Goal: Task Accomplishment & Management: Manage account settings

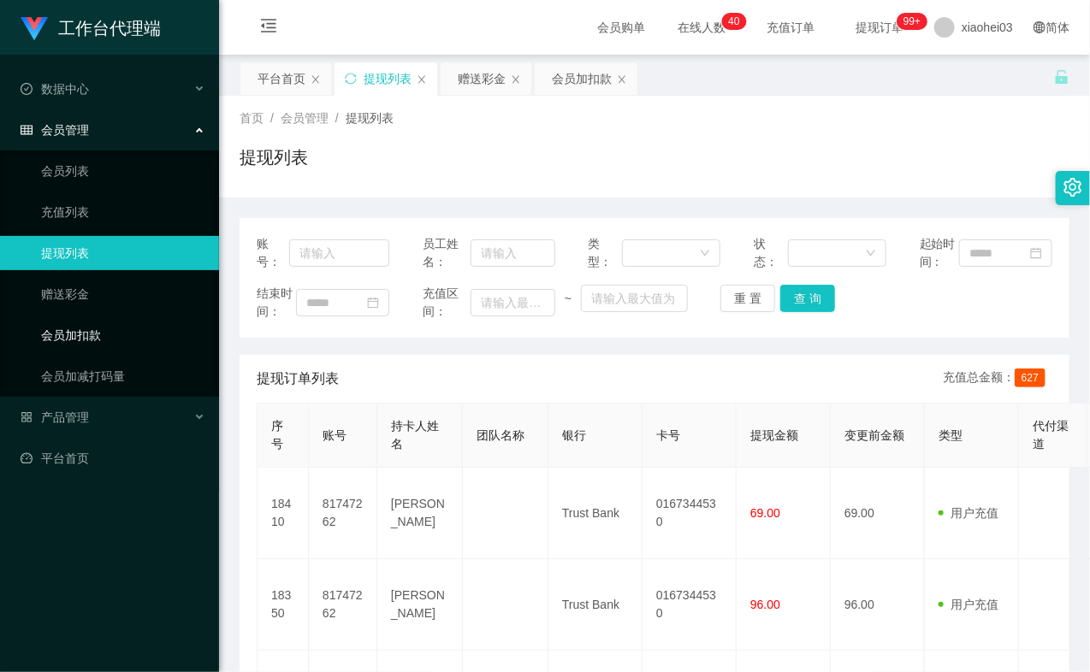
click at [118, 337] on link "会员加扣款" at bounding box center [123, 335] width 164 height 34
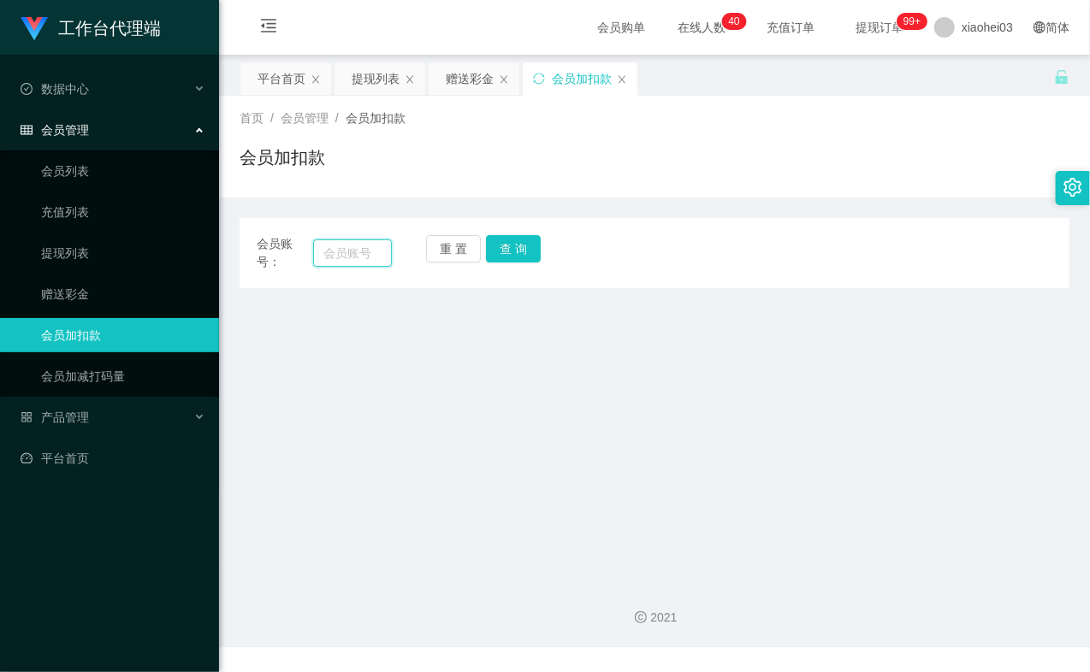
click at [358, 248] on input "text" at bounding box center [352, 252] width 79 height 27
paste input "84602501"
type input "84602501"
click at [517, 250] on button "查 询" at bounding box center [513, 248] width 55 height 27
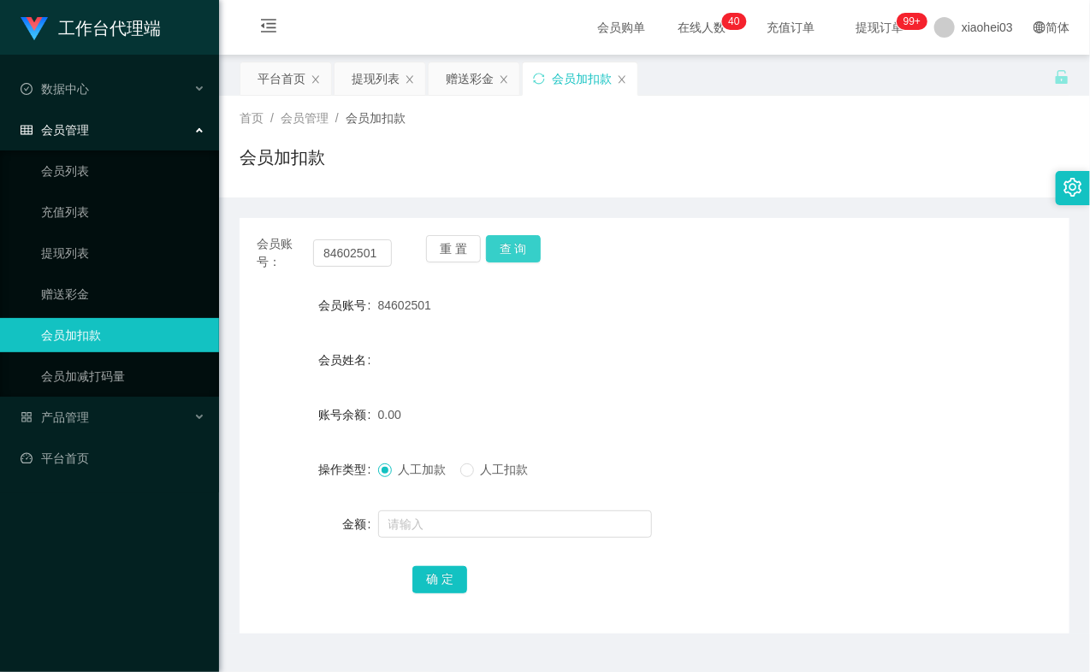
drag, startPoint x: 517, startPoint y: 250, endPoint x: 477, endPoint y: 354, distance: 111.5
click at [517, 252] on button "查 询" at bounding box center [513, 248] width 55 height 27
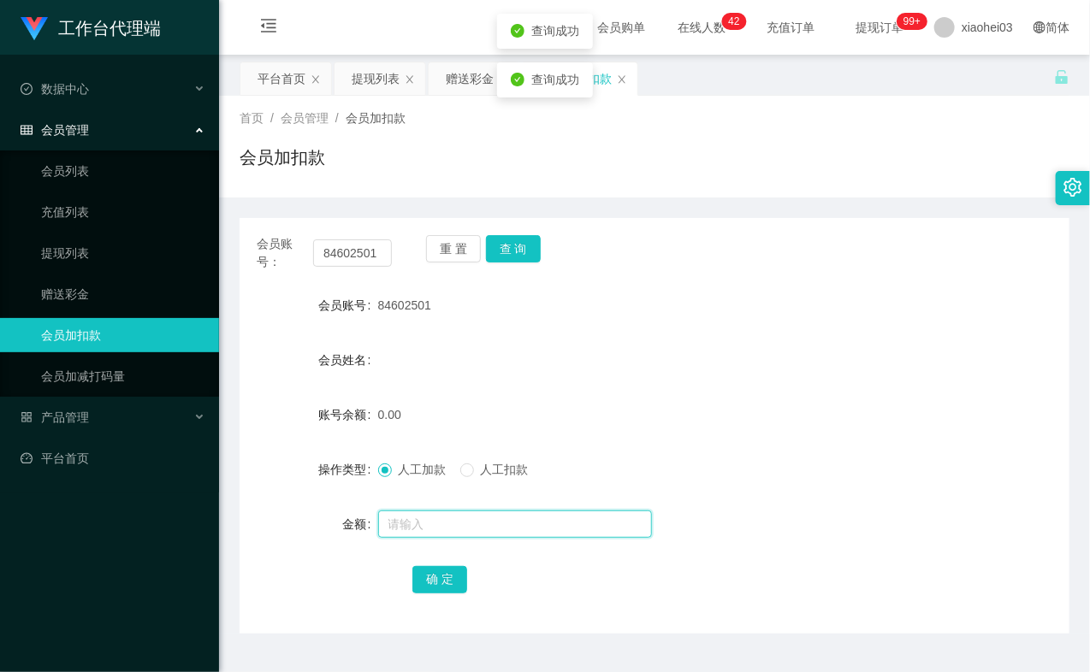
click at [406, 514] on input "text" at bounding box center [515, 524] width 274 height 27
type input "100"
click at [434, 578] on button "确 定" at bounding box center [439, 579] width 55 height 27
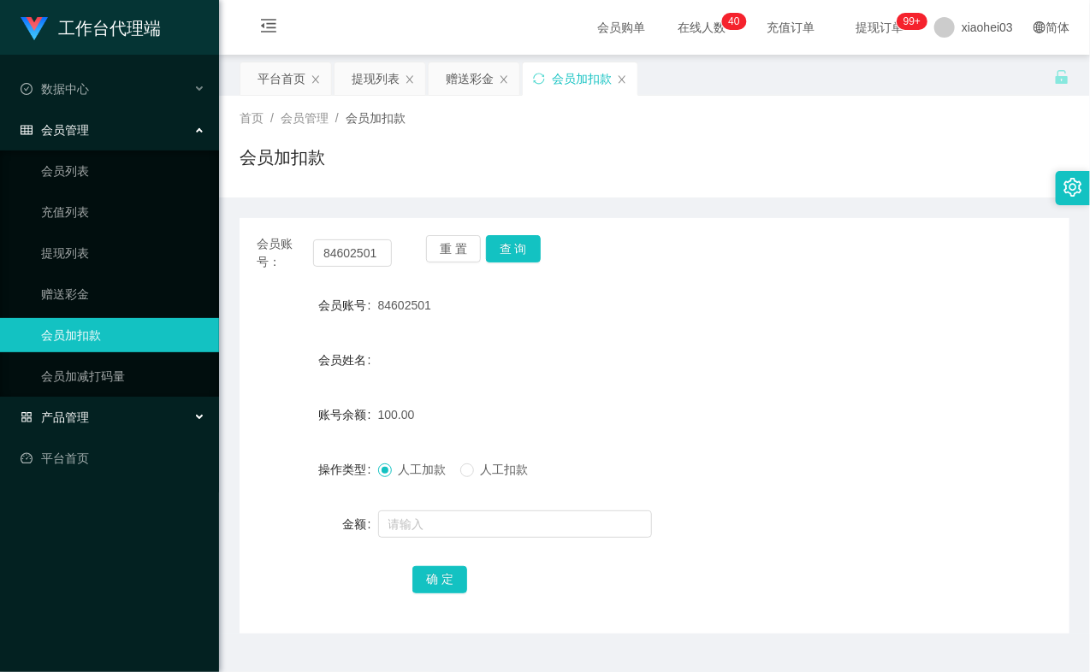
click at [101, 406] on div "产品管理" at bounding box center [109, 417] width 219 height 34
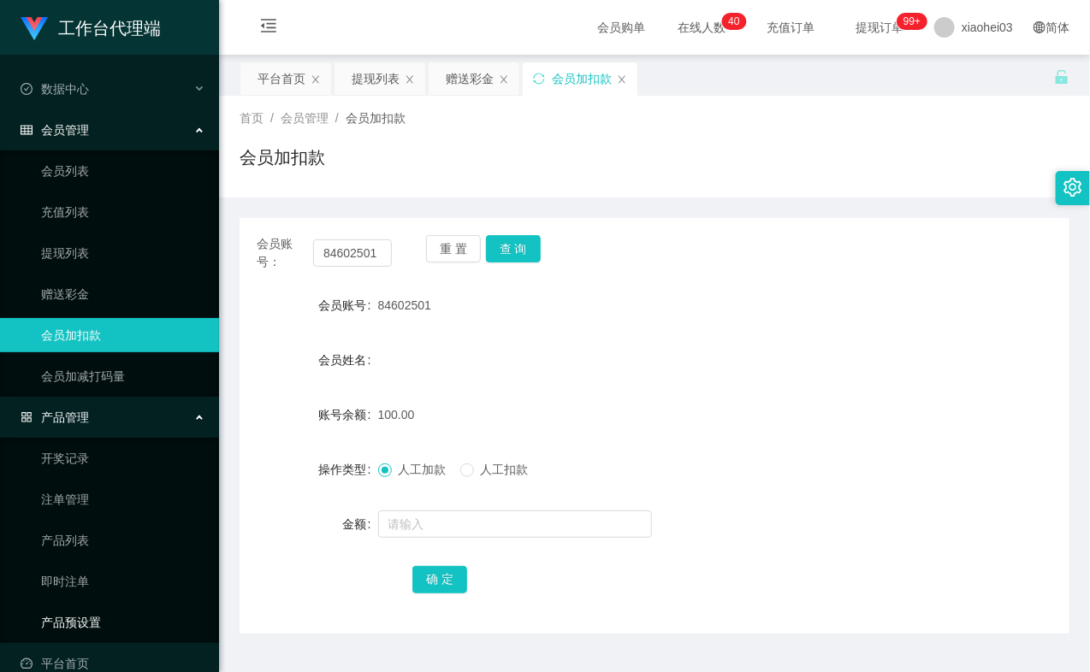
click at [71, 613] on link "产品预设置" at bounding box center [123, 623] width 164 height 34
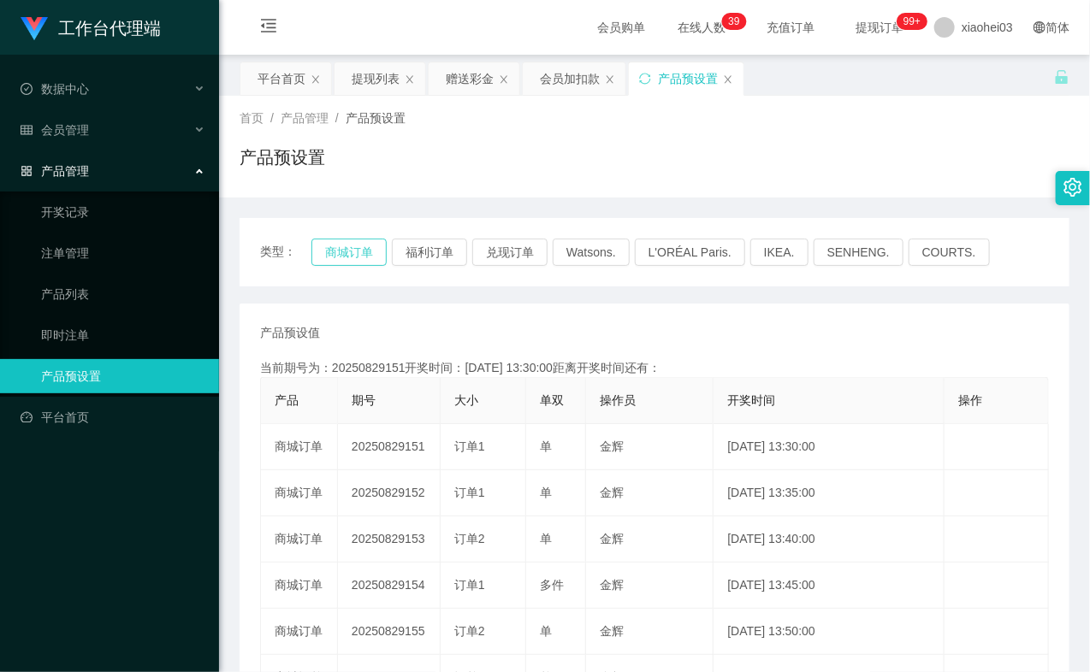
click at [364, 246] on button "商城订单" at bounding box center [348, 252] width 75 height 27
click at [364, 243] on button "商城订单" at bounding box center [348, 252] width 75 height 27
type button "k3wph"
click at [100, 126] on div "会员管理" at bounding box center [109, 130] width 219 height 34
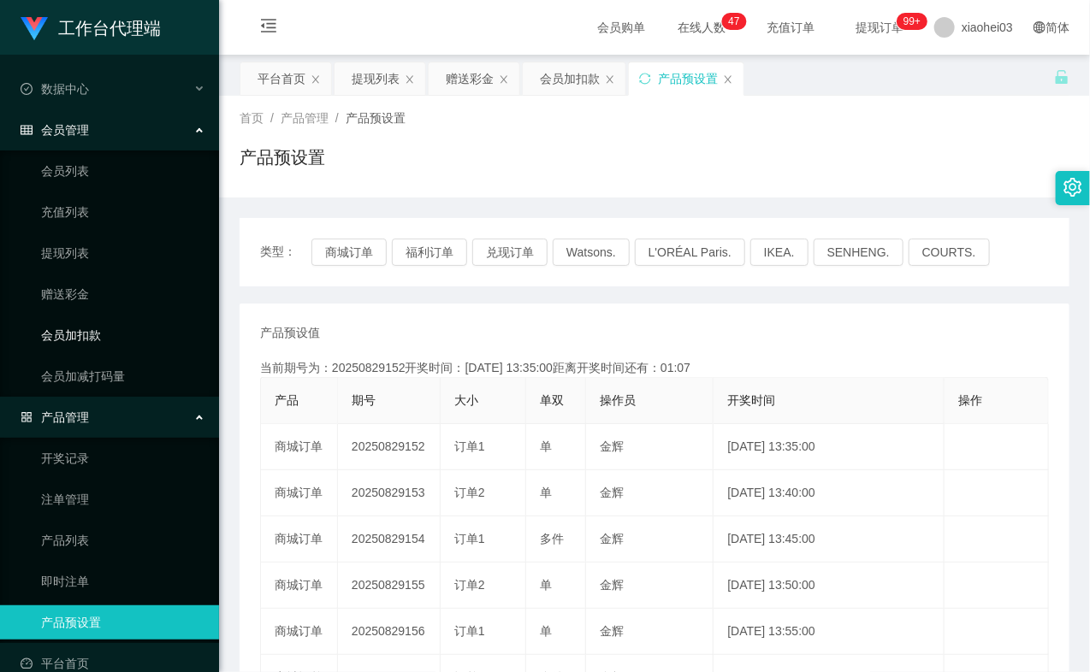
click at [88, 328] on link "会员加扣款" at bounding box center [123, 335] width 164 height 34
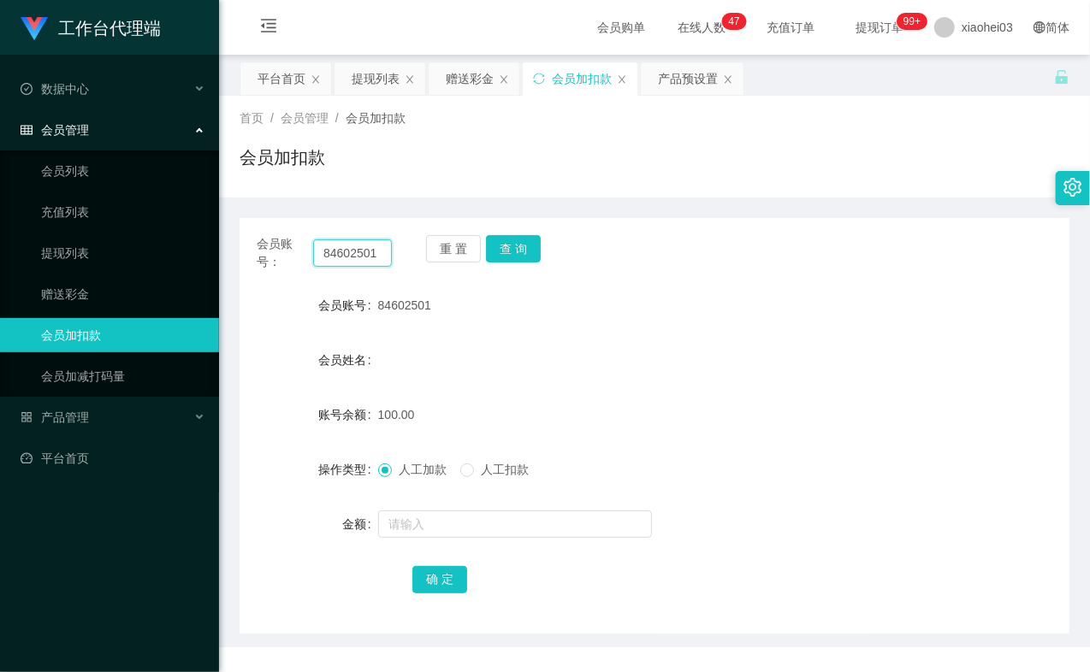
click at [356, 250] on input "84602501" at bounding box center [352, 252] width 79 height 27
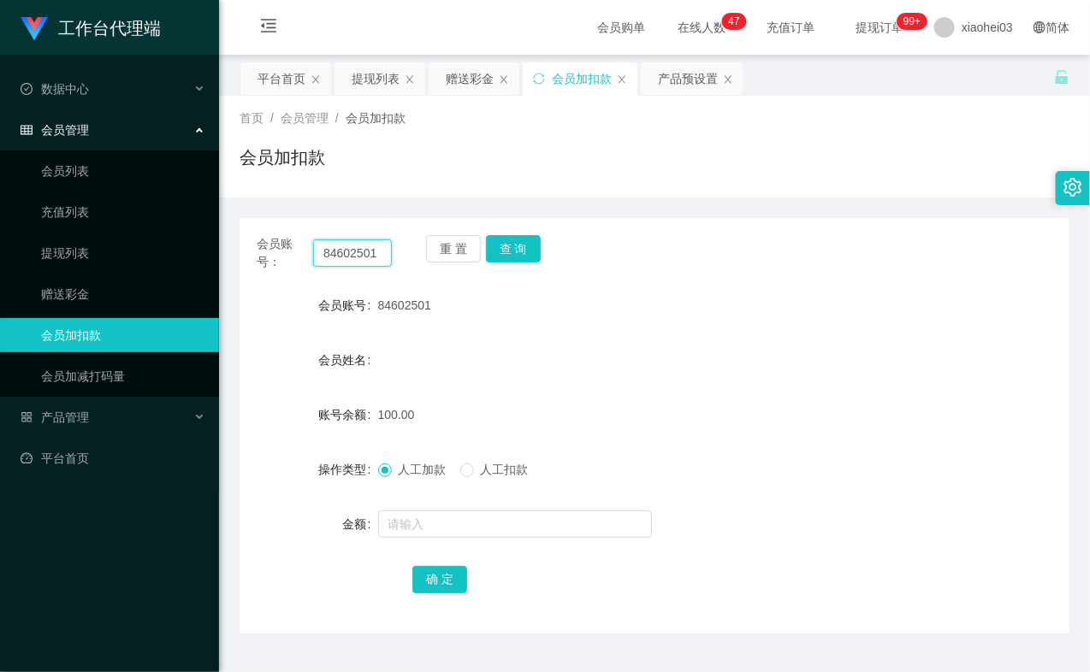
click at [356, 250] on input "84602501" at bounding box center [352, 252] width 79 height 27
click at [511, 241] on button "查 询" at bounding box center [513, 248] width 55 height 27
click at [88, 171] on link "会员列表" at bounding box center [123, 171] width 164 height 34
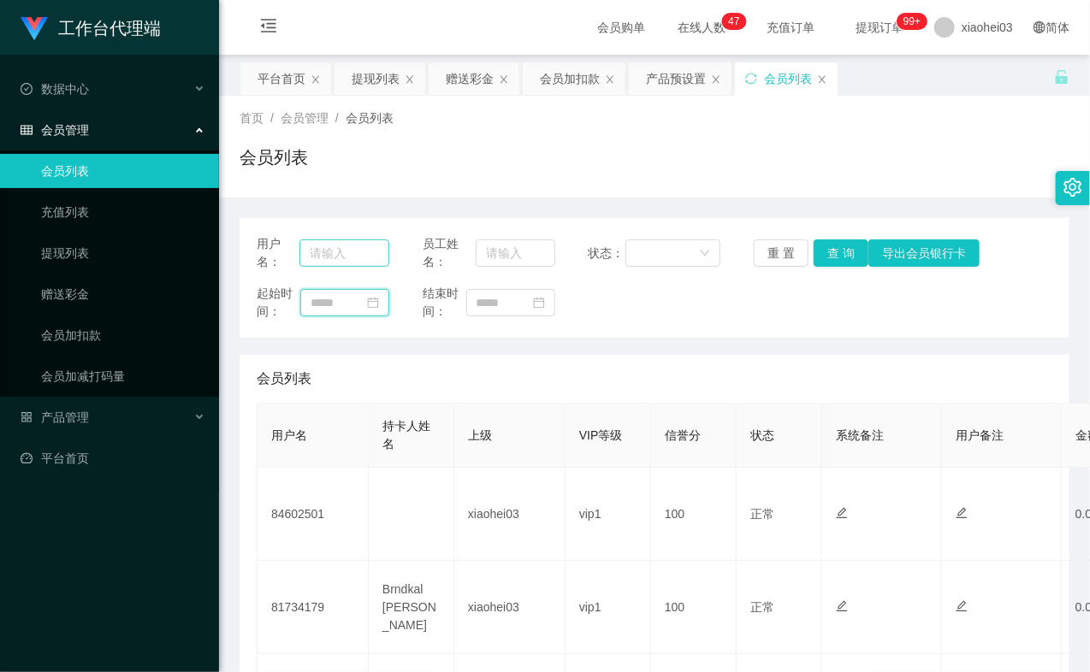
drag, startPoint x: 345, startPoint y: 298, endPoint x: 332, endPoint y: 254, distance: 45.5
click at [342, 295] on input at bounding box center [344, 302] width 89 height 27
click at [332, 254] on input "text" at bounding box center [344, 252] width 90 height 27
paste input "84602501"
type input "84602501"
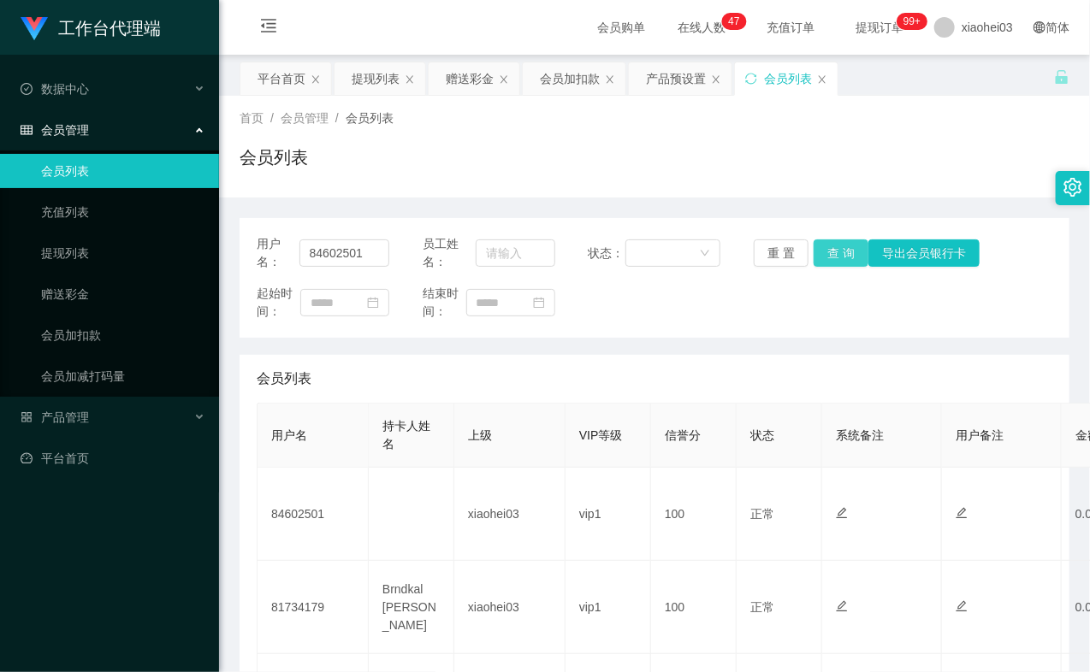
drag, startPoint x: 840, startPoint y: 258, endPoint x: 854, endPoint y: 258, distance: 13.7
click at [840, 258] on button "查 询" at bounding box center [840, 252] width 55 height 27
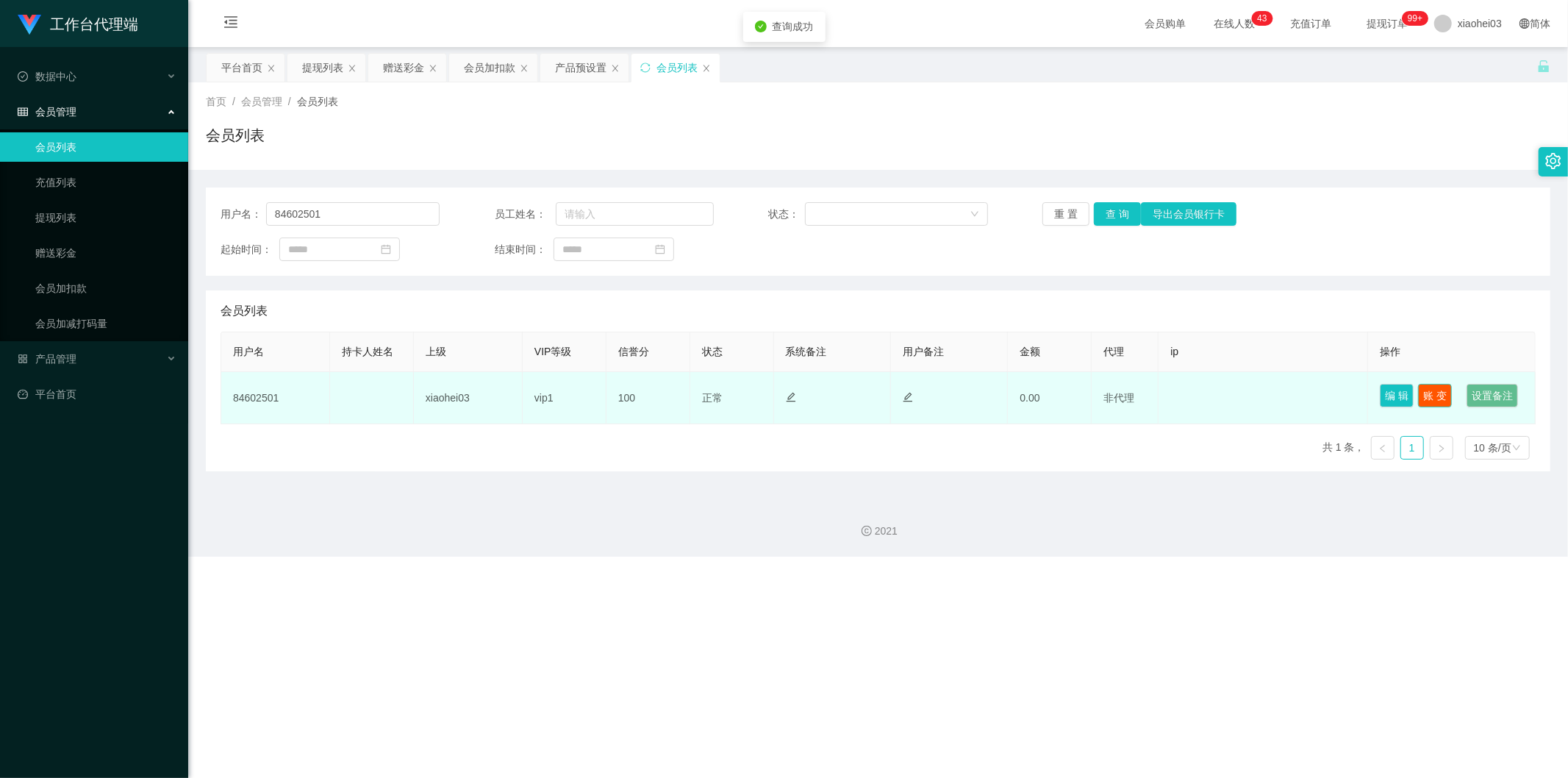
click at [936, 395] on button "账 变" at bounding box center [1435, 395] width 34 height 23
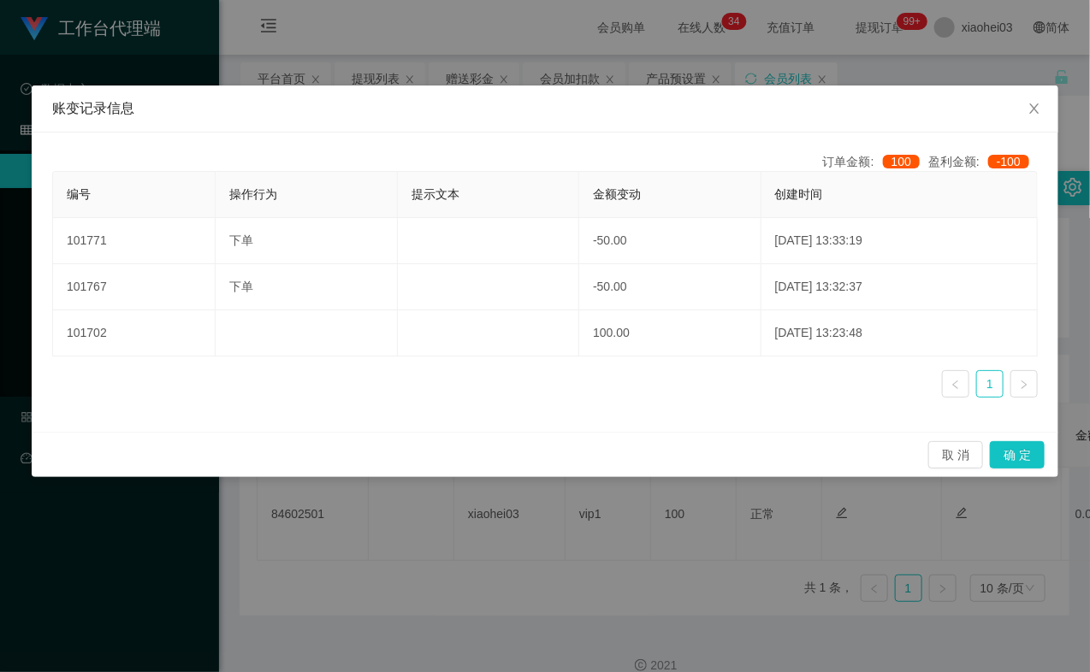
click at [334, 21] on div "账变记录信息 订单金额: 100 盈利金额: -100 编号 操作行为 提示文本 金额变动 创建时间 101771 下单 -50.00 2025-08-29 …" at bounding box center [545, 336] width 1090 height 672
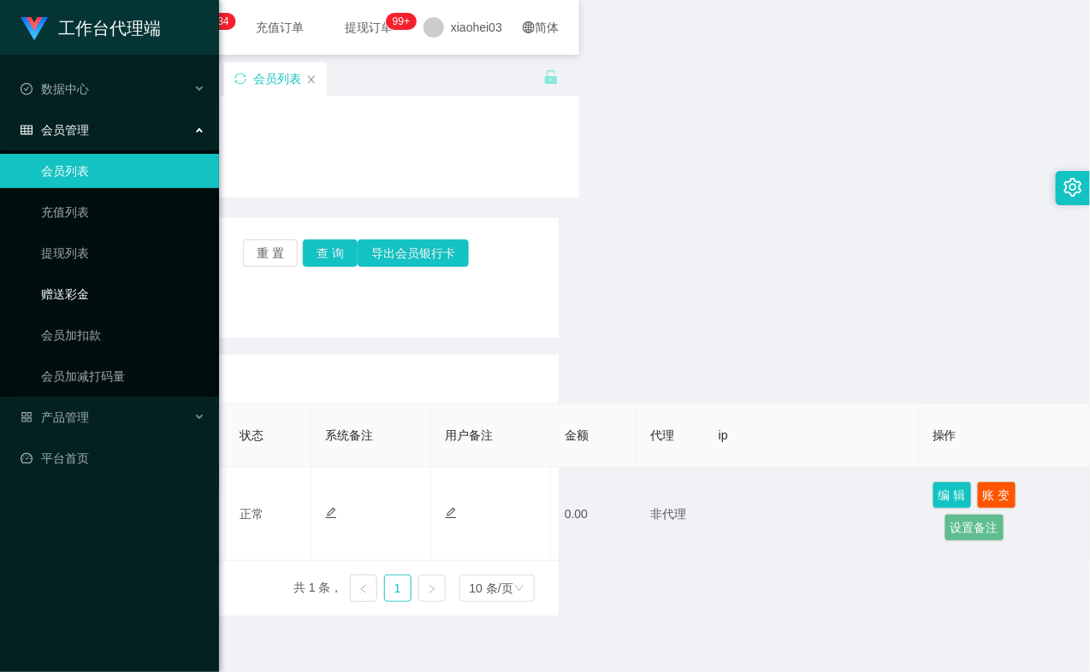
drag, startPoint x: 84, startPoint y: 332, endPoint x: 107, endPoint y: 316, distance: 27.8
click at [84, 334] on link "会员加扣款" at bounding box center [123, 335] width 164 height 34
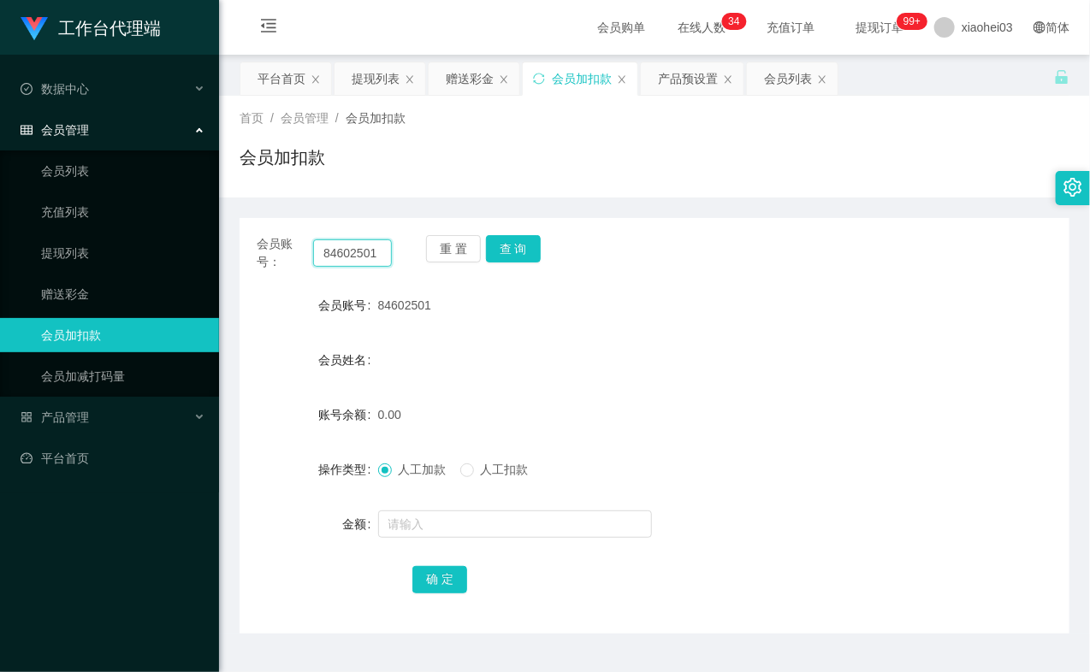
click at [374, 257] on input "84602501" at bounding box center [352, 252] width 79 height 27
click at [377, 255] on input "84602501" at bounding box center [352, 252] width 79 height 27
click at [523, 246] on button "查 询" at bounding box center [513, 248] width 55 height 27
drag, startPoint x: 523, startPoint y: 246, endPoint x: 508, endPoint y: 272, distance: 29.5
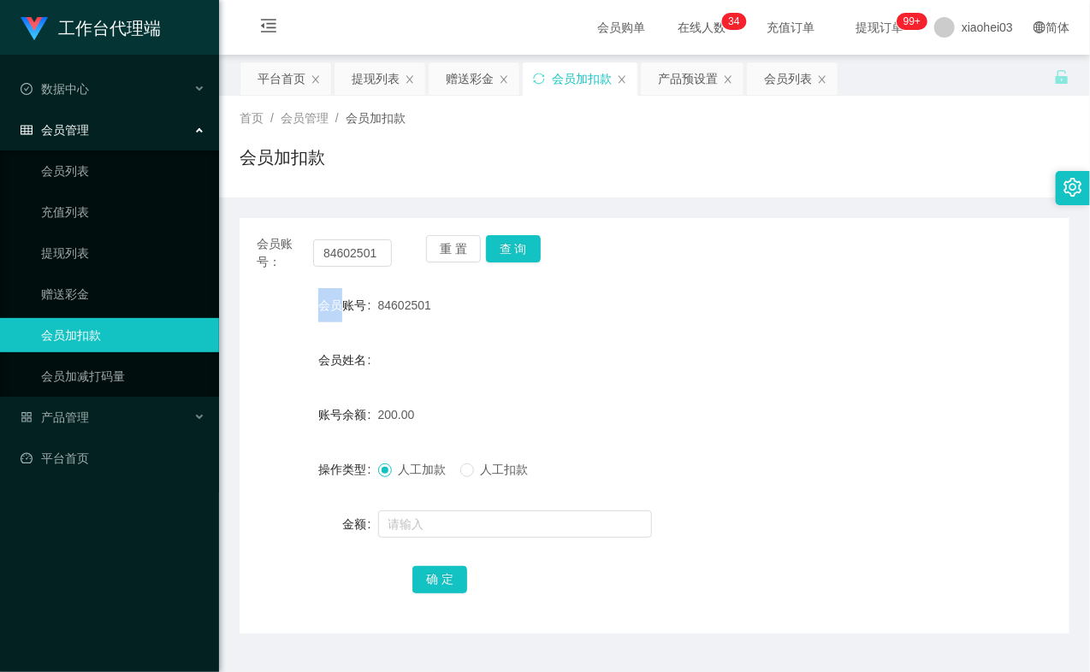
click at [523, 246] on div "重 置 查 询" at bounding box center [493, 253] width 135 height 36
click at [511, 471] on span "人工扣款" at bounding box center [505, 470] width 62 height 14
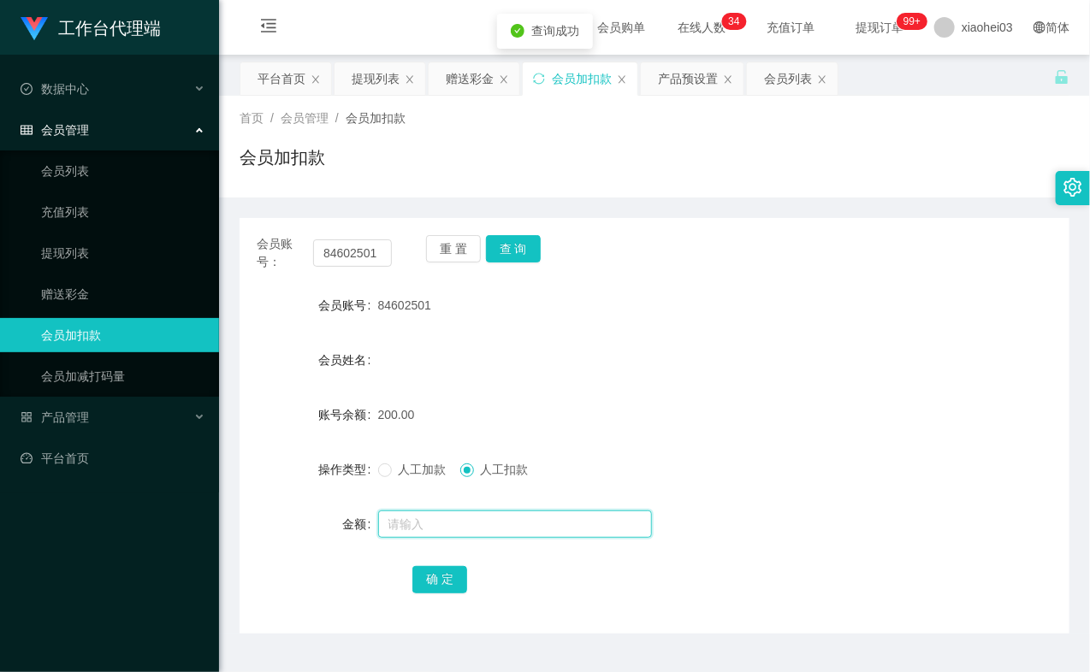
click at [468, 534] on input "text" at bounding box center [515, 524] width 274 height 27
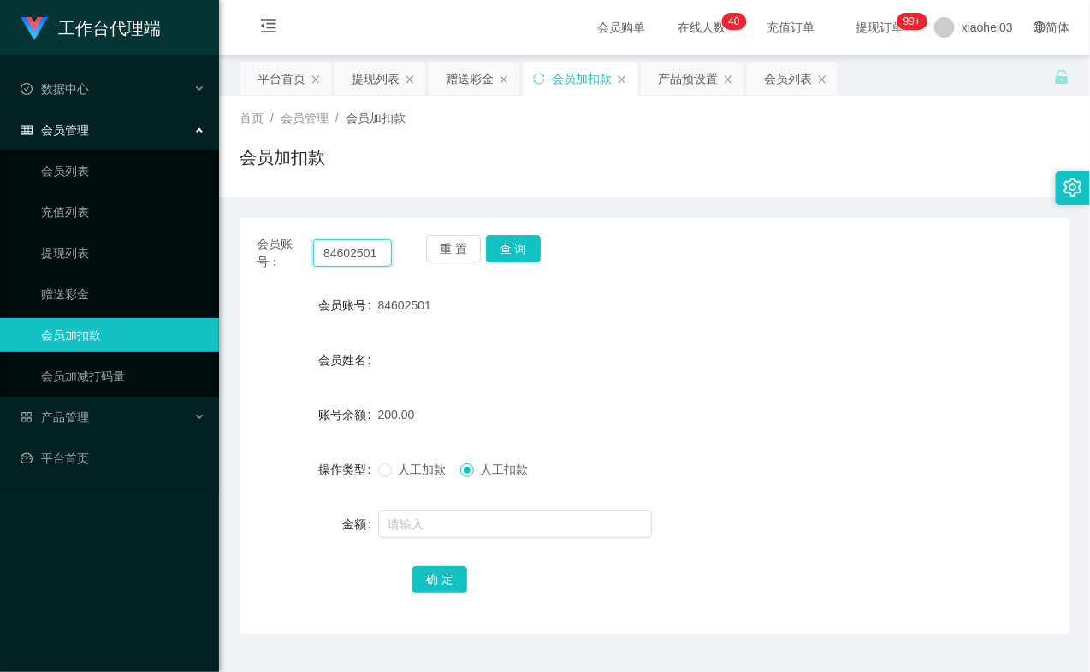
click at [358, 259] on input "84602501" at bounding box center [352, 252] width 79 height 27
paste input "84602501"
click at [364, 244] on input "846028460250101" at bounding box center [352, 252] width 79 height 27
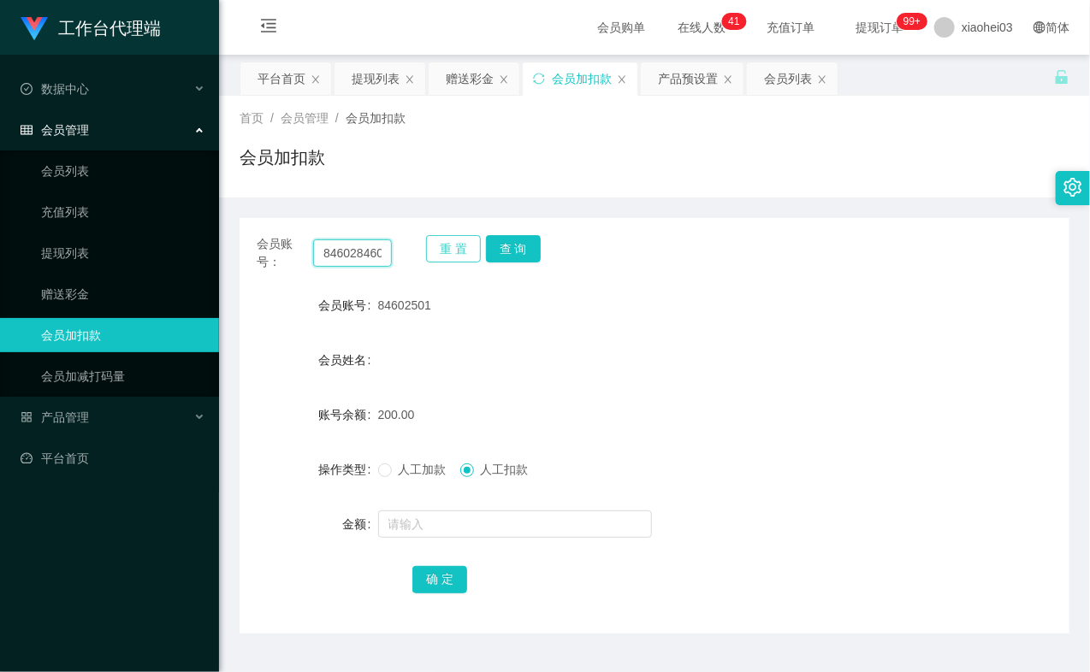
paste input "5"
type input "84602501"
click at [514, 245] on button "查 询" at bounding box center [513, 248] width 55 height 27
click at [514, 245] on div "重 置 查 询" at bounding box center [493, 253] width 135 height 36
click at [514, 245] on button "查 询" at bounding box center [513, 248] width 55 height 27
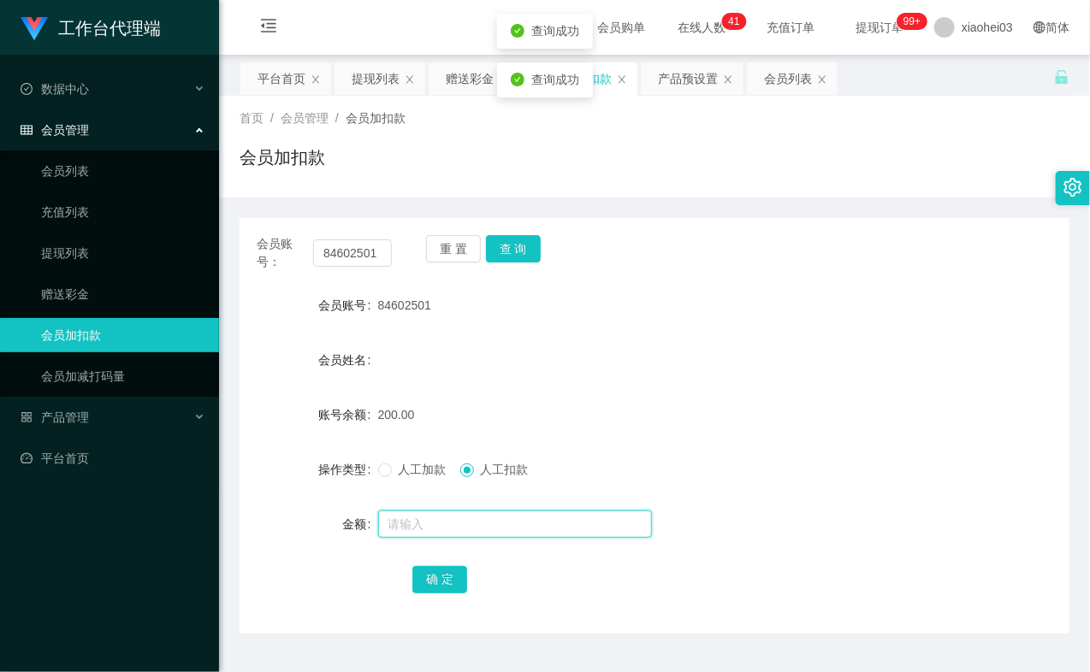
click at [500, 524] on input "text" at bounding box center [515, 524] width 274 height 27
type input "50"
click at [439, 575] on button "确 定" at bounding box center [439, 579] width 55 height 27
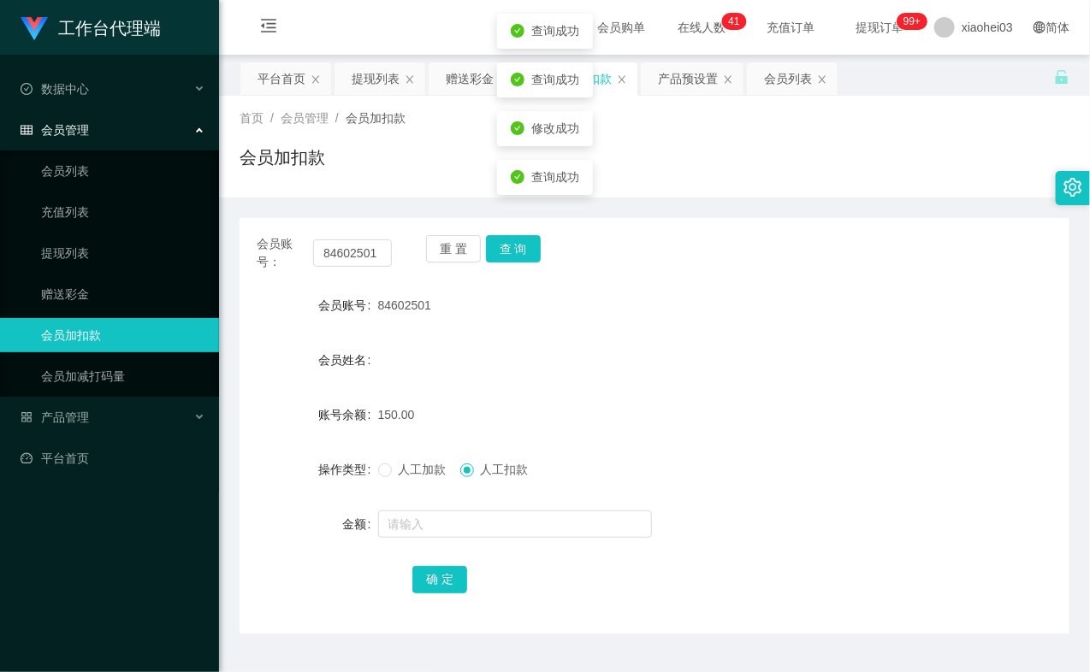
click at [693, 419] on div "150.00" at bounding box center [620, 415] width 484 height 34
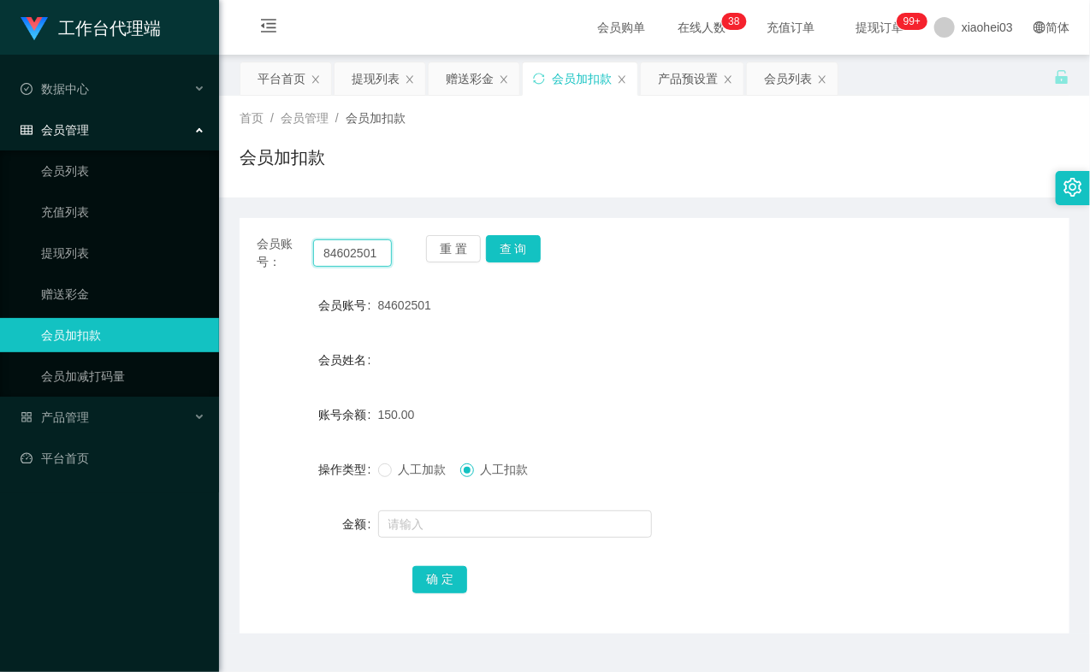
click at [364, 244] on input "84602501" at bounding box center [352, 252] width 79 height 27
drag, startPoint x: 364, startPoint y: 244, endPoint x: 400, endPoint y: 242, distance: 36.8
click at [364, 244] on input "84602501" at bounding box center [352, 252] width 79 height 27
paste input "395837"
type input "84395837"
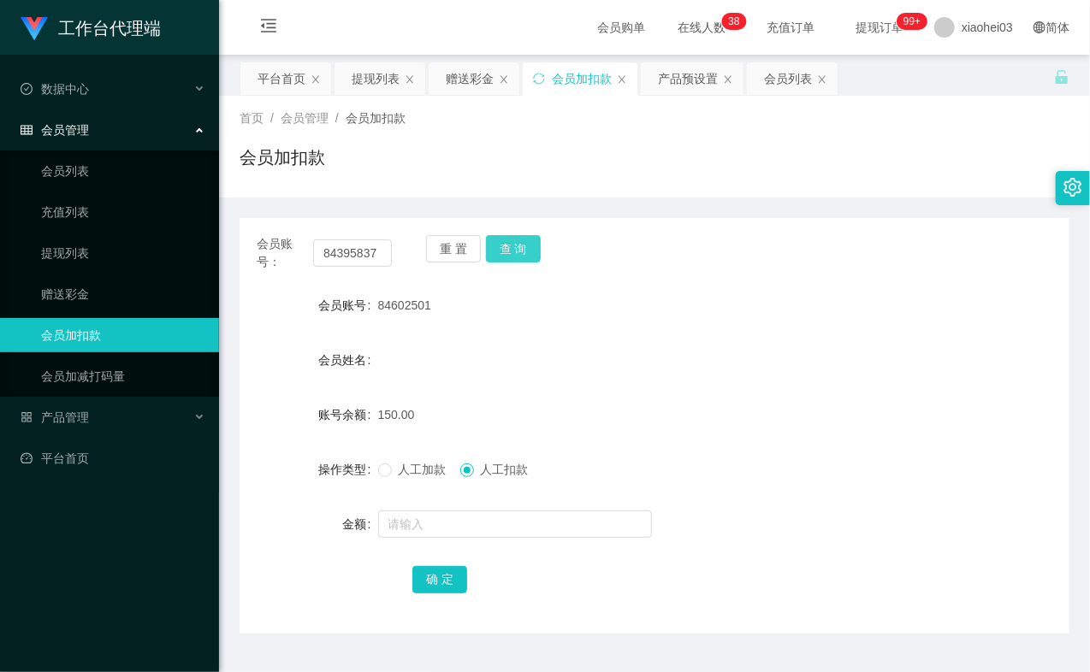
click at [517, 248] on button "查 询" at bounding box center [513, 248] width 55 height 27
click at [517, 248] on div "重 置 查 询" at bounding box center [493, 253] width 135 height 36
click at [517, 248] on button "查 询" at bounding box center [513, 248] width 55 height 27
click at [423, 482] on div "人工加款 人工扣款" at bounding box center [620, 469] width 484 height 34
click at [423, 477] on label "人工加款" at bounding box center [415, 470] width 75 height 18
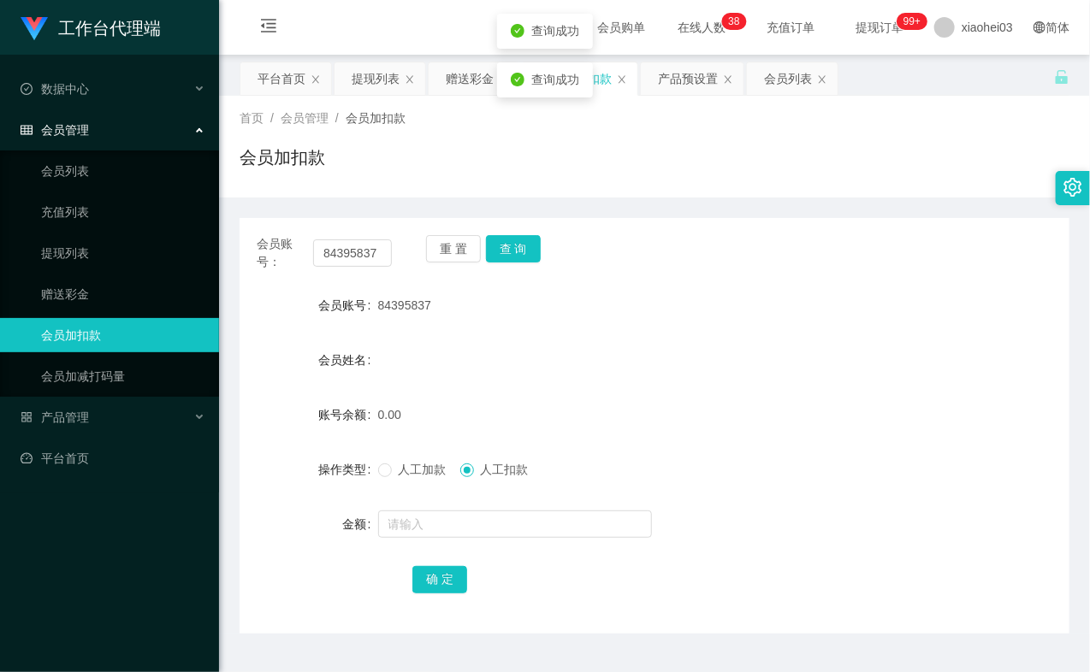
click at [425, 473] on span "人工加款" at bounding box center [423, 470] width 62 height 14
click at [446, 527] on input "text" at bounding box center [515, 524] width 274 height 27
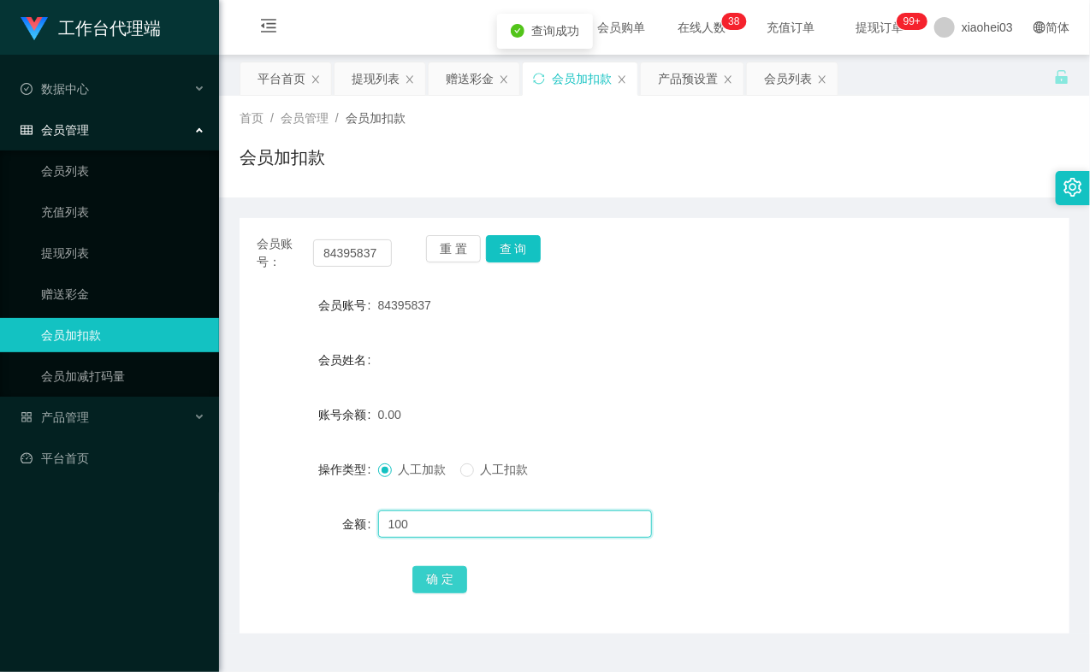
type input "100"
drag, startPoint x: 445, startPoint y: 592, endPoint x: 443, endPoint y: 582, distance: 9.6
click at [443, 592] on button "确 定" at bounding box center [439, 579] width 55 height 27
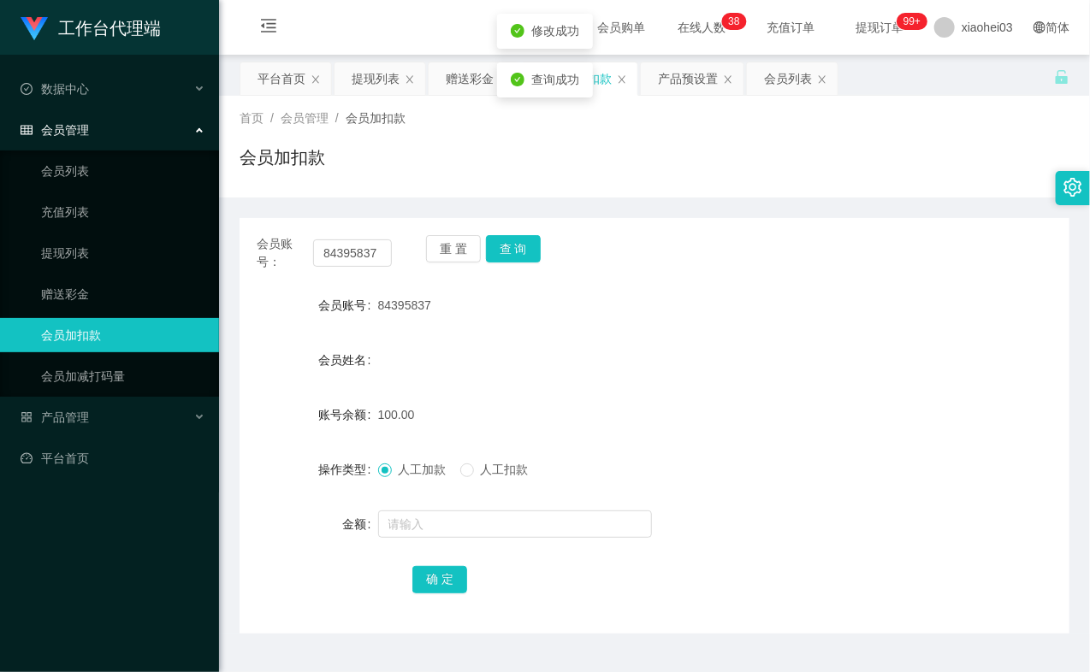
drag, startPoint x: 656, startPoint y: 440, endPoint x: 896, endPoint y: 121, distance: 398.8
click at [662, 432] on form "会员账号 84395837 会员姓名 账号余额 100.00 操作类型 人工加款 人工扣款 金额 确 定" at bounding box center [654, 442] width 830 height 308
click at [103, 240] on link "提现列表" at bounding box center [123, 253] width 164 height 34
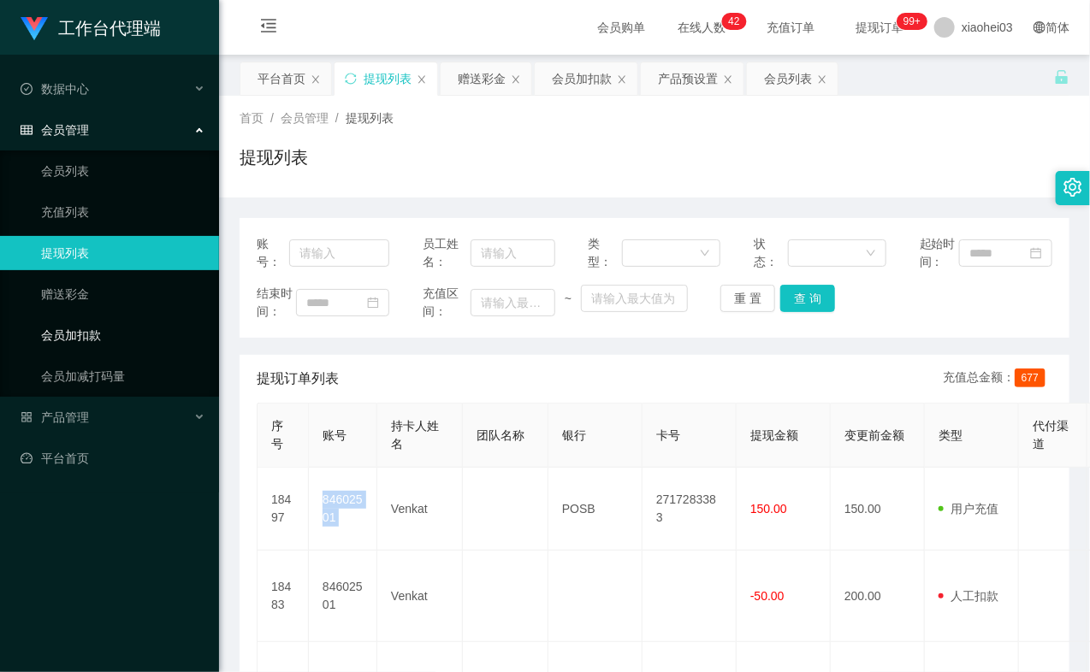
click at [107, 349] on link "会员加扣款" at bounding box center [123, 335] width 164 height 34
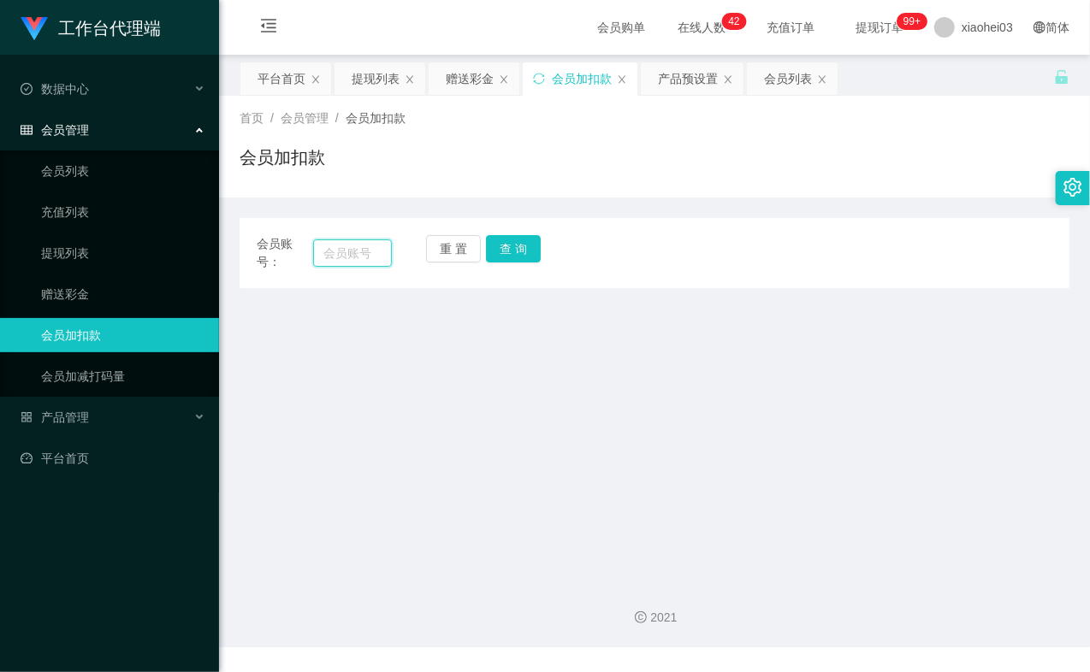
click at [332, 263] on input "text" at bounding box center [352, 252] width 79 height 27
paste input "81783931"
type input "81783931"
click at [496, 253] on button "查 询" at bounding box center [513, 248] width 55 height 27
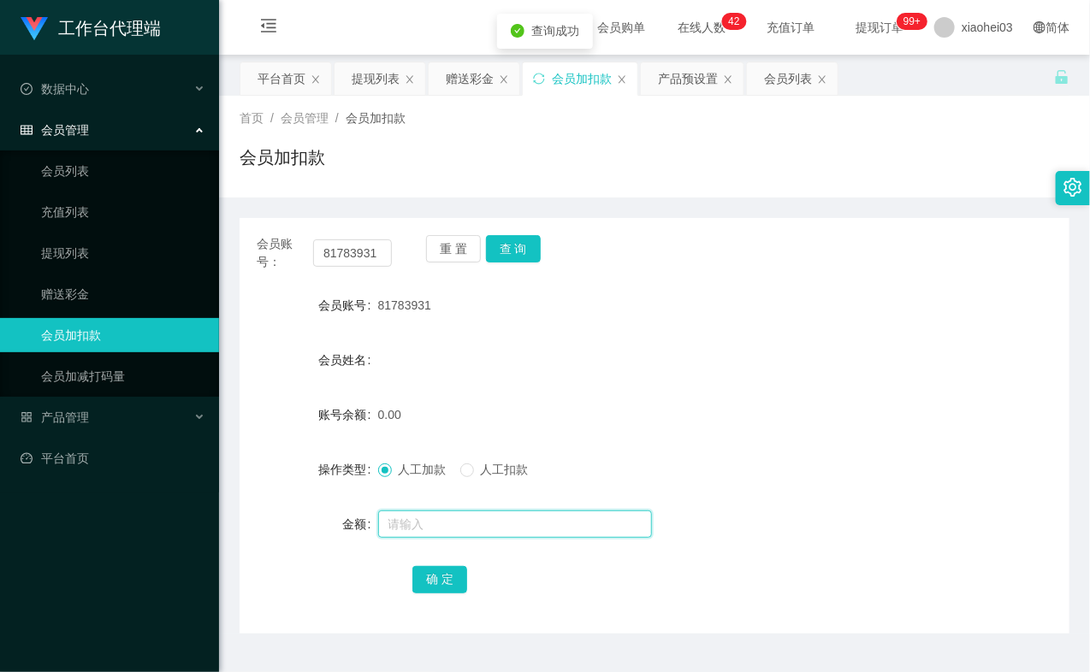
click at [426, 535] on input "text" at bounding box center [515, 524] width 274 height 27
type input "100"
click at [434, 573] on button "确 定" at bounding box center [439, 579] width 55 height 27
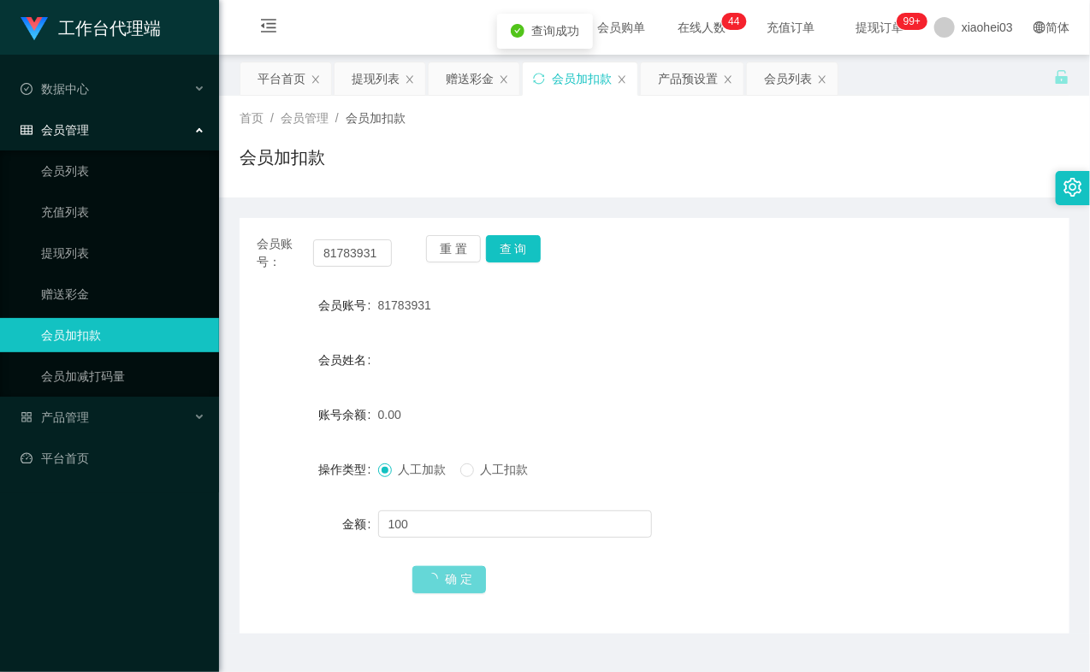
drag, startPoint x: 636, startPoint y: 405, endPoint x: 873, endPoint y: 251, distance: 282.6
click at [656, 398] on div "0.00" at bounding box center [620, 415] width 484 height 34
click at [724, 294] on div "81783931" at bounding box center [620, 305] width 484 height 34
click at [360, 268] on div "会员账号： 81783931" at bounding box center [324, 253] width 135 height 36
click at [363, 254] on input "81783931" at bounding box center [352, 252] width 79 height 27
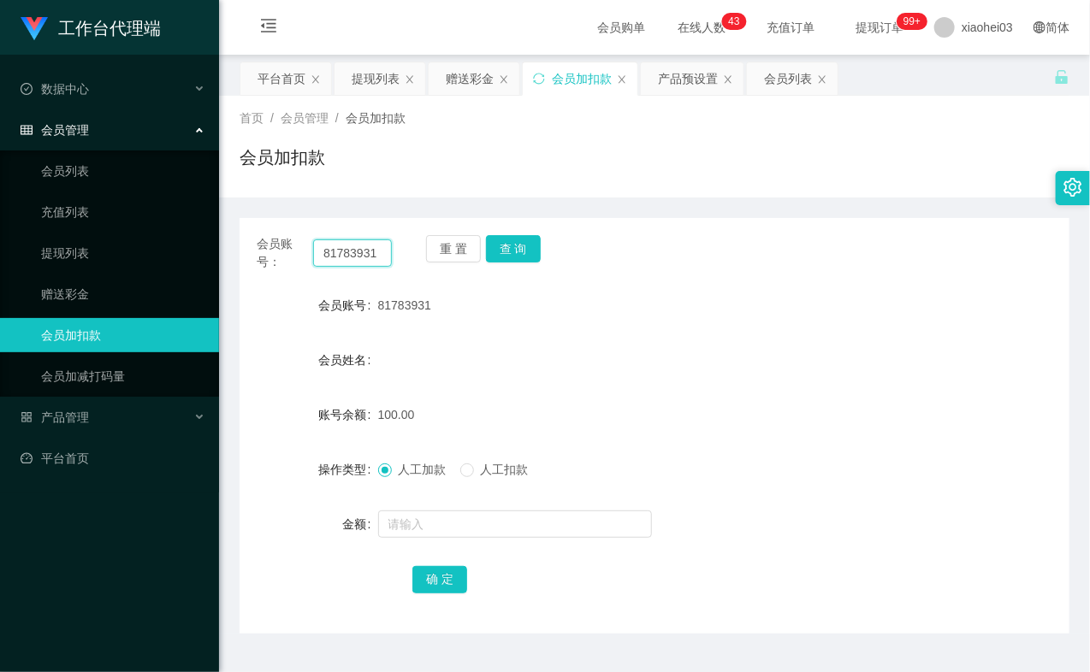
click at [363, 254] on input "81783931" at bounding box center [352, 252] width 79 height 27
paste input "460250"
type input "84602501"
click at [539, 253] on div "重 置 查 询" at bounding box center [493, 253] width 135 height 36
click at [528, 245] on button "查 询" at bounding box center [513, 248] width 55 height 27
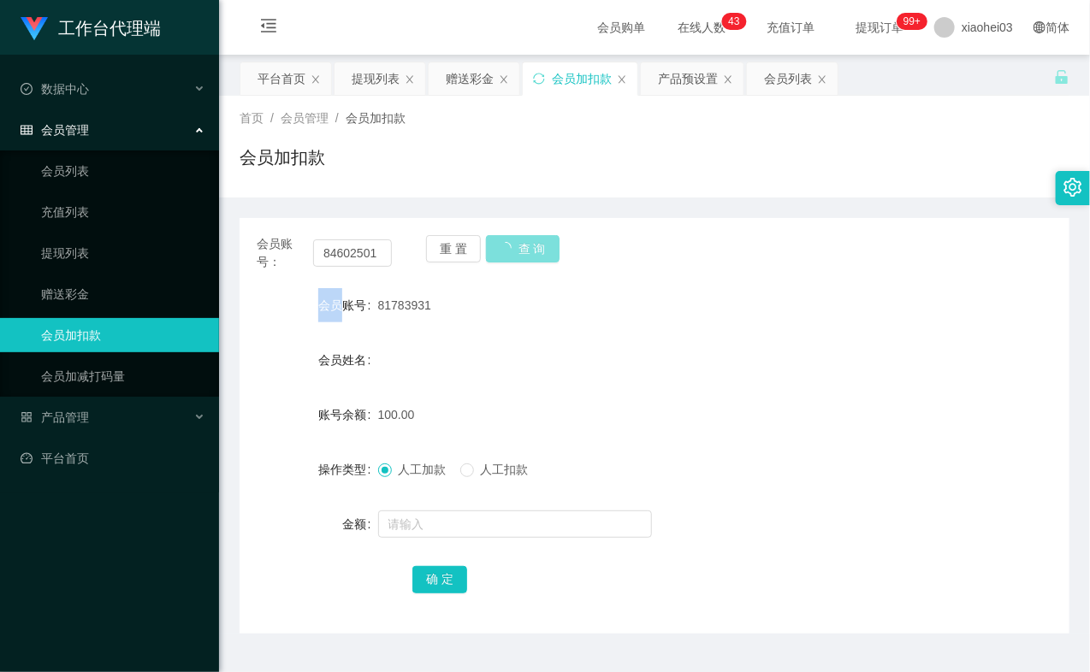
click at [527, 245] on div "重 置 查 询" at bounding box center [493, 253] width 135 height 36
drag, startPoint x: 527, startPoint y: 245, endPoint x: 513, endPoint y: 344, distance: 100.2
click at [524, 249] on button "查 询" at bounding box center [513, 248] width 55 height 27
click at [457, 539] on div at bounding box center [620, 524] width 484 height 34
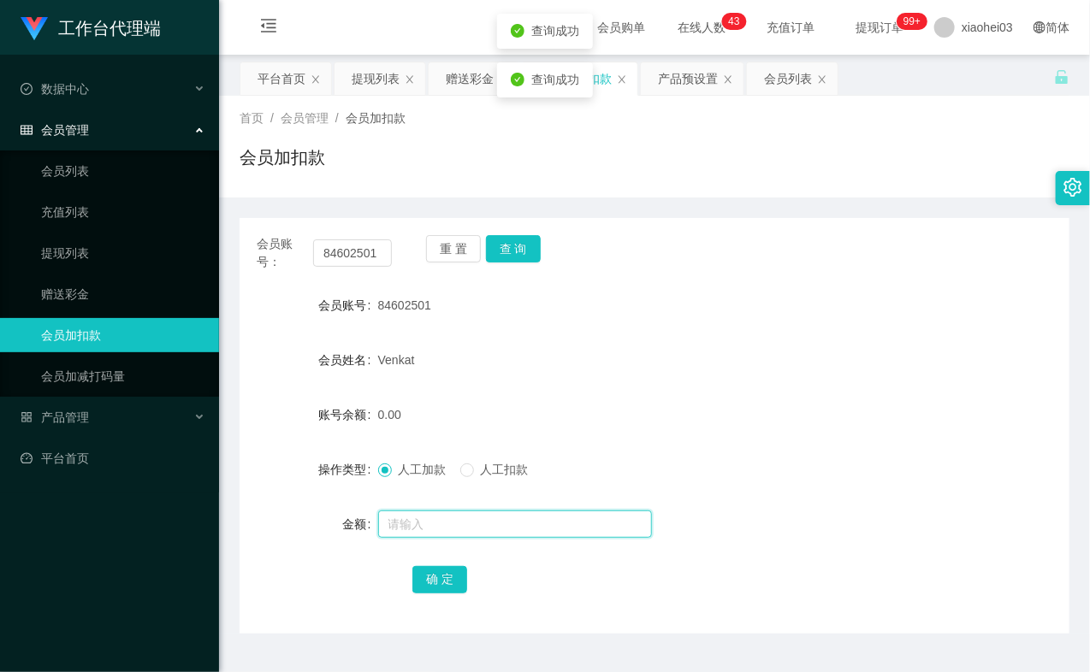
click at [457, 520] on input "text" at bounding box center [515, 524] width 274 height 27
type input "8"
drag, startPoint x: 442, startPoint y: 580, endPoint x: 454, endPoint y: 565, distance: 19.5
click at [442, 580] on button "确 定" at bounding box center [439, 579] width 55 height 27
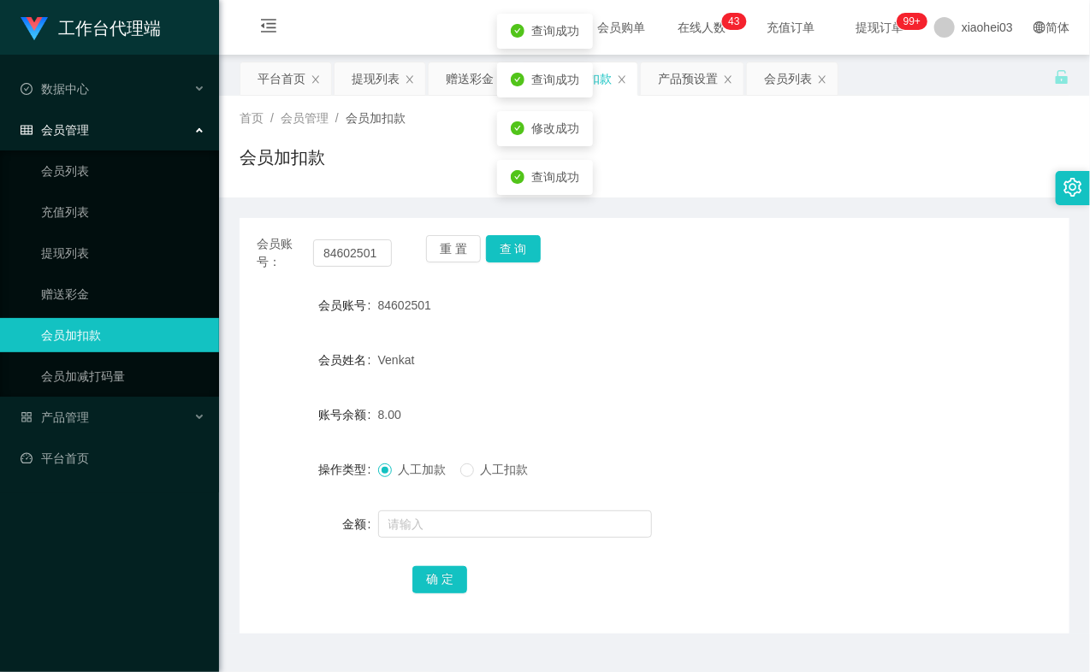
click at [600, 421] on div "8.00" at bounding box center [620, 415] width 484 height 34
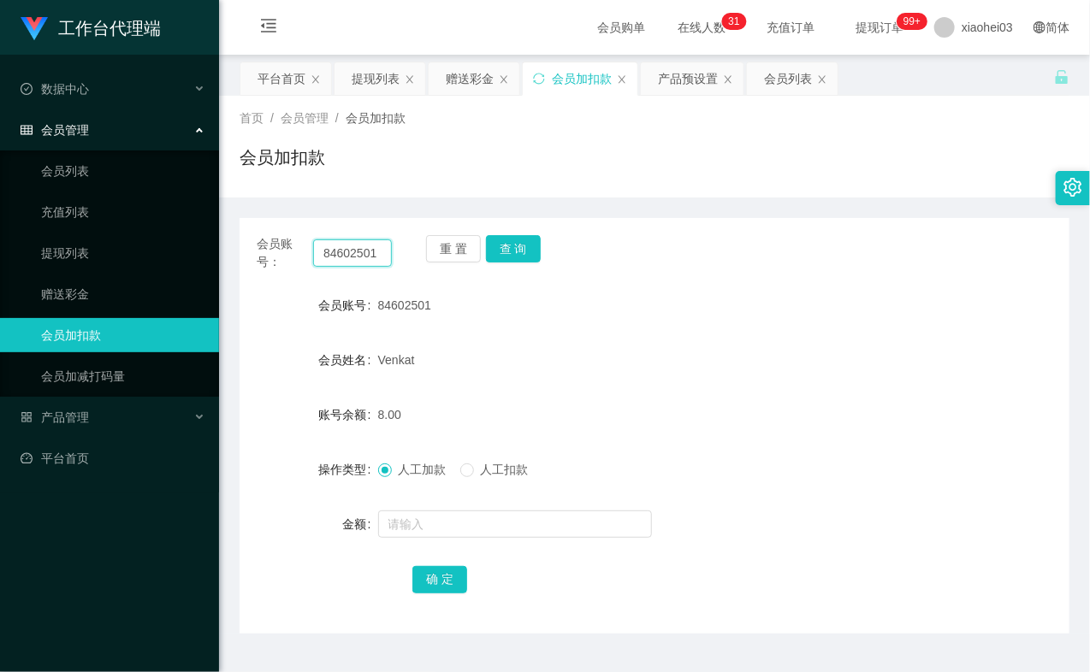
click at [360, 245] on input "84602501" at bounding box center [352, 252] width 79 height 27
click at [503, 248] on button "查 询" at bounding box center [513, 248] width 55 height 27
click at [503, 248] on div "重 置 查 询" at bounding box center [493, 253] width 135 height 36
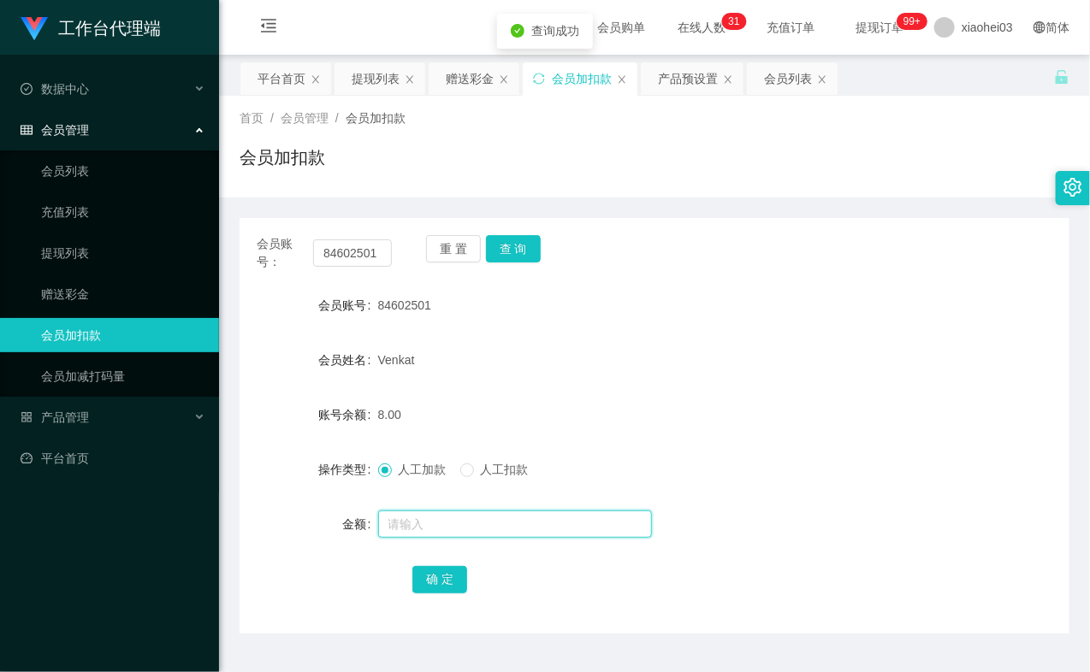
click at [481, 518] on input "text" at bounding box center [515, 524] width 274 height 27
type input "8"
drag, startPoint x: 457, startPoint y: 576, endPoint x: 470, endPoint y: 552, distance: 27.6
click at [457, 576] on button "确 定" at bounding box center [439, 579] width 55 height 27
drag, startPoint x: 584, startPoint y: 407, endPoint x: 664, endPoint y: 303, distance: 131.2
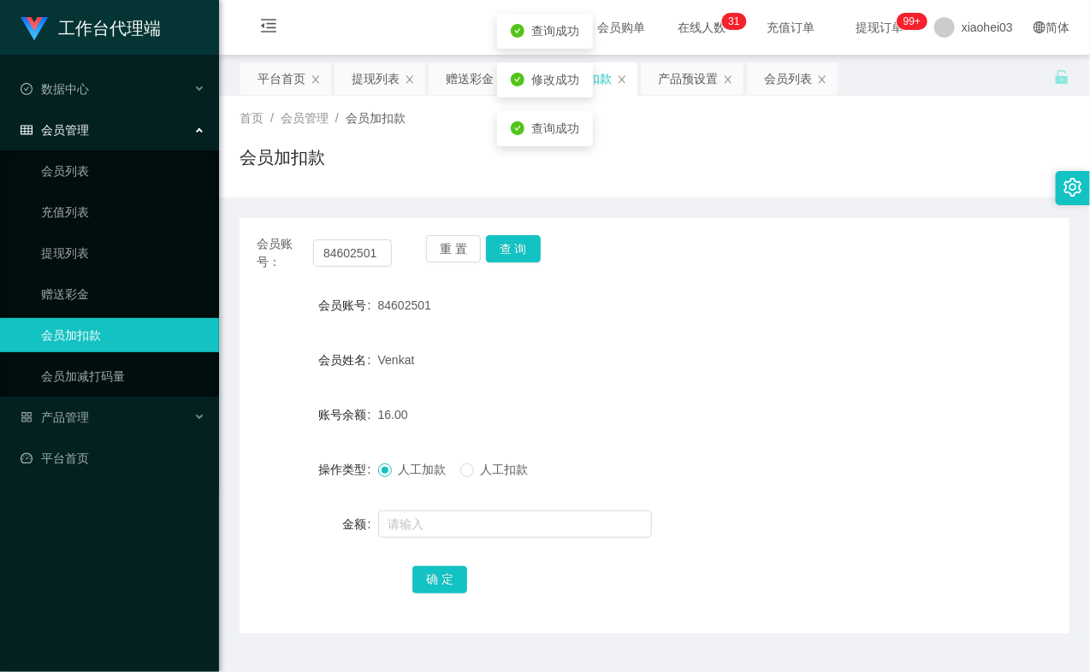
click at [585, 406] on div "16.00" at bounding box center [620, 415] width 484 height 34
click at [84, 411] on span "产品管理" at bounding box center [55, 418] width 68 height 14
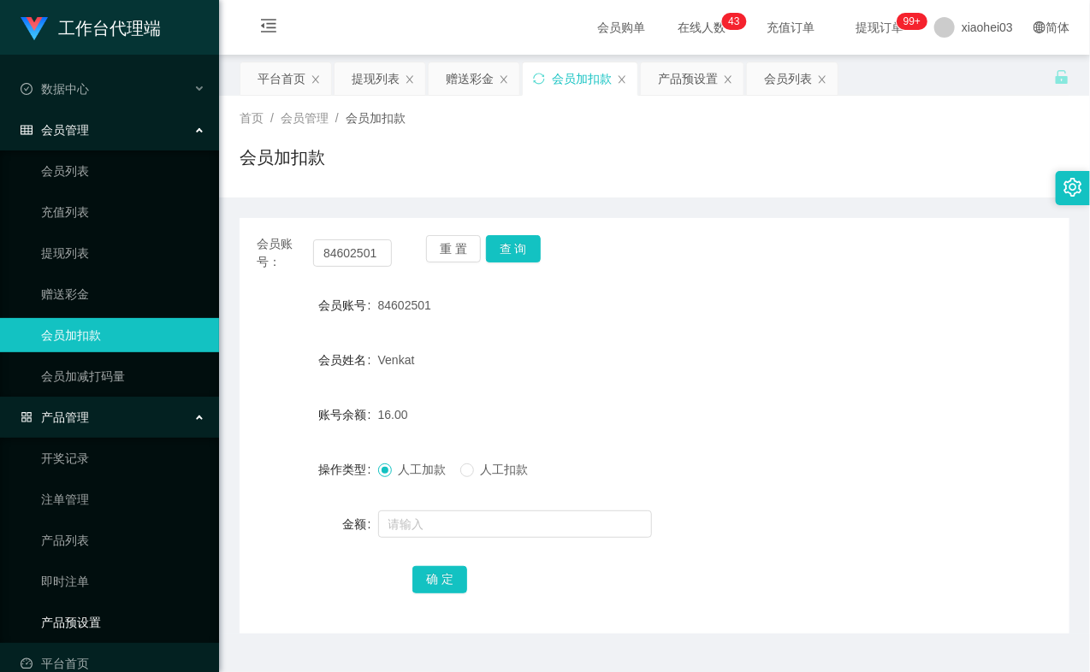
click at [68, 622] on link "产品预设置" at bounding box center [123, 623] width 164 height 34
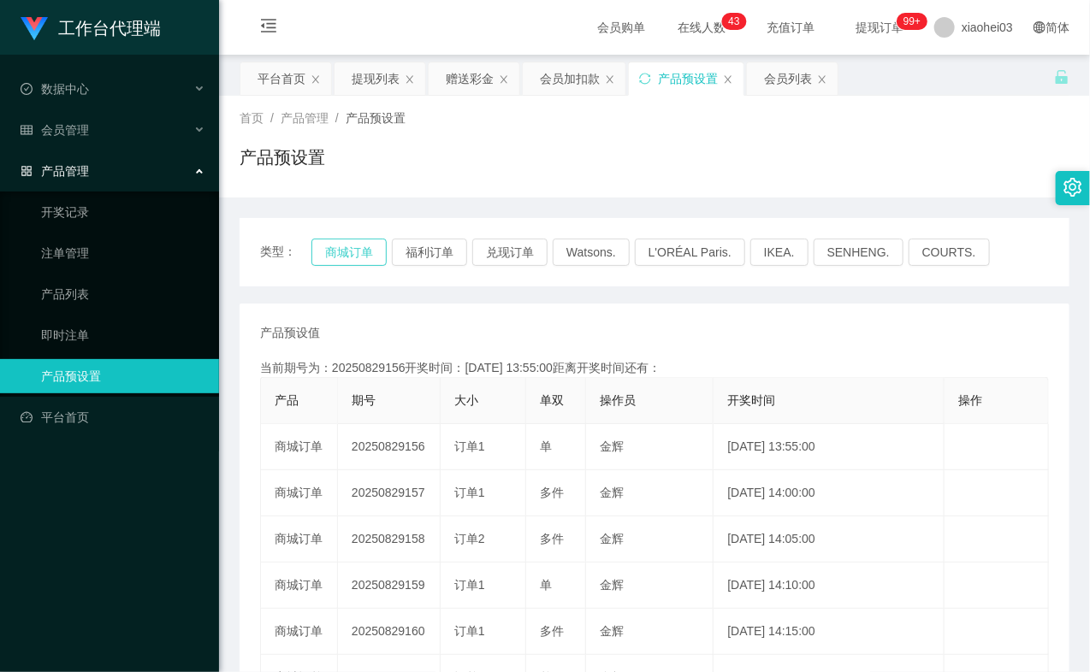
click at [347, 251] on button "商城订单" at bounding box center [348, 252] width 75 height 27
type button "k3wph"
click at [111, 441] on ul "数据中心 会员管理 会员列表 充值列表 提现列表 赠送彩金 会员加扣款 会员加减打码量 产品管理 开奖记录 注单管理 产品列表 即时注单 产品预设置 平台首页" at bounding box center [109, 253] width 219 height 397
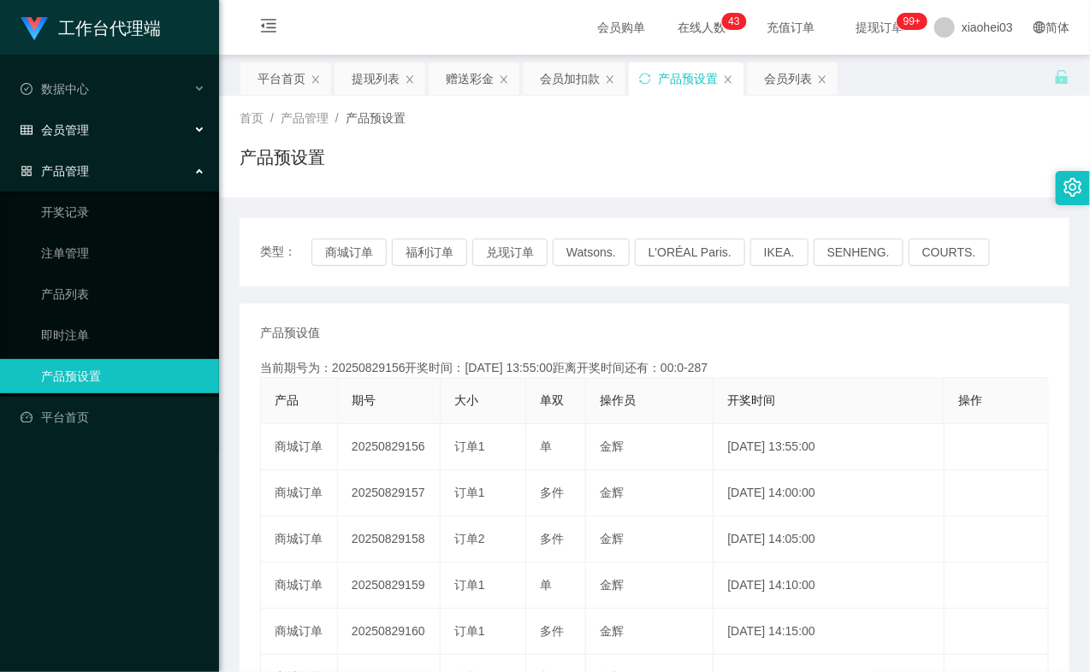
click at [90, 123] on div "会员管理" at bounding box center [109, 130] width 219 height 34
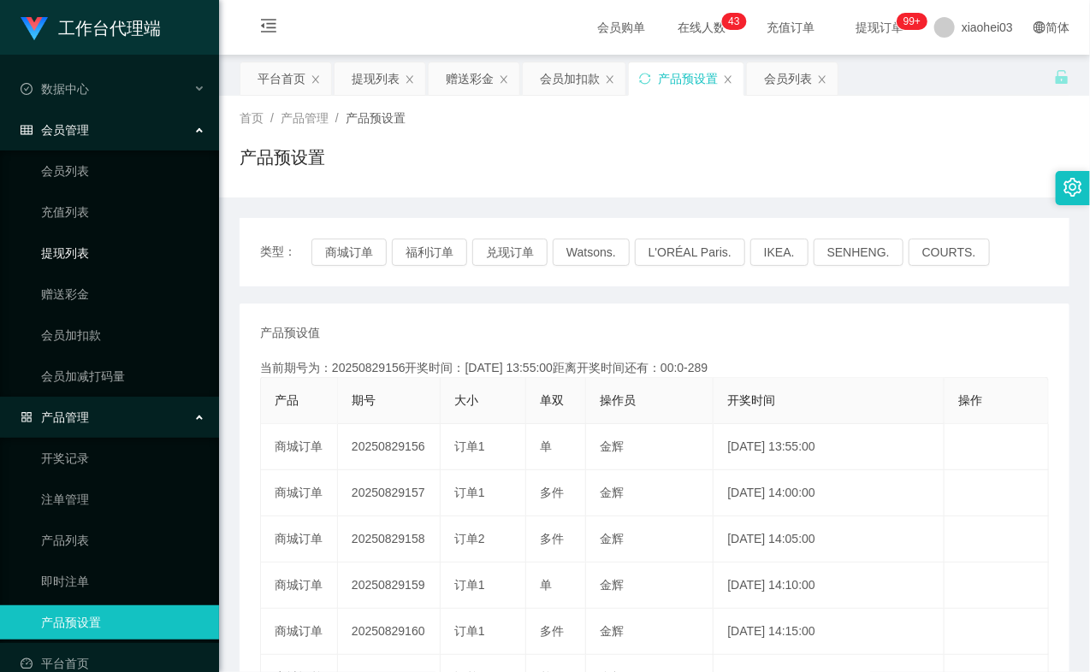
click at [83, 250] on link "提现列表" at bounding box center [123, 253] width 164 height 34
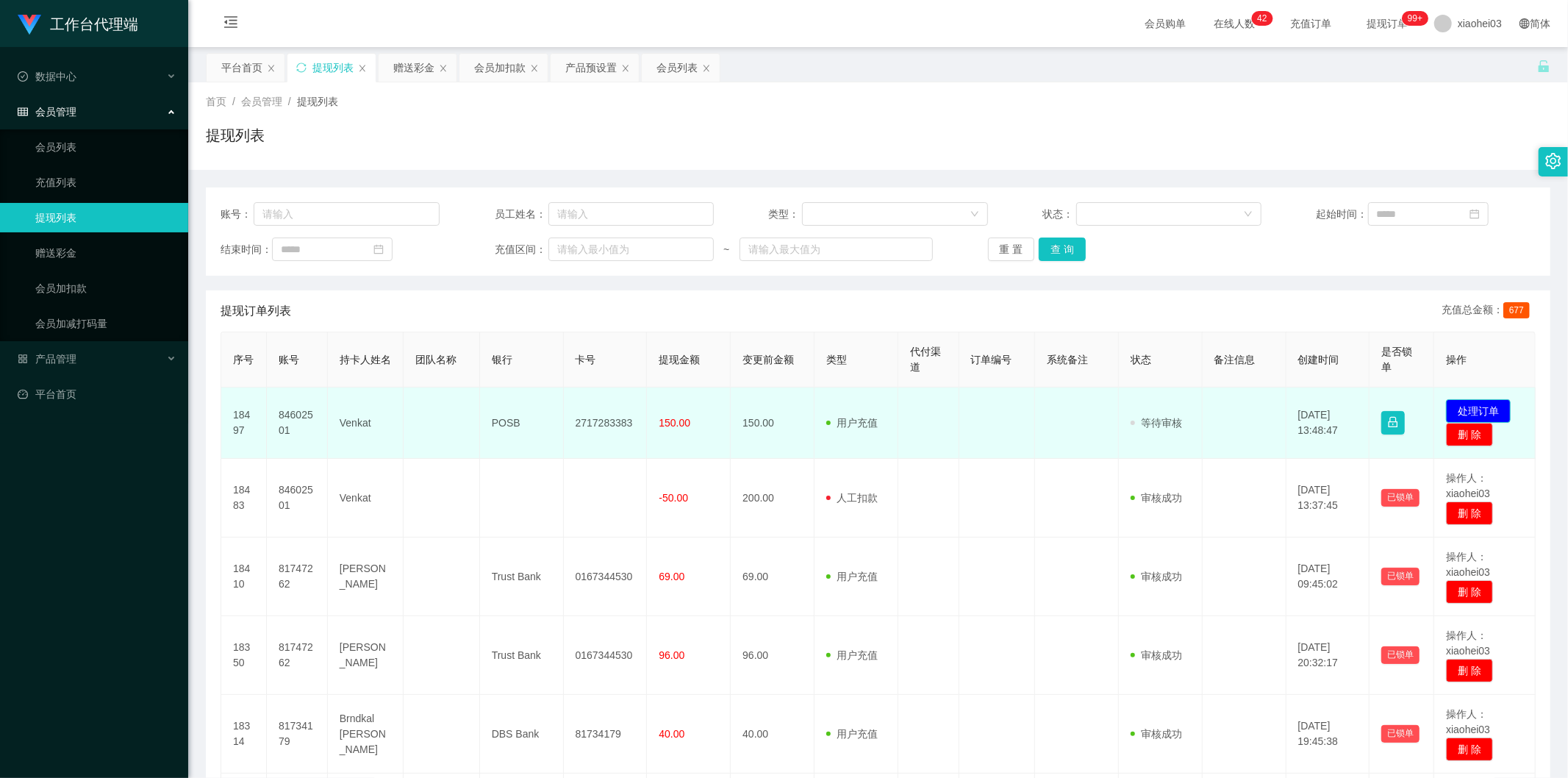
click at [1480, 407] on button "处理订单" at bounding box center [1478, 410] width 64 height 23
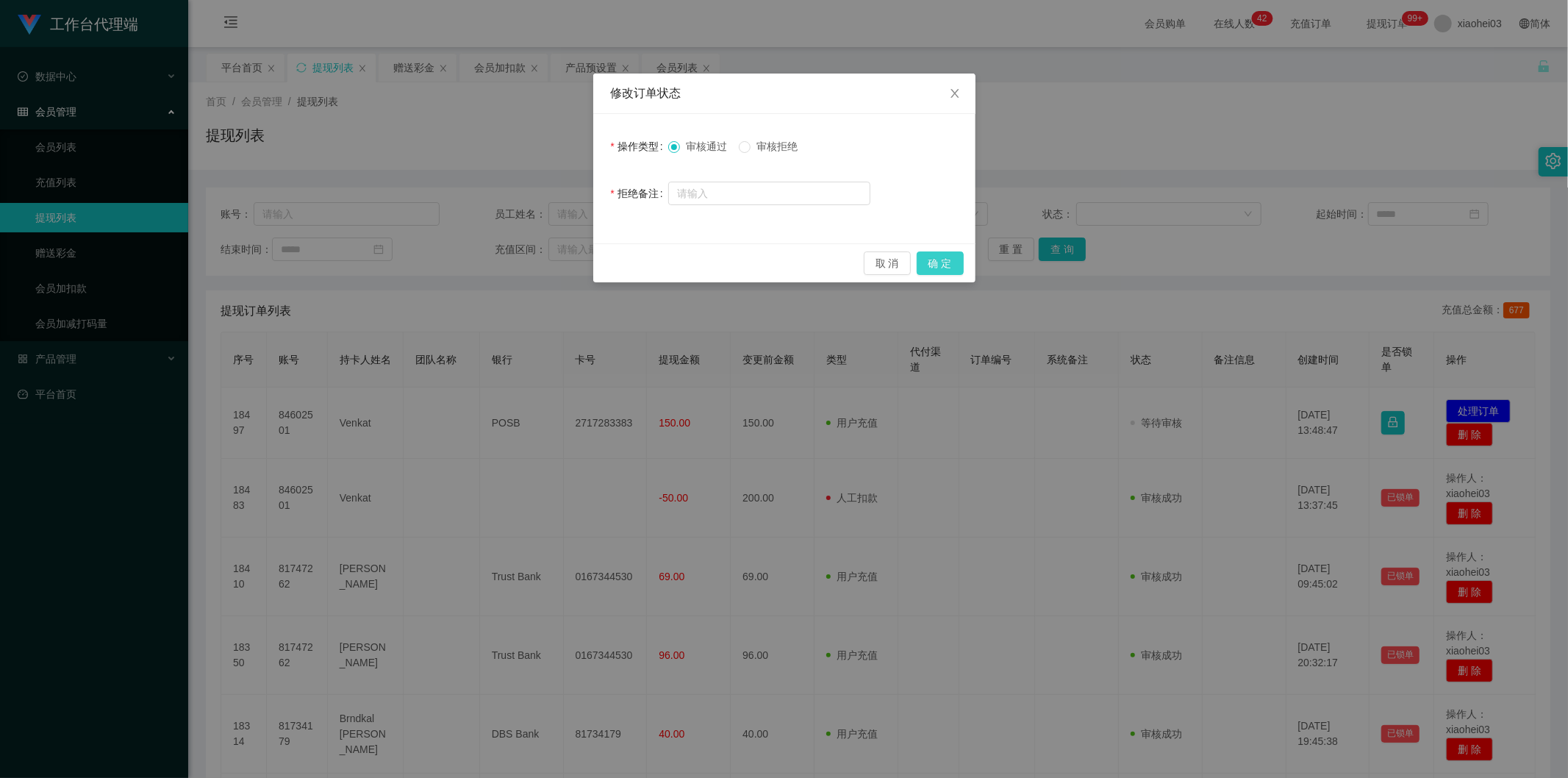
click at [948, 254] on button "确 定" at bounding box center [940, 263] width 47 height 23
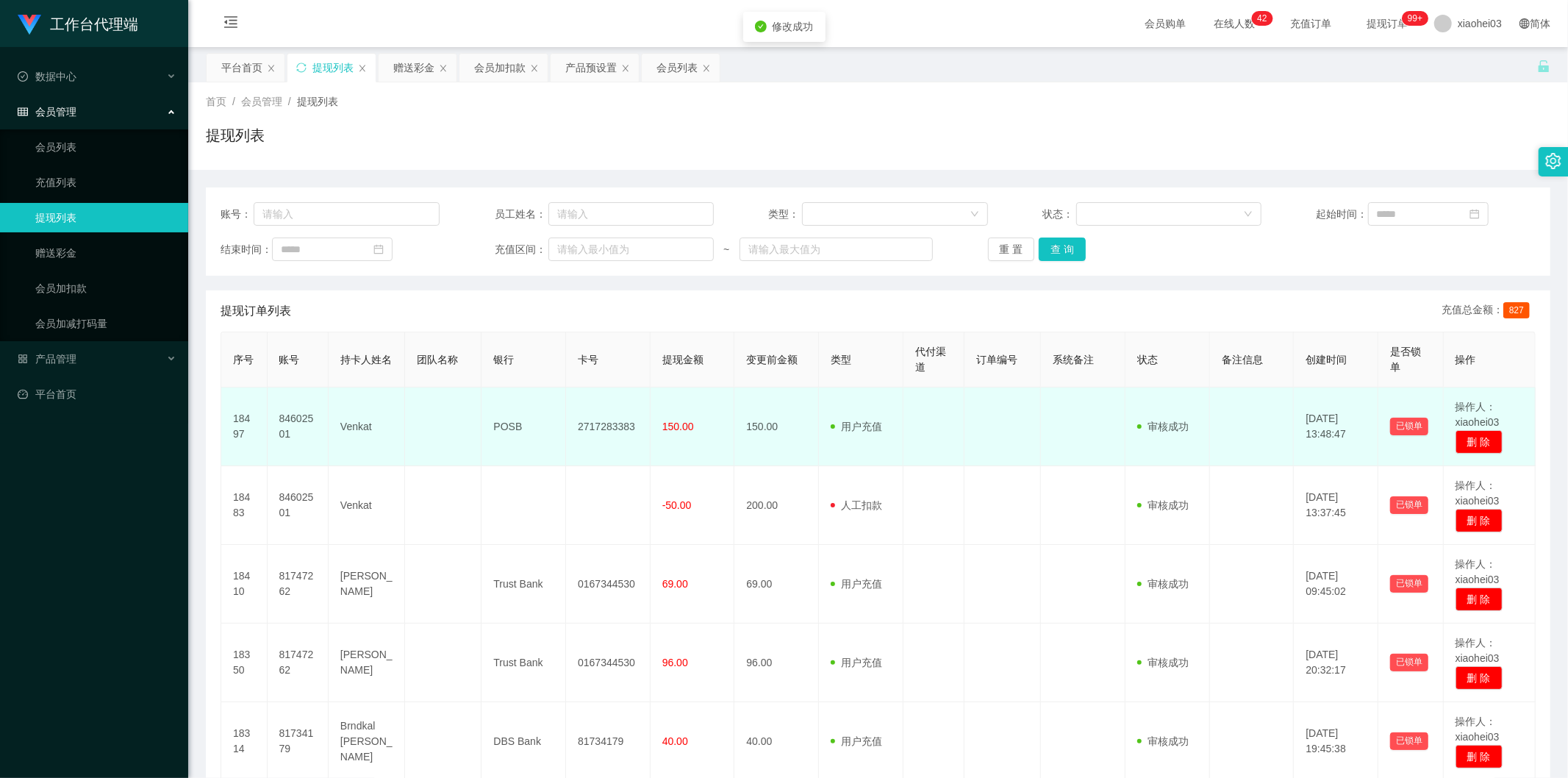
click at [842, 418] on td "用户充值 人工扣款" at bounding box center [861, 427] width 84 height 79
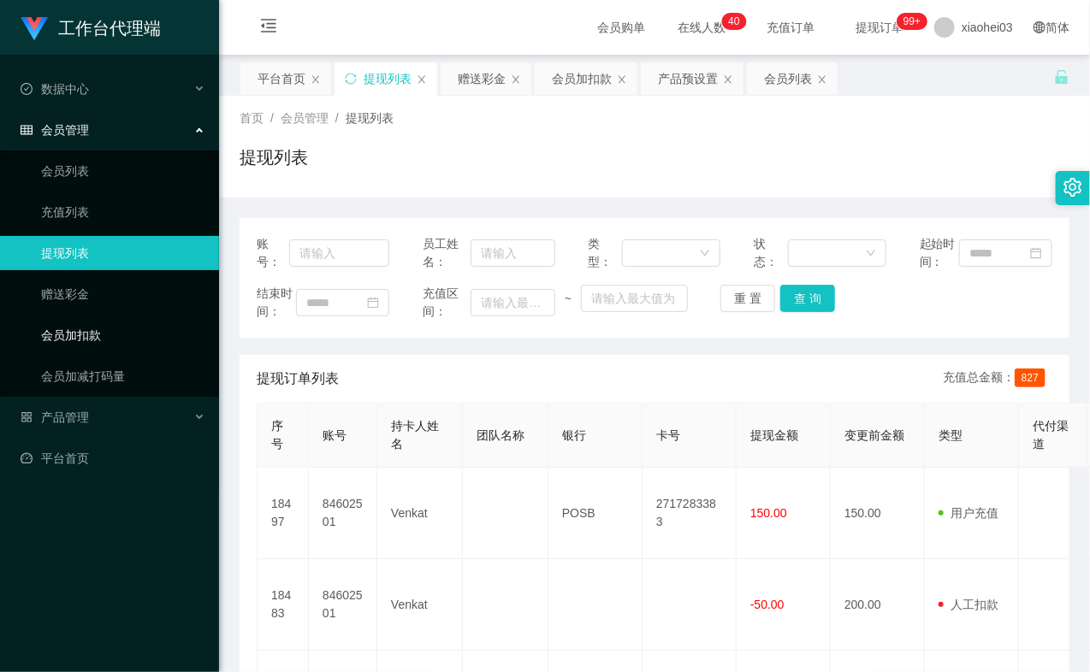
click at [81, 336] on link "会员加扣款" at bounding box center [123, 335] width 164 height 34
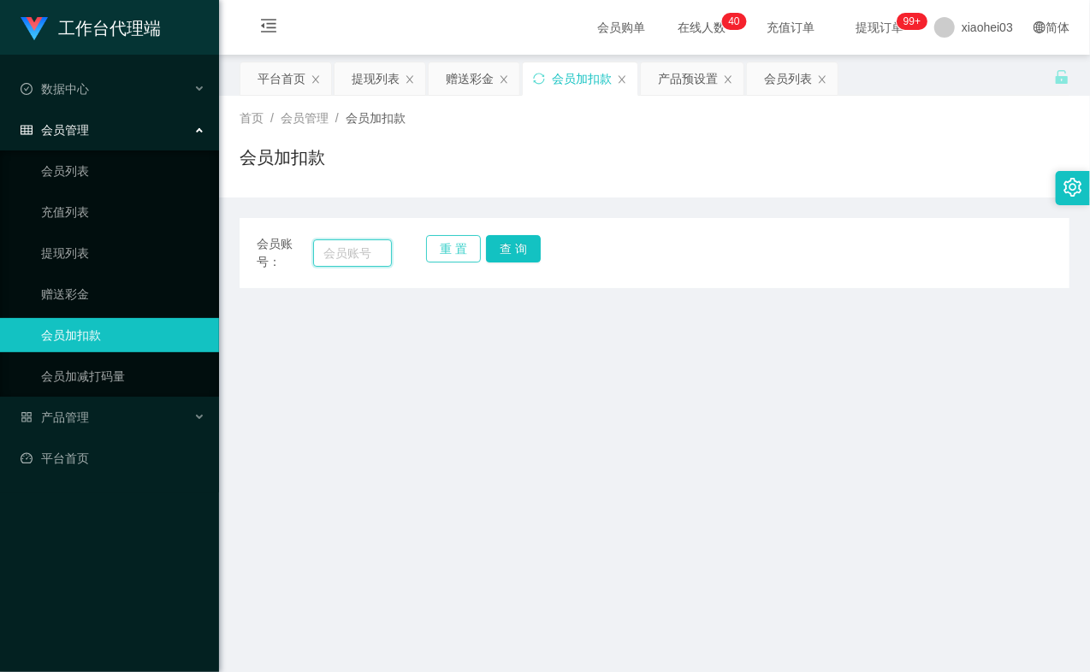
drag, startPoint x: 344, startPoint y: 257, endPoint x: 447, endPoint y: 262, distance: 103.6
click at [345, 257] on input "text" at bounding box center [352, 252] width 79 height 27
paste input "84395837"
type input "84395837"
click at [534, 249] on button "查 询" at bounding box center [513, 248] width 55 height 27
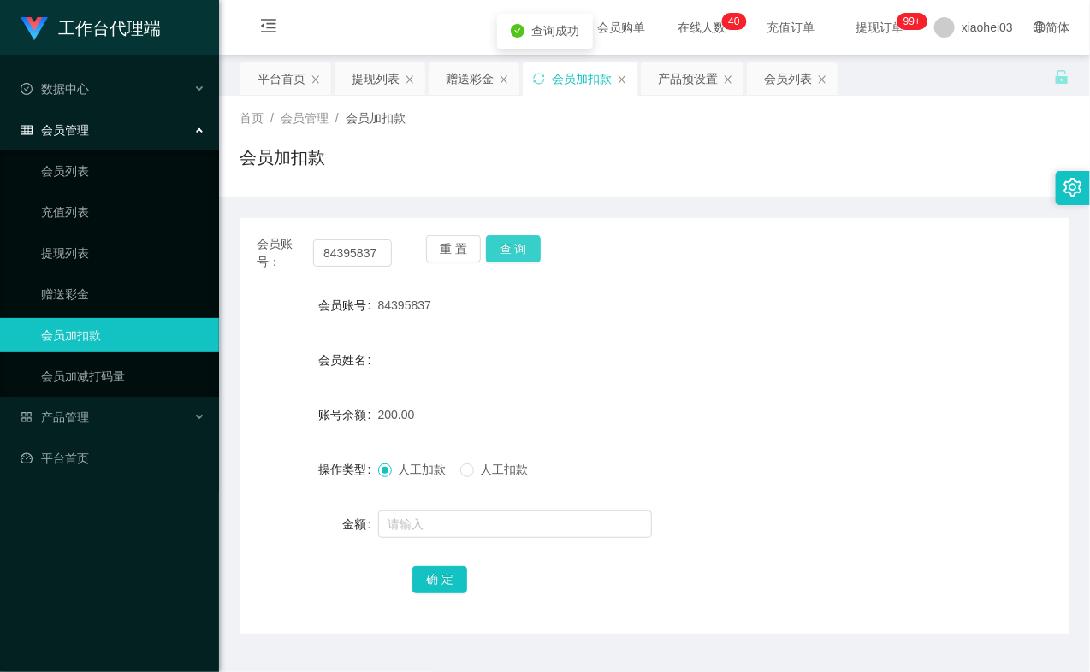
click at [529, 251] on button "查 询" at bounding box center [513, 248] width 55 height 27
drag, startPoint x: 529, startPoint y: 251, endPoint x: 523, endPoint y: 296, distance: 44.9
click at [528, 252] on div "重 置 查 询" at bounding box center [493, 253] width 135 height 36
click at [505, 463] on span "人工扣款" at bounding box center [505, 470] width 62 height 14
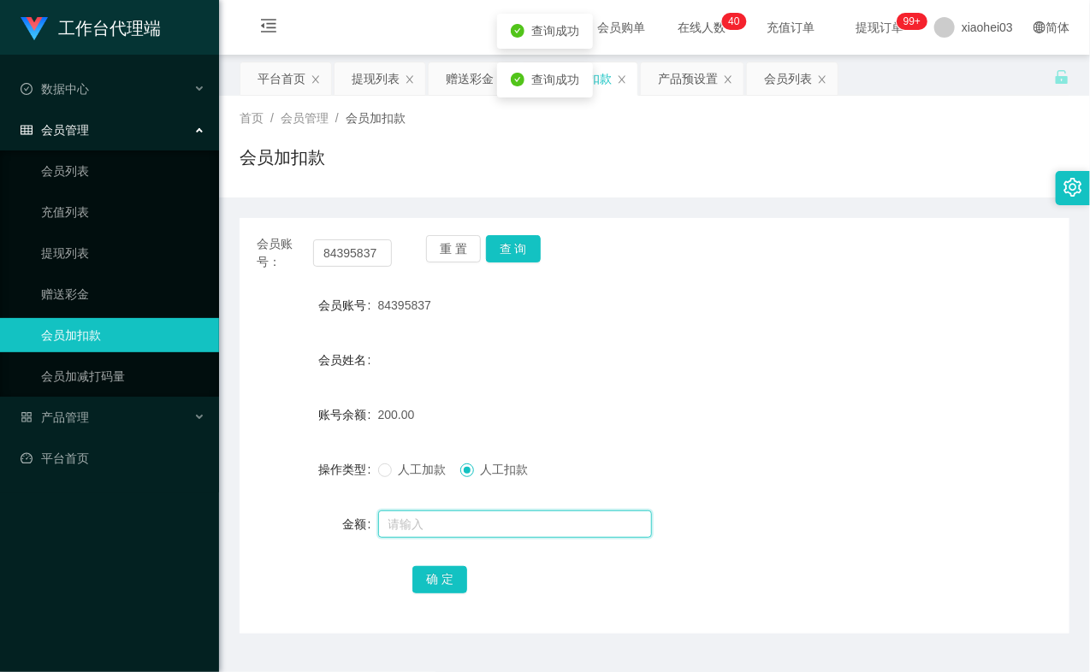
click at [510, 525] on input "text" at bounding box center [515, 524] width 274 height 27
type input "50"
drag, startPoint x: 466, startPoint y: 565, endPoint x: 458, endPoint y: 575, distance: 12.7
click at [466, 565] on div "确 定" at bounding box center [654, 579] width 484 height 34
drag, startPoint x: 445, startPoint y: 580, endPoint x: 488, endPoint y: 541, distance: 57.5
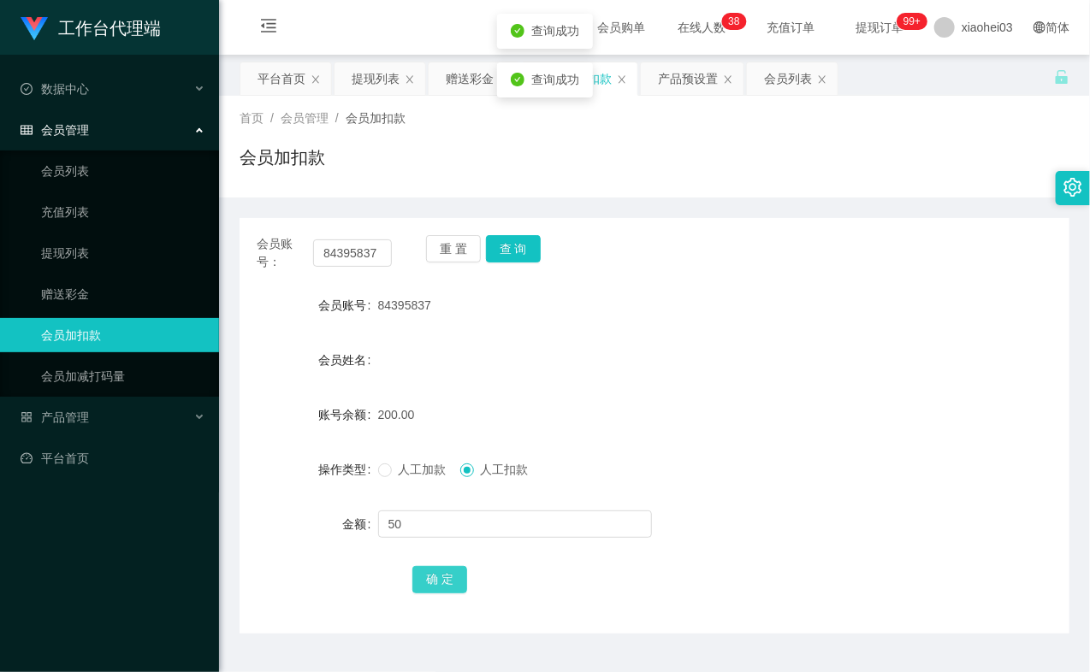
click at [443, 580] on button "确 定" at bounding box center [439, 579] width 55 height 27
drag, startPoint x: 644, startPoint y: 397, endPoint x: 672, endPoint y: 413, distance: 32.6
click at [646, 399] on div "150.00" at bounding box center [620, 415] width 484 height 34
click at [128, 480] on ul "数据中心 会员管理 会员列表 充值列表 提现列表 赠送彩金 会员加扣款 会员加减打码量 产品管理 平台首页" at bounding box center [109, 274] width 219 height 438
click at [334, 263] on input "84395837" at bounding box center [352, 252] width 79 height 27
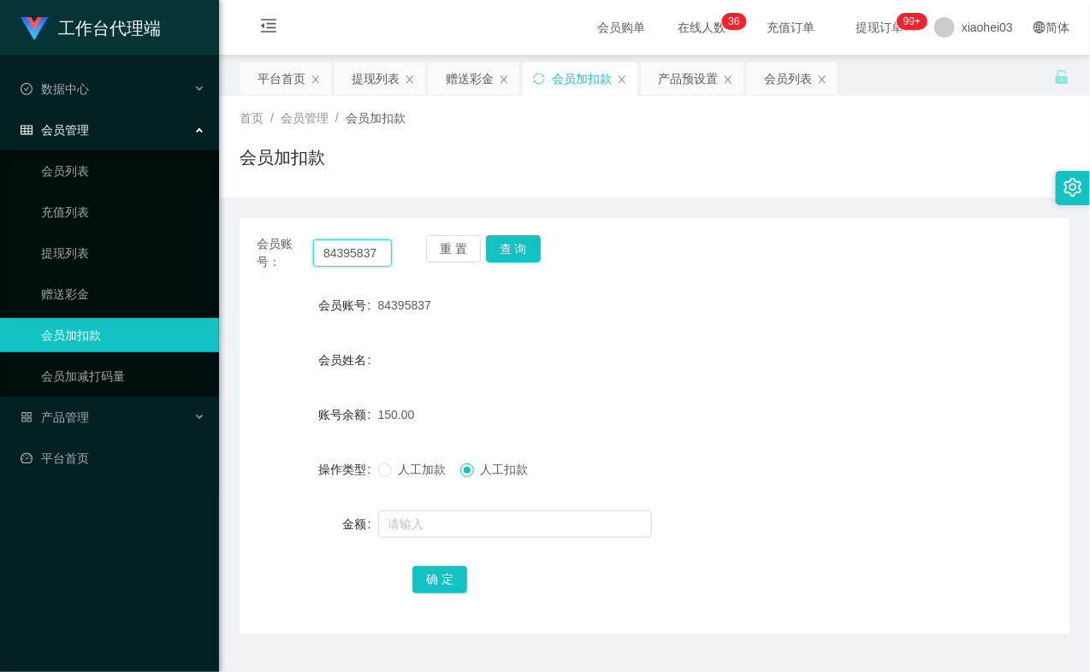
click at [334, 263] on input "84395837" at bounding box center [352, 252] width 79 height 27
paste input "1783931"
type input "81783931"
click at [506, 248] on button "查 询" at bounding box center [513, 248] width 55 height 27
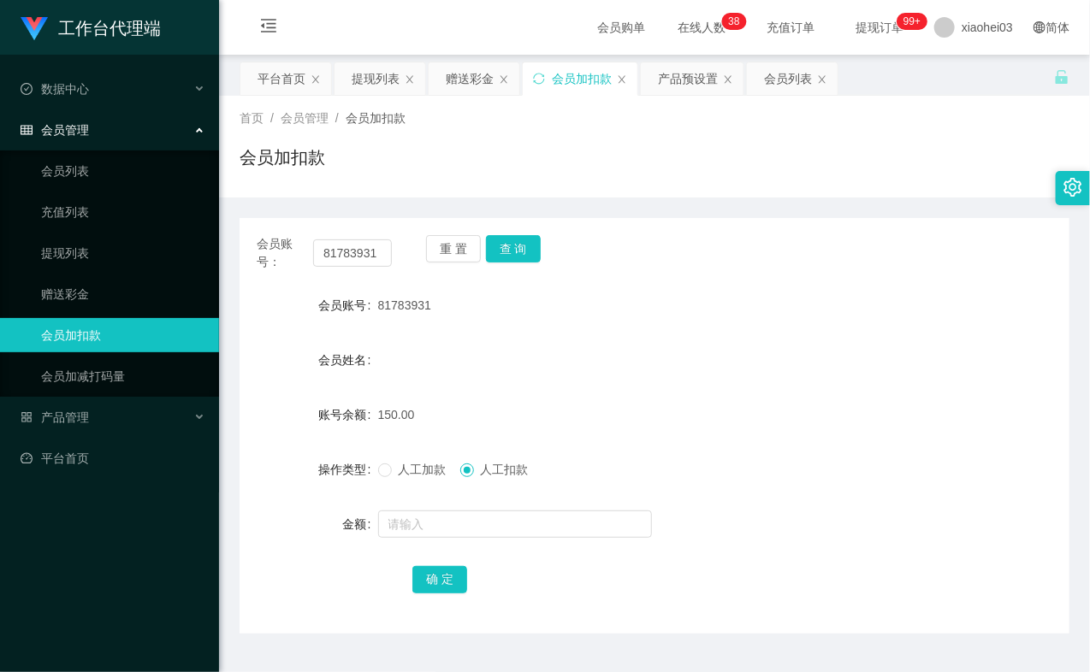
drag, startPoint x: 115, startPoint y: 565, endPoint x: 275, endPoint y: 451, distance: 196.1
click at [116, 565] on div "工作台代理端 数据中心 会员管理 会员列表 充值列表 提现列表 赠送彩金 会员加扣款 会员加减打码量 产品管理 平台首页" at bounding box center [109, 336] width 219 height 672
click at [363, 251] on input "81783931" at bounding box center [352, 252] width 79 height 27
paste input "460250"
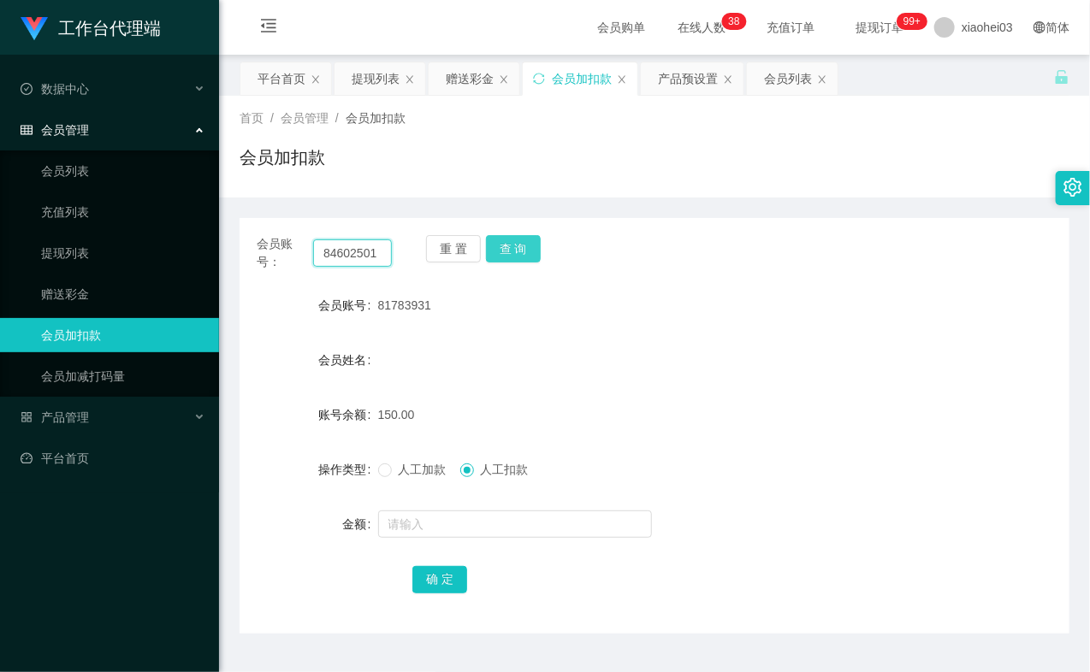
type input "84602501"
click at [514, 257] on button "查 询" at bounding box center [513, 248] width 55 height 27
click at [514, 257] on div "重 置 查 询" at bounding box center [493, 253] width 135 height 36
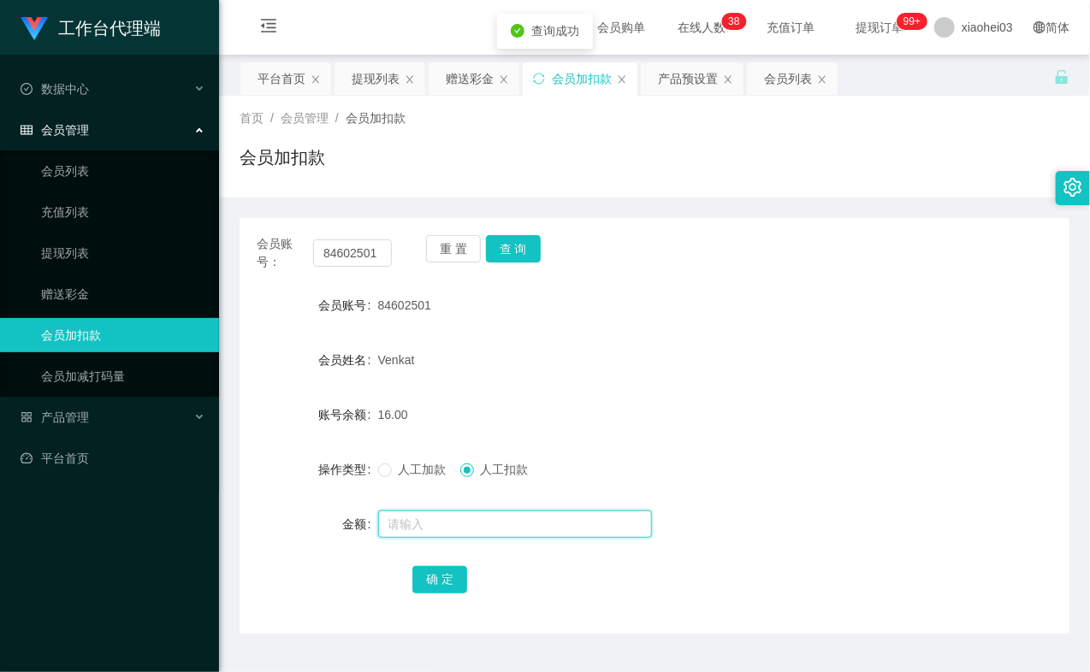
click at [449, 528] on input "text" at bounding box center [515, 524] width 274 height 27
type input "8"
click at [400, 464] on span "人工加款" at bounding box center [423, 470] width 62 height 14
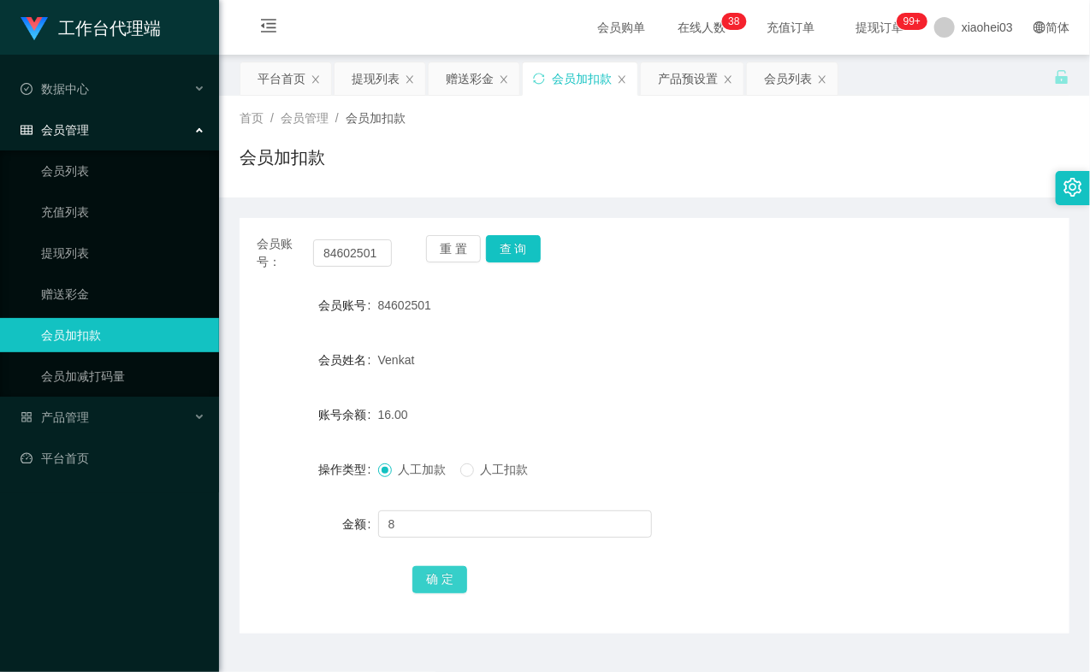
click at [441, 578] on button "确 定" at bounding box center [439, 579] width 55 height 27
click at [94, 261] on link "提现列表" at bounding box center [123, 253] width 164 height 34
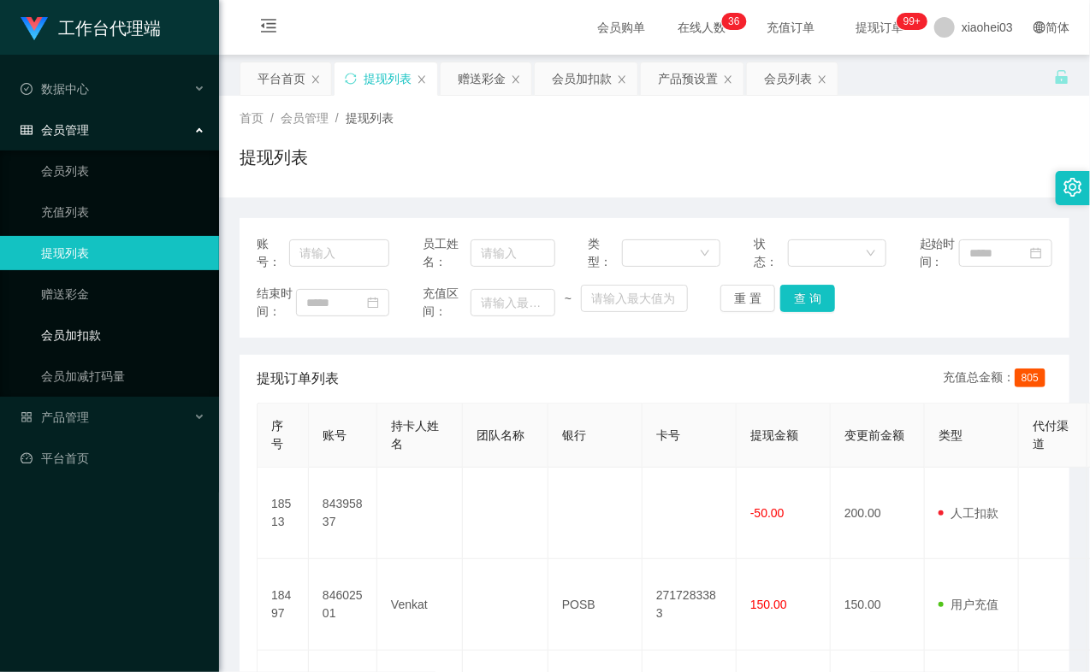
drag, startPoint x: 101, startPoint y: 325, endPoint x: 157, endPoint y: 317, distance: 57.0
click at [99, 325] on link "会员加扣款" at bounding box center [123, 335] width 164 height 34
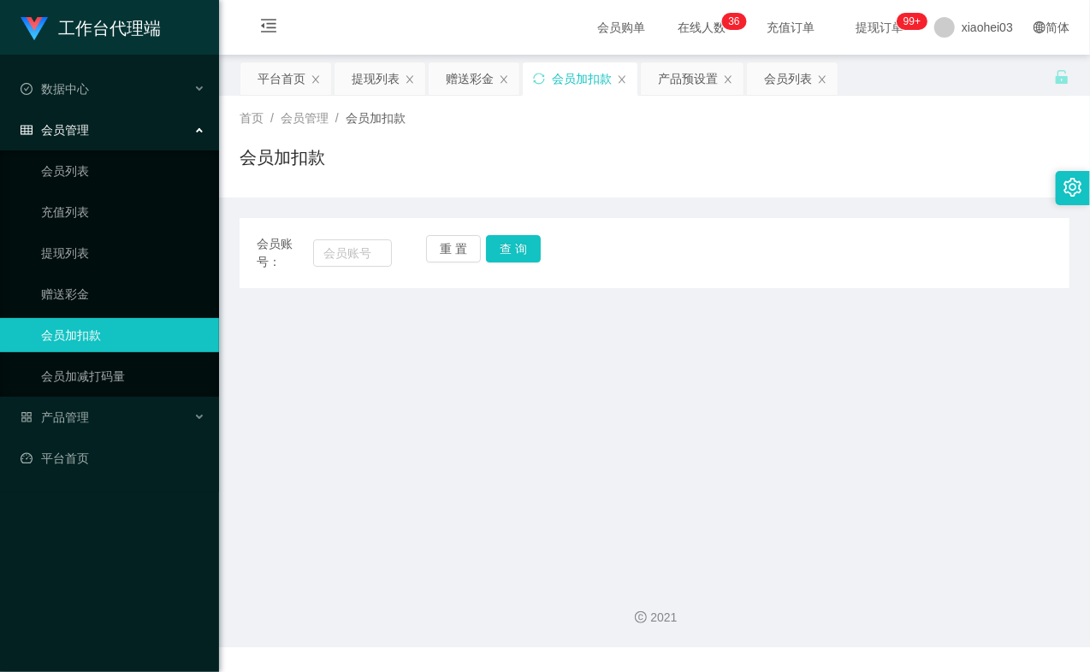
click at [312, 249] on div "会员账号：" at bounding box center [324, 253] width 135 height 36
drag, startPoint x: 329, startPoint y: 248, endPoint x: 346, endPoint y: 248, distance: 17.1
click at [329, 248] on input "text" at bounding box center [352, 252] width 79 height 27
paste input "84395837"
type input "84395837"
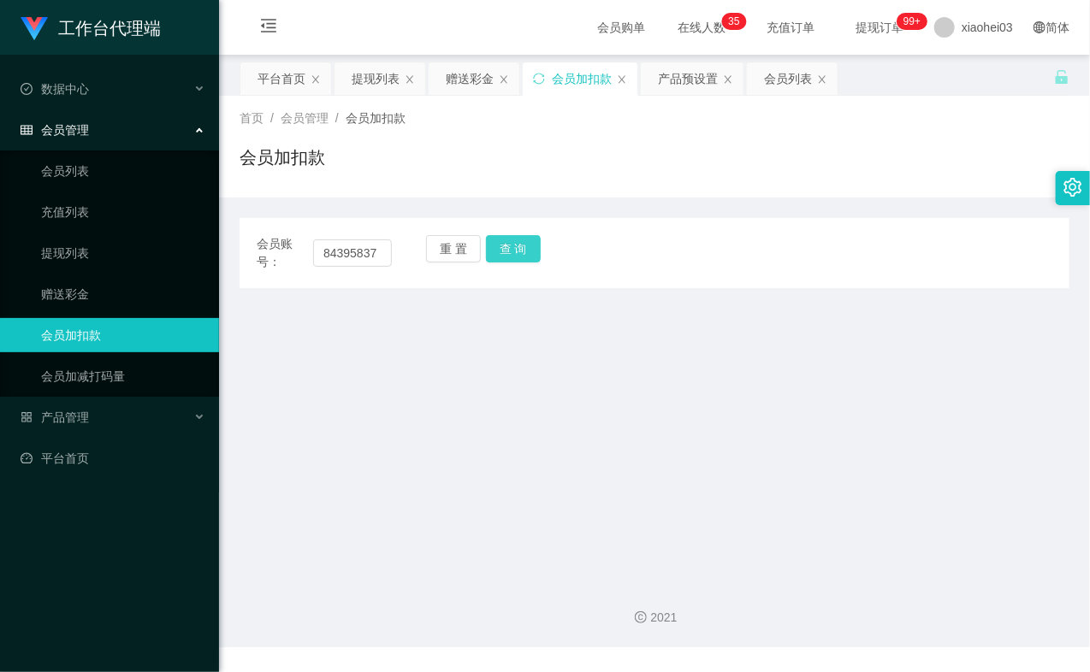
click at [522, 257] on button "查 询" at bounding box center [513, 248] width 55 height 27
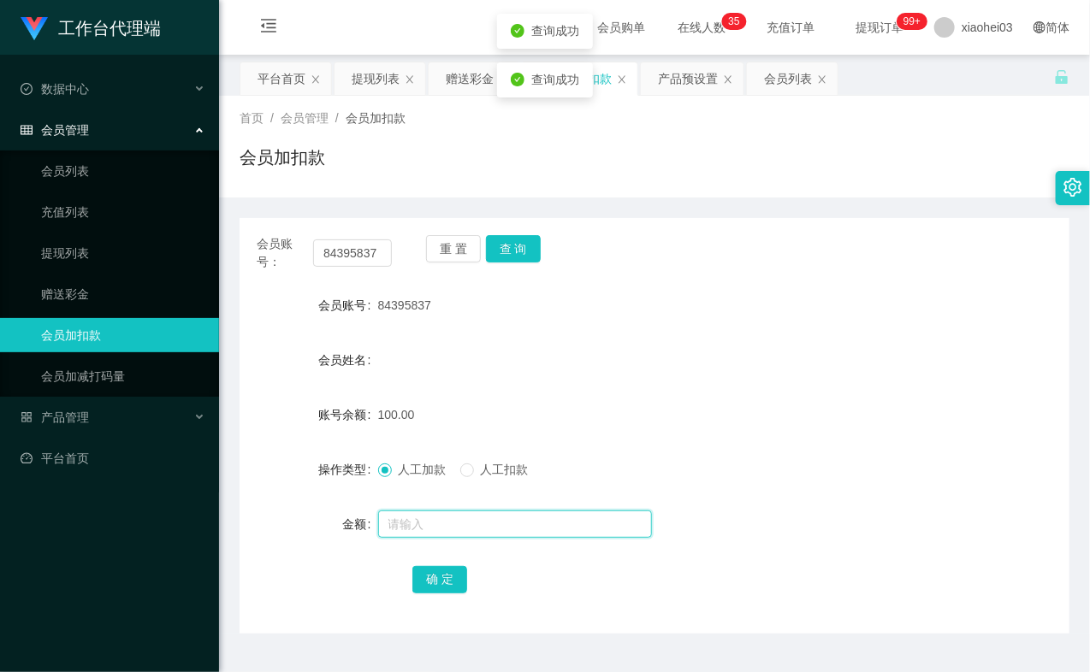
click at [488, 518] on input "text" at bounding box center [515, 524] width 274 height 27
type input "50"
click at [80, 177] on link "会员列表" at bounding box center [123, 171] width 164 height 34
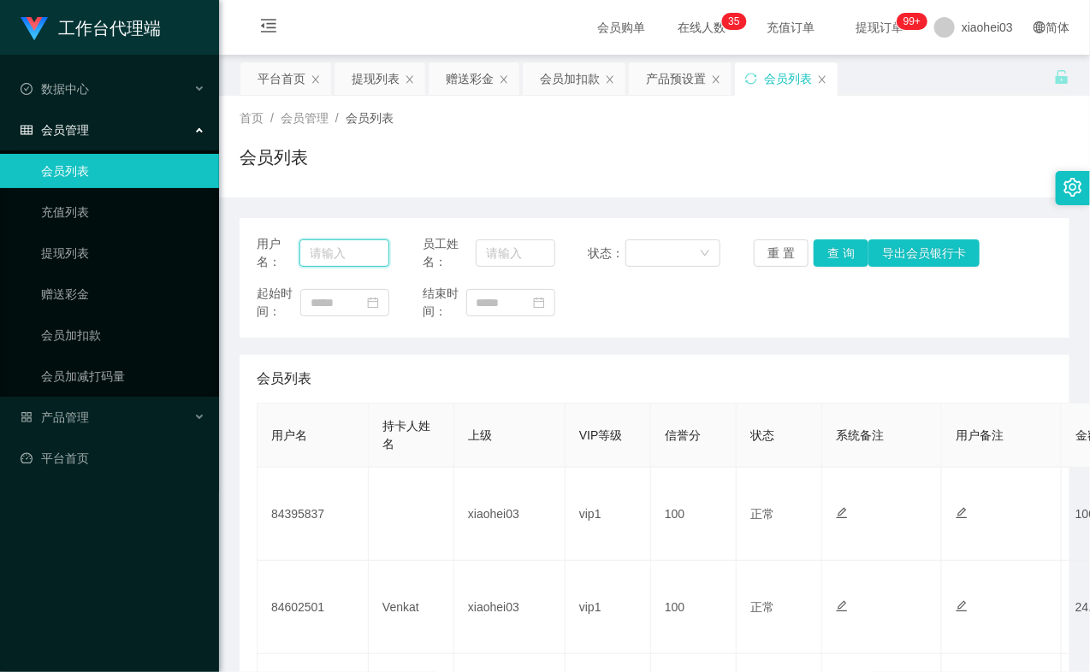
click at [331, 248] on input "text" at bounding box center [344, 252] width 90 height 27
paste input "84395837"
type input "84395837"
click at [836, 260] on button "查 询" at bounding box center [840, 252] width 55 height 27
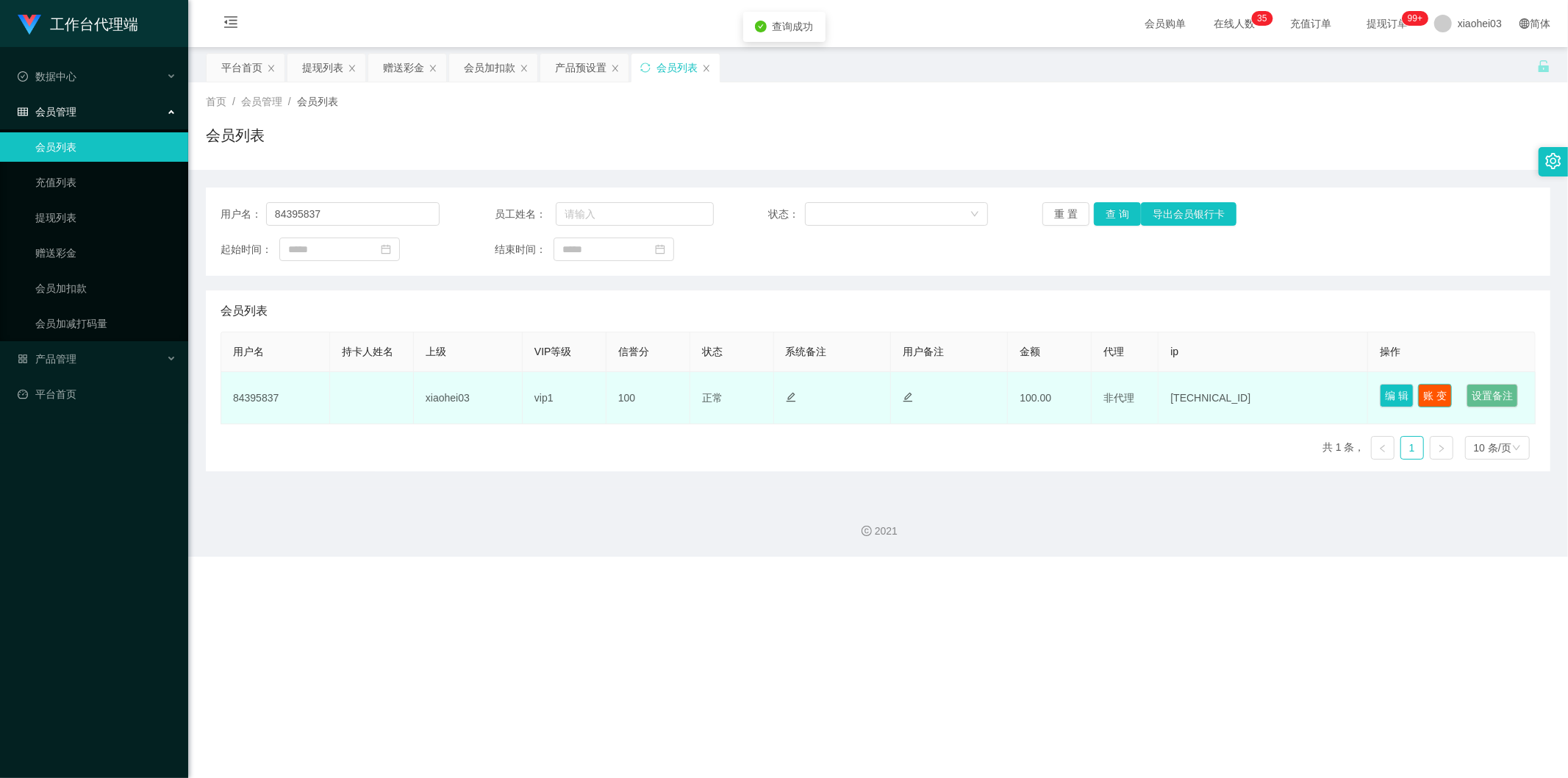
click at [936, 394] on button "账 变" at bounding box center [1435, 395] width 34 height 23
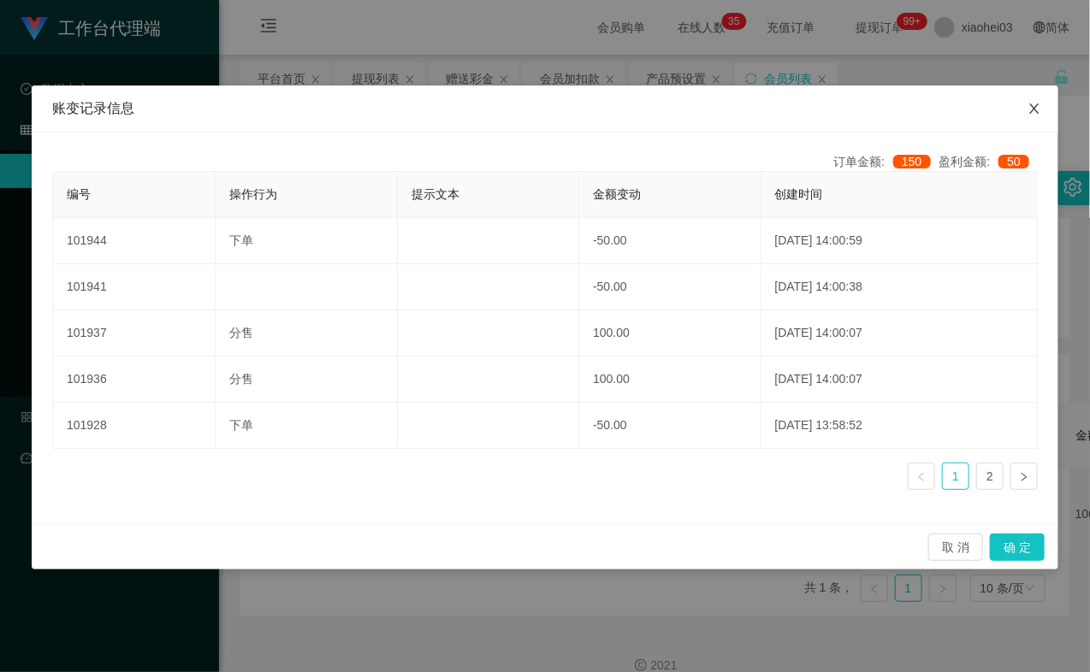
drag, startPoint x: 1044, startPoint y: 118, endPoint x: 1040, endPoint y: 101, distance: 17.4
click at [1042, 116] on span "Close" at bounding box center [1034, 110] width 48 height 48
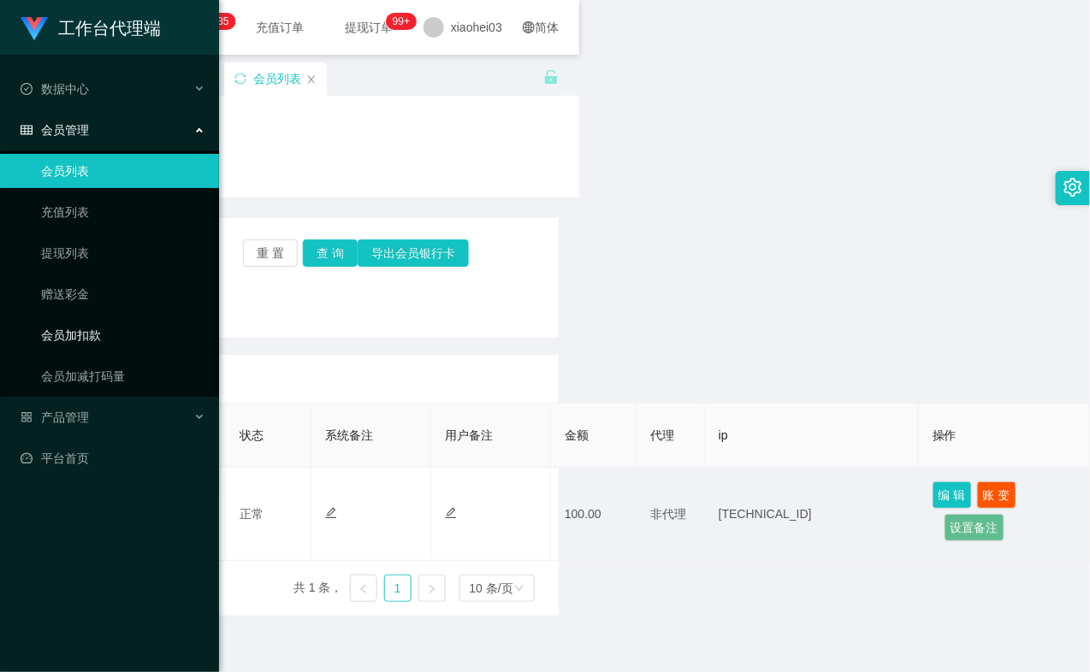
drag, startPoint x: 56, startPoint y: 336, endPoint x: 169, endPoint y: 331, distance: 112.2
click at [56, 335] on link "会员加扣款" at bounding box center [123, 335] width 164 height 34
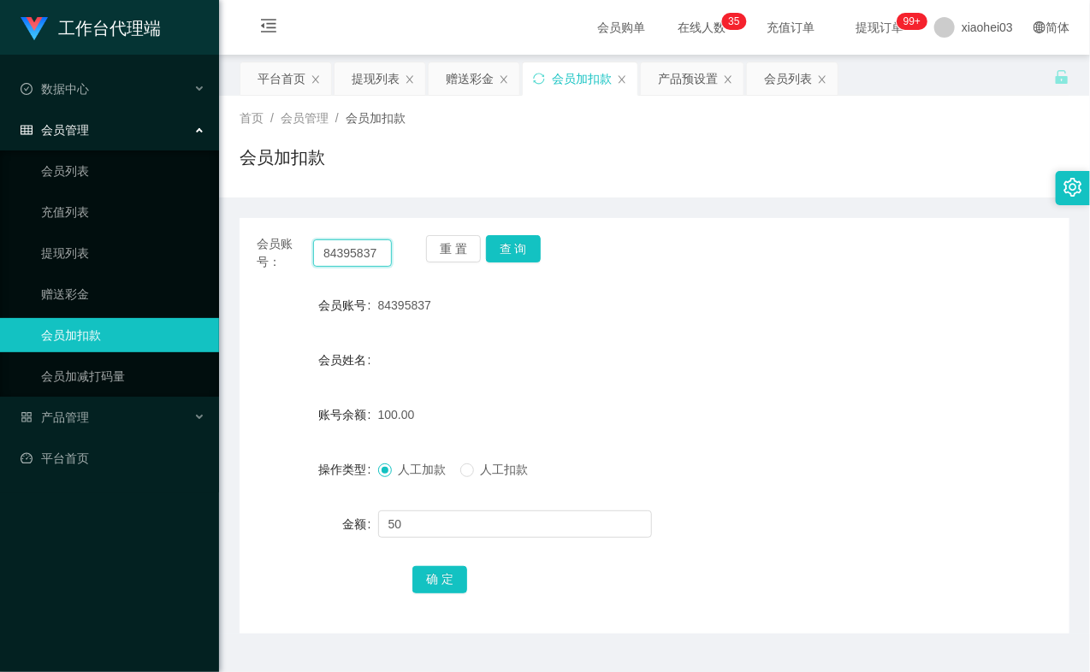
drag, startPoint x: 346, startPoint y: 255, endPoint x: 359, endPoint y: 253, distance: 12.9
click at [346, 255] on input "84395837" at bounding box center [352, 252] width 79 height 27
click at [343, 248] on input "84395837" at bounding box center [352, 252] width 79 height 27
click at [516, 245] on button "查 询" at bounding box center [513, 248] width 55 height 27
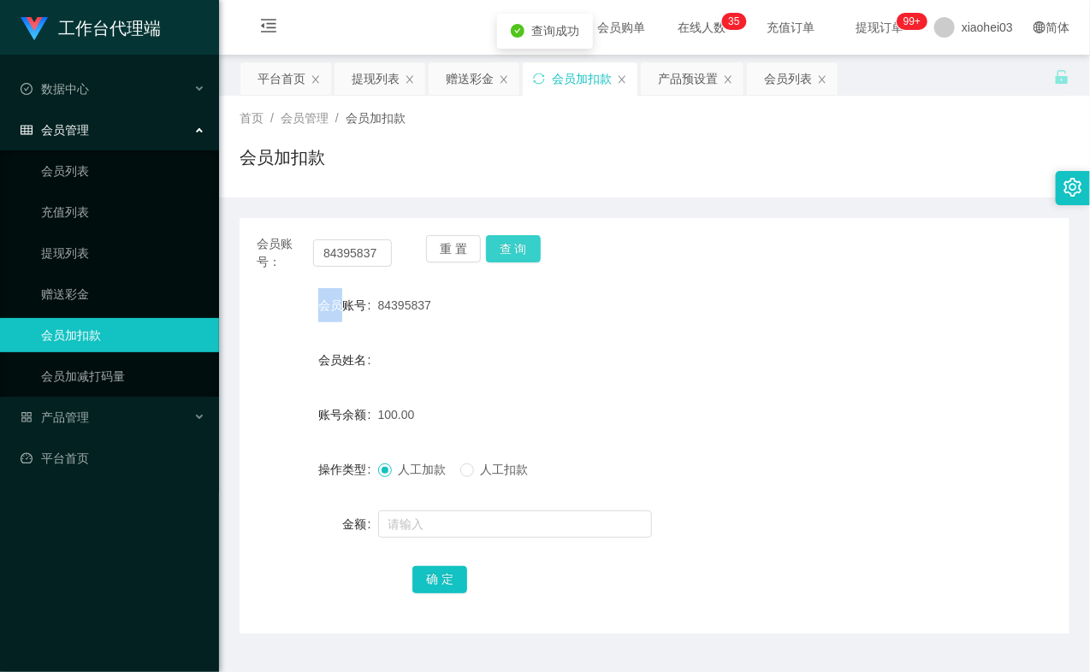
click at [516, 245] on div "重 置 查 询" at bounding box center [493, 253] width 135 height 36
click at [471, 526] on input "text" at bounding box center [515, 524] width 274 height 27
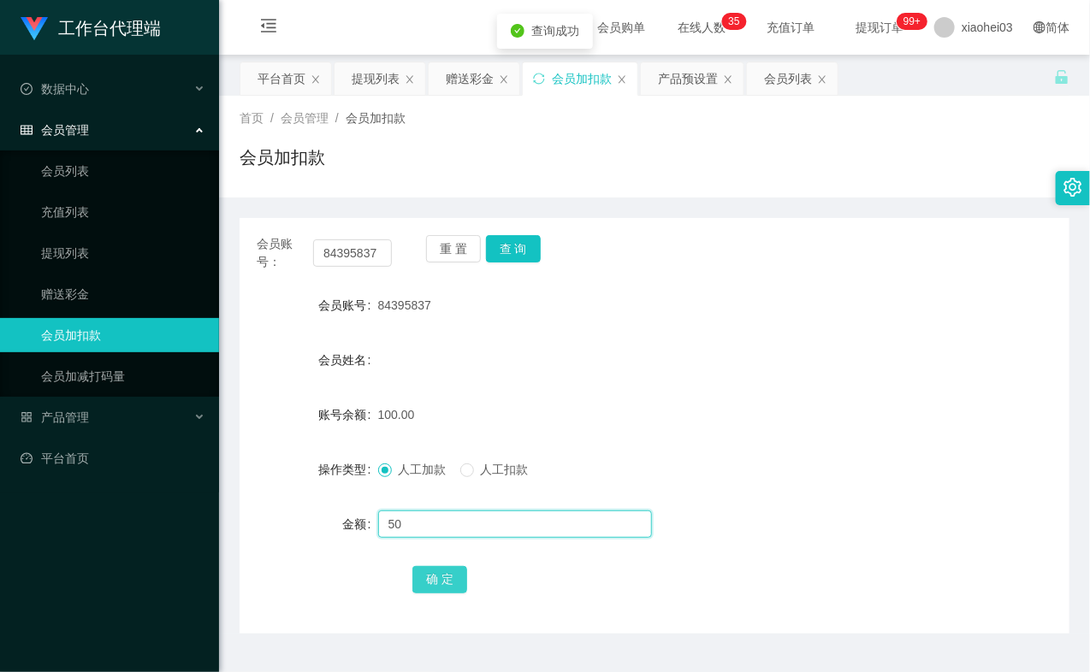
type input "50"
click at [442, 576] on button "确 定" at bounding box center [439, 579] width 55 height 27
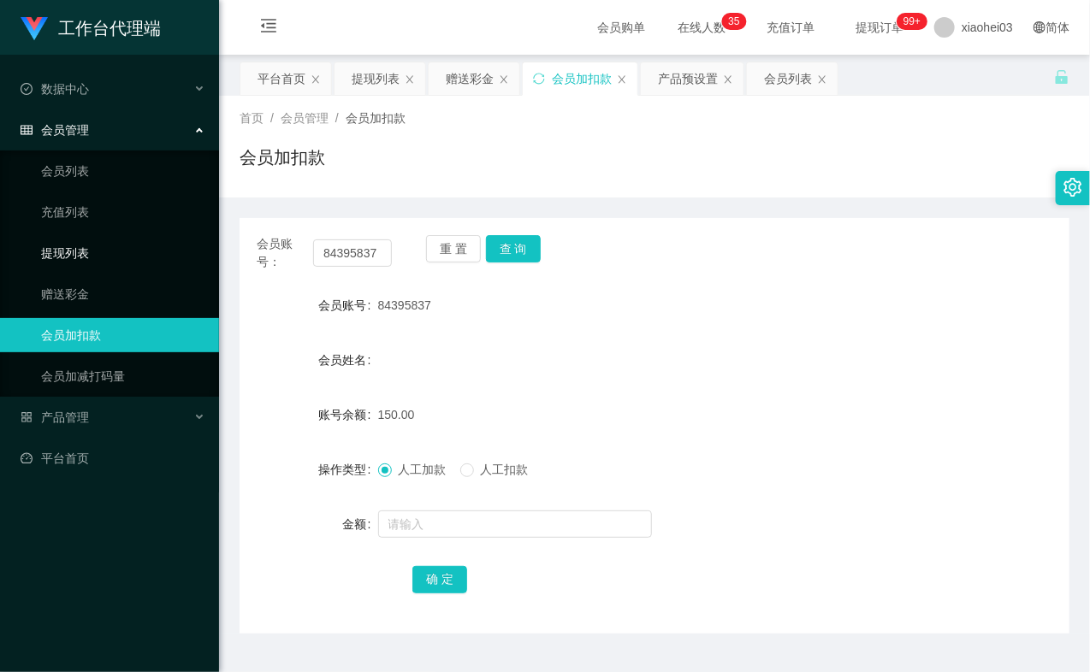
click at [60, 246] on link "提现列表" at bounding box center [123, 253] width 164 height 34
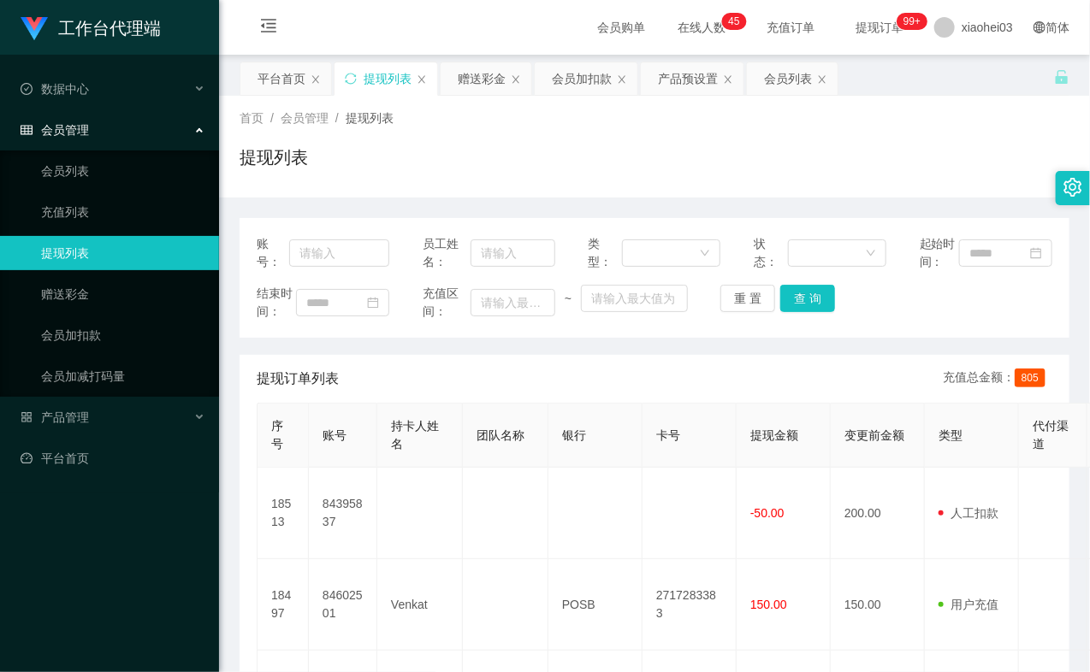
click at [89, 249] on link "提现列表" at bounding box center [123, 253] width 164 height 34
click at [87, 249] on link "提现列表" at bounding box center [123, 253] width 164 height 34
click at [86, 248] on link "提现列表" at bounding box center [123, 253] width 164 height 34
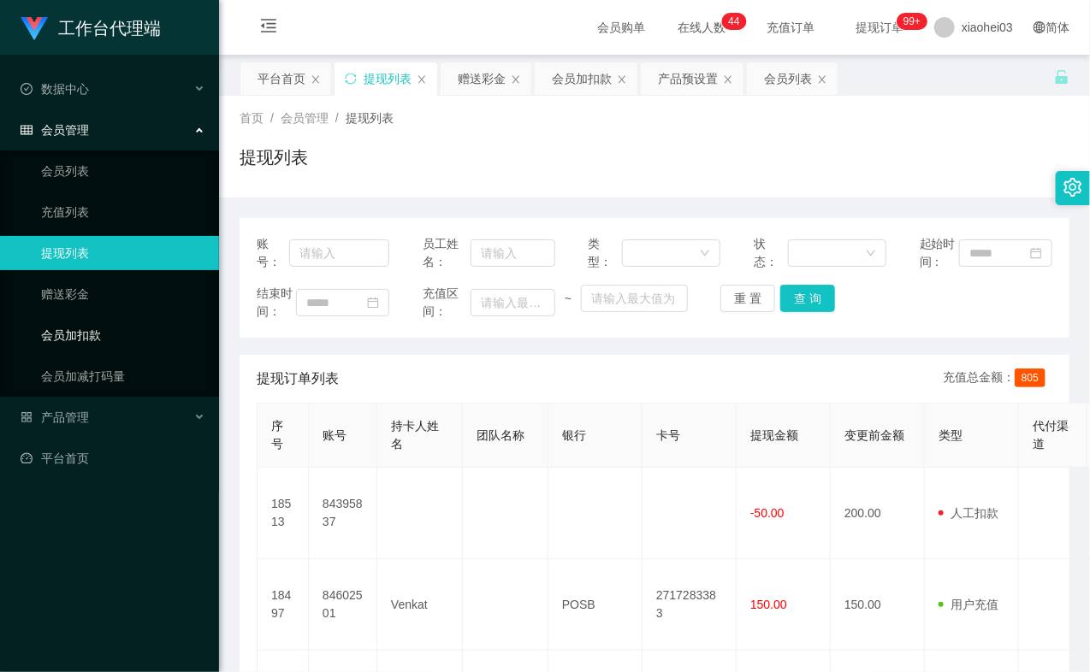
click at [99, 319] on link "会员加扣款" at bounding box center [123, 335] width 164 height 34
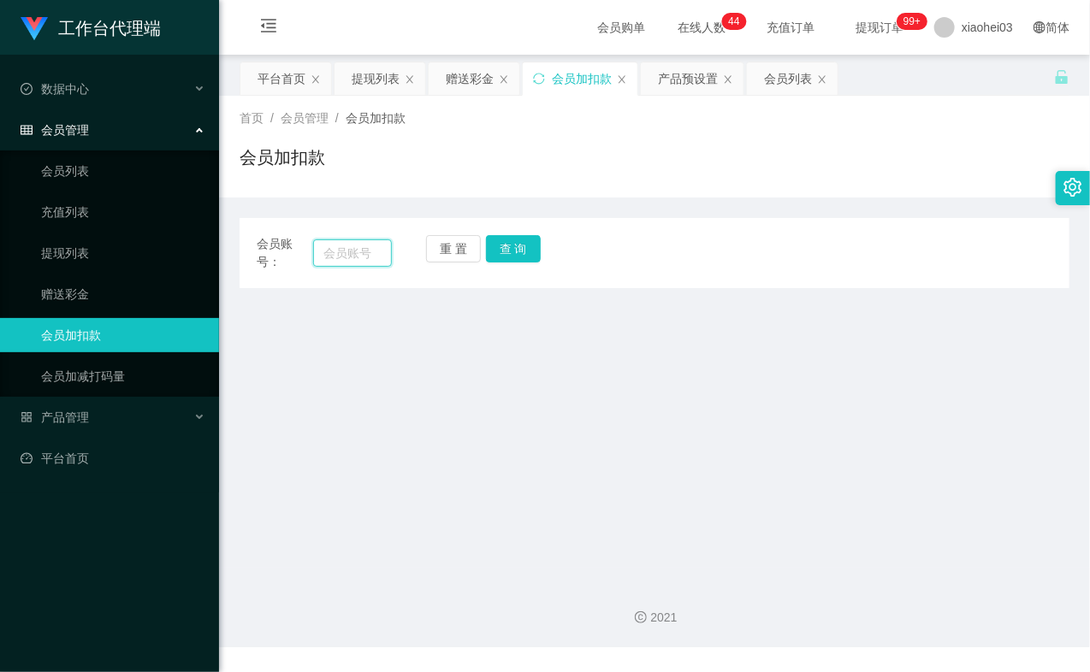
click at [344, 251] on input "text" at bounding box center [352, 252] width 79 height 27
paste input "81783931"
type input "81783931"
click at [528, 246] on button "查 询" at bounding box center [513, 248] width 55 height 27
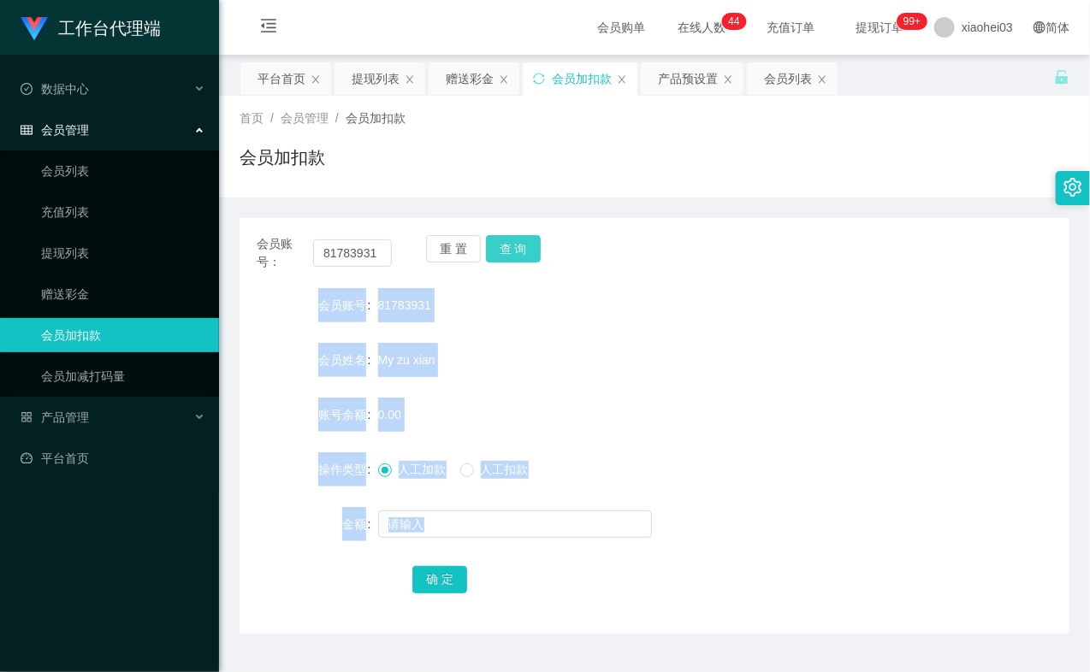
click at [528, 246] on div "重 置 查 询" at bounding box center [493, 253] width 135 height 36
click at [528, 246] on button "查 询" at bounding box center [513, 248] width 55 height 27
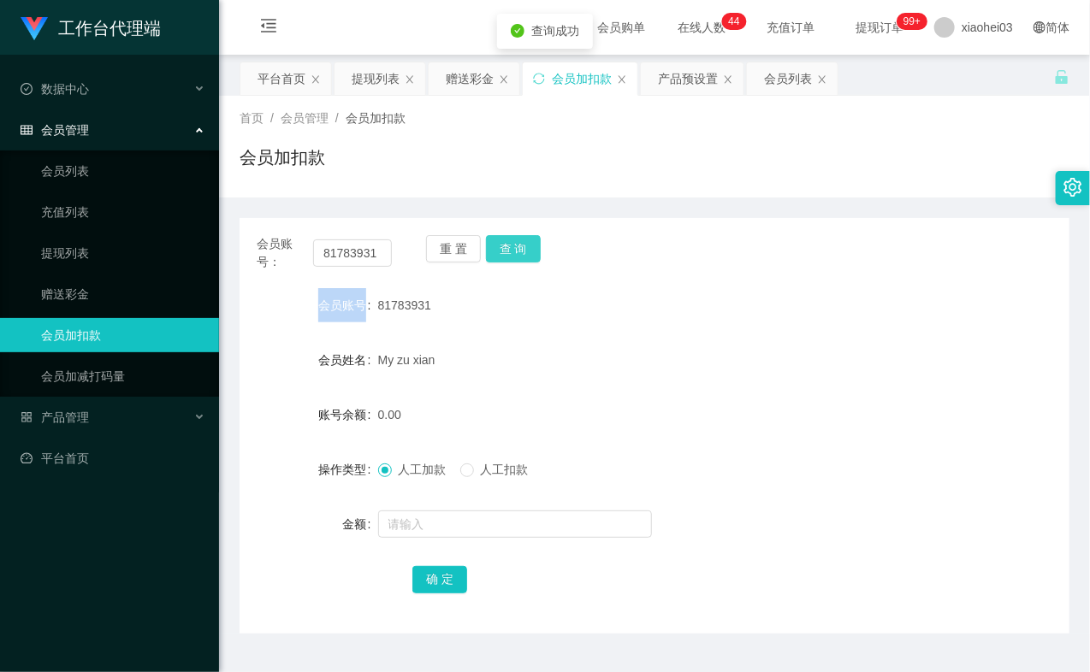
click at [528, 246] on div "重 置 查 询" at bounding box center [493, 253] width 135 height 36
click at [526, 246] on button "查 询" at bounding box center [513, 248] width 55 height 27
click at [526, 246] on div "重 置 查 询" at bounding box center [493, 253] width 135 height 36
click at [526, 246] on button "查 询" at bounding box center [513, 248] width 55 height 27
click at [524, 246] on div "重 置 查 询" at bounding box center [493, 253] width 135 height 36
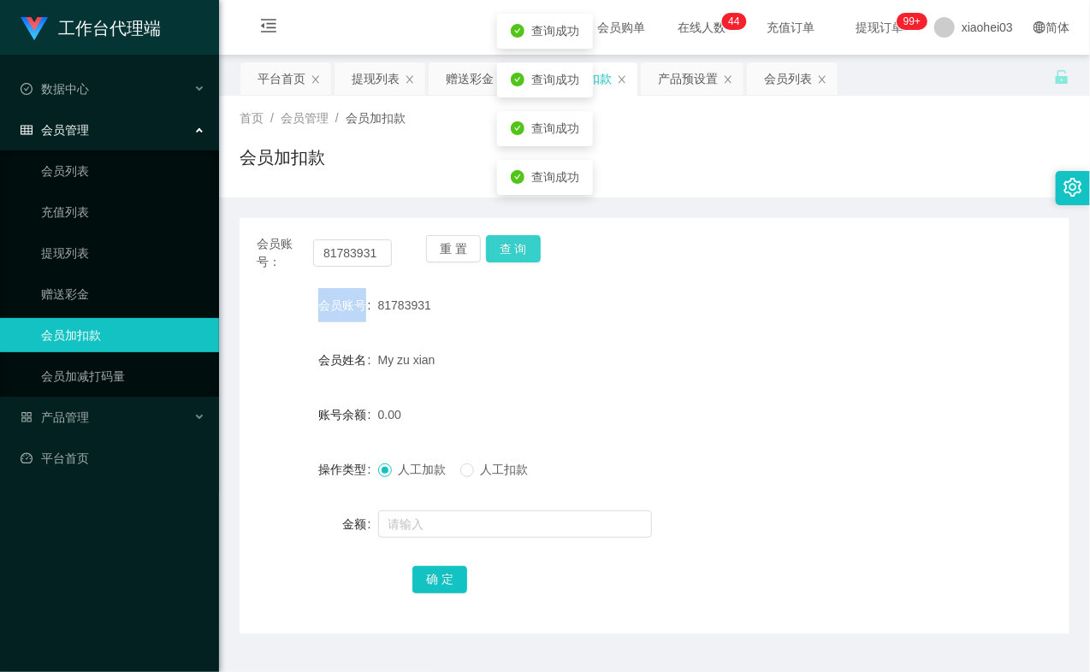
click at [524, 246] on button "查 询" at bounding box center [513, 248] width 55 height 27
click at [524, 246] on div "重 置 查 询" at bounding box center [493, 253] width 135 height 36
click at [524, 246] on button "查 询" at bounding box center [513, 248] width 55 height 27
drag, startPoint x: 69, startPoint y: 208, endPoint x: 69, endPoint y: 180, distance: 27.4
click at [69, 208] on link "充值列表" at bounding box center [123, 212] width 164 height 34
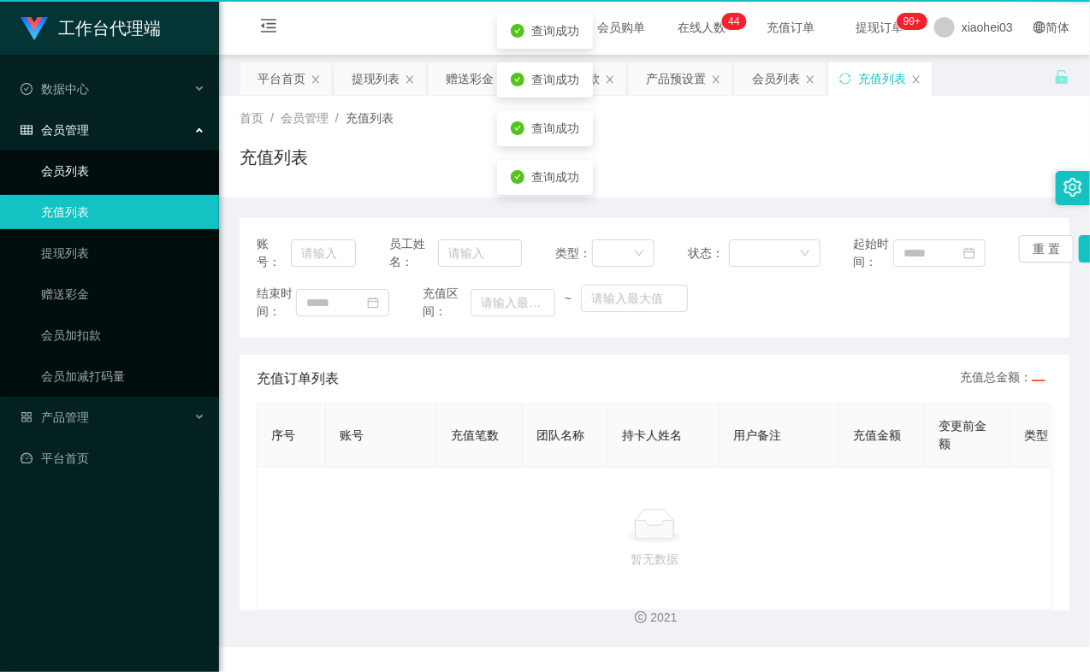
click at [69, 174] on link "会员列表" at bounding box center [123, 171] width 164 height 34
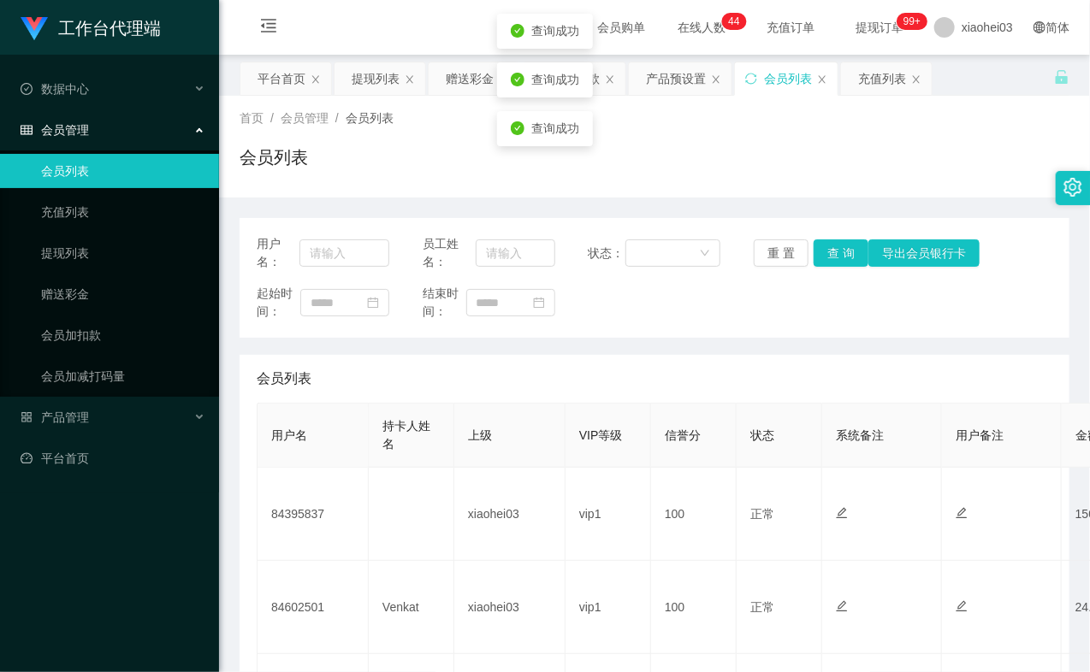
click at [314, 268] on div "用户名：" at bounding box center [323, 253] width 133 height 36
click at [322, 257] on input "text" at bounding box center [344, 252] width 90 height 27
paste input "81783931"
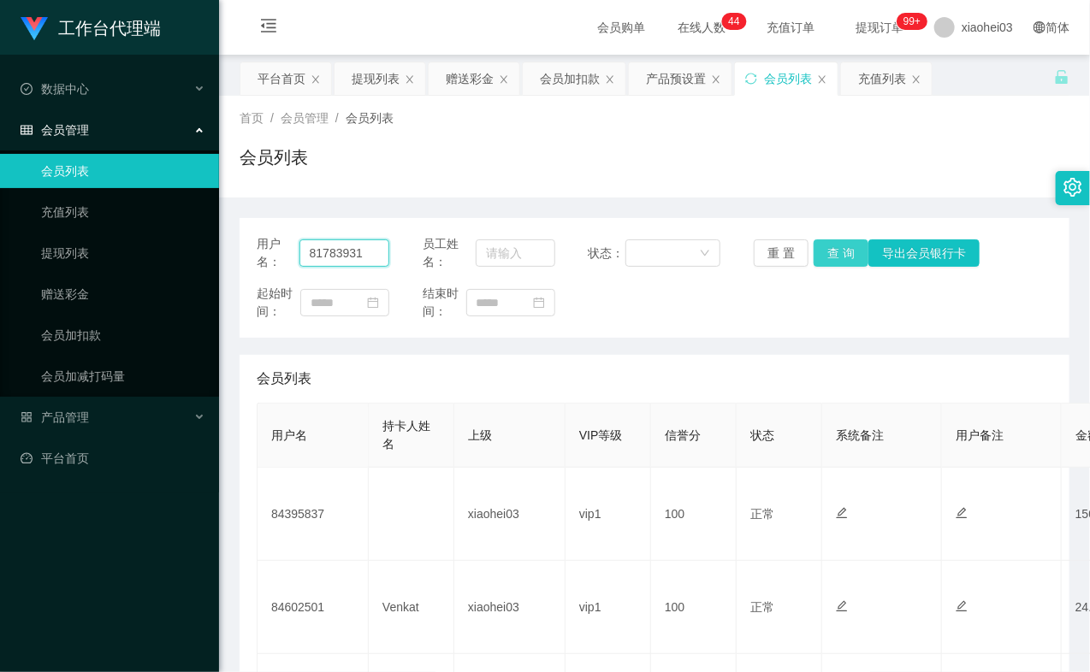
type input "81783931"
click at [825, 250] on button "查 询" at bounding box center [840, 252] width 55 height 27
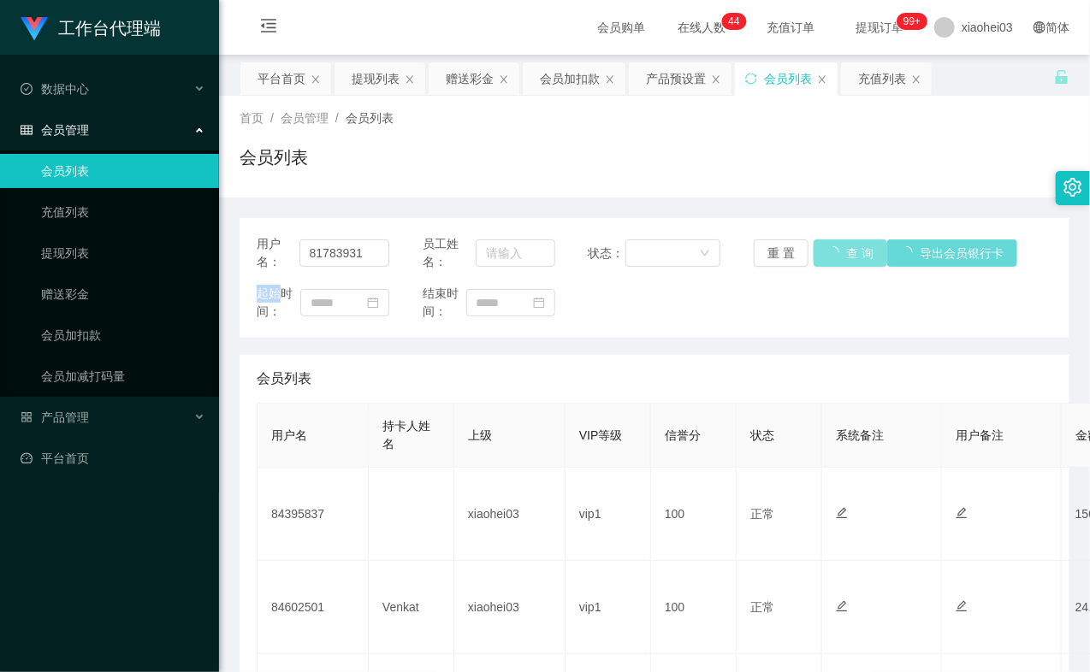
click at [825, 250] on div "重 置 查 询 导出会员银行卡" at bounding box center [820, 252] width 133 height 27
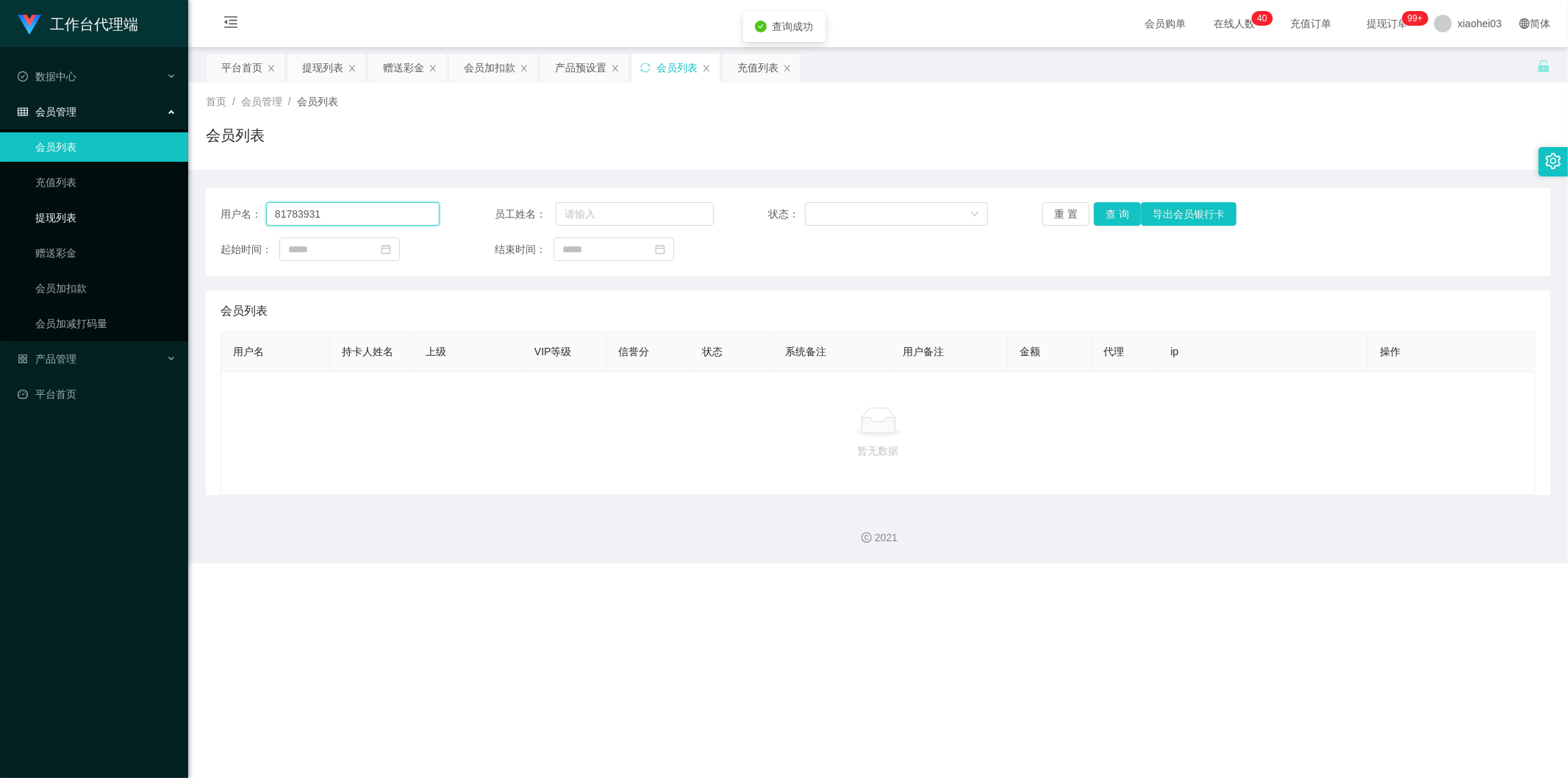
drag, startPoint x: 364, startPoint y: 216, endPoint x: 349, endPoint y: 215, distance: 15.0
click at [70, 192] on section "工作台代理端 数据中心 会员管理 会员列表 充值列表 提现列表 赠送彩金 会员加扣款 会员加减打码量 产品管理 平台首页 保存配置 重置配置 整体风格设置 主…" at bounding box center [784, 281] width 1568 height 563
click at [1118, 211] on button "查 询" at bounding box center [1118, 213] width 47 height 23
click at [1118, 211] on div "重 置 查 询 导出会员银行卡" at bounding box center [1152, 213] width 219 height 23
click at [1118, 211] on button "查 询" at bounding box center [1118, 213] width 47 height 23
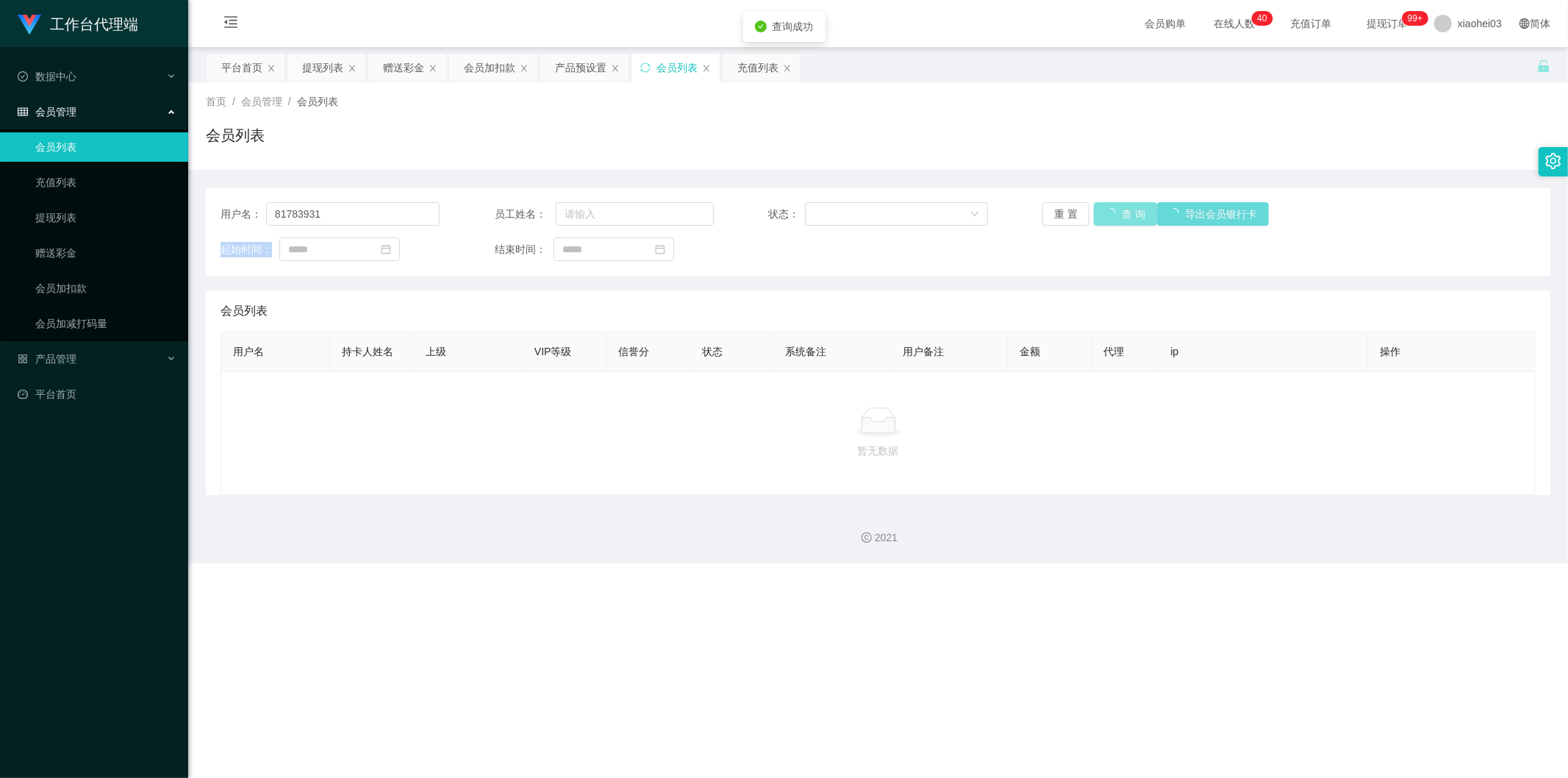
click at [1118, 211] on div "重 置 查 询 导出会员银行卡" at bounding box center [1152, 213] width 219 height 23
click at [1118, 211] on button "查 询" at bounding box center [1118, 213] width 47 height 23
drag, startPoint x: 1118, startPoint y: 211, endPoint x: 824, endPoint y: 213, distance: 294.0
click at [1111, 213] on div "重 置 查 询 导出会员银行卡" at bounding box center [1152, 213] width 219 height 23
click at [110, 180] on link "充值列表" at bounding box center [106, 182] width 141 height 29
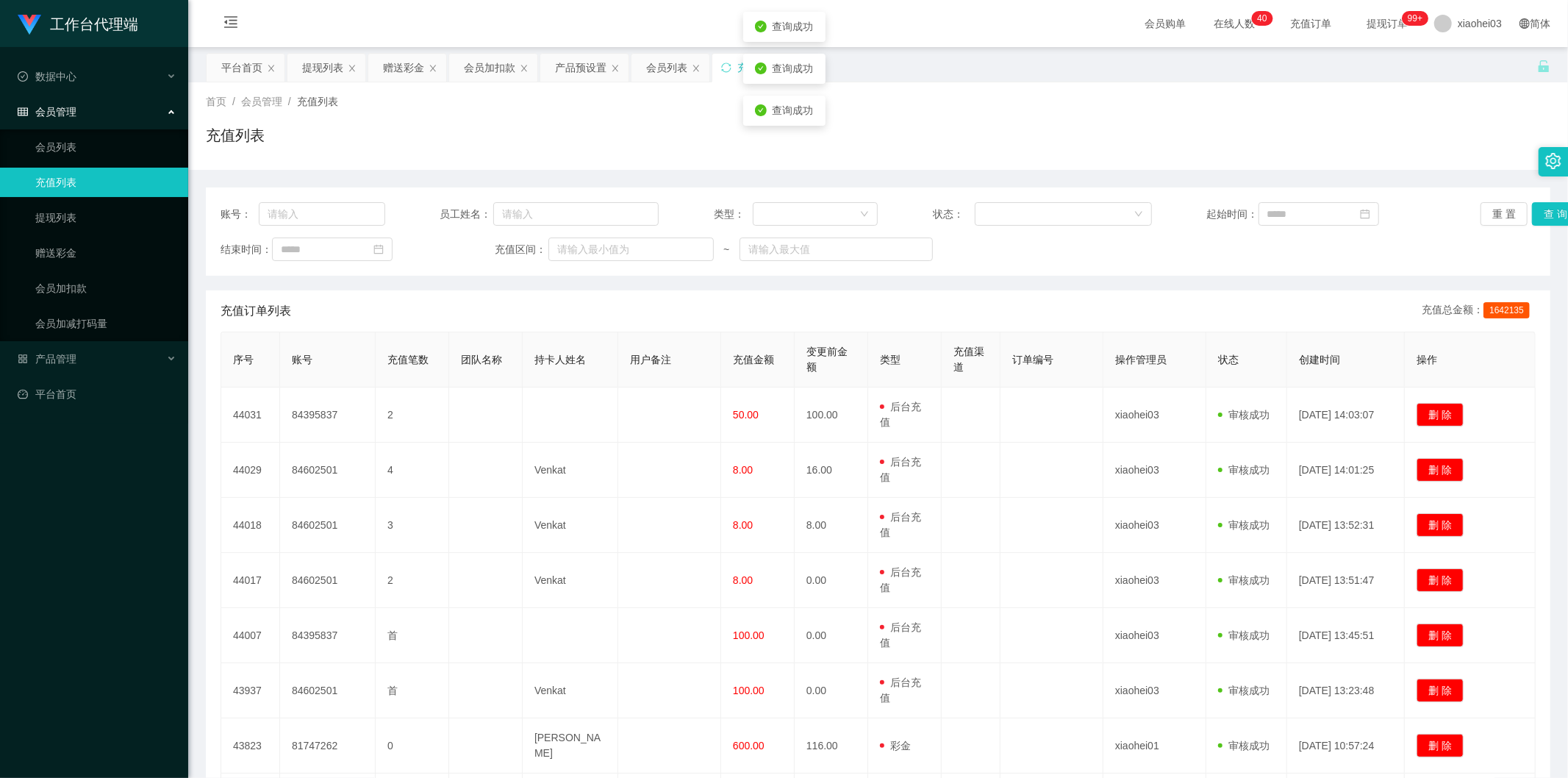
click at [387, 213] on div "账号： 员工姓名： 类型： 状态： 起始时间： 重 置 查 询" at bounding box center [879, 213] width 1315 height 23
click at [303, 199] on div "账号： 员工姓名： 类型： 状态： 起始时间： 重 置 查 询 结束时间： 充值区间： ~" at bounding box center [878, 231] width 1344 height 89
click at [307, 208] on input "text" at bounding box center [322, 213] width 126 height 23
paste input "81783931"
type input "81783931"
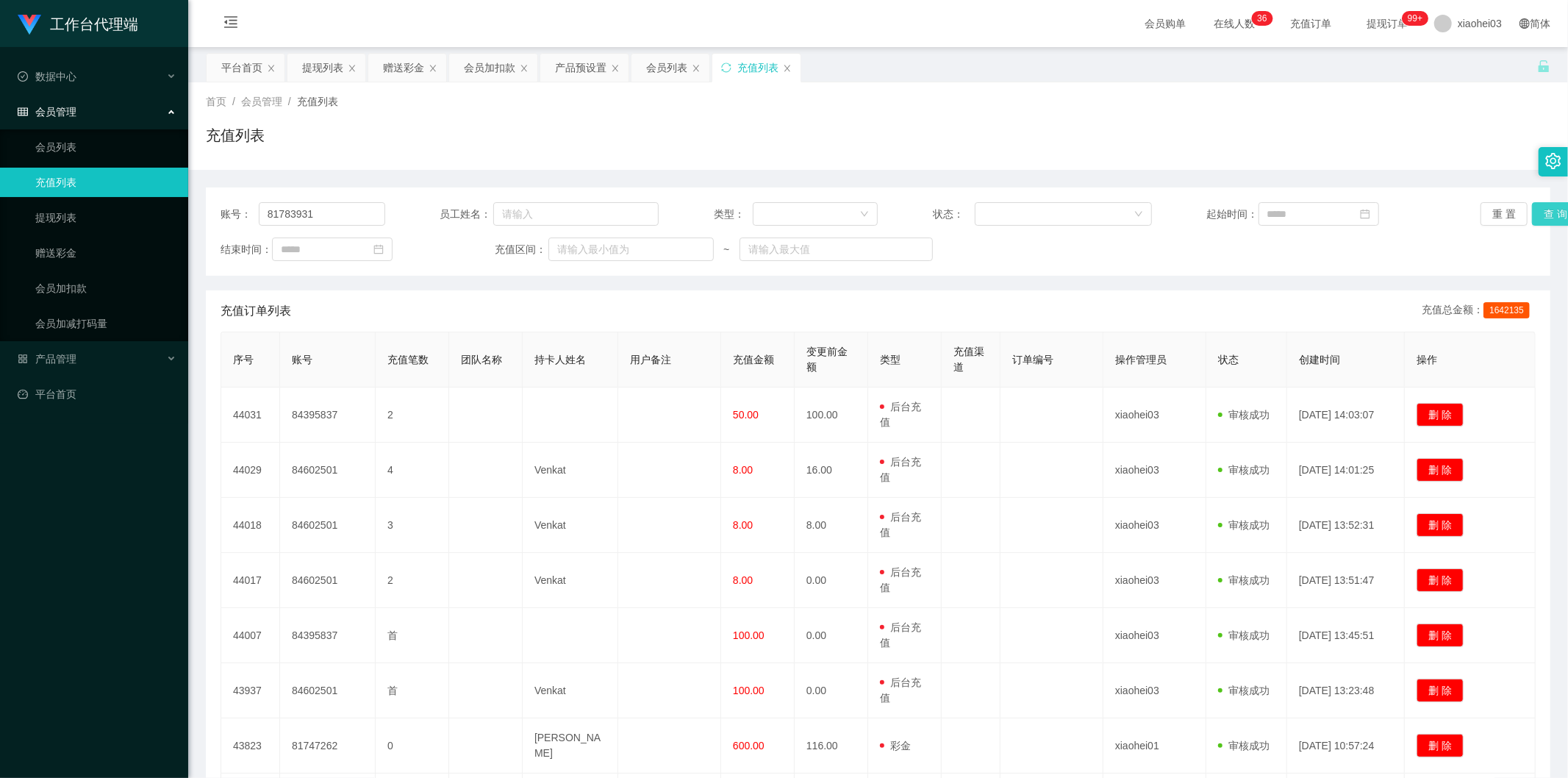
click at [1540, 213] on button "查 询" at bounding box center [1556, 213] width 47 height 23
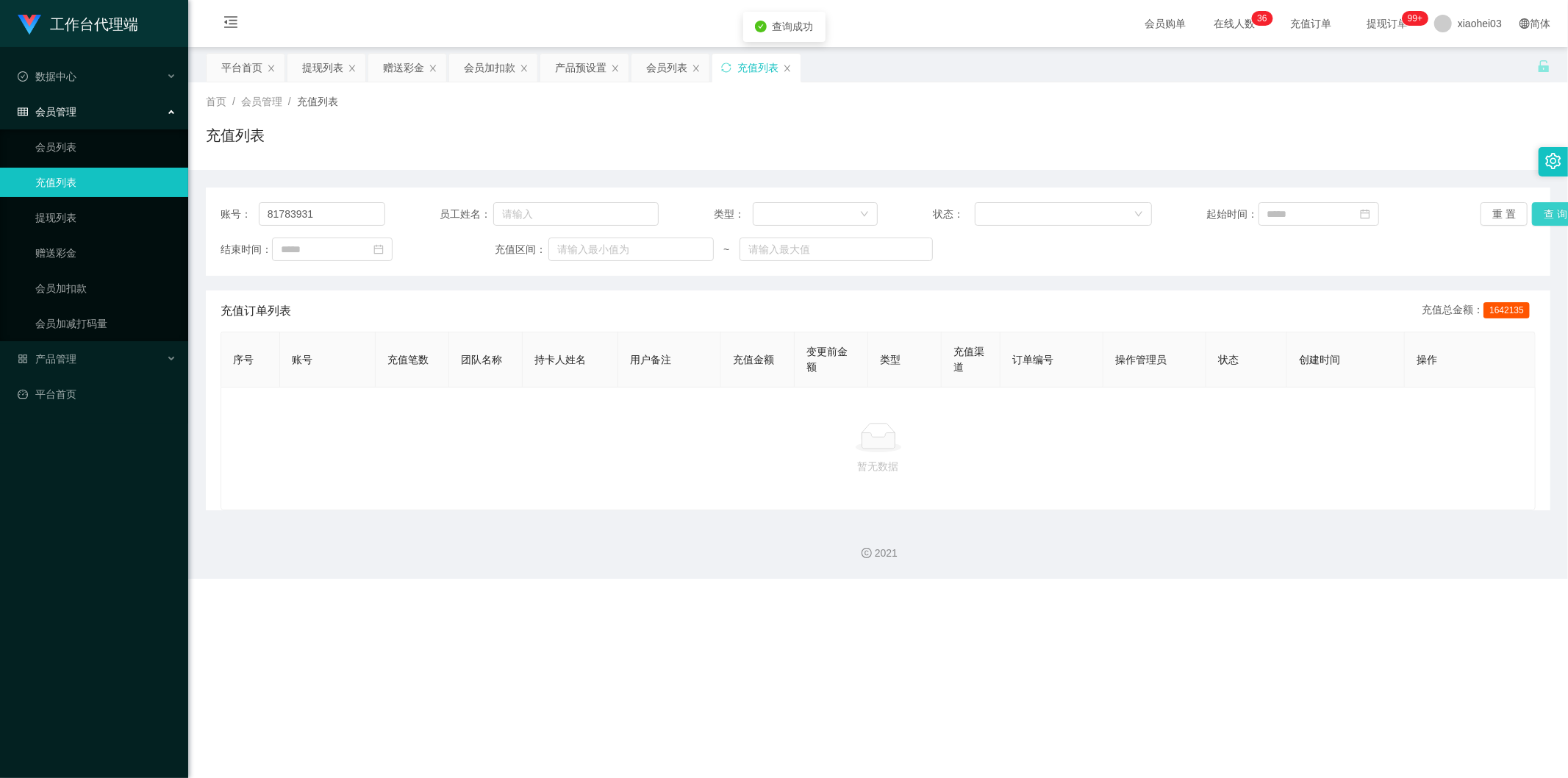
click at [1540, 213] on button "查 询" at bounding box center [1556, 213] width 47 height 23
click at [1540, 213] on div "重 置 查 询" at bounding box center [1590, 213] width 219 height 23
click at [1540, 213] on button "查 询" at bounding box center [1556, 213] width 47 height 23
click at [92, 292] on link "会员加扣款" at bounding box center [106, 288] width 141 height 29
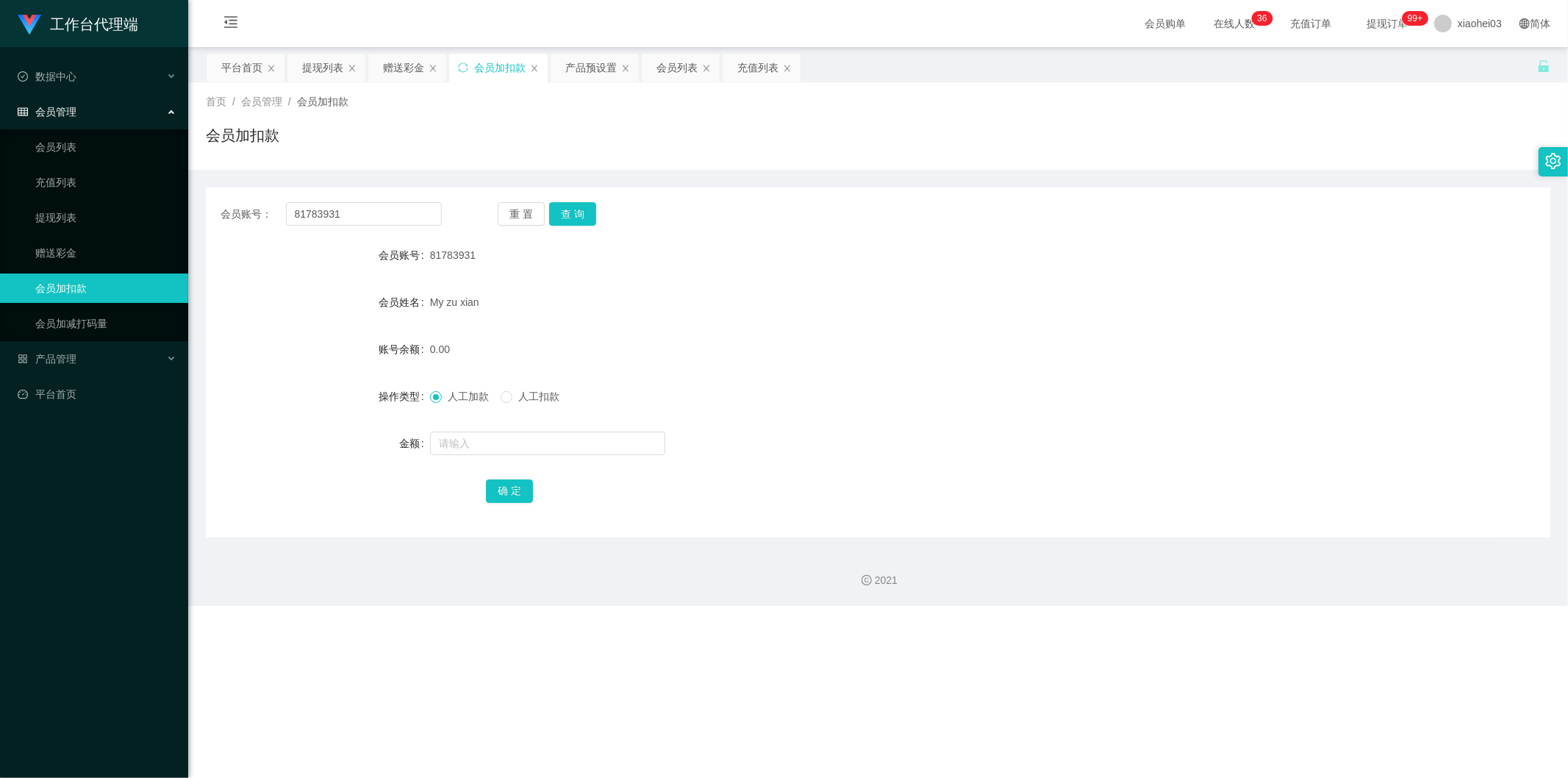
drag, startPoint x: 309, startPoint y: 272, endPoint x: 302, endPoint y: 272, distance: 7.0
click at [309, 272] on form "会员账号 81783931 会员姓名 My zu xian 账号余额 0.00 操作类型 人工加款 人工扣款 金额 确 定" at bounding box center [878, 373] width 1344 height 265
click at [336, 215] on input "81783931" at bounding box center [364, 213] width 156 height 23
click at [579, 221] on button "查 询" at bounding box center [573, 213] width 47 height 23
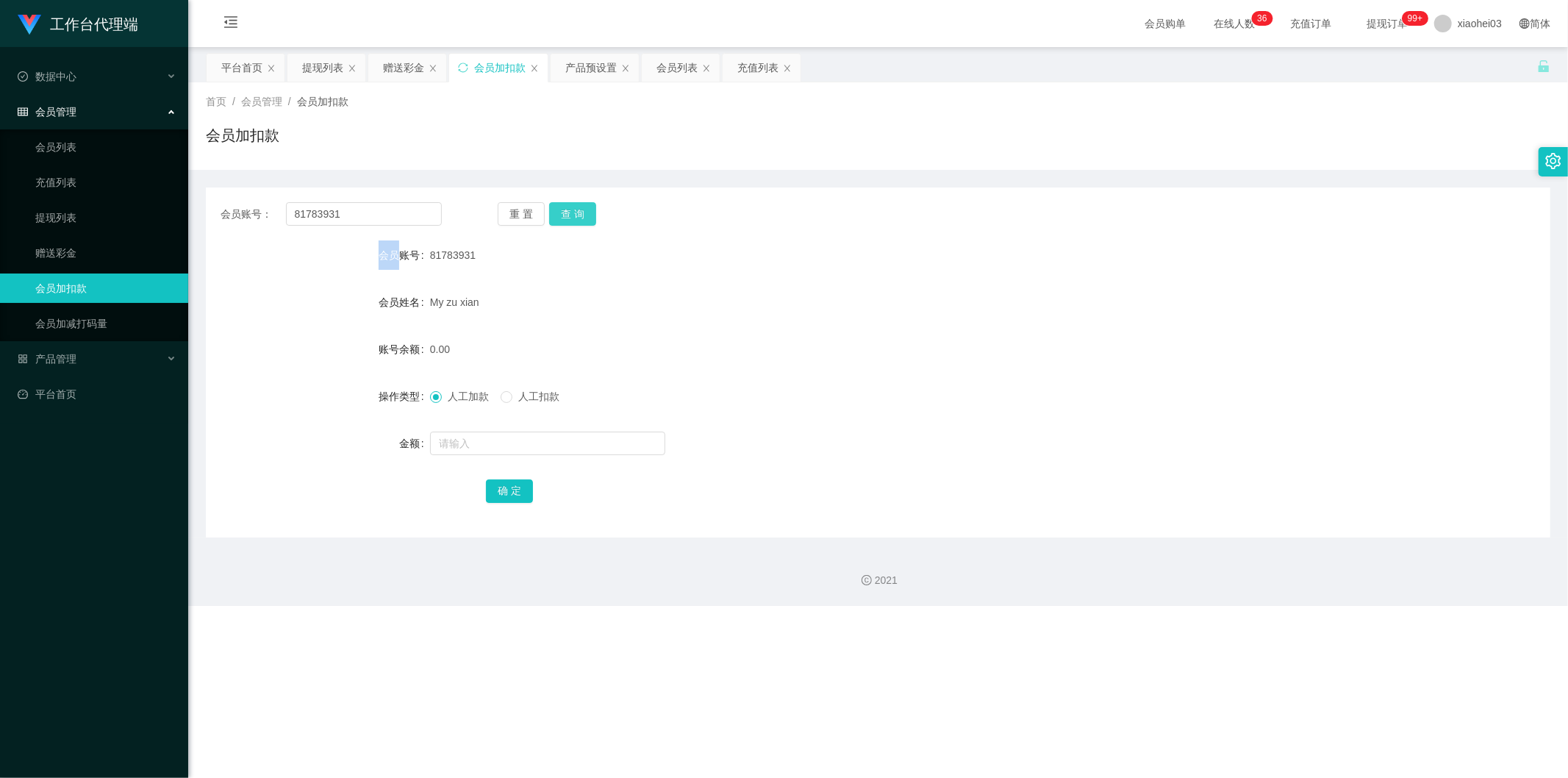
click at [579, 221] on div "重 置 查 询" at bounding box center [608, 213] width 221 height 23
click at [579, 221] on button "查 询" at bounding box center [573, 213] width 47 height 23
click at [579, 221] on div "重 置 查 询" at bounding box center [608, 213] width 221 height 23
click at [538, 390] on span "人工扣款" at bounding box center [539, 396] width 53 height 12
click at [90, 176] on link "充值列表" at bounding box center [106, 182] width 141 height 29
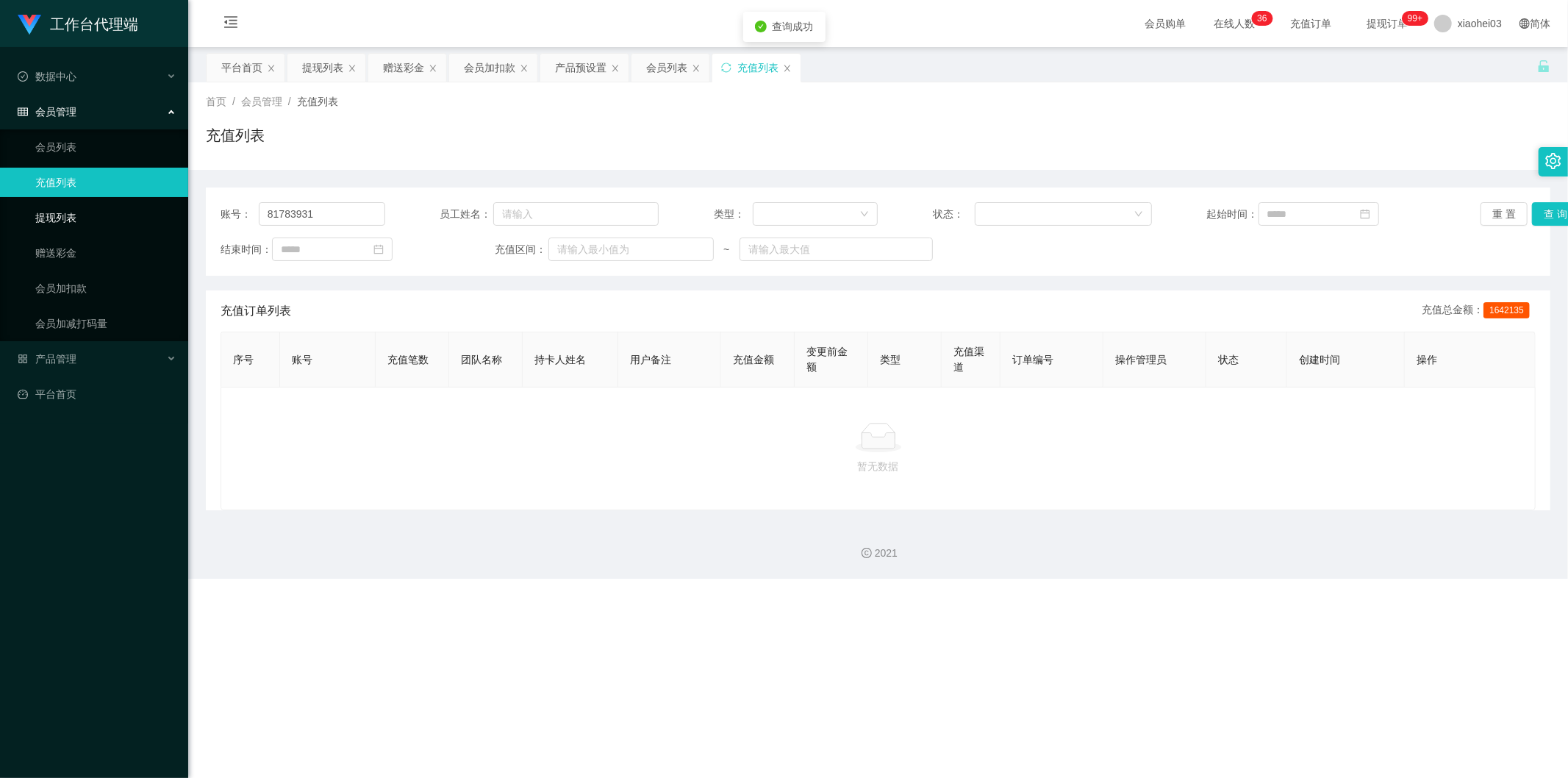
click at [84, 206] on link "提现列表" at bounding box center [106, 217] width 141 height 29
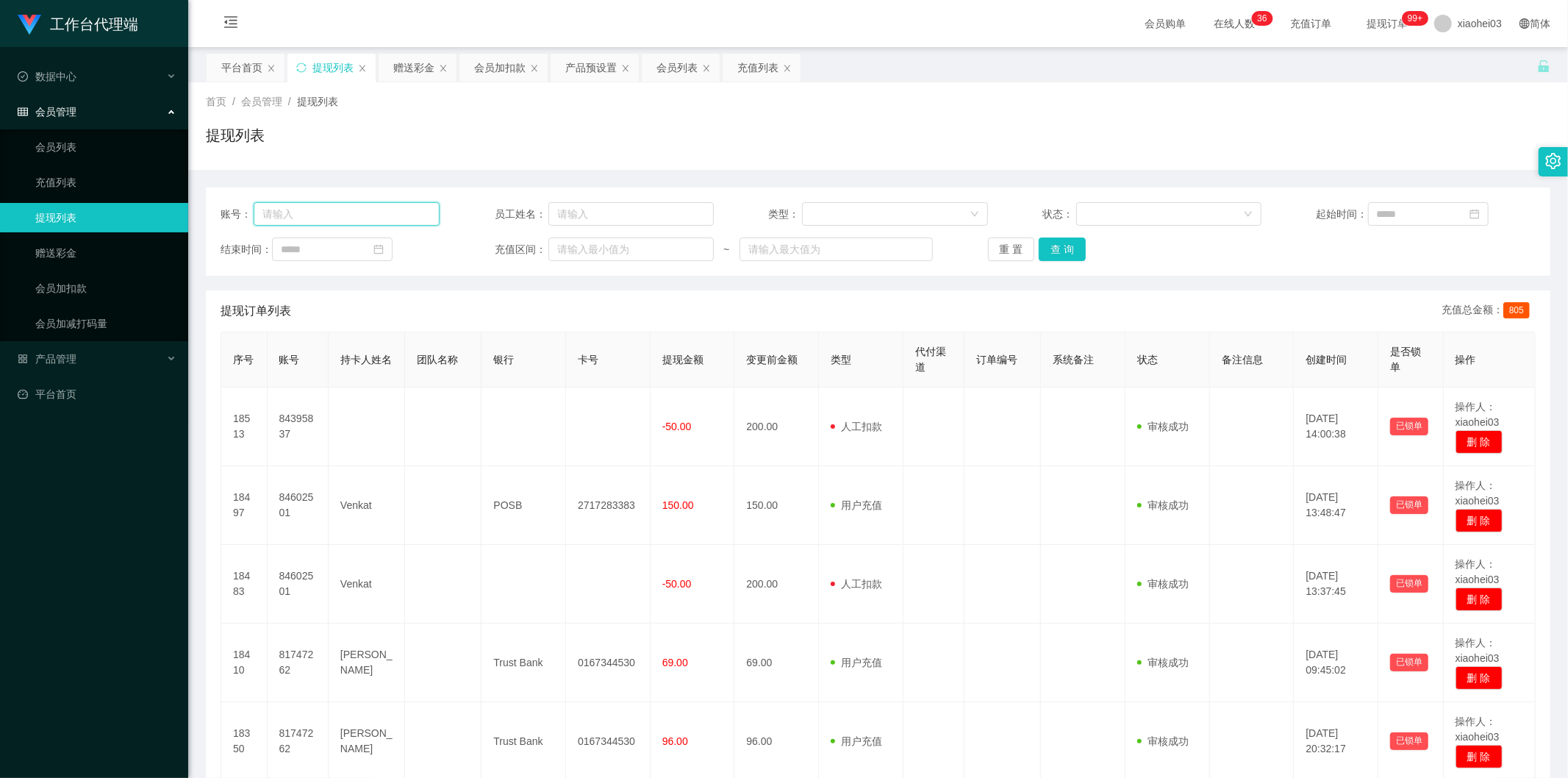
click at [358, 216] on input "text" at bounding box center [346, 213] width 186 height 23
paste input "81783931"
type input "81783931"
click at [1075, 248] on button "查 询" at bounding box center [1063, 248] width 47 height 23
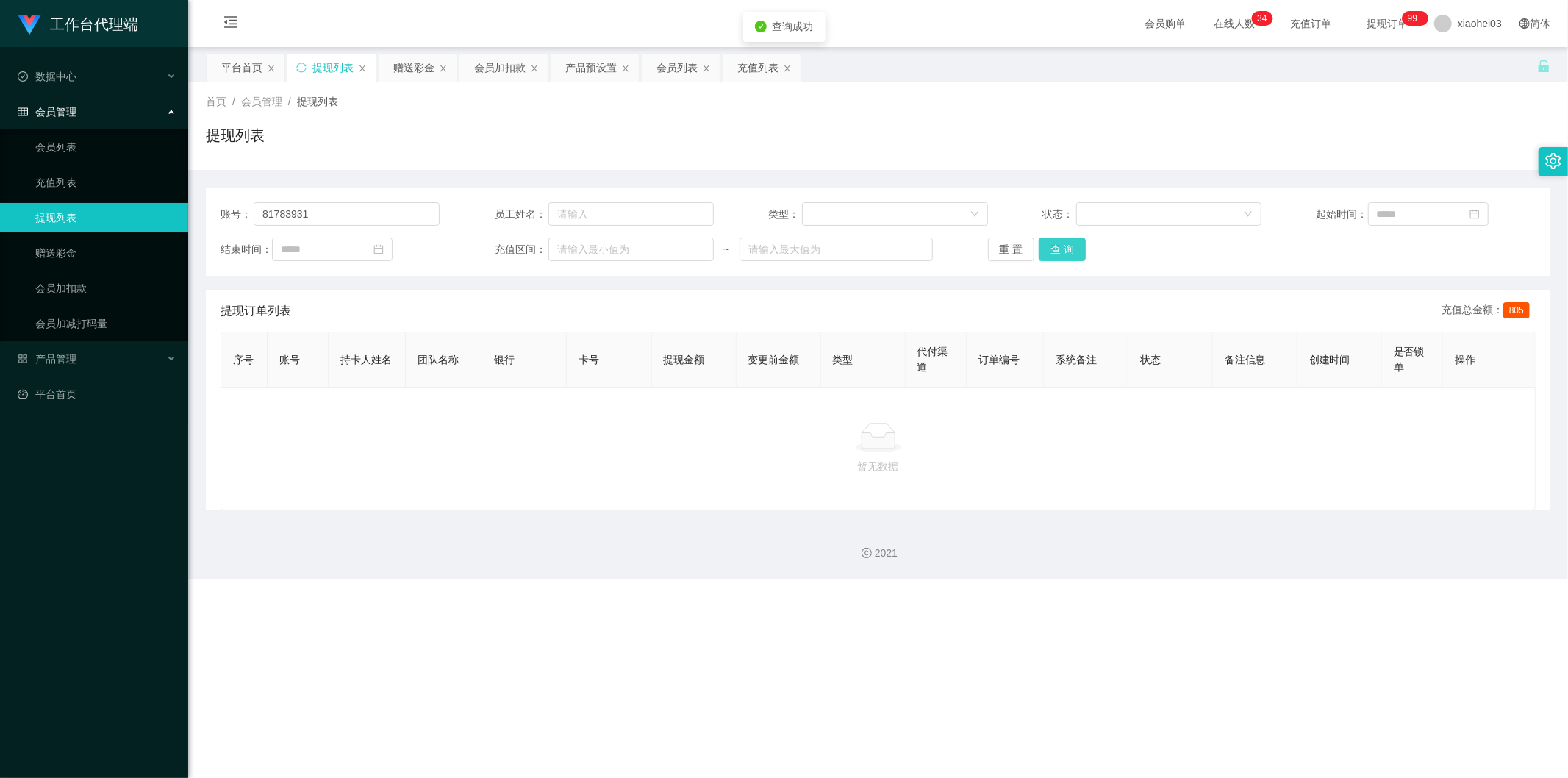
click at [1075, 248] on button "查 询" at bounding box center [1063, 248] width 47 height 23
drag, startPoint x: 1075, startPoint y: 248, endPoint x: 1088, endPoint y: 1, distance: 247.3
click at [1075, 247] on div "重 置 查 询" at bounding box center [1098, 248] width 219 height 23
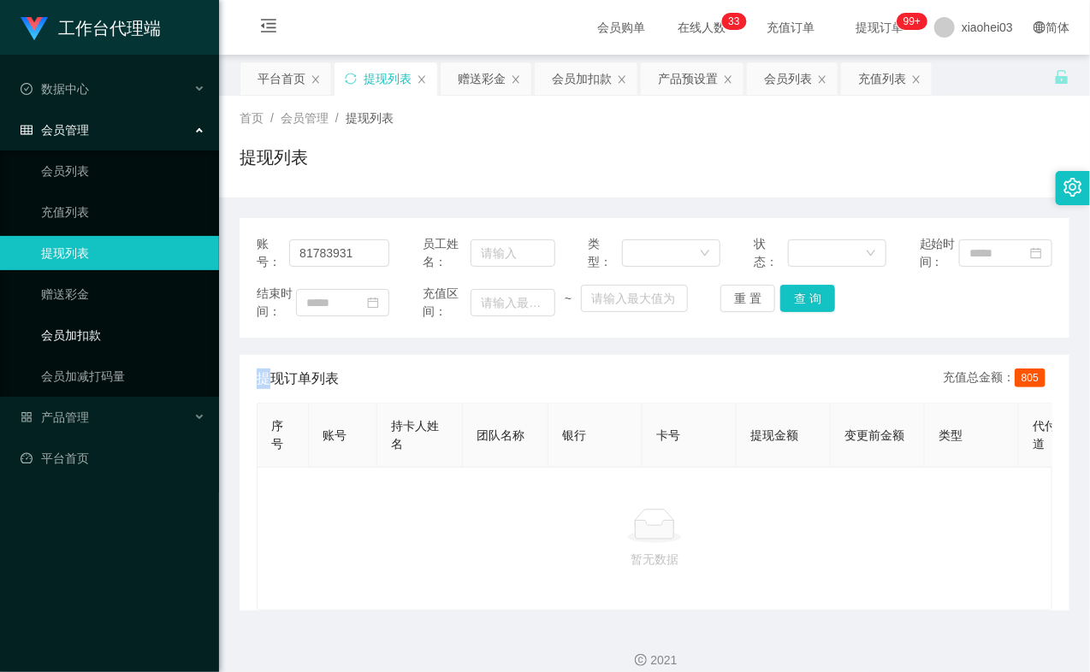
click at [107, 340] on link "会员加扣款" at bounding box center [123, 335] width 164 height 34
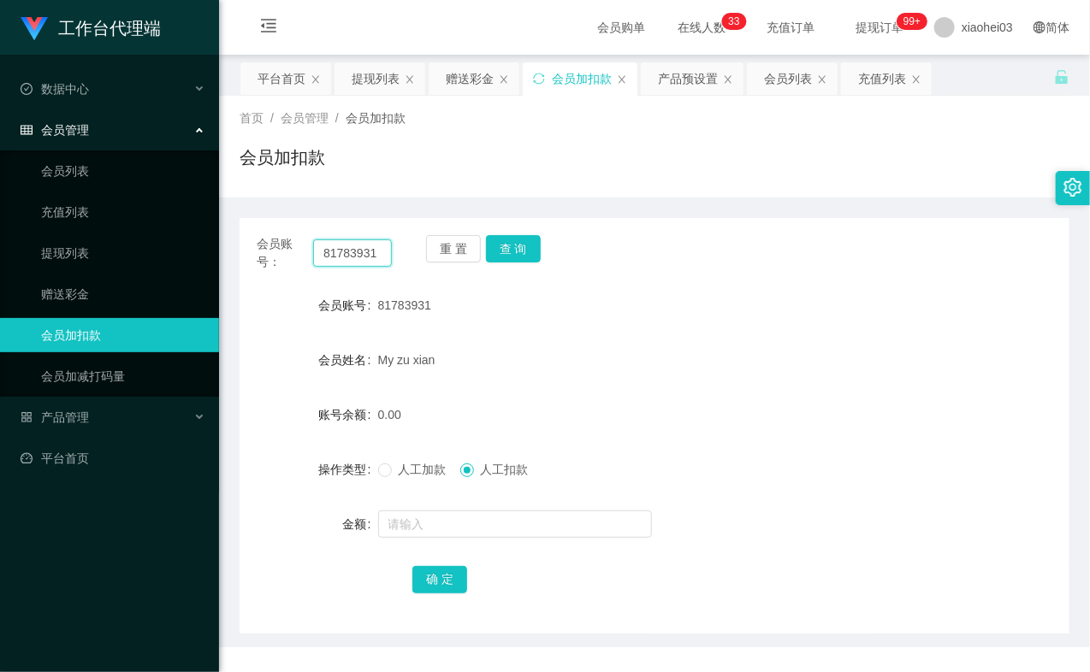
click at [380, 251] on input "81783931" at bounding box center [352, 252] width 79 height 27
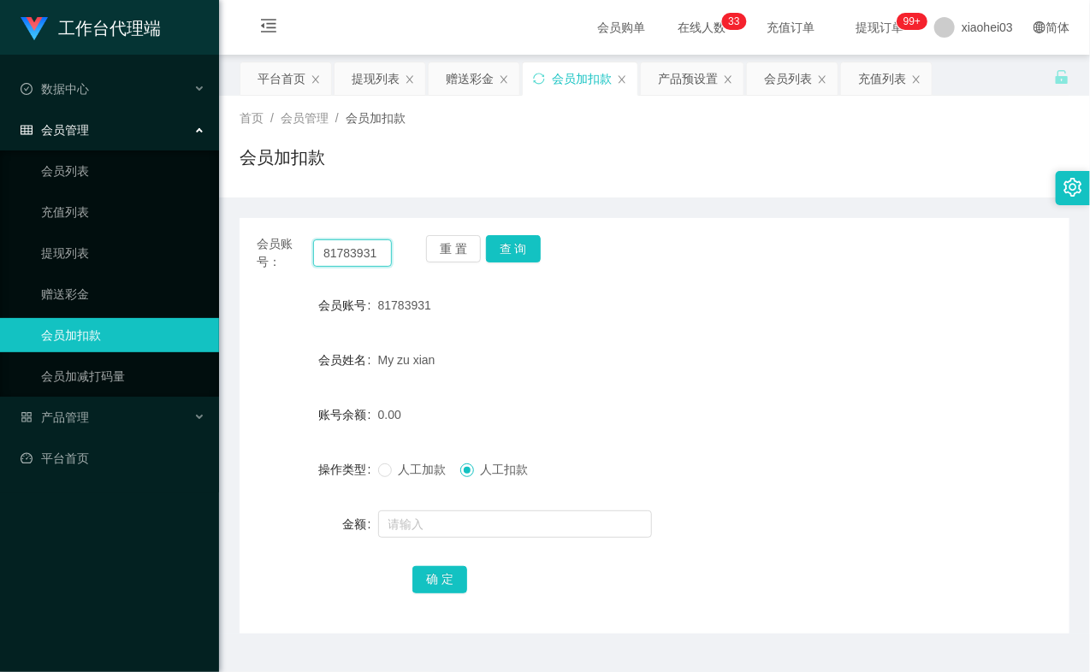
click at [379, 251] on input "81783931" at bounding box center [352, 252] width 79 height 27
click at [500, 243] on button "查 询" at bounding box center [513, 248] width 55 height 27
click at [397, 480] on div "人工加款 人工扣款" at bounding box center [620, 469] width 484 height 34
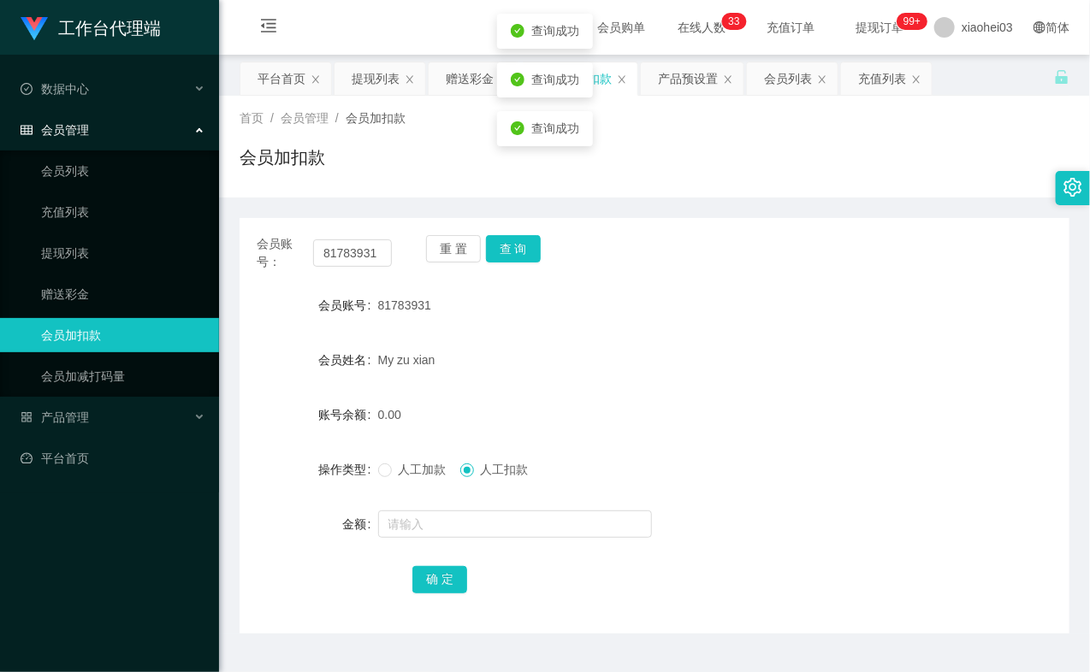
click at [399, 464] on span "人工加款" at bounding box center [423, 470] width 62 height 14
click at [86, 172] on link "会员列表" at bounding box center [123, 171] width 164 height 34
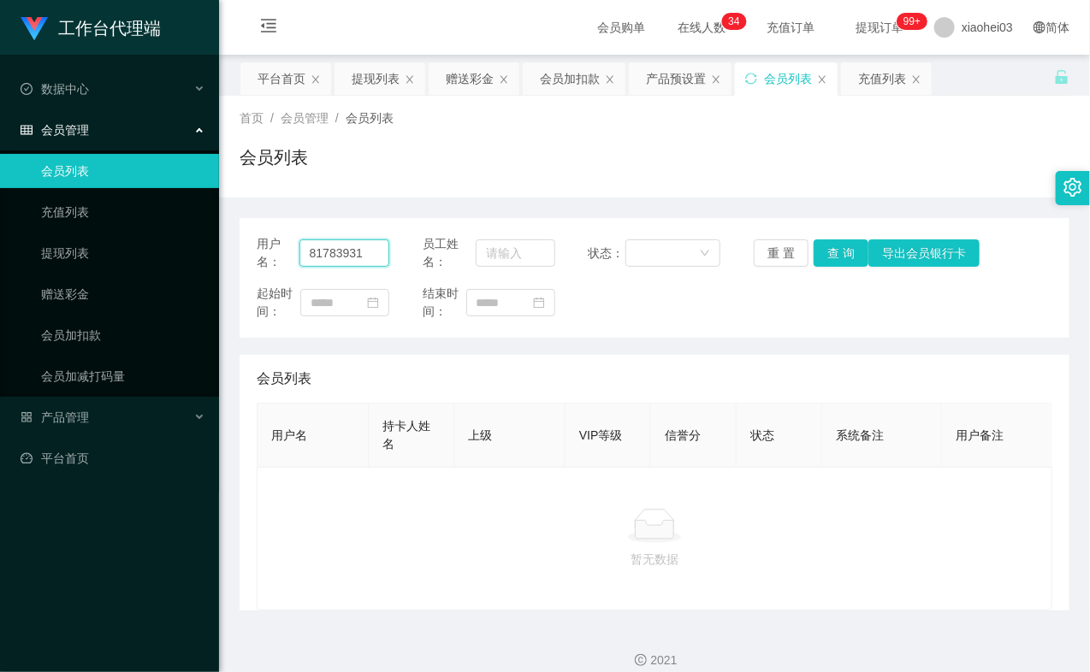
click at [360, 252] on input "81783931" at bounding box center [344, 252] width 90 height 27
click at [837, 253] on button "查 询" at bounding box center [840, 252] width 55 height 27
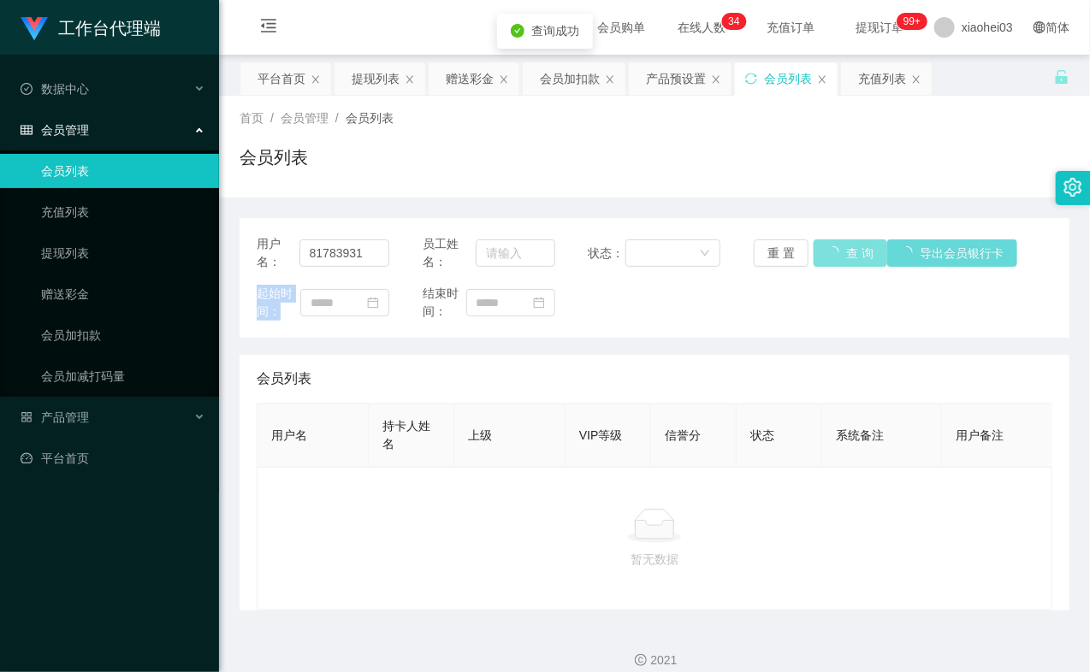
click at [837, 253] on div "重 置 查 询 导出会员银行卡" at bounding box center [820, 252] width 133 height 27
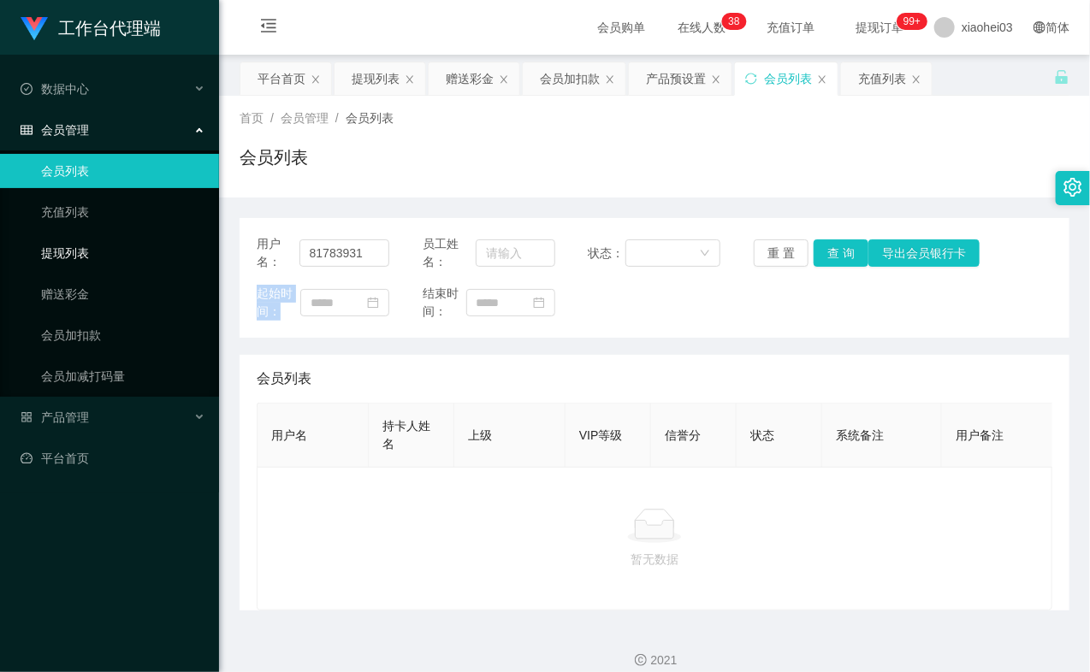
click at [56, 248] on link "提现列表" at bounding box center [123, 253] width 164 height 34
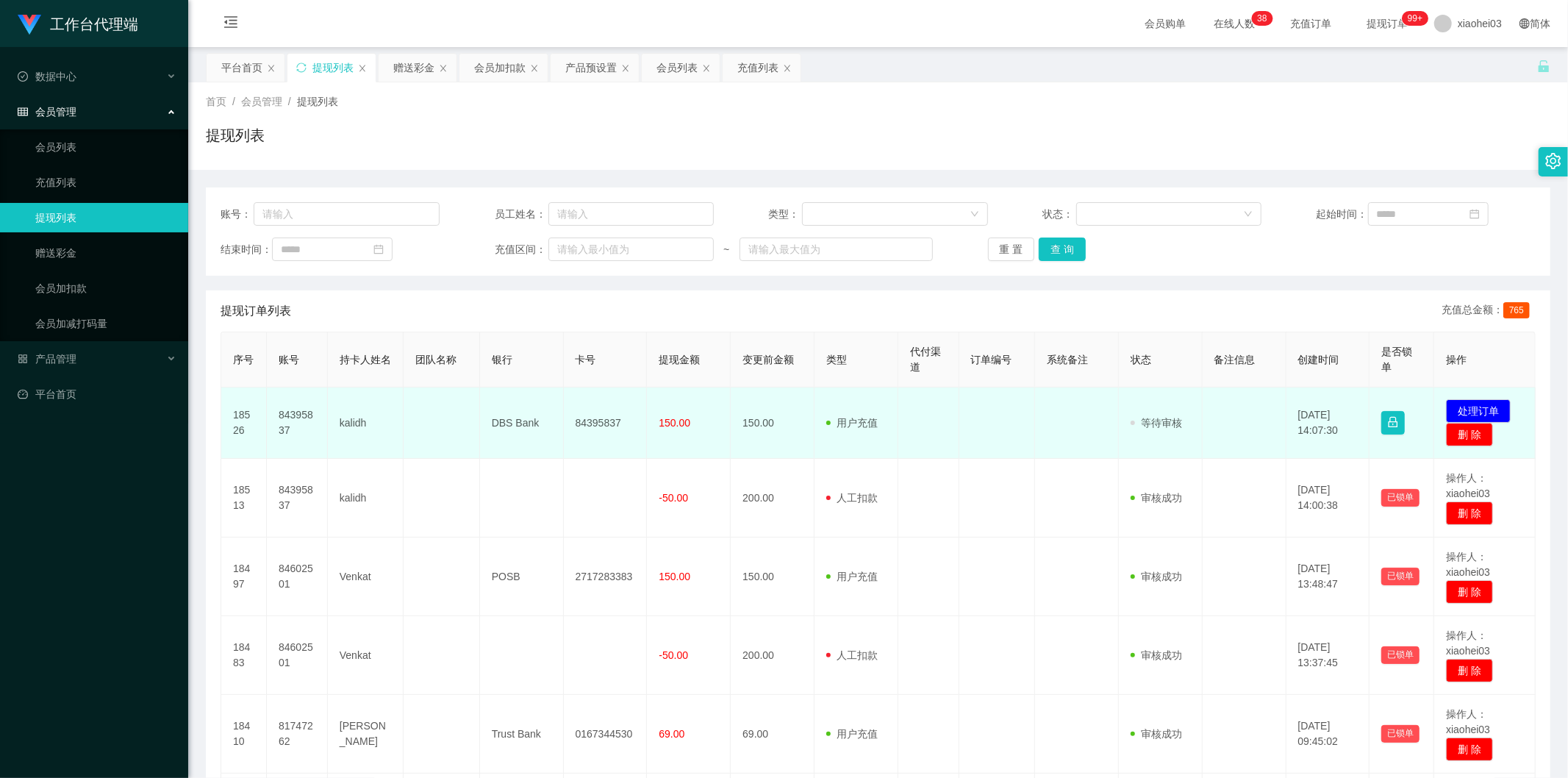
click at [297, 414] on td "84395837" at bounding box center [297, 423] width 61 height 71
copy td "84395837"
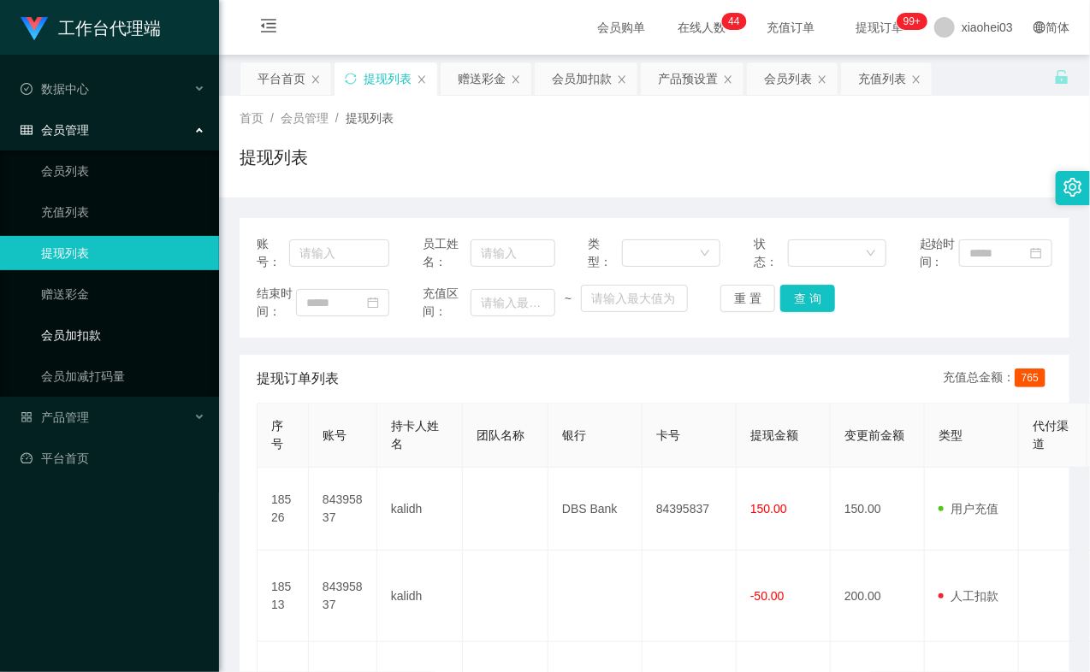
drag, startPoint x: 120, startPoint y: 329, endPoint x: 145, endPoint y: 323, distance: 26.3
click at [118, 329] on link "会员加扣款" at bounding box center [123, 335] width 164 height 34
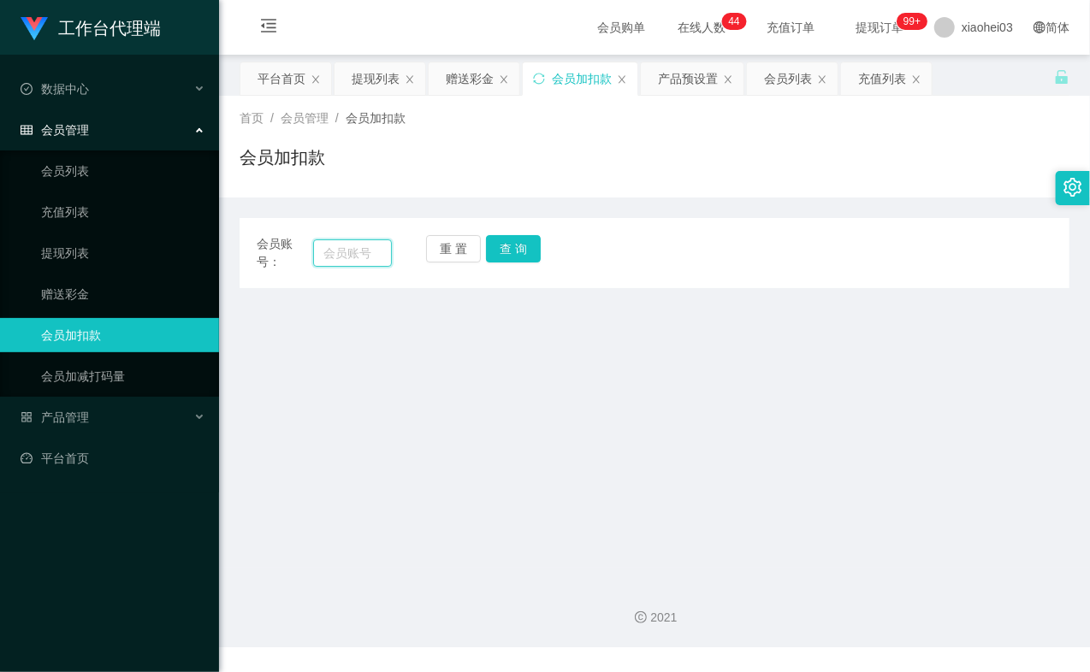
click at [351, 261] on input "text" at bounding box center [352, 252] width 79 height 27
paste input "84395837"
type input "84395837"
click at [502, 254] on button "查 询" at bounding box center [513, 248] width 55 height 27
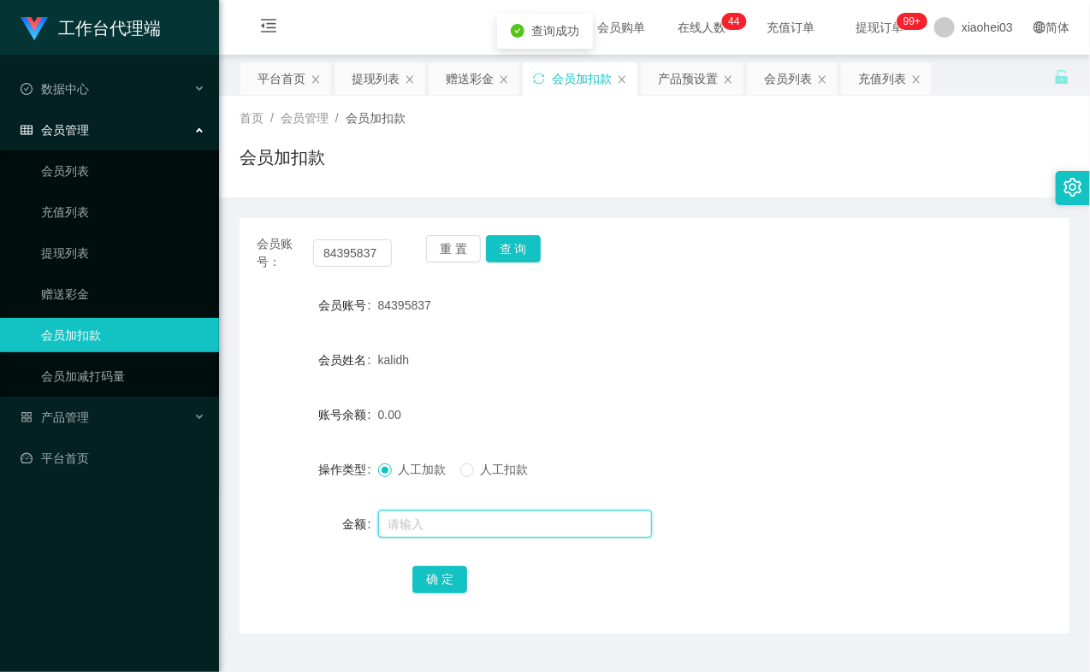
click at [442, 511] on input "text" at bounding box center [515, 524] width 274 height 27
type input "8"
click at [449, 582] on button "确 定" at bounding box center [439, 579] width 55 height 27
click at [597, 383] on form "会员账号 84395837 会员姓名 kalidh 账号余额 8.00 操作类型 人工加款 人工扣款 金额 确 定" at bounding box center [654, 442] width 830 height 308
click at [121, 205] on link "充值列表" at bounding box center [123, 212] width 164 height 34
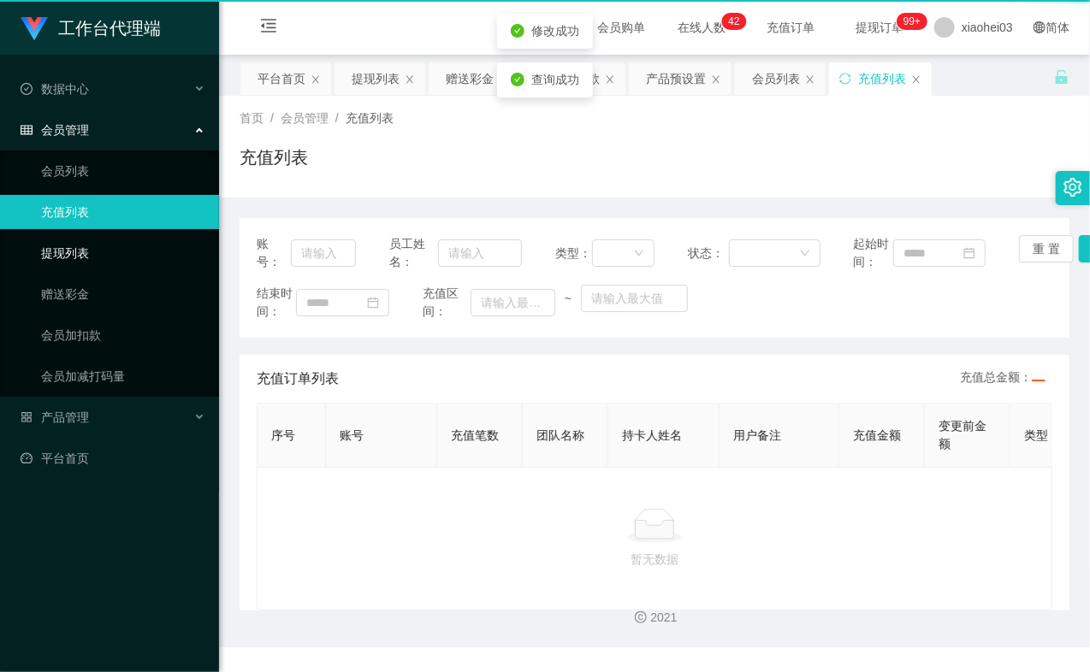
click at [114, 251] on link "提现列表" at bounding box center [123, 253] width 164 height 34
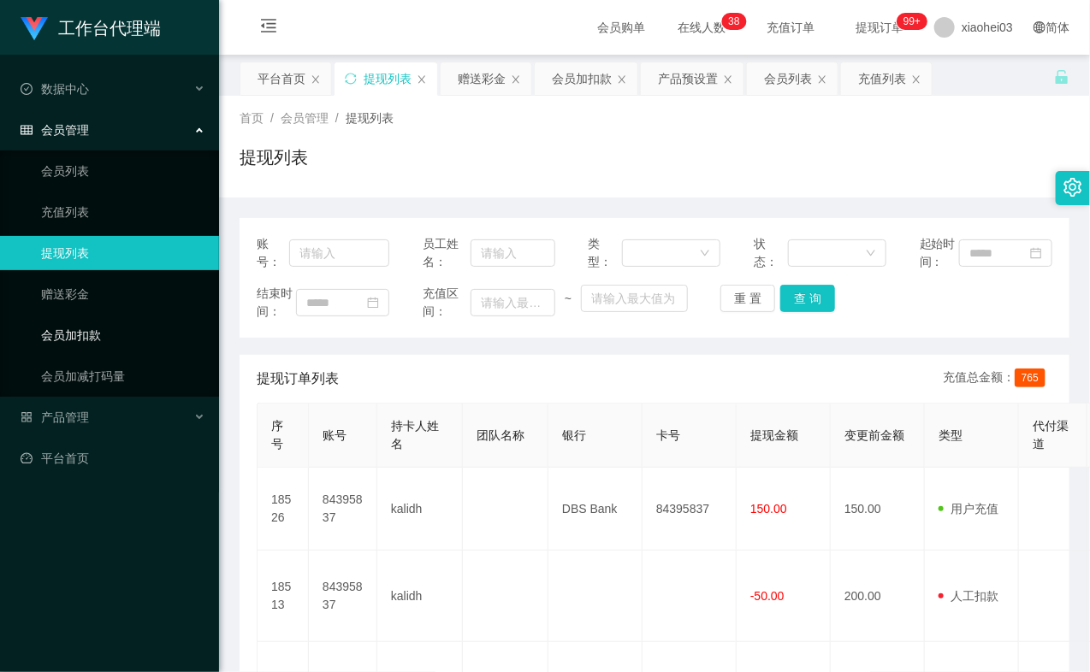
drag, startPoint x: 99, startPoint y: 340, endPoint x: 188, endPoint y: 340, distance: 89.0
click at [98, 340] on link "会员加扣款" at bounding box center [123, 335] width 164 height 34
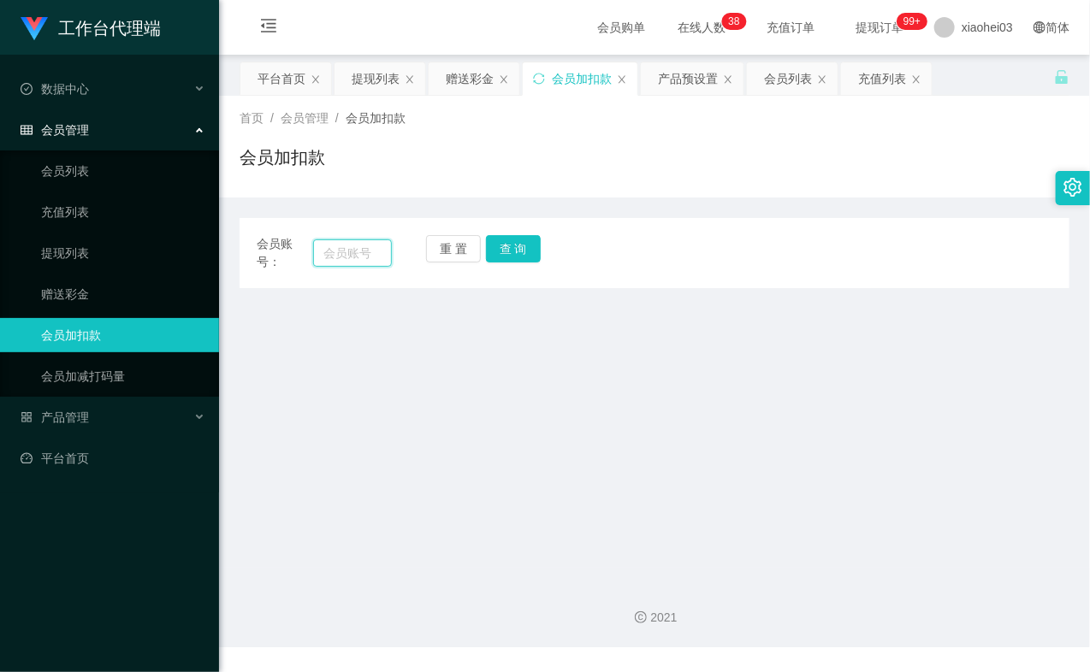
click at [371, 258] on input "text" at bounding box center [352, 252] width 79 height 27
paste input "84395837"
type input "84395837"
click at [514, 242] on button "查 询" at bounding box center [513, 248] width 55 height 27
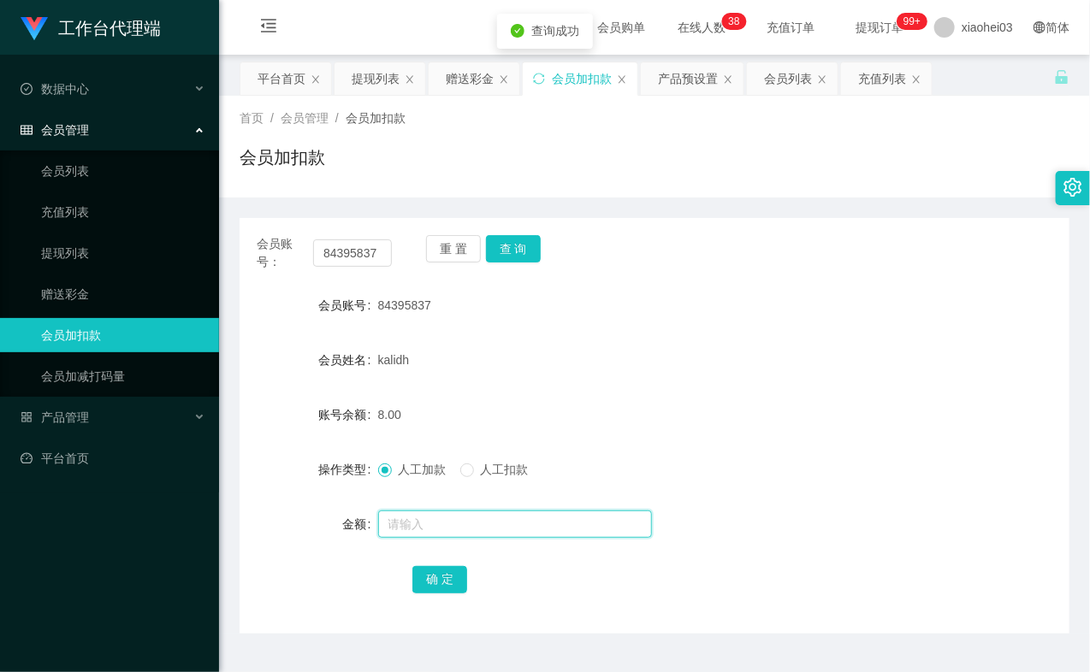
click at [429, 530] on input "text" at bounding box center [515, 524] width 274 height 27
type input "8"
click at [433, 594] on div "会员账号： 84395837 重 置 查 询 会员账号 84395837 会员姓名 kalidh 账号余额 8.00 操作类型 人工加款 人工扣款 金额 8 …" at bounding box center [654, 426] width 830 height 416
click at [437, 585] on button "确 定" at bounding box center [439, 579] width 55 height 27
click at [665, 413] on div "8.00" at bounding box center [620, 415] width 484 height 34
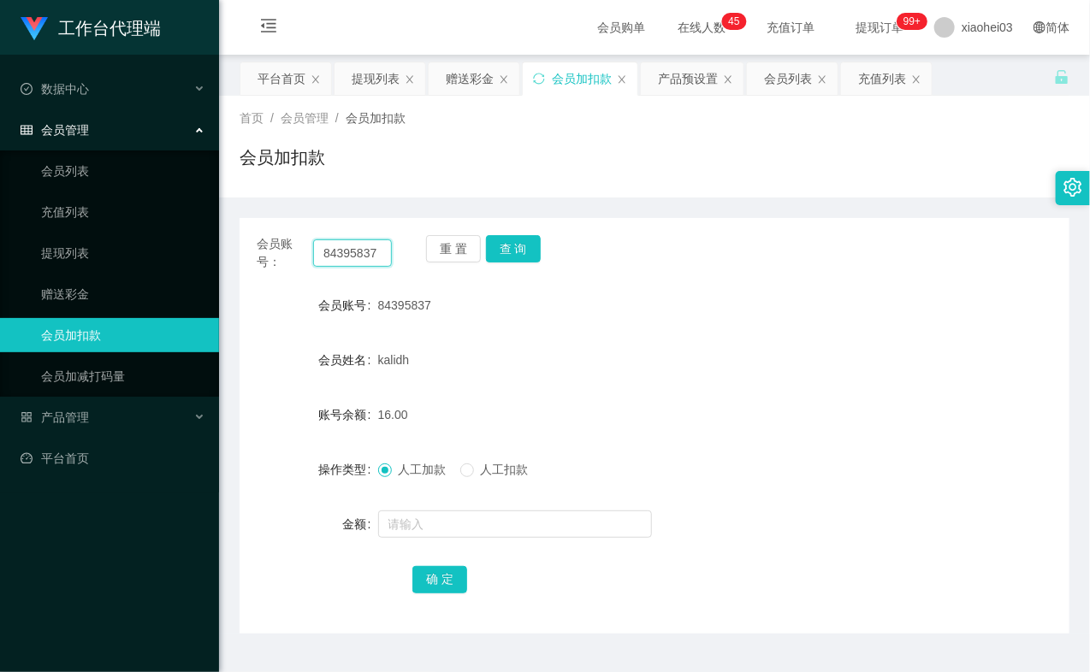
click at [365, 258] on input "84395837" at bounding box center [352, 252] width 79 height 27
click at [528, 253] on button "查 询" at bounding box center [513, 248] width 55 height 27
click at [488, 237] on button "查 询" at bounding box center [513, 248] width 55 height 27
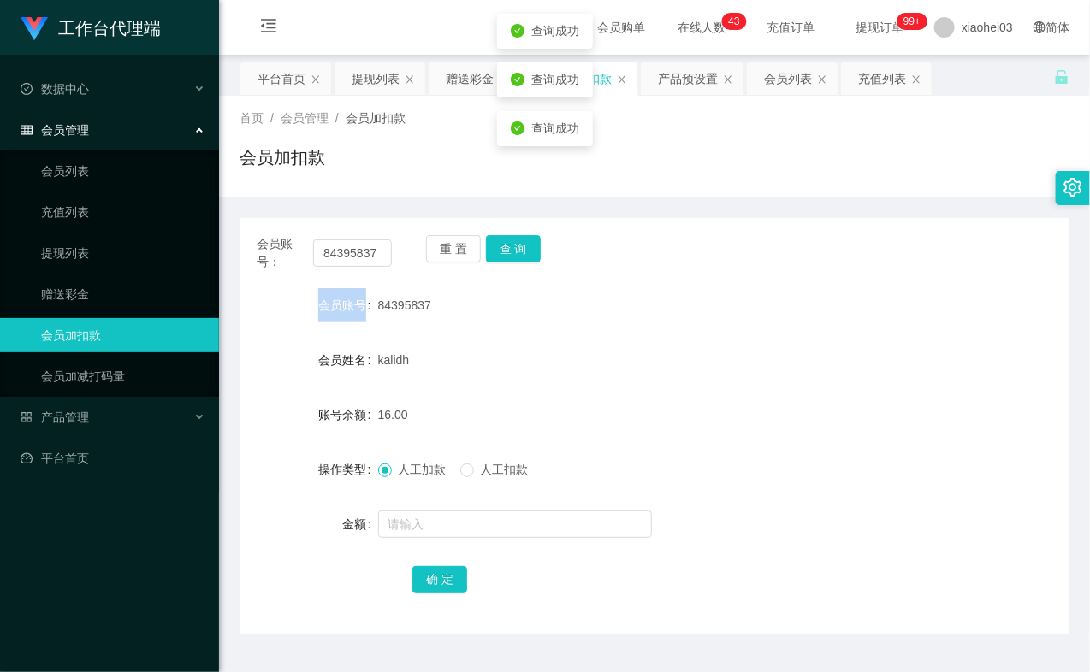
drag, startPoint x: 488, startPoint y: 237, endPoint x: 455, endPoint y: 403, distance: 169.3
click at [488, 239] on div "重 置 查 询" at bounding box center [493, 253] width 135 height 36
click at [432, 529] on input "text" at bounding box center [515, 524] width 274 height 27
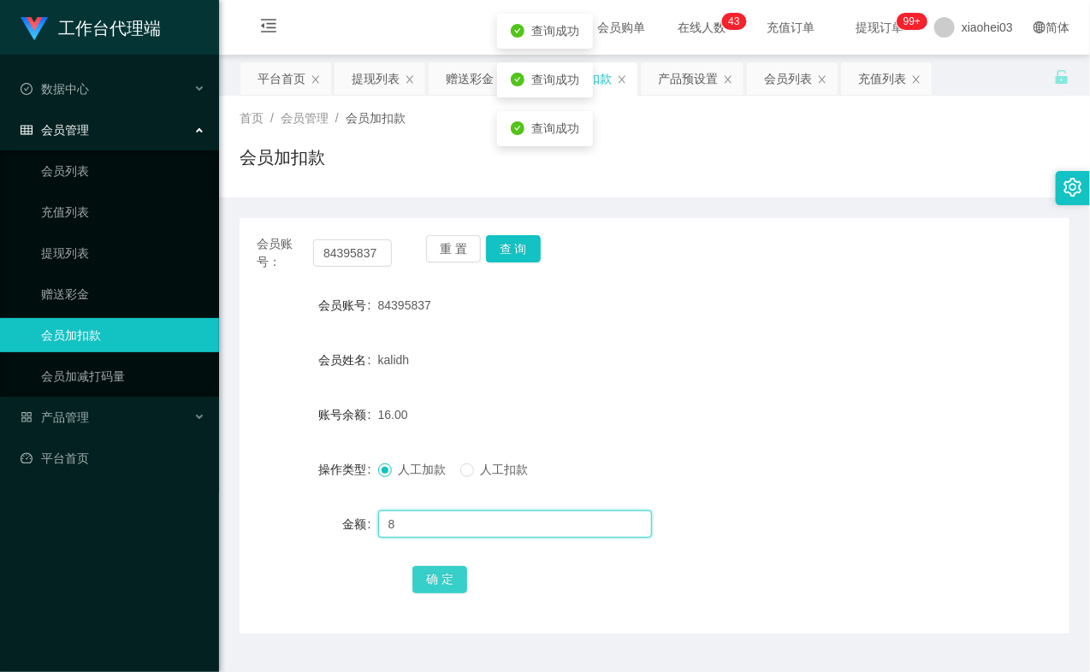
type input "8"
drag, startPoint x: 429, startPoint y: 575, endPoint x: 441, endPoint y: 559, distance: 19.5
click at [429, 575] on button "确 定" at bounding box center [439, 579] width 55 height 27
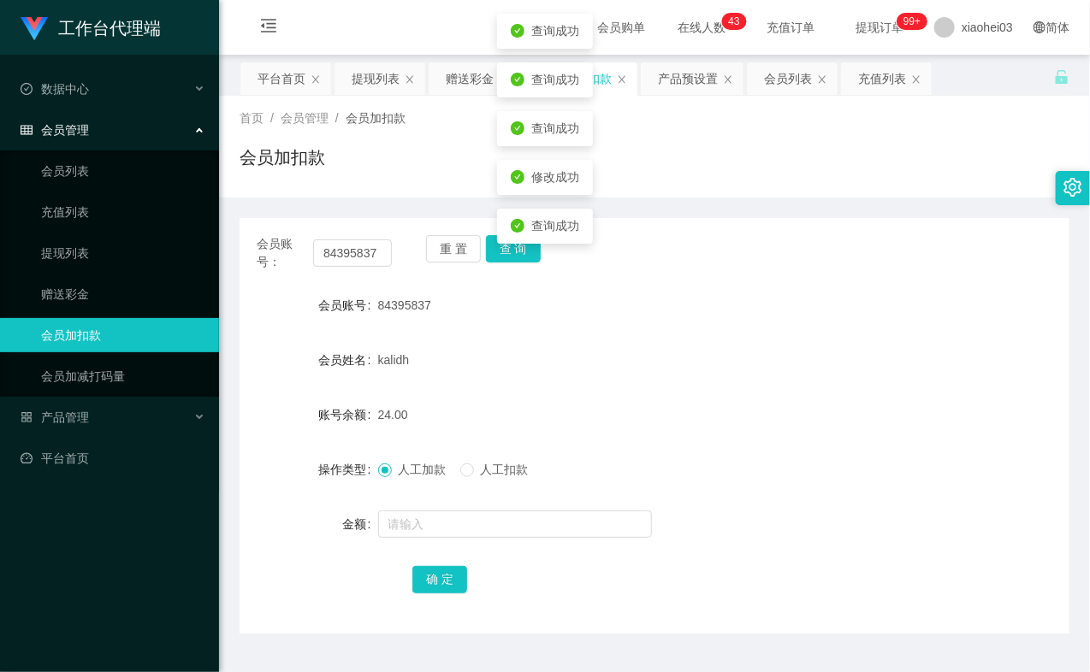
click at [689, 322] on form "会员账号 84395837 会员姓名 kalidh 账号余额 24.00 操作类型 人工加款 人工扣款 金额 确 定" at bounding box center [654, 442] width 830 height 308
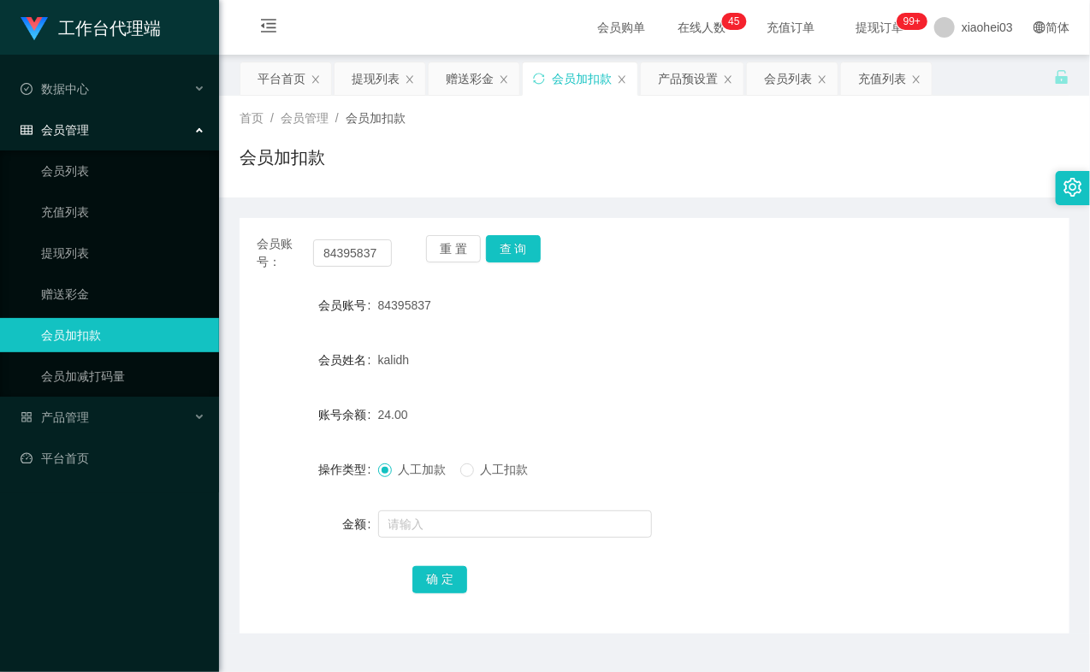
click at [334, 268] on div "会员账号： 84395837" at bounding box center [324, 253] width 135 height 36
click at [346, 257] on input "84395837" at bounding box center [352, 252] width 79 height 27
paste input "94289185"
type input "94289185"
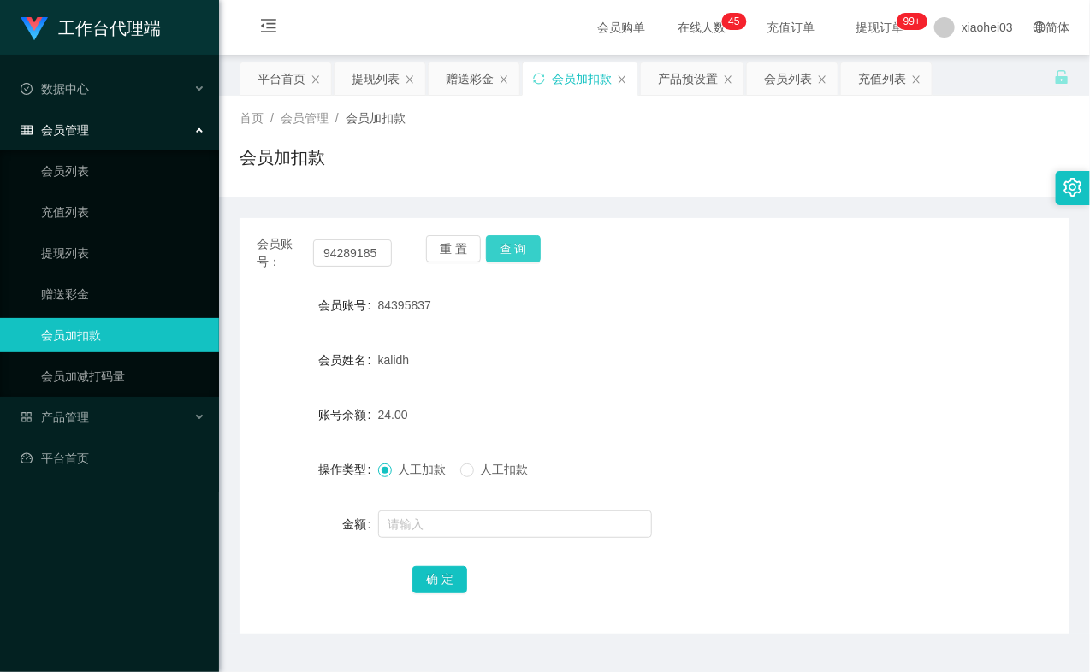
click at [518, 257] on button "查 询" at bounding box center [513, 248] width 55 height 27
click at [518, 257] on div "重 置 查 询" at bounding box center [493, 253] width 135 height 36
click at [518, 257] on button "查 询" at bounding box center [513, 248] width 55 height 27
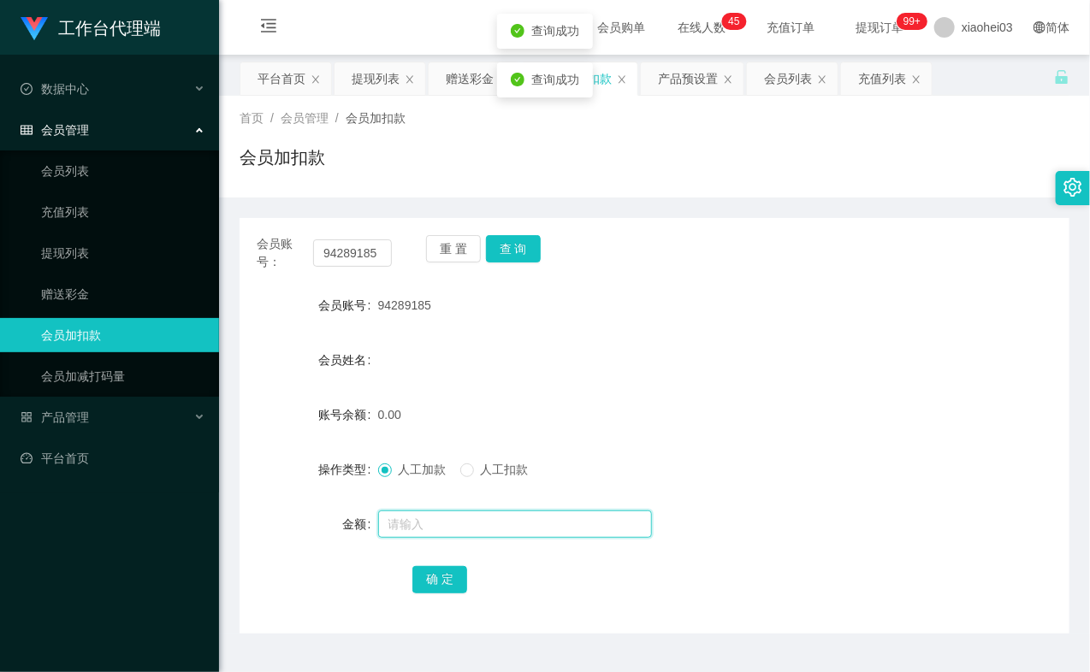
click at [464, 517] on input "text" at bounding box center [515, 524] width 274 height 27
type input "150"
click at [436, 583] on button "确 定" at bounding box center [439, 579] width 55 height 27
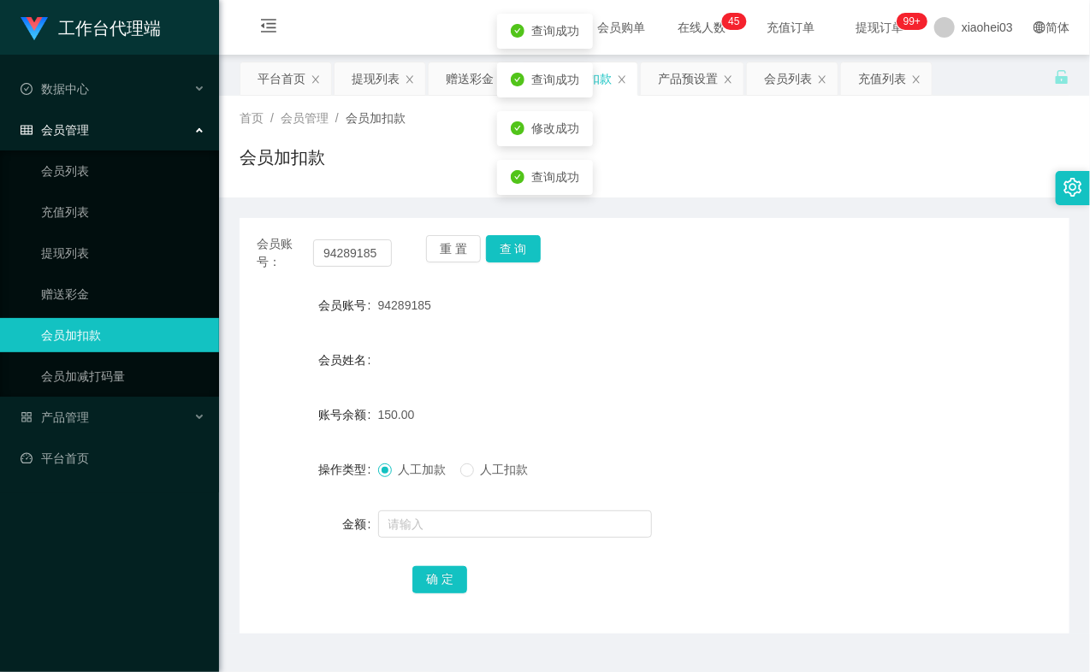
drag, startPoint x: 550, startPoint y: 387, endPoint x: 392, endPoint y: 370, distance: 159.2
click at [549, 387] on form "会员账号 94289185 会员姓名 账号余额 150.00 操作类型 人工加款 人工扣款 金额 确 定" at bounding box center [654, 442] width 830 height 308
click at [75, 167] on link "会员列表" at bounding box center [123, 171] width 164 height 34
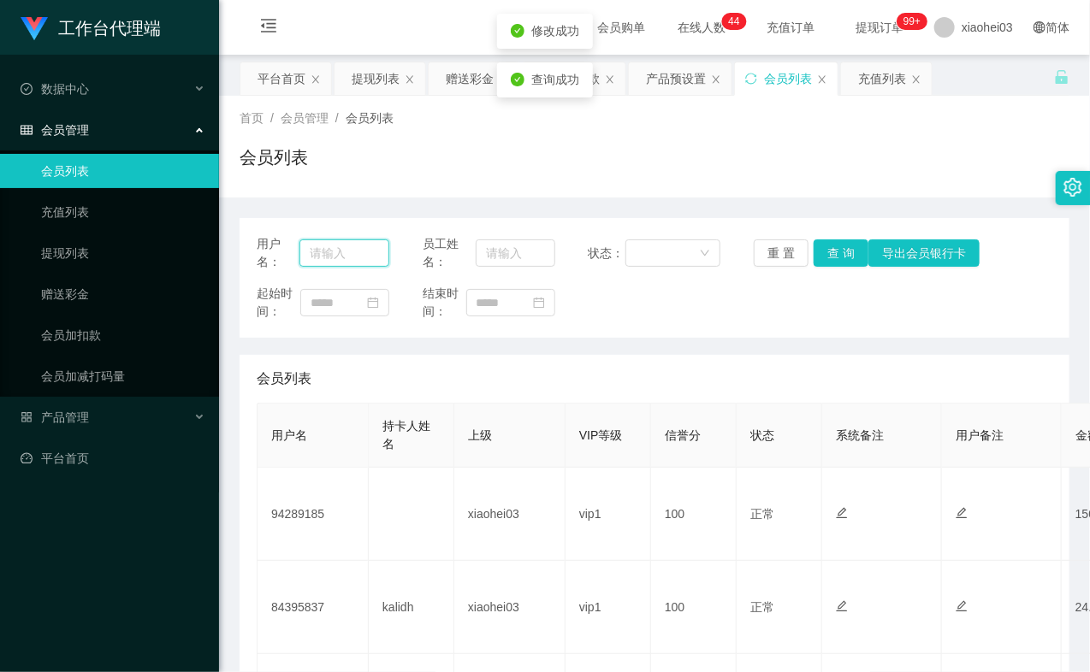
click at [352, 250] on input "text" at bounding box center [344, 252] width 90 height 27
paste input "94289185"
type input "94289185"
click at [852, 259] on button "查 询" at bounding box center [840, 252] width 55 height 27
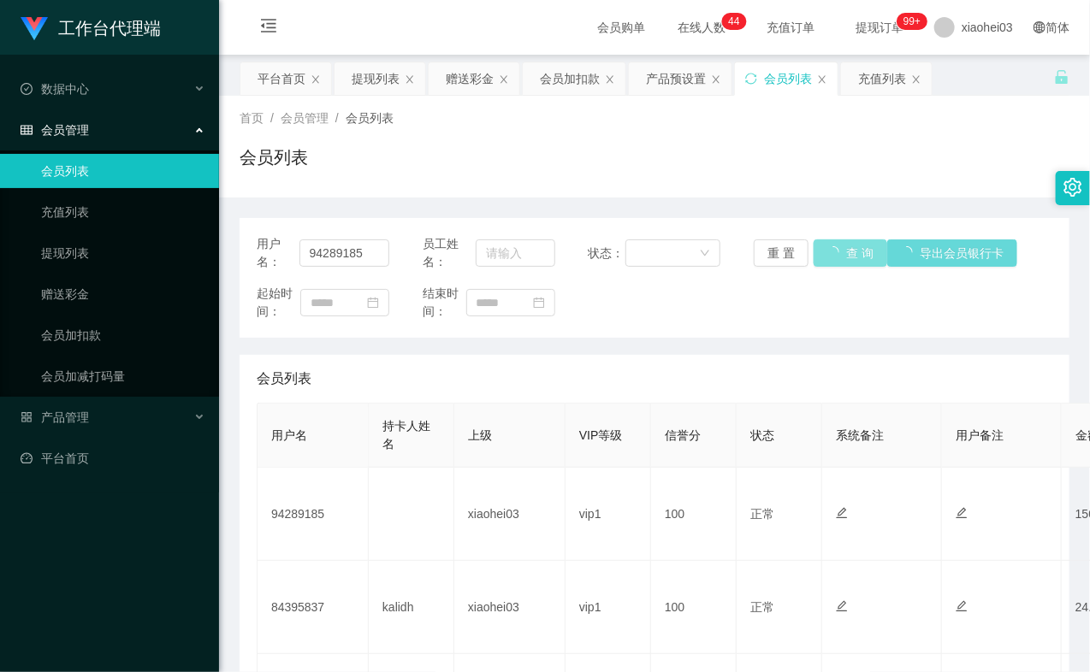
click at [852, 258] on button "查 询" at bounding box center [850, 252] width 74 height 27
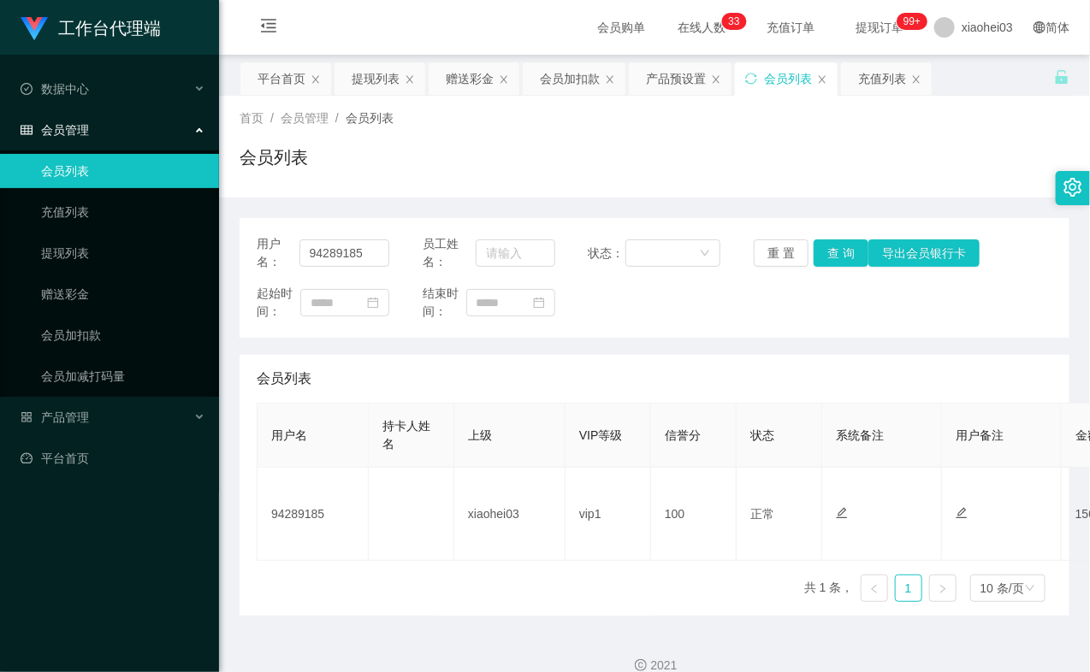
click at [340, 238] on div "用户名： 94289185" at bounding box center [323, 253] width 133 height 36
drag, startPoint x: 80, startPoint y: 326, endPoint x: 121, endPoint y: 315, distance: 43.4
click at [80, 326] on link "会员加扣款" at bounding box center [123, 335] width 164 height 34
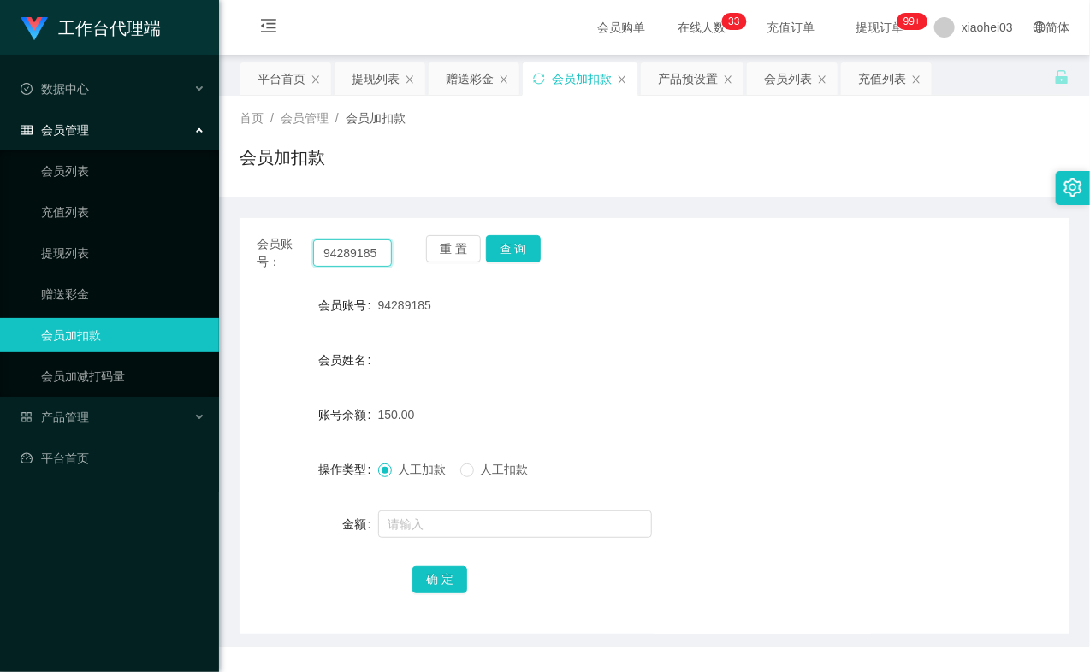
click at [371, 257] on input "94289185" at bounding box center [352, 252] width 79 height 27
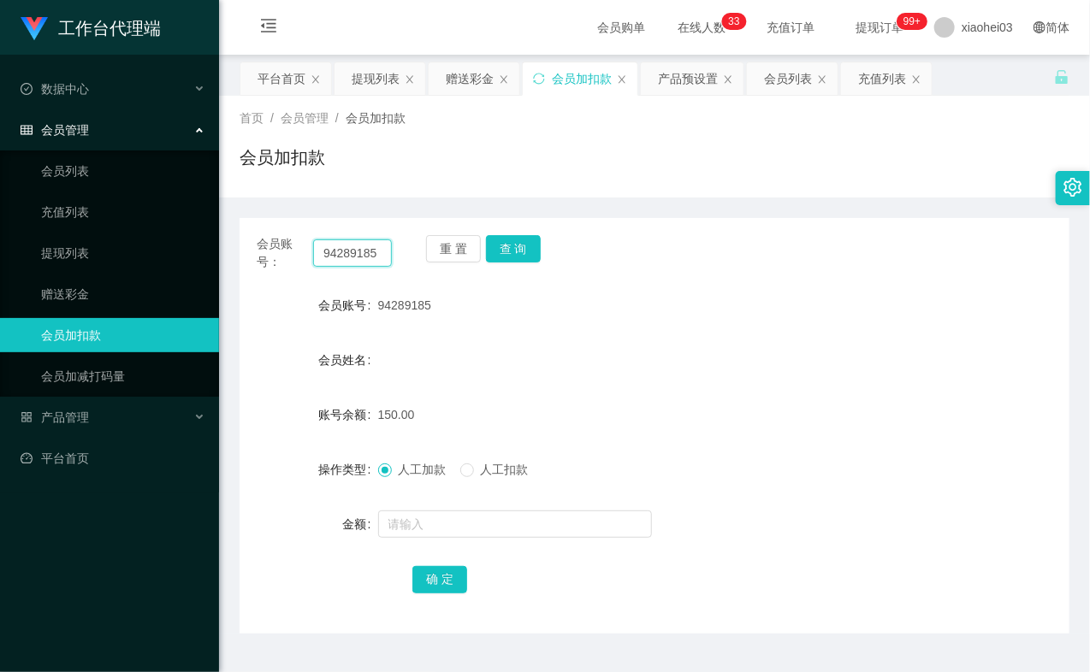
paste input "Can you tell me how many dollars I have earned so far?"
type input "Can you tell me how many dollars I have earned so far?"
click at [522, 253] on button "查 询" at bounding box center [513, 248] width 55 height 27
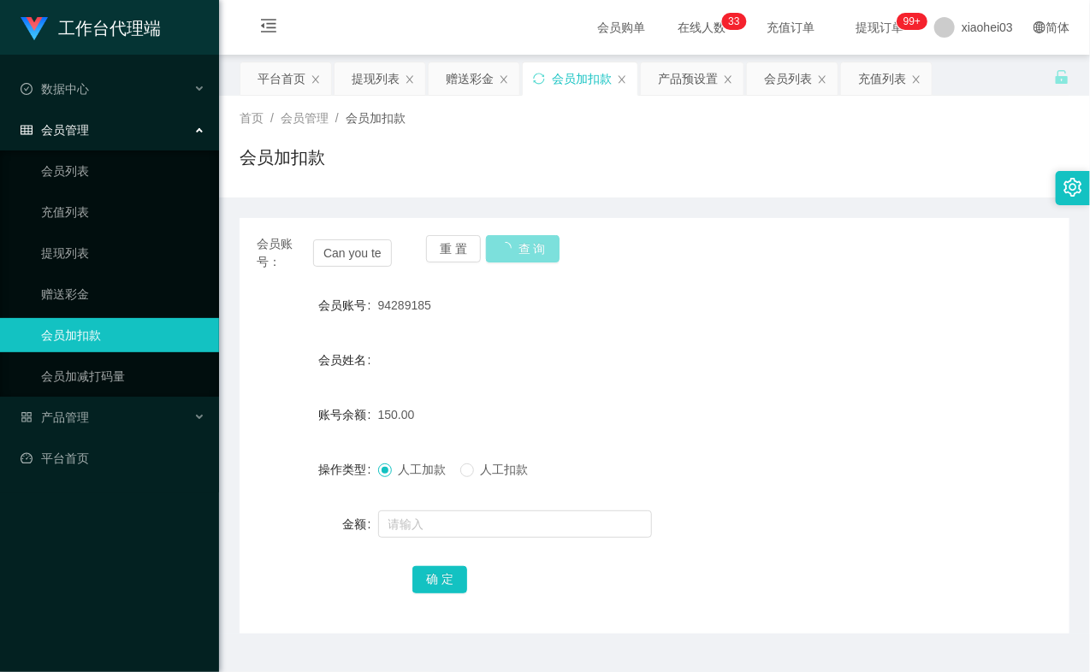
click at [520, 253] on button "查 询" at bounding box center [523, 248] width 74 height 27
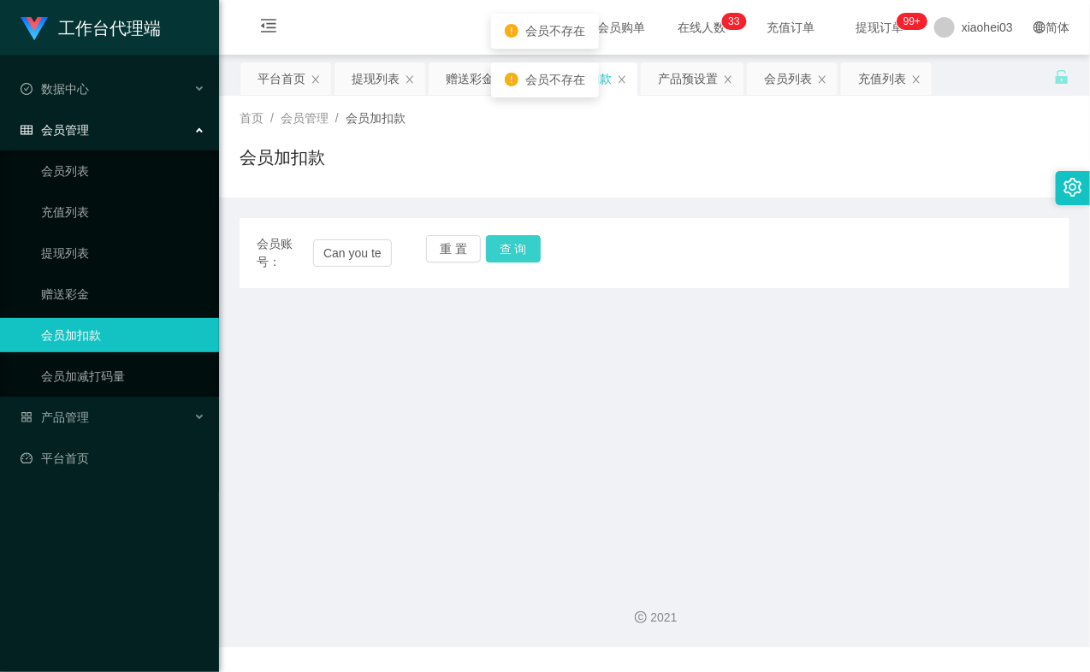
click at [493, 248] on button "查 询" at bounding box center [513, 248] width 55 height 27
click at [121, 528] on div "工作台代理端 数据中心 会员管理 会员列表 充值列表 提现列表 赠送彩金 会员加扣款 会员加减打码量 产品管理 平台首页" at bounding box center [109, 336] width 219 height 672
click at [363, 262] on input "Can you tell me how many dollars I have earned so far?" at bounding box center [352, 252] width 79 height 27
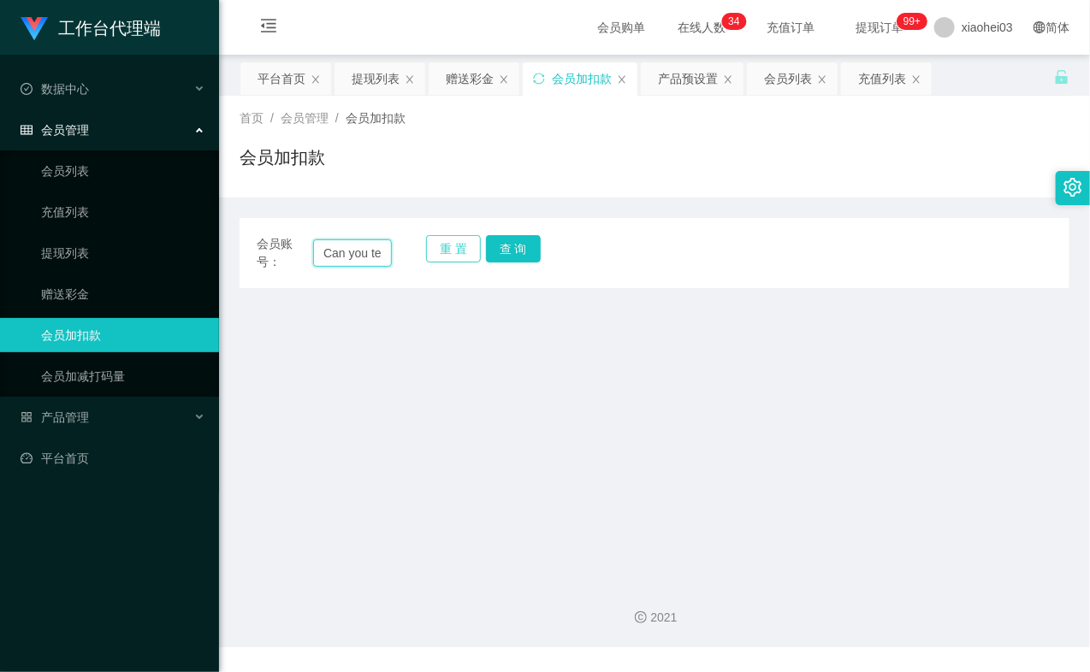
paste input "84395837"
click at [340, 252] on input "Can you84395837tell me how many dollars I have earned so far?" at bounding box center [352, 252] width 79 height 27
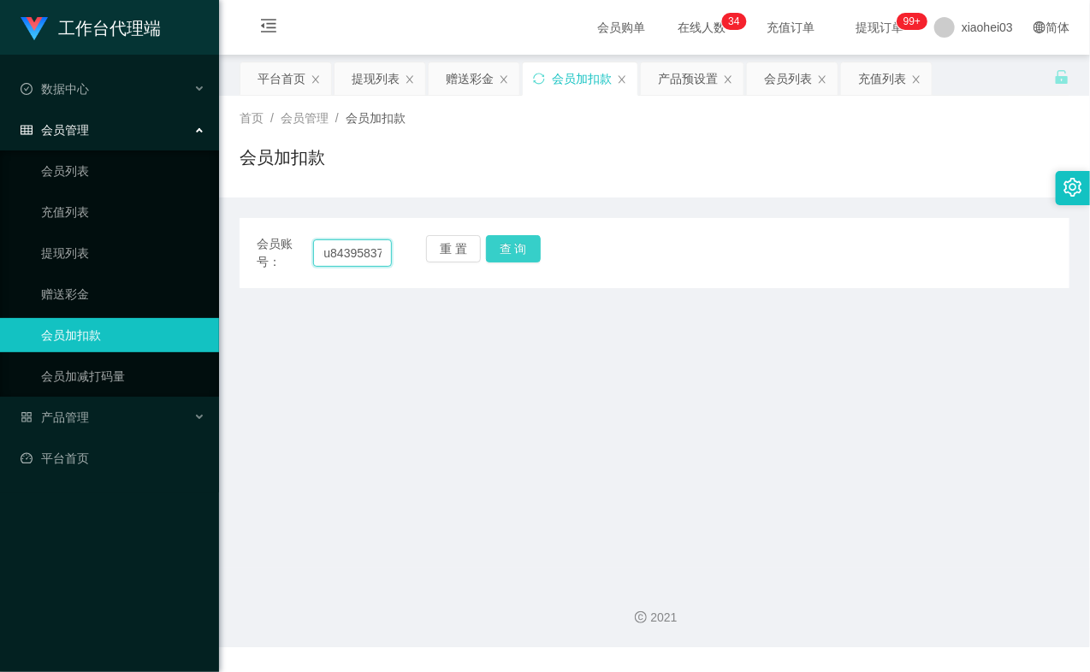
paste input "84395837"
type input "84395837"
click at [524, 250] on button "查 询" at bounding box center [513, 248] width 55 height 27
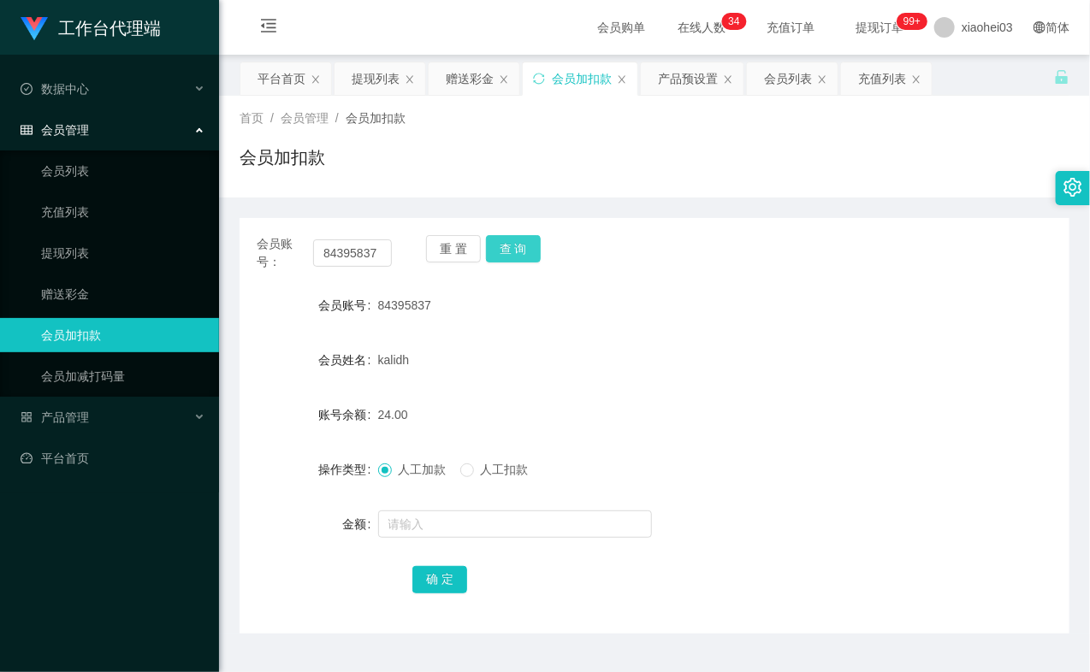
click at [523, 251] on button "查 询" at bounding box center [513, 248] width 55 height 27
click at [1028, 386] on form "会员账号 84395837 会员姓名 kalidh 账号余额 24.00 操作类型 人工加款 人工扣款 金额 确 定" at bounding box center [654, 442] width 830 height 308
click at [68, 262] on link "提现列表" at bounding box center [123, 253] width 164 height 34
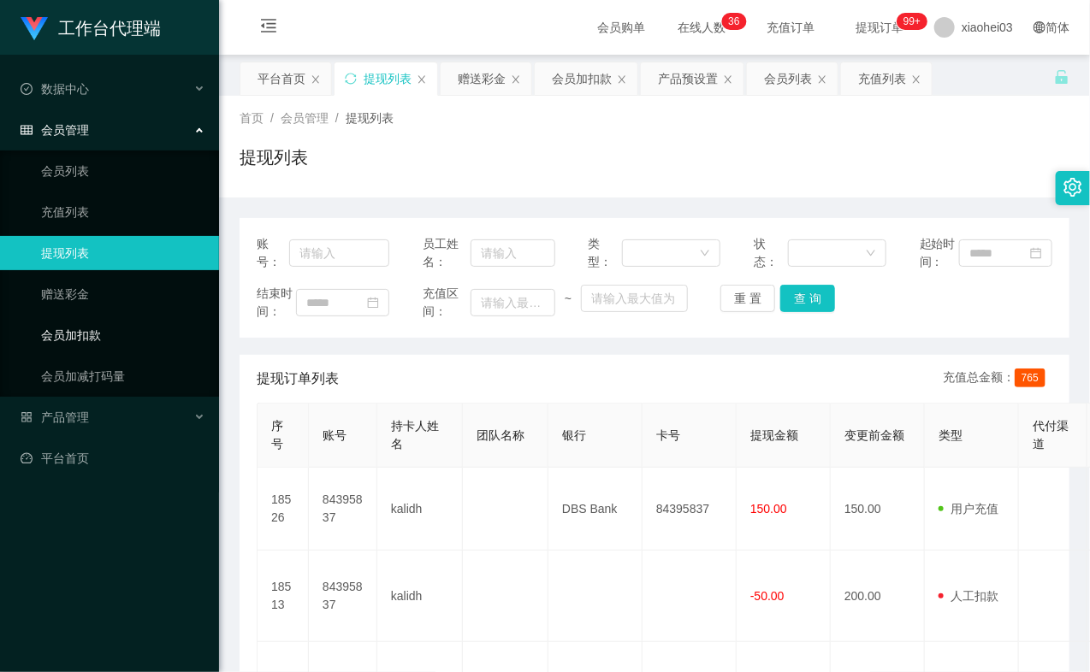
click at [103, 337] on link "会员加扣款" at bounding box center [123, 335] width 164 height 34
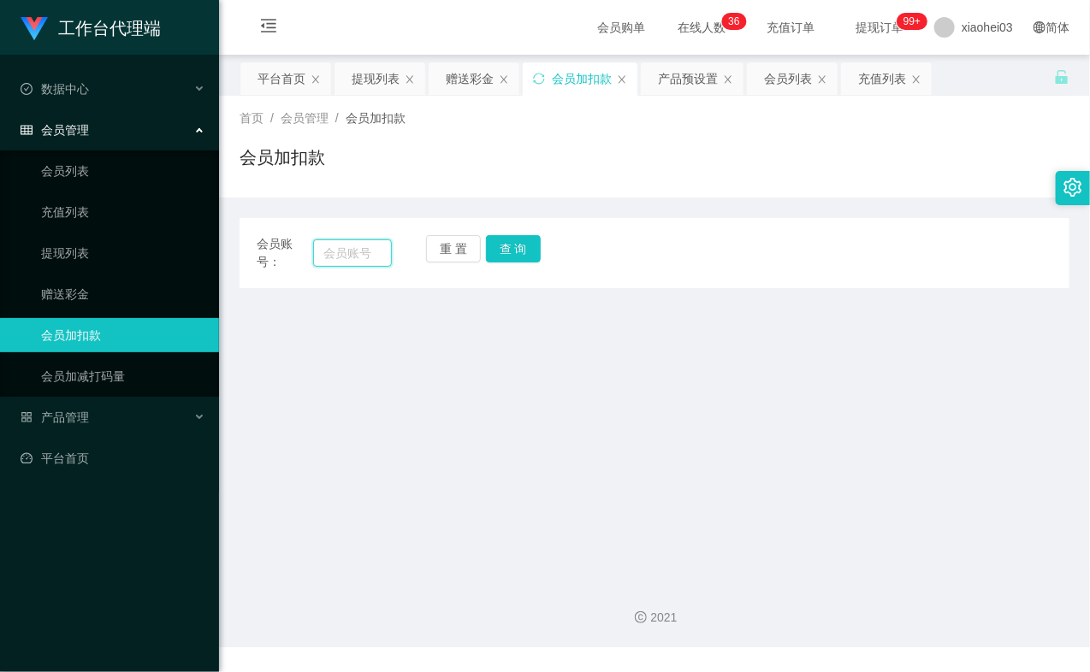
drag, startPoint x: 356, startPoint y: 248, endPoint x: 383, endPoint y: 245, distance: 27.6
click at [356, 249] on input "text" at bounding box center [352, 252] width 79 height 27
paste input "84395837"
type input "84395837"
click at [535, 249] on button "查 询" at bounding box center [513, 248] width 55 height 27
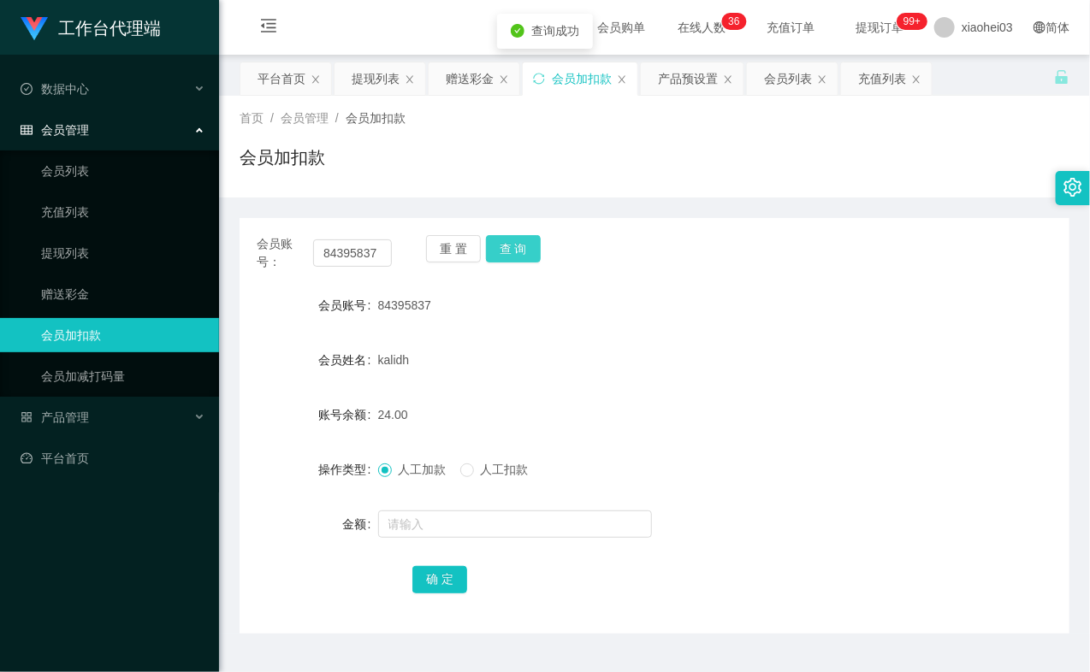
click at [505, 241] on button "查 询" at bounding box center [513, 248] width 55 height 27
click at [86, 549] on div "工作台代理端 数据中心 会员管理 会员列表 充值列表 提现列表 赠送彩金 会员加扣款 会员加减打码量 产品管理 平台首页" at bounding box center [109, 336] width 219 height 672
click at [511, 248] on button "查 询" at bounding box center [513, 248] width 55 height 27
click at [511, 248] on div "重 置 查 询" at bounding box center [493, 253] width 135 height 36
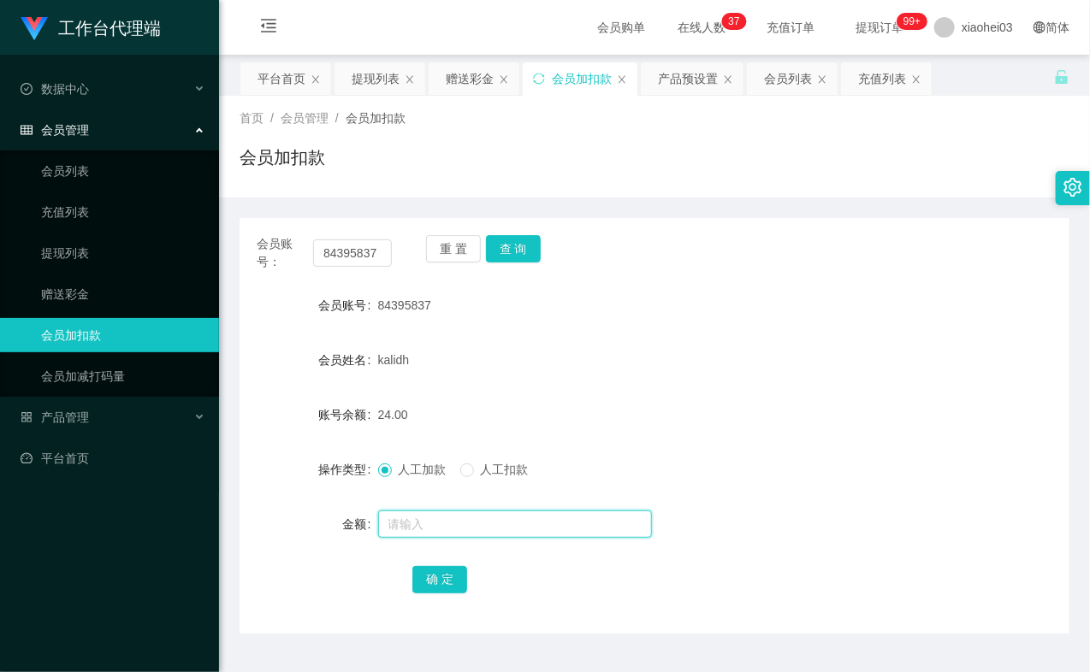
click at [513, 530] on input "text" at bounding box center [515, 524] width 274 height 27
type input "8"
click at [465, 575] on div "确 定" at bounding box center [654, 579] width 484 height 34
click at [432, 583] on button "确 定" at bounding box center [439, 579] width 55 height 27
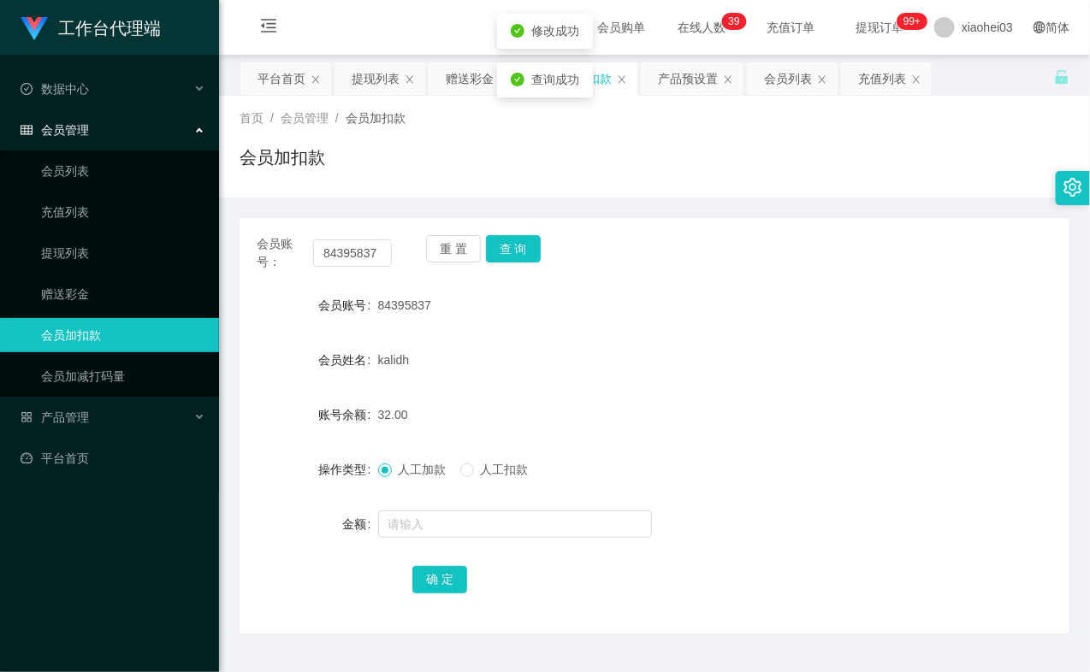
click at [596, 400] on div "32.00" at bounding box center [620, 415] width 484 height 34
click at [520, 260] on button "查 询" at bounding box center [513, 248] width 55 height 27
click at [520, 260] on button "查 询" at bounding box center [523, 248] width 74 height 27
click at [673, 263] on div "会员账号： 84395837 重 置 查 询" at bounding box center [654, 253] width 830 height 36
drag, startPoint x: 87, startPoint y: 253, endPoint x: 108, endPoint y: 92, distance: 163.0
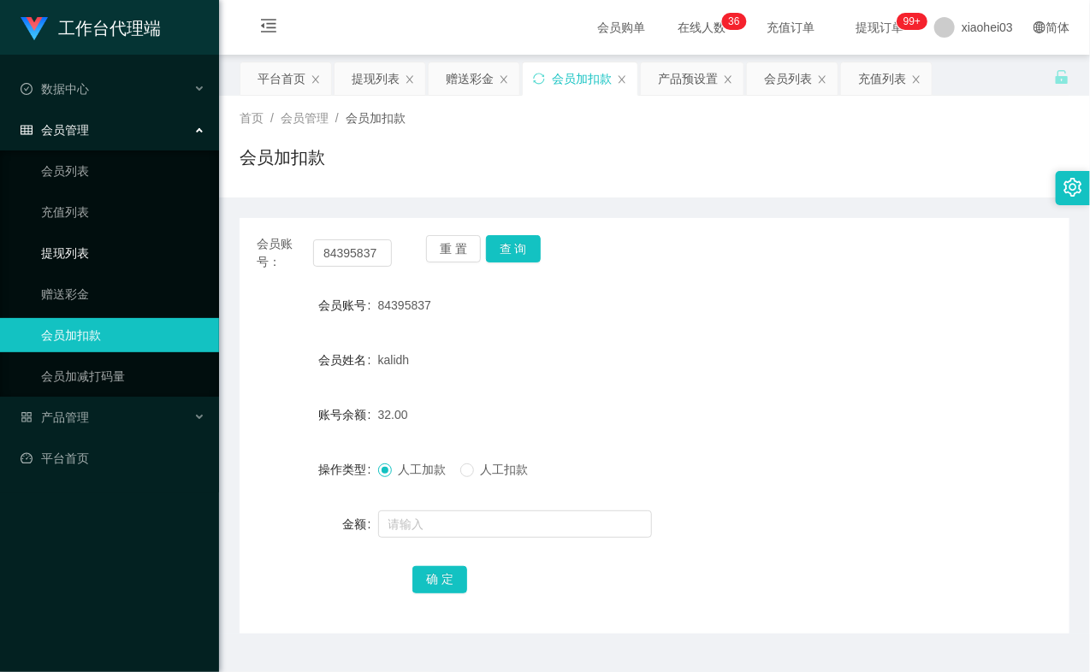
click at [87, 251] on link "提现列表" at bounding box center [123, 253] width 164 height 34
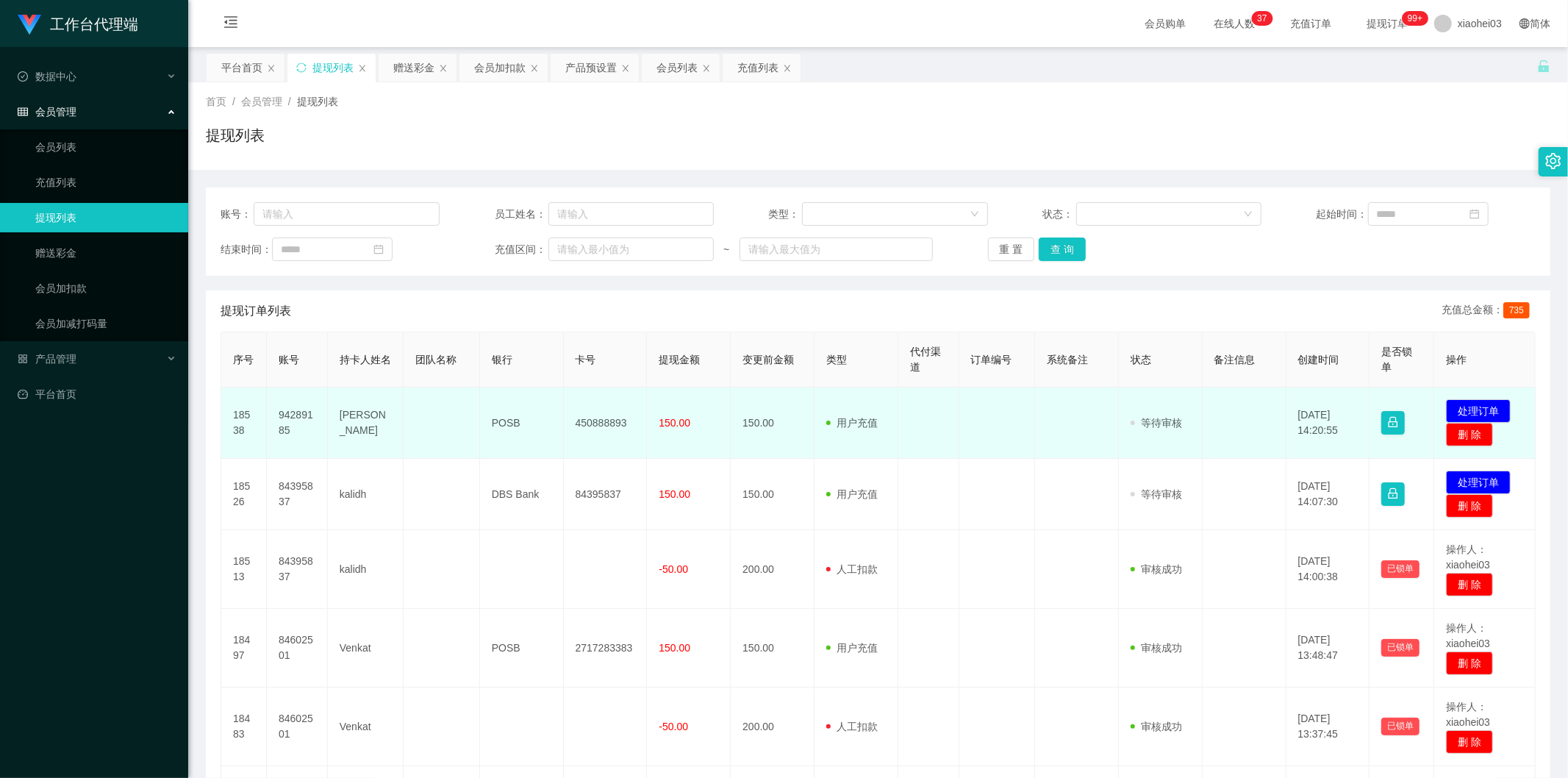
click at [297, 414] on td "94289185" at bounding box center [297, 423] width 61 height 71
copy td "94289185"
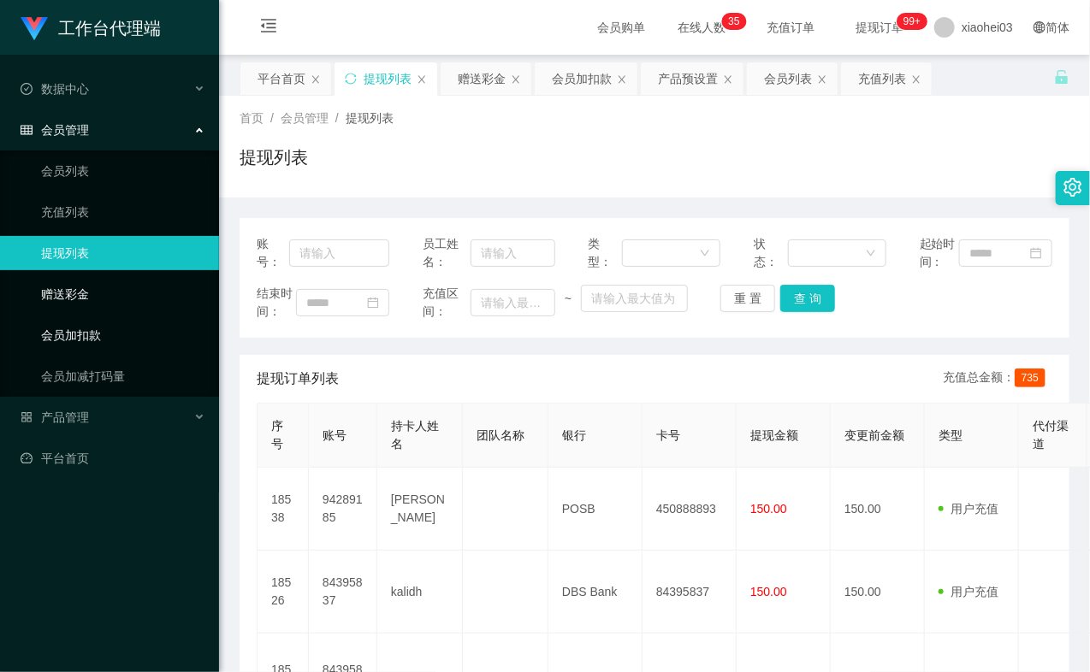
drag, startPoint x: 108, startPoint y: 323, endPoint x: 171, endPoint y: 309, distance: 64.9
click at [108, 326] on link "会员加扣款" at bounding box center [123, 335] width 164 height 34
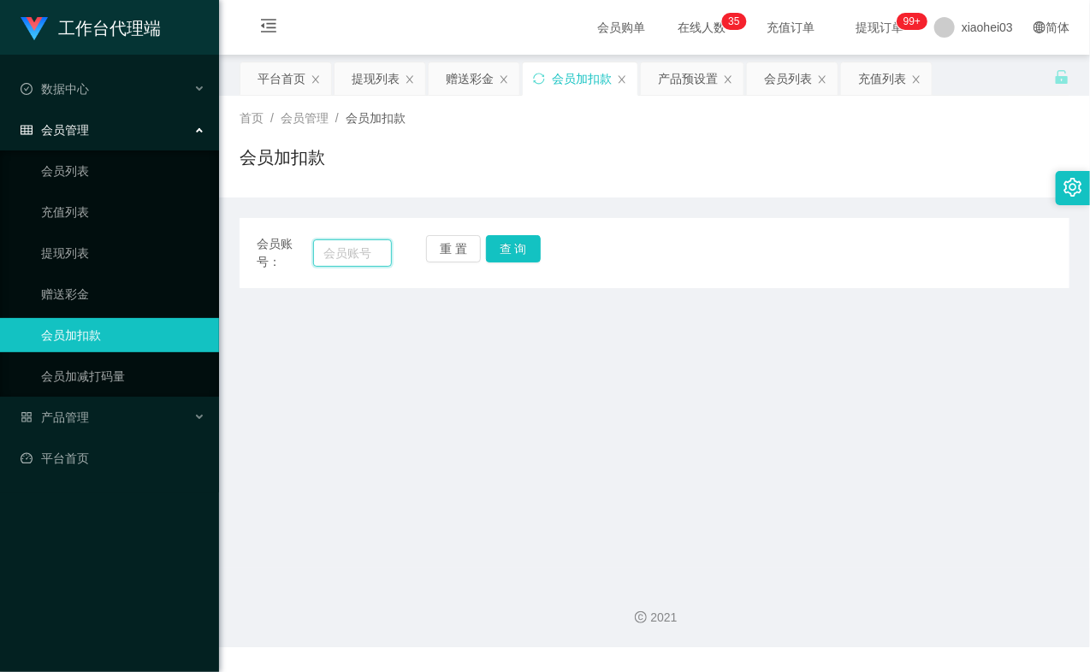
click at [361, 248] on input "text" at bounding box center [352, 252] width 79 height 27
paste input "94289185"
type input "94289185"
click at [515, 251] on button "查 询" at bounding box center [513, 248] width 55 height 27
click at [514, 251] on button "查 询" at bounding box center [523, 248] width 74 height 27
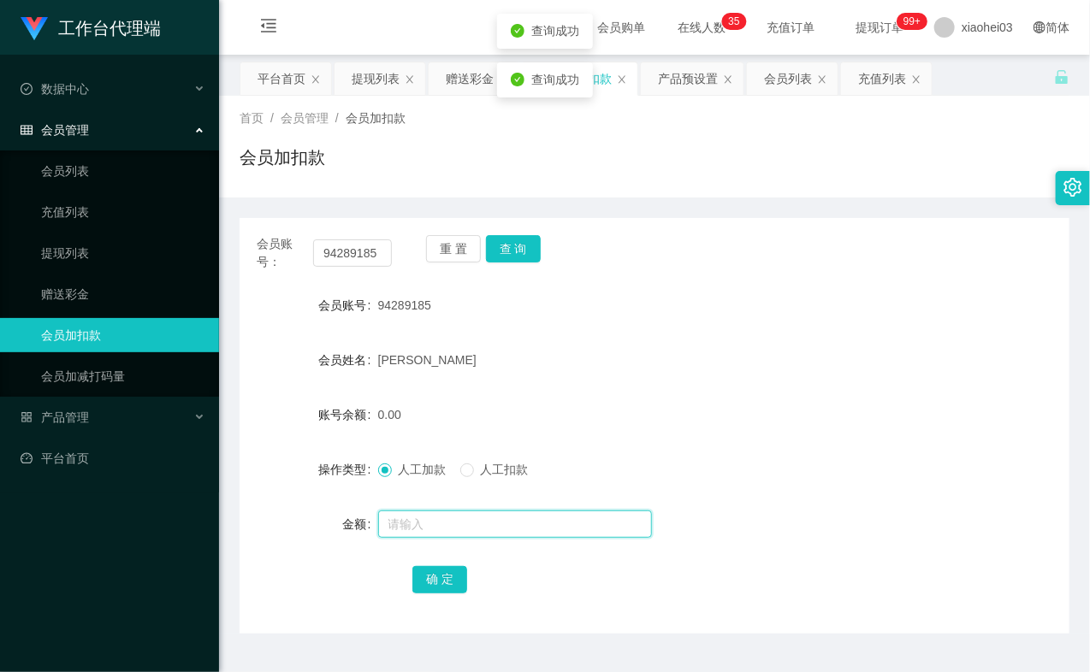
click at [473, 532] on input "text" at bounding box center [515, 524] width 274 height 27
type input "8"
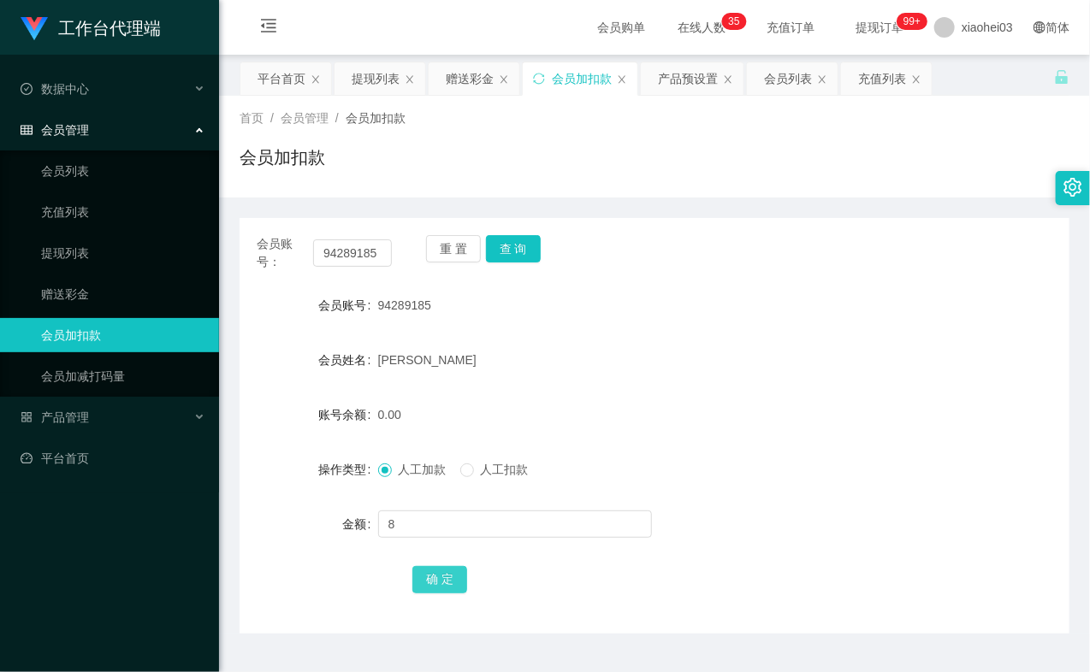
click at [431, 576] on button "确 定" at bounding box center [439, 579] width 55 height 27
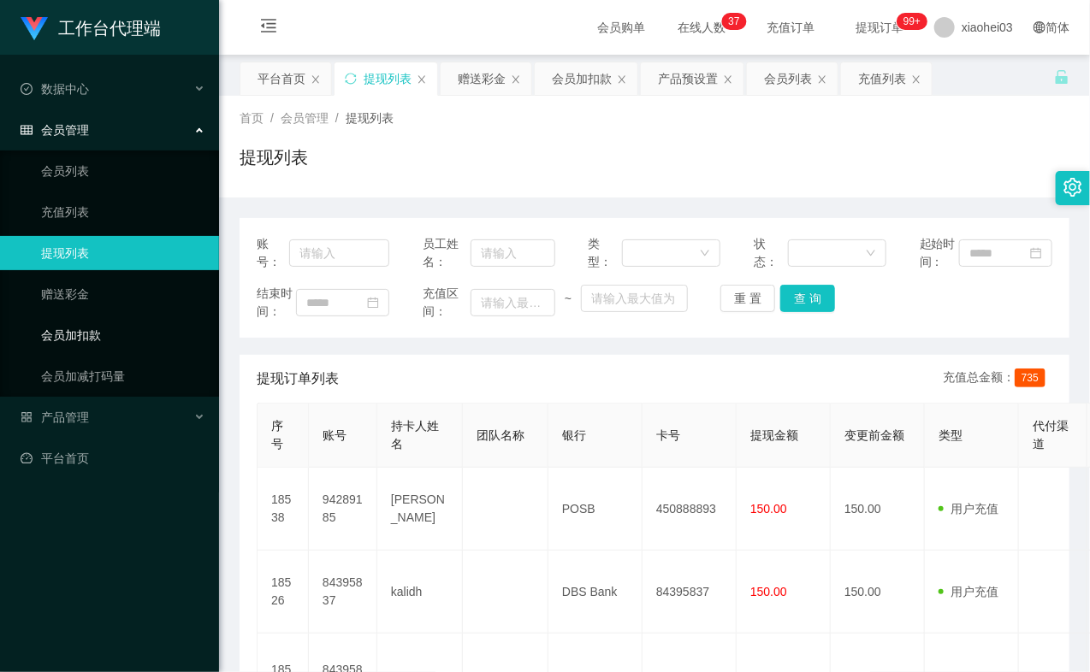
drag, startPoint x: 100, startPoint y: 332, endPoint x: 167, endPoint y: 328, distance: 66.8
click at [99, 331] on link "会员加扣款" at bounding box center [123, 335] width 164 height 34
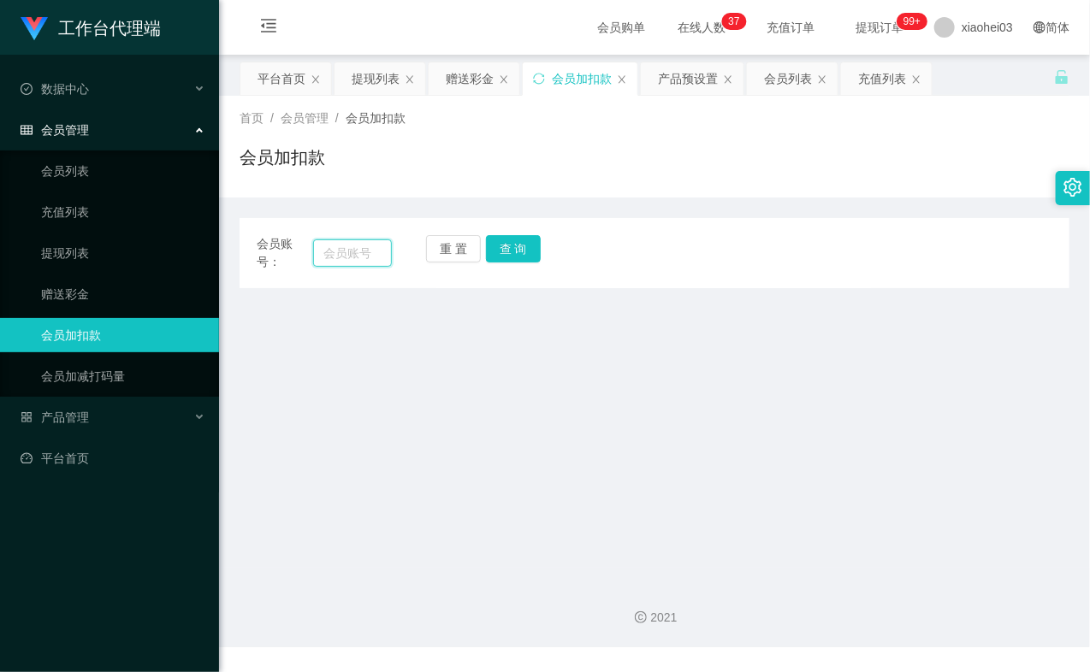
click at [371, 252] on input "text" at bounding box center [352, 252] width 79 height 27
paste input "84602501"
type input "84602501"
click at [503, 254] on button "查 询" at bounding box center [513, 248] width 55 height 27
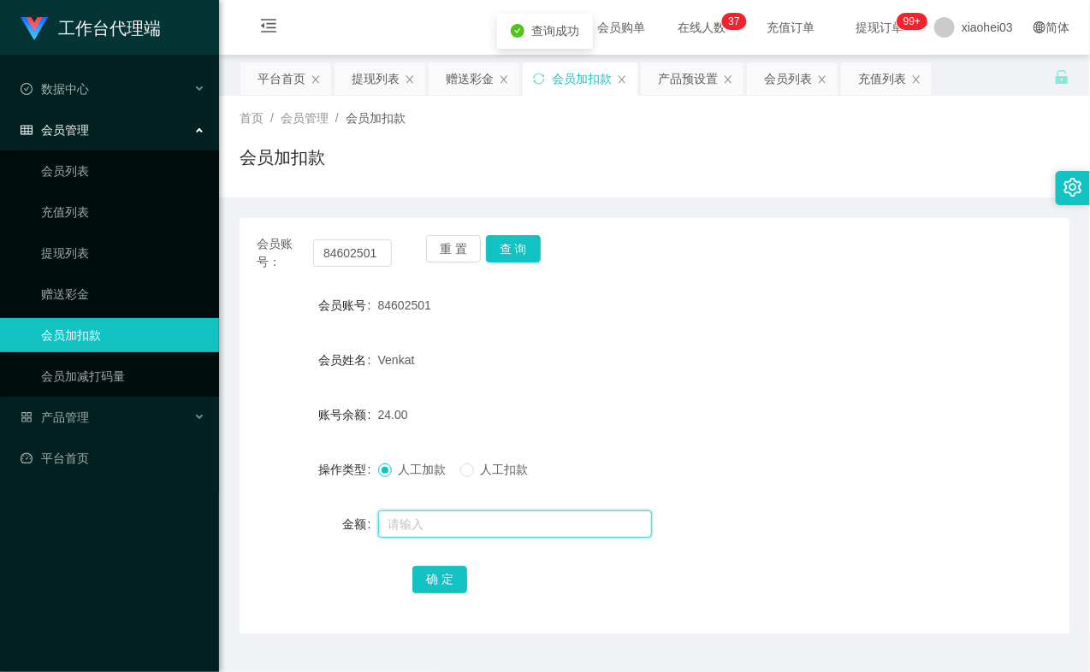
click at [431, 517] on input "text" at bounding box center [515, 524] width 274 height 27
type input "8"
drag, startPoint x: 432, startPoint y: 577, endPoint x: 559, endPoint y: 488, distance: 154.7
click at [432, 577] on button "确 定" at bounding box center [439, 579] width 55 height 27
click at [82, 257] on link "提现列表" at bounding box center [123, 253] width 164 height 34
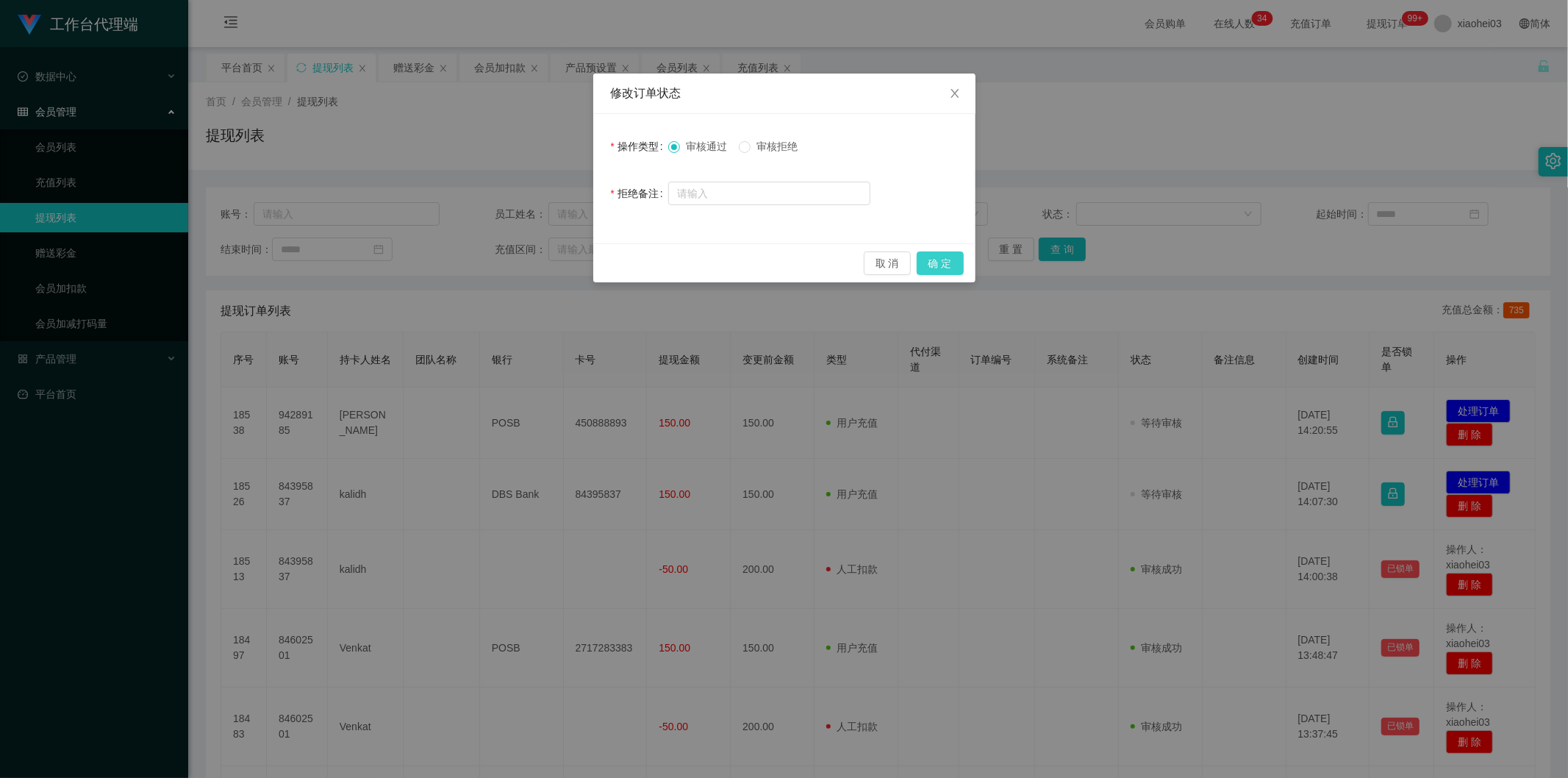
click at [938, 261] on button "确 定" at bounding box center [940, 263] width 47 height 23
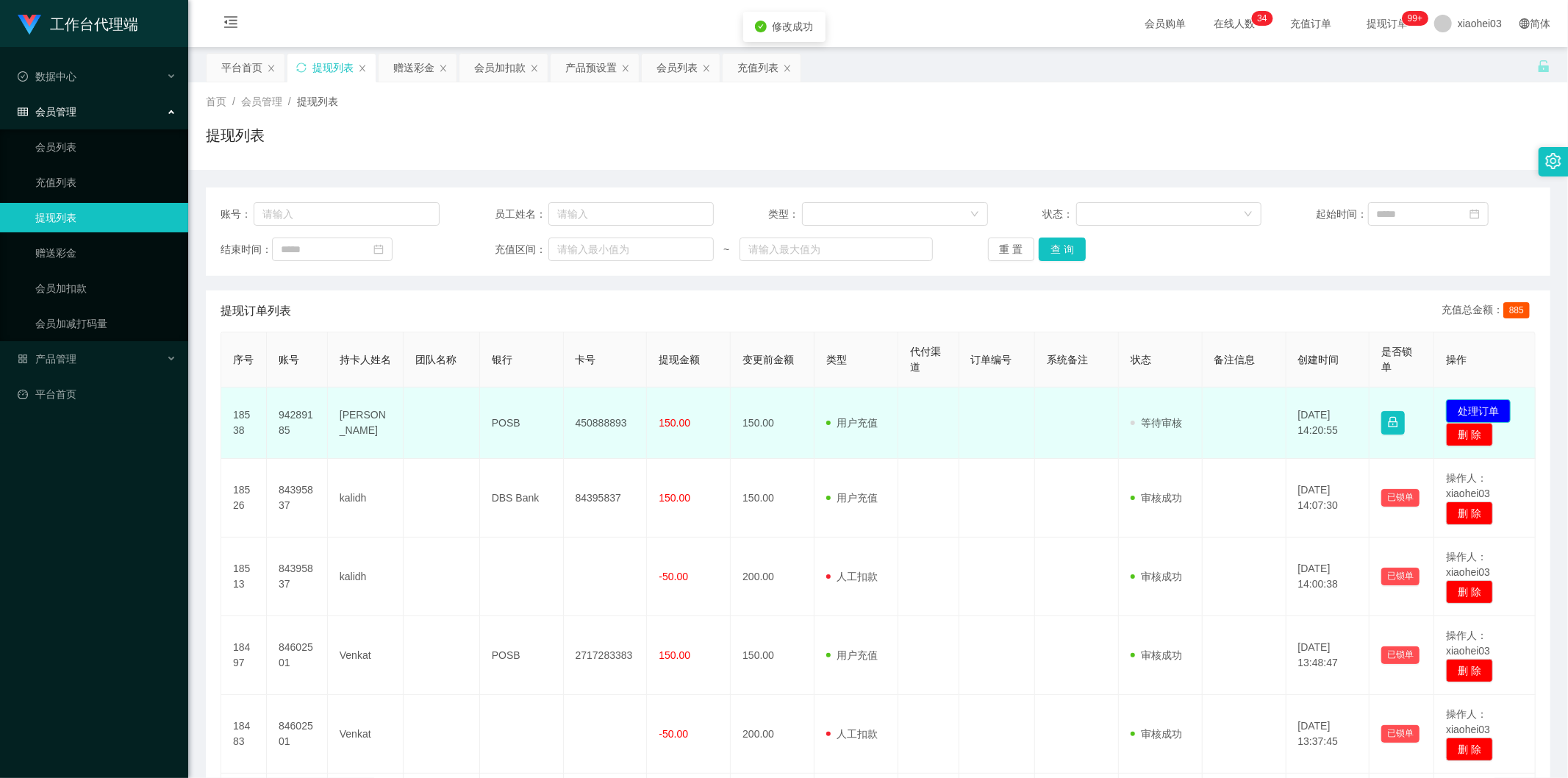
click at [1486, 407] on button "处理订单" at bounding box center [1478, 410] width 64 height 23
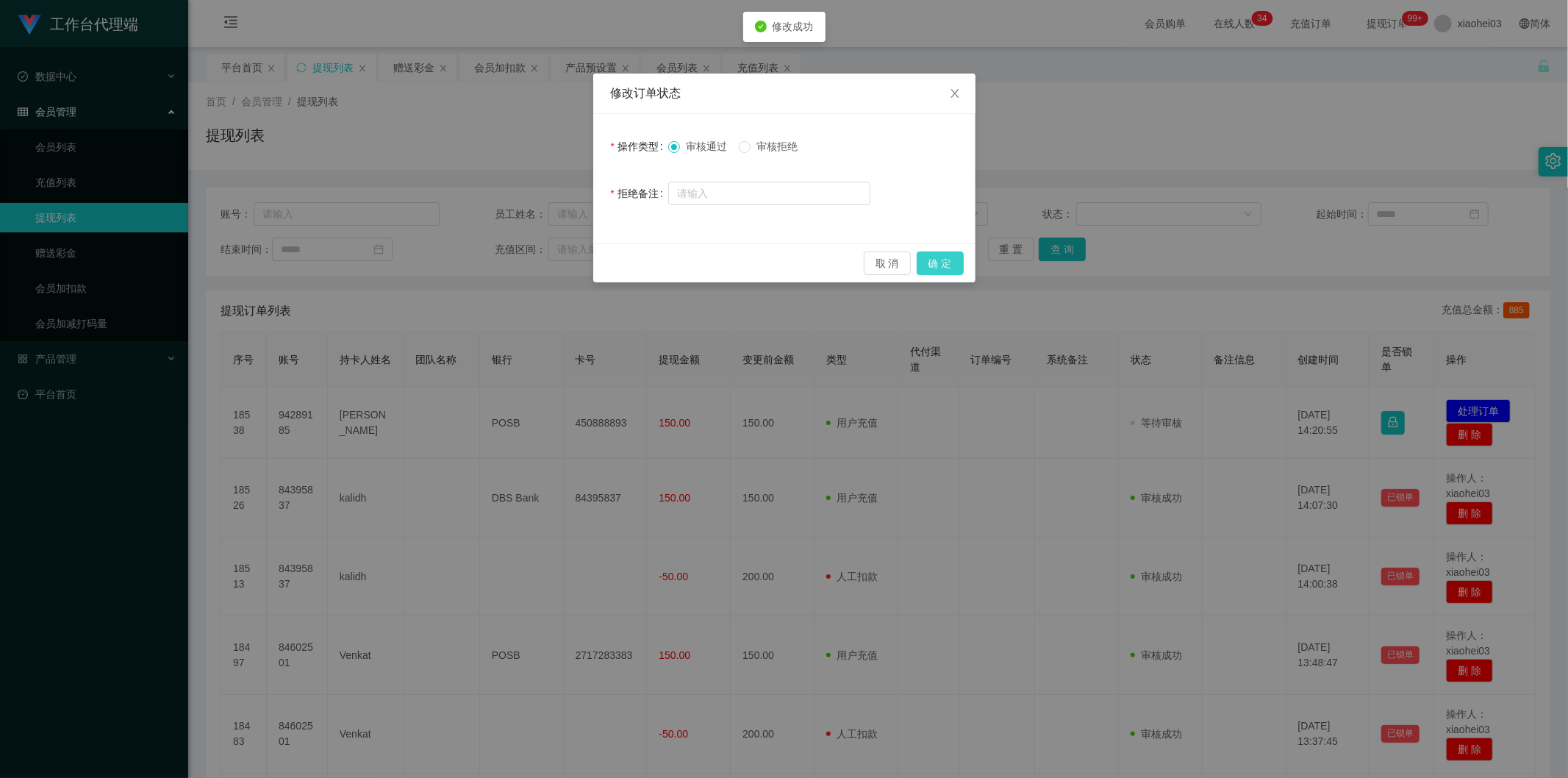
click at [953, 265] on button "确 定" at bounding box center [940, 263] width 47 height 23
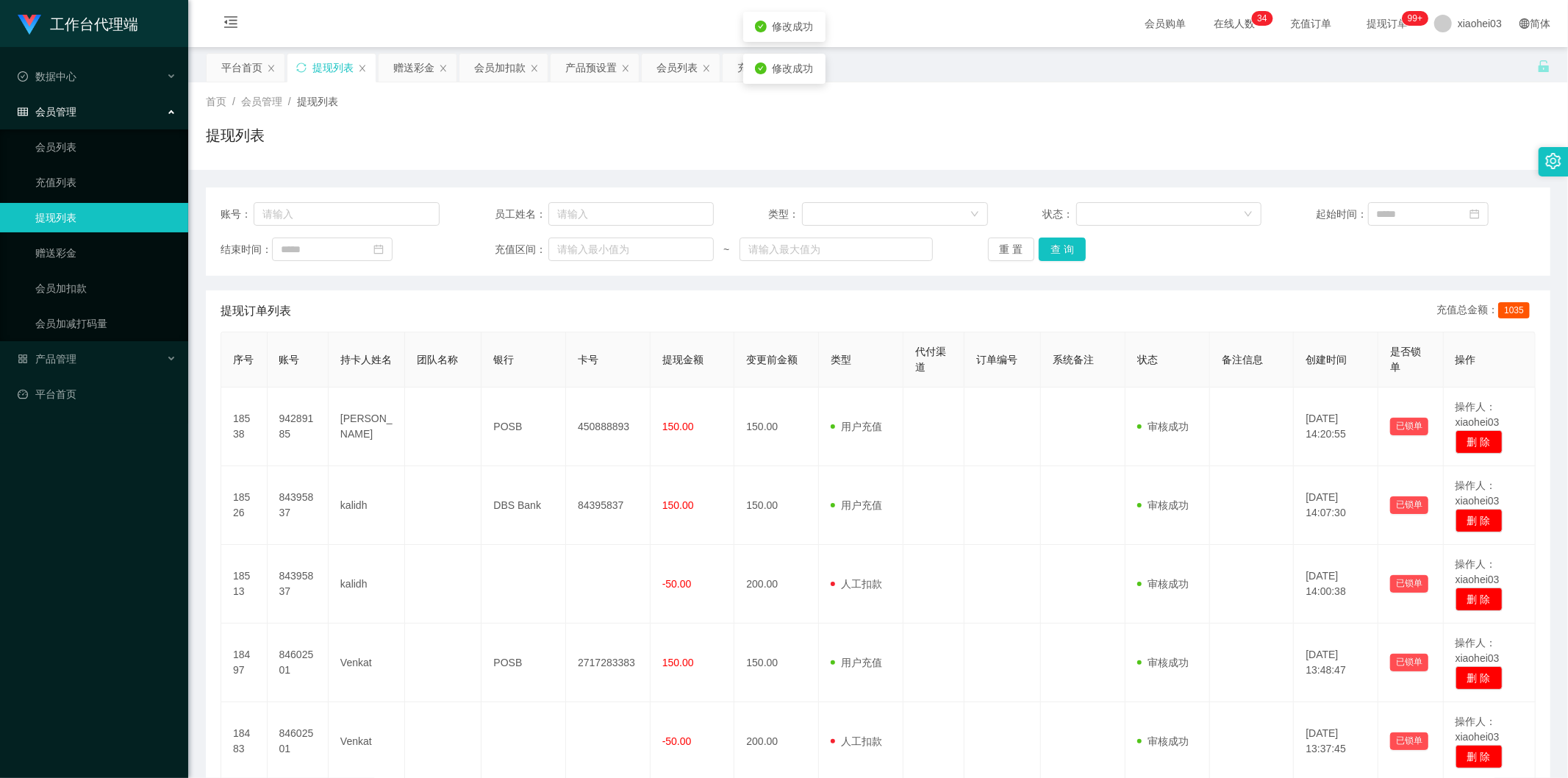
drag, startPoint x: 952, startPoint y: 383, endPoint x: 953, endPoint y: 376, distance: 7.1
click at [952, 383] on th "代付渠道" at bounding box center [934, 360] width 61 height 55
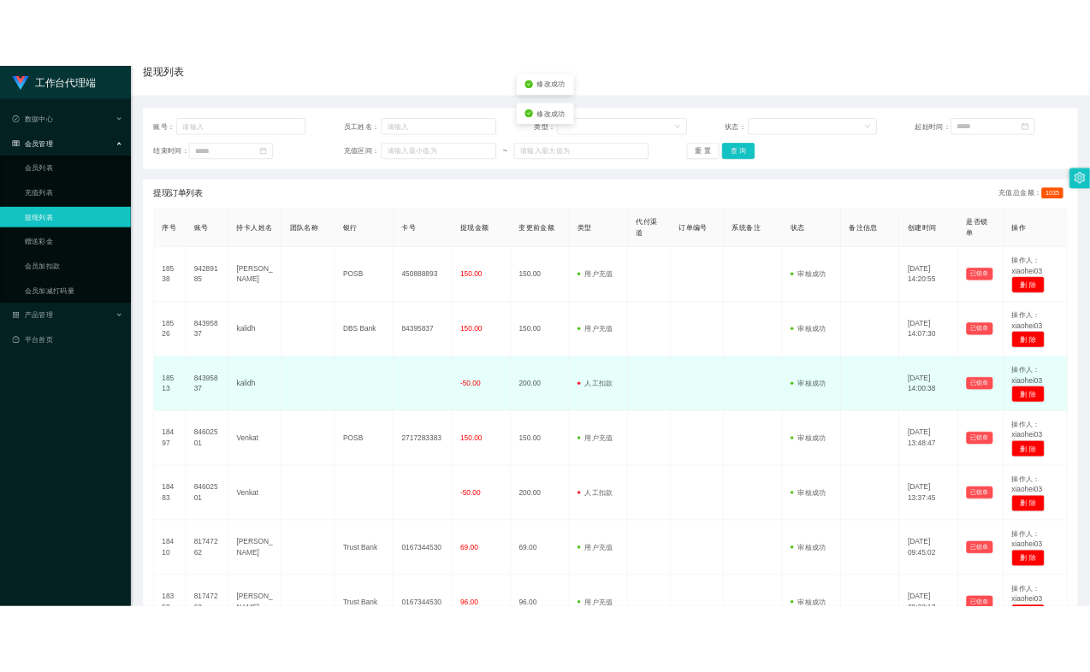
scroll to position [285, 0]
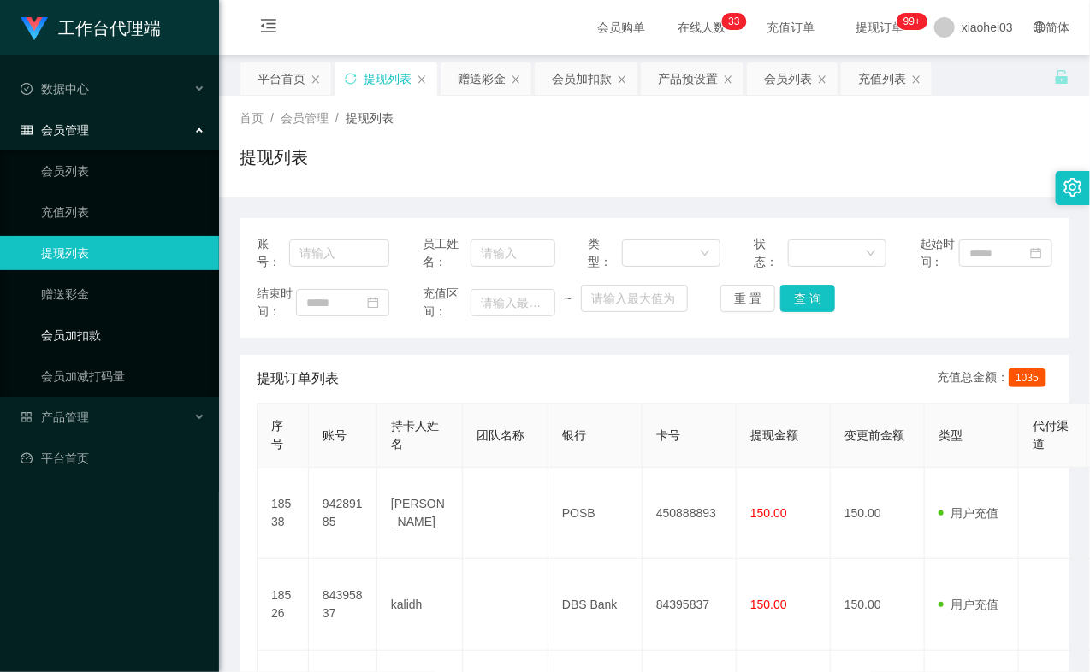
click at [62, 328] on link "会员加扣款" at bounding box center [123, 335] width 164 height 34
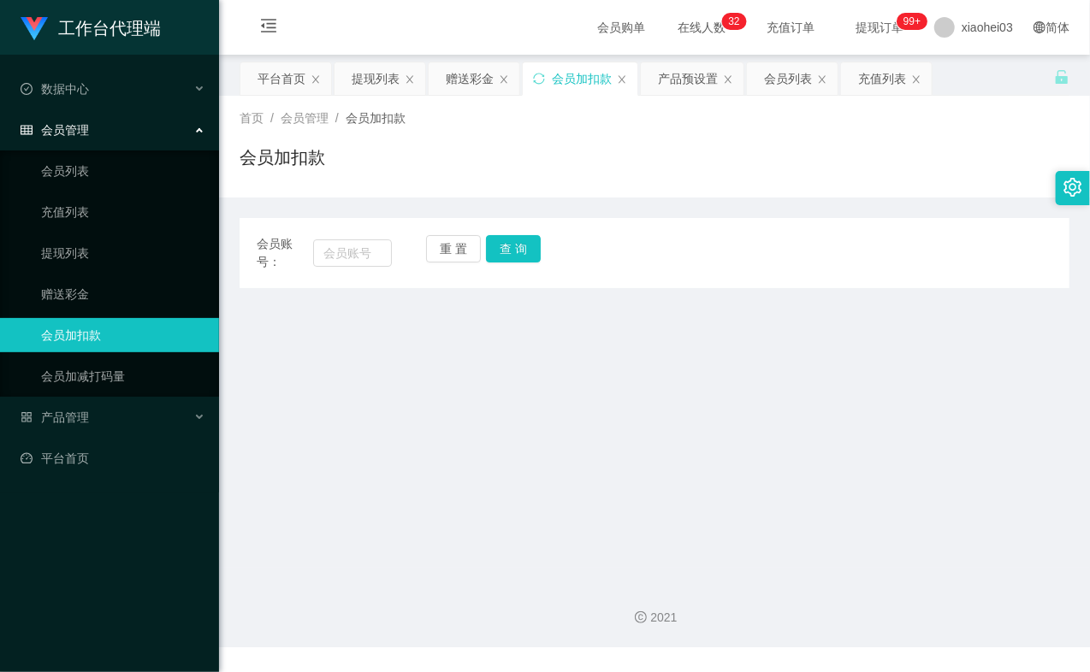
click at [330, 237] on div "会员账号：" at bounding box center [324, 253] width 135 height 36
click at [336, 253] on input "text" at bounding box center [352, 252] width 79 height 27
paste input "84395837"
type input "84395837"
click at [518, 253] on button "查 询" at bounding box center [513, 248] width 55 height 27
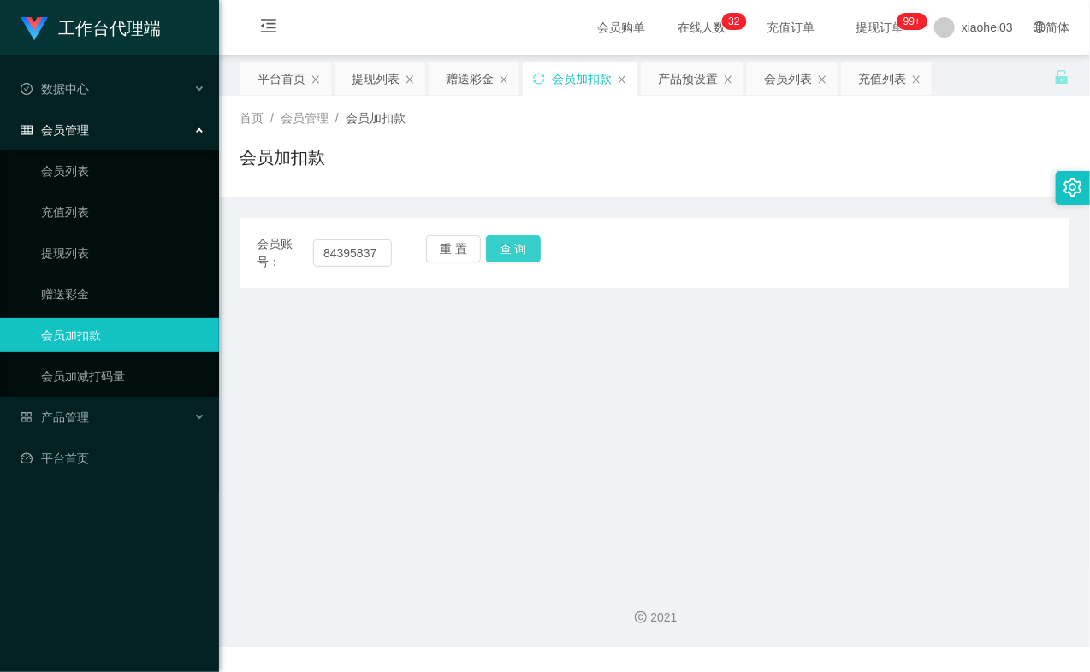
click at [518, 253] on button "查 询" at bounding box center [513, 248] width 55 height 27
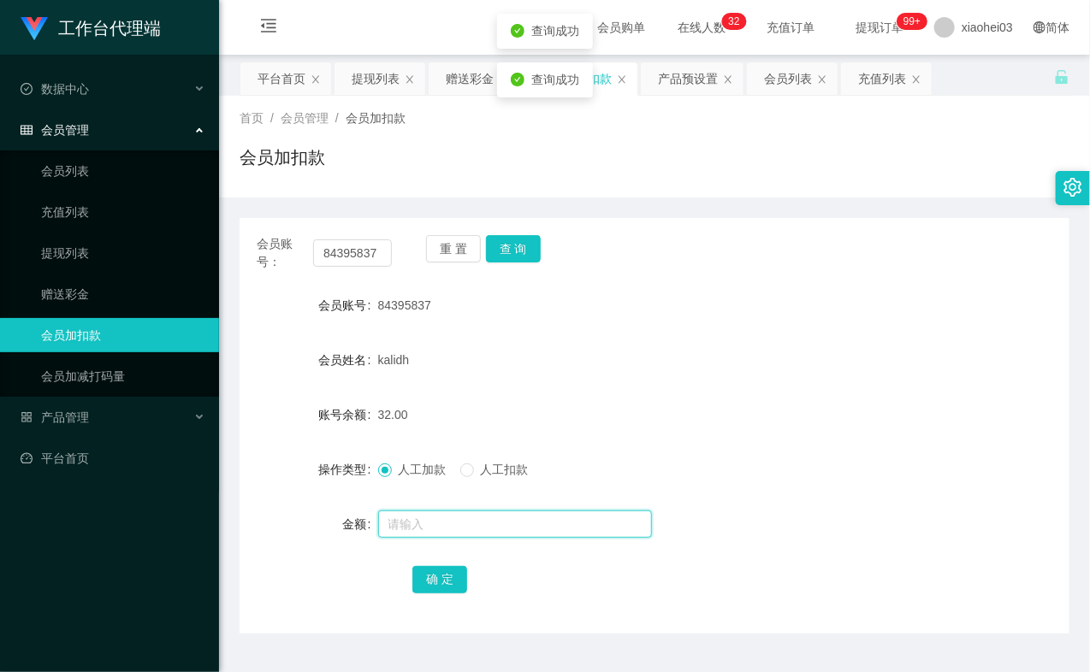
click at [458, 517] on input "text" at bounding box center [515, 524] width 274 height 27
type input "8"
drag, startPoint x: 440, startPoint y: 571, endPoint x: 440, endPoint y: 561, distance: 9.4
click at [440, 571] on button "确 定" at bounding box center [439, 579] width 55 height 27
drag, startPoint x: 560, startPoint y: 408, endPoint x: 547, endPoint y: 344, distance: 65.4
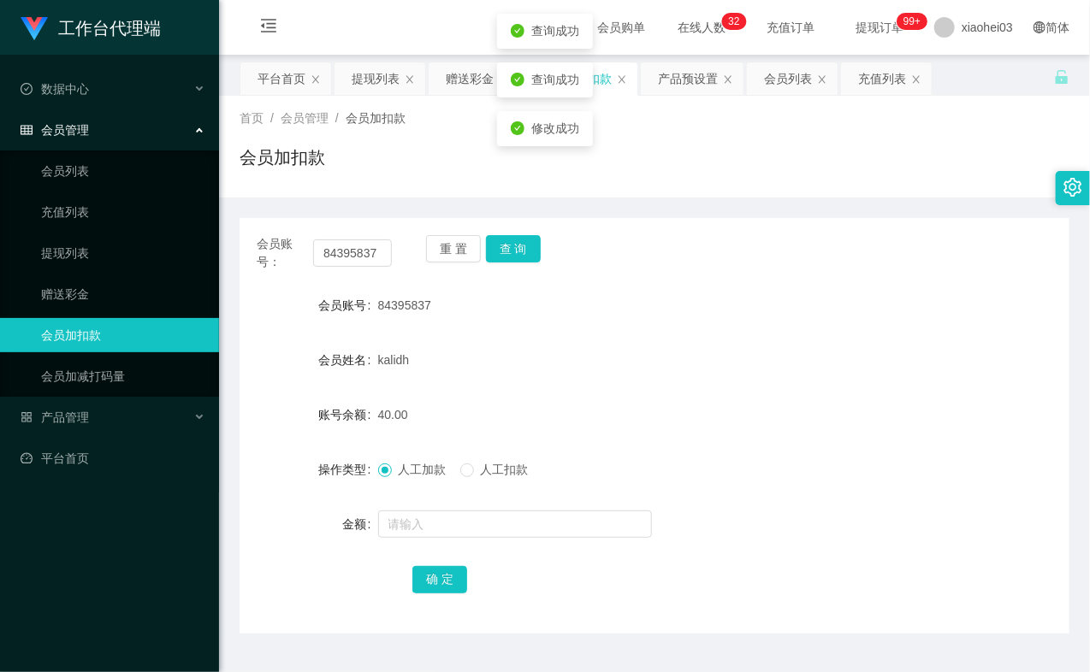
click at [561, 402] on div "40.00" at bounding box center [620, 415] width 484 height 34
click at [352, 255] on input "84395837" at bounding box center [352, 252] width 79 height 27
paste input "94289185"
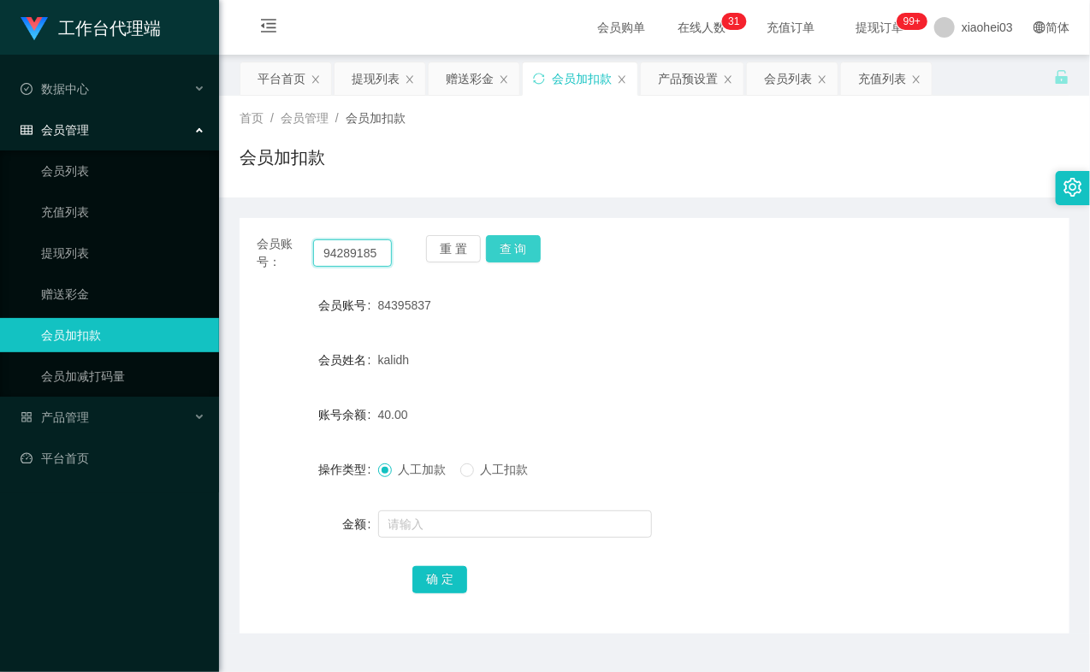
type input "94289185"
click at [511, 249] on button "查 询" at bounding box center [513, 248] width 55 height 27
click at [511, 249] on div "重 置 查 询" at bounding box center [493, 253] width 135 height 36
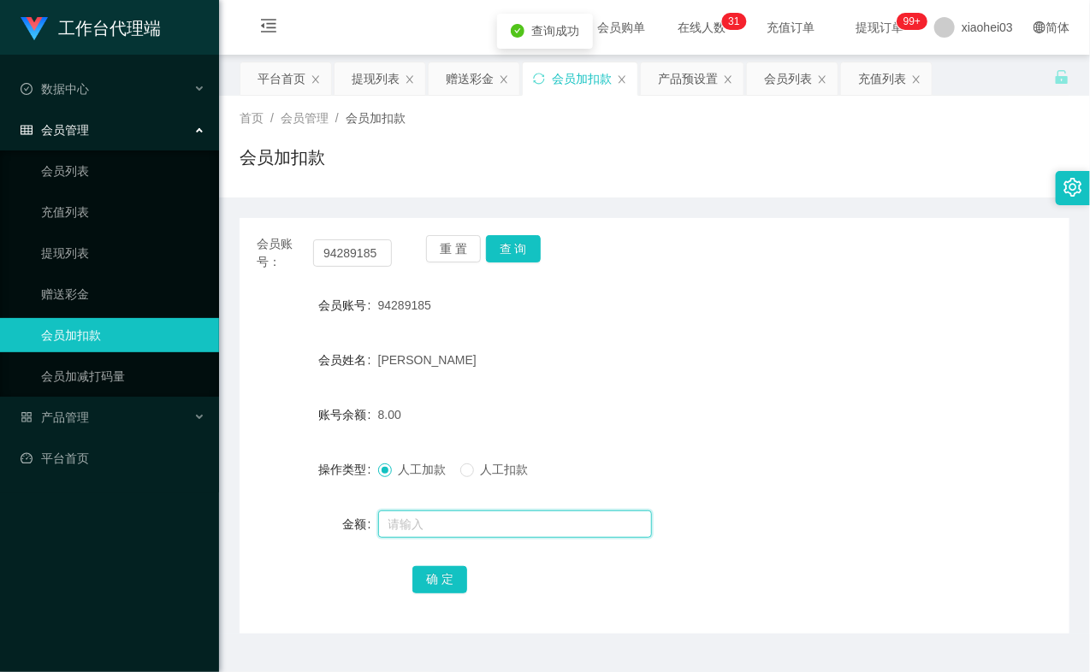
click at [483, 529] on input "text" at bounding box center [515, 524] width 274 height 27
type input "8"
drag, startPoint x: 448, startPoint y: 580, endPoint x: 462, endPoint y: 558, distance: 26.1
click at [448, 580] on button "确 定" at bounding box center [439, 579] width 55 height 27
click at [577, 370] on div "[PERSON_NAME]" at bounding box center [620, 360] width 484 height 34
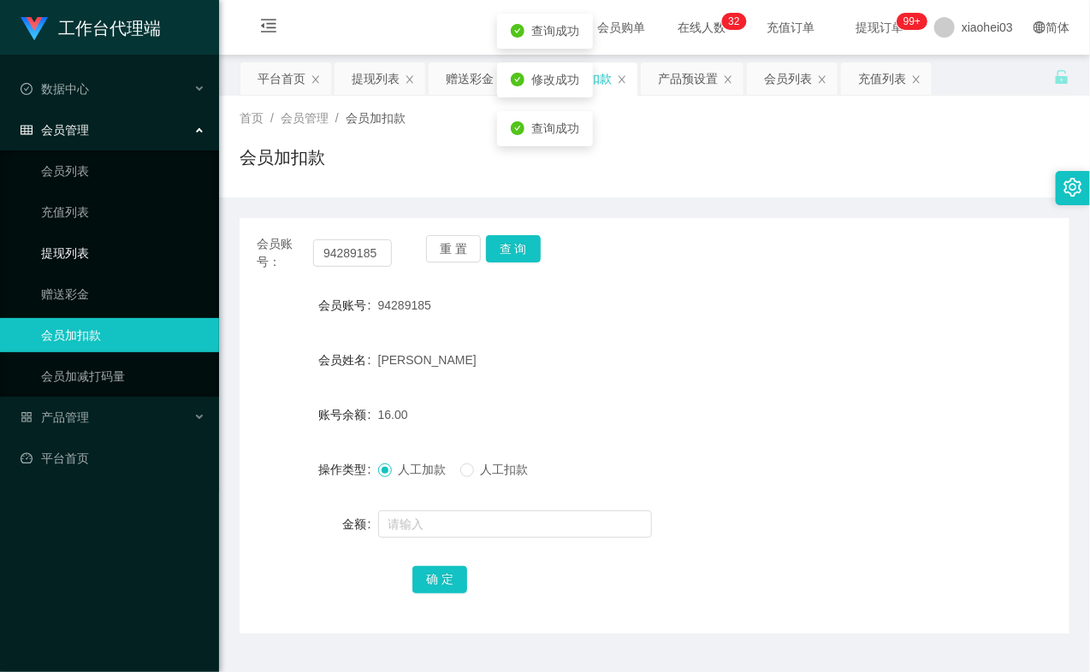
drag, startPoint x: 80, startPoint y: 251, endPoint x: 88, endPoint y: 210, distance: 42.8
click at [80, 251] on link "提现列表" at bounding box center [123, 253] width 164 height 34
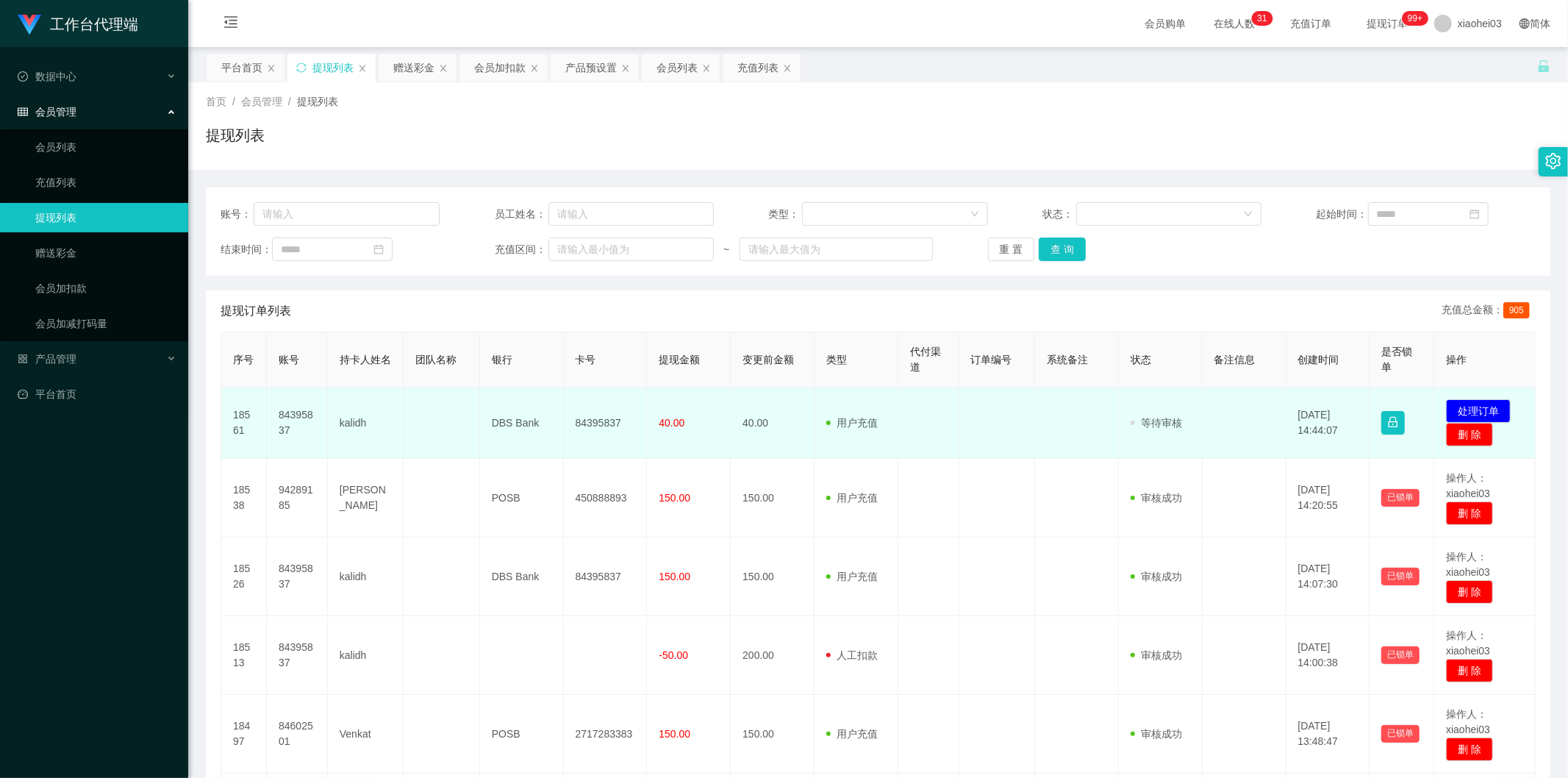
click at [295, 413] on td "84395837" at bounding box center [297, 423] width 61 height 71
click at [295, 412] on td "84395837" at bounding box center [297, 423] width 61 height 71
copy td "84395837"
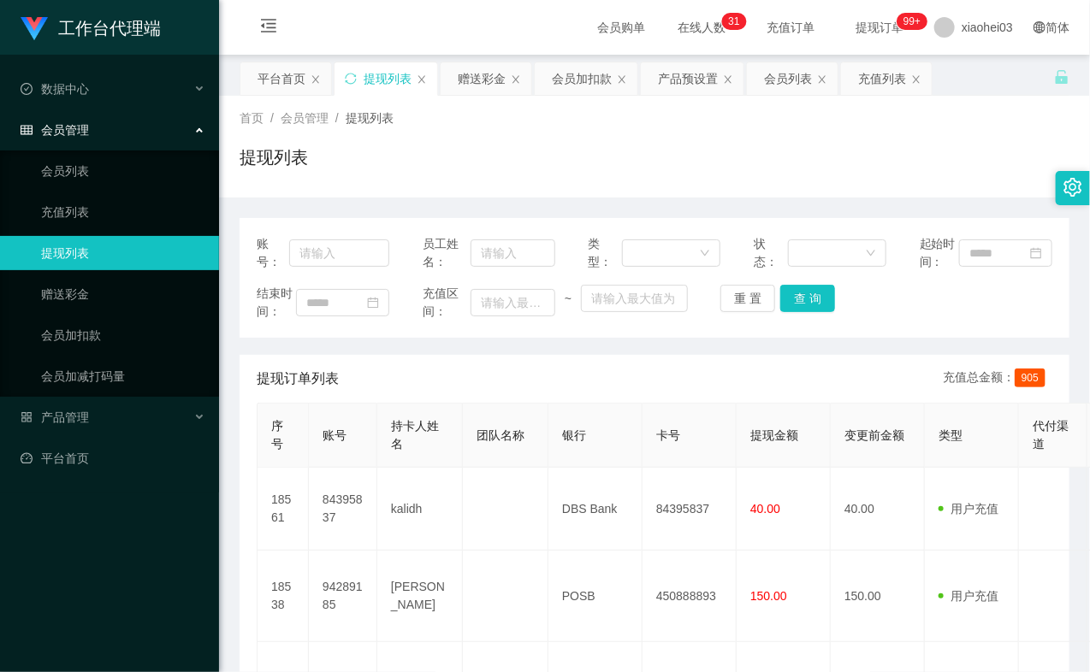
drag, startPoint x: 669, startPoint y: 175, endPoint x: 708, endPoint y: 148, distance: 47.9
click at [670, 175] on div "提现列表" at bounding box center [654, 164] width 830 height 39
click at [111, 334] on link "会员加扣款" at bounding box center [123, 335] width 164 height 34
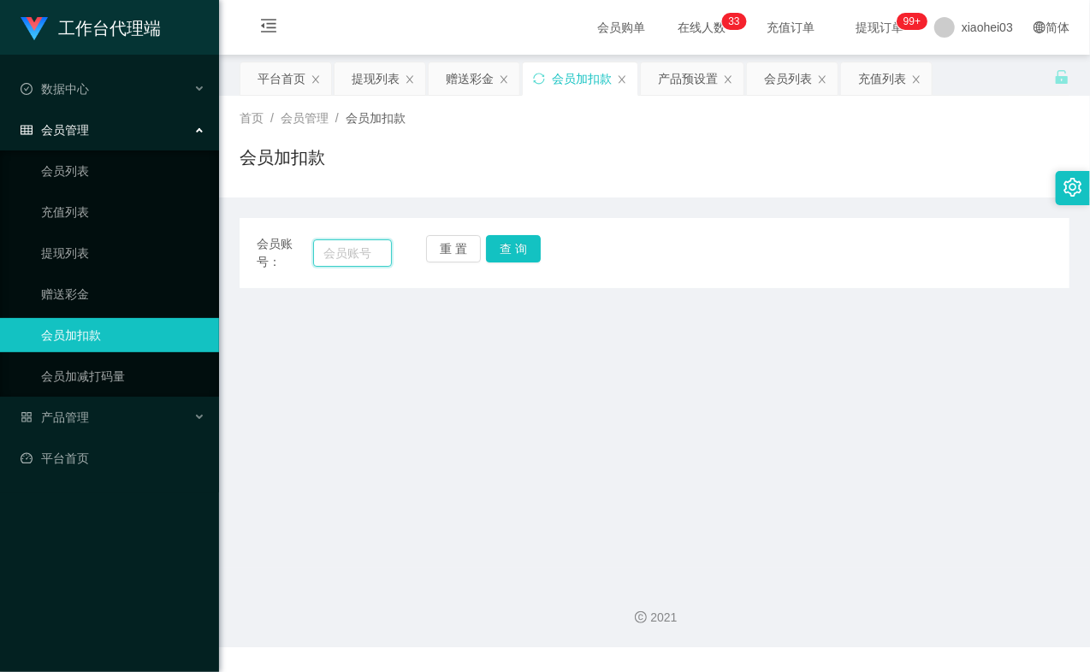
click at [368, 262] on input "text" at bounding box center [352, 252] width 79 height 27
paste input "9048762861"
type input "9048762861"
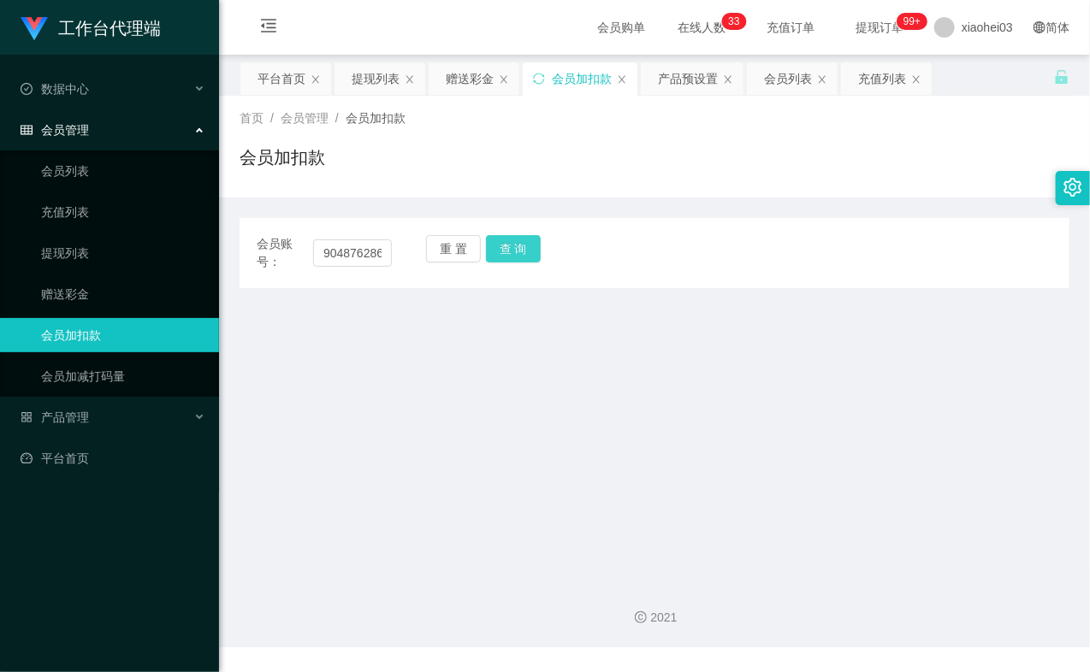
click at [511, 244] on button "查 询" at bounding box center [513, 248] width 55 height 27
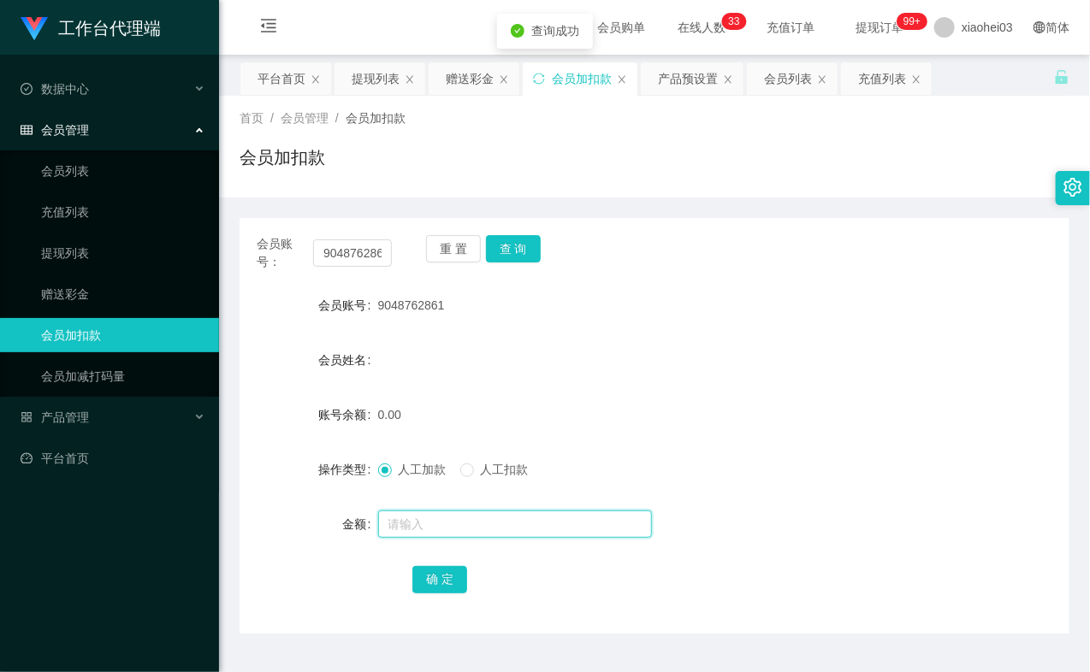
click at [456, 522] on input "text" at bounding box center [515, 524] width 274 height 27
type input "100"
click at [437, 570] on button "确 定" at bounding box center [439, 579] width 55 height 27
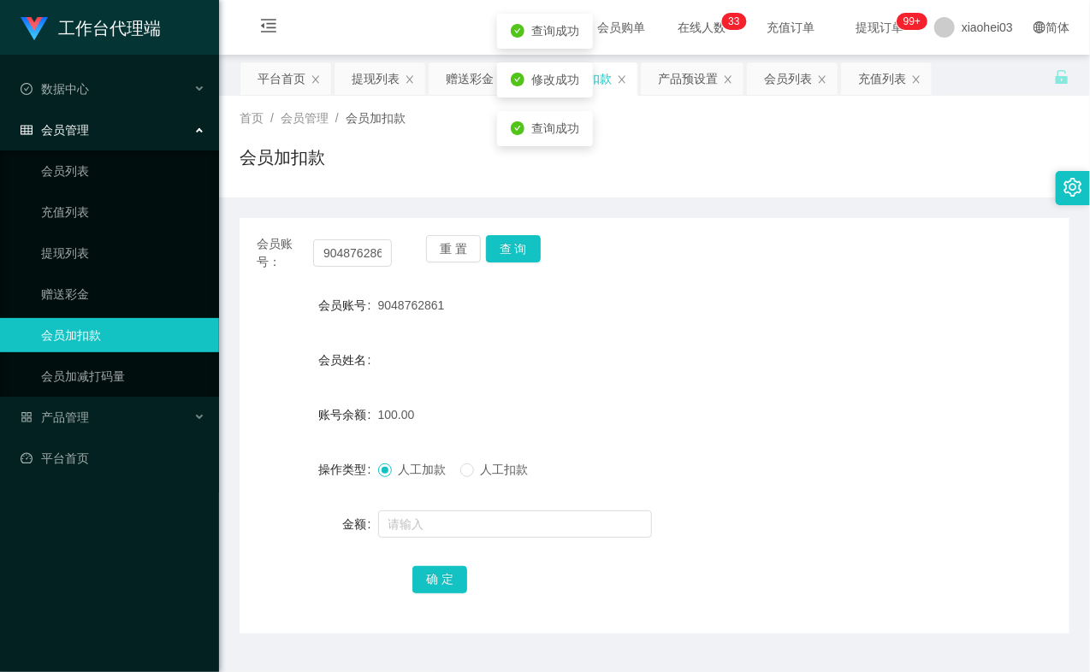
click at [616, 453] on div "人工加款 人工扣款" at bounding box center [620, 469] width 484 height 34
click at [354, 254] on input "9048762861" at bounding box center [352, 252] width 79 height 27
paste input "8460250"
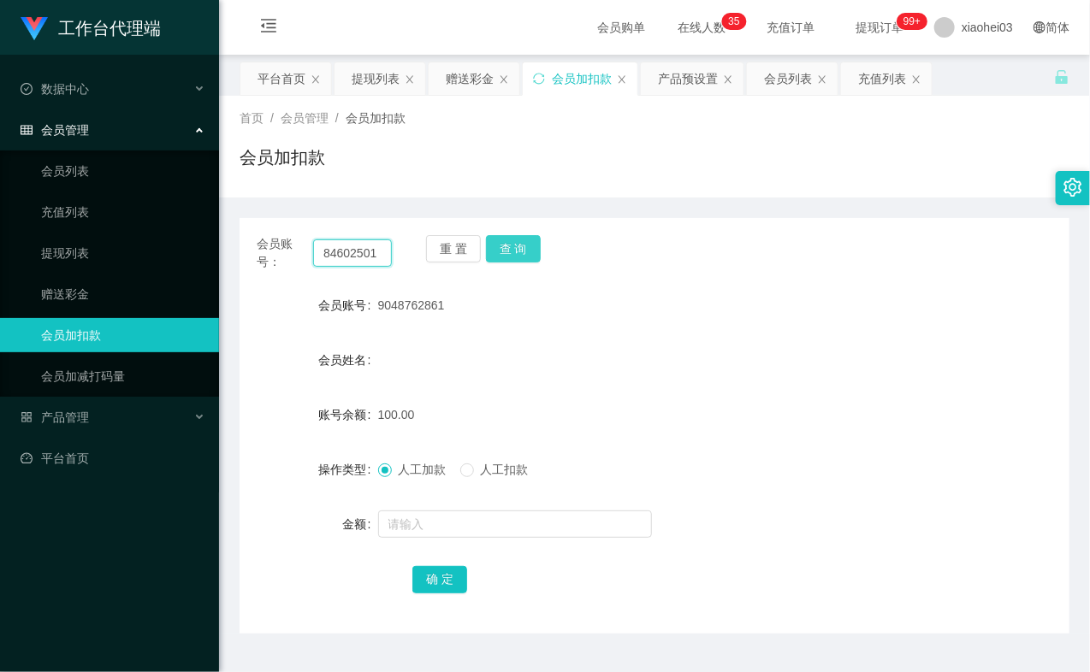
type input "84602501"
click at [517, 251] on button "查 询" at bounding box center [513, 248] width 55 height 27
click at [517, 251] on div "重 置 查 询" at bounding box center [493, 253] width 135 height 36
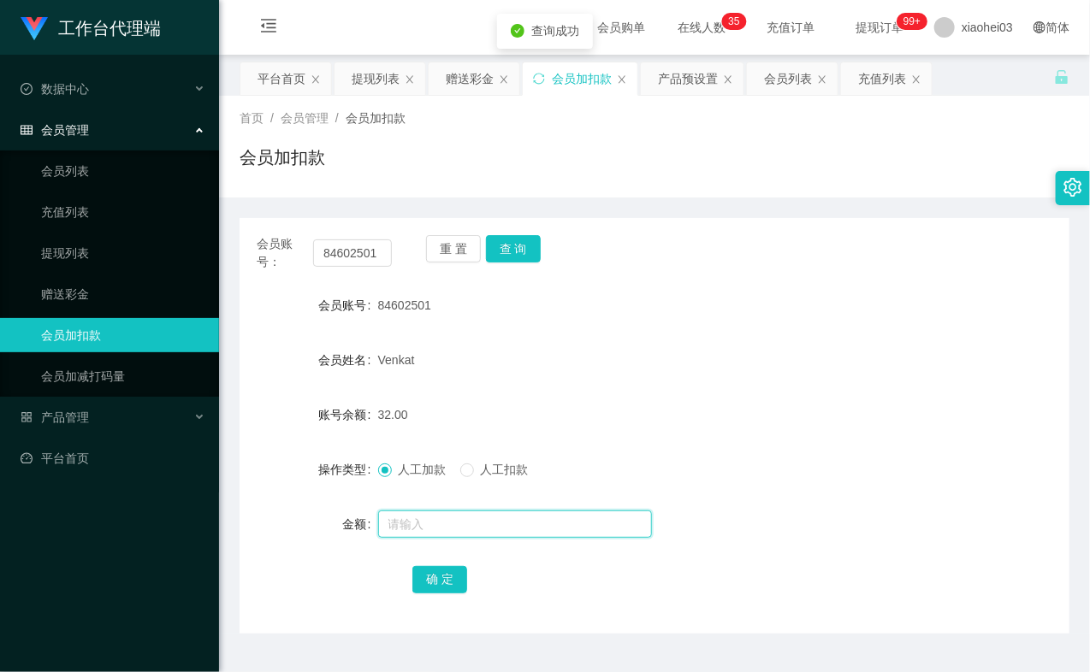
click at [446, 516] on input "text" at bounding box center [515, 524] width 274 height 27
type input "8"
click at [417, 574] on button "确 定" at bounding box center [439, 579] width 55 height 27
click at [673, 464] on div "人工加款 人工扣款" at bounding box center [620, 469] width 484 height 34
click at [45, 251] on link "提现列表" at bounding box center [123, 253] width 164 height 34
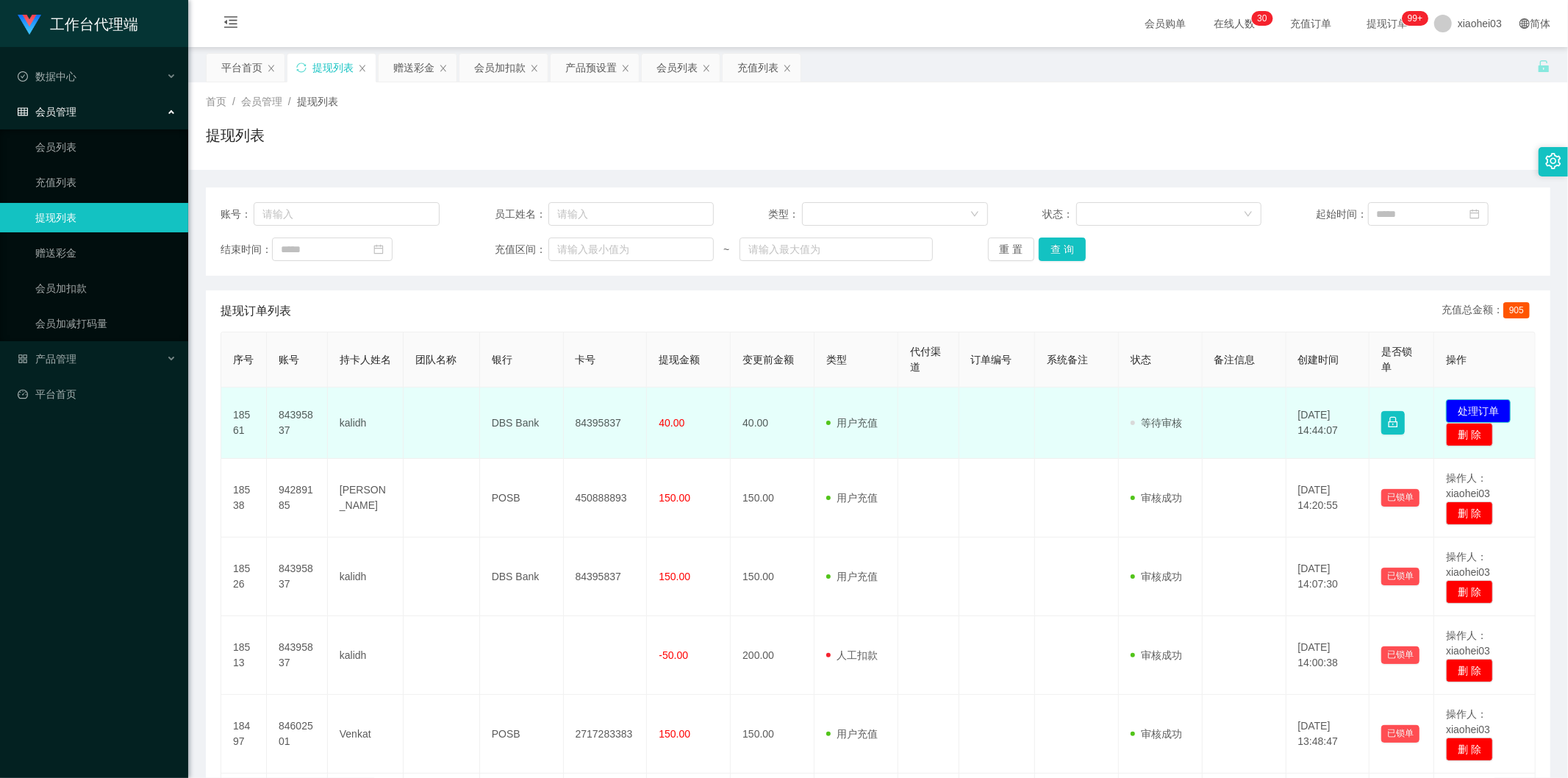
drag, startPoint x: 0, startPoint y: 0, endPoint x: 1467, endPoint y: 403, distance: 1521.3
click at [1467, 403] on button "处理订单" at bounding box center [1478, 410] width 64 height 23
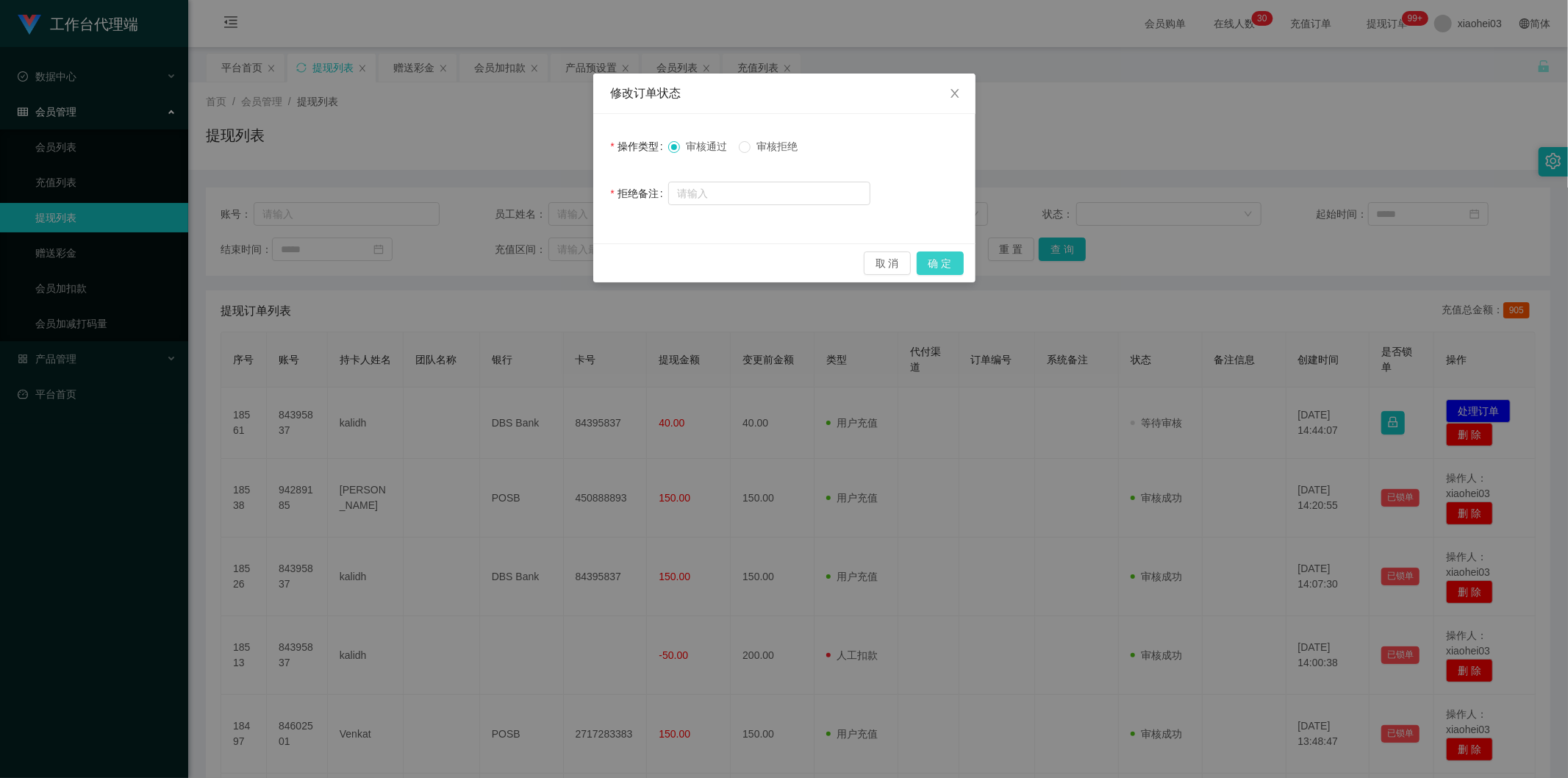
click at [945, 261] on button "确 定" at bounding box center [940, 263] width 47 height 23
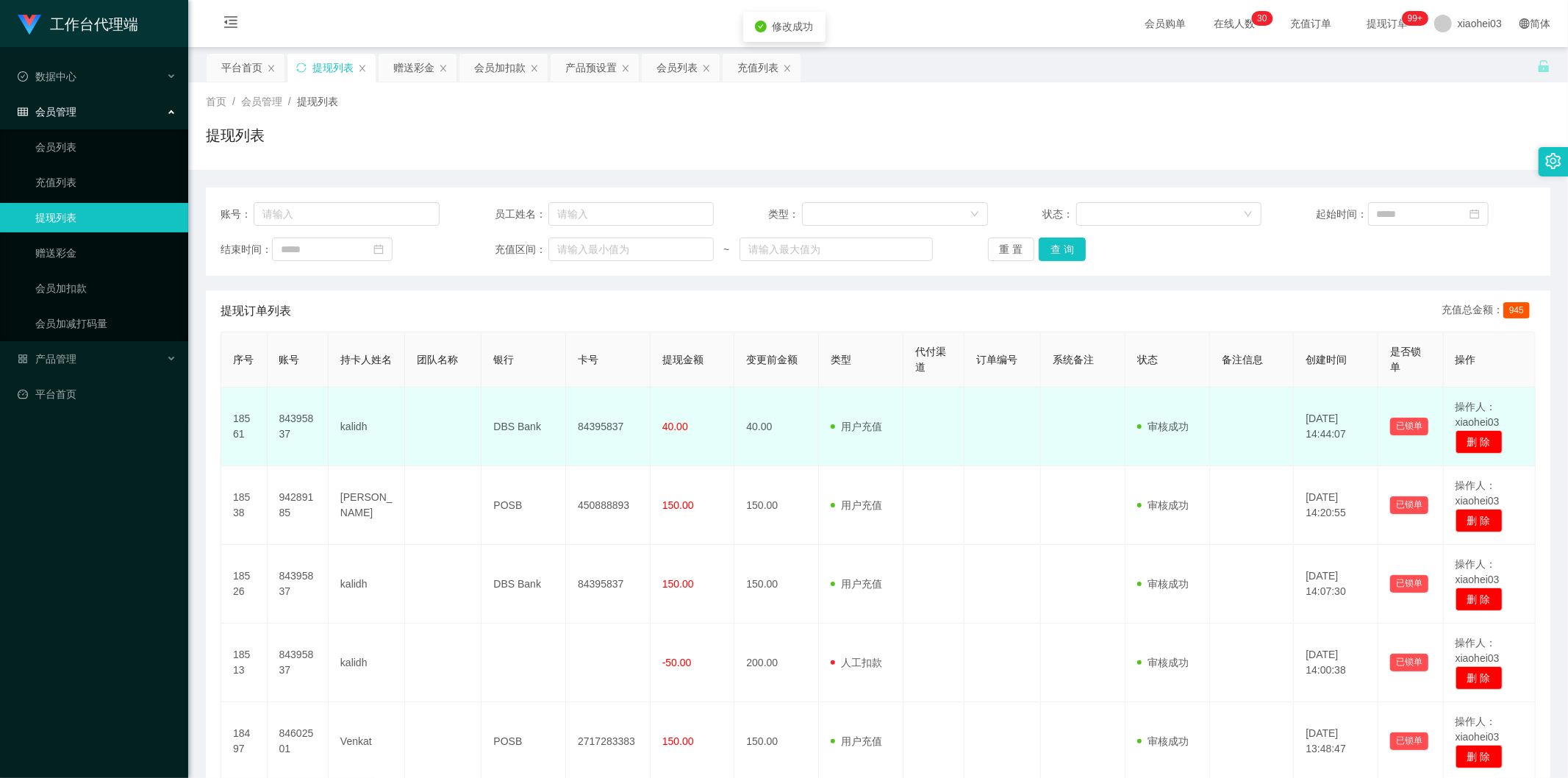
click at [1055, 426] on td at bounding box center [1083, 427] width 84 height 79
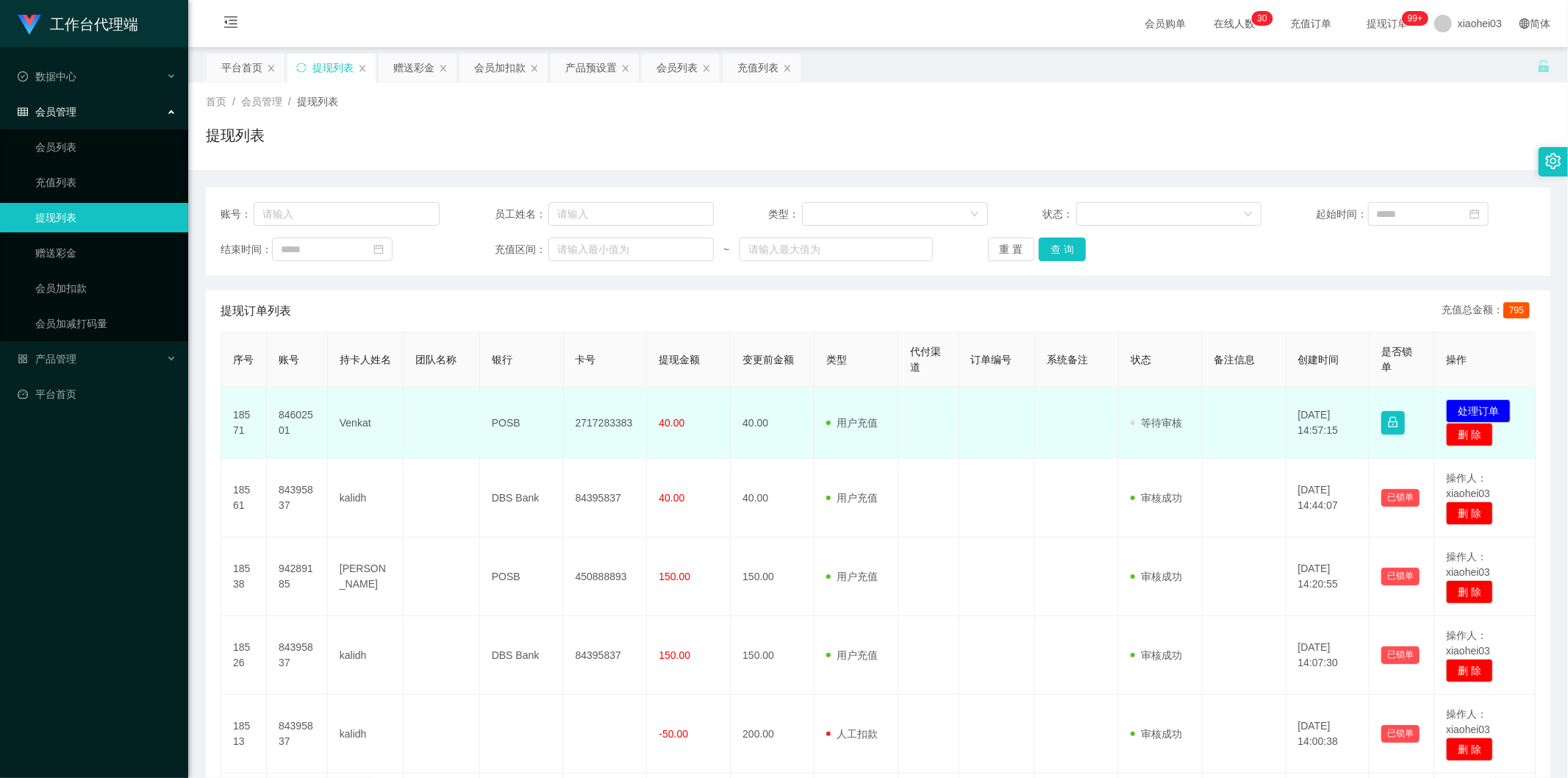
click at [290, 418] on td "84602501" at bounding box center [297, 423] width 61 height 71
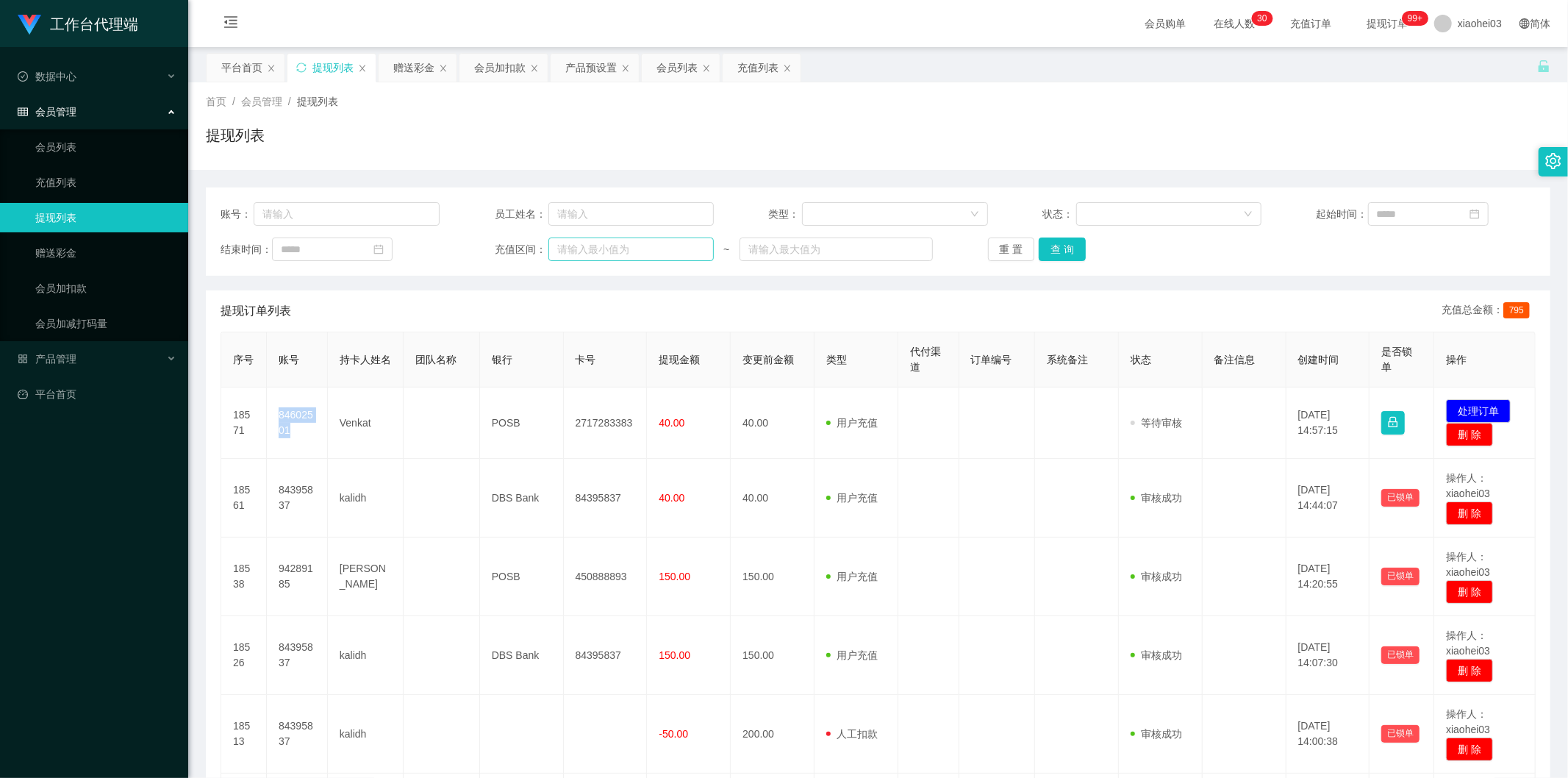
copy td "84602501"
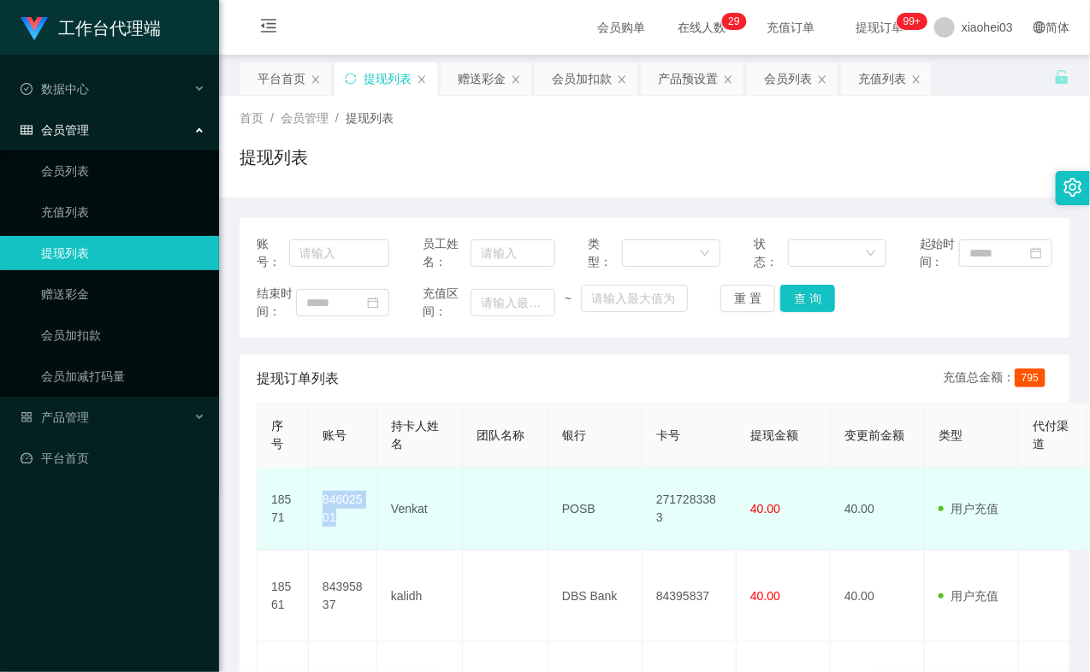
click at [340, 541] on td "84602501" at bounding box center [343, 509] width 68 height 83
click at [340, 542] on td "84602501" at bounding box center [343, 509] width 68 height 83
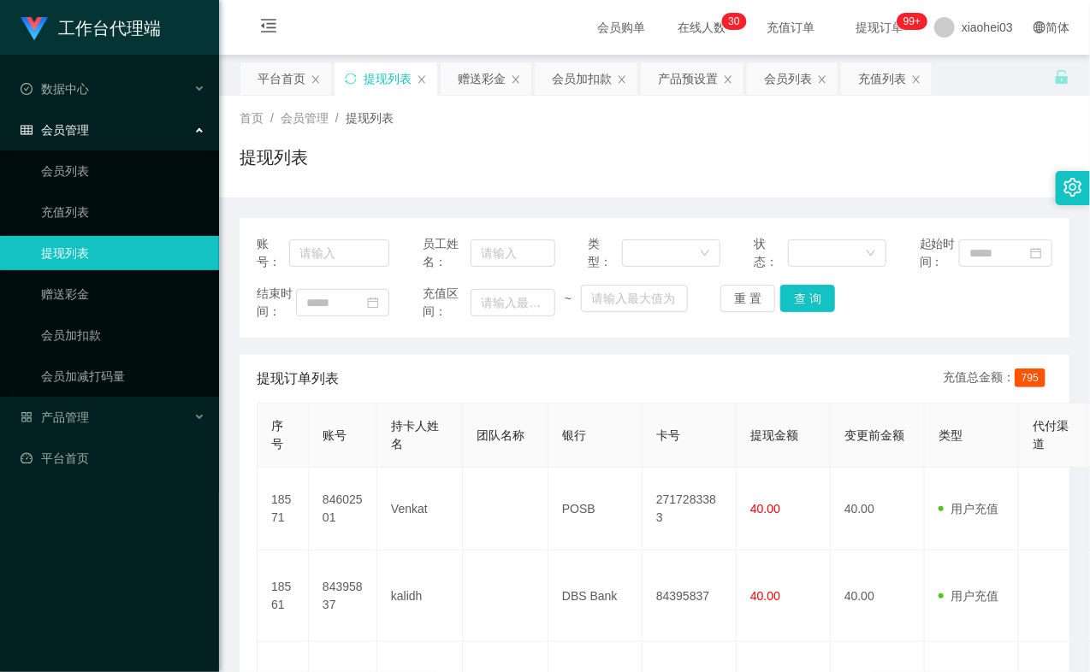
drag, startPoint x: 1031, startPoint y: 128, endPoint x: 1089, endPoint y: 99, distance: 65.0
click at [1031, 128] on div "首页 / 会员管理 / 提现列表 / 提现列表" at bounding box center [654, 146] width 830 height 74
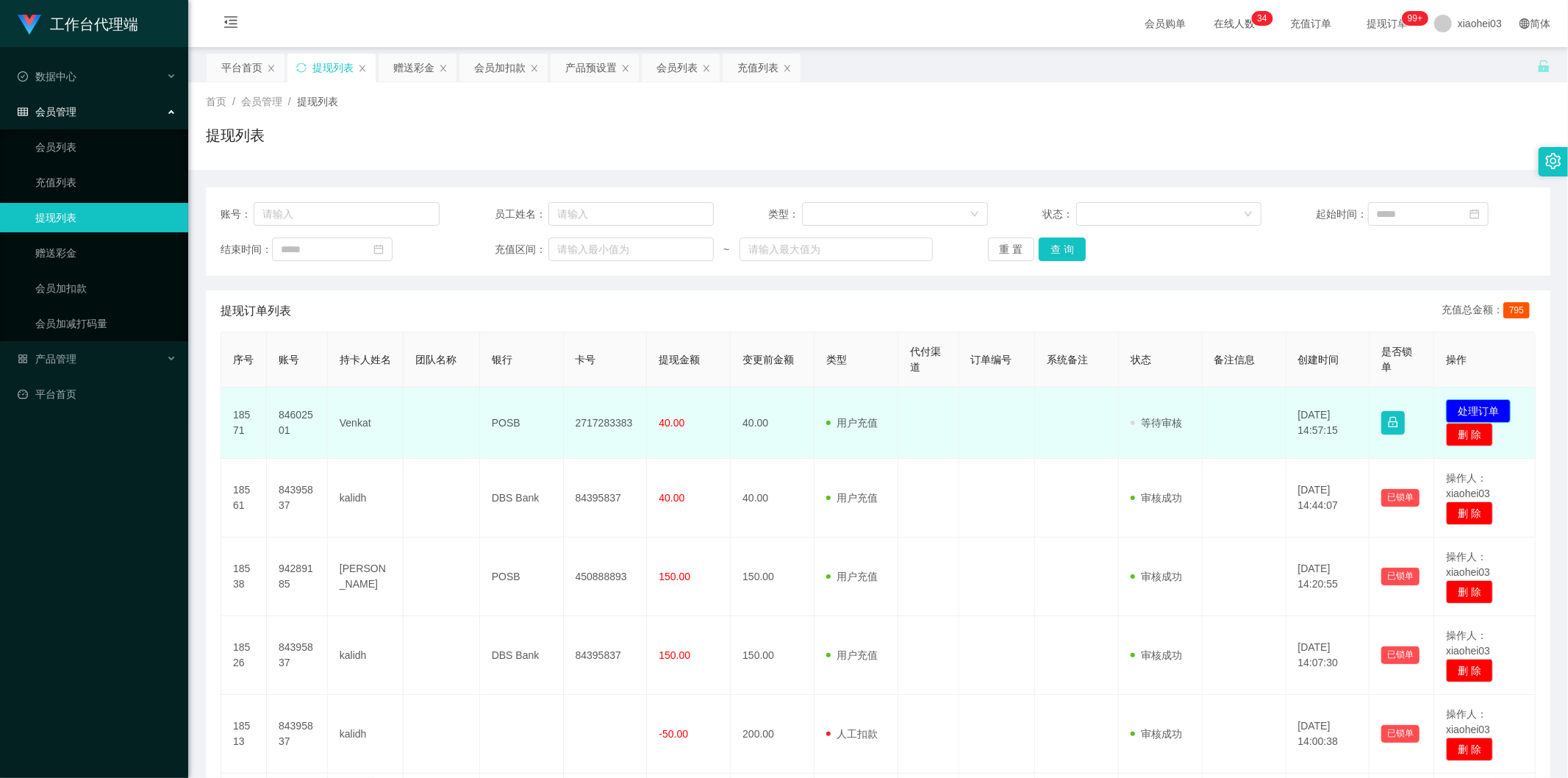
click at [936, 406] on button "处理订单" at bounding box center [1478, 410] width 64 height 23
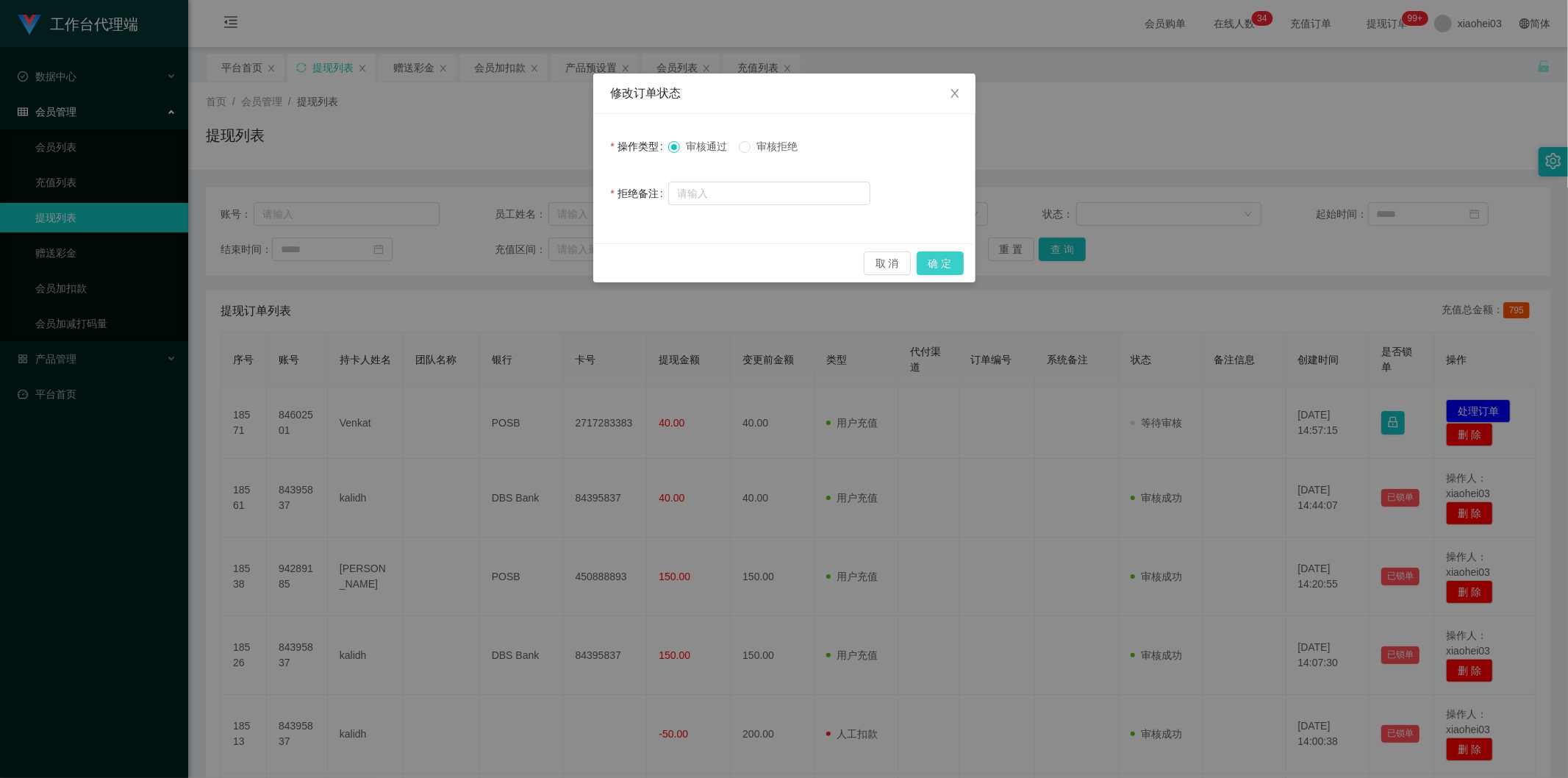
click at [936, 252] on button "确 定" at bounding box center [940, 263] width 47 height 23
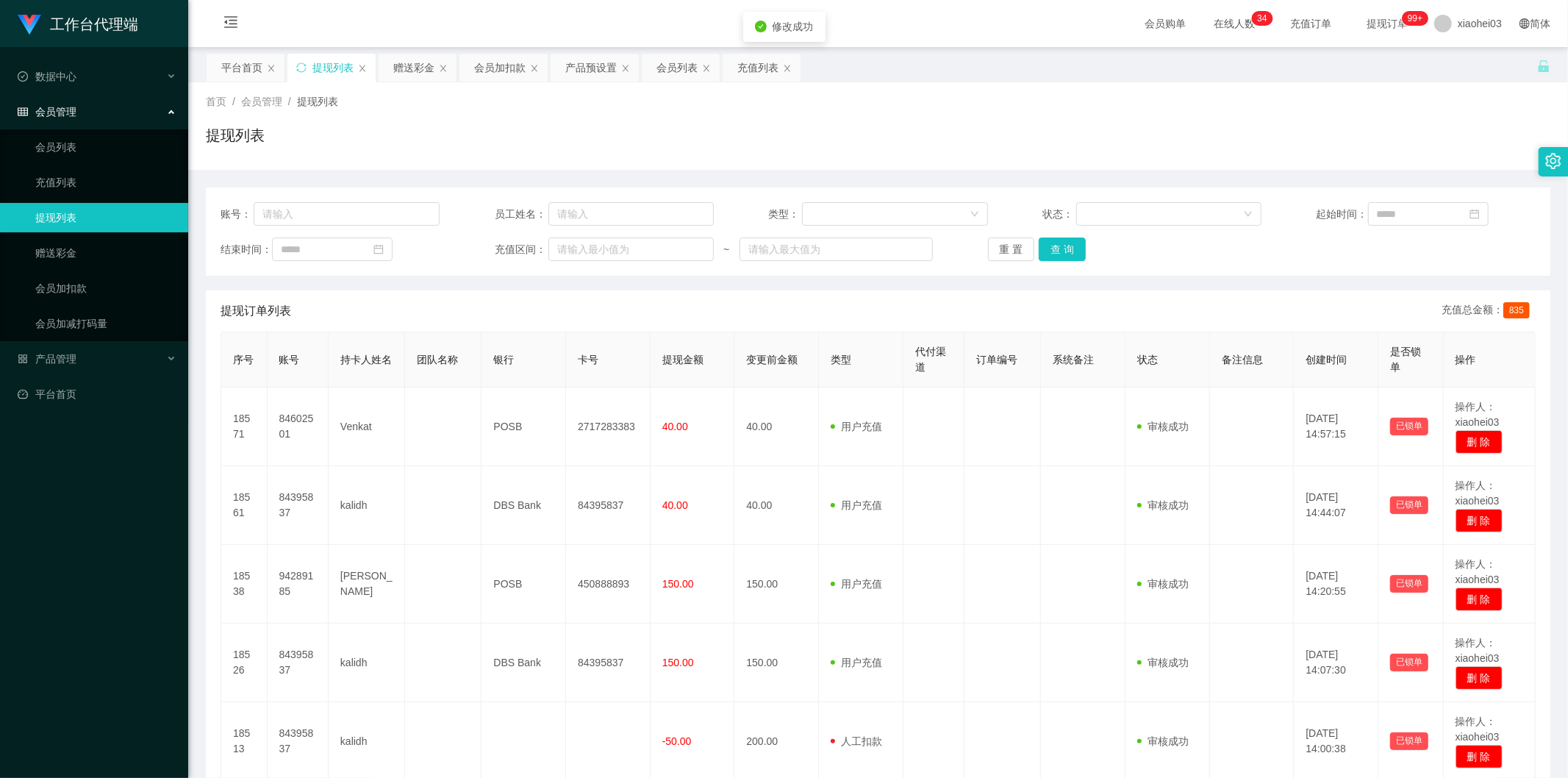
click at [936, 381] on th "代付渠道" at bounding box center [934, 360] width 61 height 55
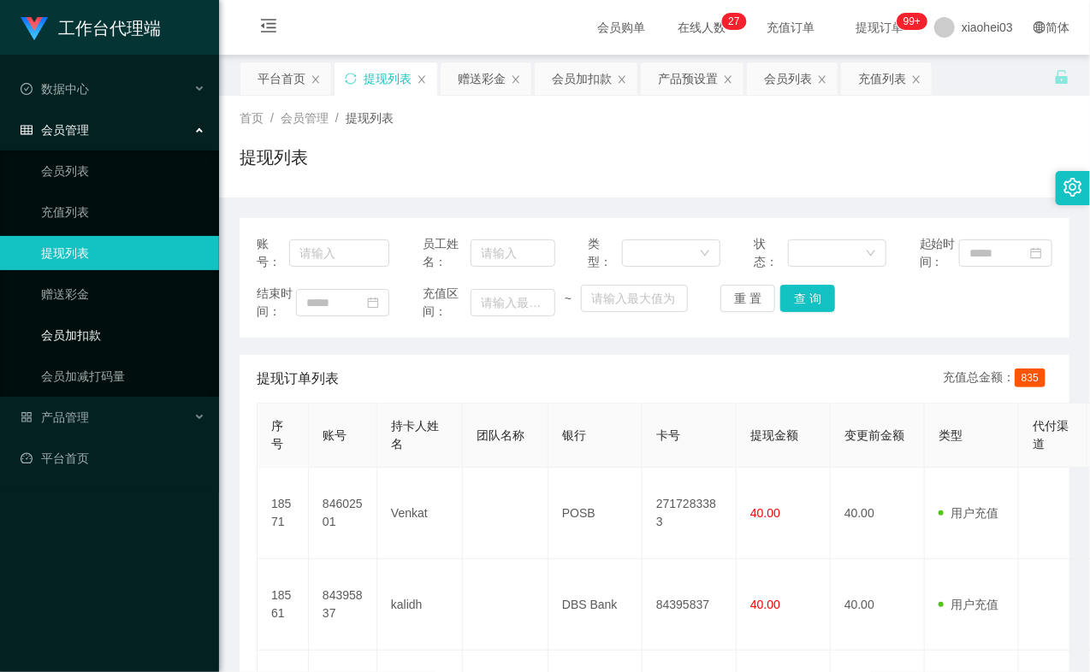
click at [111, 337] on link "会员加扣款" at bounding box center [123, 335] width 164 height 34
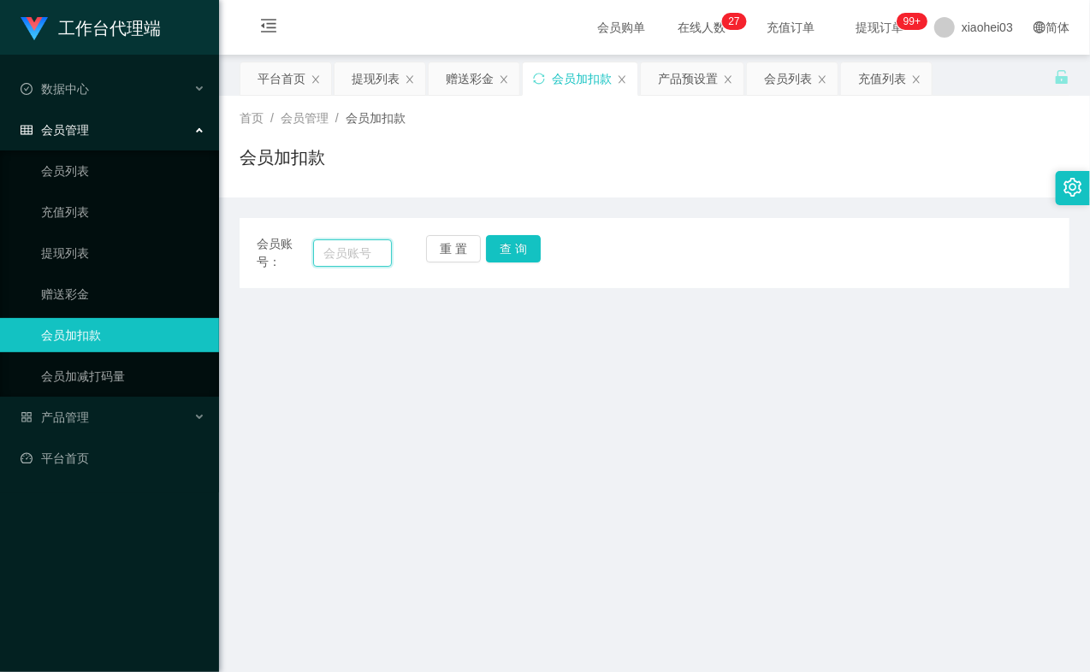
click at [355, 252] on input "text" at bounding box center [352, 252] width 79 height 27
paste input "81734179"
type input "81734179"
click at [533, 251] on button "查 询" at bounding box center [513, 248] width 55 height 27
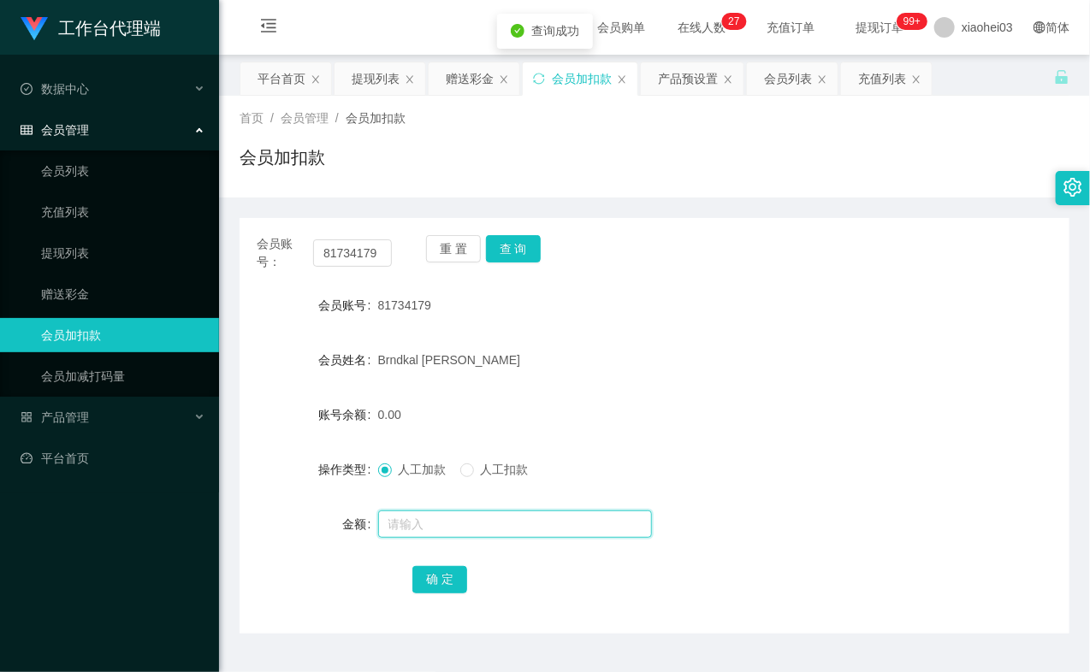
click at [426, 523] on input "text" at bounding box center [515, 524] width 274 height 27
type input "100"
click at [432, 580] on button "确 定" at bounding box center [439, 579] width 55 height 27
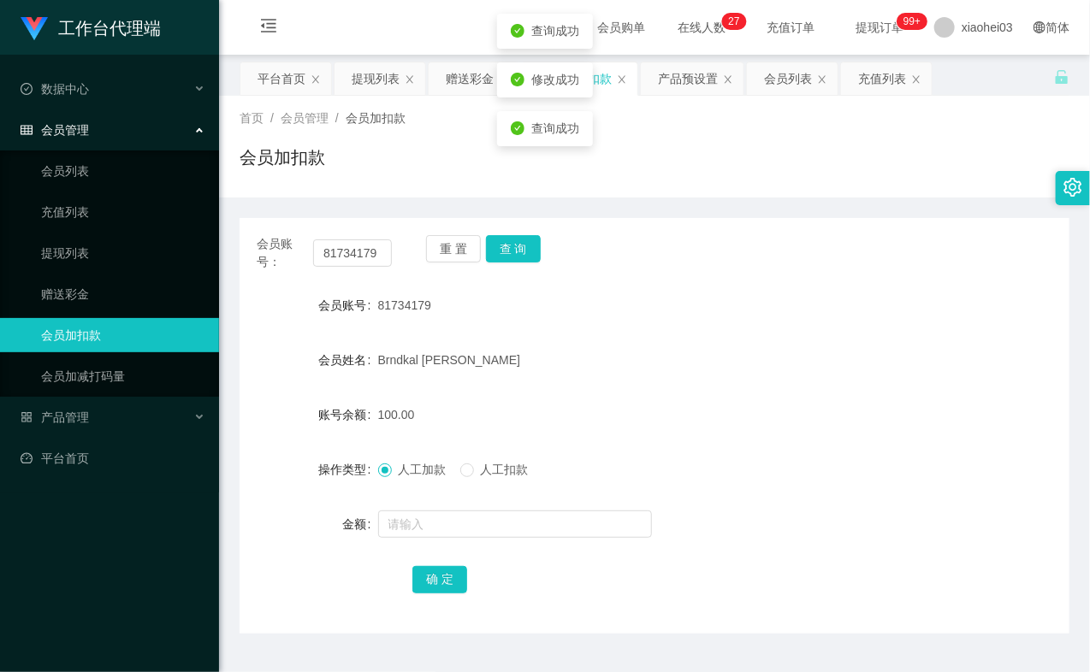
drag, startPoint x: 753, startPoint y: 377, endPoint x: 403, endPoint y: 295, distance: 359.3
click at [749, 373] on form "会员账号 81734179 会员姓名 Brndkal Edward 账号余额 100.00 操作类型 人工加款 人工扣款 金额 确 定" at bounding box center [654, 442] width 830 height 308
click at [128, 241] on link "提现列表" at bounding box center [123, 253] width 164 height 34
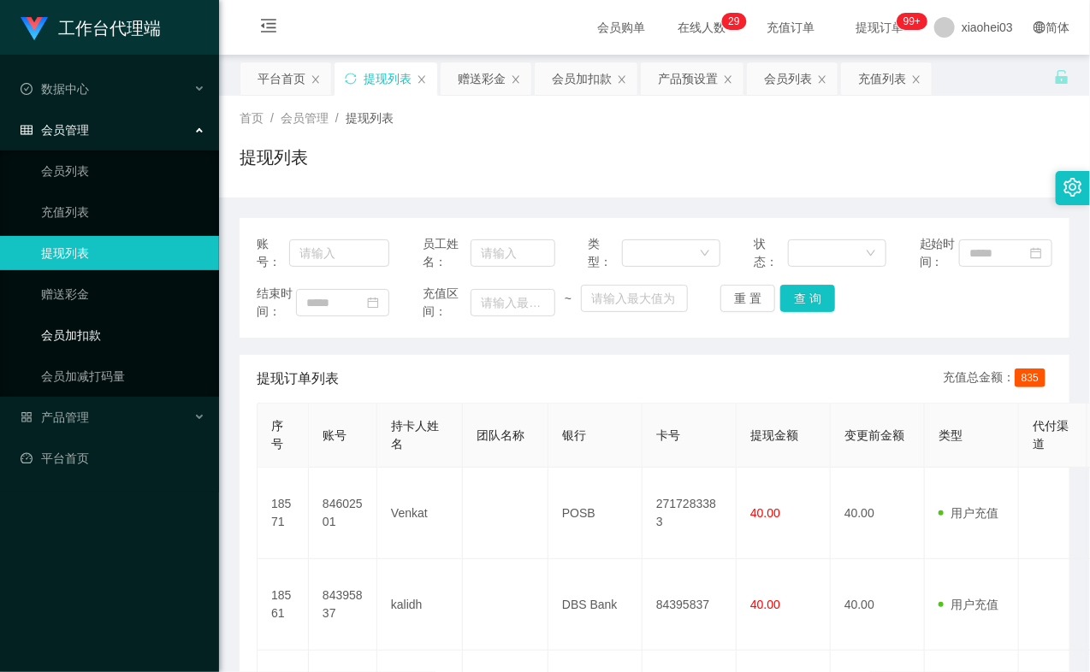
click at [80, 330] on link "会员加扣款" at bounding box center [123, 335] width 164 height 34
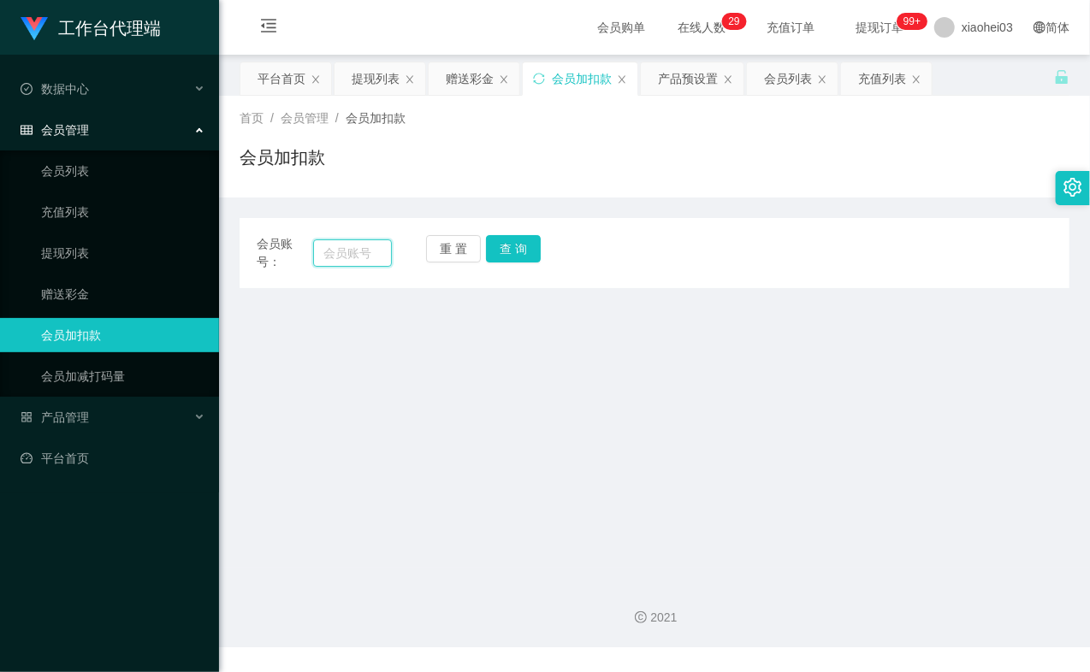
click at [319, 248] on input "text" at bounding box center [352, 252] width 79 height 27
paste input "81734179"
type input "81734179"
click at [499, 255] on button "查 询" at bounding box center [513, 248] width 55 height 27
click at [500, 255] on button "查 询" at bounding box center [523, 248] width 74 height 27
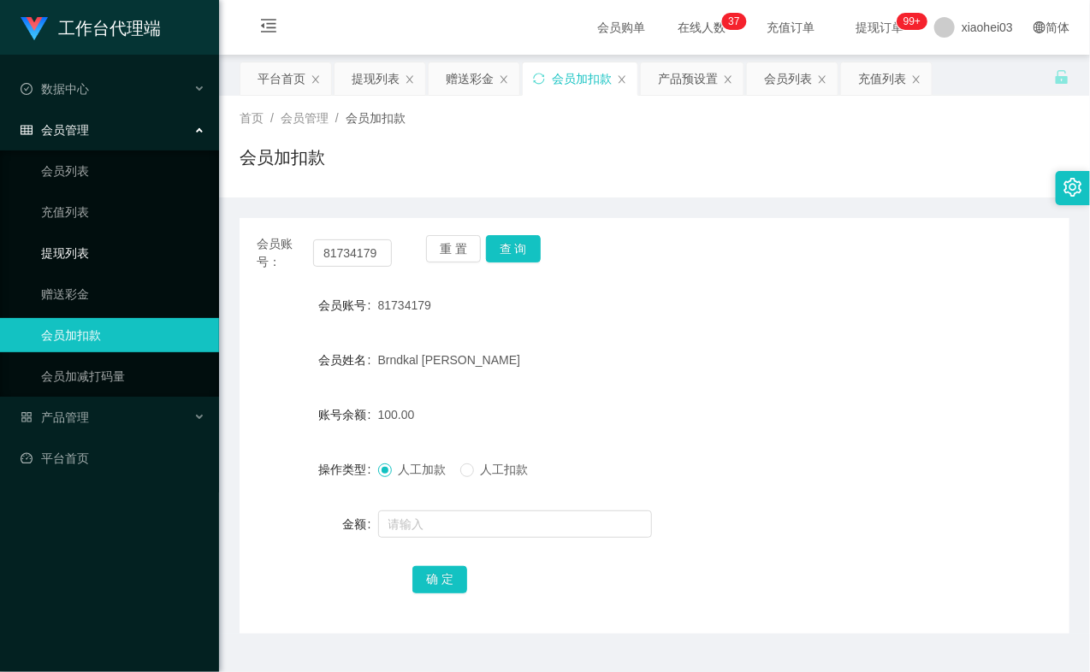
click at [64, 241] on link "提现列表" at bounding box center [123, 253] width 164 height 34
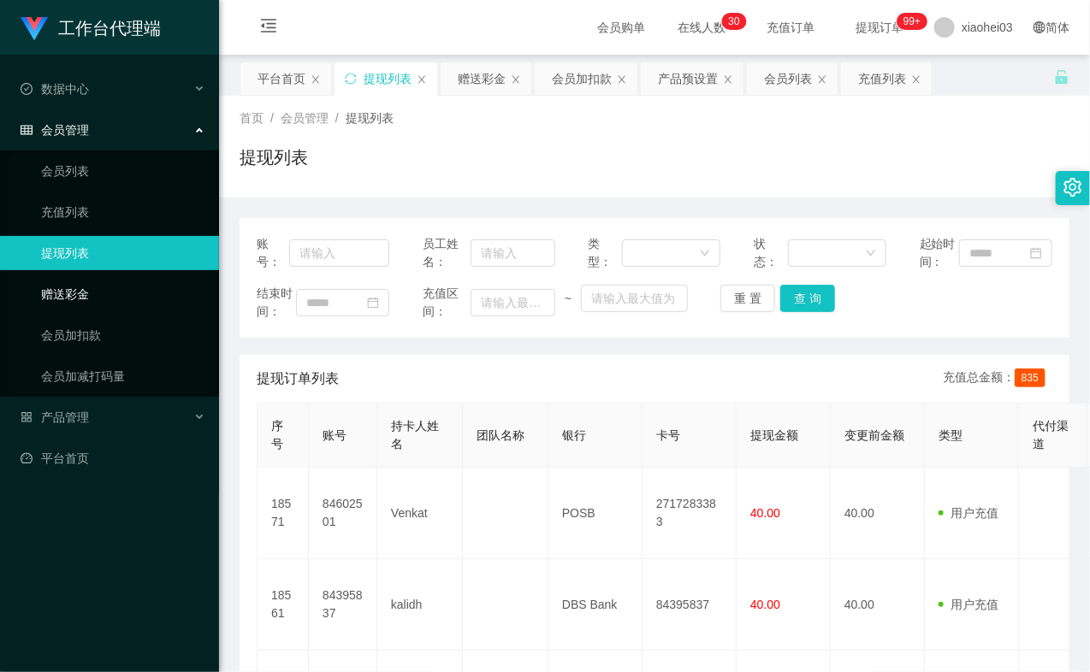
click at [113, 304] on link "赠送彩金" at bounding box center [123, 294] width 164 height 34
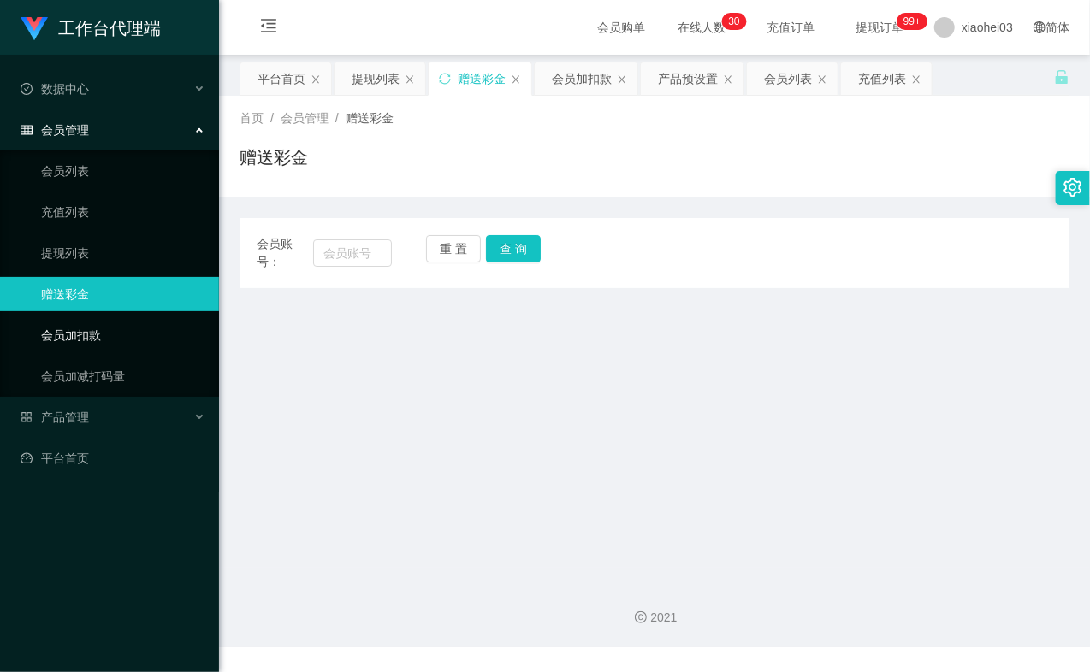
click at [99, 334] on link "会员加扣款" at bounding box center [123, 335] width 164 height 34
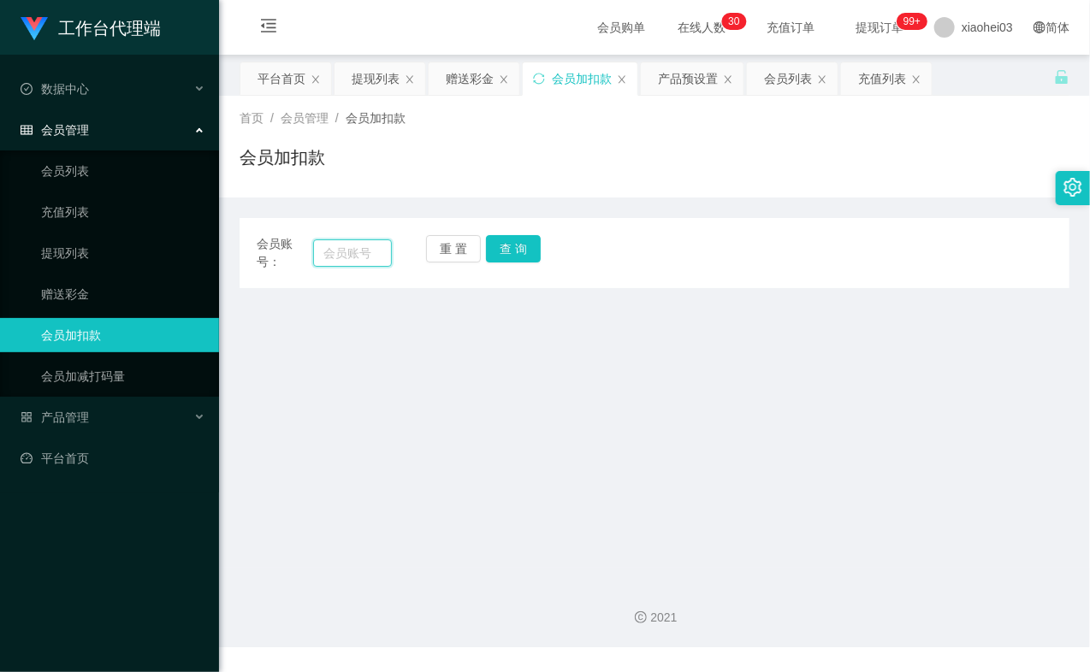
click at [356, 251] on input "text" at bounding box center [352, 252] width 79 height 27
paste input "94289185"
type input "94289185"
click at [529, 254] on button "查 询" at bounding box center [513, 248] width 55 height 27
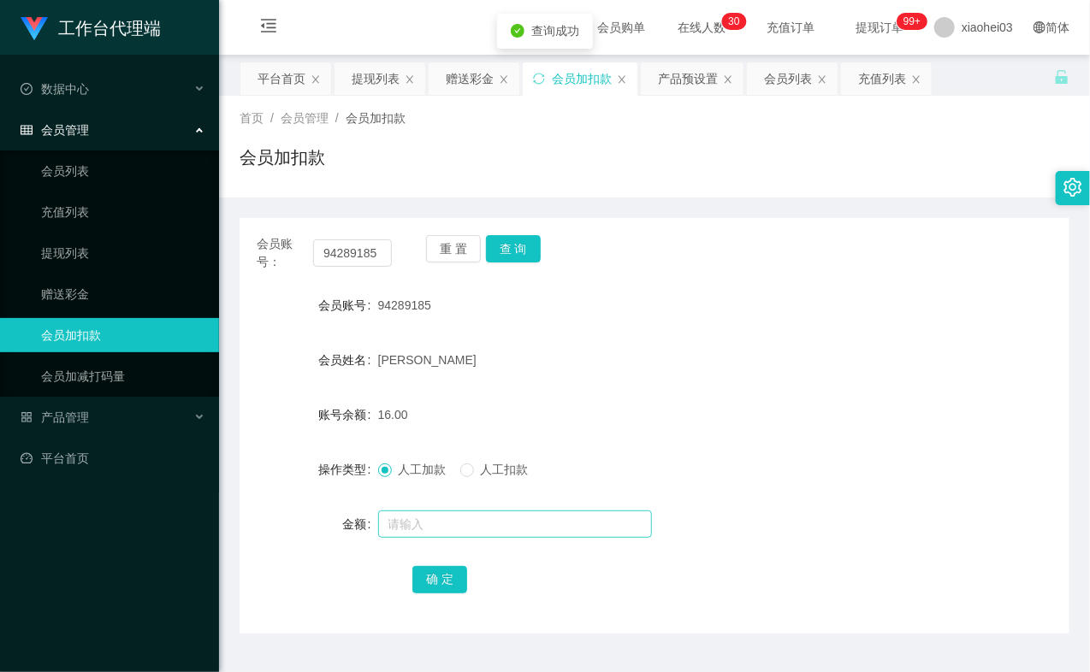
click at [455, 537] on div at bounding box center [620, 524] width 484 height 34
click at [454, 523] on input "text" at bounding box center [515, 524] width 274 height 27
type input "8"
click at [447, 587] on button "确 定" at bounding box center [439, 579] width 55 height 27
drag, startPoint x: 789, startPoint y: 349, endPoint x: 881, endPoint y: 288, distance: 109.8
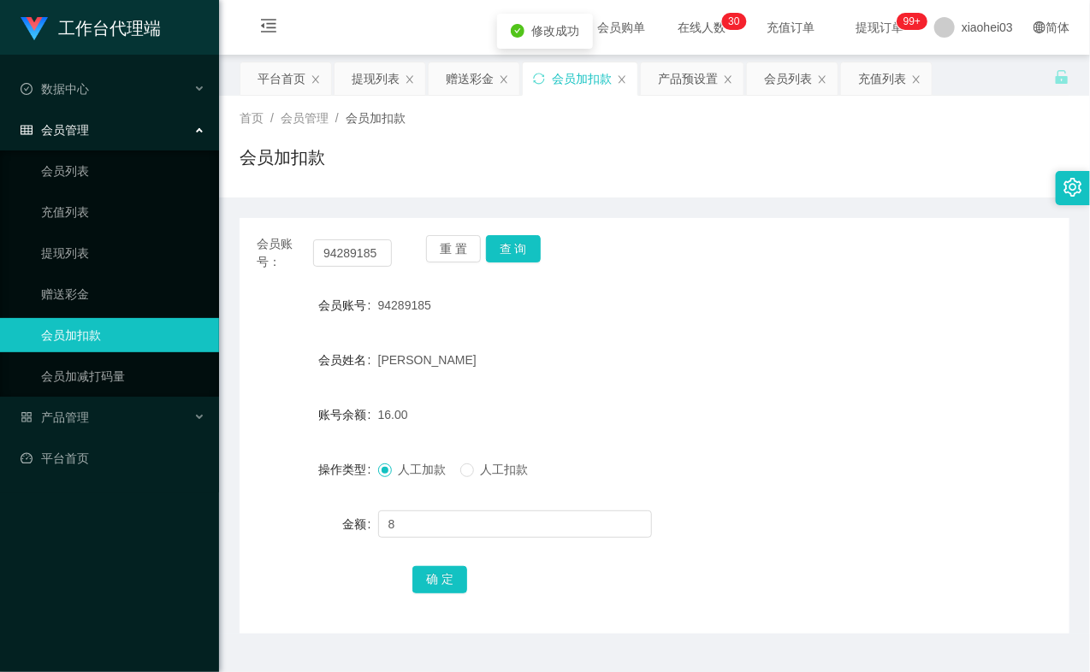
click at [791, 348] on div "[PERSON_NAME]" at bounding box center [620, 360] width 484 height 34
click at [376, 244] on input "94289185" at bounding box center [352, 252] width 79 height 27
paste input "84395837"
type input "84395837"
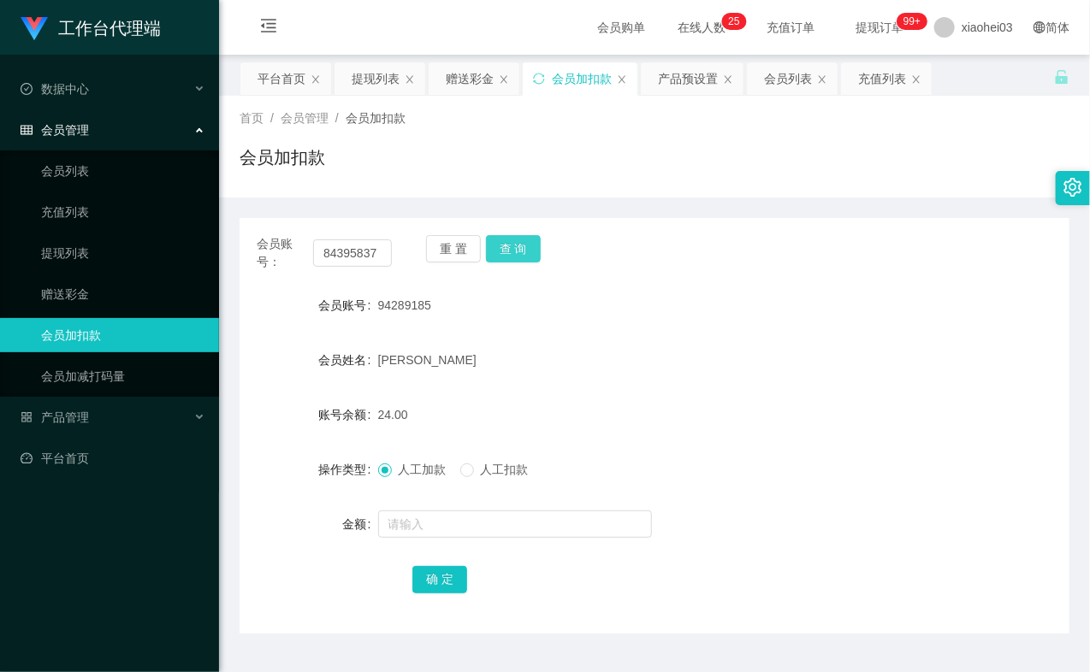
click at [526, 251] on button "查 询" at bounding box center [513, 248] width 55 height 27
click at [526, 251] on div "重 置 查 询" at bounding box center [493, 253] width 135 height 36
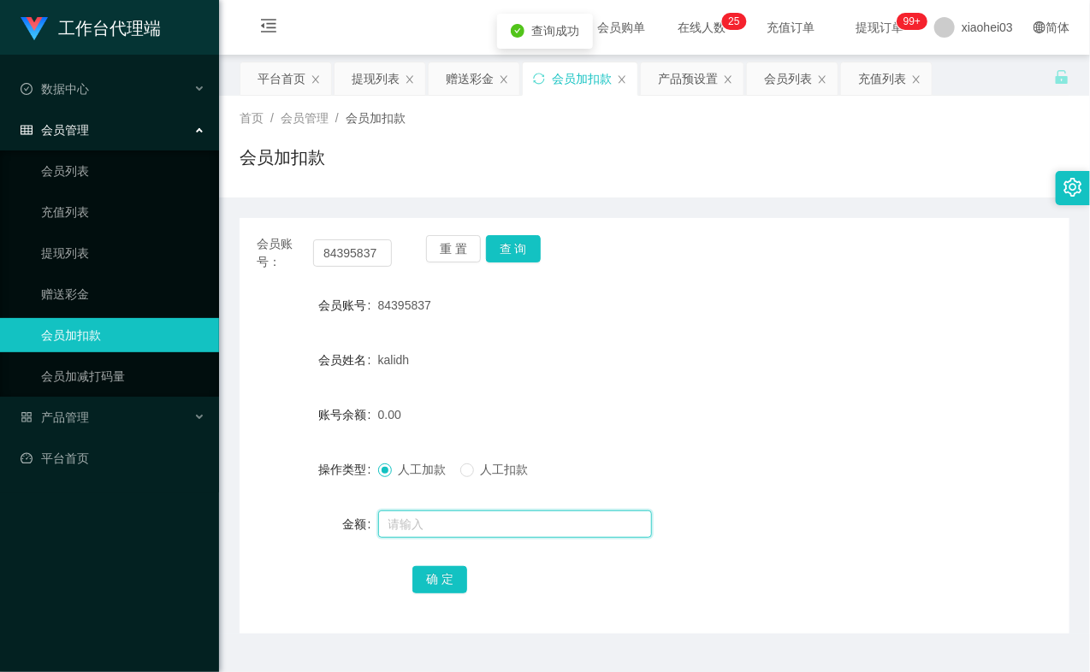
click at [513, 523] on input "text" at bounding box center [515, 524] width 274 height 27
type input "8"
click at [456, 580] on button "确 定" at bounding box center [439, 579] width 55 height 27
click at [584, 442] on form "会员账号 84395837 会员姓名 kalidh 账号余额 8.00 操作类型 人工加款 人工扣款 金额 确 定" at bounding box center [654, 442] width 830 height 308
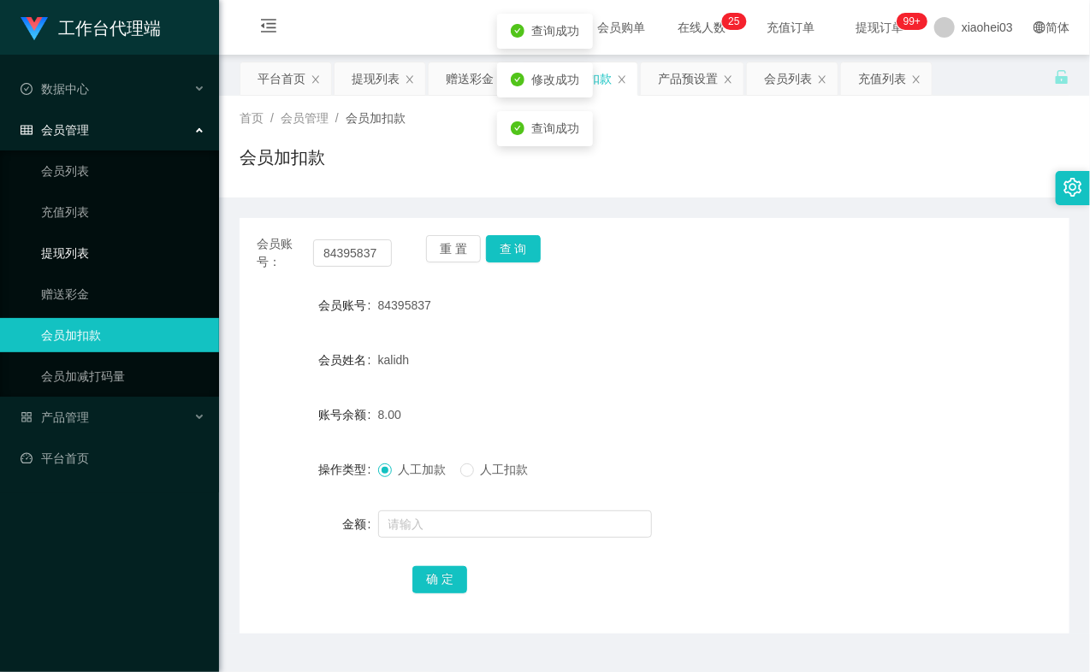
click at [41, 246] on link "提现列表" at bounding box center [123, 253] width 164 height 34
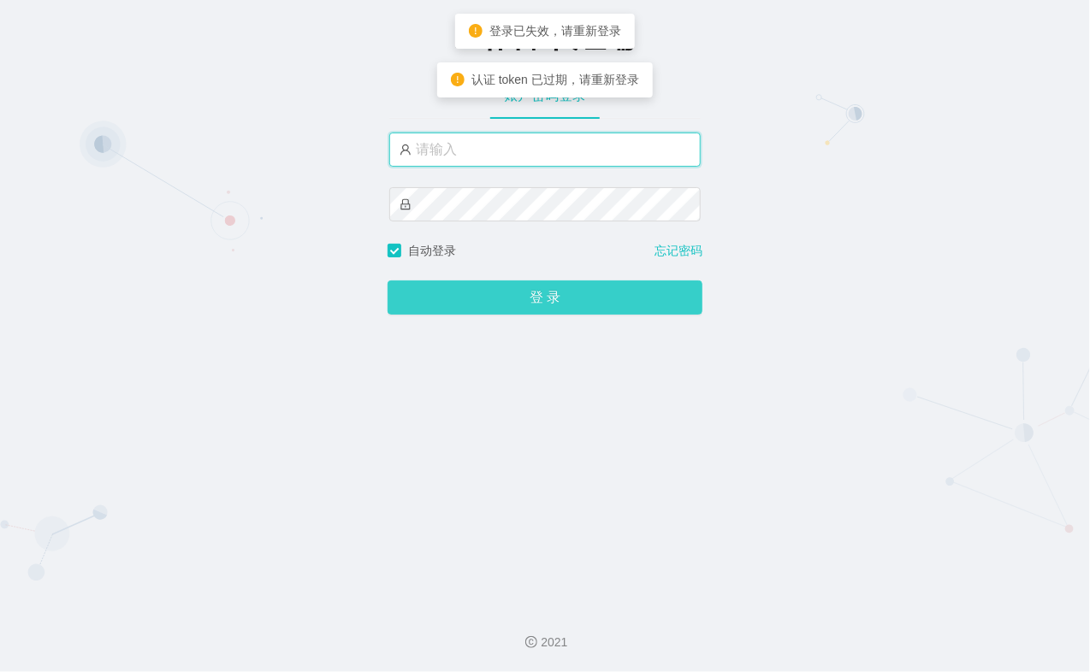
type input "xiaohei03"
click at [537, 303] on button "登 录" at bounding box center [544, 298] width 315 height 34
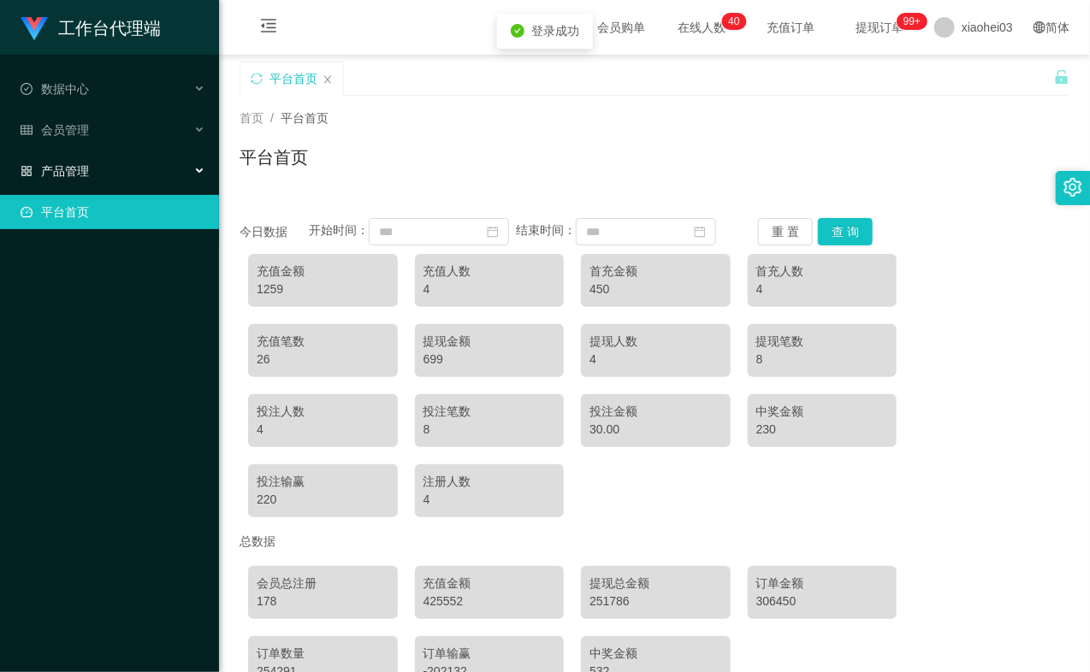
click at [111, 173] on div "产品管理" at bounding box center [109, 171] width 219 height 34
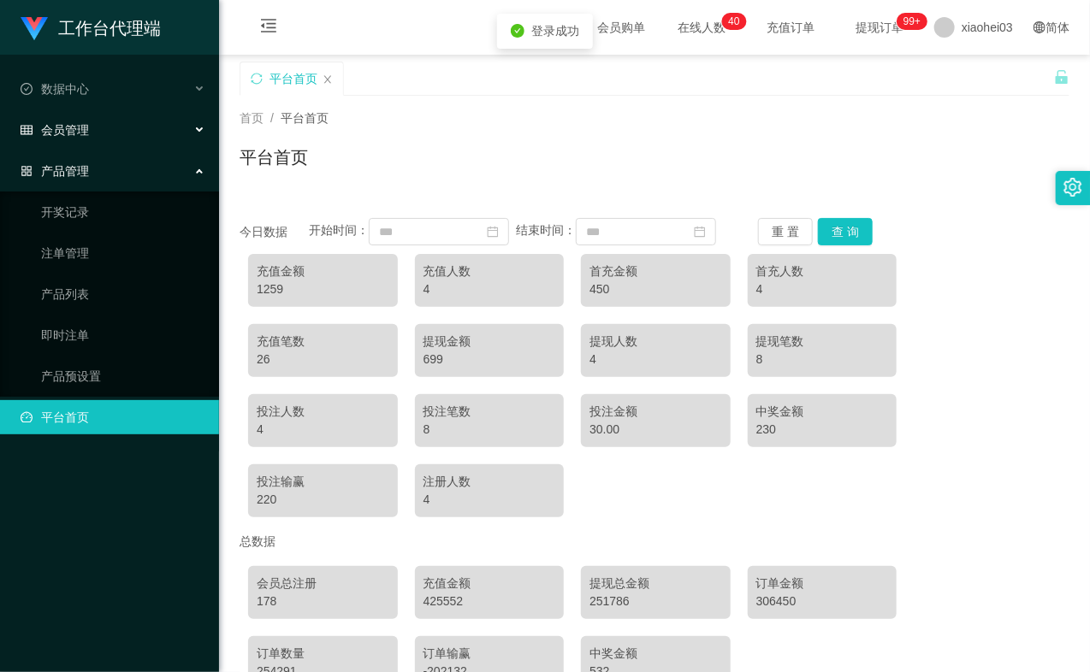
click at [104, 138] on div "会员管理" at bounding box center [109, 130] width 219 height 34
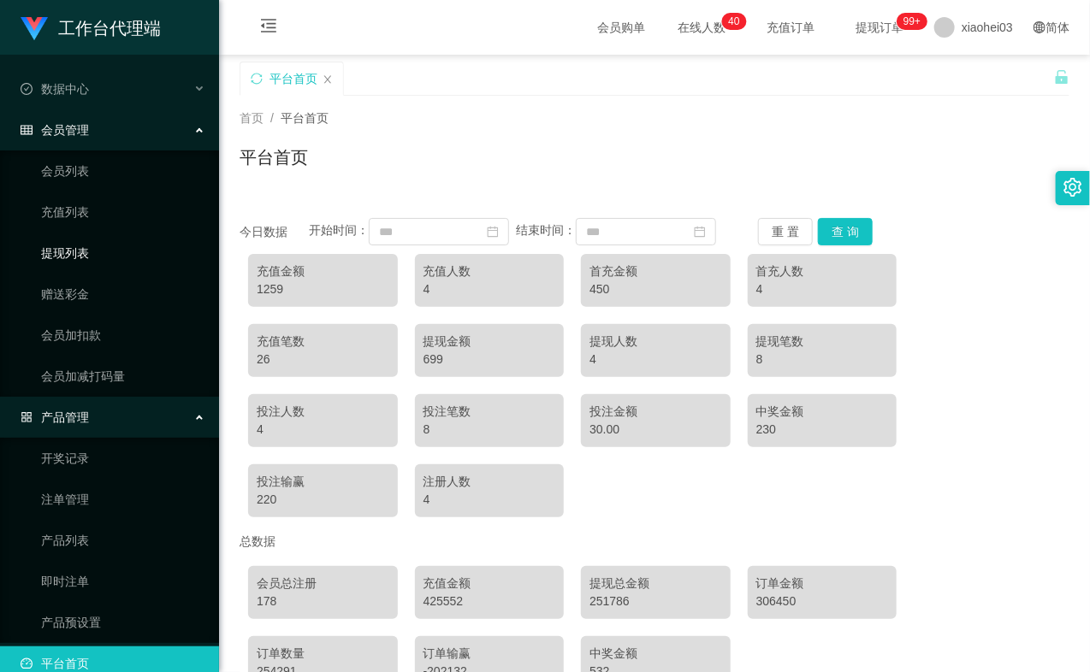
click at [103, 249] on link "提现列表" at bounding box center [123, 253] width 164 height 34
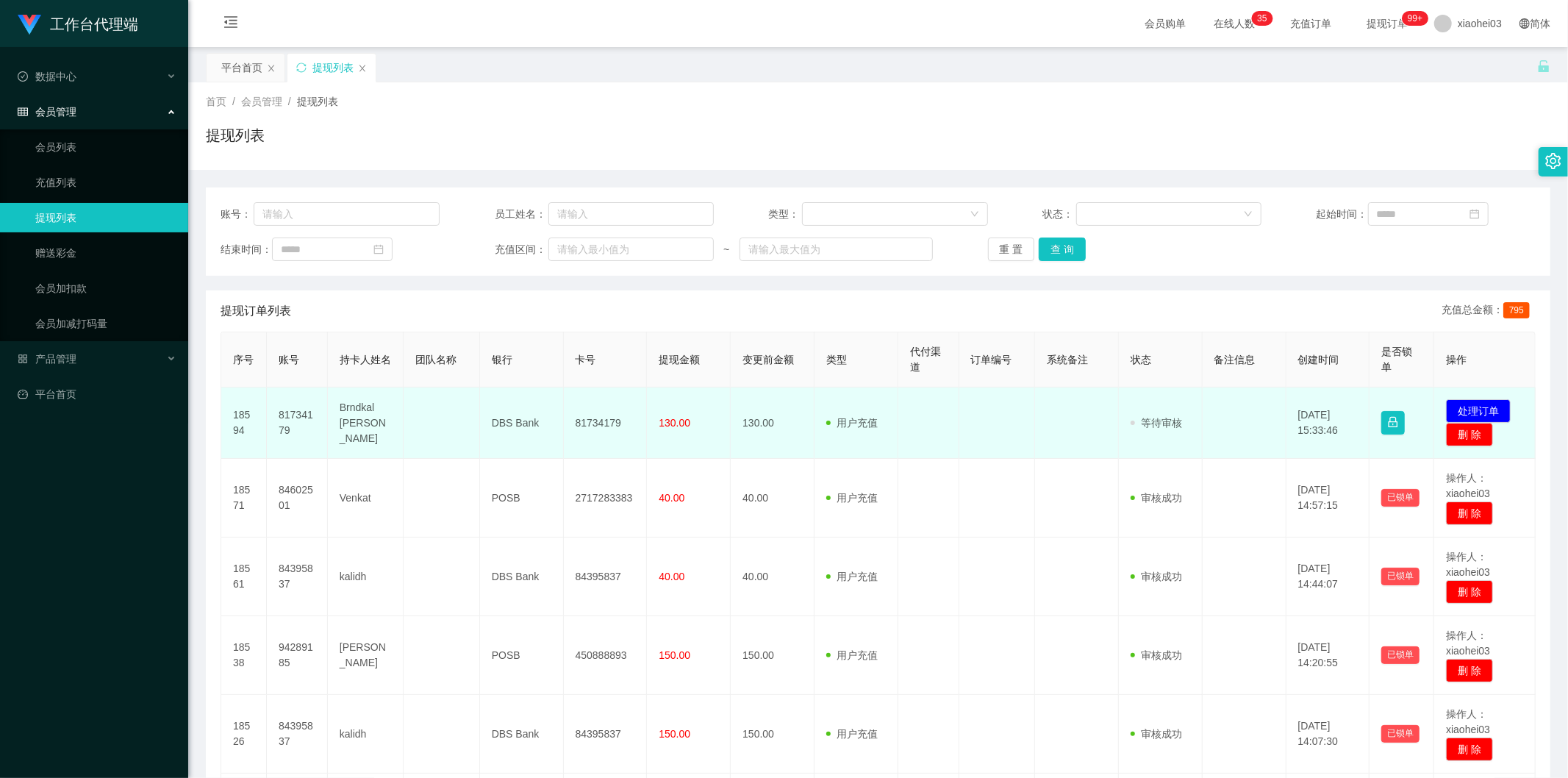
click at [300, 407] on td "81734179" at bounding box center [297, 423] width 61 height 71
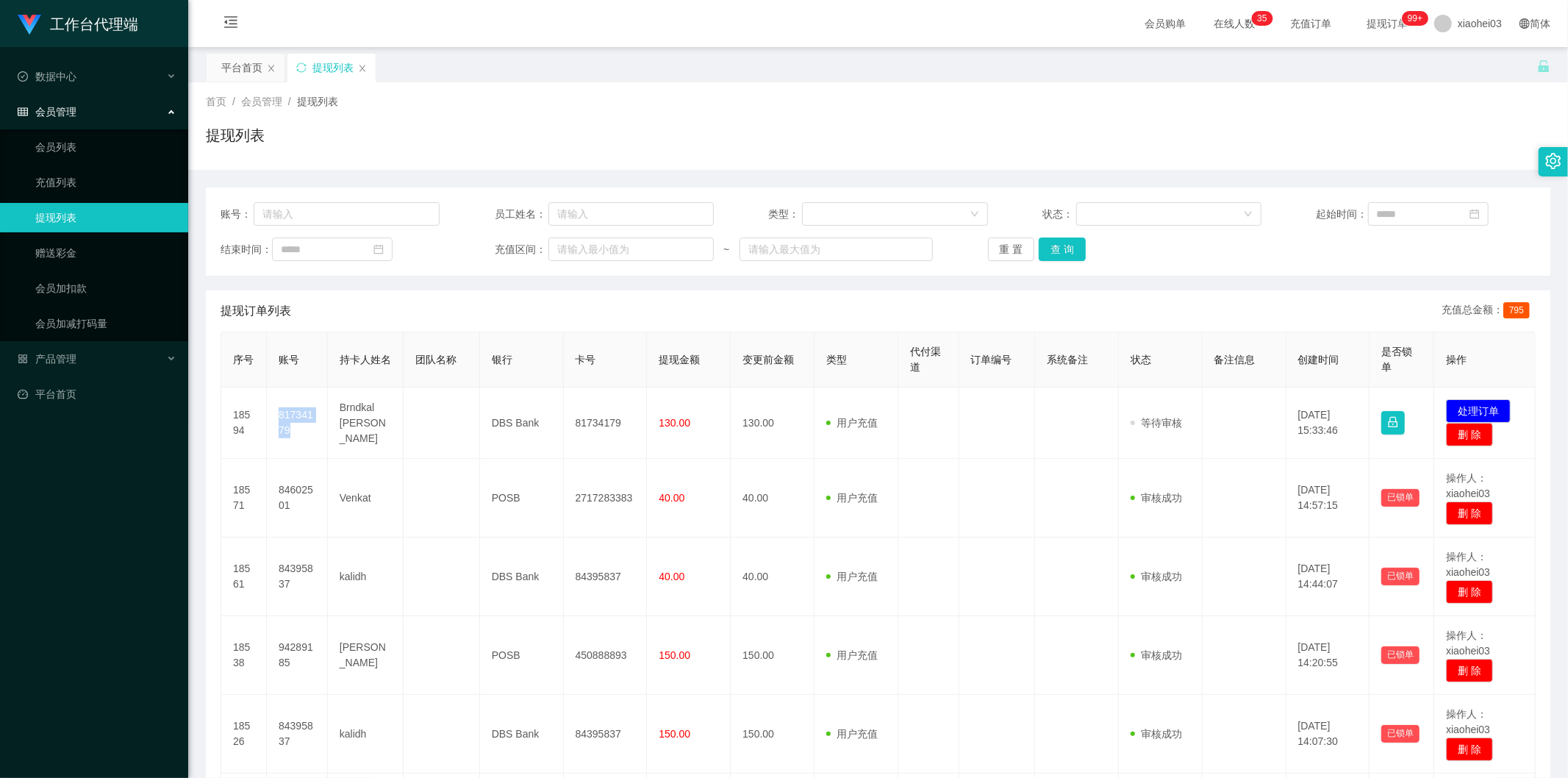
copy td "81734179"
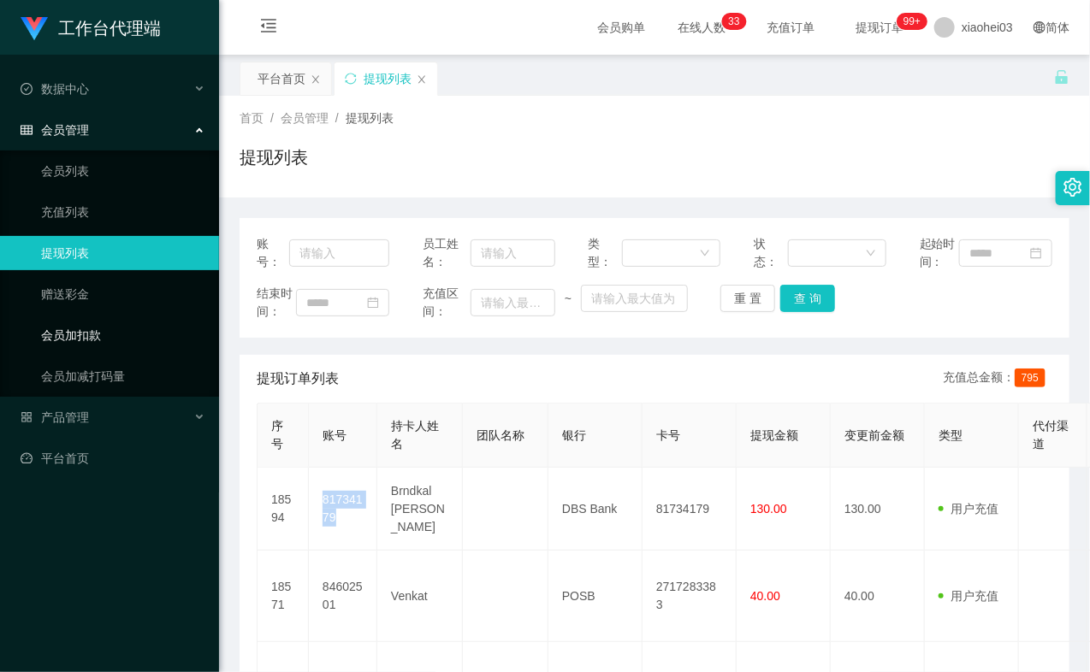
click at [112, 338] on link "会员加扣款" at bounding box center [123, 335] width 164 height 34
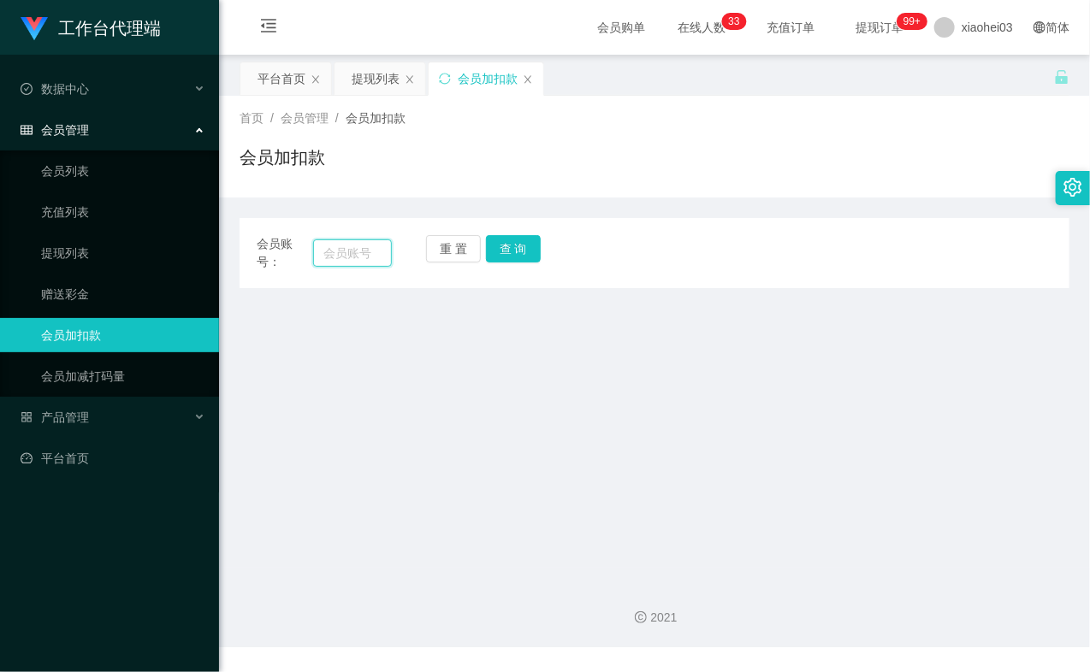
click at [357, 257] on input "text" at bounding box center [352, 252] width 79 height 27
paste input "84602501"
type input "84602501"
click at [511, 254] on button "查 询" at bounding box center [513, 248] width 55 height 27
click at [511, 254] on div "重 置 查 询" at bounding box center [493, 253] width 135 height 36
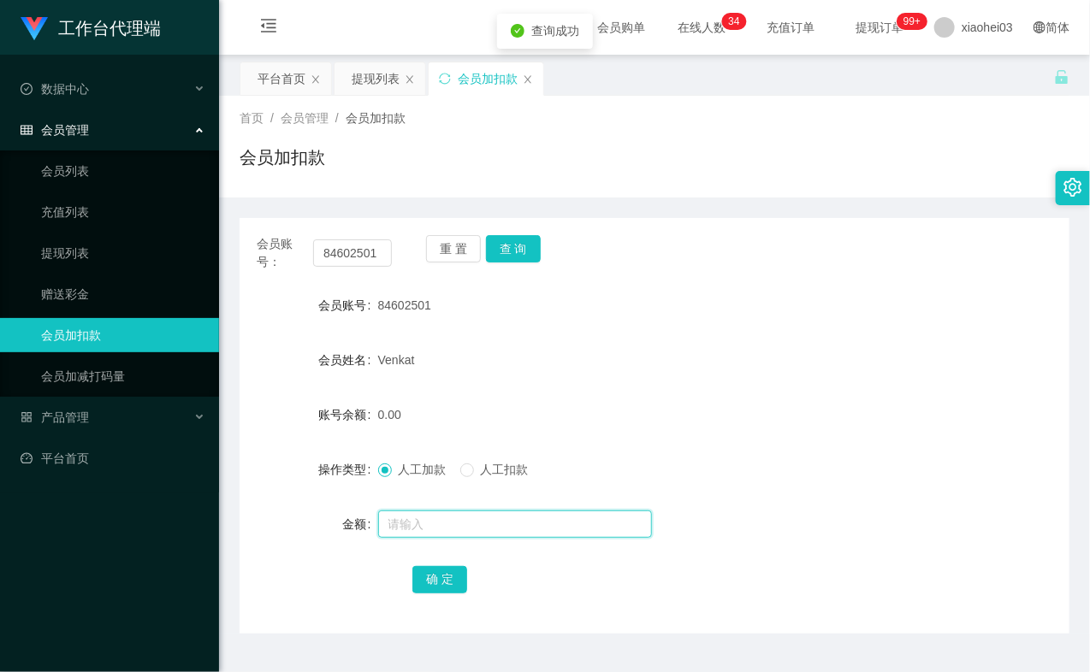
click at [417, 530] on input "text" at bounding box center [515, 524] width 274 height 27
type input "8"
click at [434, 579] on button "确 定" at bounding box center [439, 579] width 55 height 27
click at [699, 346] on div "Venkat" at bounding box center [620, 360] width 484 height 34
click at [72, 239] on link "提现列表" at bounding box center [123, 253] width 164 height 34
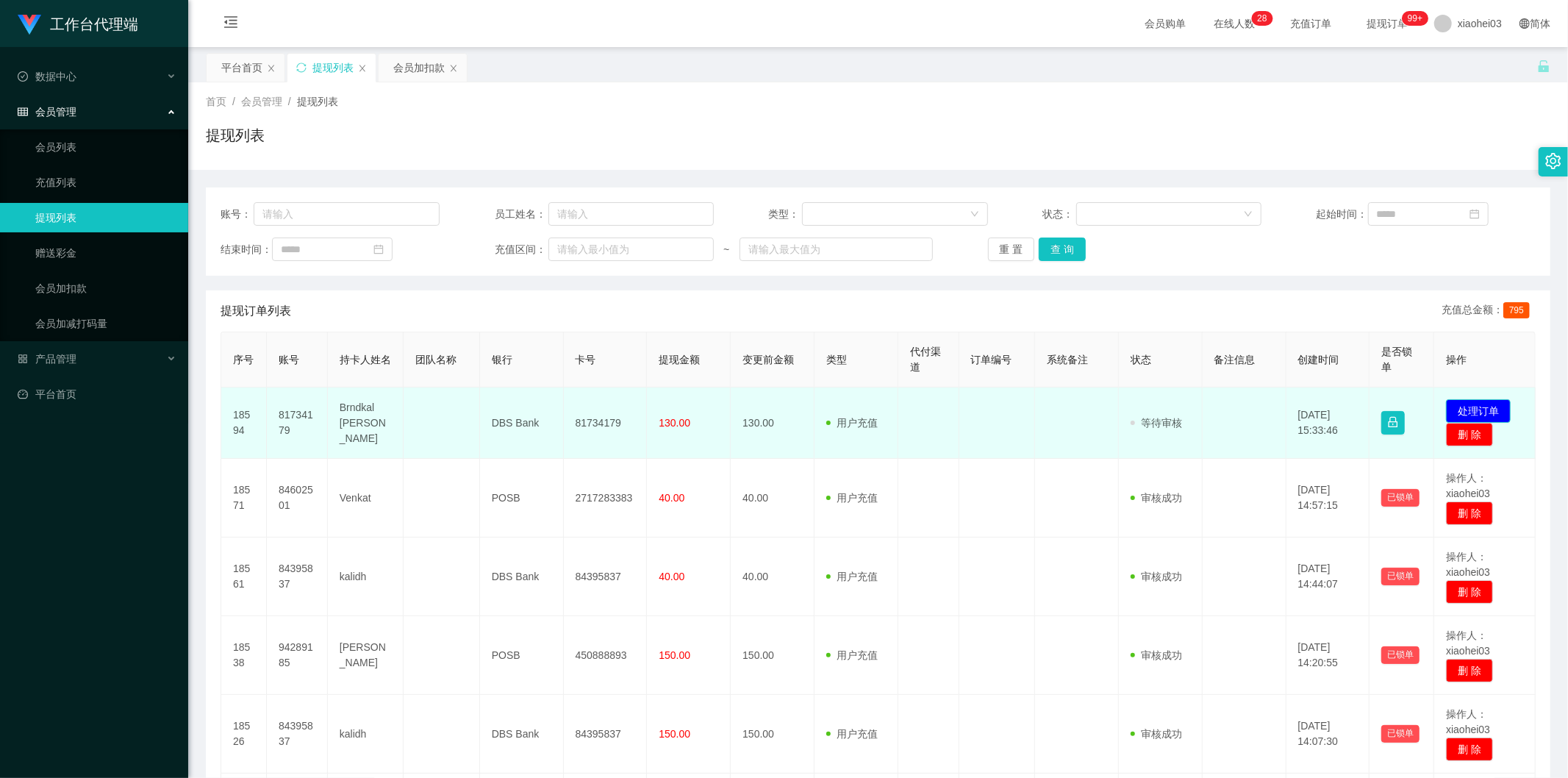
click at [1479, 404] on button "处理订单" at bounding box center [1478, 410] width 64 height 23
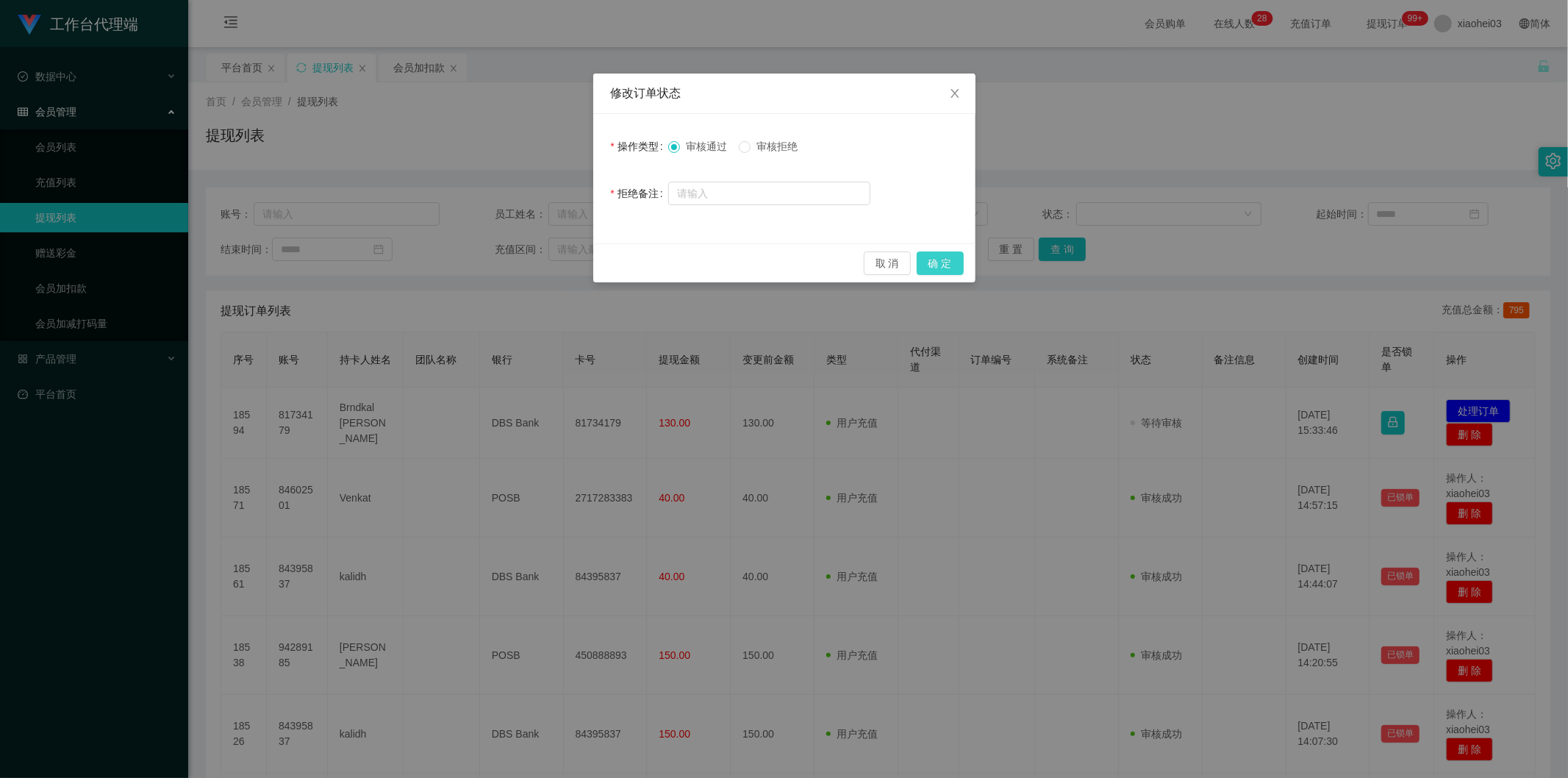
click at [953, 266] on button "确 定" at bounding box center [940, 263] width 47 height 23
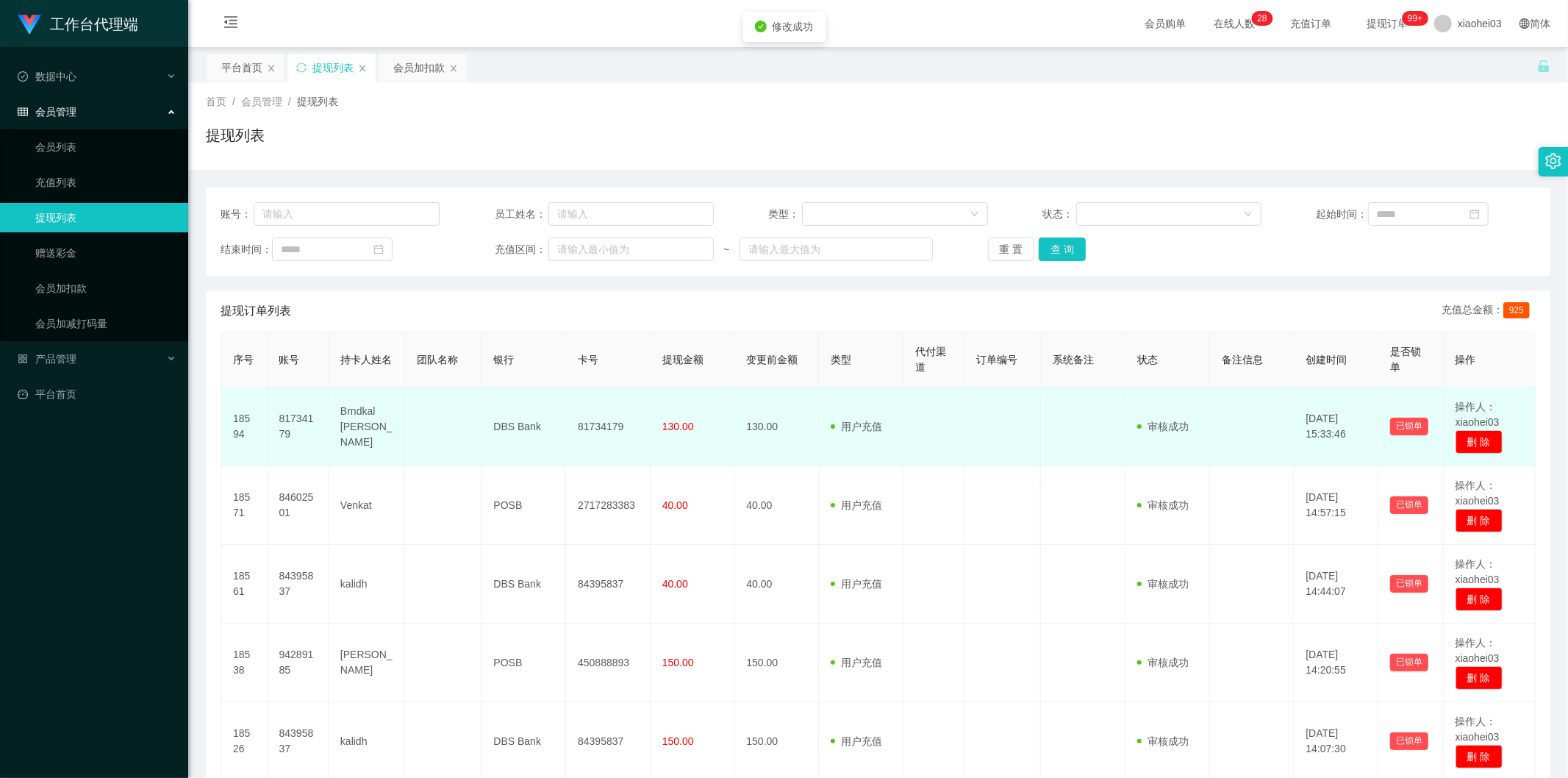
click at [973, 414] on td at bounding box center [1002, 427] width 77 height 79
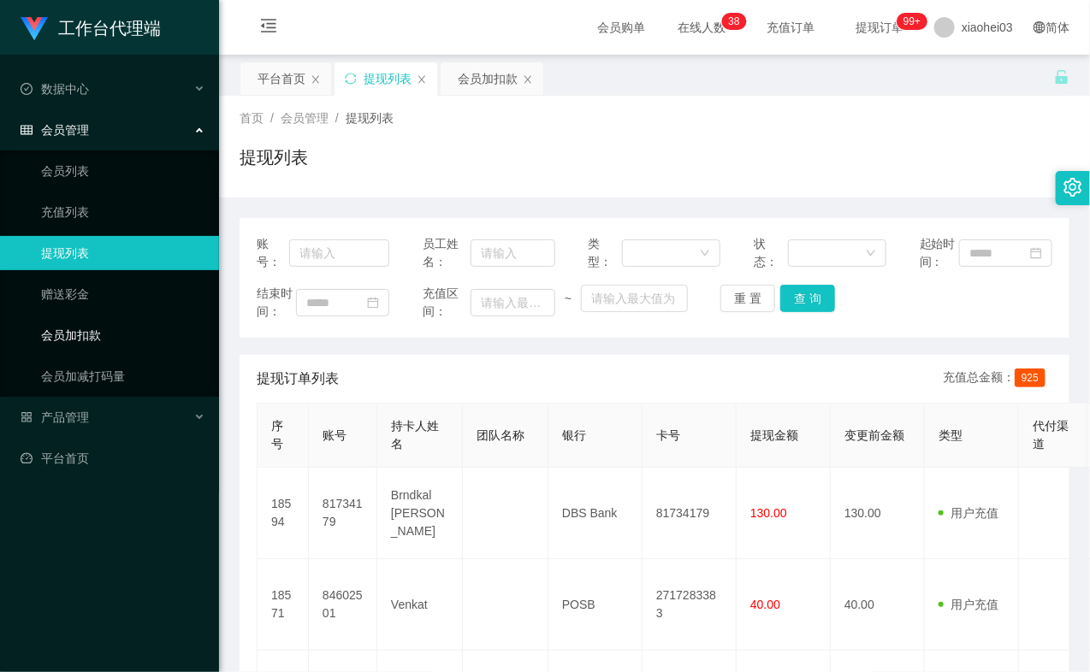
click at [103, 337] on link "会员加扣款" at bounding box center [123, 335] width 164 height 34
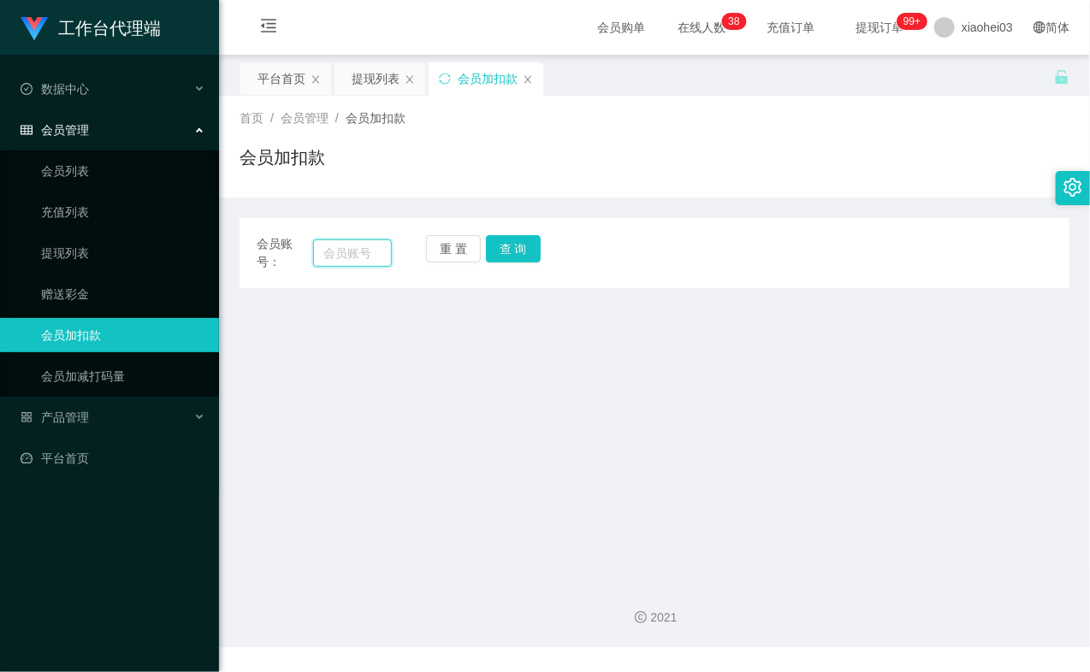
drag, startPoint x: 340, startPoint y: 250, endPoint x: 400, endPoint y: 246, distance: 60.8
click at [340, 250] on input "text" at bounding box center [352, 252] width 79 height 27
paste input "84602501"
type input "84602501"
click at [520, 243] on button "查 询" at bounding box center [513, 248] width 55 height 27
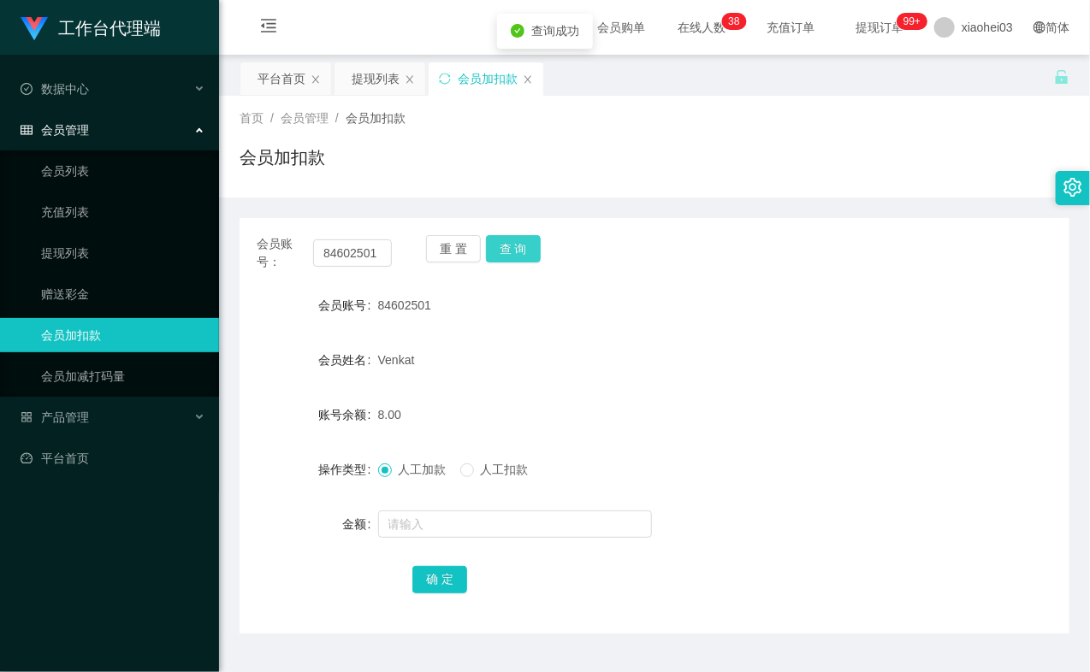
drag, startPoint x: 520, startPoint y: 243, endPoint x: 518, endPoint y: 342, distance: 99.2
click at [520, 246] on button "查 询" at bounding box center [513, 248] width 55 height 27
click at [453, 526] on input "text" at bounding box center [515, 524] width 274 height 27
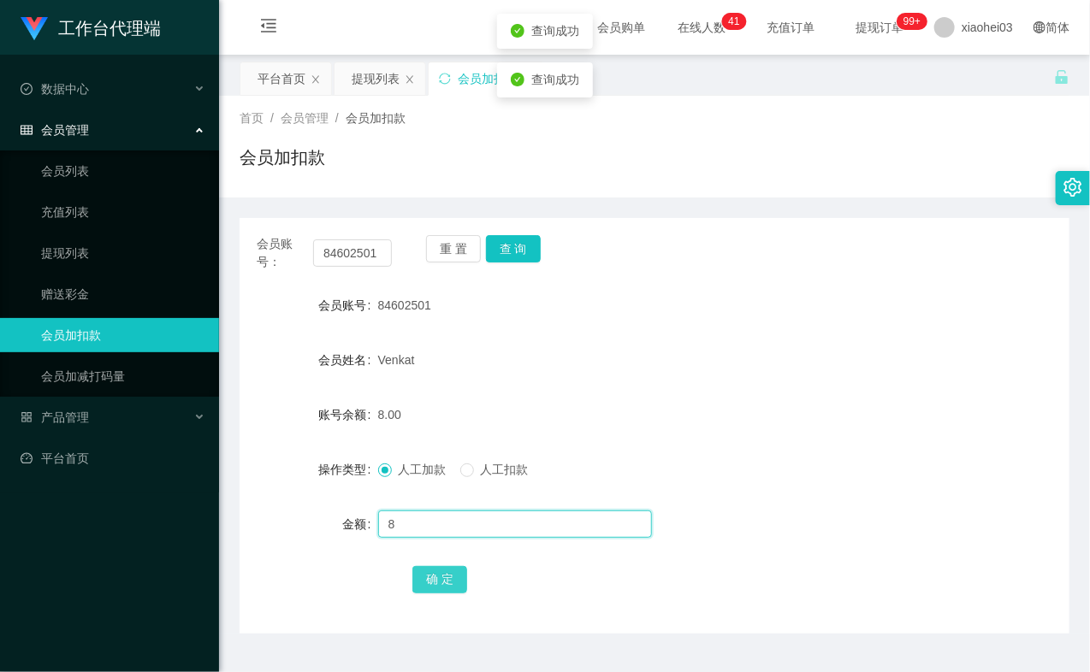
type input "8"
drag, startPoint x: 430, startPoint y: 577, endPoint x: 446, endPoint y: 559, distance: 24.2
click at [430, 577] on button "确 定" at bounding box center [439, 579] width 55 height 27
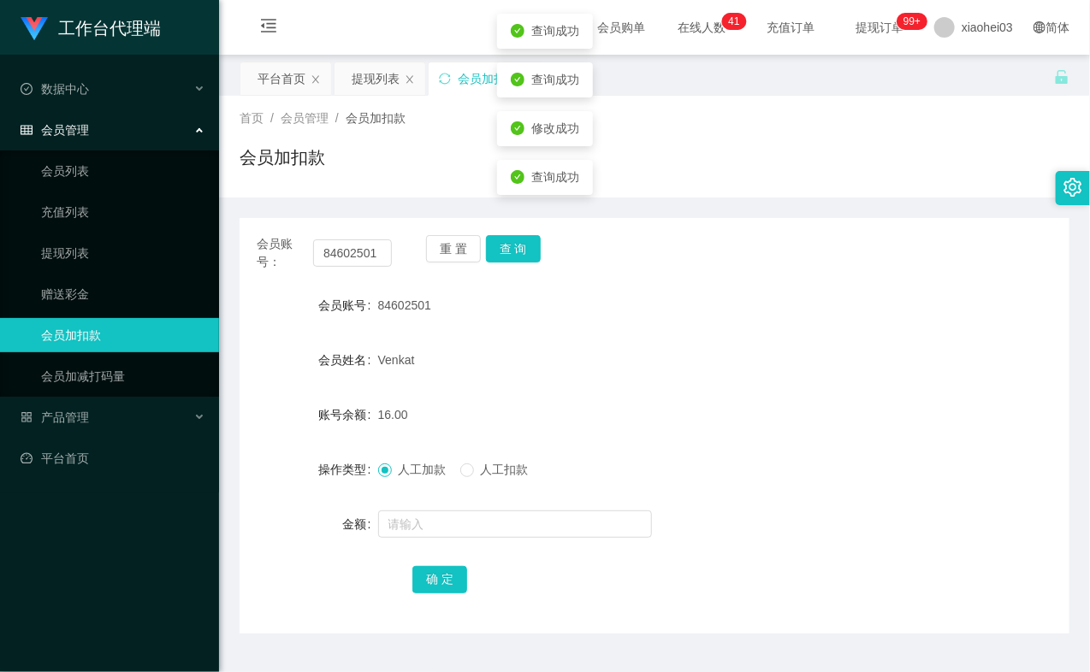
click at [728, 370] on div "Venkat" at bounding box center [620, 360] width 484 height 34
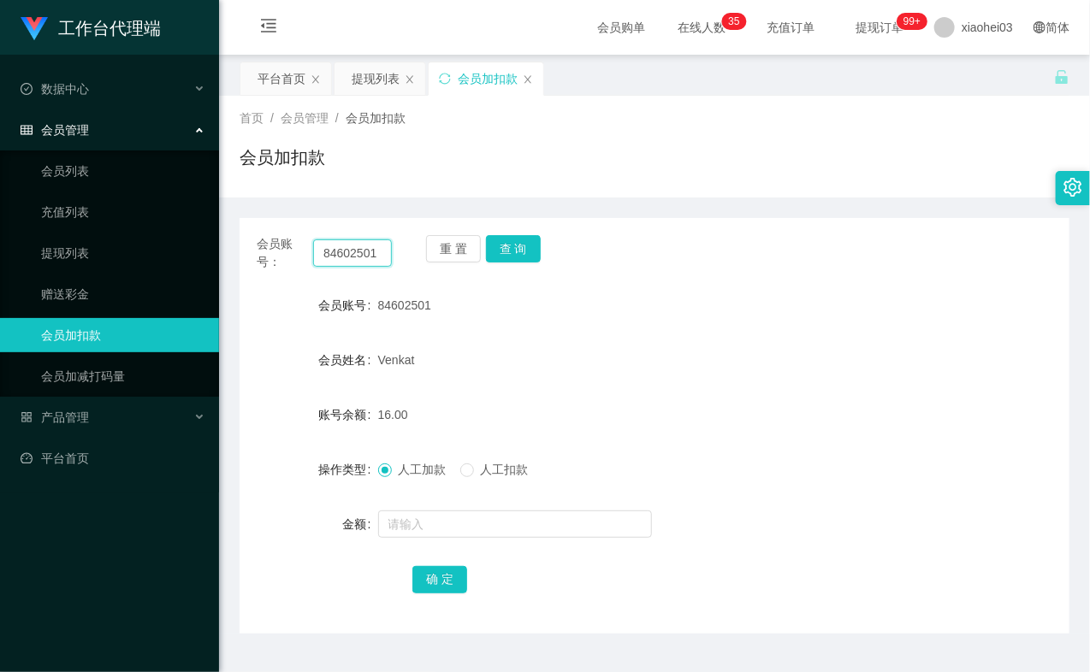
click at [370, 263] on input "84602501" at bounding box center [352, 252] width 79 height 27
click at [364, 254] on input "text" at bounding box center [352, 252] width 79 height 27
paste input "84395837"
type input "84395837"
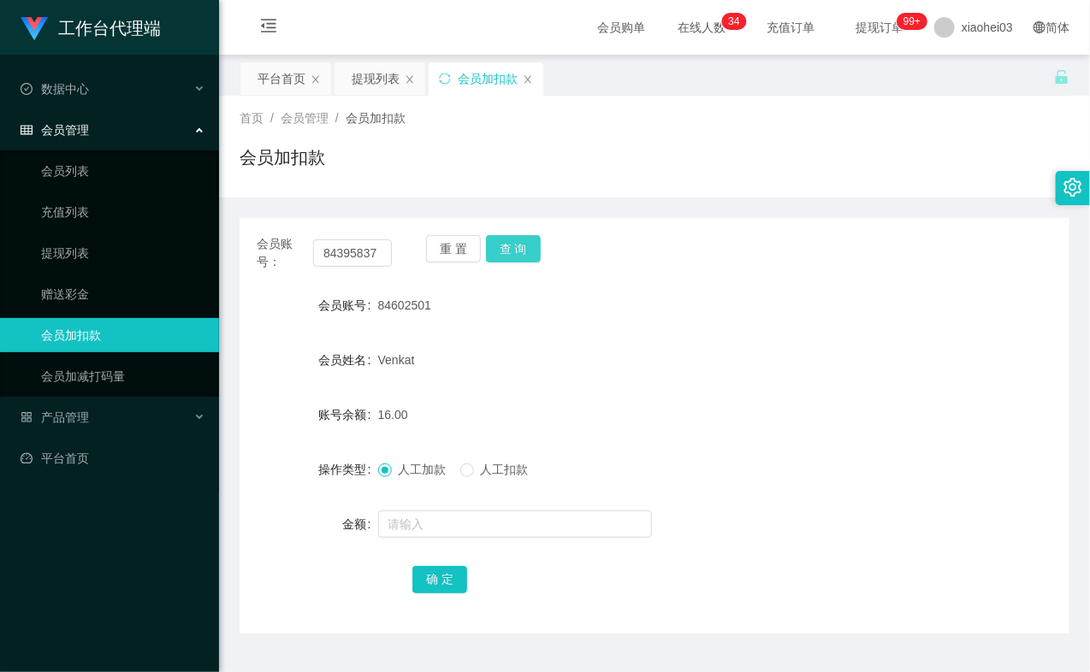
click at [488, 260] on button "查 询" at bounding box center [513, 248] width 55 height 27
drag, startPoint x: 489, startPoint y: 260, endPoint x: 493, endPoint y: 450, distance: 189.9
click at [489, 262] on button "查 询" at bounding box center [513, 248] width 55 height 27
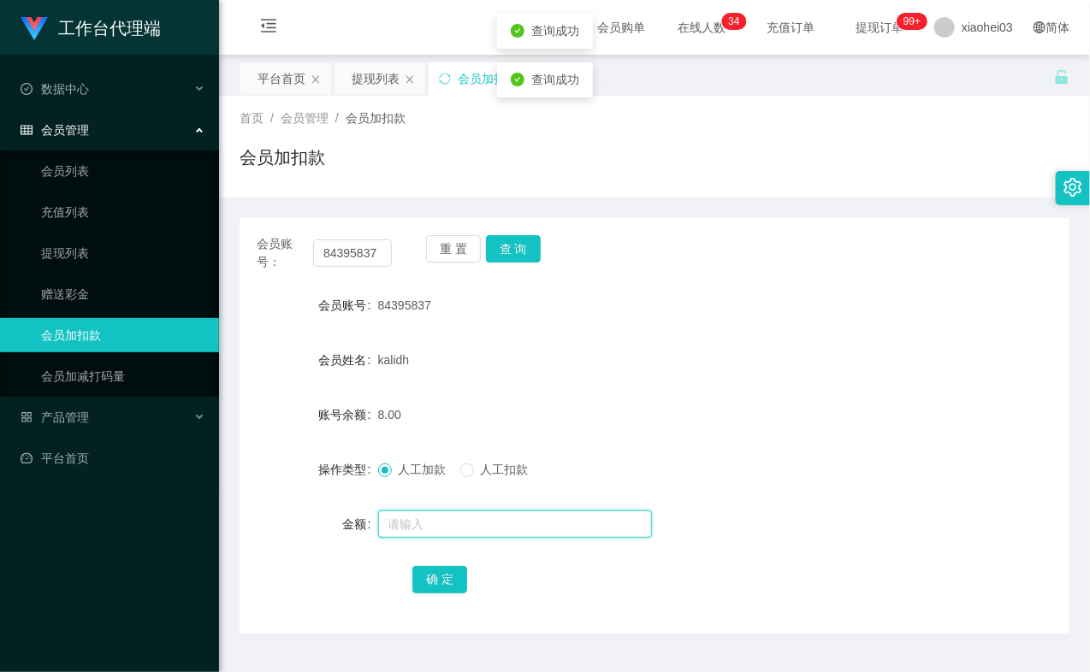
click at [466, 522] on input "text" at bounding box center [515, 524] width 274 height 27
type input "8"
click at [436, 585] on button "确 定" at bounding box center [439, 579] width 55 height 27
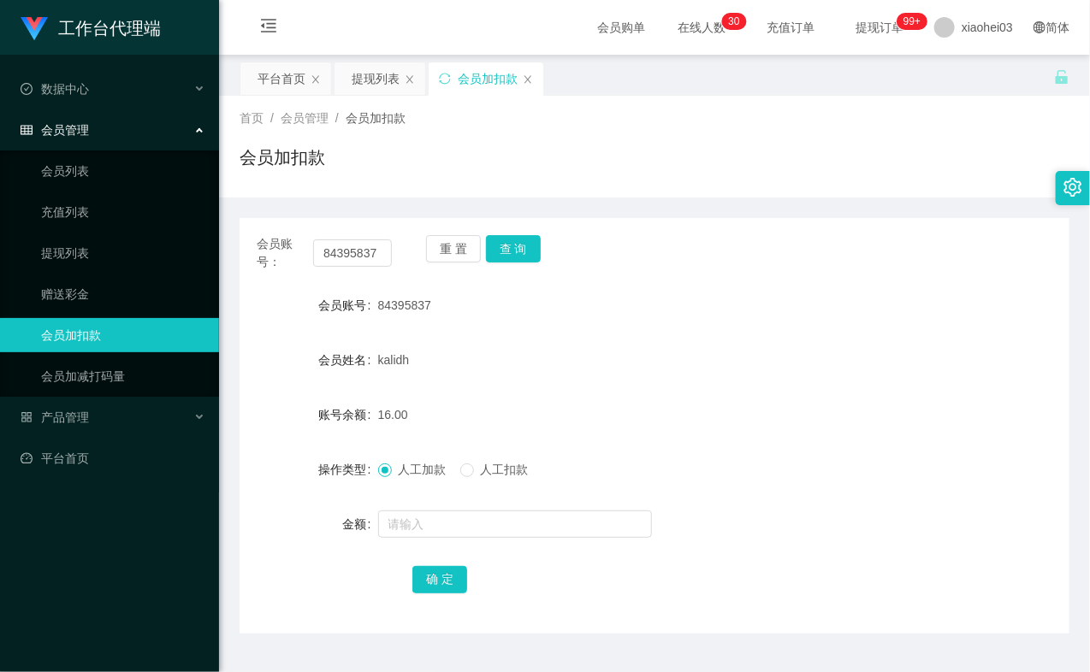
click at [87, 233] on ul "会员列表 充值列表 提现列表 赠送彩金 会员加扣款 会员加减打码量" at bounding box center [109, 274] width 219 height 246
click at [86, 252] on link "提现列表" at bounding box center [123, 253] width 164 height 34
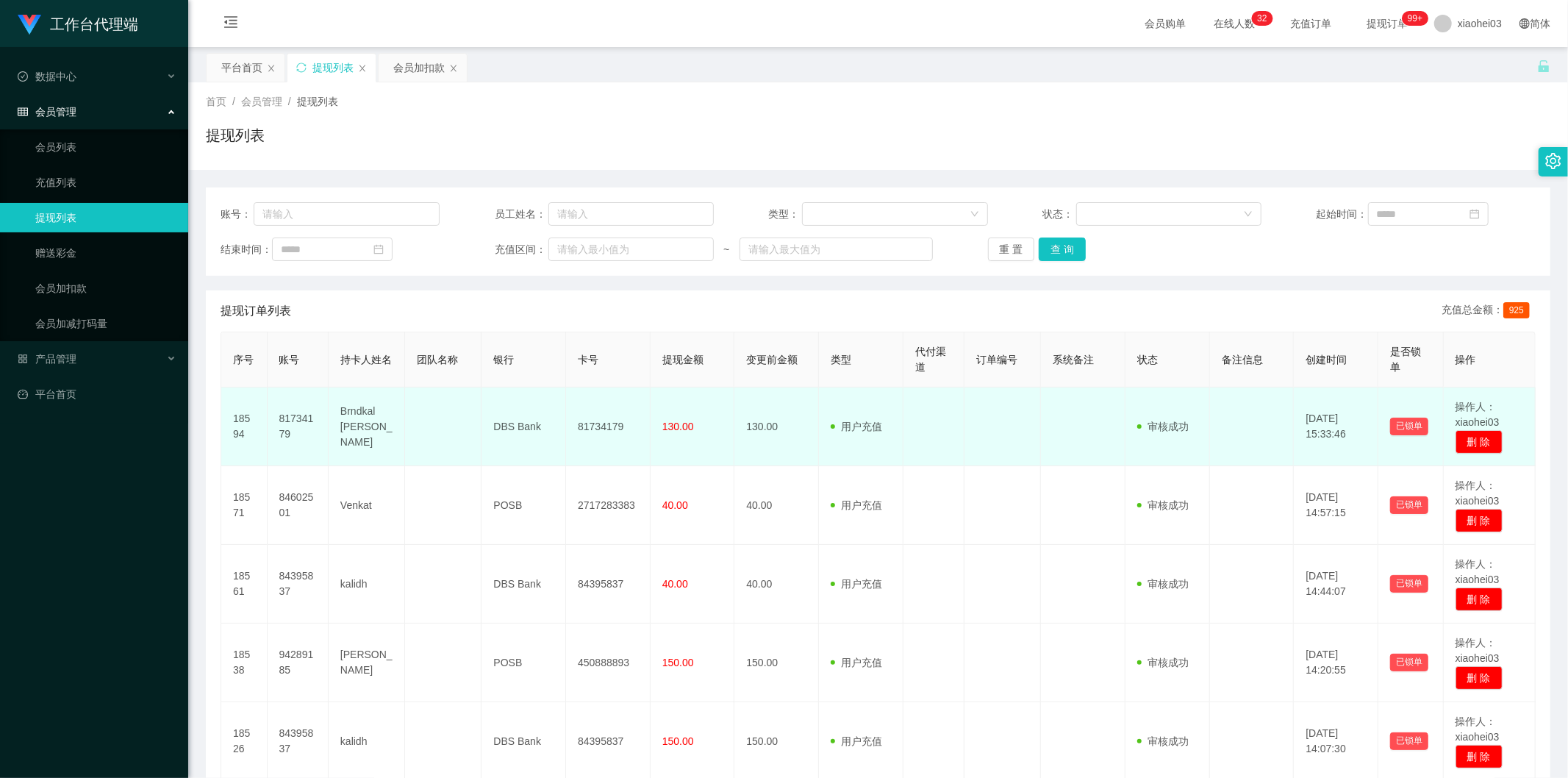
click at [714, 395] on td "130.00" at bounding box center [693, 427] width 84 height 79
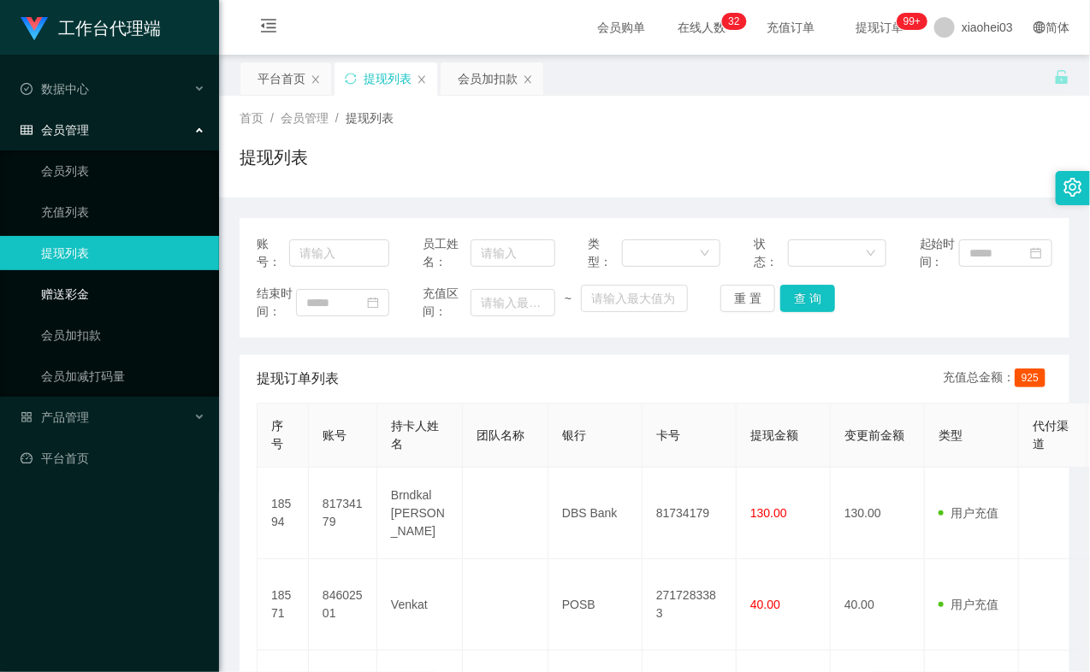
click at [143, 308] on link "赠送彩金" at bounding box center [123, 294] width 164 height 34
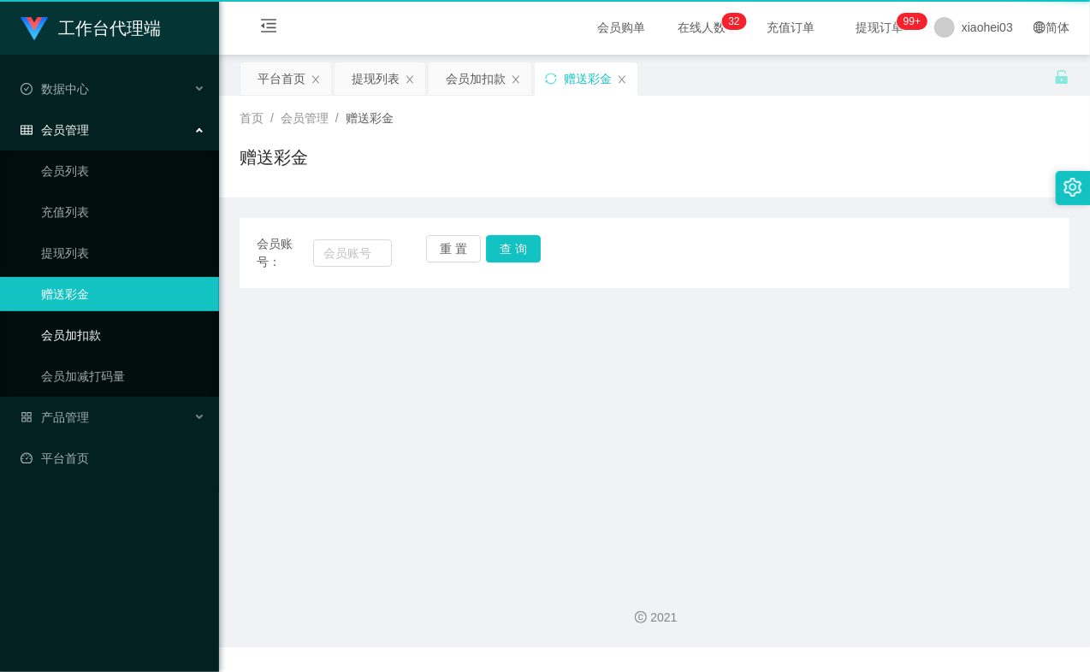
click at [128, 329] on link "会员加扣款" at bounding box center [123, 335] width 164 height 34
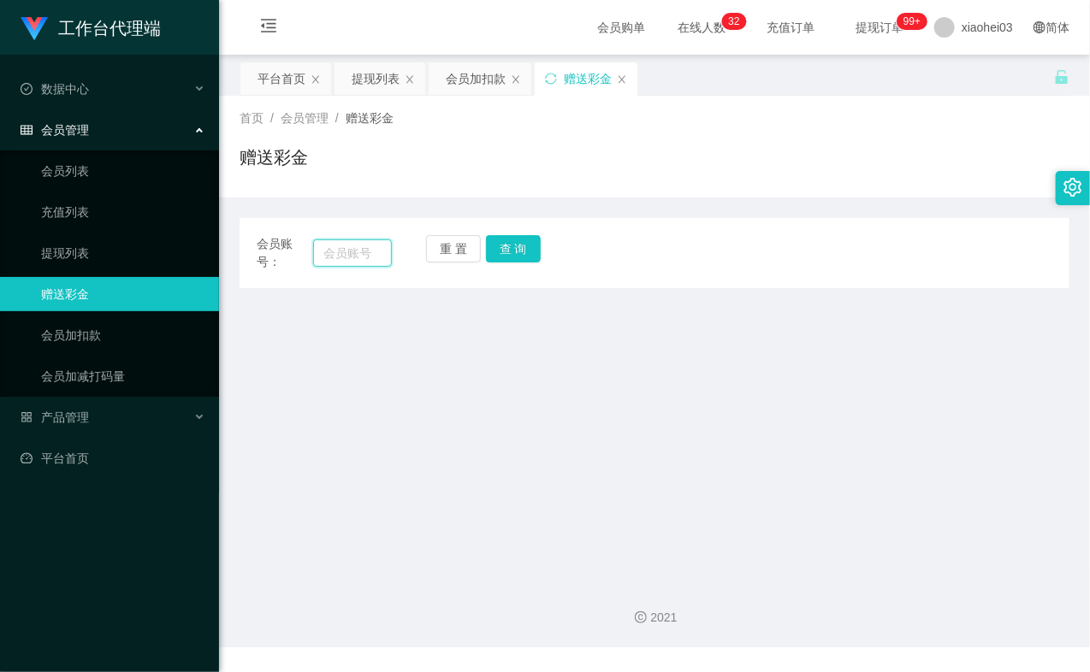
click at [347, 254] on input "text" at bounding box center [352, 252] width 79 height 27
paste input "94289185"
type input "94289185"
click at [151, 329] on link "会员加扣款" at bounding box center [123, 335] width 164 height 34
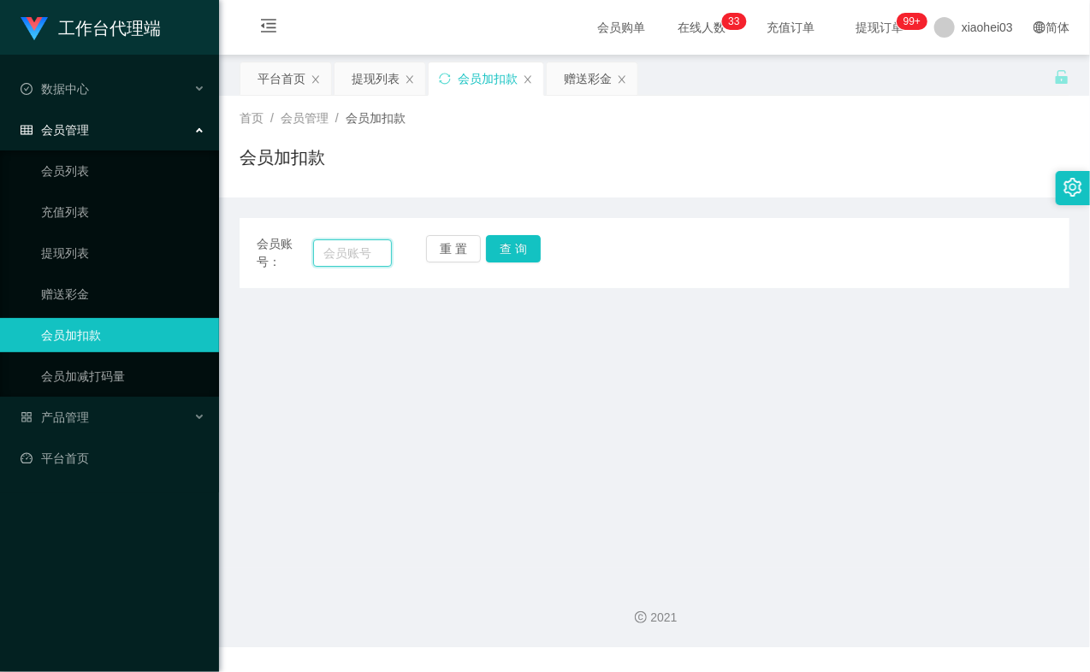
click at [387, 250] on input "text" at bounding box center [352, 252] width 79 height 27
click at [366, 252] on input "text" at bounding box center [352, 252] width 79 height 27
paste input "94289185"
type input "94289185"
click at [525, 254] on button "查 询" at bounding box center [513, 248] width 55 height 27
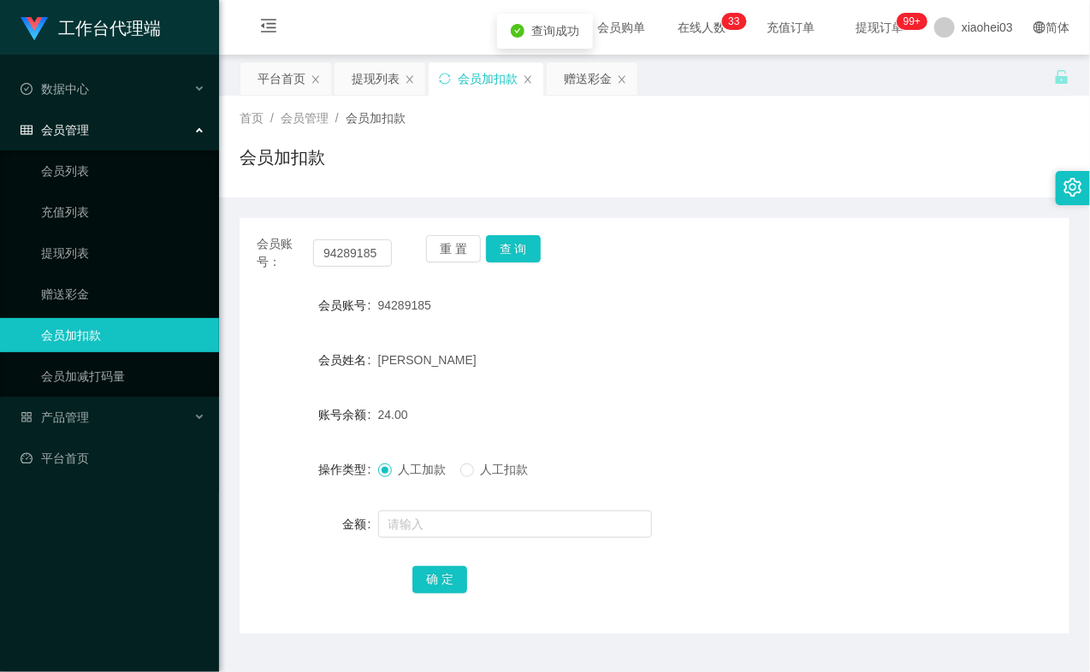
drag, startPoint x: 525, startPoint y: 254, endPoint x: 511, endPoint y: 439, distance: 185.3
click at [525, 257] on div "重 置 查 询" at bounding box center [493, 253] width 135 height 36
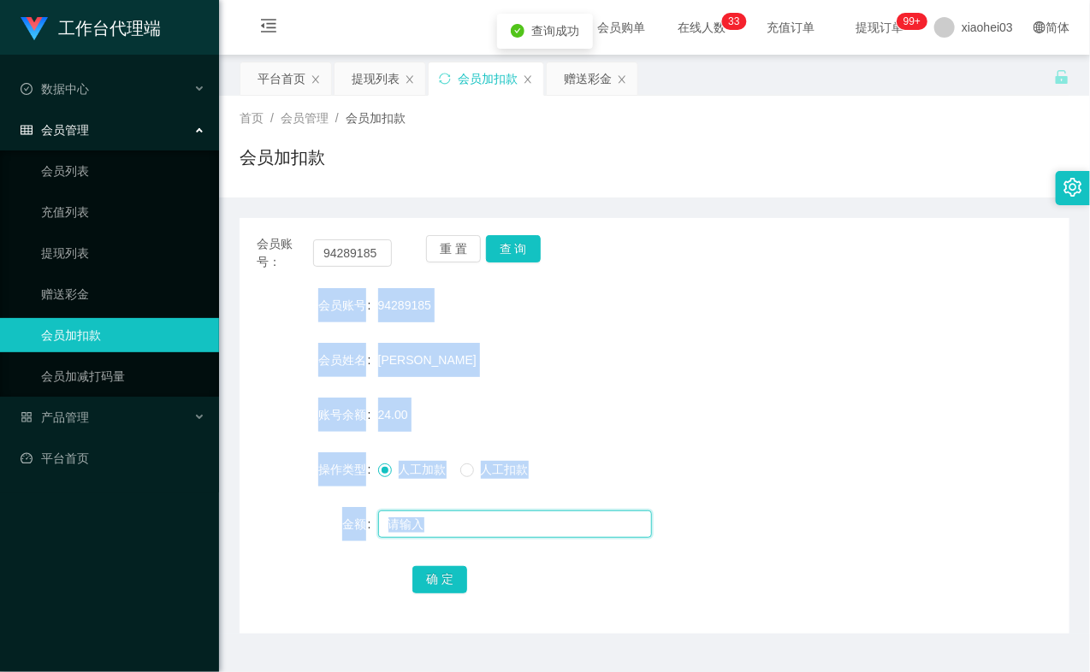
click at [471, 526] on input "text" at bounding box center [515, 524] width 274 height 27
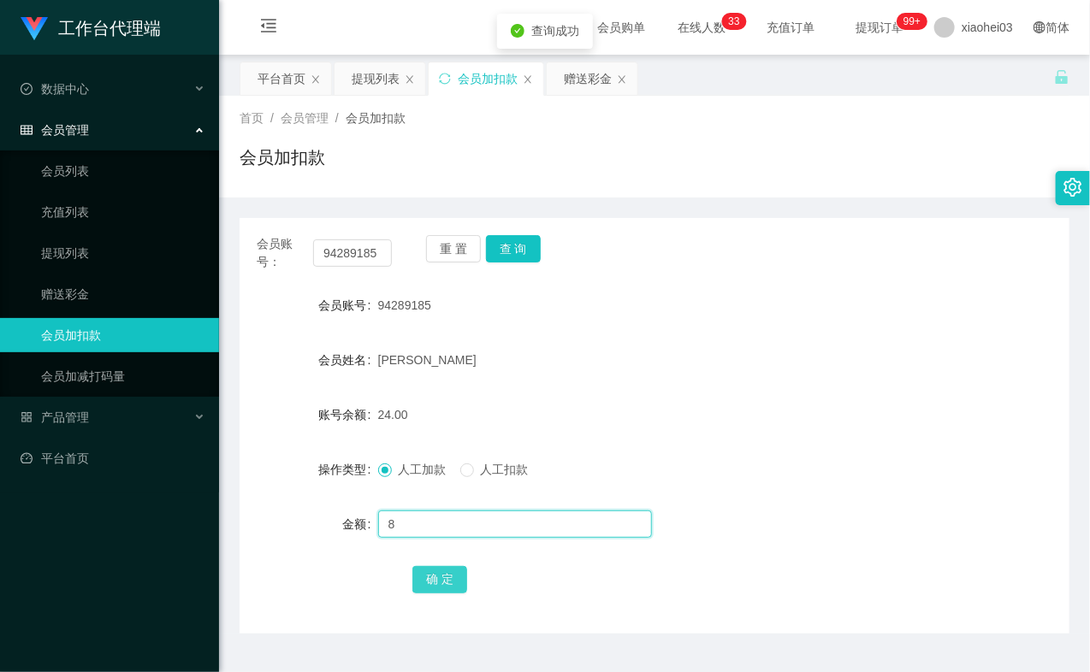
type input "8"
click at [421, 566] on button "确 定" at bounding box center [439, 579] width 55 height 27
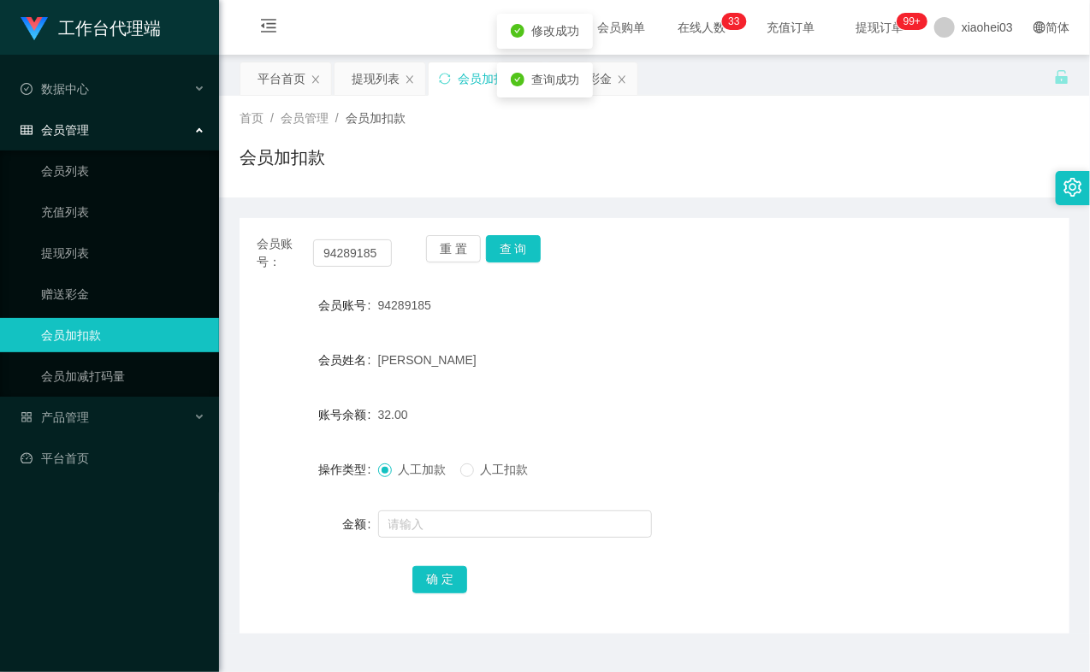
drag, startPoint x: 794, startPoint y: 310, endPoint x: 821, endPoint y: 296, distance: 31.0
click at [795, 310] on div "94289185" at bounding box center [620, 305] width 484 height 34
click at [349, 250] on input "94289185" at bounding box center [352, 252] width 79 height 27
drag, startPoint x: 349, startPoint y: 250, endPoint x: 387, endPoint y: 250, distance: 38.5
click at [349, 250] on input "94289185" at bounding box center [352, 252] width 79 height 27
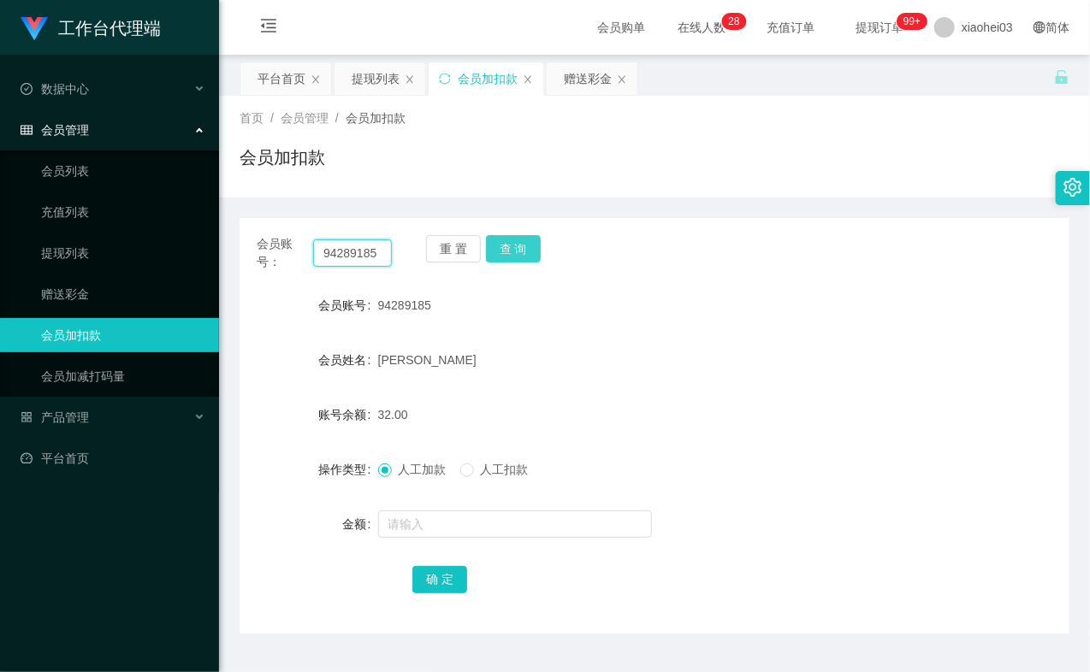
paste input "81734179"
type input "81734179"
click at [519, 249] on button "查 询" at bounding box center [513, 248] width 55 height 27
click at [519, 249] on div "重 置 查 询" at bounding box center [493, 253] width 135 height 36
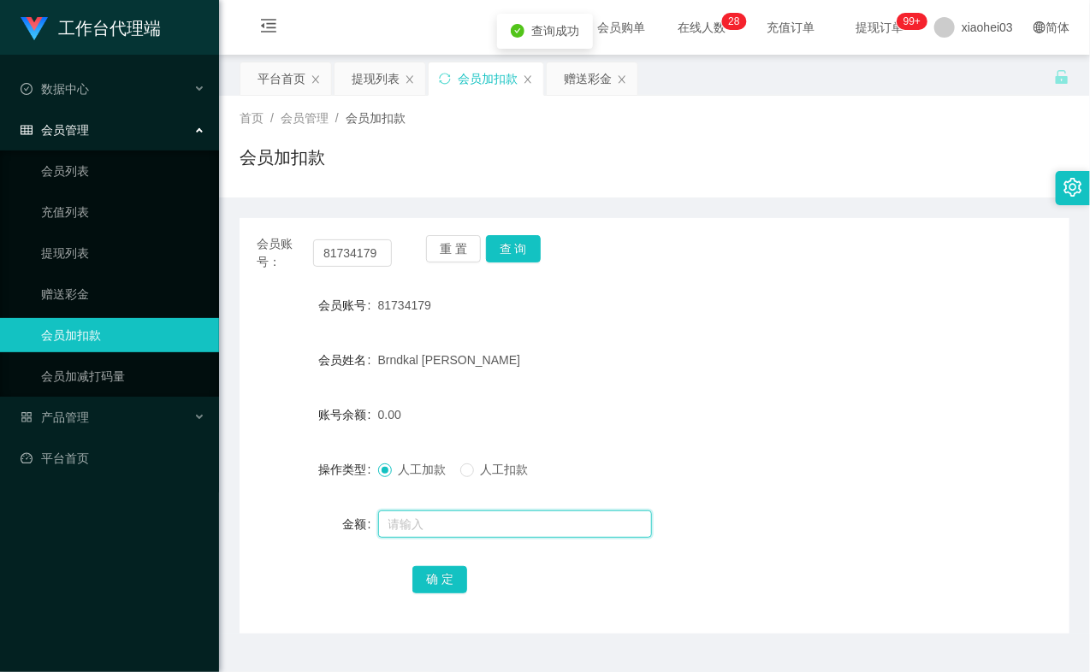
click at [430, 519] on input "text" at bounding box center [515, 524] width 274 height 27
type input "8"
click at [420, 571] on button "确 定" at bounding box center [439, 579] width 55 height 27
click at [753, 402] on div "8.00" at bounding box center [620, 415] width 484 height 34
click at [94, 241] on link "提现列表" at bounding box center [123, 253] width 164 height 34
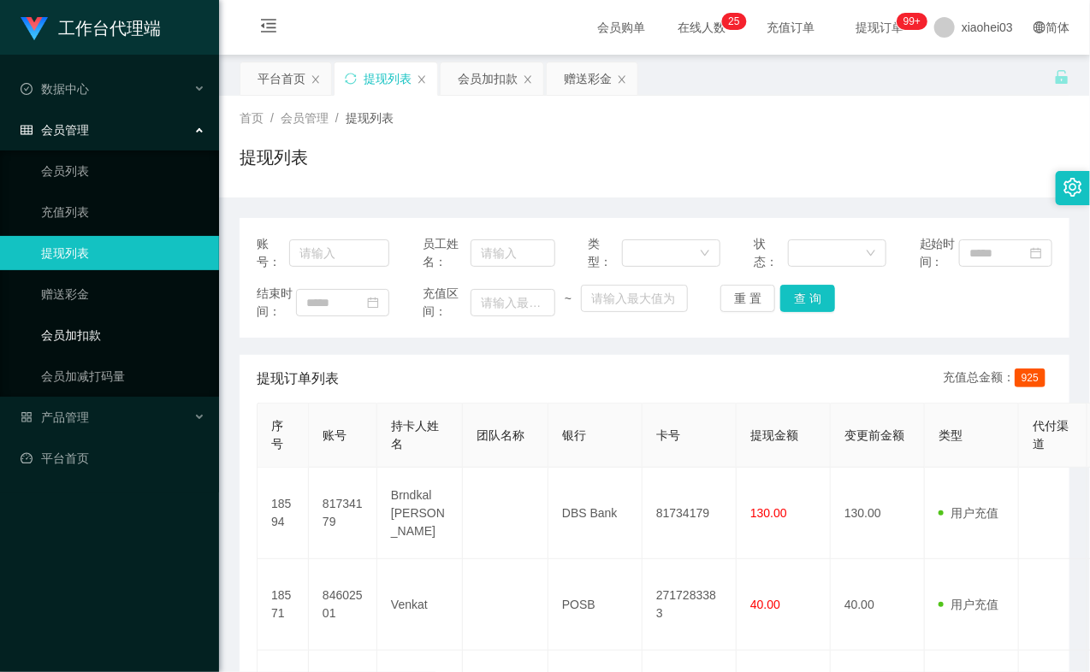
drag, startPoint x: 107, startPoint y: 326, endPoint x: 210, endPoint y: 272, distance: 115.9
click at [107, 325] on link "会员加扣款" at bounding box center [123, 335] width 164 height 34
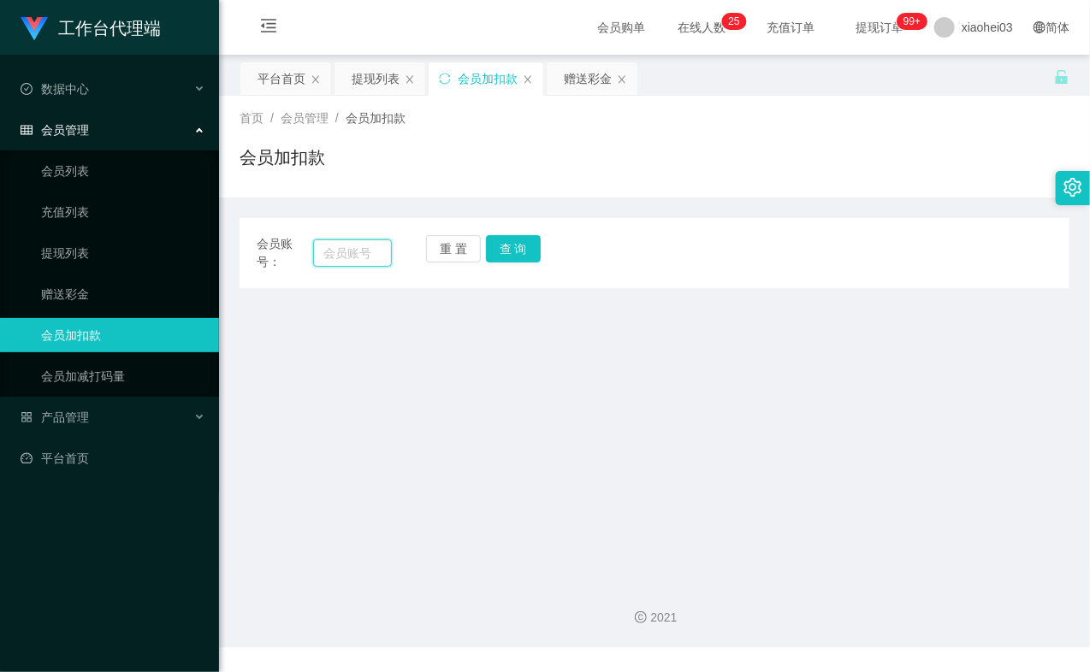
click at [353, 248] on input "text" at bounding box center [352, 252] width 79 height 27
paste input "94289185"
type input "94289185"
click at [517, 248] on button "查 询" at bounding box center [513, 248] width 55 height 27
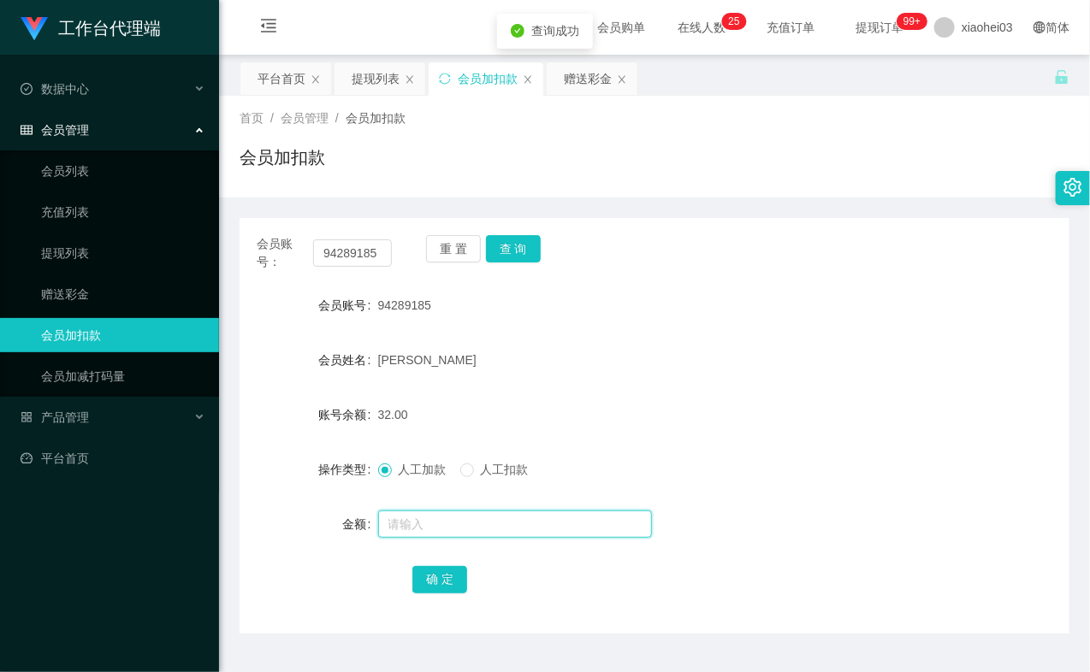
click at [417, 528] on input "text" at bounding box center [515, 524] width 274 height 27
type input "8"
click at [421, 574] on button "确 定" at bounding box center [439, 579] width 55 height 27
click at [724, 379] on form "会员账号 94289185 会员姓名 Ng zu xian 账号余额 40.00 操作类型 人工加款 人工扣款 金额 确 定" at bounding box center [654, 442] width 830 height 308
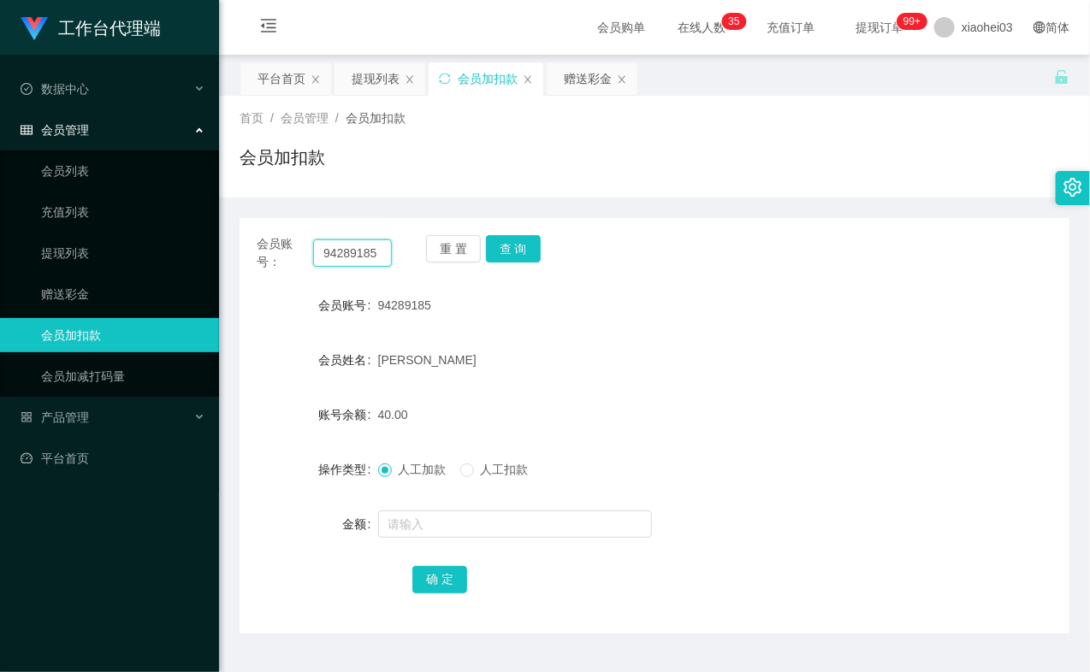
click at [356, 254] on input "94289185" at bounding box center [352, 252] width 79 height 27
paste input "81734179"
type input "81734179"
click at [508, 246] on button "查 询" at bounding box center [513, 248] width 55 height 27
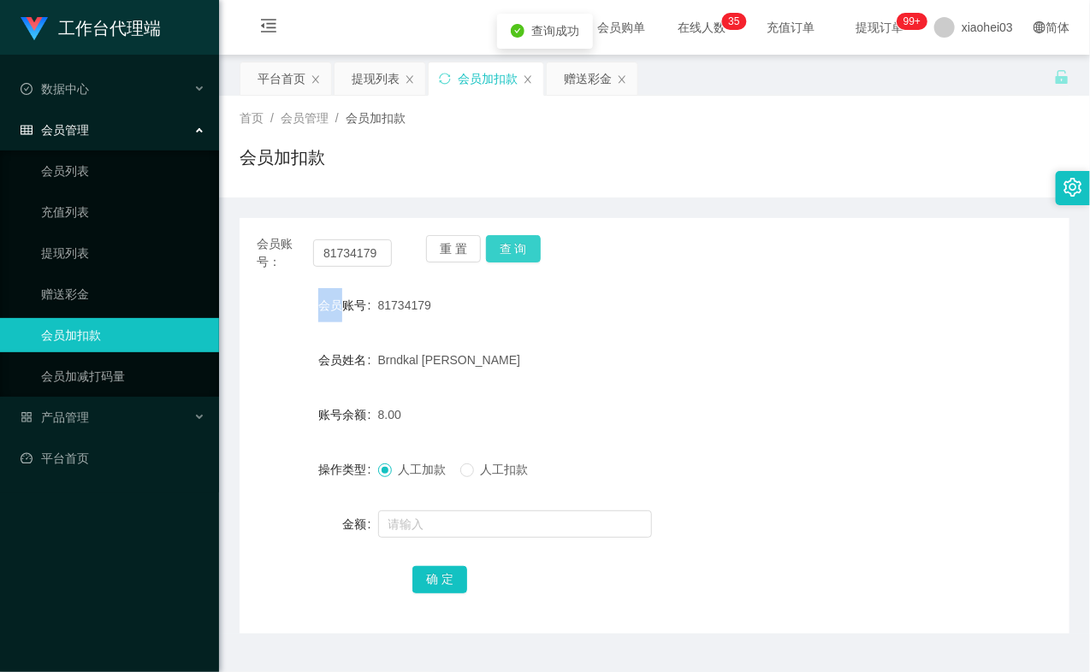
click at [508, 246] on div "重 置 查 询" at bounding box center [493, 253] width 135 height 36
click at [445, 525] on input "text" at bounding box center [515, 524] width 274 height 27
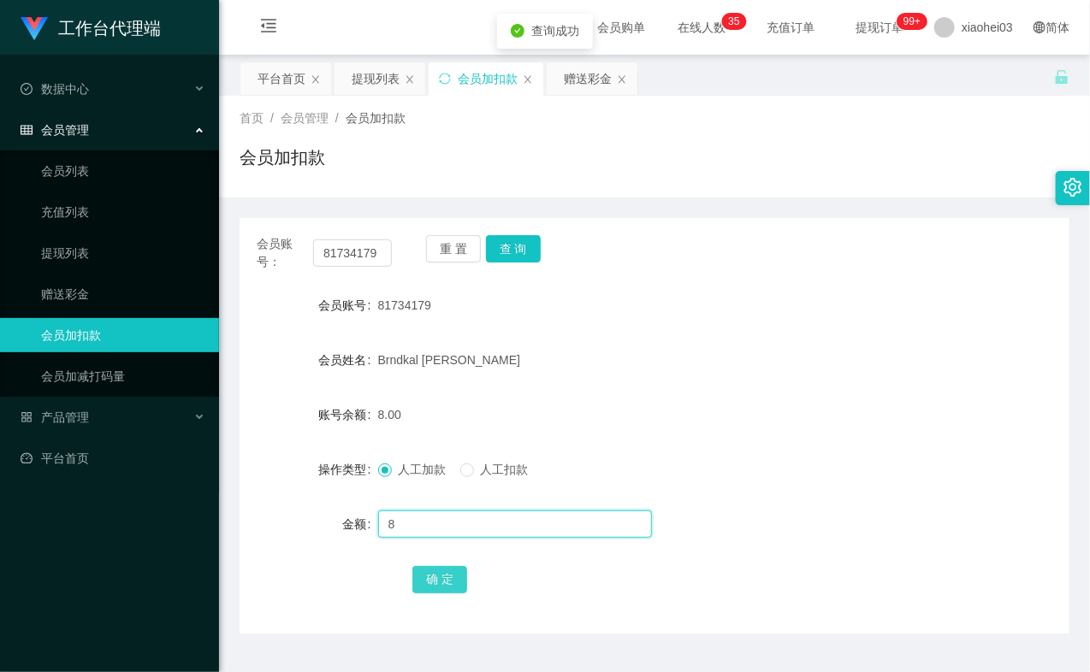
type input "8"
click at [419, 569] on button "确 定" at bounding box center [439, 579] width 55 height 27
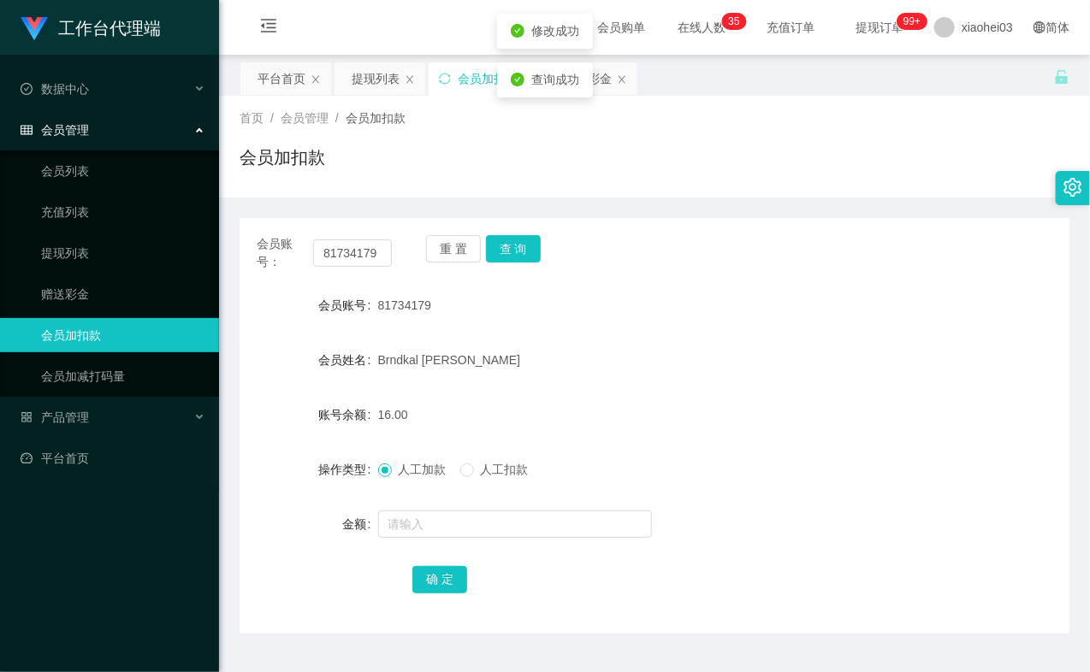
drag, startPoint x: 737, startPoint y: 339, endPoint x: 960, endPoint y: 66, distance: 352.0
click at [741, 337] on form "会员账号 81734179 会员姓名 Brndkal Edward 账号余额 16.00 操作类型 人工加款 人工扣款 金额 确 定" at bounding box center [654, 442] width 830 height 308
click at [345, 255] on input "81734179" at bounding box center [352, 252] width 79 height 27
paste input "4602501"
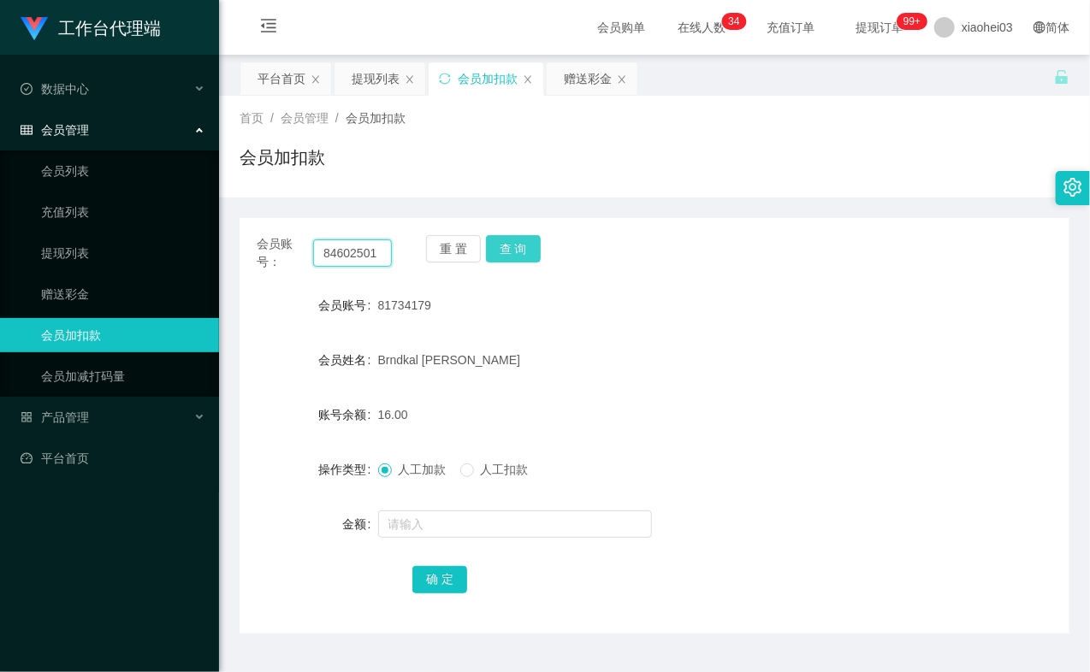
type input "84602501"
click at [520, 244] on button "查 询" at bounding box center [513, 248] width 55 height 27
click at [520, 244] on div "重 置 查 询" at bounding box center [493, 253] width 135 height 36
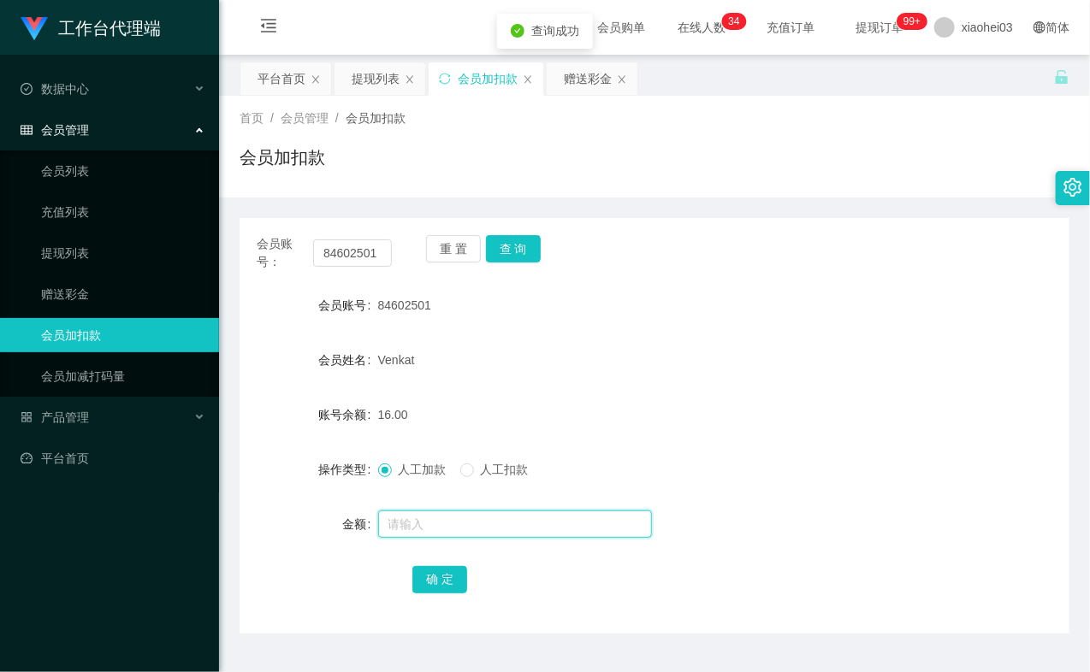
drag, startPoint x: 443, startPoint y: 530, endPoint x: 451, endPoint y: 500, distance: 30.9
click at [443, 529] on input "text" at bounding box center [515, 524] width 274 height 27
type input "8"
click at [447, 591] on button "确 定" at bounding box center [439, 579] width 55 height 27
drag, startPoint x: 653, startPoint y: 381, endPoint x: 902, endPoint y: 36, distance: 426.4
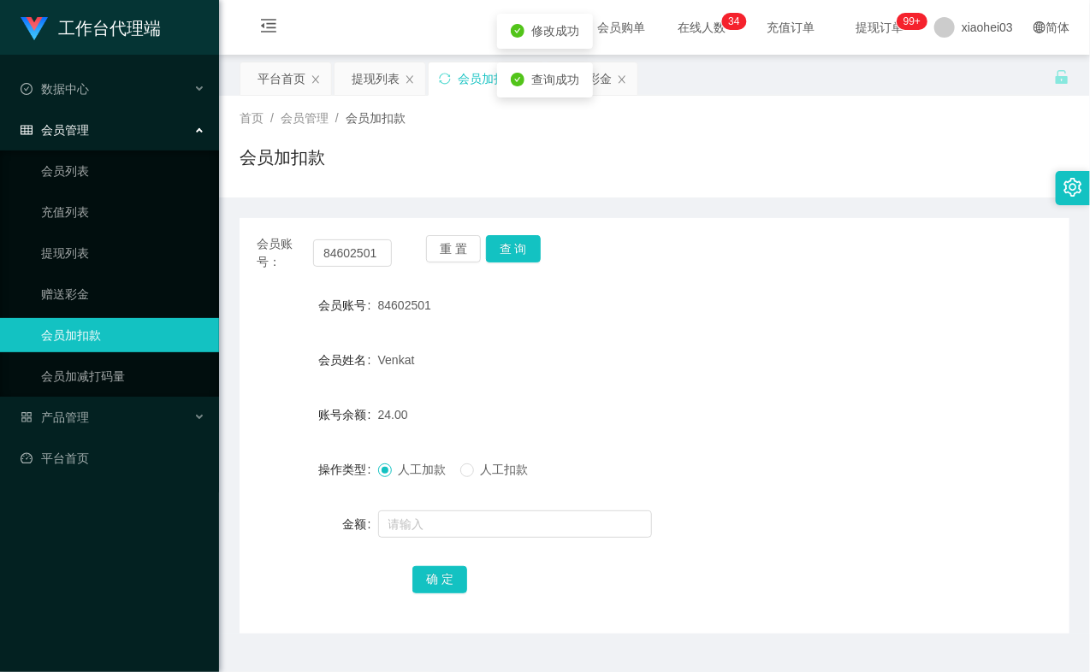
click at [655, 378] on form "会员账号 84602501 会员姓名 Venkat 账号余额 24.00 操作类型 人工加款 人工扣款 金额 确 定" at bounding box center [654, 442] width 830 height 308
click at [342, 257] on input "84602501" at bounding box center [352, 252] width 79 height 27
paste input "395837"
type input "84395837"
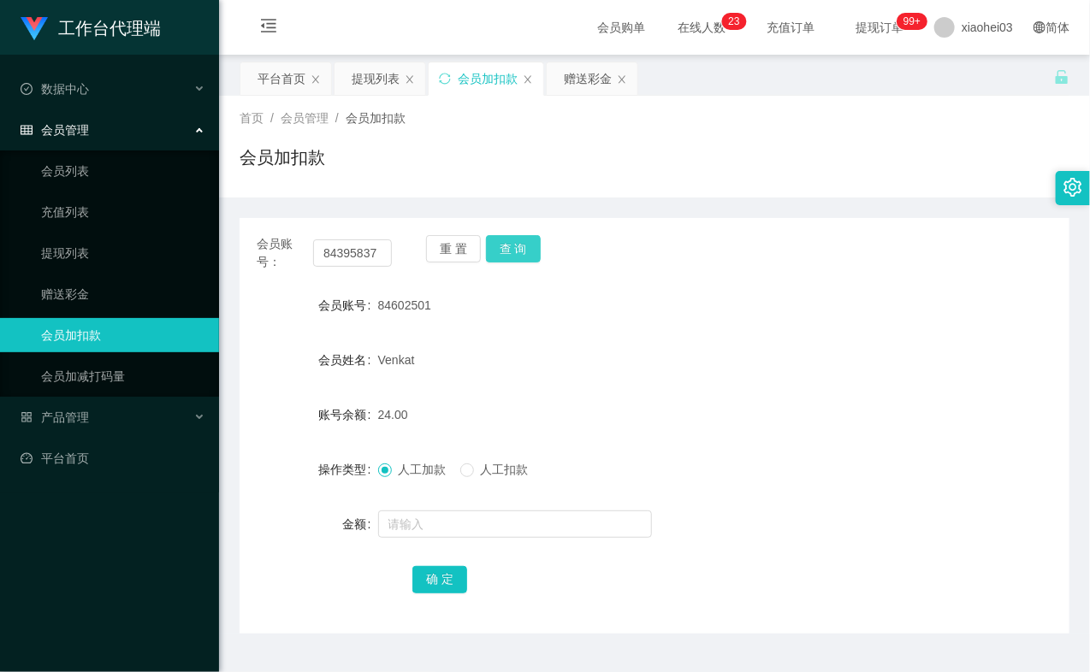
click at [499, 238] on button "查 询" at bounding box center [513, 248] width 55 height 27
click at [499, 238] on div "重 置 查 询" at bounding box center [493, 253] width 135 height 36
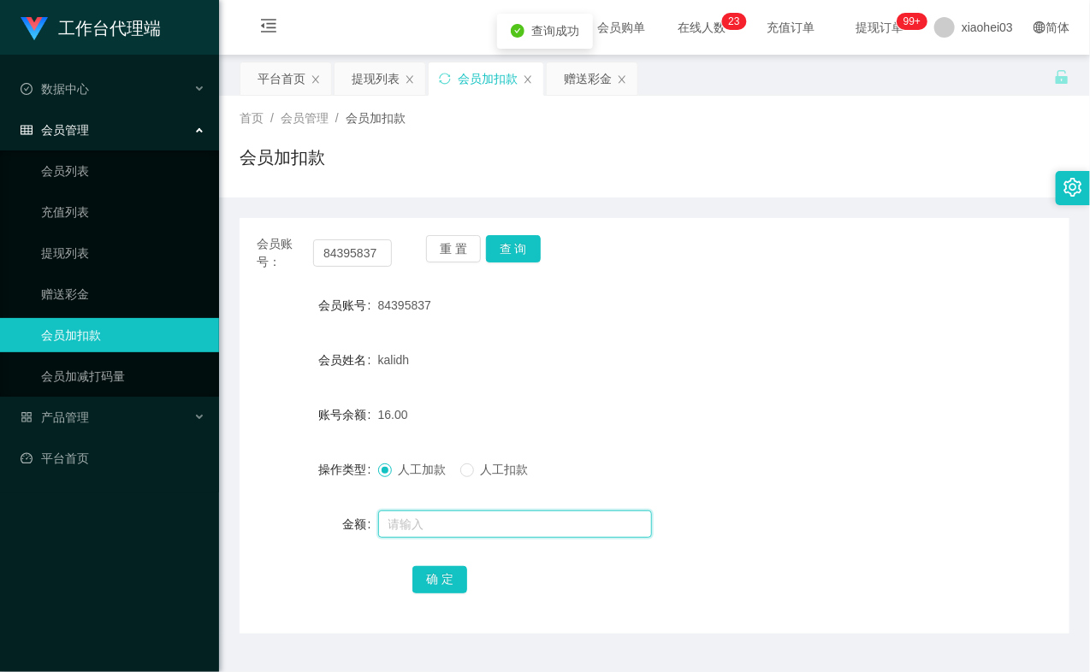
click at [493, 526] on input "text" at bounding box center [515, 524] width 274 height 27
type input "8"
click at [421, 563] on div "确 定" at bounding box center [654, 579] width 484 height 34
click at [456, 582] on button "确 定" at bounding box center [439, 579] width 55 height 27
click at [748, 319] on div "84395837" at bounding box center [620, 305] width 484 height 34
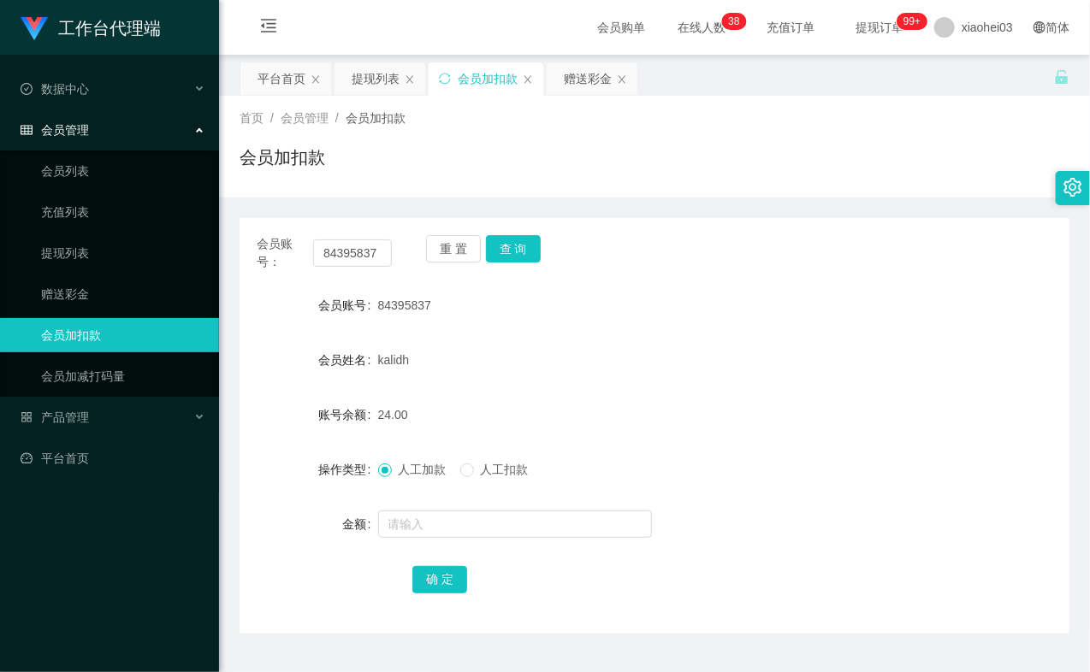
drag, startPoint x: 565, startPoint y: 156, endPoint x: 525, endPoint y: 144, distance: 41.9
click at [566, 156] on div "会员加扣款" at bounding box center [654, 164] width 830 height 39
click at [62, 268] on link "提现列表" at bounding box center [123, 253] width 164 height 34
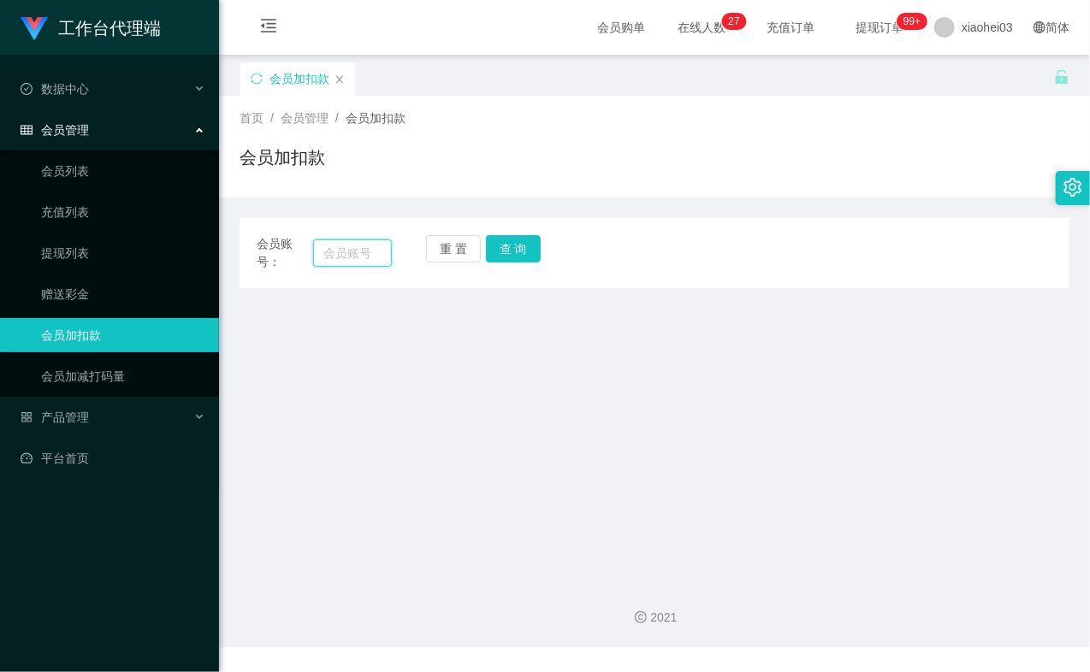
click at [363, 259] on input "text" at bounding box center [352, 252] width 79 height 27
paste input "84395837"
type input "84395837"
click at [514, 259] on button "查 询" at bounding box center [513, 248] width 55 height 27
drag, startPoint x: 514, startPoint y: 259, endPoint x: 513, endPoint y: 288, distance: 29.1
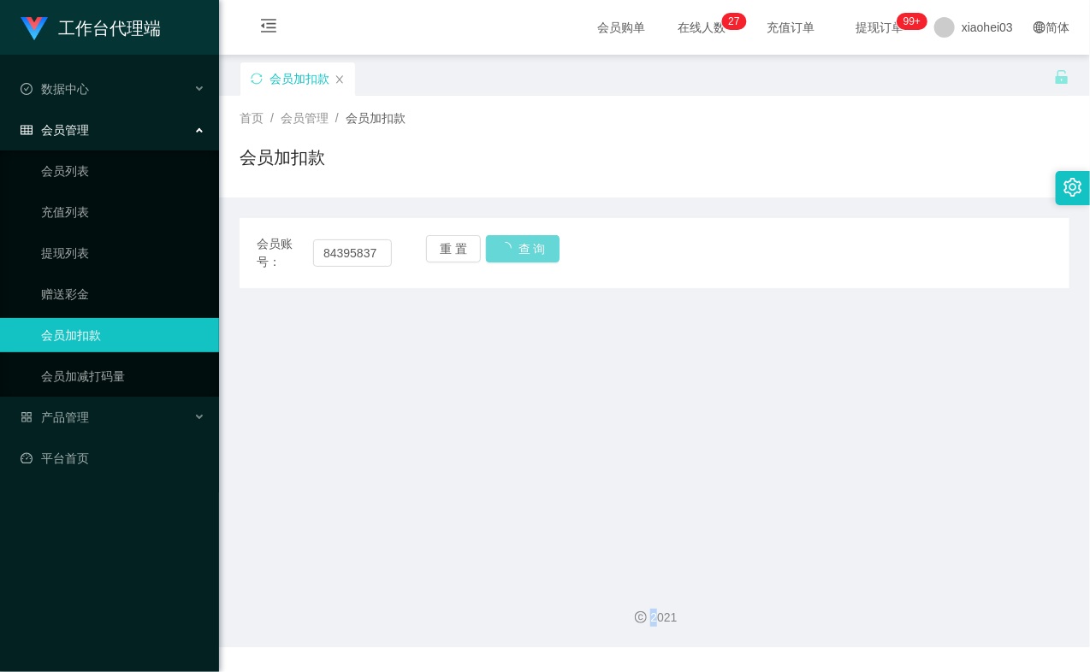
click at [514, 260] on div "重 置 查 询" at bounding box center [493, 253] width 135 height 36
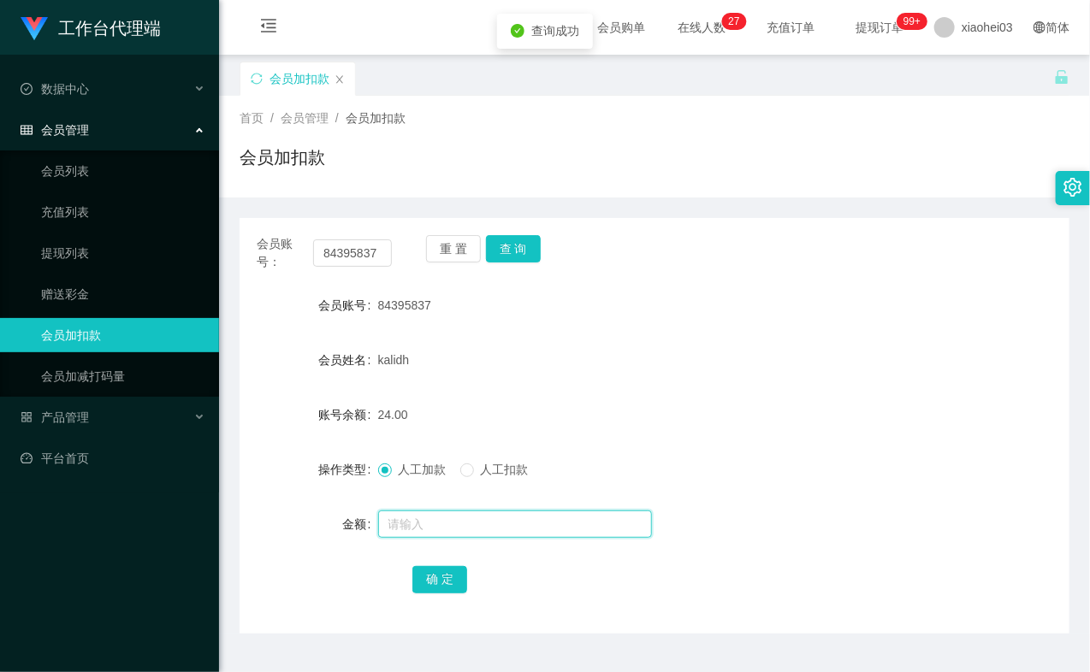
click at [424, 529] on input "text" at bounding box center [515, 524] width 274 height 27
type input "8"
click at [435, 578] on button "确 定" at bounding box center [439, 579] width 55 height 27
click at [699, 440] on form "会员账号 84395837 会员姓名 kalidh 账号余额 32.00 操作类型 人工加款 人工扣款 金额 确 定" at bounding box center [654, 442] width 830 height 308
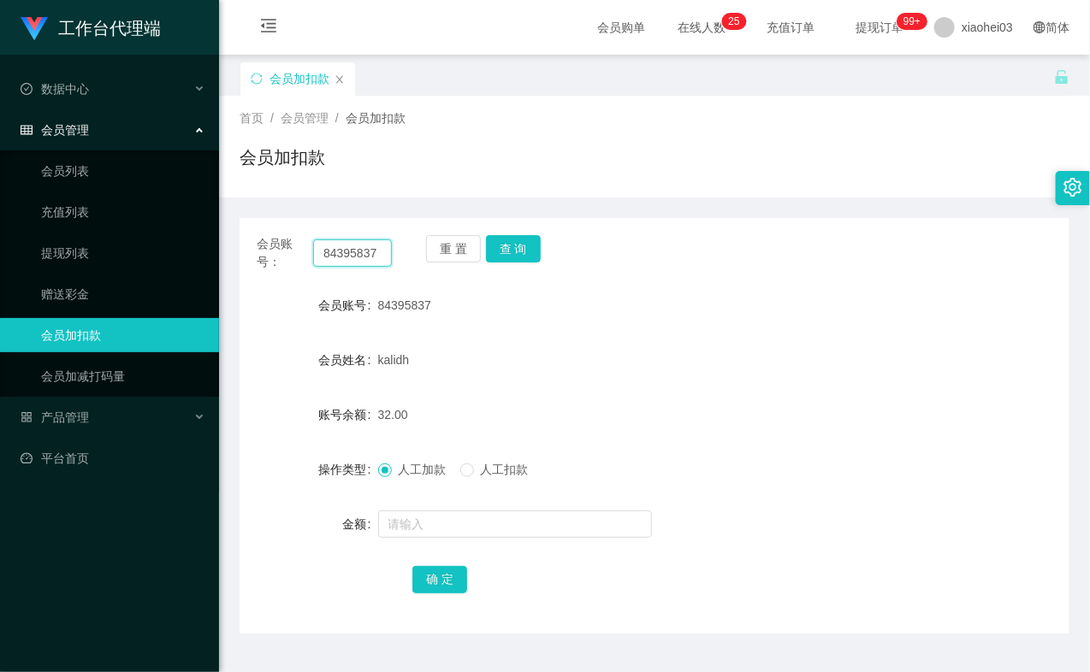
click at [366, 258] on input "84395837" at bounding box center [352, 252] width 79 height 27
paste input "1734179"
type input "81734179"
click at [524, 239] on button "查 询" at bounding box center [513, 248] width 55 height 27
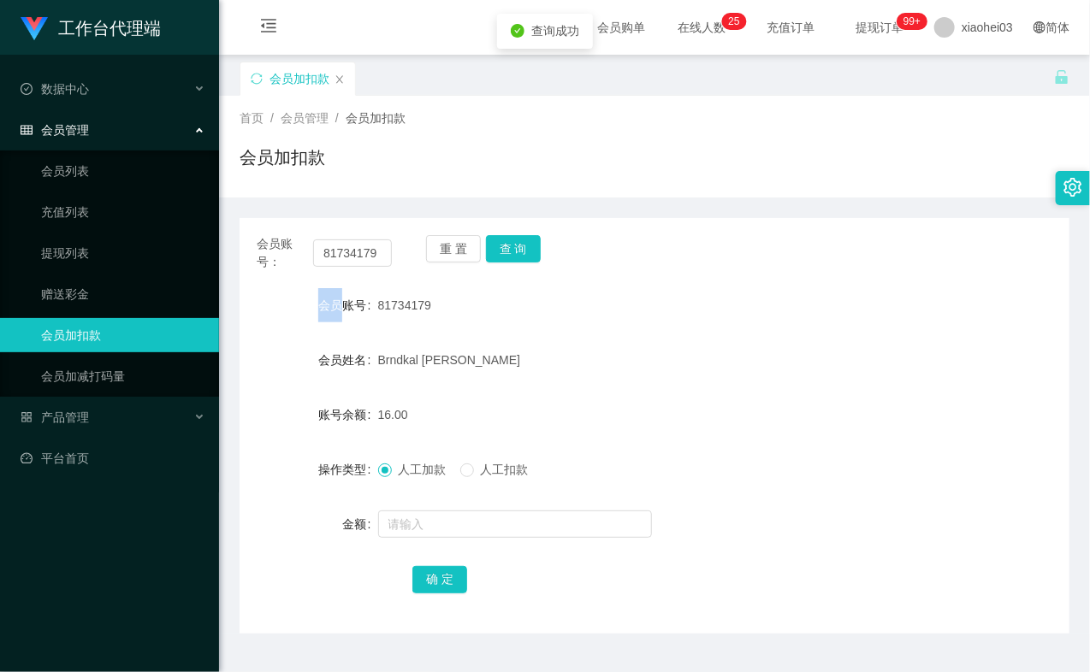
drag, startPoint x: 524, startPoint y: 240, endPoint x: 533, endPoint y: 370, distance: 129.4
click at [523, 242] on div "重 置 查 询" at bounding box center [493, 253] width 135 height 36
click at [481, 522] on input "text" at bounding box center [515, 524] width 274 height 27
type input "8"
drag, startPoint x: 439, startPoint y: 574, endPoint x: 517, endPoint y: 476, distance: 125.4
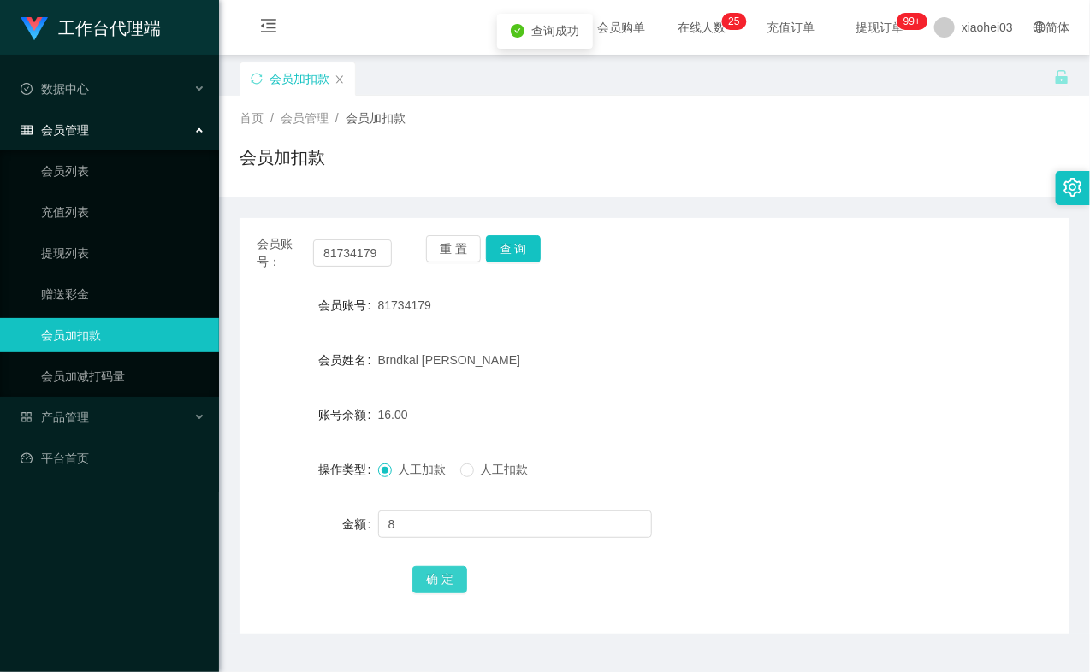
click at [439, 574] on button "确 定" at bounding box center [439, 579] width 55 height 27
click at [601, 399] on div "16.00" at bounding box center [620, 415] width 484 height 34
click at [322, 253] on input "81734179" at bounding box center [352, 252] width 79 height 27
paste input "94289185"
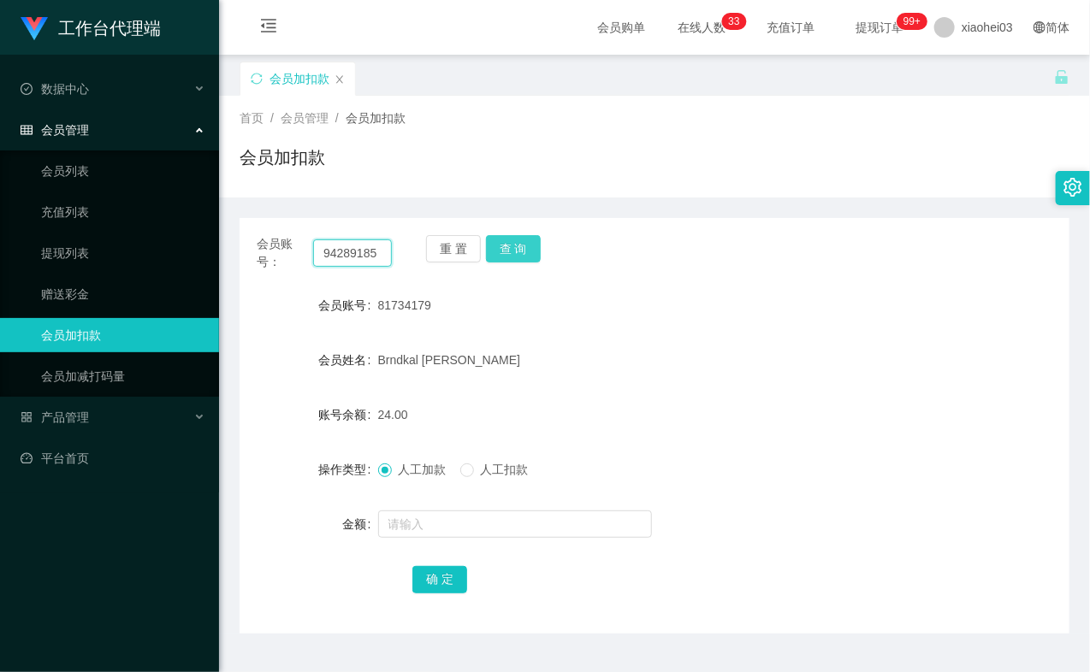
type input "94289185"
click at [518, 253] on button "查 询" at bounding box center [513, 248] width 55 height 27
click at [516, 253] on div "重 置 查 询" at bounding box center [493, 253] width 135 height 36
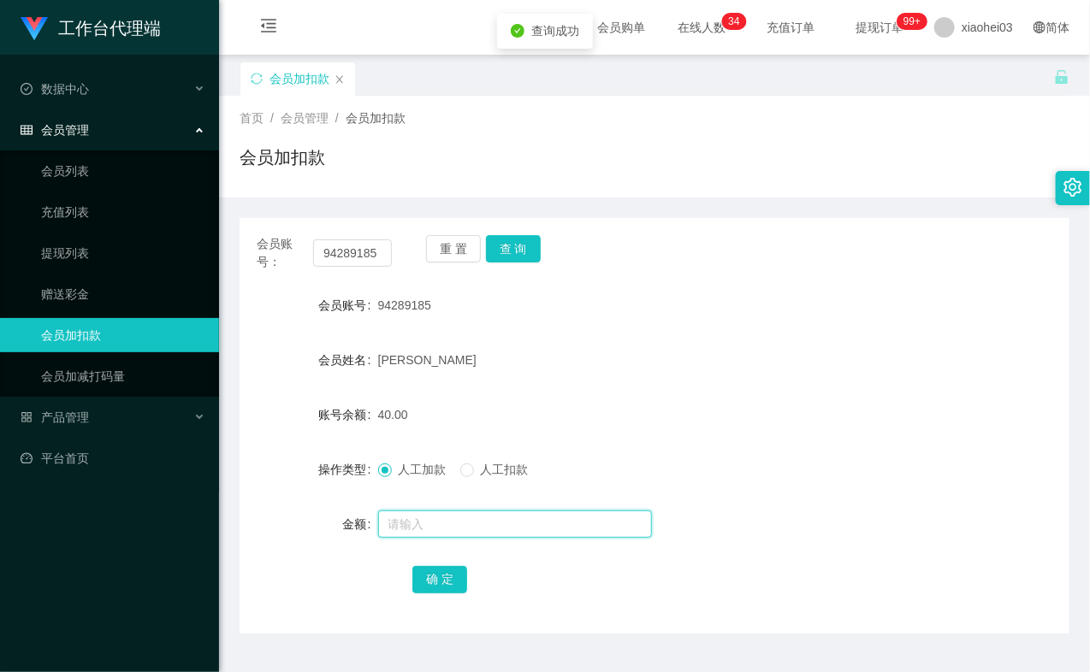
click at [465, 523] on input "text" at bounding box center [515, 524] width 274 height 27
type input "8"
click at [445, 578] on button "确 定" at bounding box center [439, 579] width 55 height 27
click at [660, 415] on div "48.00" at bounding box center [620, 415] width 484 height 34
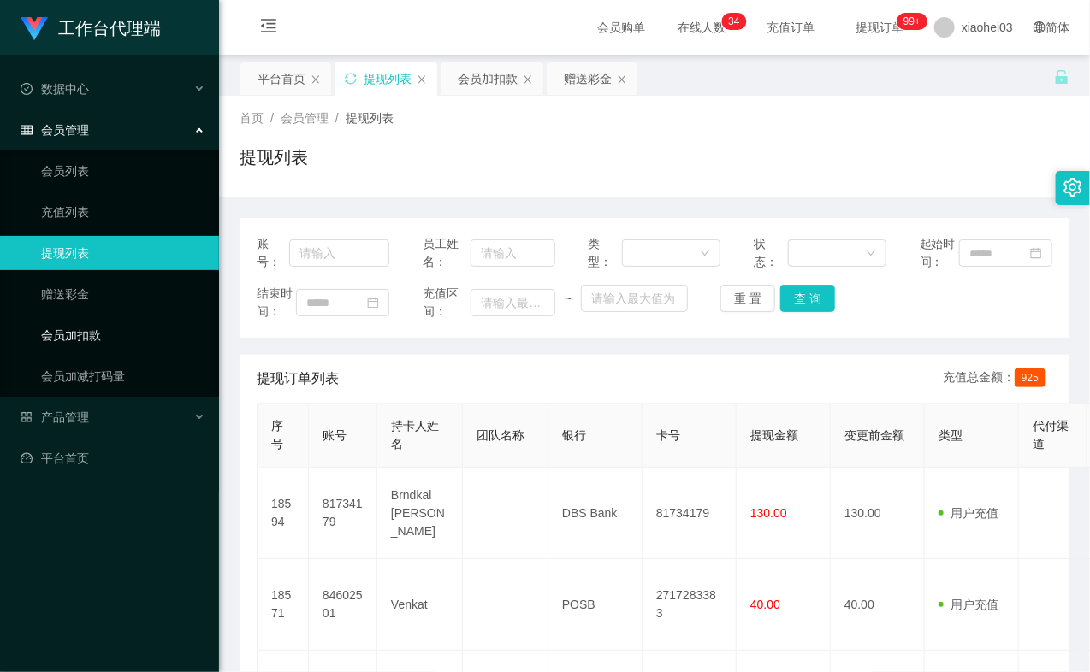
click at [86, 336] on link "会员加扣款" at bounding box center [123, 335] width 164 height 34
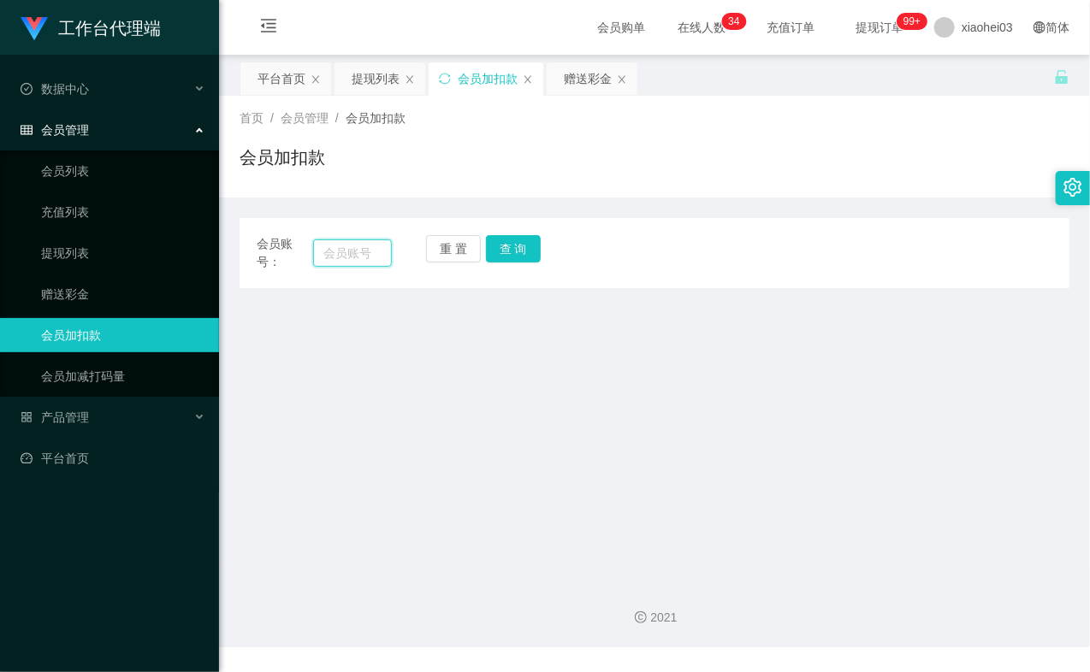
click at [365, 251] on input "text" at bounding box center [352, 252] width 79 height 27
paste input "84602501"
type input "84602501"
click at [526, 257] on button "查 询" at bounding box center [513, 248] width 55 height 27
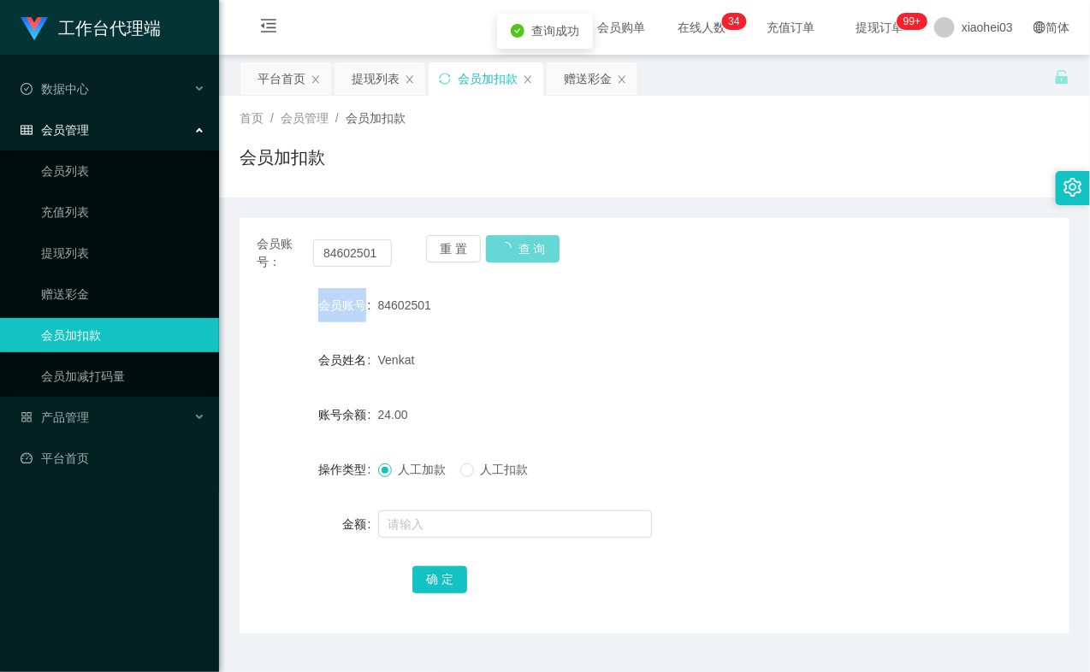
drag, startPoint x: 526, startPoint y: 257, endPoint x: 543, endPoint y: 328, distance: 73.0
click at [526, 257] on div "重 置 查 询" at bounding box center [493, 253] width 135 height 36
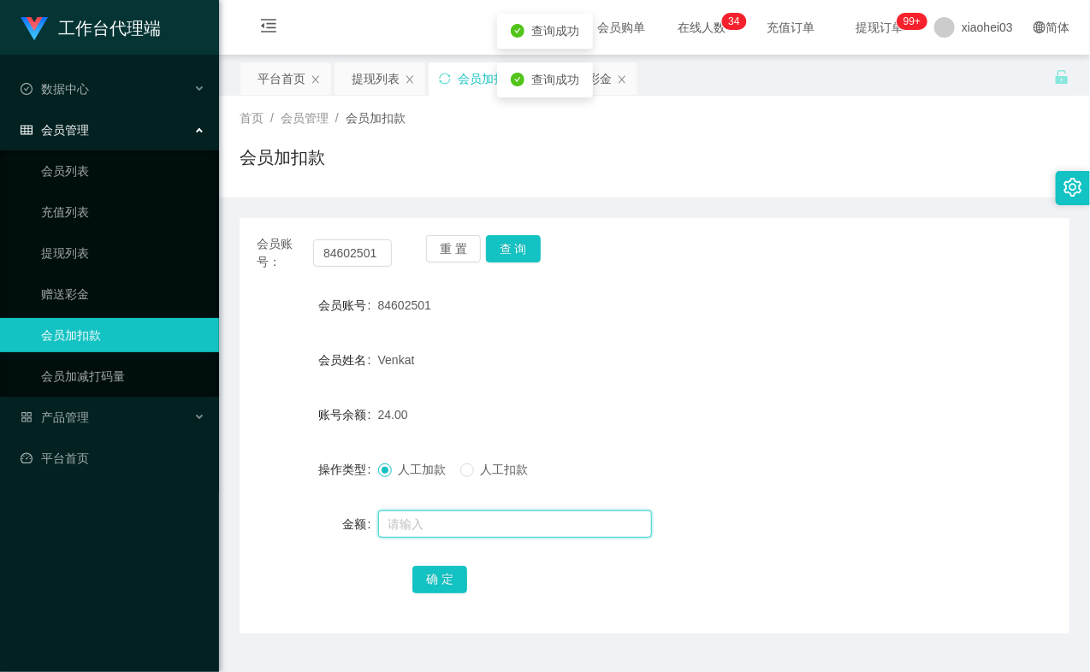
click at [449, 529] on input "text" at bounding box center [515, 524] width 274 height 27
type input "8"
drag, startPoint x: 458, startPoint y: 578, endPoint x: 466, endPoint y: 565, distance: 16.1
click at [458, 578] on button "确 定" at bounding box center [439, 579] width 55 height 27
drag, startPoint x: 614, startPoint y: 443, endPoint x: 657, endPoint y: 414, distance: 51.7
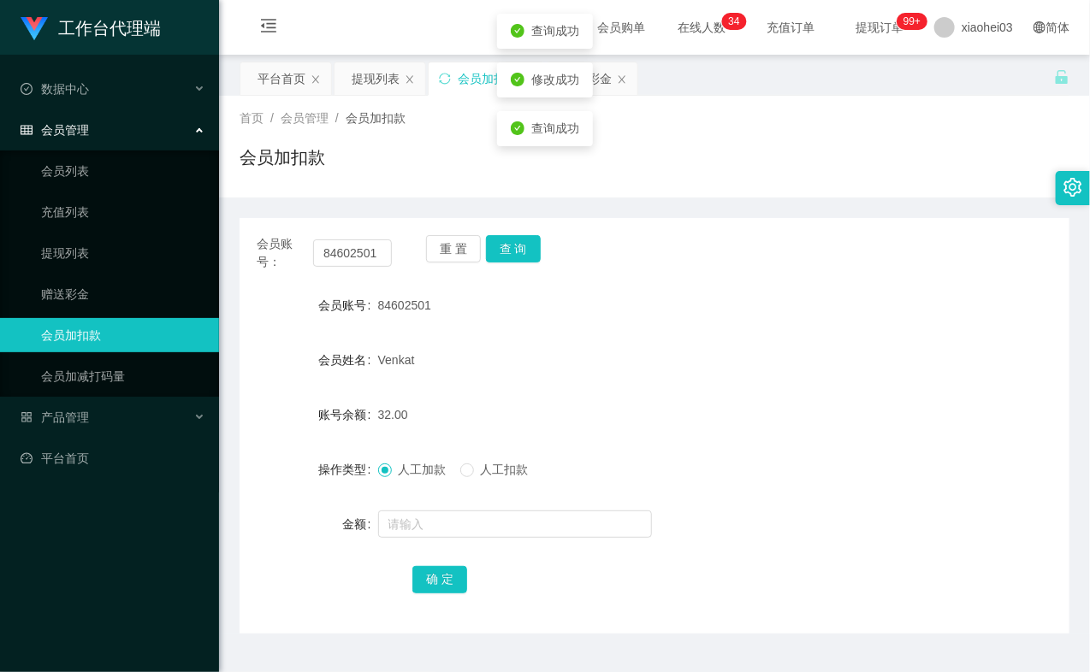
click at [620, 440] on form "会员账号 84602501 会员姓名 Venkat 账号余额 32.00 操作类型 人工加款 人工扣款 金额 确 定" at bounding box center [654, 442] width 830 height 308
click at [64, 252] on link "提现列表" at bounding box center [123, 253] width 164 height 34
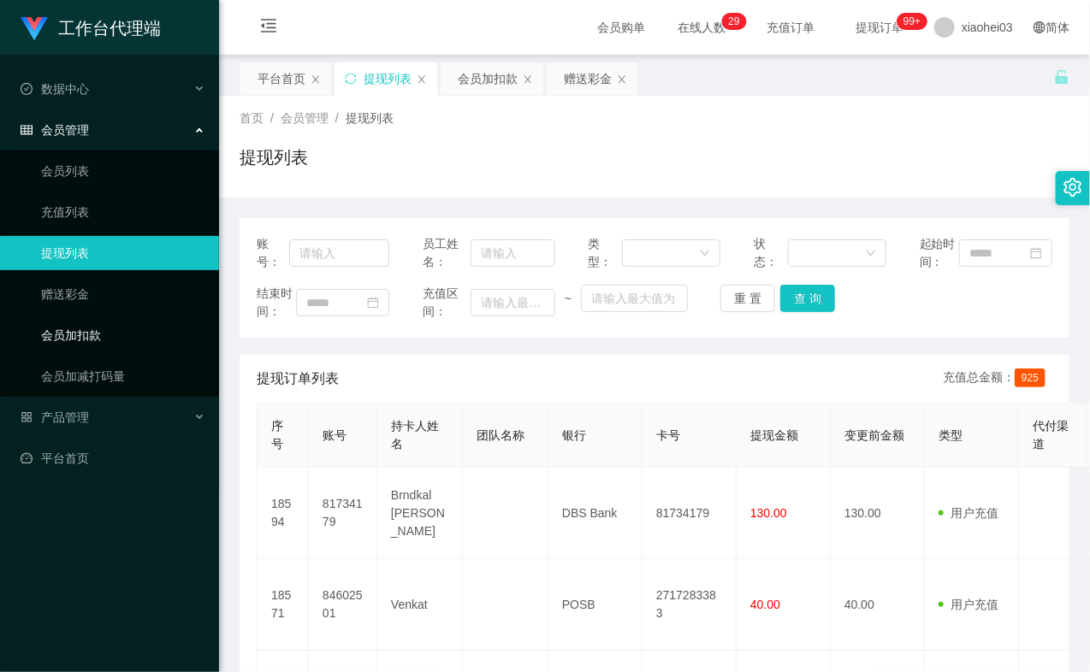
click at [74, 335] on link "会员加扣款" at bounding box center [123, 335] width 164 height 34
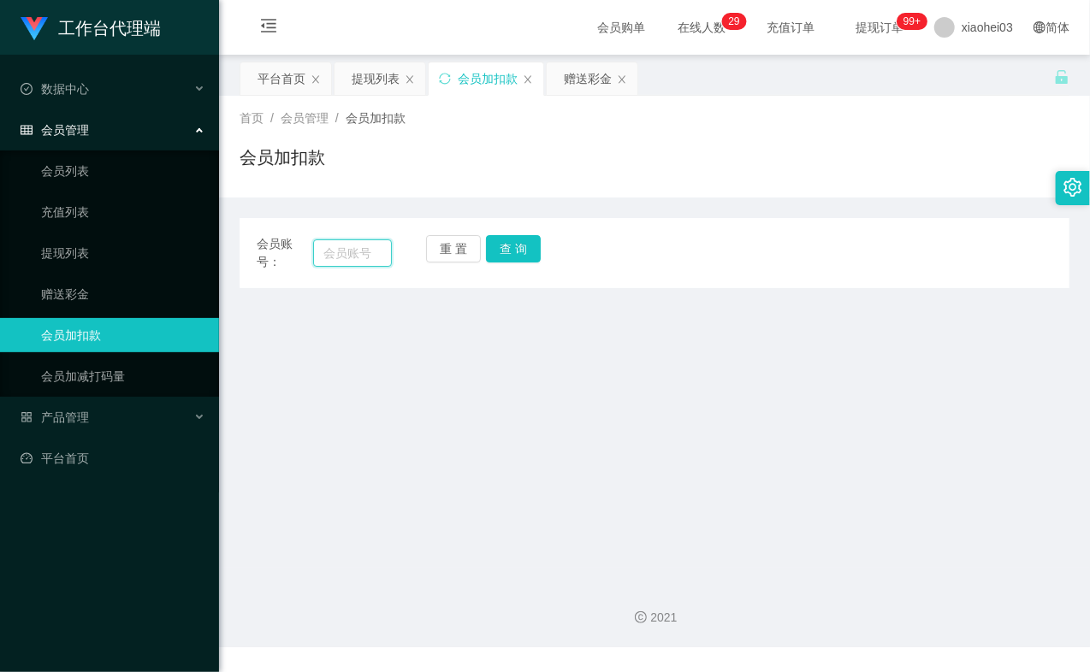
click at [372, 257] on input "text" at bounding box center [352, 252] width 79 height 27
paste input "84395837"
type input "84395837"
click at [525, 257] on button "查 询" at bounding box center [513, 248] width 55 height 27
click at [525, 257] on button "查 询" at bounding box center [523, 248] width 74 height 27
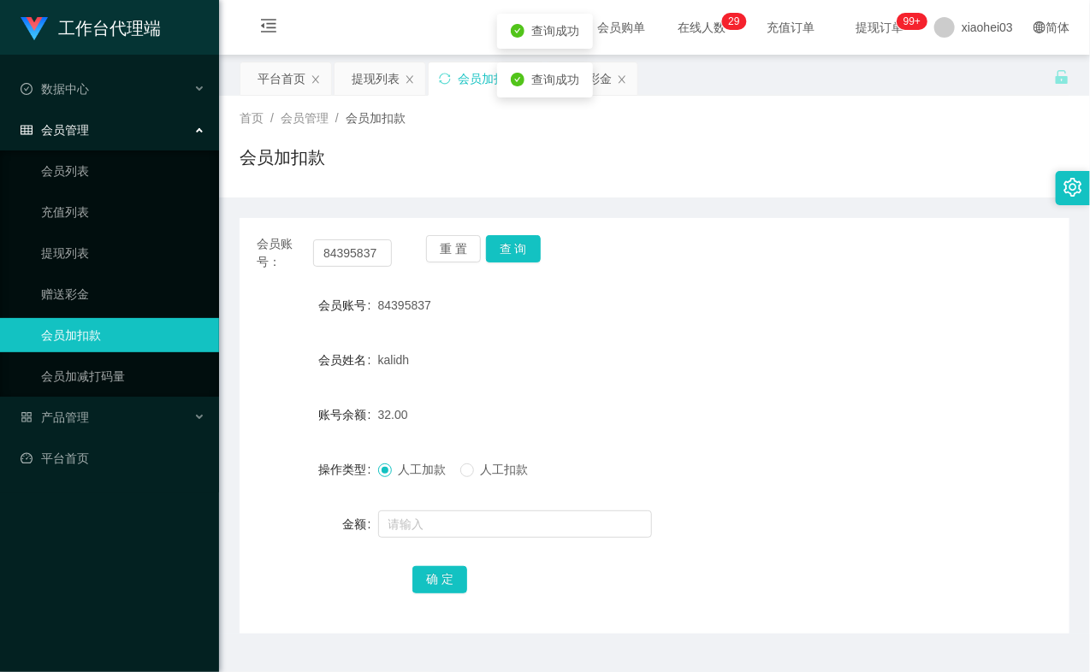
click at [420, 548] on form "会员账号 84395837 会员姓名 kalidh 账号余额 32.00 操作类型 人工加款 人工扣款 金额 确 定" at bounding box center [654, 442] width 830 height 308
click at [429, 528] on input "text" at bounding box center [515, 524] width 274 height 27
type input "8"
drag, startPoint x: 450, startPoint y: 578, endPoint x: 465, endPoint y: 576, distance: 15.6
click at [450, 578] on button "确 定" at bounding box center [439, 579] width 55 height 27
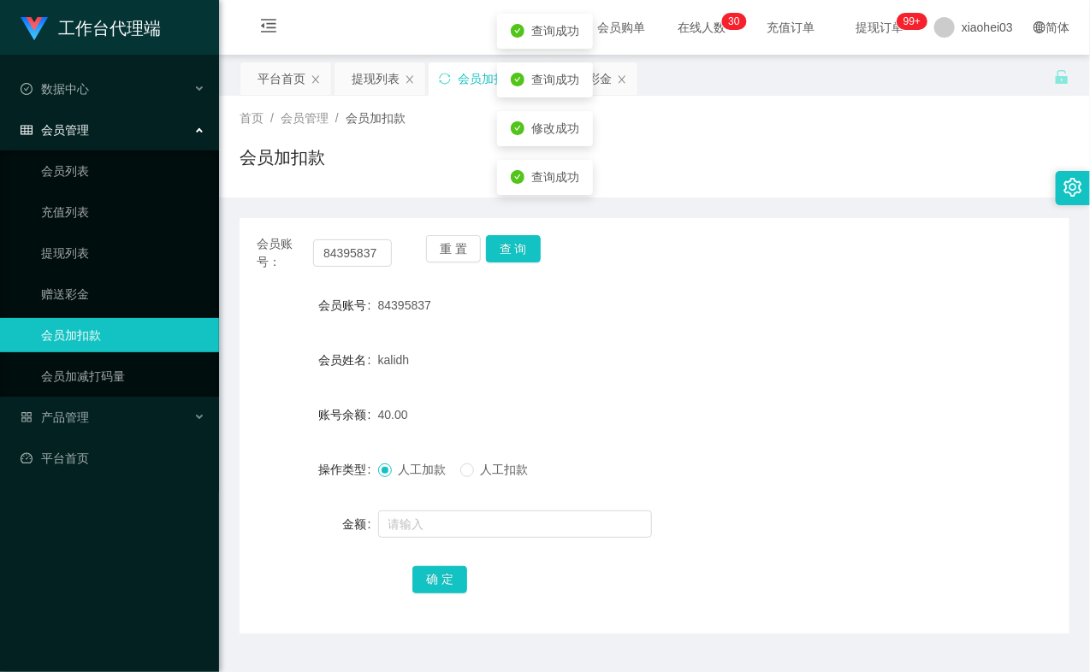
click at [664, 374] on div "kalidh" at bounding box center [620, 360] width 484 height 34
click at [342, 267] on div "会员账号： 84395837" at bounding box center [324, 253] width 135 height 36
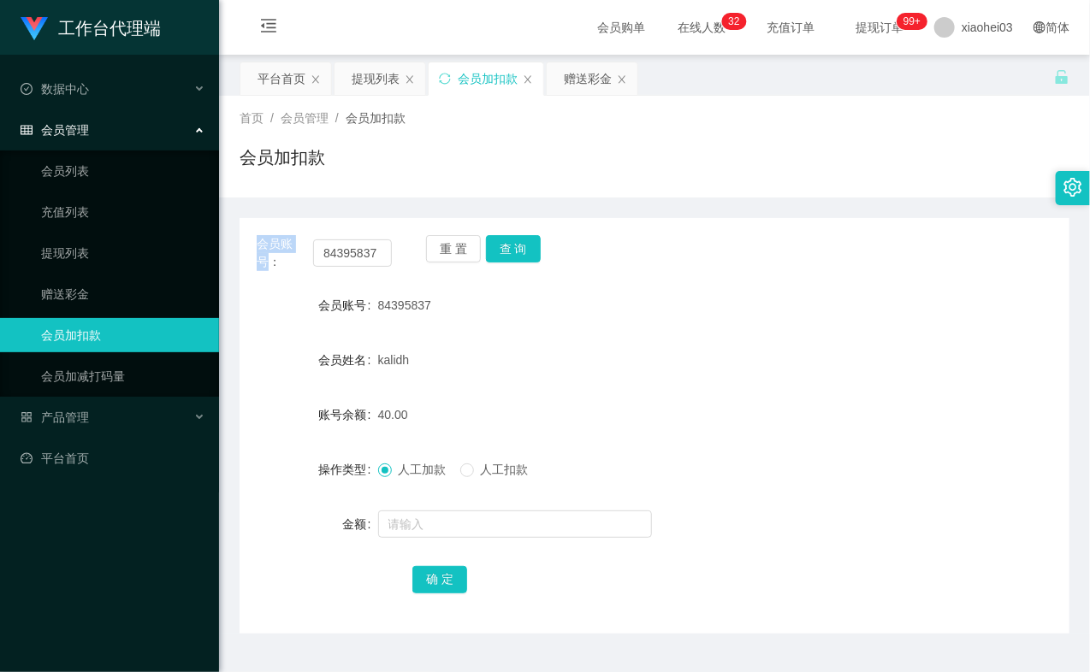
click at [342, 267] on div "会员账号： 84395837" at bounding box center [324, 253] width 135 height 36
click at [346, 254] on input "84395837" at bounding box center [352, 252] width 79 height 27
paste input "94289185"
type input "94289185"
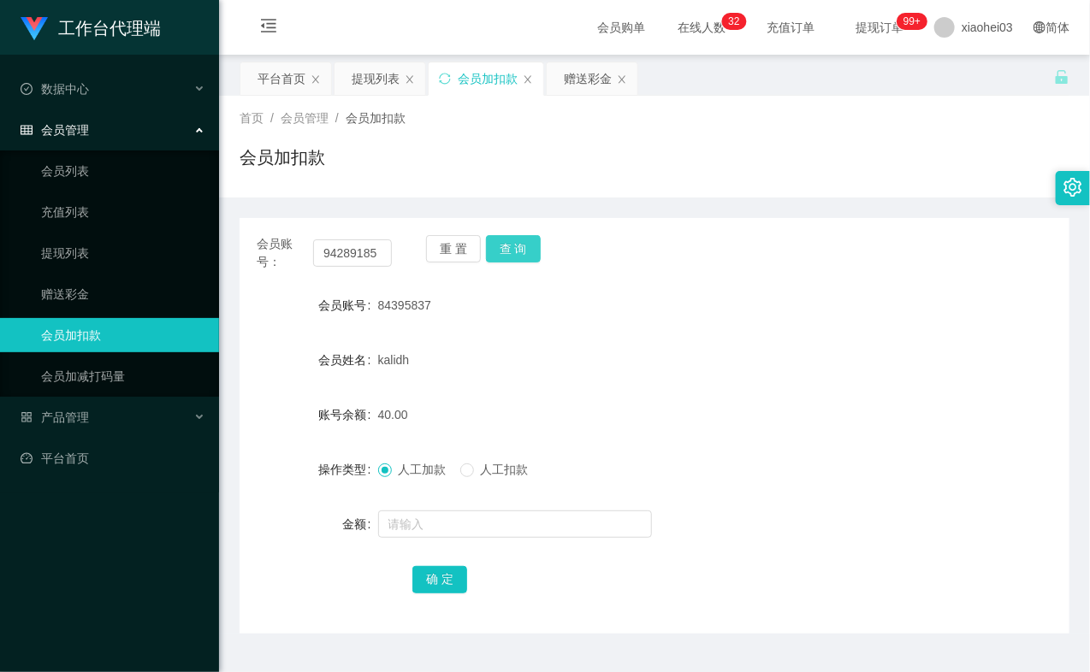
click at [524, 251] on button "查 询" at bounding box center [513, 248] width 55 height 27
click at [524, 251] on div "重 置 查 询" at bounding box center [493, 253] width 135 height 36
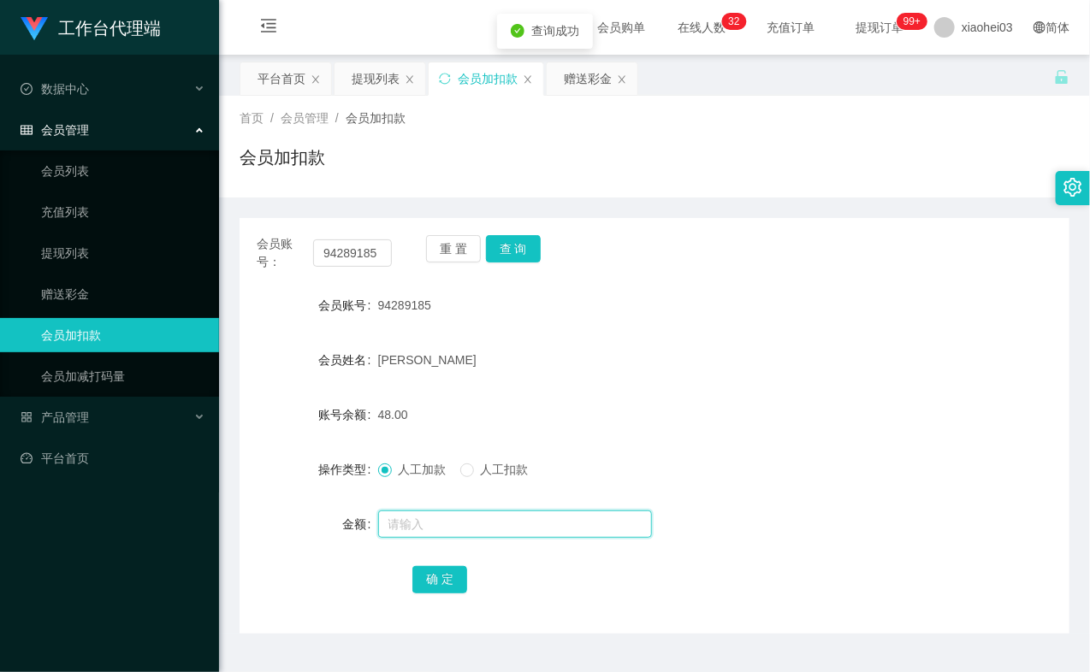
click at [429, 511] on input "text" at bounding box center [515, 524] width 274 height 27
type input "8"
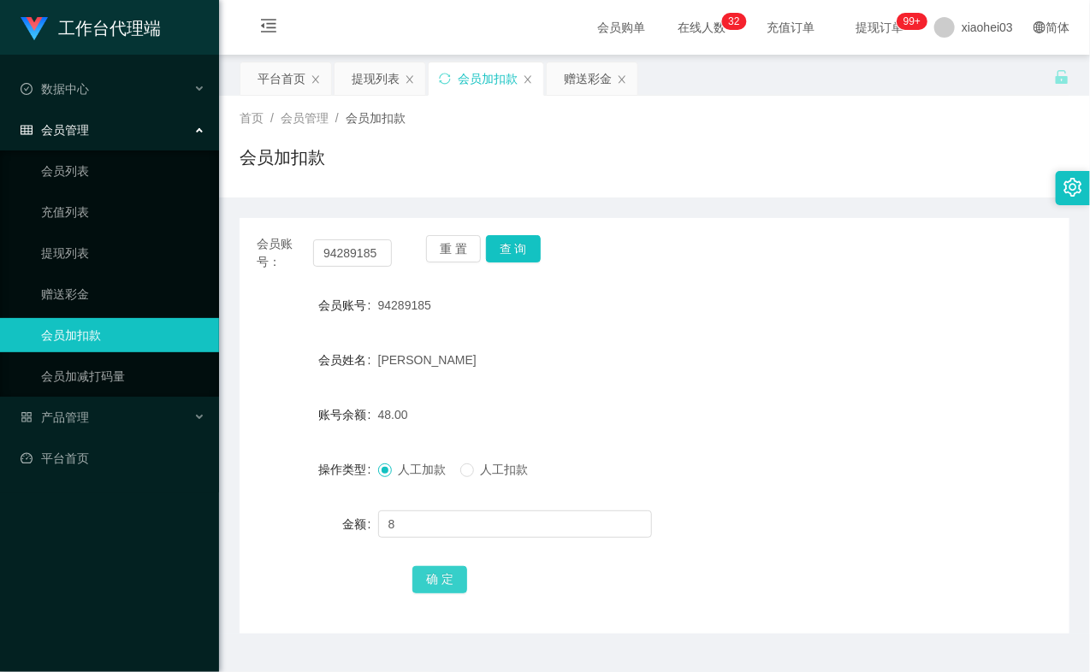
click at [424, 574] on button "确 定" at bounding box center [439, 579] width 55 height 27
click at [657, 409] on div "56.00" at bounding box center [620, 415] width 484 height 34
click at [353, 260] on input "94289185" at bounding box center [352, 252] width 79 height 27
paste input "81734179"
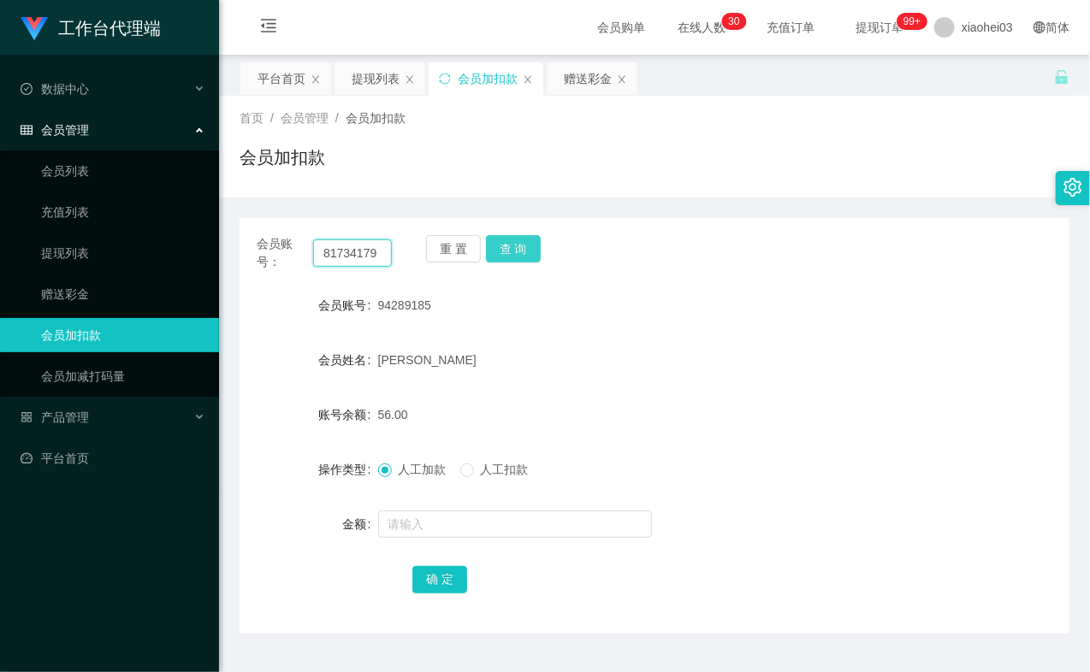
type input "81734179"
click at [515, 252] on button "查 询" at bounding box center [513, 248] width 55 height 27
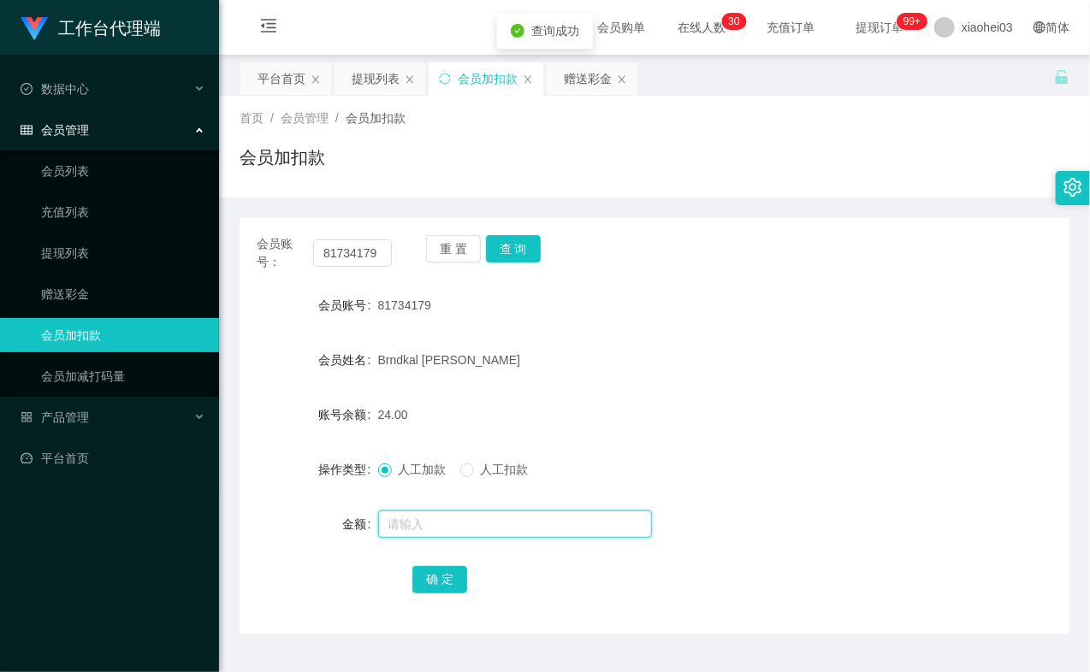
click at [488, 519] on input "text" at bounding box center [515, 524] width 274 height 27
type input "8"
click at [431, 562] on div "确 定" at bounding box center [654, 579] width 484 height 34
click at [430, 570] on button "确 定" at bounding box center [439, 579] width 55 height 27
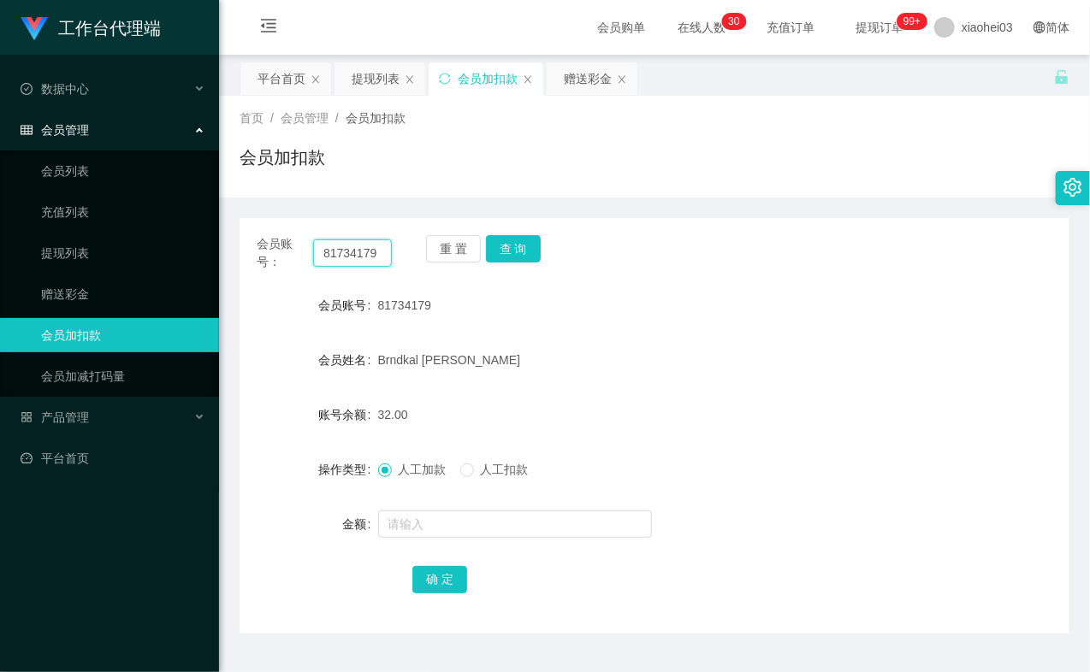
click at [363, 255] on input "81734179" at bounding box center [352, 252] width 79 height 27
paste input "4395837"
type input "84395837"
click at [518, 244] on button "查 询" at bounding box center [513, 248] width 55 height 27
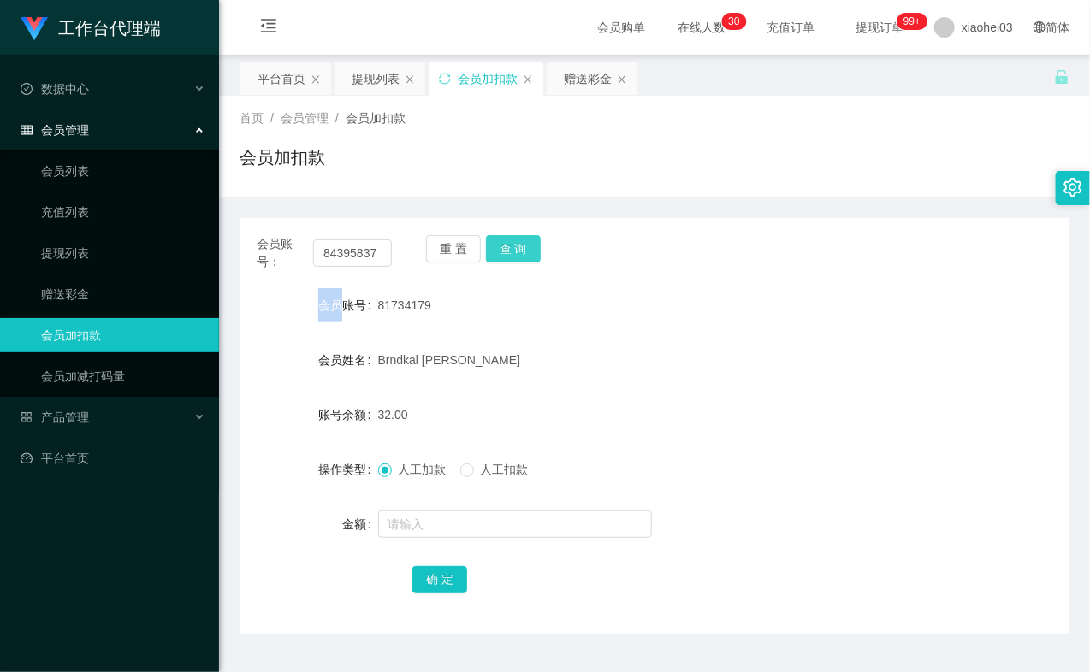
click at [518, 244] on div "重 置 查 询" at bounding box center [493, 253] width 135 height 36
drag, startPoint x: 518, startPoint y: 244, endPoint x: 519, endPoint y: 275, distance: 30.8
click at [518, 260] on button "查 询" at bounding box center [513, 248] width 55 height 27
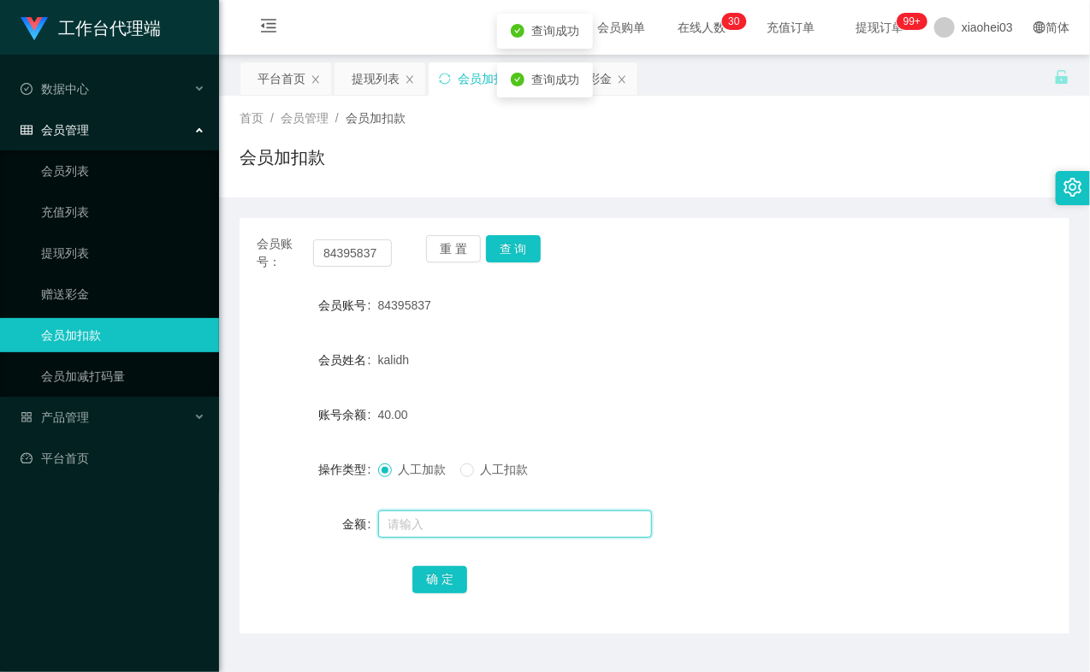
click at [453, 519] on input "text" at bounding box center [515, 524] width 274 height 27
type input "100"
click at [441, 577] on button "确 定" at bounding box center [439, 579] width 55 height 27
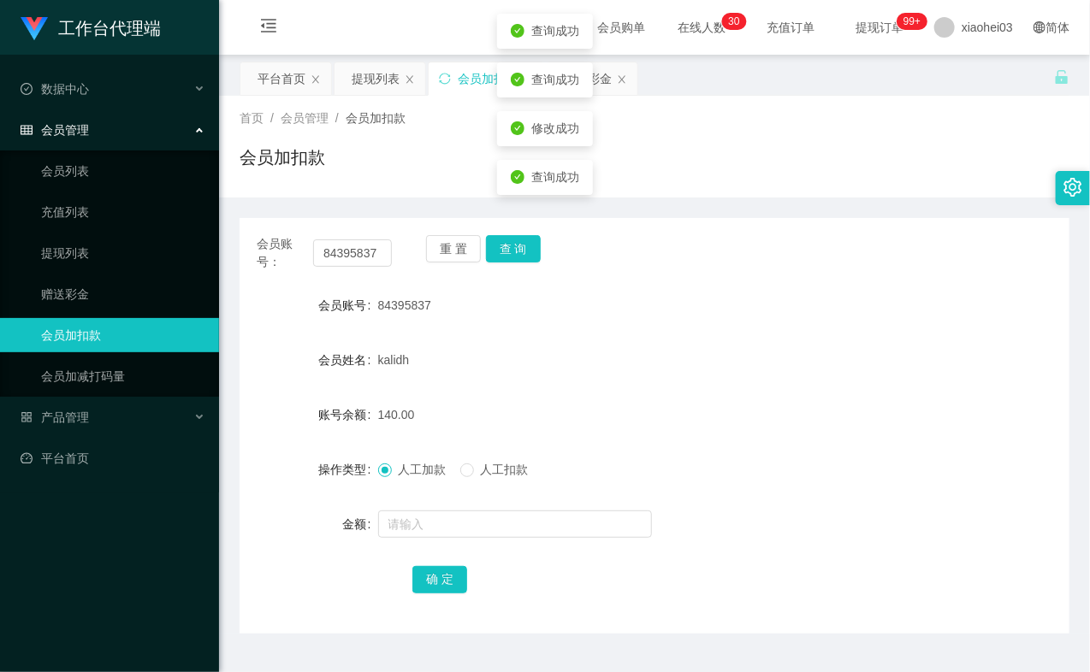
click at [573, 372] on div "kalidh" at bounding box center [620, 360] width 484 height 34
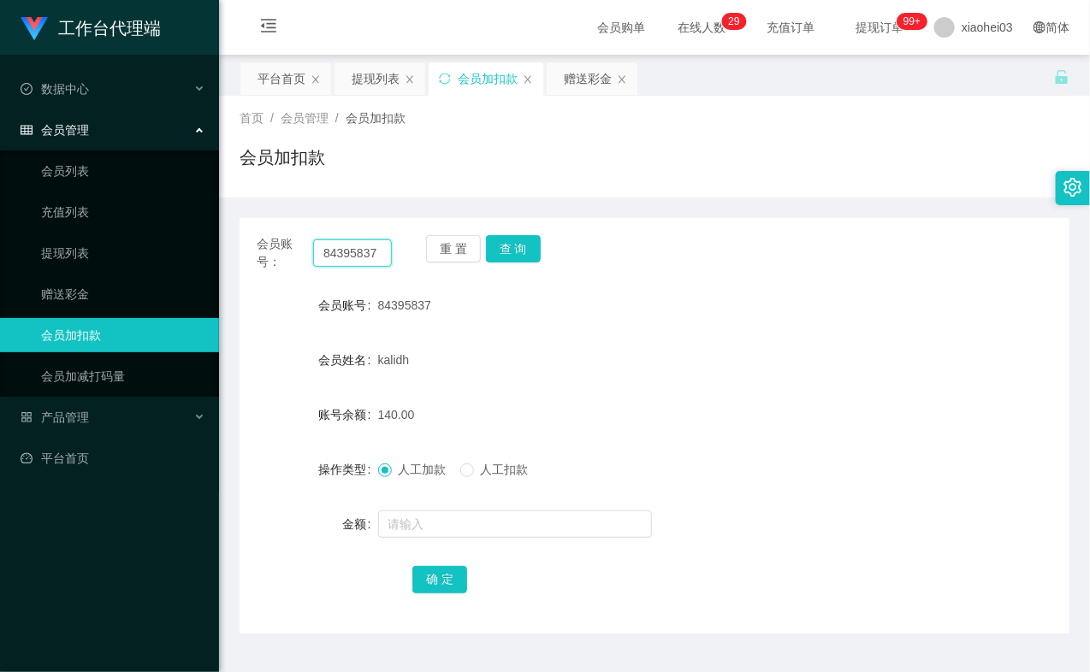
click at [342, 248] on input "84395837" at bounding box center [352, 252] width 79 height 27
paste input "602501"
type input "84602501"
click at [530, 261] on button "查 询" at bounding box center [513, 248] width 55 height 27
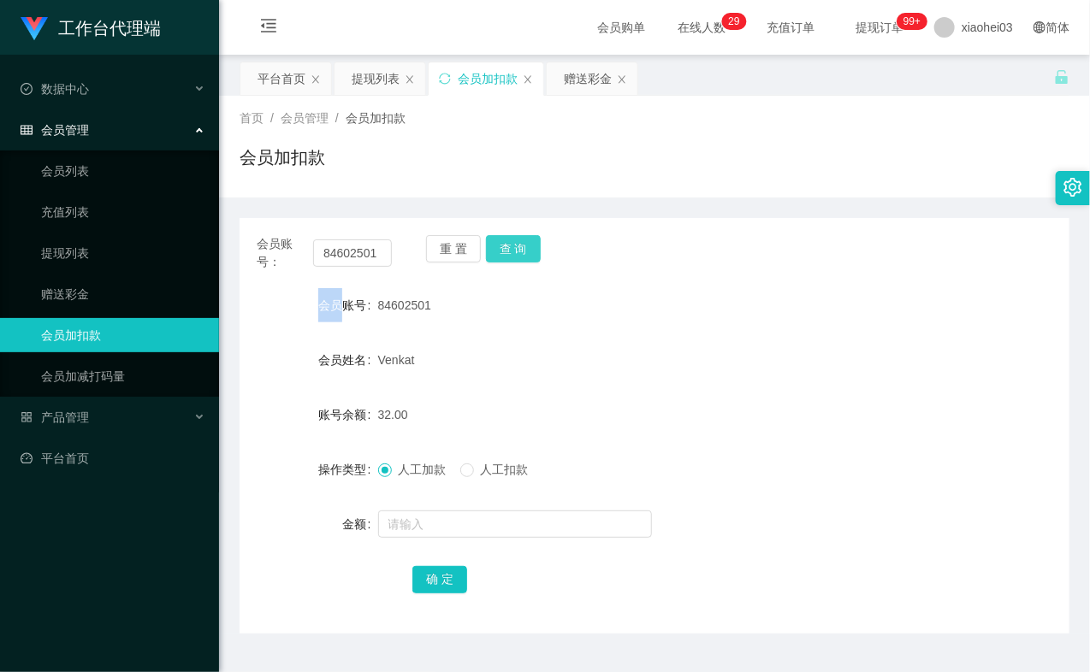
click at [530, 261] on div "重 置 查 询" at bounding box center [493, 253] width 135 height 36
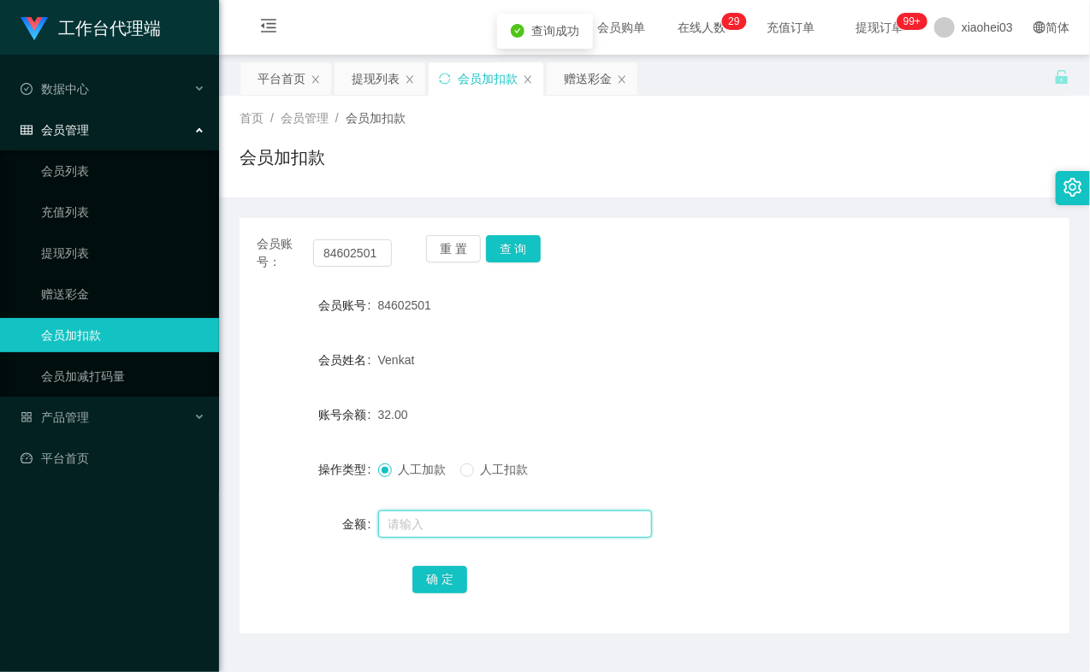
click at [476, 531] on input "text" at bounding box center [515, 524] width 274 height 27
type input "8"
click at [443, 571] on button "确 定" at bounding box center [439, 579] width 55 height 27
click at [72, 252] on link "提现列表" at bounding box center [123, 253] width 164 height 34
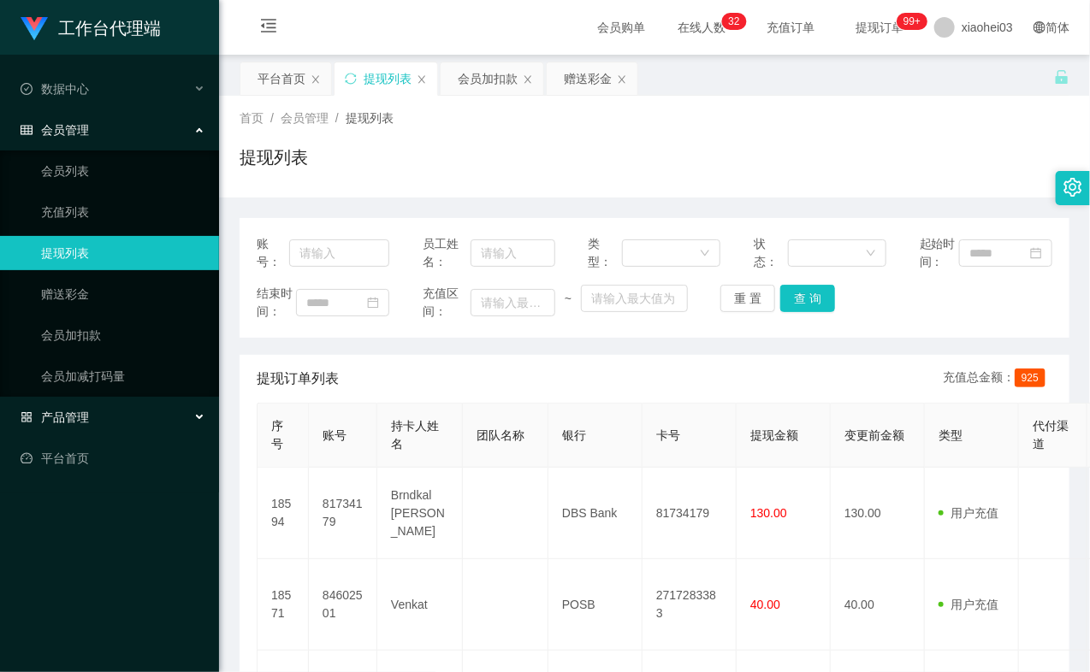
click at [79, 411] on span "产品管理" at bounding box center [55, 418] width 68 height 14
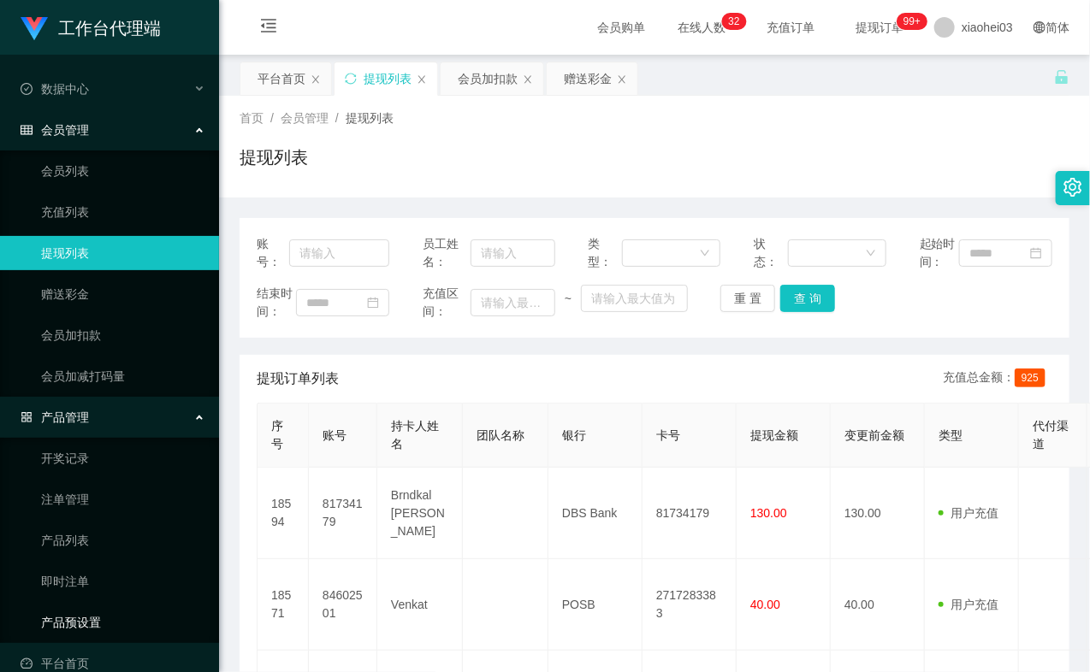
click at [75, 622] on link "产品预设置" at bounding box center [123, 623] width 164 height 34
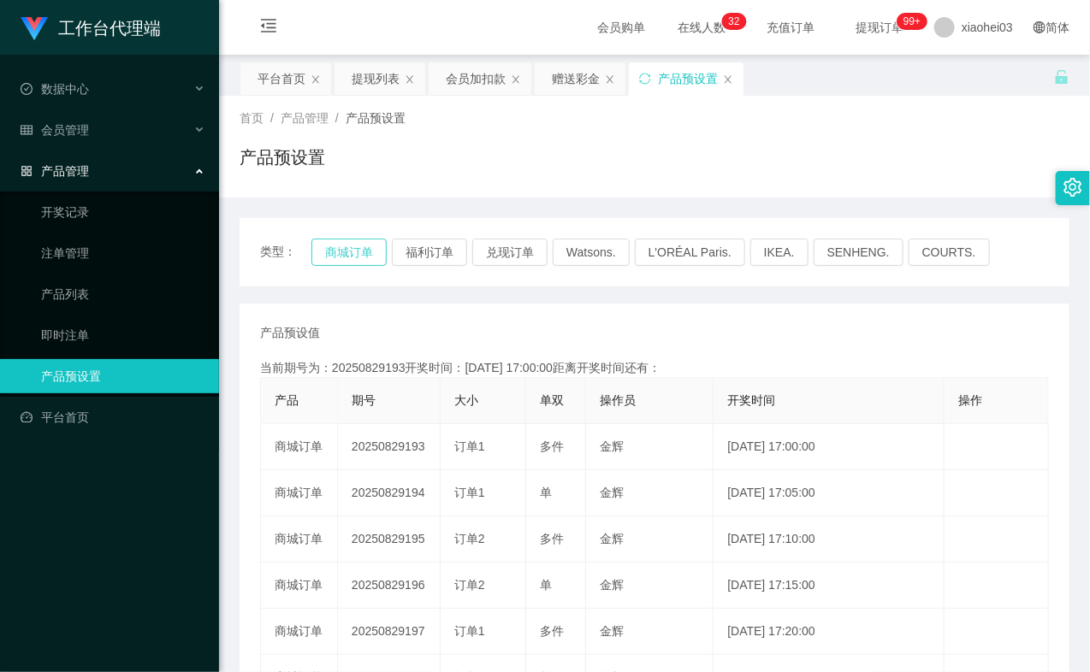
click at [360, 257] on button "商城订单" at bounding box center [348, 252] width 75 height 27
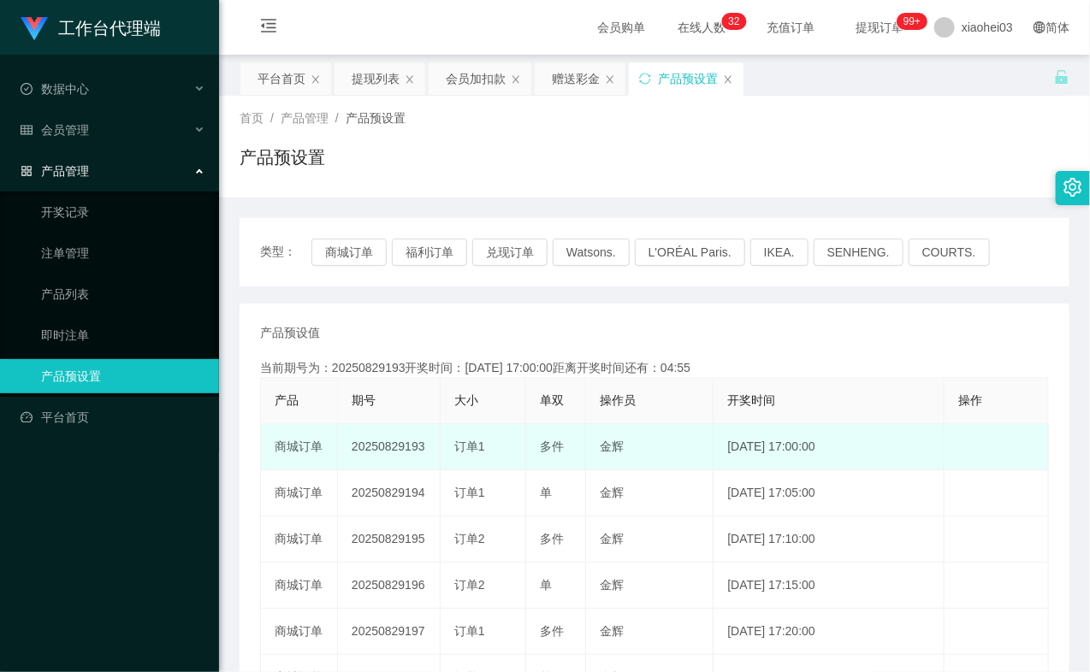
click at [713, 455] on td "[DATE] 17:00:00" at bounding box center [828, 447] width 231 height 46
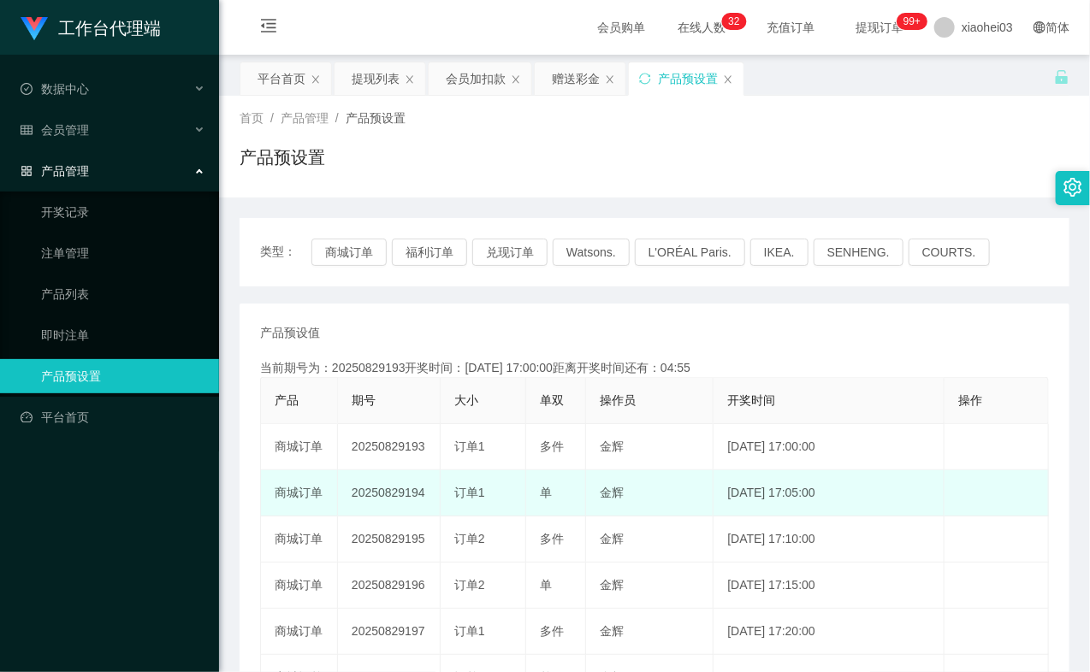
click at [713, 488] on td "[DATE] 17:05:00" at bounding box center [828, 493] width 231 height 46
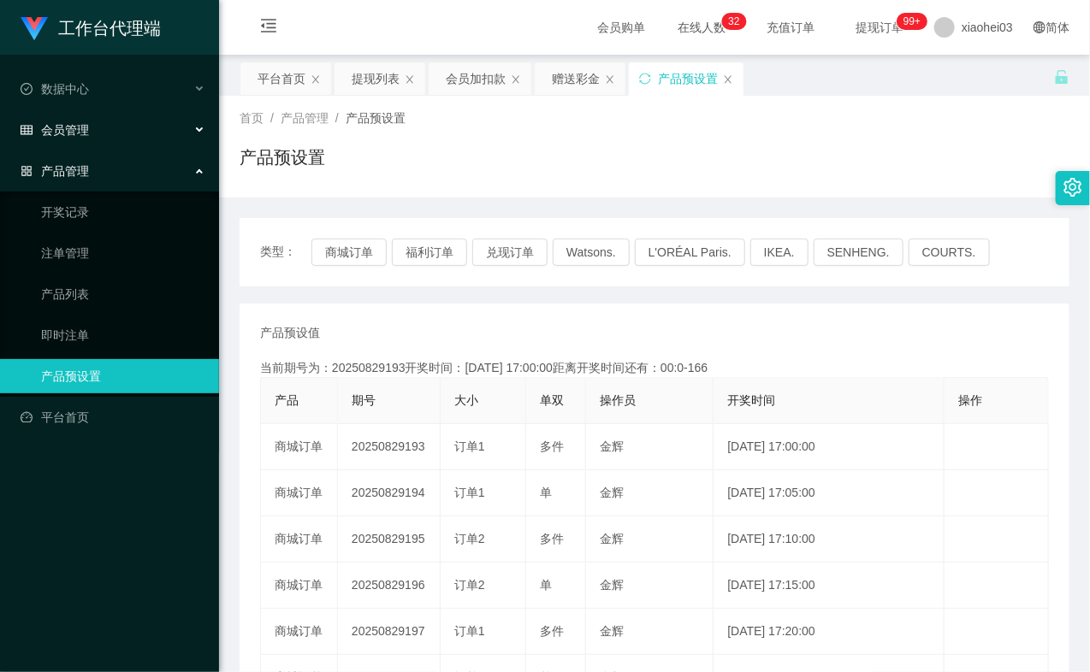
click at [108, 131] on div "会员管理" at bounding box center [109, 130] width 219 height 34
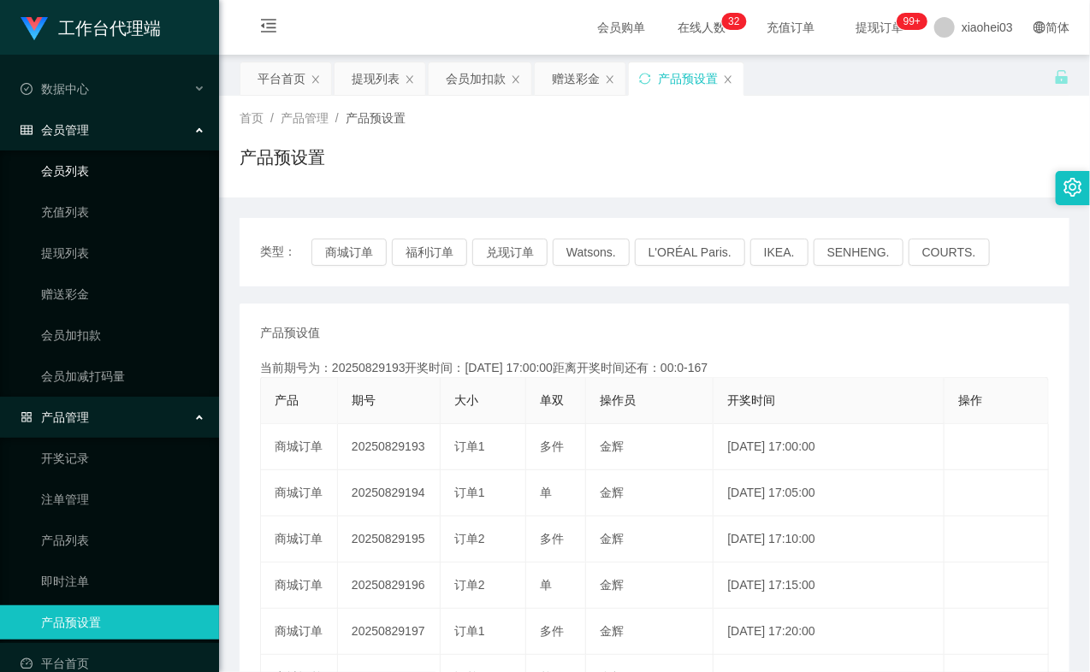
drag, startPoint x: 91, startPoint y: 172, endPoint x: 144, endPoint y: 174, distance: 53.1
click at [90, 172] on link "会员列表" at bounding box center [123, 171] width 164 height 34
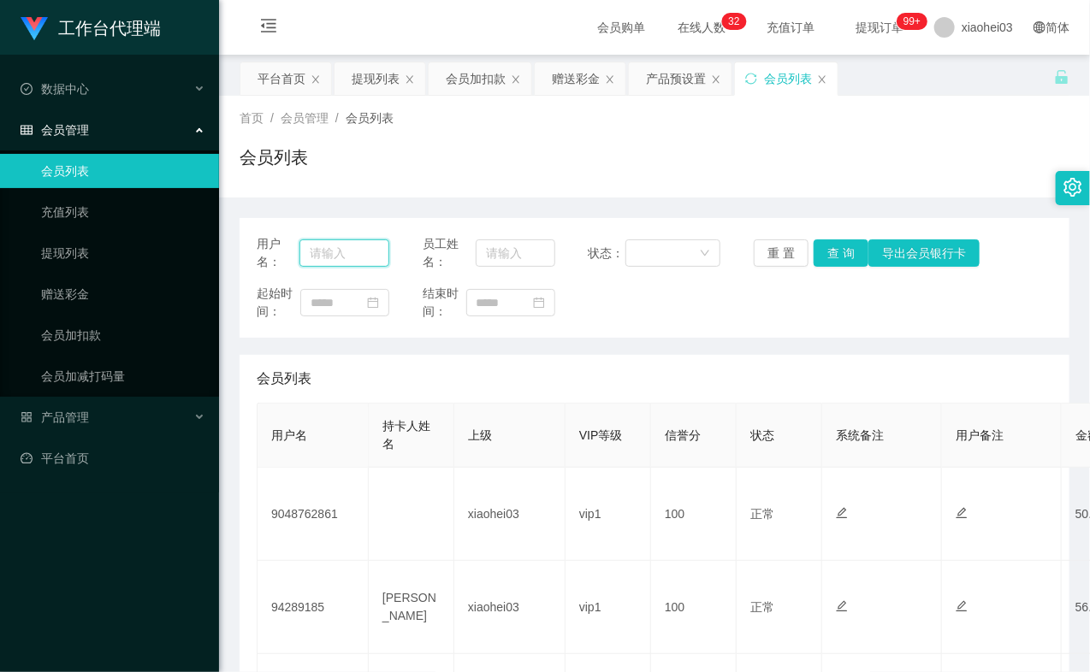
drag, startPoint x: 334, startPoint y: 251, endPoint x: 562, endPoint y: 251, distance: 227.5
click at [332, 251] on input "text" at bounding box center [344, 252] width 90 height 27
paste input "9048762861"
type input "9048762861"
click at [832, 251] on button "查 询" at bounding box center [840, 252] width 55 height 27
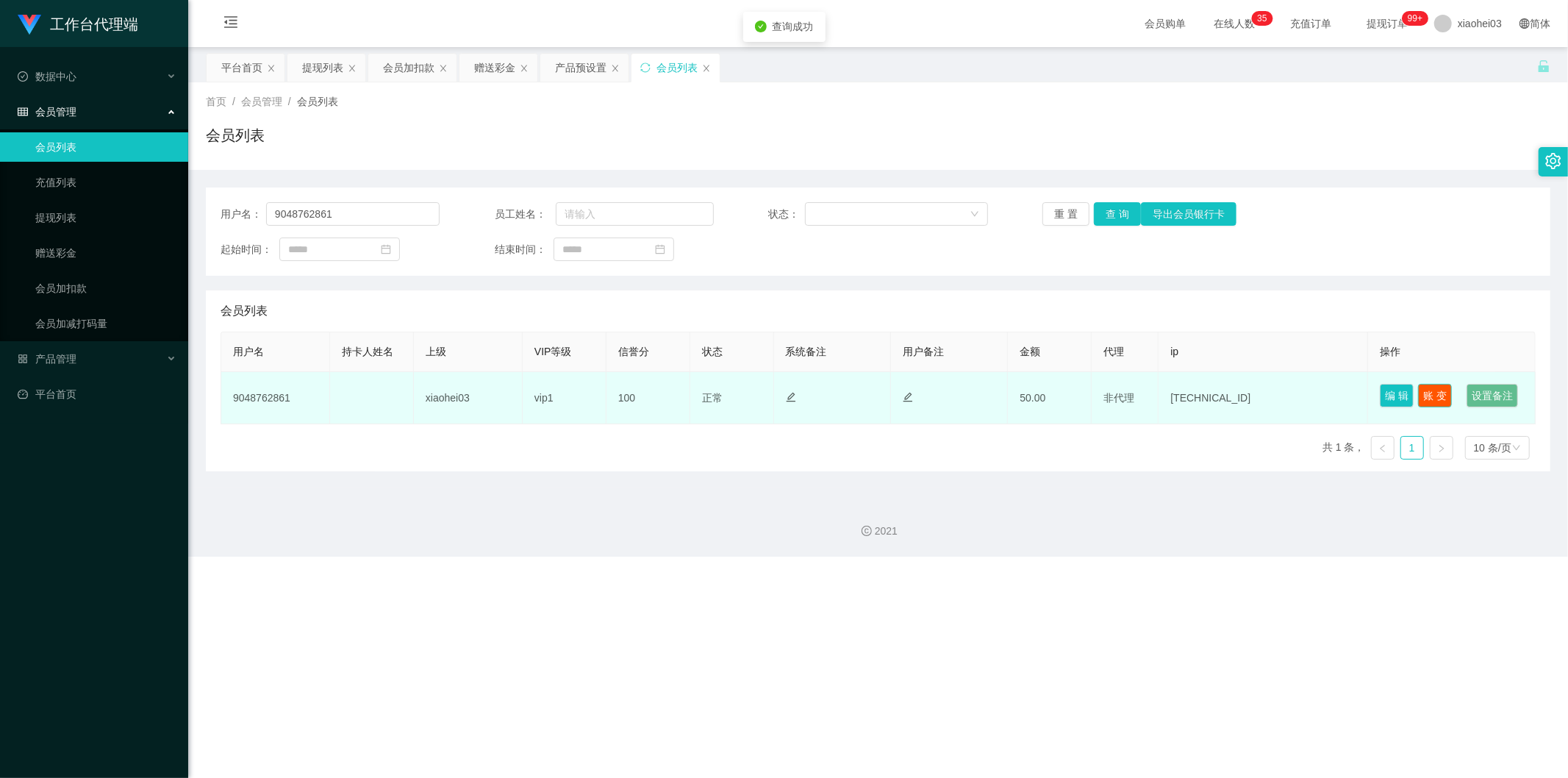
click at [1439, 393] on button "账 变" at bounding box center [1435, 395] width 34 height 23
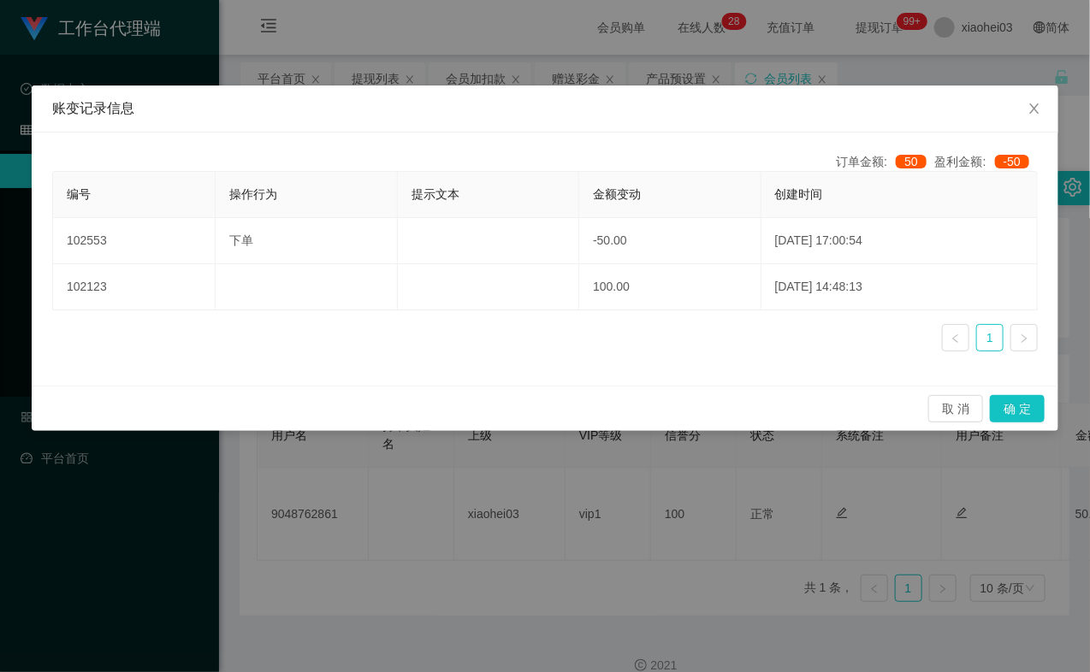
click at [325, 50] on div "账变记录信息 订单金额: 50 盈利金额: -50 编号 操作行为 提示文本 金额变动 创建时间 102553 下单 -50.00 2025-08-29 17…" at bounding box center [545, 336] width 1090 height 672
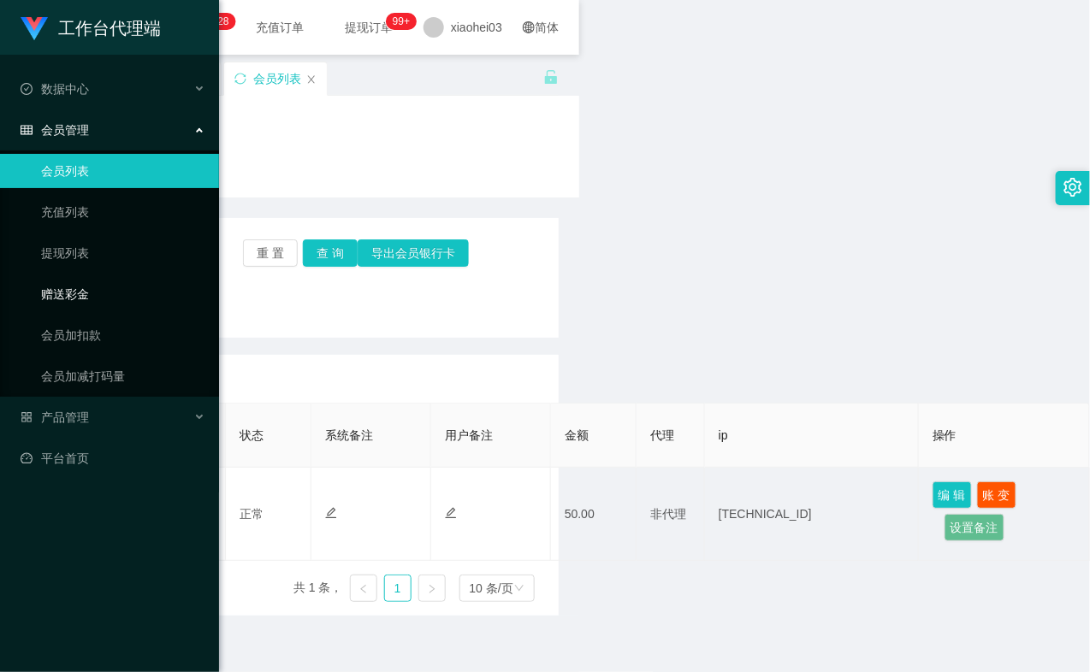
click at [95, 285] on link "赠送彩金" at bounding box center [123, 294] width 164 height 34
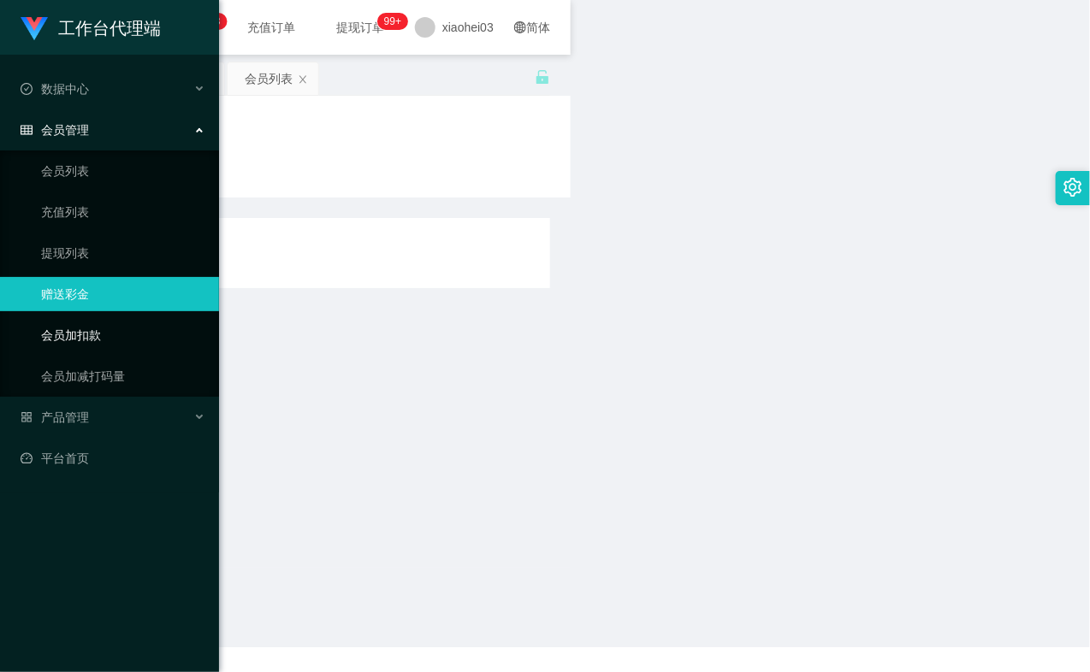
click at [86, 336] on link "会员加扣款" at bounding box center [123, 335] width 164 height 34
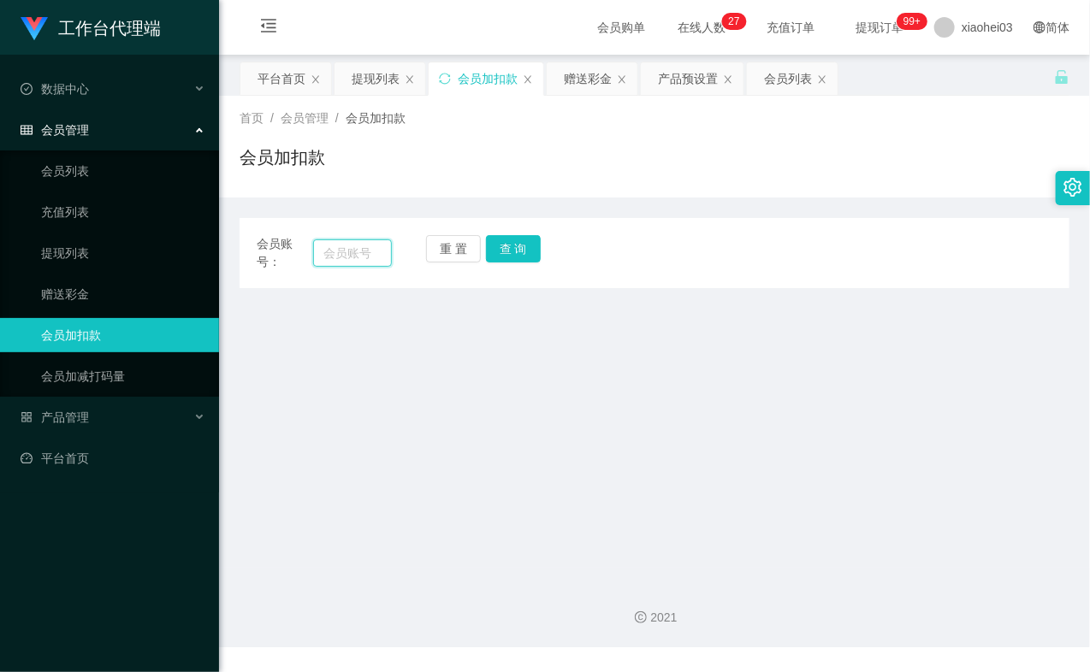
drag, startPoint x: 318, startPoint y: 249, endPoint x: 342, endPoint y: 251, distance: 24.1
click at [326, 249] on input "text" at bounding box center [352, 252] width 79 height 27
click at [346, 251] on input "text" at bounding box center [352, 252] width 79 height 27
paste input "9048762861"
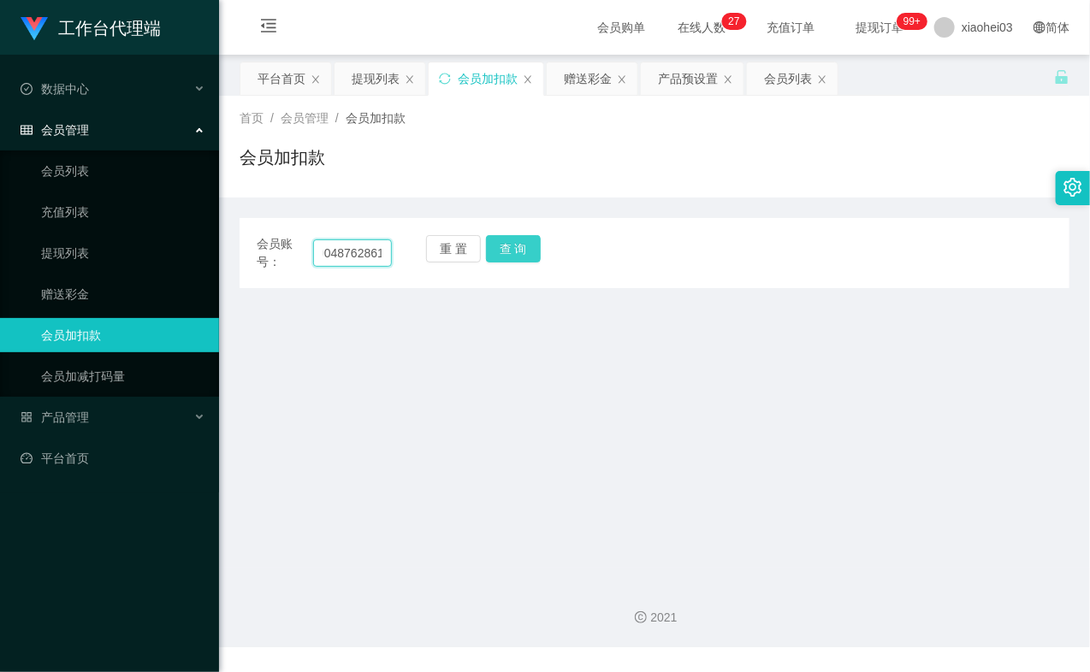
type input "9048762861"
click at [533, 241] on button "查 询" at bounding box center [513, 248] width 55 height 27
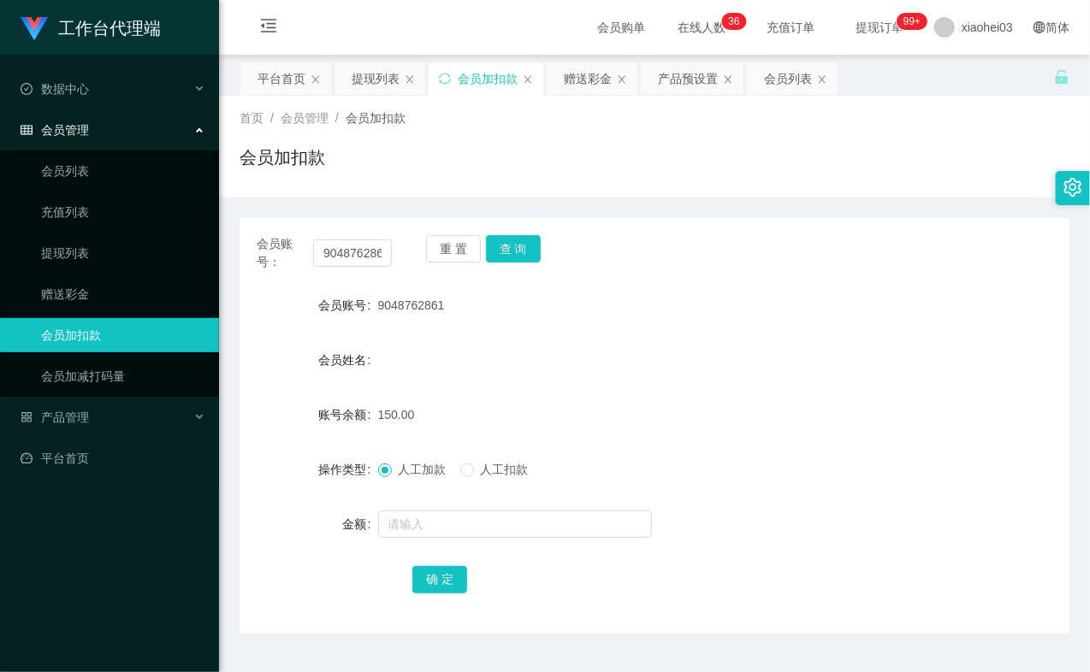
drag, startPoint x: 918, startPoint y: 210, endPoint x: 831, endPoint y: 180, distance: 91.4
click at [918, 210] on div "会员账号： 9048762861 重 置 查 询 会员账号 9048762861 会员姓名 账号余额 150.00 操作类型 人工加款 人工扣款 金额 确 定" at bounding box center [654, 416] width 830 height 436
click at [82, 252] on link "提现列表" at bounding box center [123, 253] width 164 height 34
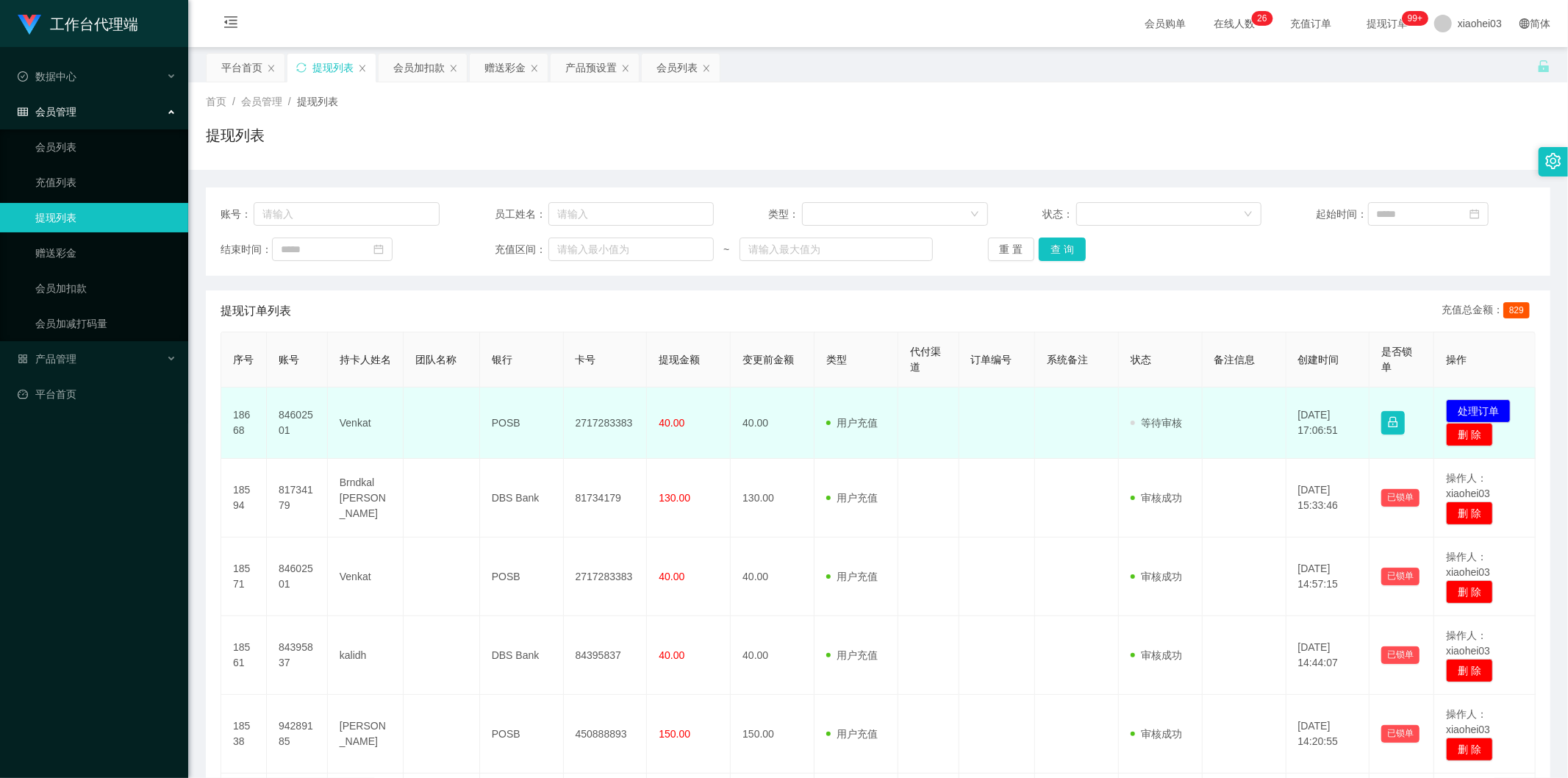
click at [311, 414] on td "84602501" at bounding box center [297, 423] width 61 height 71
copy td "84602501"
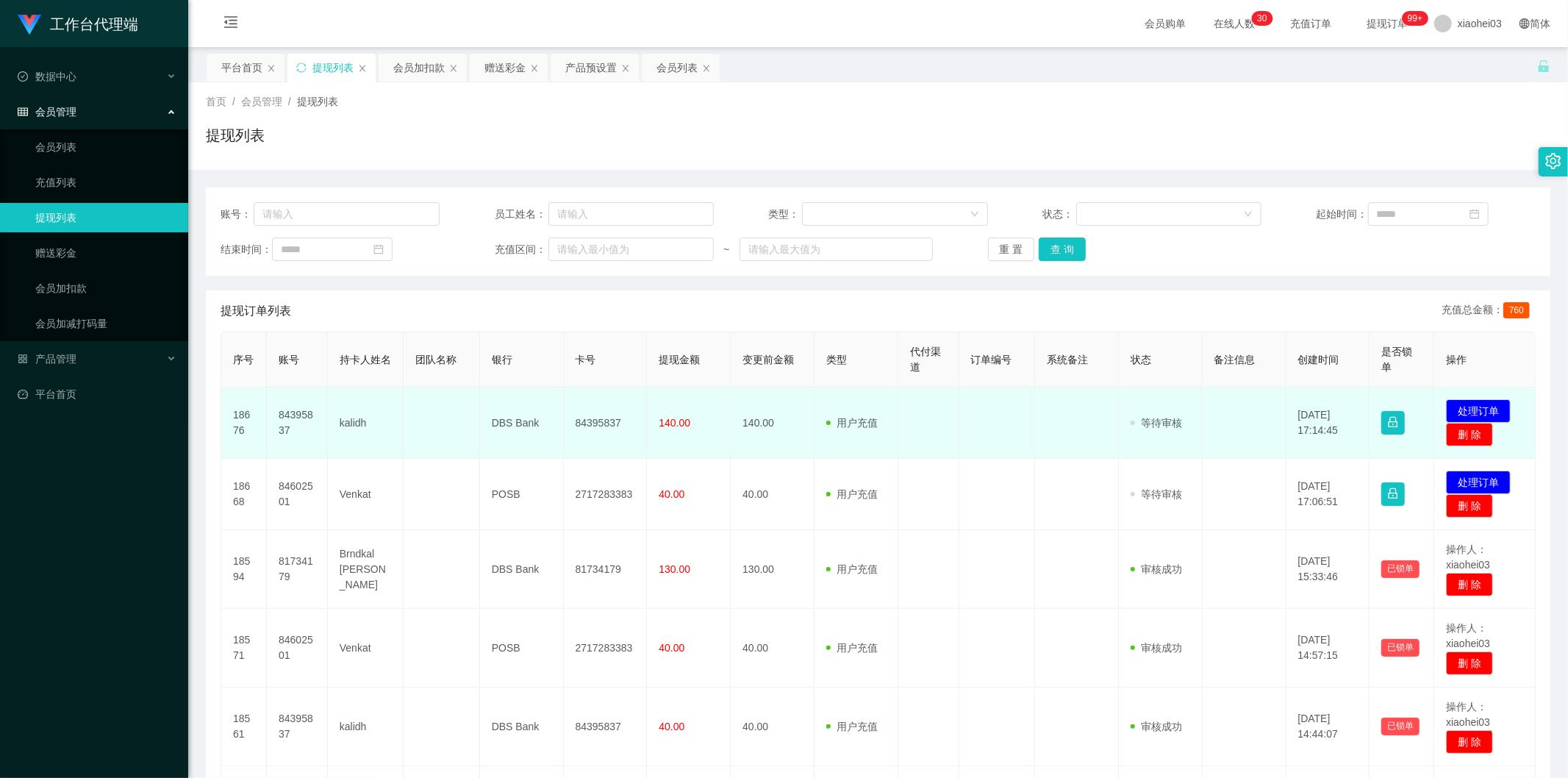
click at [299, 412] on td "84395837" at bounding box center [297, 423] width 61 height 71
copy td "84395837"
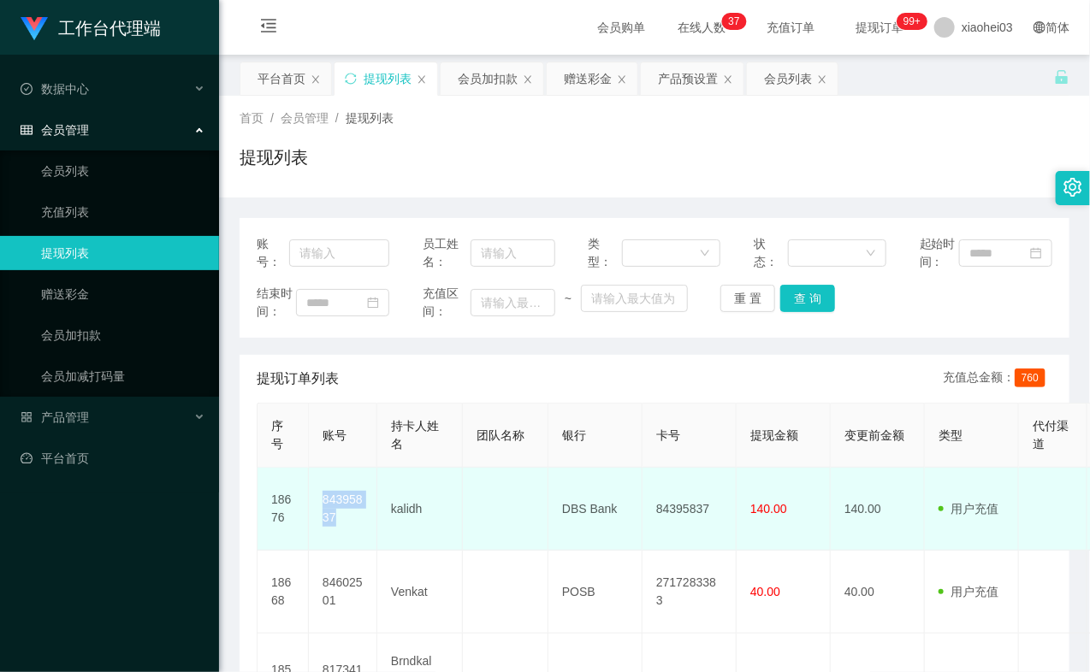
click at [340, 539] on td "84395837" at bounding box center [343, 509] width 68 height 83
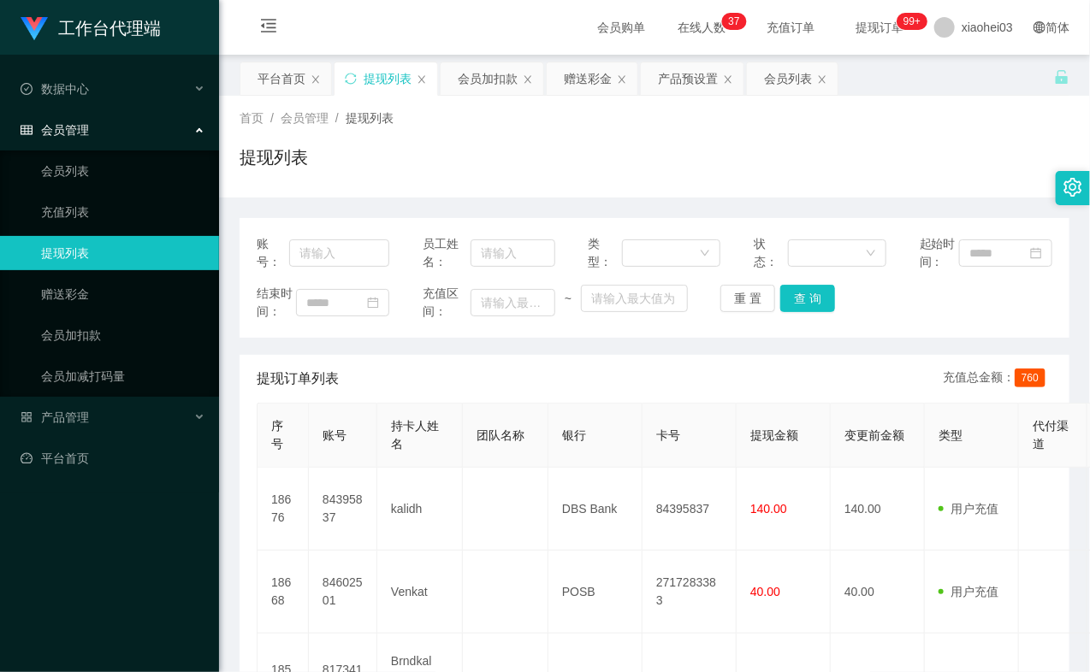
drag, startPoint x: 378, startPoint y: 133, endPoint x: 316, endPoint y: 98, distance: 70.9
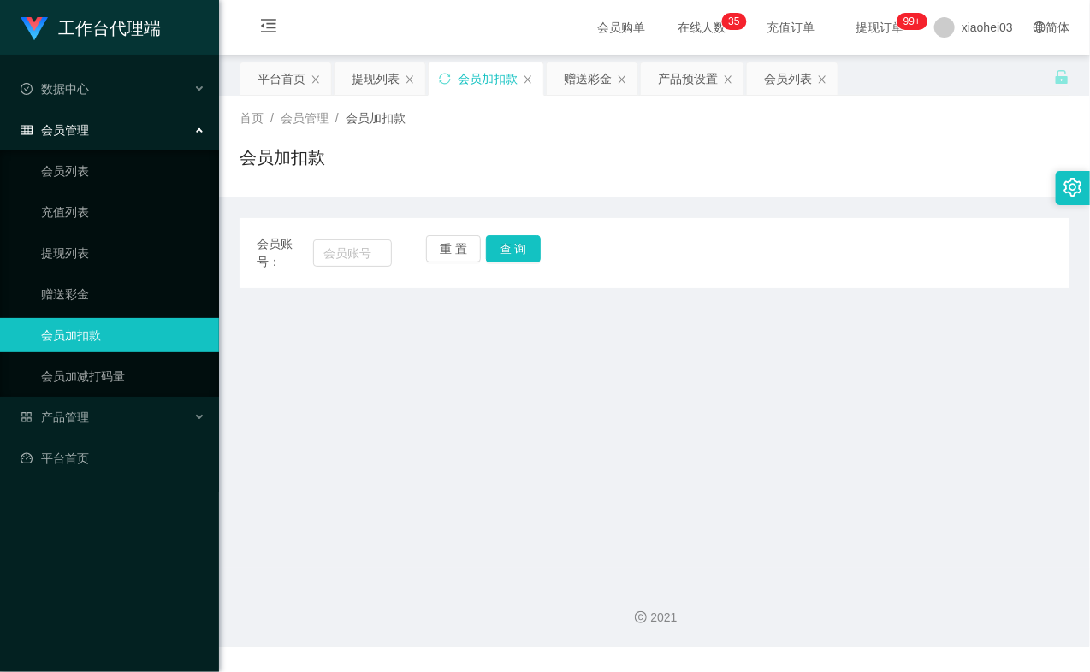
click at [1013, 188] on div "首页 / 会员管理 / 会员加扣款 / 会员加扣款" at bounding box center [654, 147] width 871 height 102
click at [80, 229] on ul "会员列表 充值列表 提现列表 赠送彩金 会员加扣款 会员加减打码量" at bounding box center [109, 274] width 219 height 246
click at [84, 251] on link "提现列表" at bounding box center [123, 253] width 164 height 34
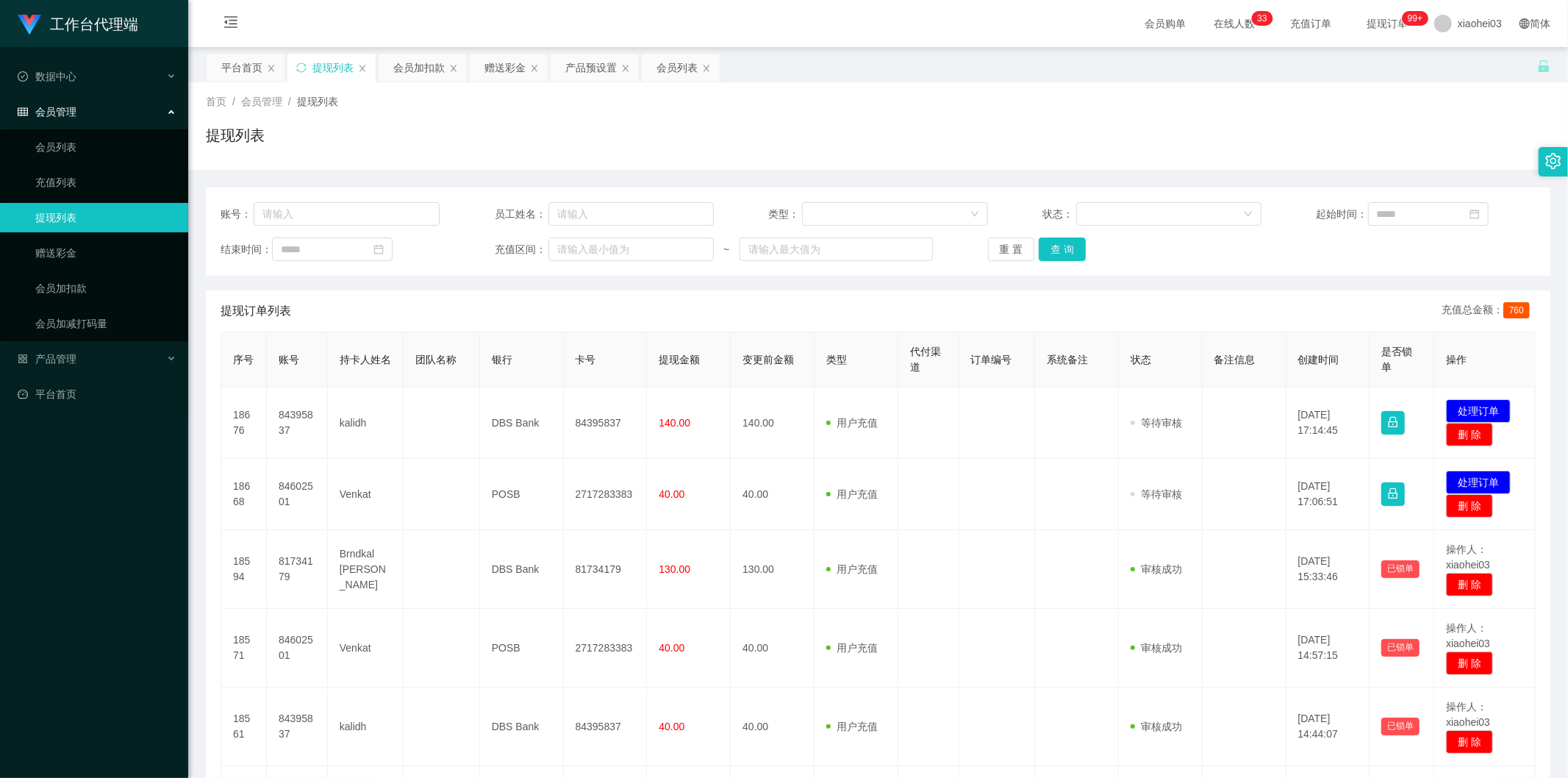
drag, startPoint x: 780, startPoint y: 455, endPoint x: 968, endPoint y: 0, distance: 492.3
click at [781, 449] on td "140.00" at bounding box center [773, 423] width 84 height 71
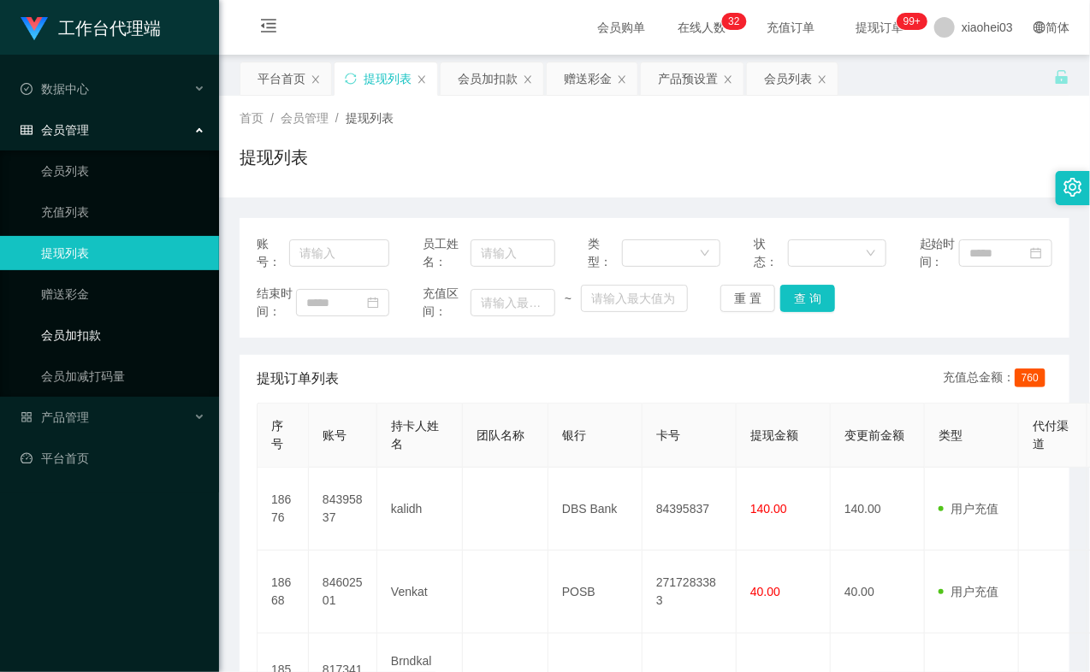
drag, startPoint x: 97, startPoint y: 325, endPoint x: 130, endPoint y: 312, distance: 35.7
click at [95, 325] on link "会员加扣款" at bounding box center [123, 335] width 164 height 34
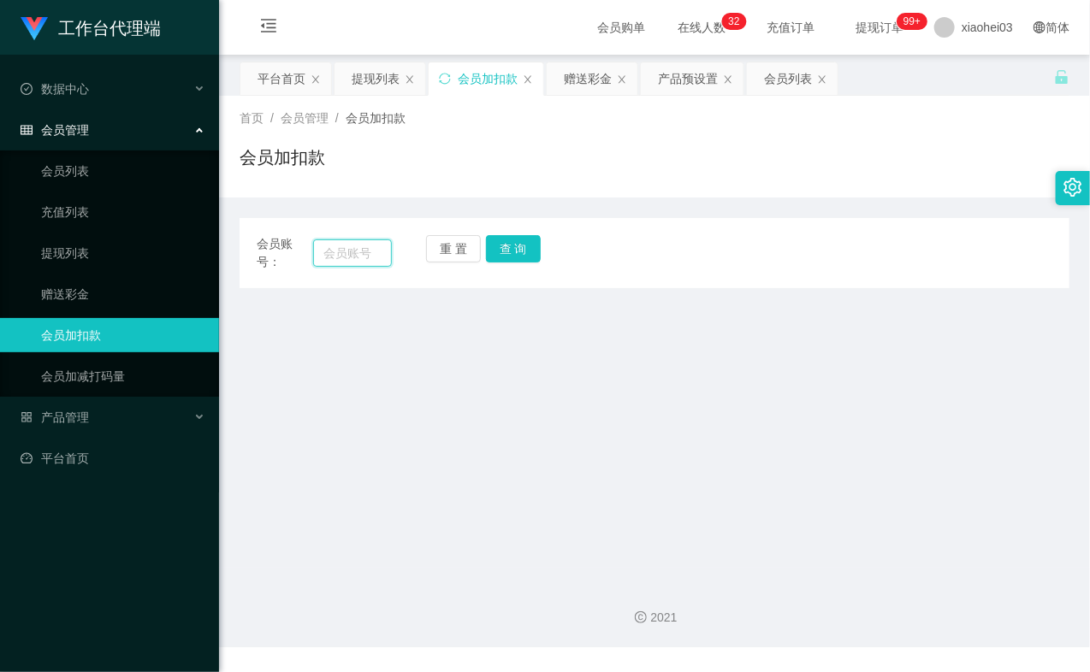
drag, startPoint x: 340, startPoint y: 245, endPoint x: 362, endPoint y: 251, distance: 23.0
click at [340, 245] on input "text" at bounding box center [352, 252] width 79 height 27
paste input "84395837"
type input "84395837"
click at [506, 246] on button "查 询" at bounding box center [513, 248] width 55 height 27
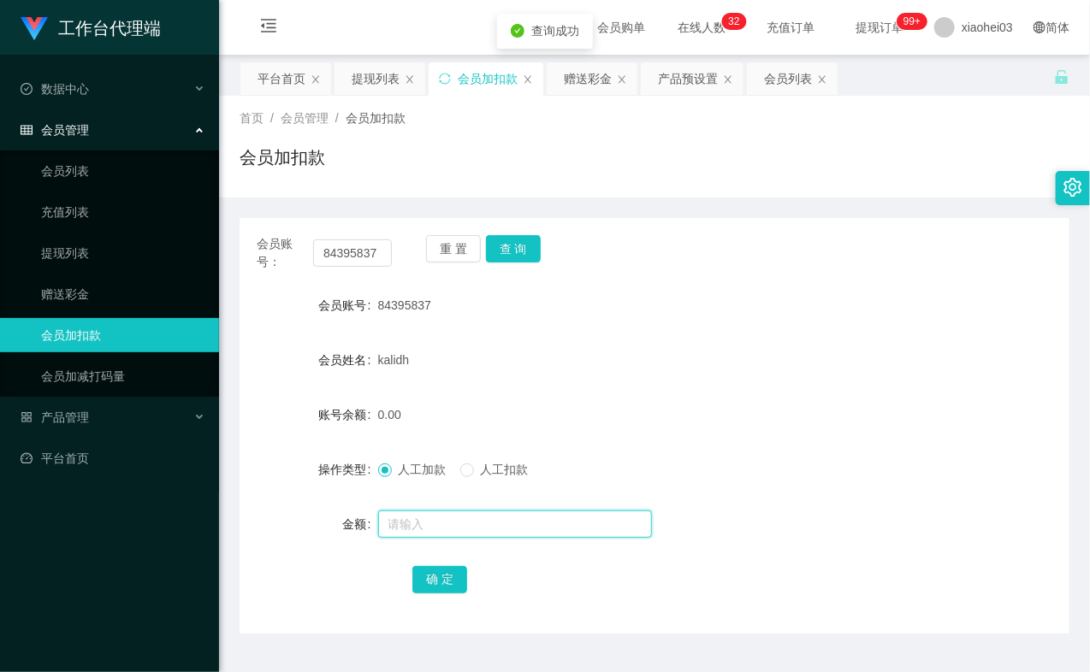
click at [442, 522] on input "text" at bounding box center [515, 524] width 274 height 27
type input "8"
click at [432, 582] on button "确 定" at bounding box center [439, 579] width 55 height 27
click at [645, 398] on div "8.00" at bounding box center [620, 415] width 484 height 34
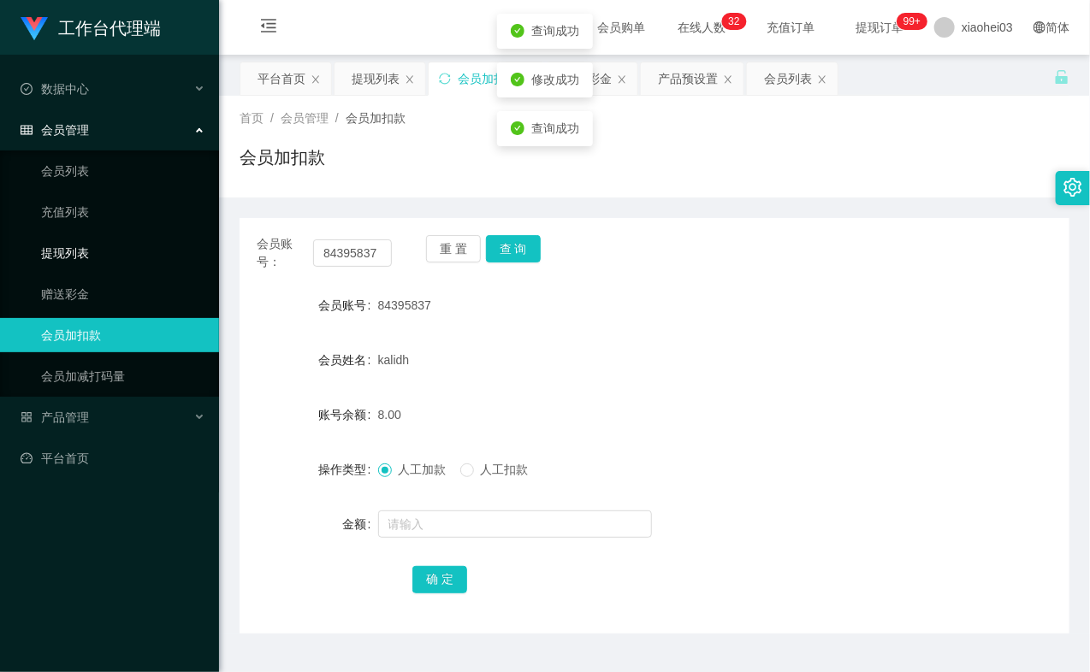
click at [103, 251] on link "提现列表" at bounding box center [123, 253] width 164 height 34
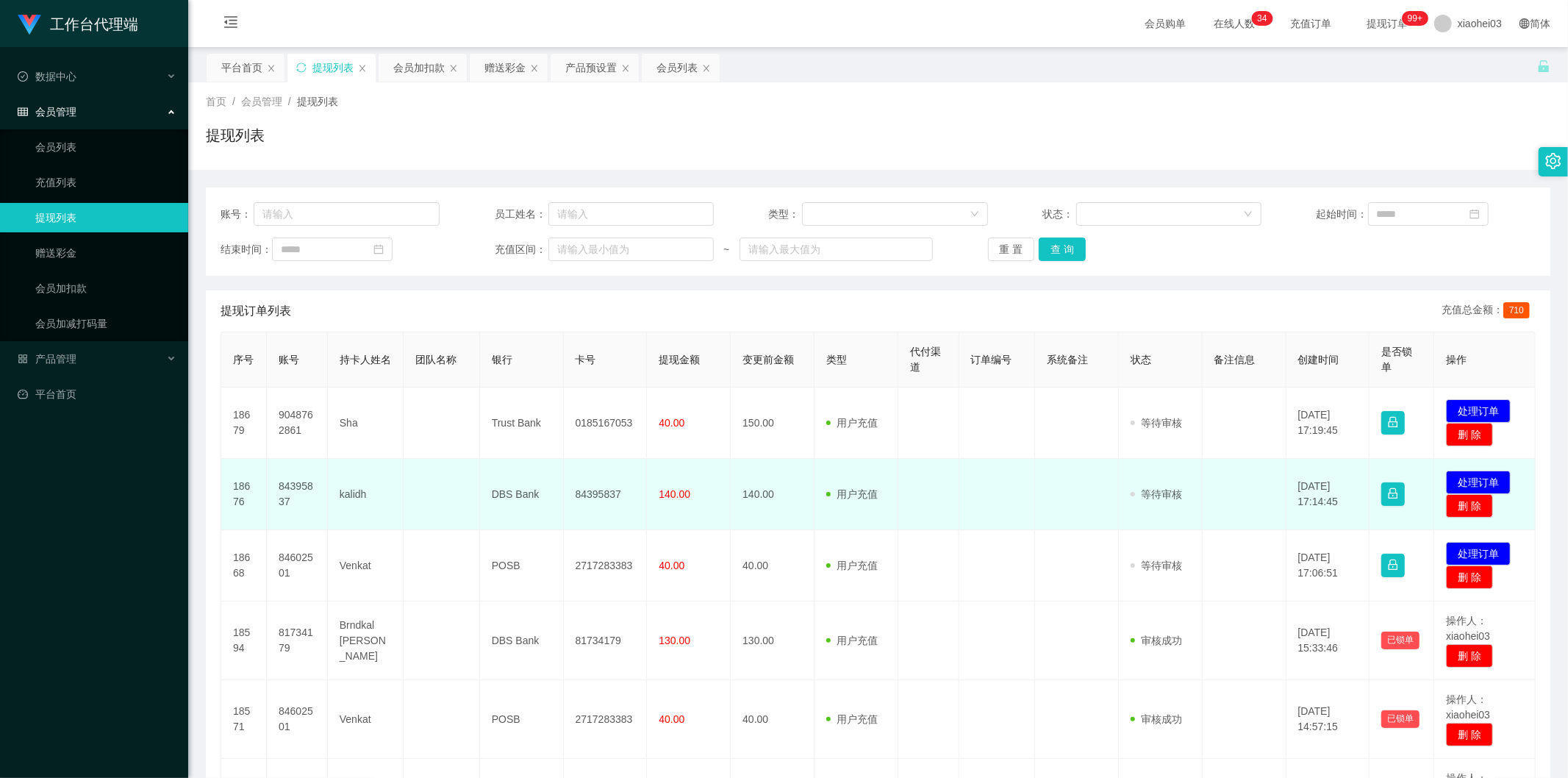
click at [633, 527] on td "84395837" at bounding box center [606, 494] width 84 height 71
drag, startPoint x: 630, startPoint y: 563, endPoint x: 608, endPoint y: 520, distance: 48.3
click at [628, 563] on td "2717283383" at bounding box center [606, 566] width 84 height 71
click at [585, 483] on td "84395837" at bounding box center [606, 494] width 84 height 71
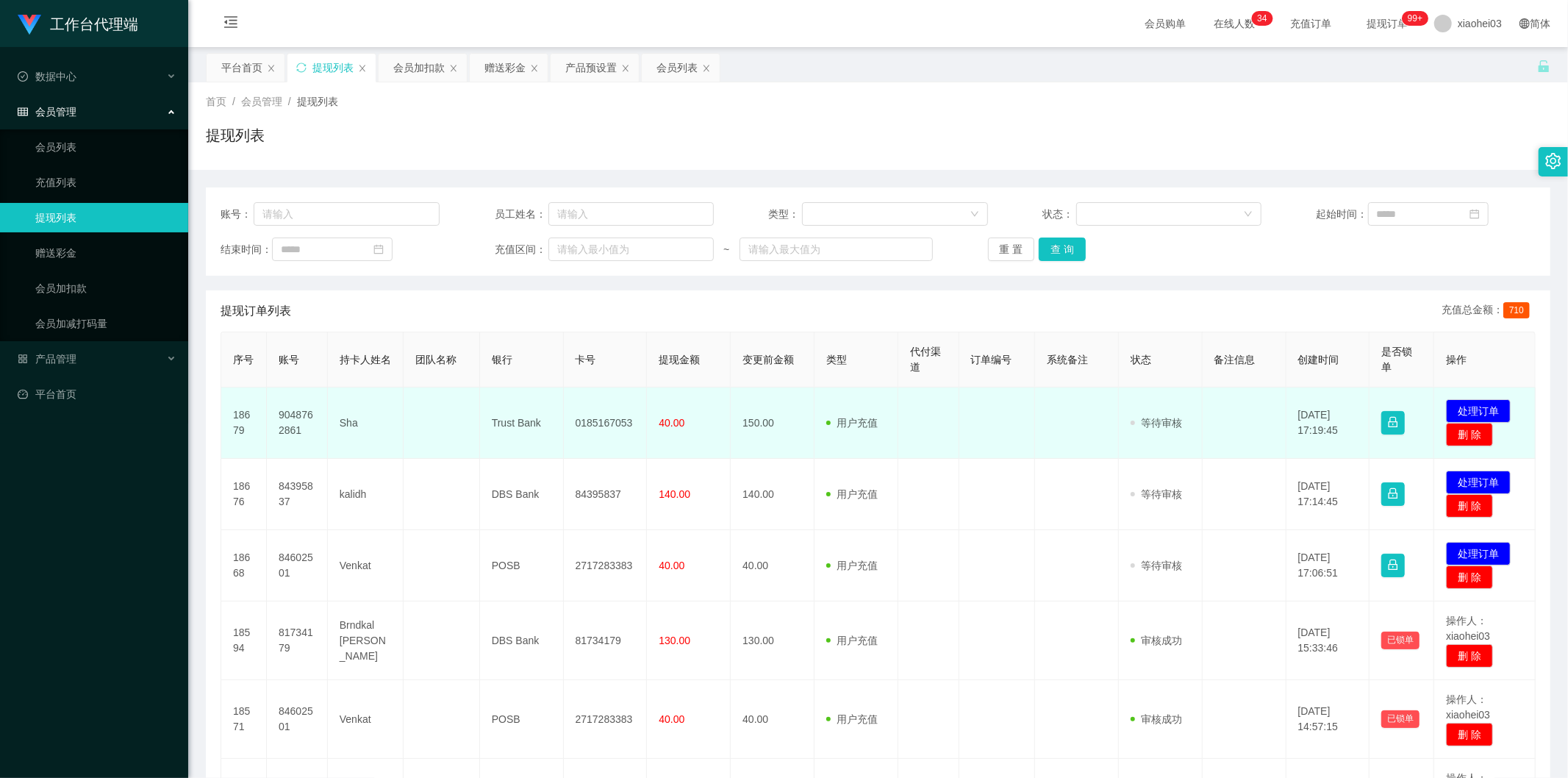
click at [311, 412] on td "9048762861" at bounding box center [297, 423] width 61 height 71
click at [306, 412] on td "9048762861" at bounding box center [297, 423] width 61 height 71
copy td "9048762861"
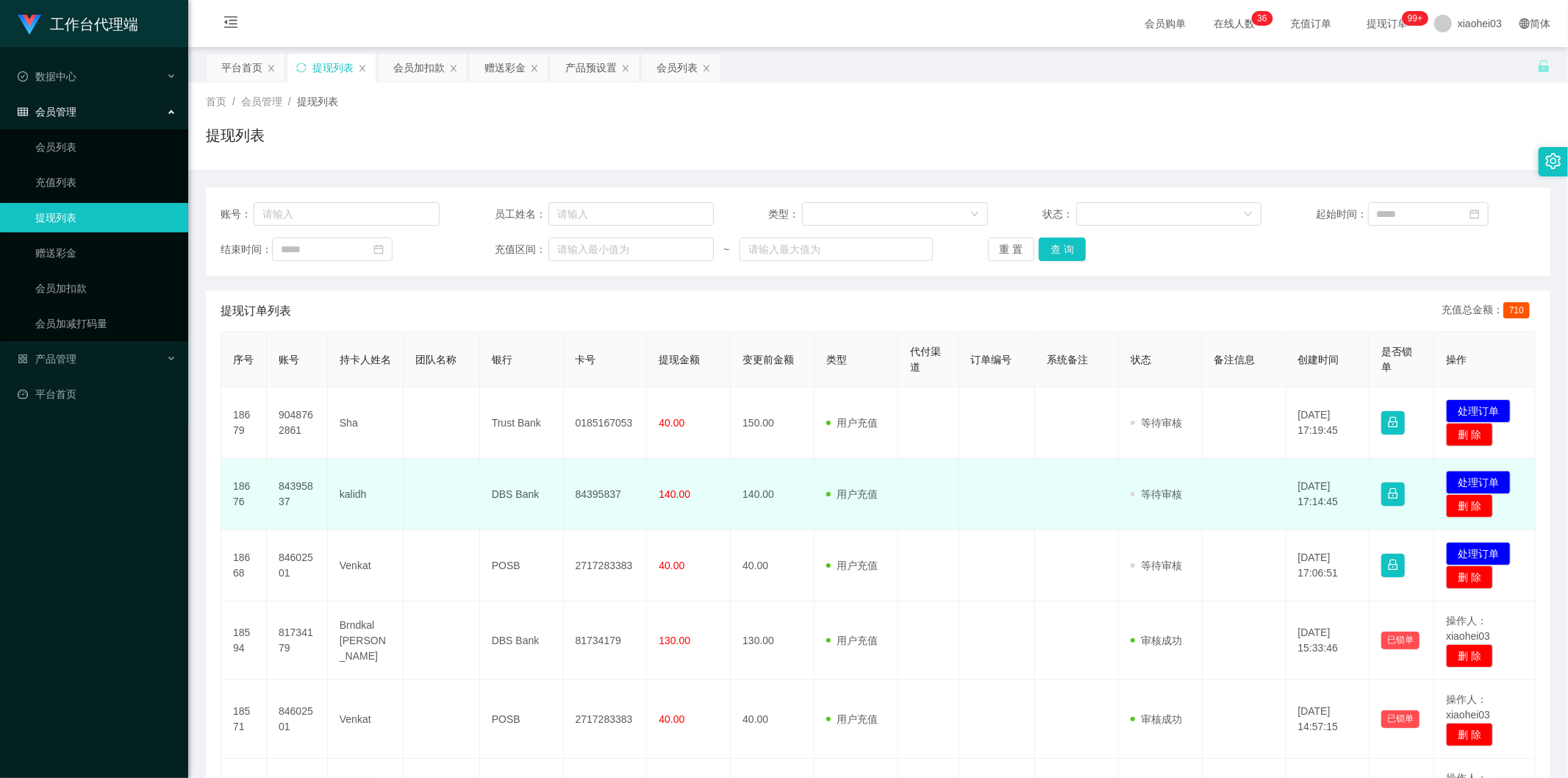
click at [589, 493] on td "84395837" at bounding box center [606, 494] width 84 height 71
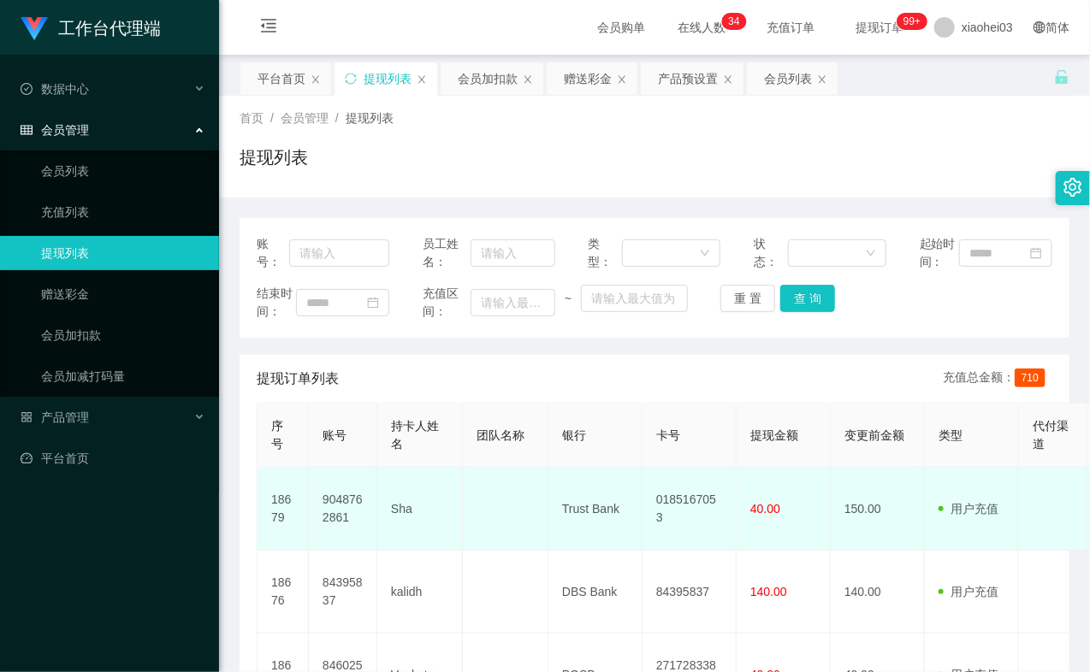
click at [344, 544] on td "9048762861" at bounding box center [343, 509] width 68 height 83
click at [344, 541] on td "9048762861" at bounding box center [343, 509] width 68 height 83
copy td "9048762861"
click at [344, 541] on td "9048762861" at bounding box center [343, 509] width 68 height 83
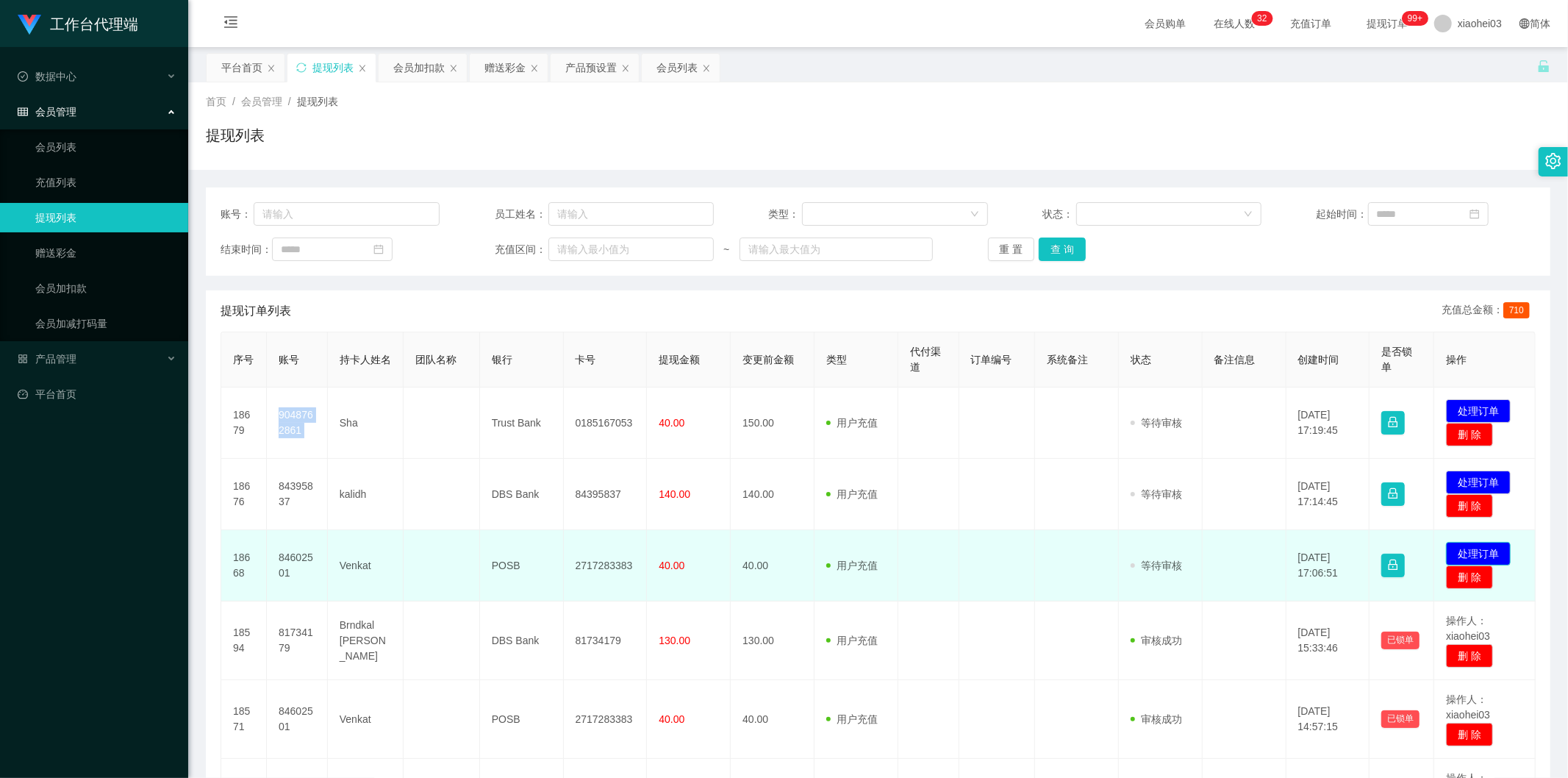
click at [1477, 548] on button "处理订单" at bounding box center [1478, 553] width 64 height 23
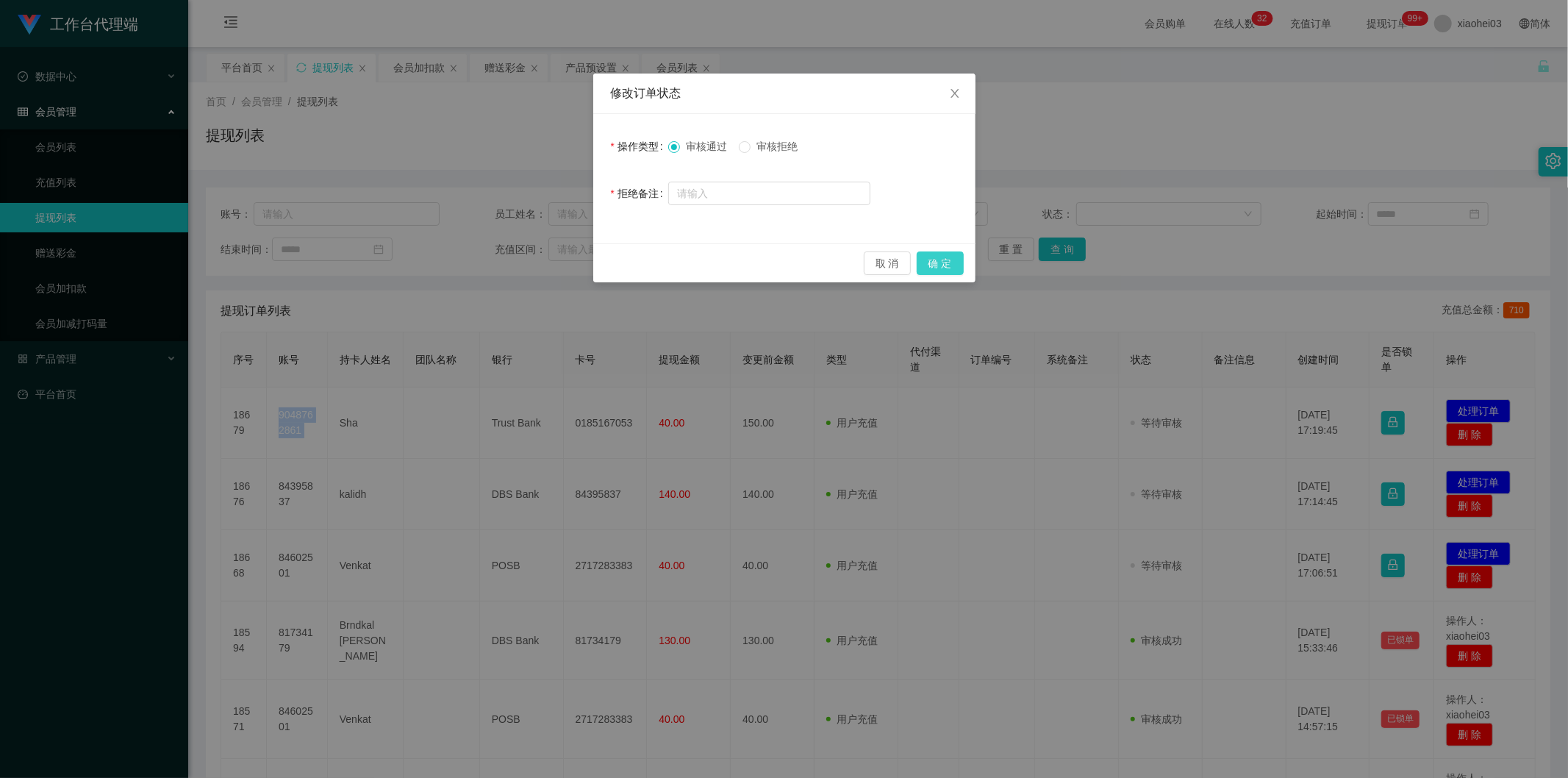
click at [948, 270] on button "确 定" at bounding box center [940, 263] width 47 height 23
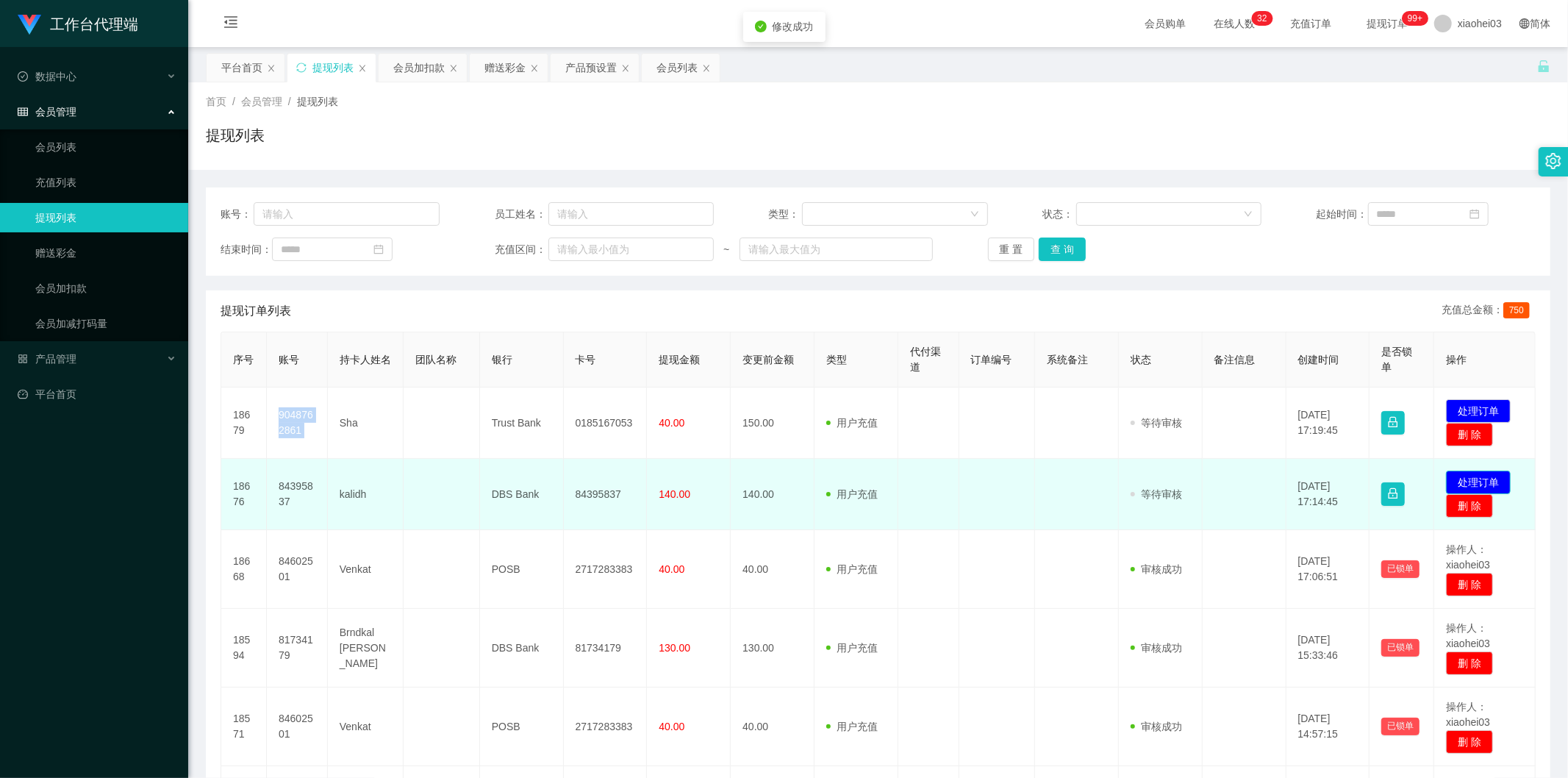
click at [1467, 474] on button "处理订单" at bounding box center [1478, 481] width 64 height 23
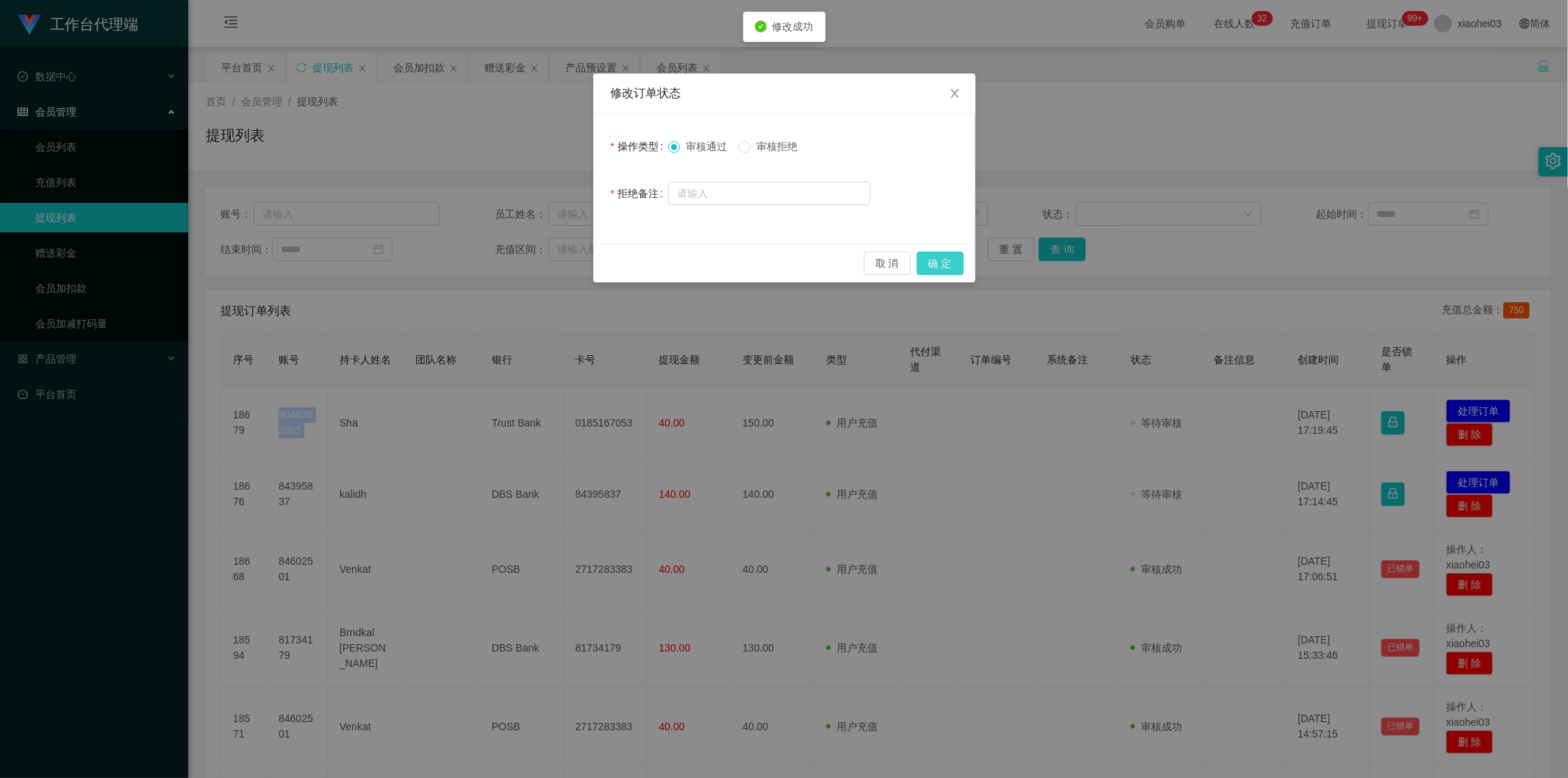
click at [952, 261] on button "确 定" at bounding box center [940, 263] width 47 height 23
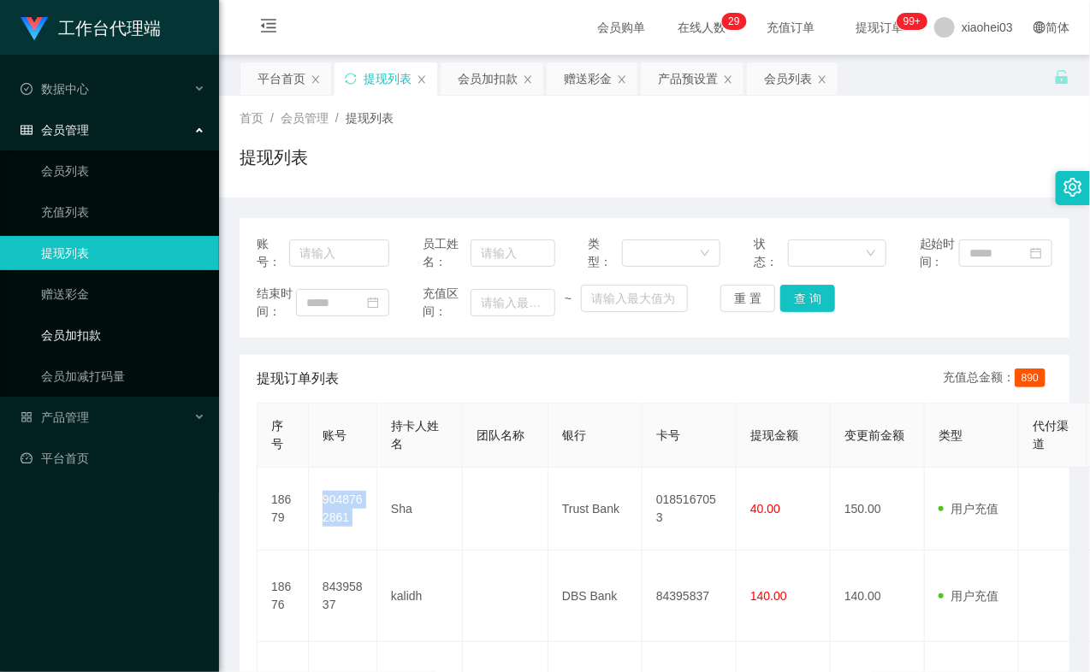
click at [67, 319] on link "会员加扣款" at bounding box center [123, 335] width 164 height 34
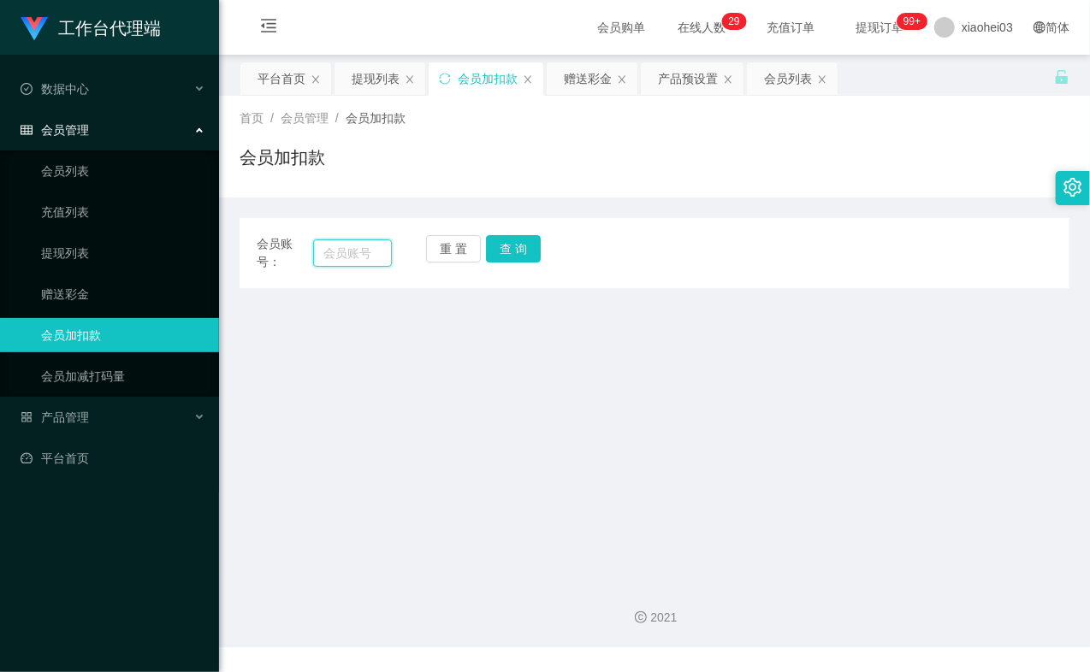
click at [370, 249] on input "text" at bounding box center [352, 252] width 79 height 27
paste input "81734179"
type input "81734179"
click at [553, 245] on div "重 置 查 询" at bounding box center [493, 253] width 135 height 36
click at [525, 249] on button "查 询" at bounding box center [513, 248] width 55 height 27
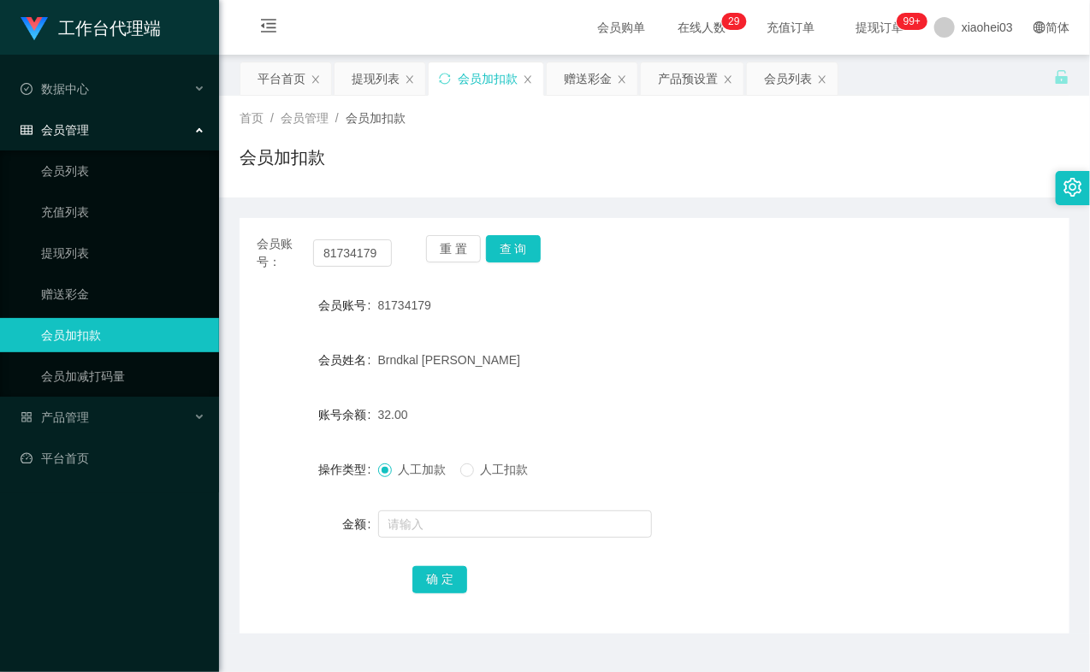
drag, startPoint x: 525, startPoint y: 249, endPoint x: 511, endPoint y: 361, distance: 113.0
click at [525, 253] on div "重 置 查 询" at bounding box center [493, 253] width 135 height 36
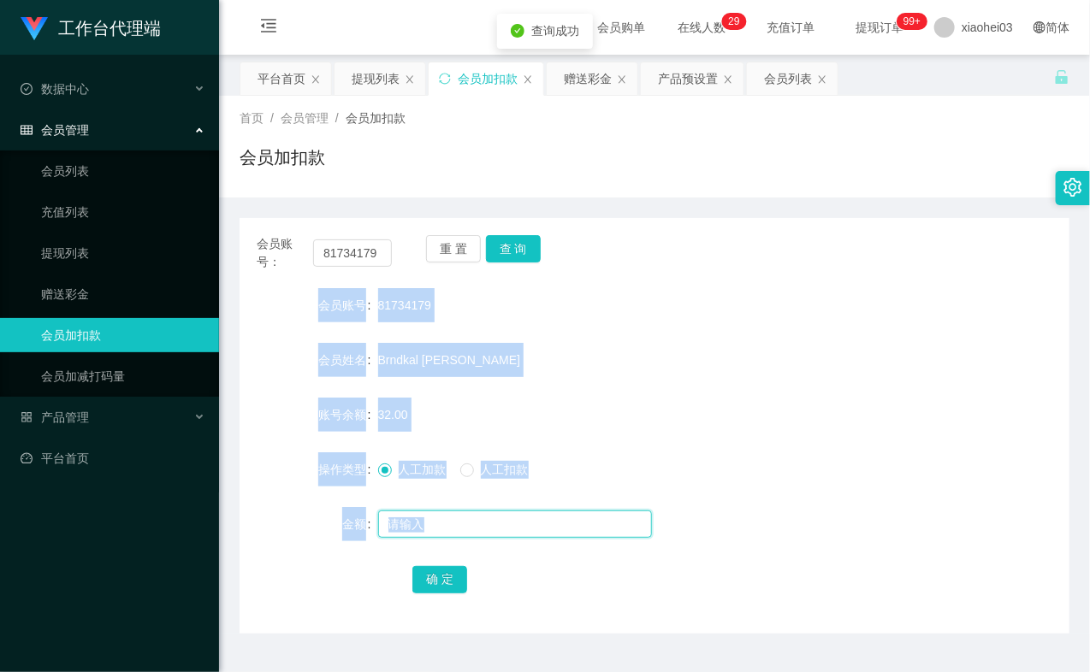
click at [449, 534] on input "text" at bounding box center [515, 524] width 274 height 27
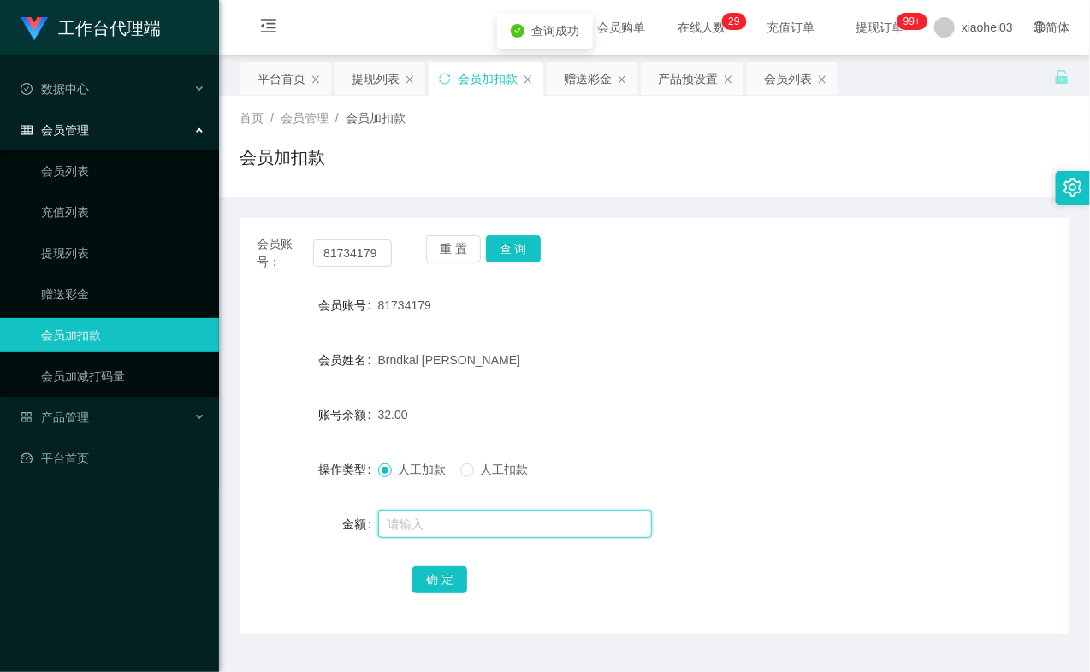
click at [450, 527] on input "text" at bounding box center [515, 524] width 274 height 27
type input "8"
click at [434, 582] on button "确 定" at bounding box center [439, 579] width 55 height 27
click at [602, 388] on form "会员账号 81734179 会员姓名 Brndkal Edward 账号余额 40.00 操作类型 人工加款 人工扣款 金额 确 定" at bounding box center [654, 442] width 830 height 308
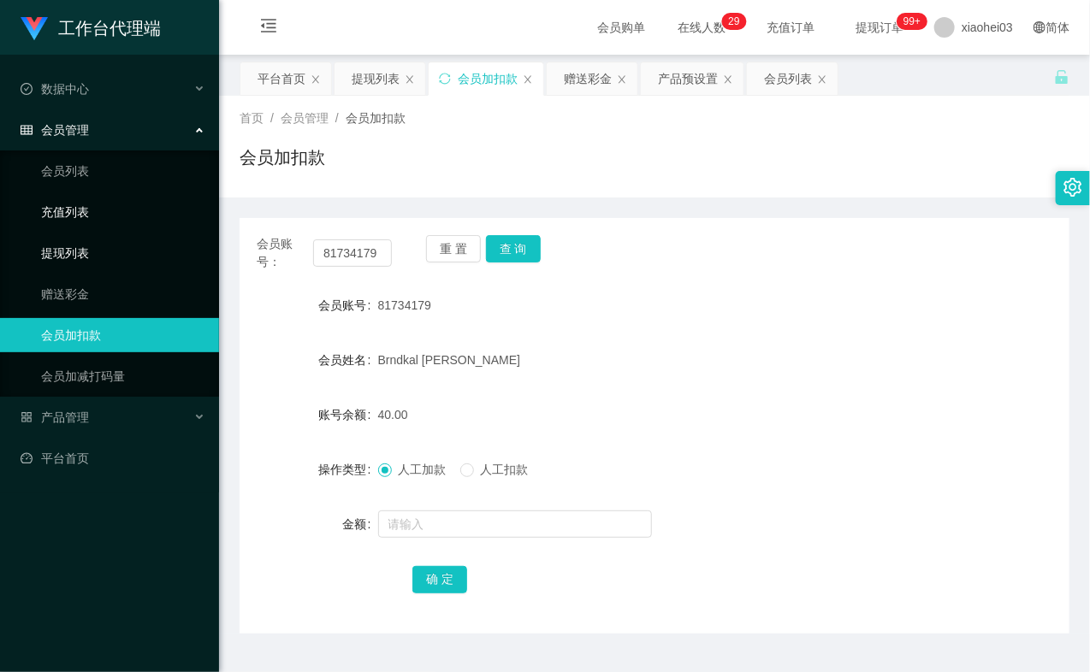
click at [82, 222] on link "充值列表" at bounding box center [123, 212] width 164 height 34
click at [83, 244] on link "提现列表" at bounding box center [123, 253] width 164 height 34
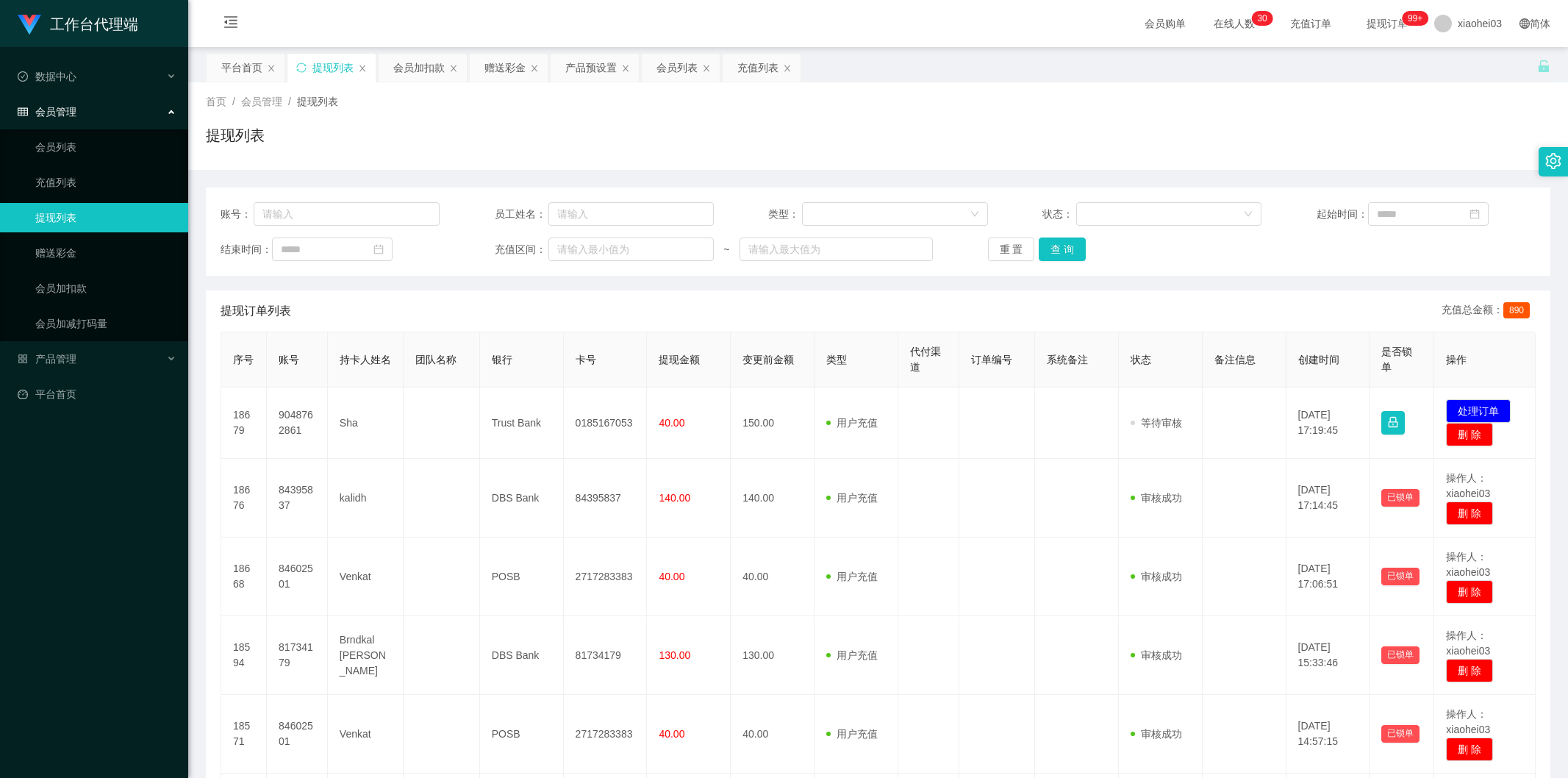
click at [1464, 405] on button "处理订单" at bounding box center [1478, 410] width 64 height 23
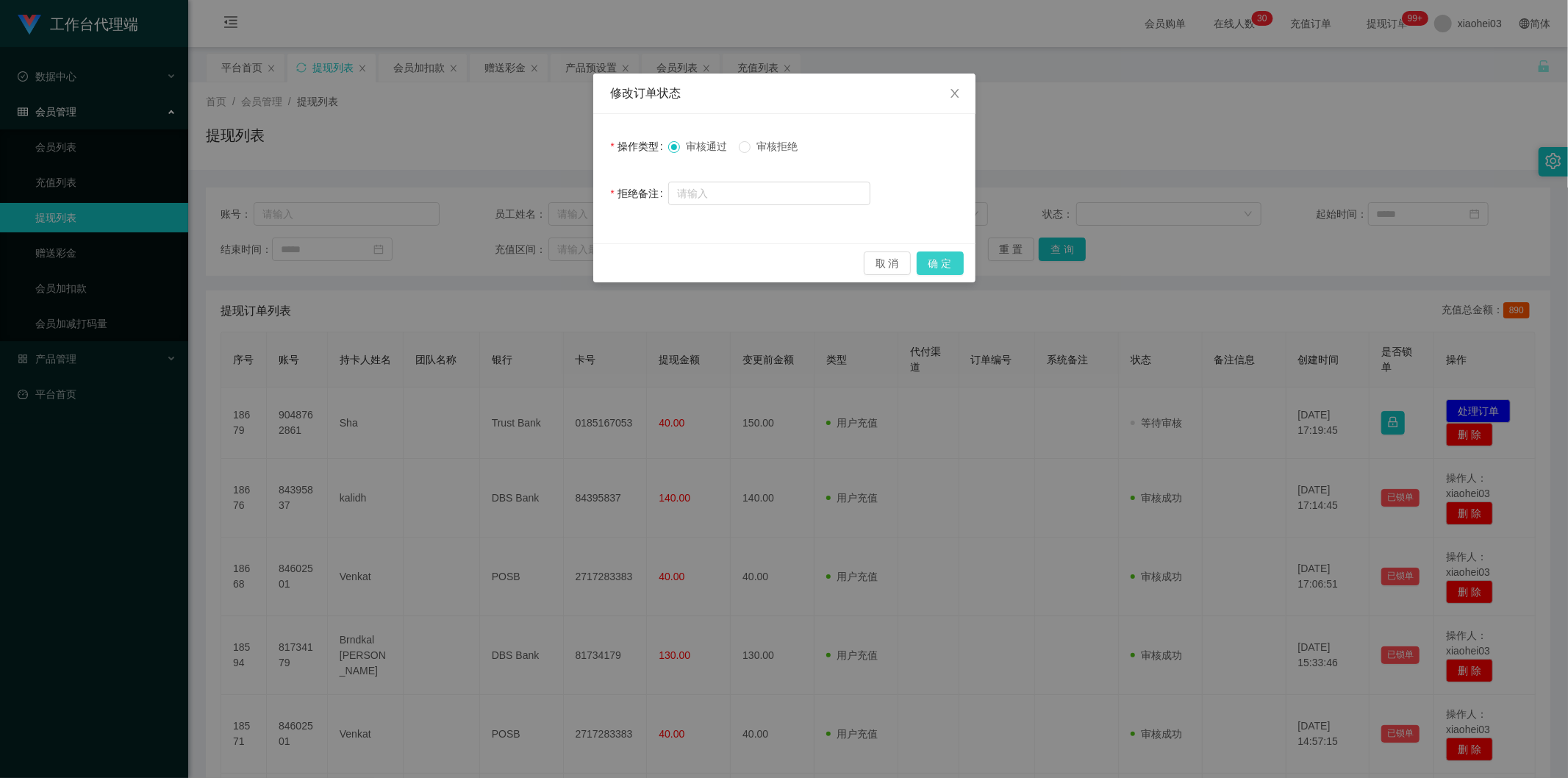
click at [944, 257] on button "确 定" at bounding box center [940, 263] width 47 height 23
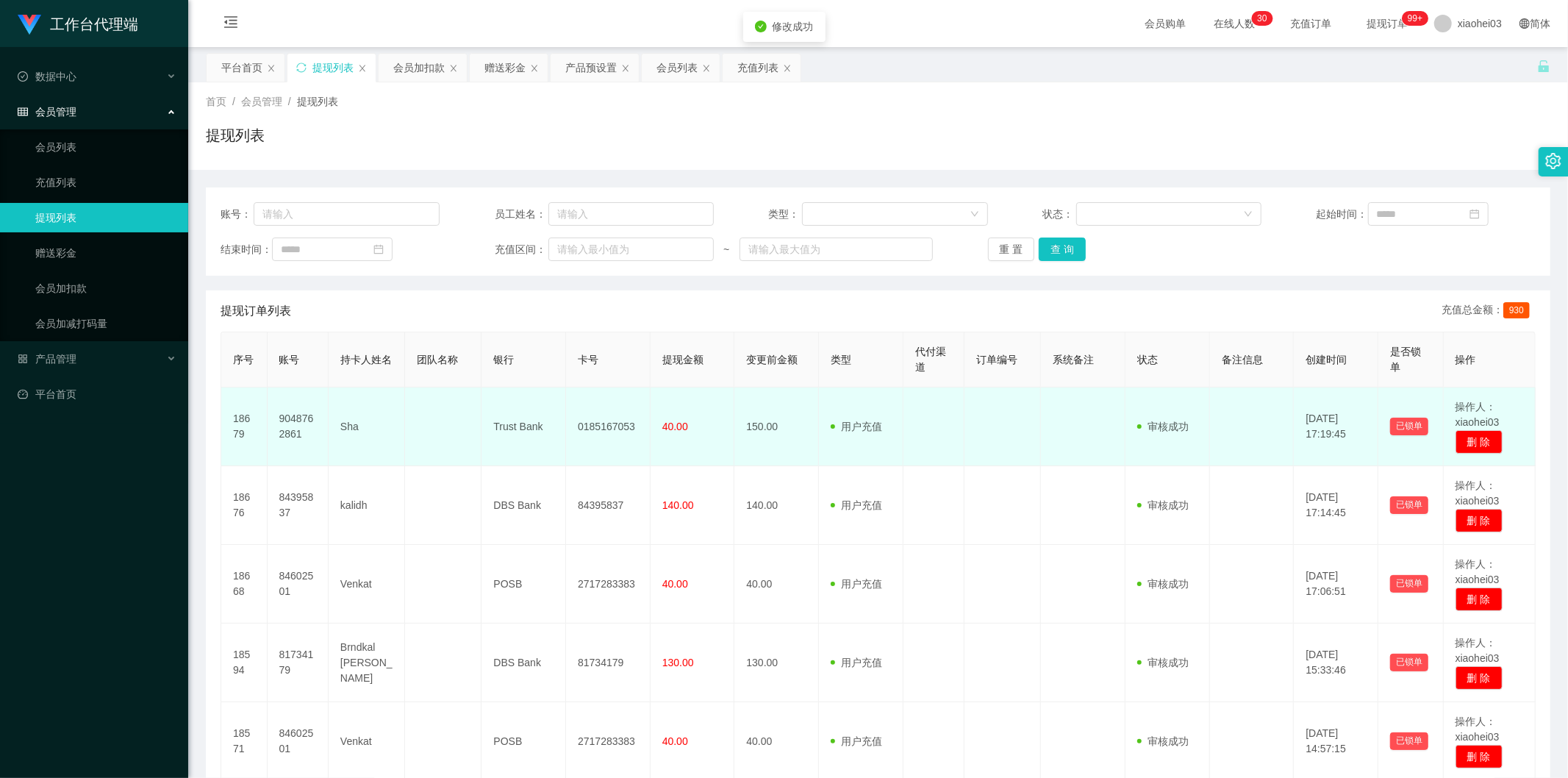
click at [849, 445] on td "用户充值 人工扣款" at bounding box center [861, 427] width 84 height 79
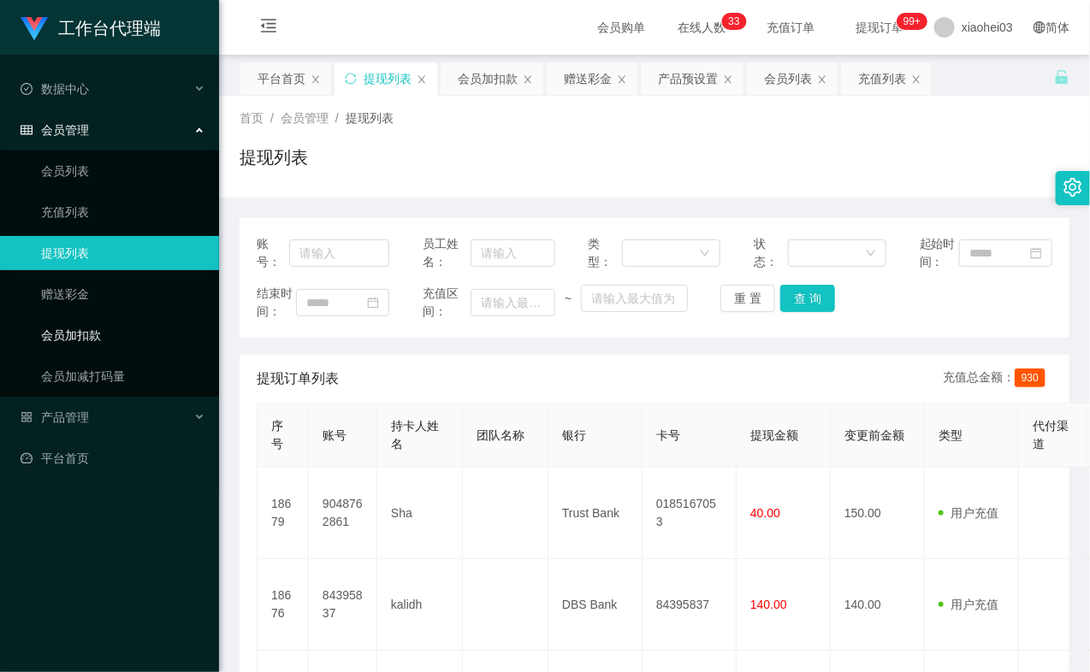
click at [125, 332] on link "会员加扣款" at bounding box center [123, 335] width 164 height 34
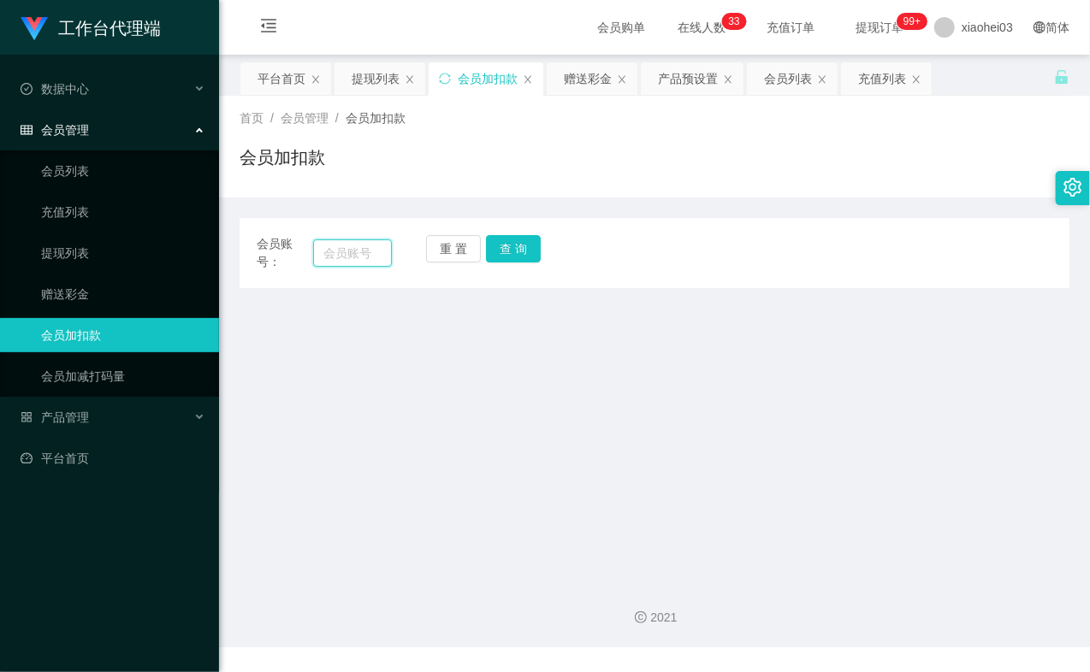
click at [316, 261] on input "text" at bounding box center [352, 252] width 79 height 27
click at [348, 257] on input "text" at bounding box center [352, 252] width 79 height 27
paste input "84602501"
type input "84602501"
click at [510, 239] on button "查 询" at bounding box center [513, 248] width 55 height 27
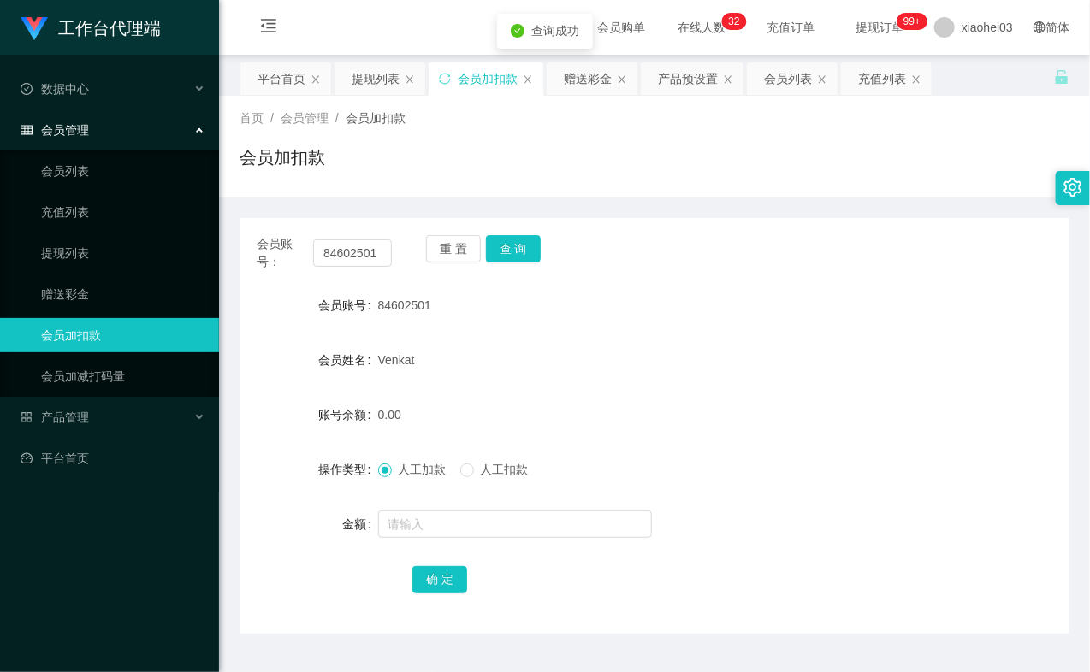
click at [416, 507] on div at bounding box center [620, 524] width 484 height 34
click at [423, 524] on input "text" at bounding box center [515, 524] width 274 height 27
type input "8"
click at [445, 576] on button "确 定" at bounding box center [439, 579] width 55 height 27
click at [597, 382] on form "会员账号 84602501 会员姓名 Venkat 账号余额 8.00 操作类型 人工加款 人工扣款 金额 确 定" at bounding box center [654, 442] width 830 height 308
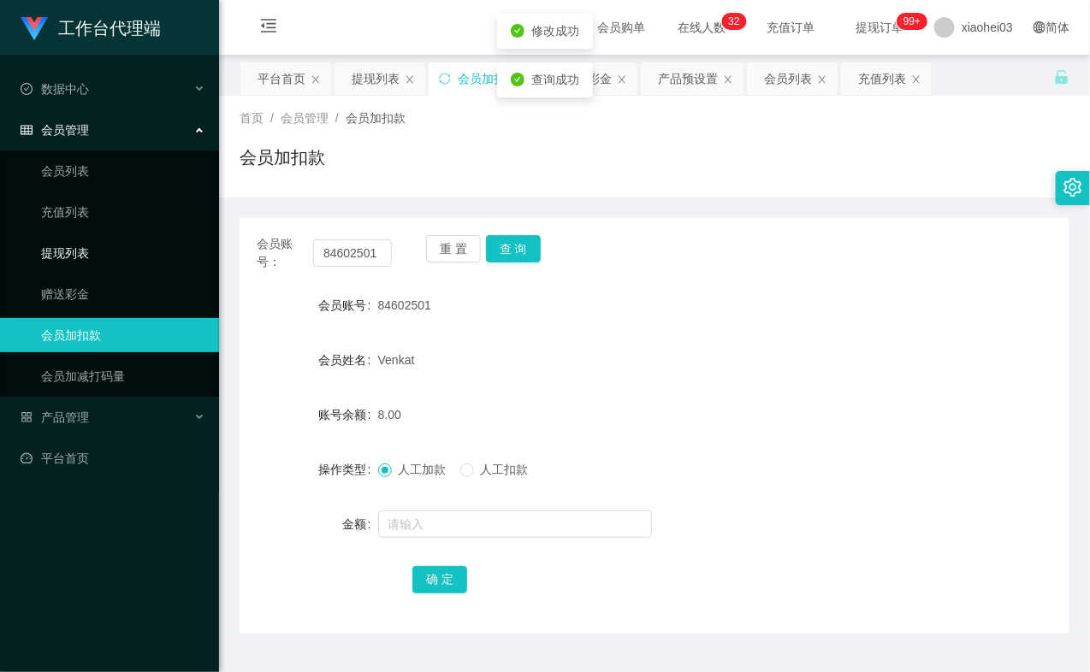
click at [112, 251] on link "提现列表" at bounding box center [123, 253] width 164 height 34
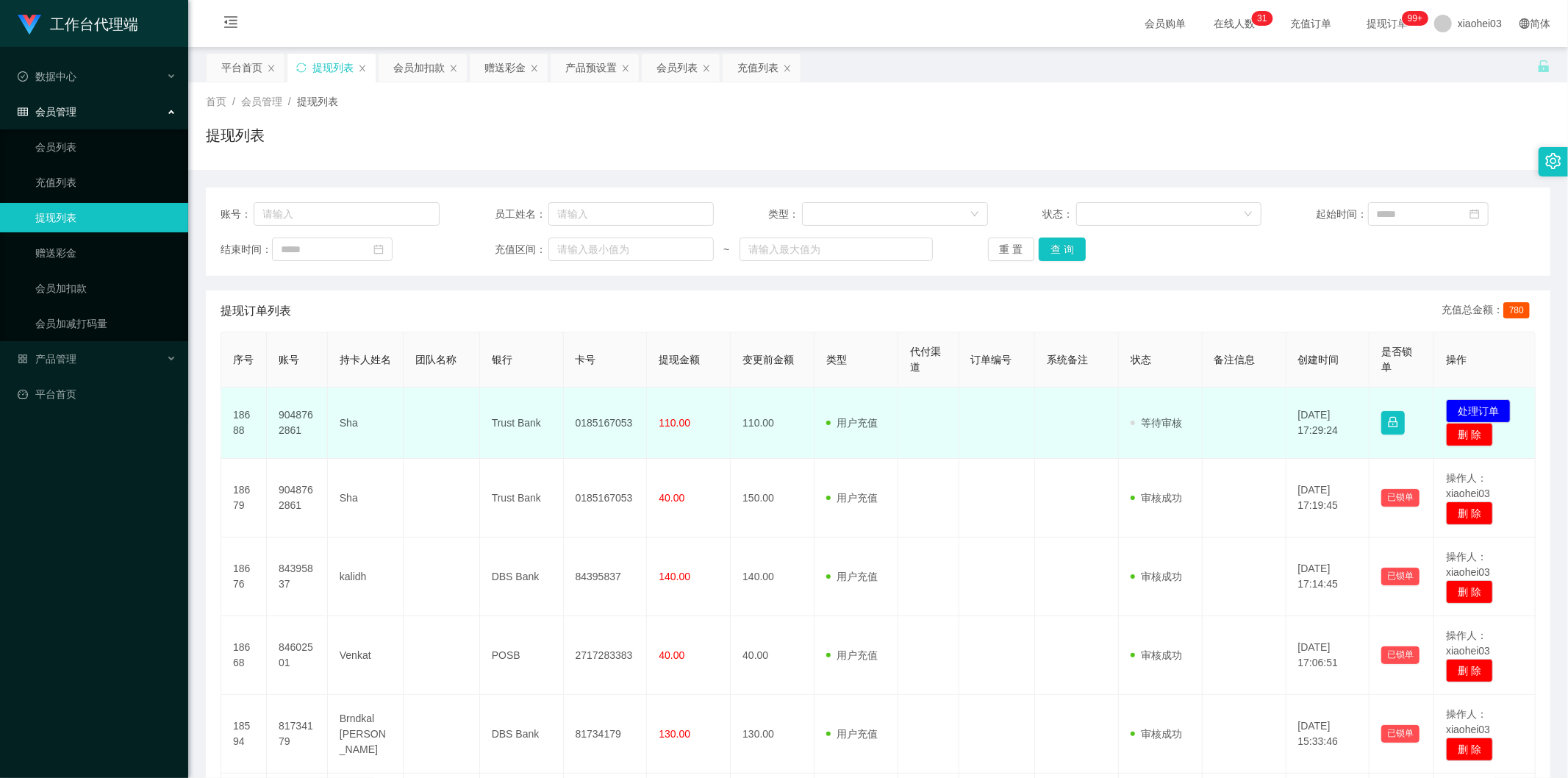
click at [299, 414] on td "9048762861" at bounding box center [297, 423] width 61 height 71
copy td "9048762861"
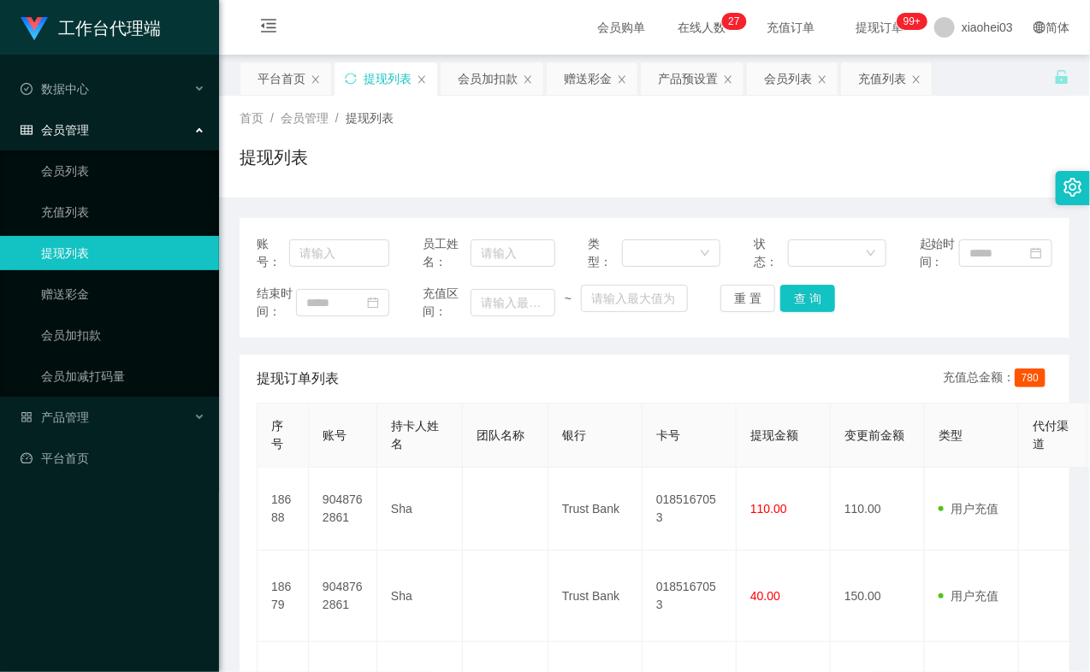
drag, startPoint x: 807, startPoint y: 160, endPoint x: 858, endPoint y: 112, distance: 69.6
click at [807, 160] on div "提现列表" at bounding box center [654, 164] width 830 height 39
click at [99, 352] on link "会员加扣款" at bounding box center [123, 335] width 164 height 34
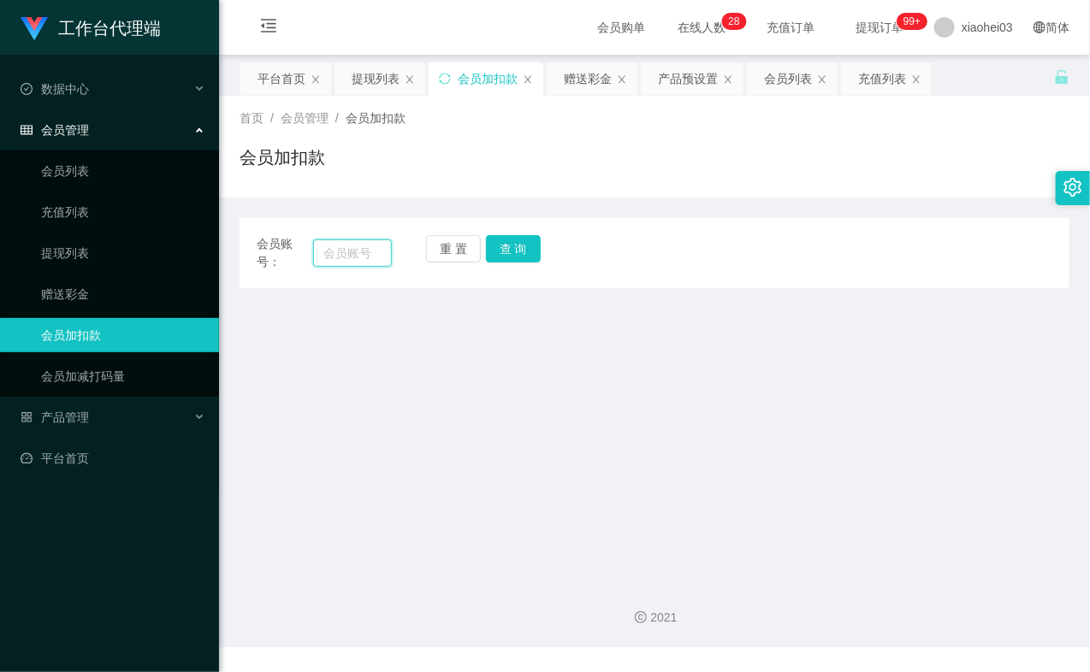
drag, startPoint x: 371, startPoint y: 252, endPoint x: 356, endPoint y: 257, distance: 16.0
click at [356, 257] on input "text" at bounding box center [352, 252] width 79 height 27
paste input "94289185"
type input "94289185"
click at [524, 250] on button "查 询" at bounding box center [513, 248] width 55 height 27
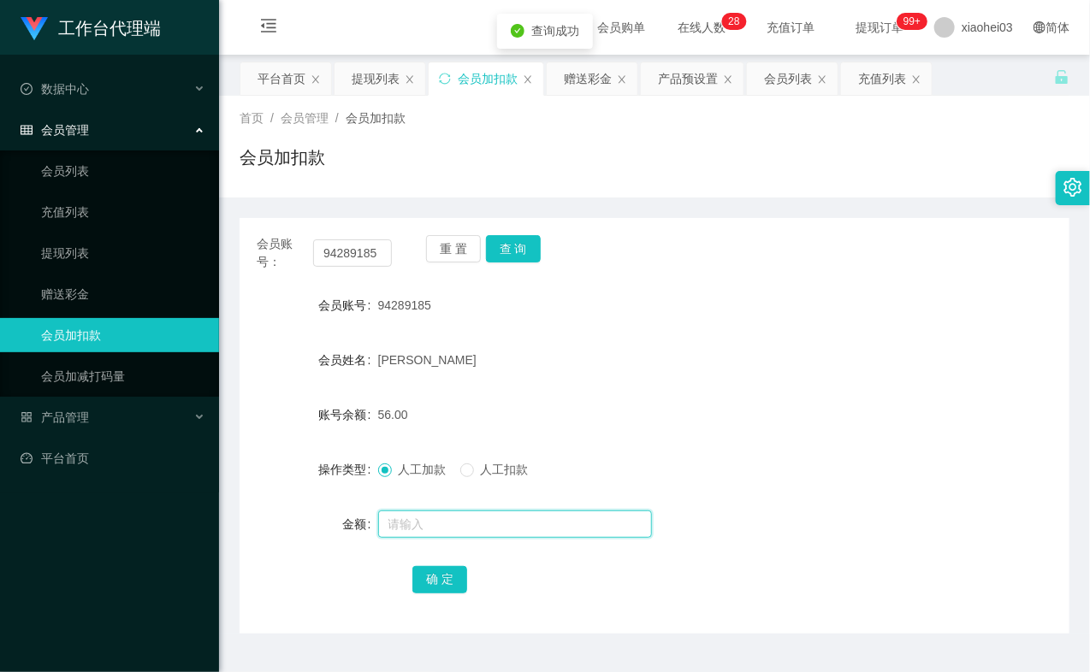
click at [451, 531] on input "text" at bounding box center [515, 524] width 274 height 27
type input "8"
click at [434, 571] on button "确 定" at bounding box center [439, 579] width 55 height 27
click at [703, 387] on form "会员账号 94289185 会员姓名 Ng zu xian 账号余额 56.00 操作类型 人工加款 人工扣款 金额 确 定" at bounding box center [654, 442] width 830 height 308
click at [98, 251] on link "提现列表" at bounding box center [123, 253] width 164 height 34
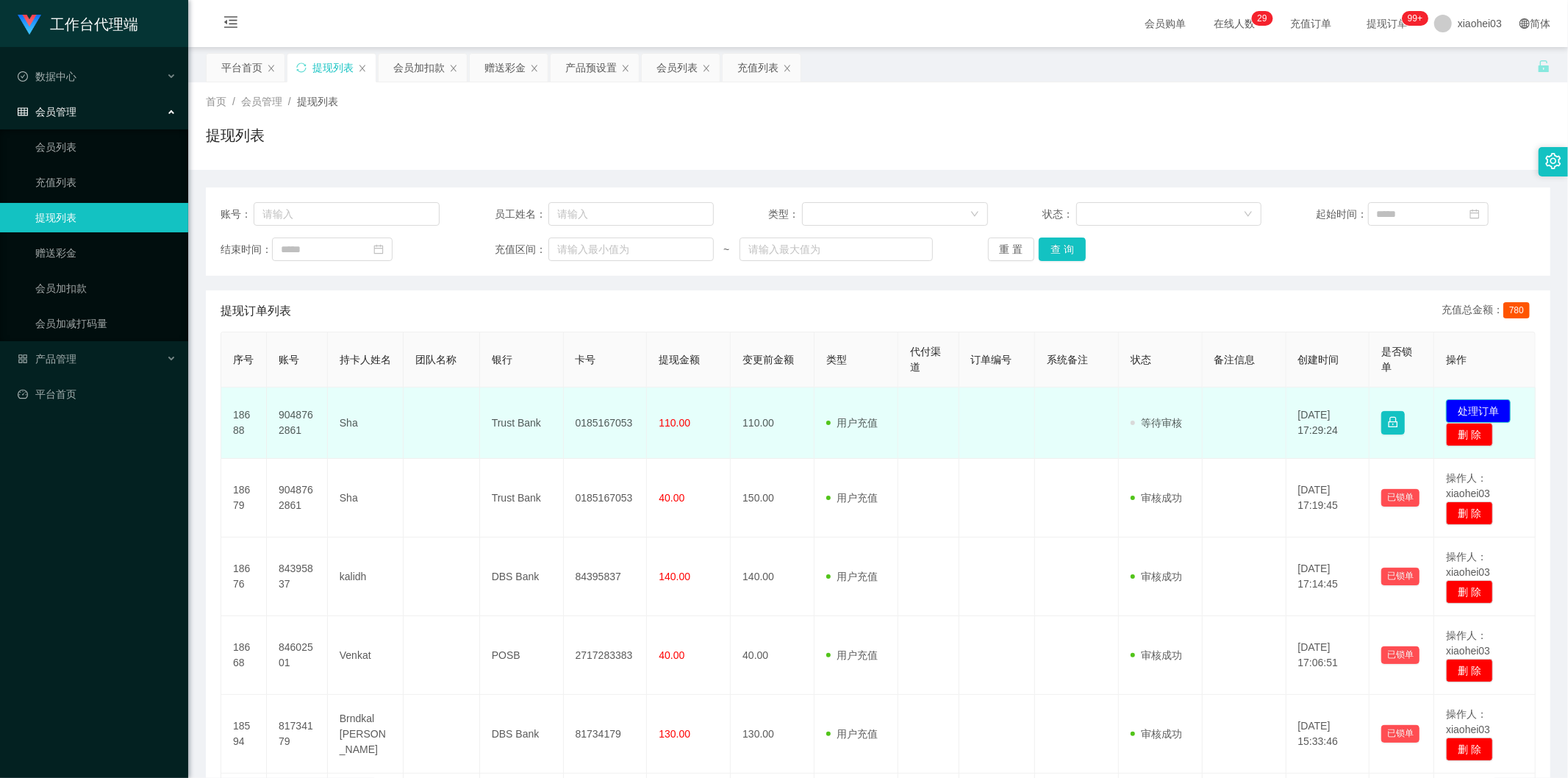
click at [1482, 412] on button "处理订单" at bounding box center [1478, 410] width 64 height 23
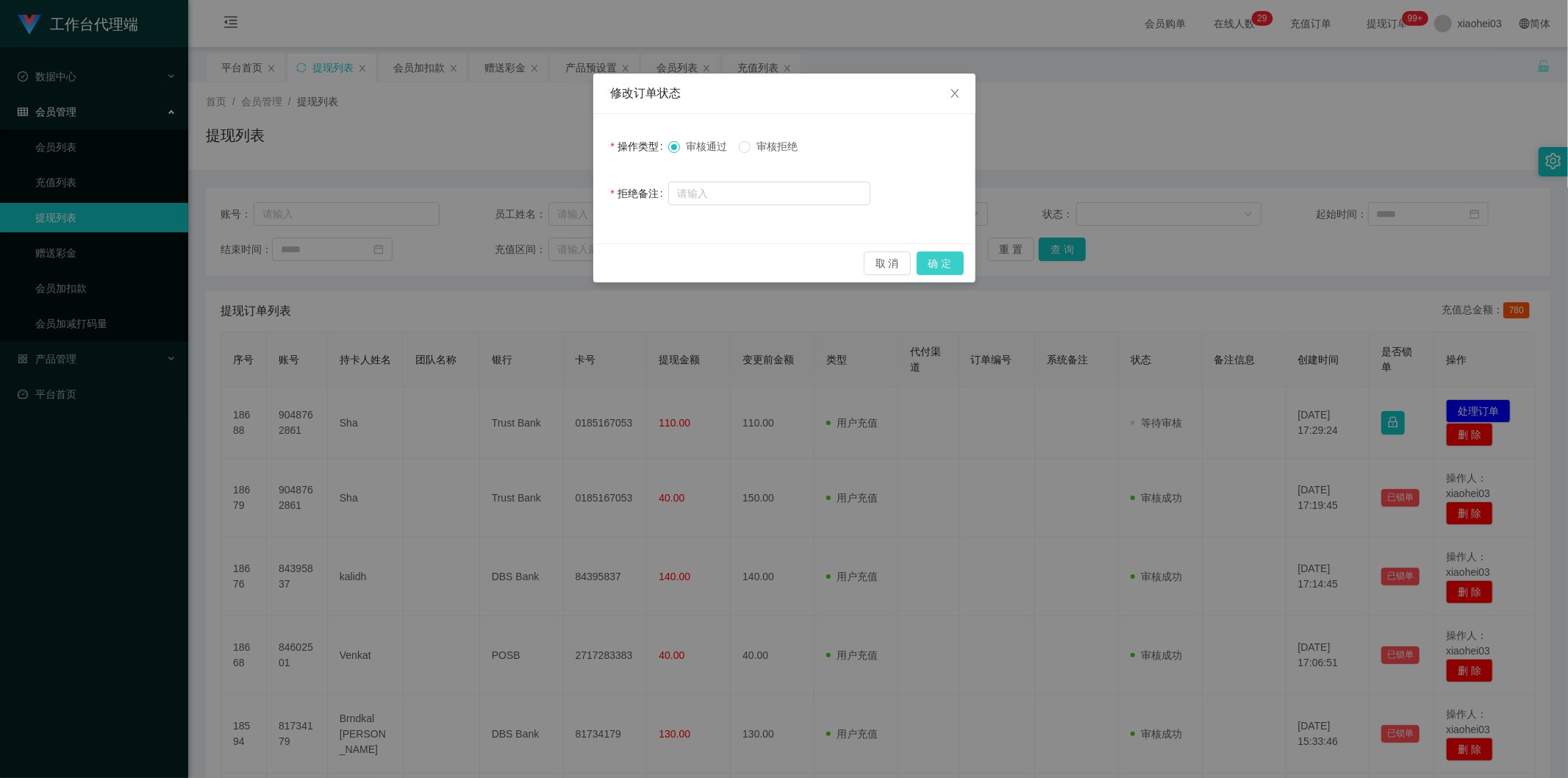
click at [923, 258] on button "确 定" at bounding box center [940, 263] width 47 height 23
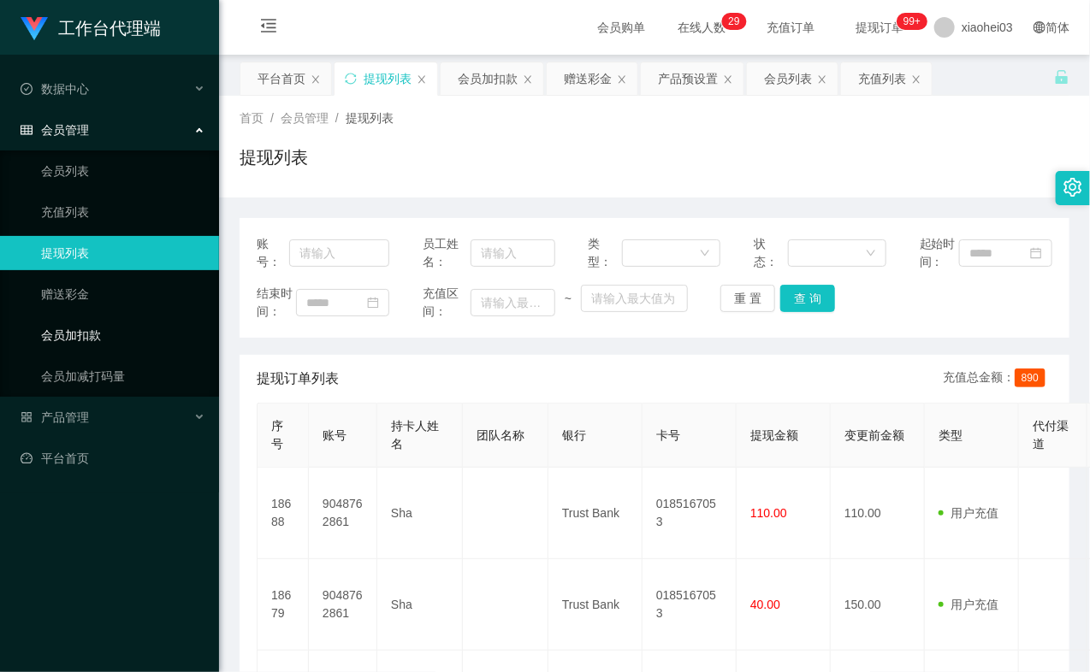
click at [115, 320] on link "会员加扣款" at bounding box center [123, 335] width 164 height 34
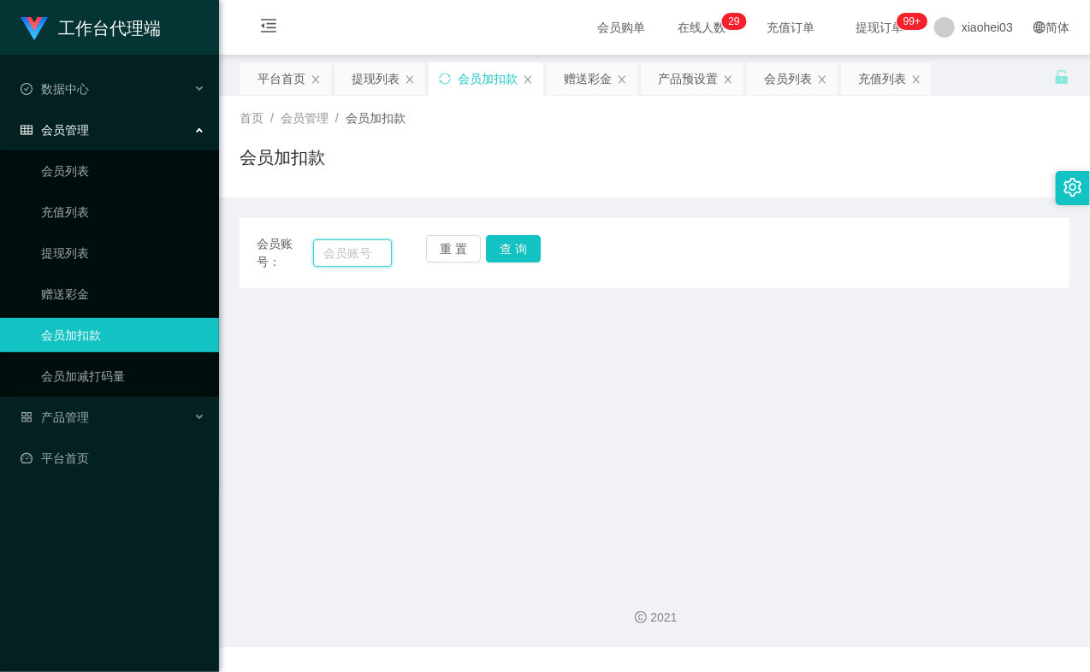
click at [370, 252] on input "text" at bounding box center [352, 252] width 79 height 27
paste input "84395837"
type input "84395837"
click at [502, 250] on button "查 询" at bounding box center [513, 248] width 55 height 27
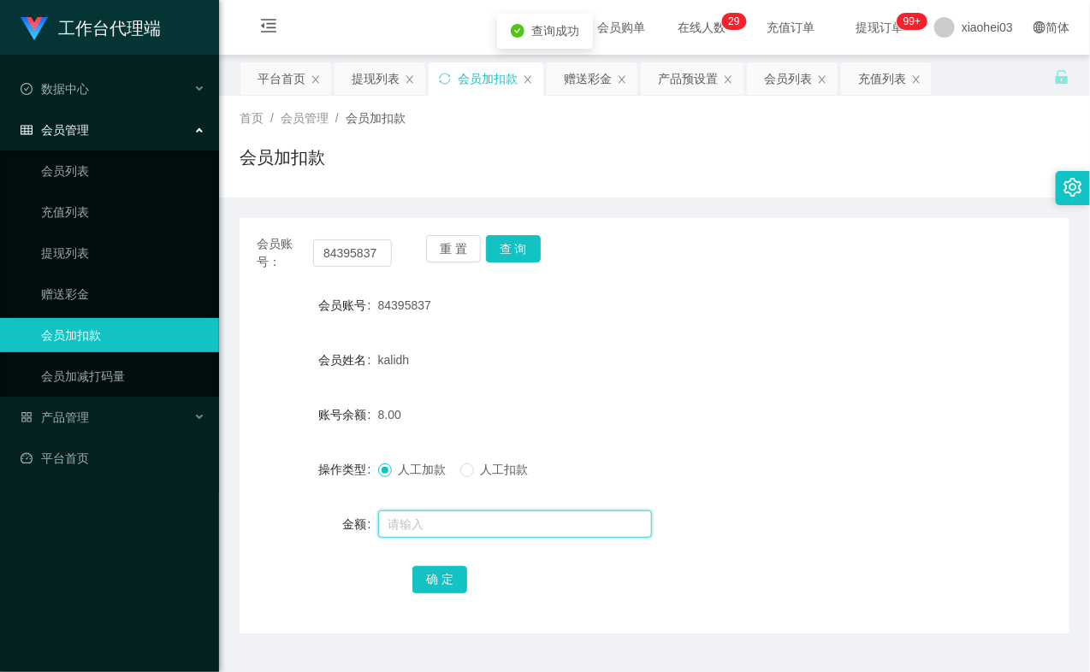
click at [392, 523] on input "text" at bounding box center [515, 524] width 274 height 27
type input "8"
click at [443, 578] on button "确 定" at bounding box center [439, 579] width 55 height 27
drag, startPoint x: 688, startPoint y: 417, endPoint x: 905, endPoint y: 141, distance: 351.5
click at [697, 409] on div "16.00" at bounding box center [620, 415] width 484 height 34
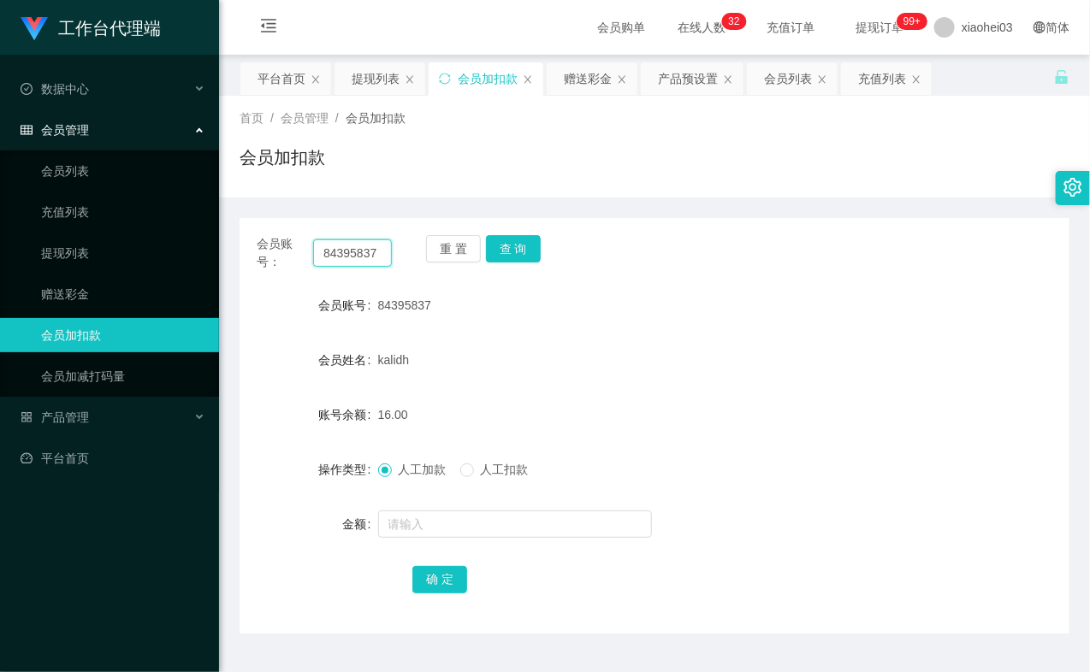
click at [334, 257] on input "84395837" at bounding box center [352, 252] width 79 height 27
paste input "602501"
type input "84602501"
click at [508, 249] on button "查 询" at bounding box center [513, 248] width 55 height 27
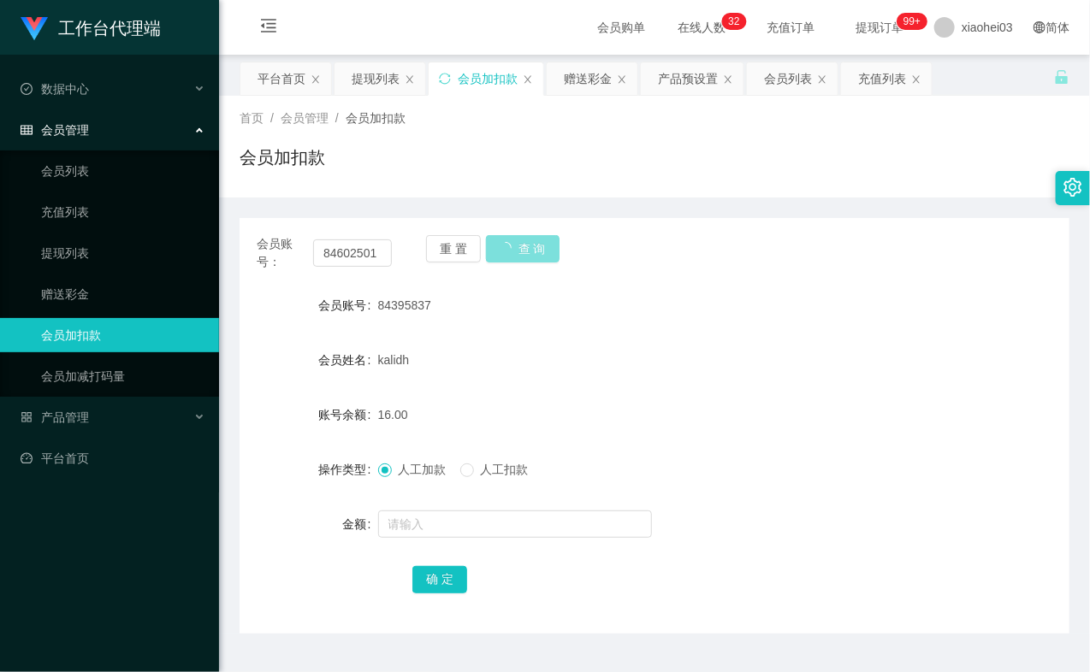
click at [508, 249] on button "查 询" at bounding box center [523, 248] width 74 height 27
click at [508, 249] on button "查 询" at bounding box center [513, 248] width 55 height 27
click at [508, 243] on button "查 询" at bounding box center [513, 248] width 55 height 27
drag, startPoint x: 508, startPoint y: 243, endPoint x: 525, endPoint y: 334, distance: 93.1
click at [508, 243] on div "重 置 查 询" at bounding box center [493, 253] width 135 height 36
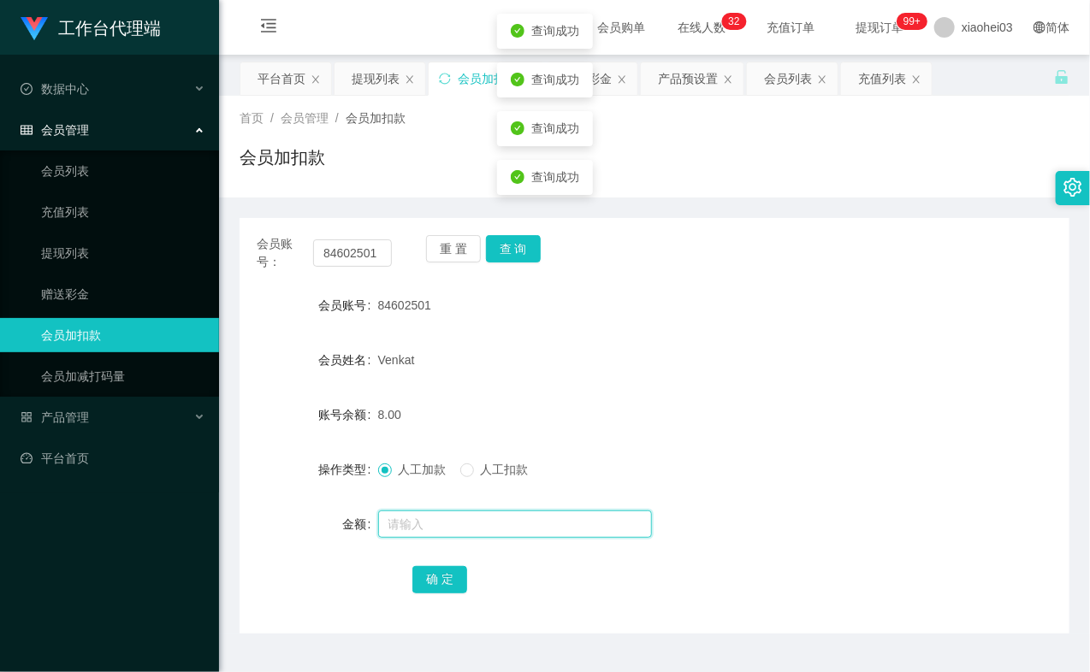
click at [463, 523] on input "text" at bounding box center [515, 524] width 274 height 27
type input "8"
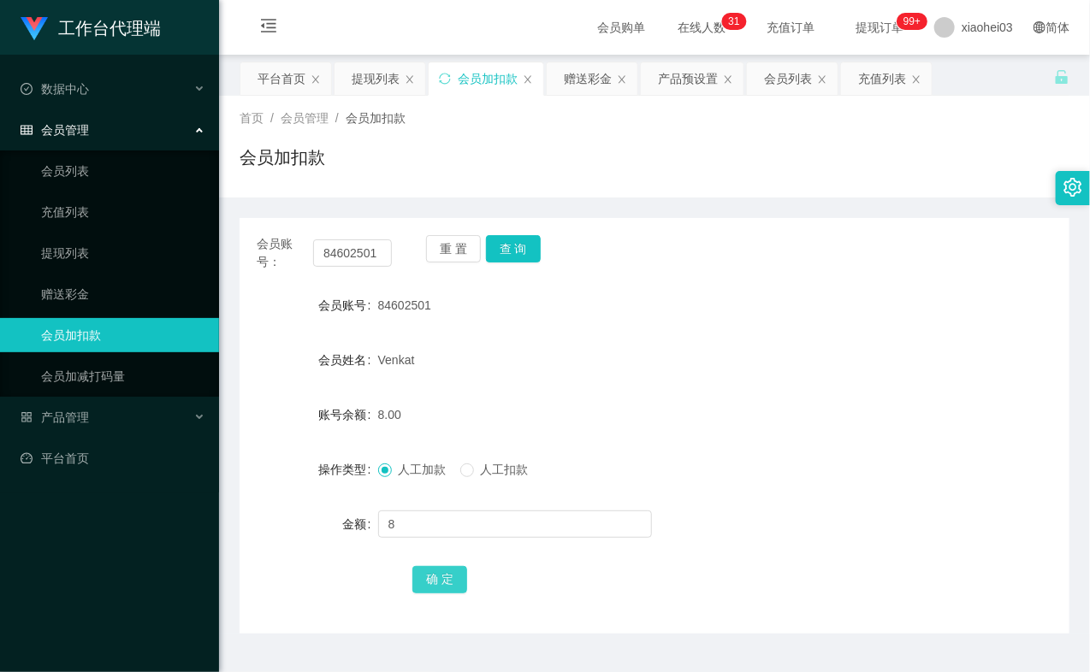
click at [437, 578] on button "确 定" at bounding box center [439, 579] width 55 height 27
click at [345, 251] on input "84602501" at bounding box center [352, 252] width 79 height 27
paste input "395837"
type input "84395837"
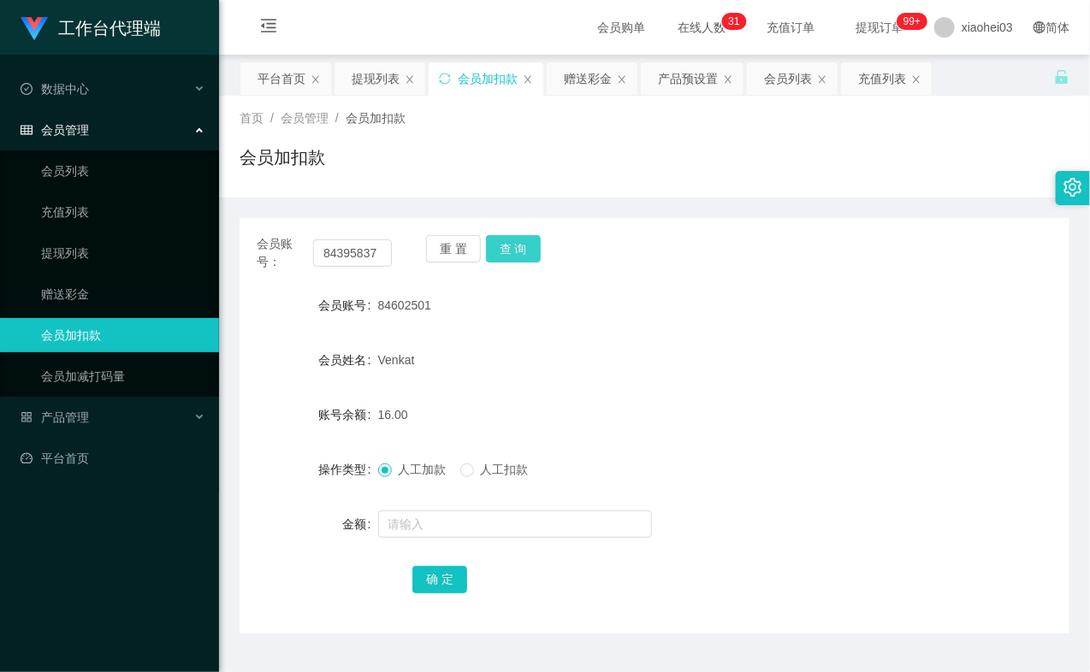
click at [506, 255] on button "查 询" at bounding box center [513, 248] width 55 height 27
click at [506, 255] on div "重 置 查 询" at bounding box center [493, 253] width 135 height 36
click at [440, 537] on div at bounding box center [620, 524] width 484 height 34
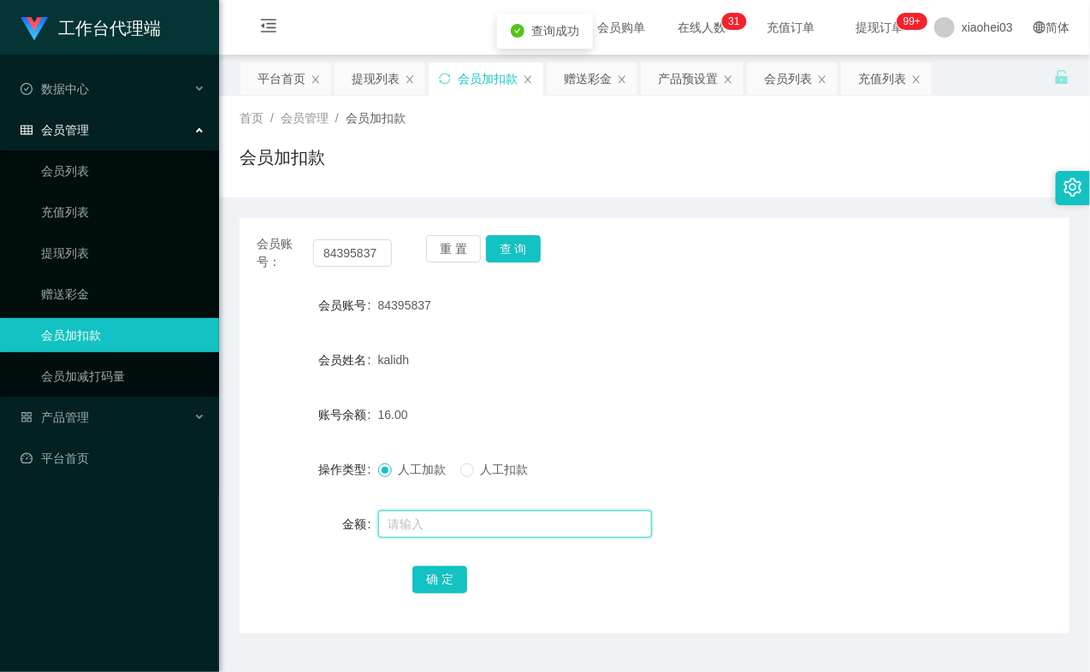
drag, startPoint x: 437, startPoint y: 527, endPoint x: 434, endPoint y: 517, distance: 10.8
click at [436, 527] on input "text" at bounding box center [515, 524] width 274 height 27
drag, startPoint x: 919, startPoint y: 143, endPoint x: 557, endPoint y: 32, distance: 379.3
click at [919, 143] on div "首页 / 会员管理 / 会员加扣款 / 会员加扣款" at bounding box center [654, 146] width 830 height 74
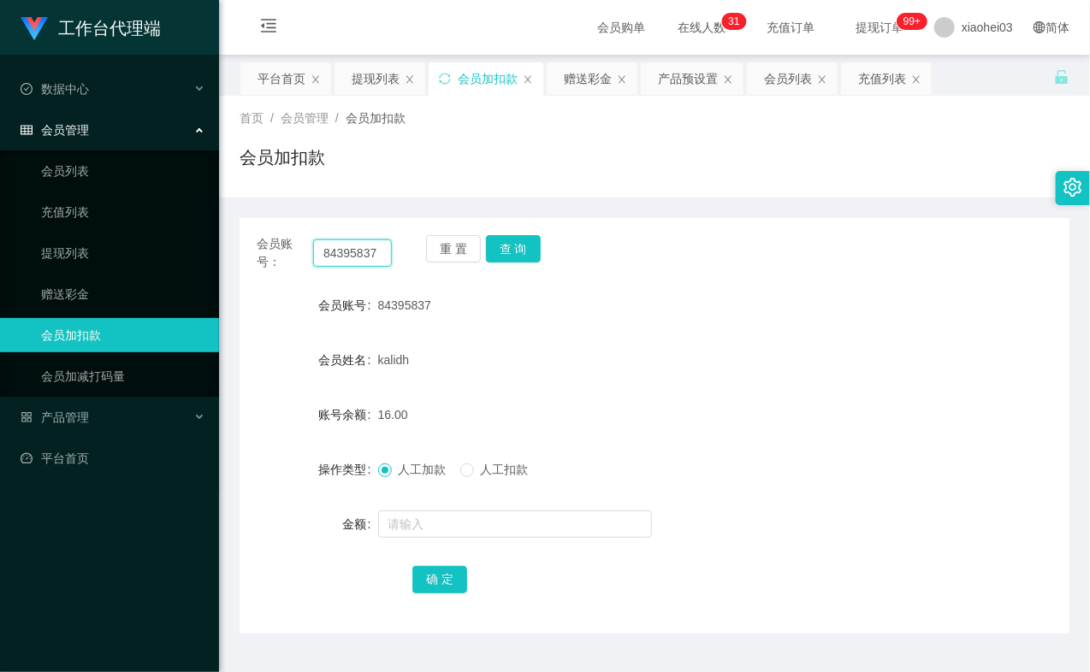
click at [346, 260] on input "84395837" at bounding box center [352, 252] width 79 height 27
click at [515, 241] on button "查 询" at bounding box center [513, 248] width 55 height 27
click at [515, 241] on div "重 置 查 询" at bounding box center [493, 253] width 135 height 36
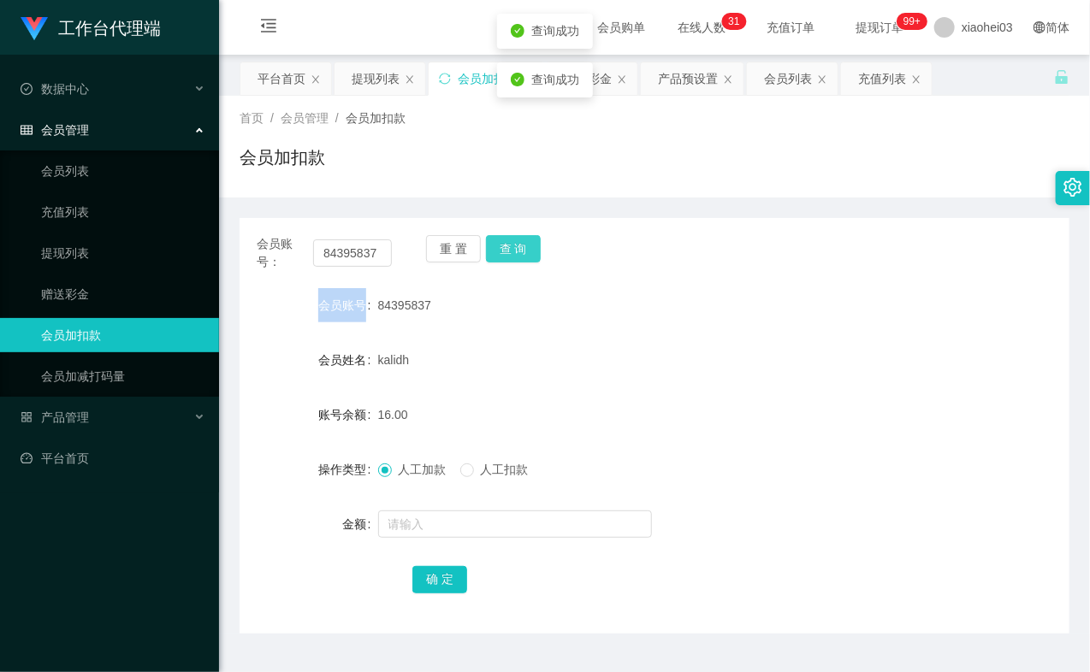
click at [515, 241] on button "查 询" at bounding box center [513, 248] width 55 height 27
drag, startPoint x: 904, startPoint y: 275, endPoint x: 884, endPoint y: 260, distance: 24.5
click at [904, 275] on div "会员账号： 84395837 重 置 查 询 会员账号 84395837 会员姓名 kalidh 账号余额 16.00 操作类型 人工加款 人工扣款 金额 确…" at bounding box center [654, 426] width 830 height 416
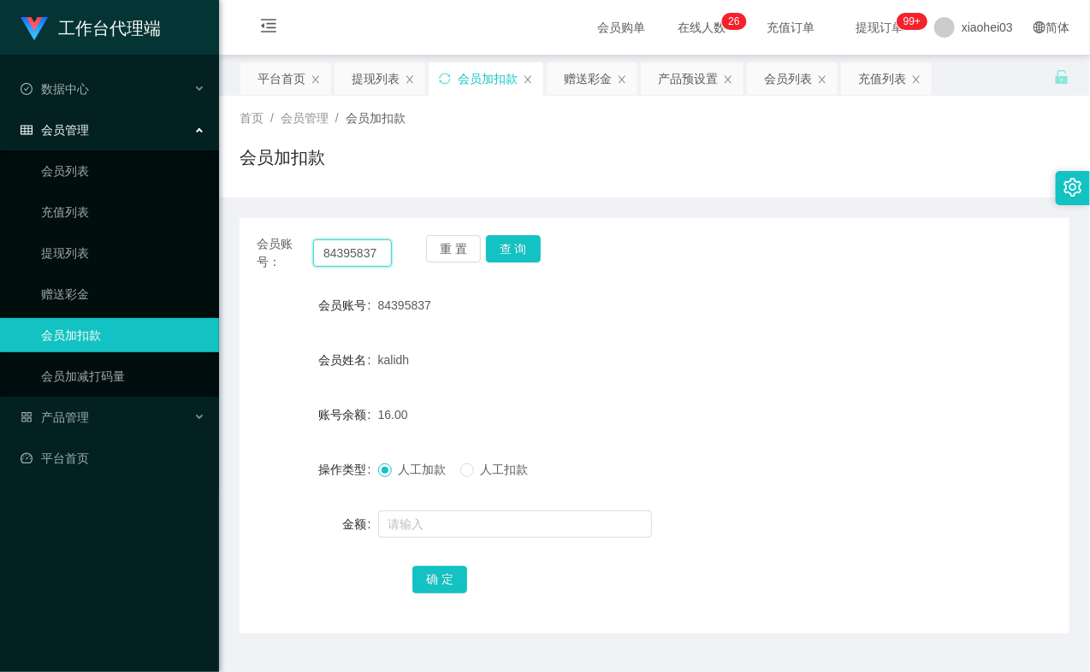
click at [364, 240] on input "84395837" at bounding box center [352, 252] width 79 height 27
click at [364, 239] on input "84395837" at bounding box center [352, 252] width 79 height 27
paste input "1734179"
type input "81734179"
click at [537, 252] on button "查 询" at bounding box center [513, 248] width 55 height 27
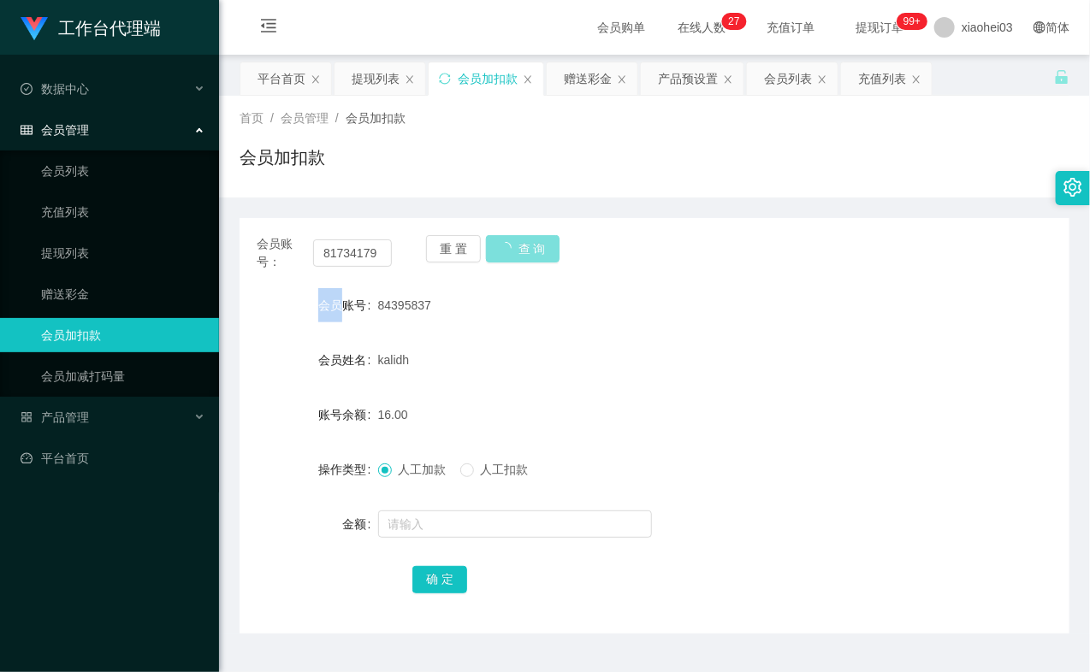
click at [537, 252] on div "重 置 查 询" at bounding box center [493, 253] width 135 height 36
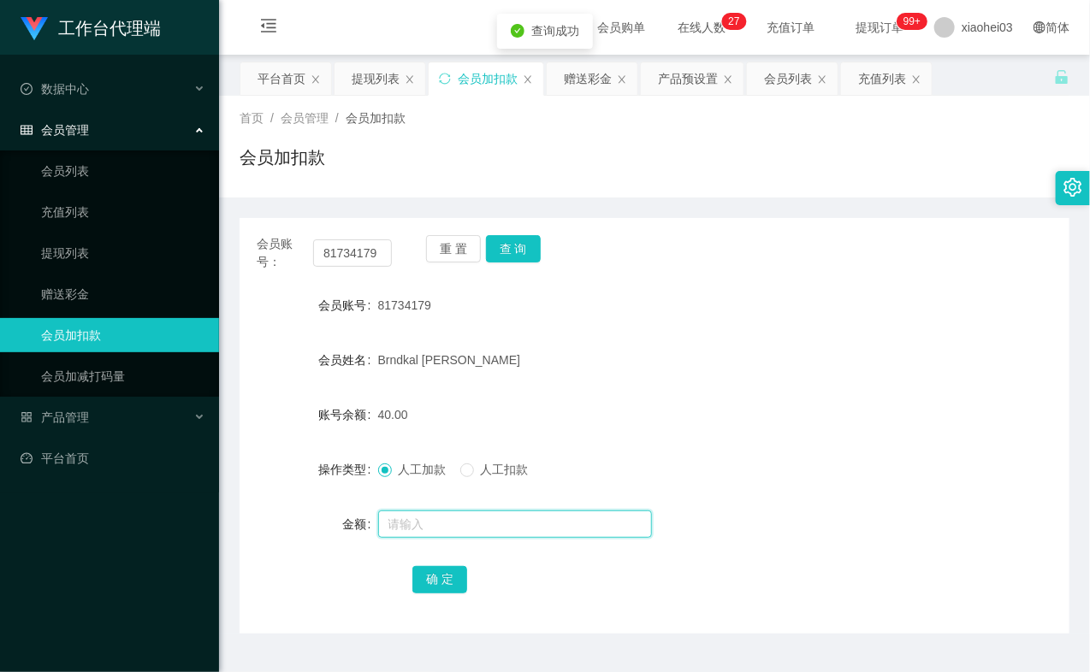
click at [482, 519] on input "text" at bounding box center [515, 524] width 274 height 27
type input "8"
click at [455, 571] on button "确 定" at bounding box center [439, 579] width 55 height 27
drag, startPoint x: 677, startPoint y: 174, endPoint x: 639, endPoint y: 176, distance: 38.6
click at [670, 174] on div "会员加扣款" at bounding box center [654, 164] width 830 height 39
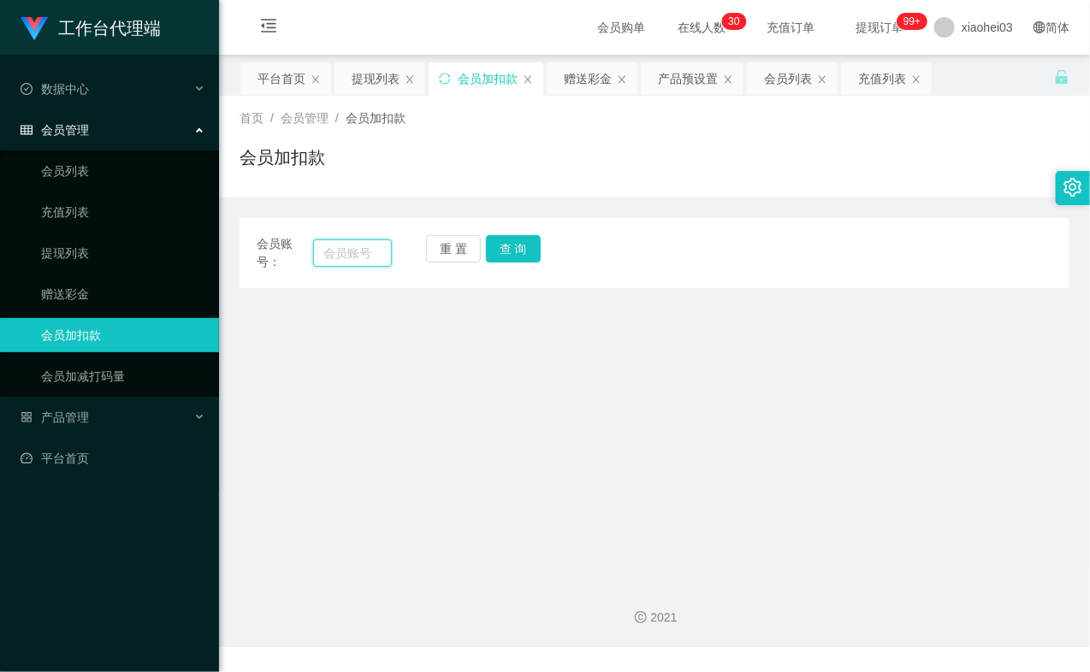
click at [320, 257] on input "text" at bounding box center [352, 252] width 79 height 27
paste input "84395837"
type input "84395837"
click at [490, 254] on button "查 询" at bounding box center [513, 248] width 55 height 27
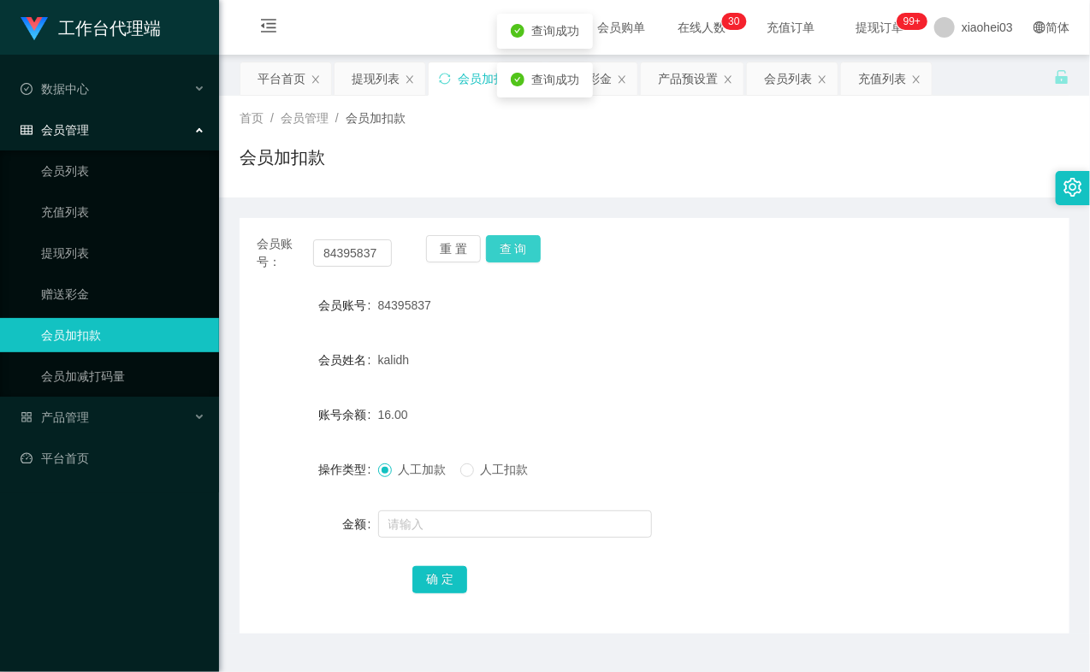
click at [511, 262] on button "查 询" at bounding box center [513, 248] width 55 height 27
drag, startPoint x: 697, startPoint y: 561, endPoint x: 535, endPoint y: 434, distance: 205.9
click at [695, 553] on form "会员账号 84395837 会员姓名 kalidh 账号余额 16.00 操作类型 人工加款 人工扣款 金额 确 定" at bounding box center [654, 442] width 830 height 308
click at [364, 257] on input "84395837" at bounding box center [352, 252] width 79 height 27
click at [365, 254] on input "84395837" at bounding box center [352, 252] width 79 height 27
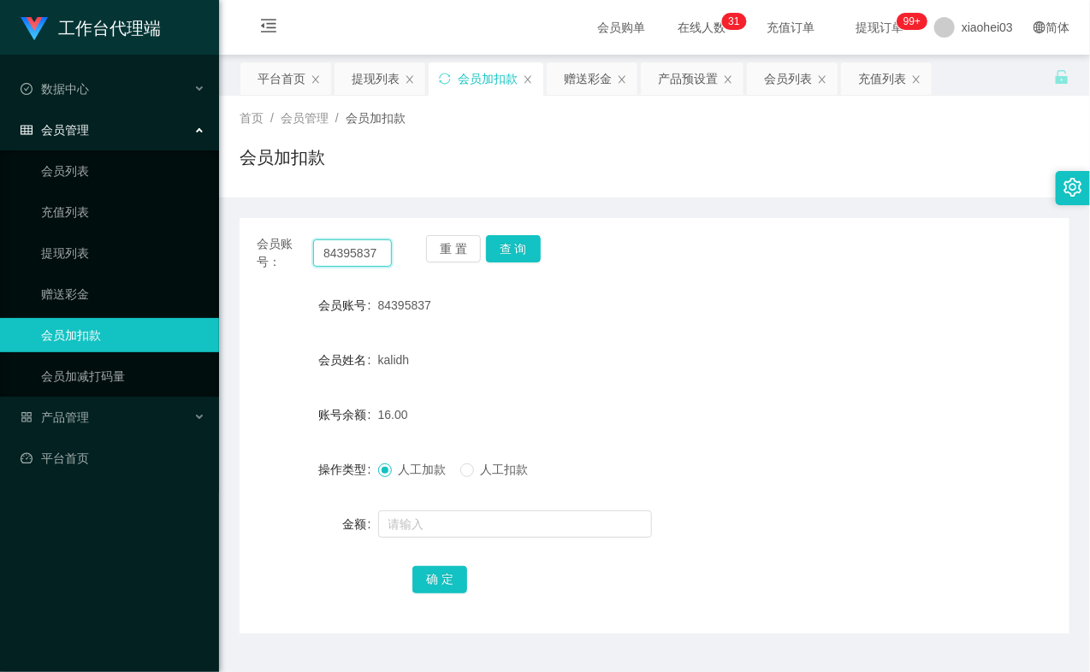
click at [365, 254] on input "84395837" at bounding box center [352, 252] width 79 height 27
click at [506, 253] on button "查 询" at bounding box center [513, 248] width 55 height 27
click at [506, 253] on div "重 置 查 询" at bounding box center [493, 253] width 135 height 36
click at [506, 253] on button "查 询" at bounding box center [513, 248] width 55 height 27
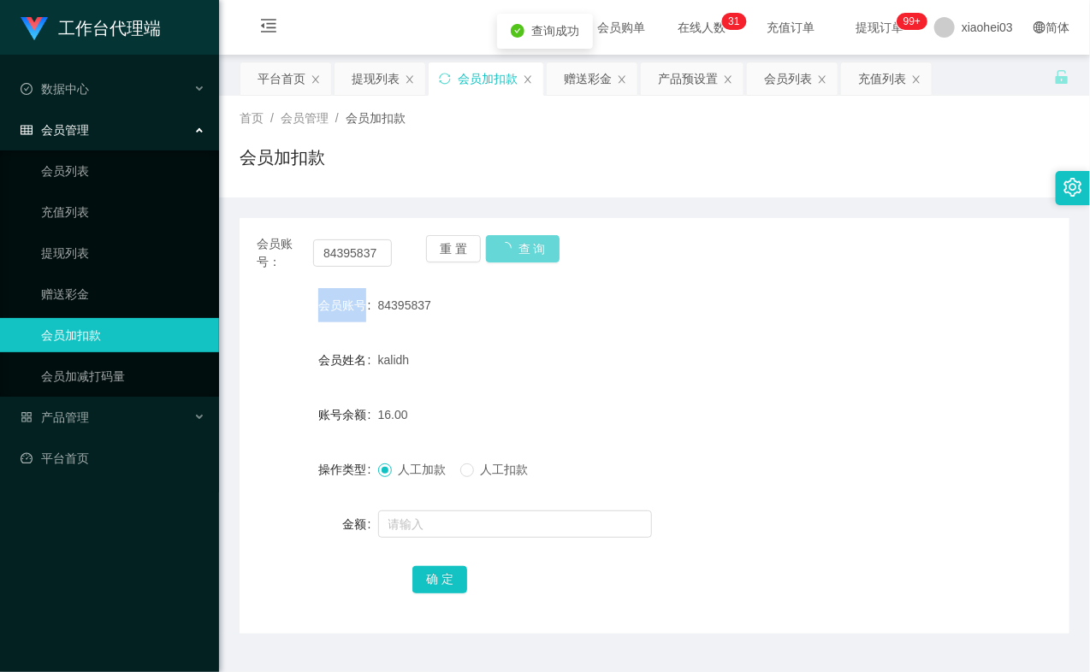
click at [506, 253] on div "重 置 查 询" at bounding box center [493, 253] width 135 height 36
click at [506, 253] on button "查 询" at bounding box center [513, 248] width 55 height 27
click at [506, 253] on div "重 置 查 询" at bounding box center [493, 253] width 135 height 36
click at [962, 340] on form "会员账号 84395837 会员姓名 kalidh 账号余额 16.00 操作类型 人工加款 人工扣款 金额 确 定" at bounding box center [654, 442] width 830 height 308
drag, startPoint x: 70, startPoint y: 328, endPoint x: 113, endPoint y: 140, distance: 193.0
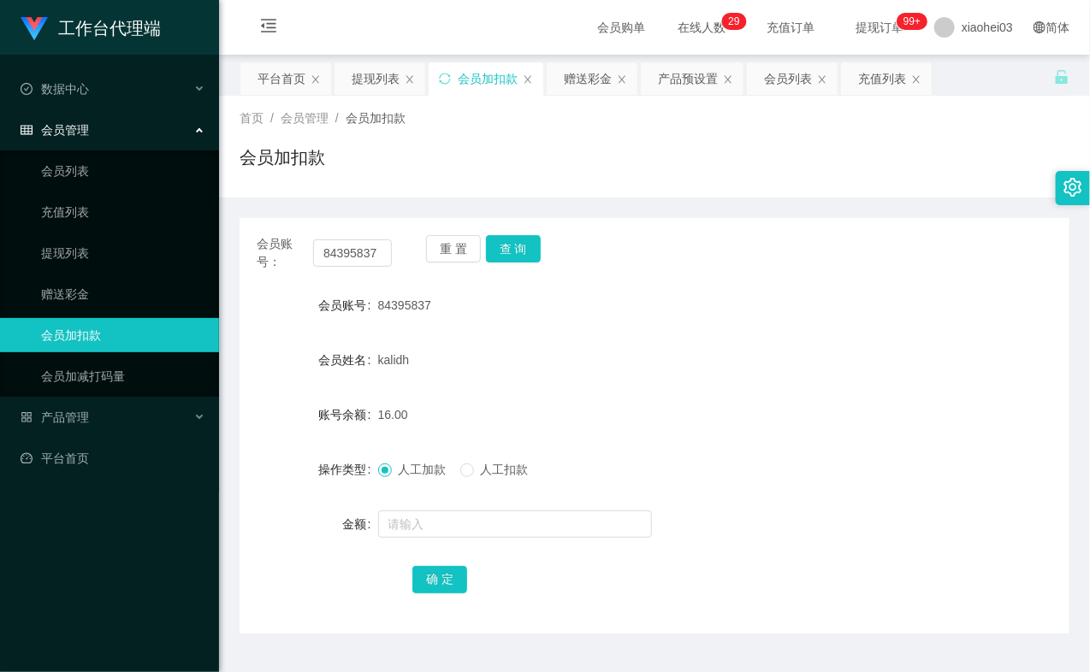
click at [70, 326] on link "会员加扣款" at bounding box center [123, 335] width 164 height 34
drag, startPoint x: 80, startPoint y: 248, endPoint x: 97, endPoint y: 197, distance: 53.8
click at [80, 245] on link "提现列表" at bounding box center [123, 253] width 164 height 34
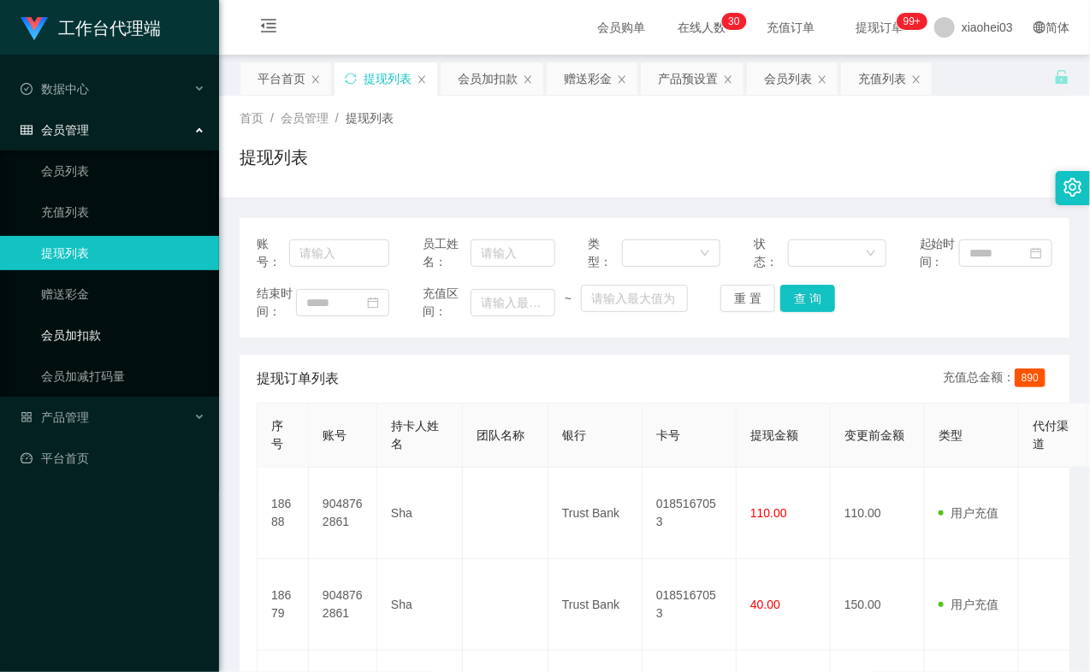
click at [114, 337] on link "会员加扣款" at bounding box center [123, 335] width 164 height 34
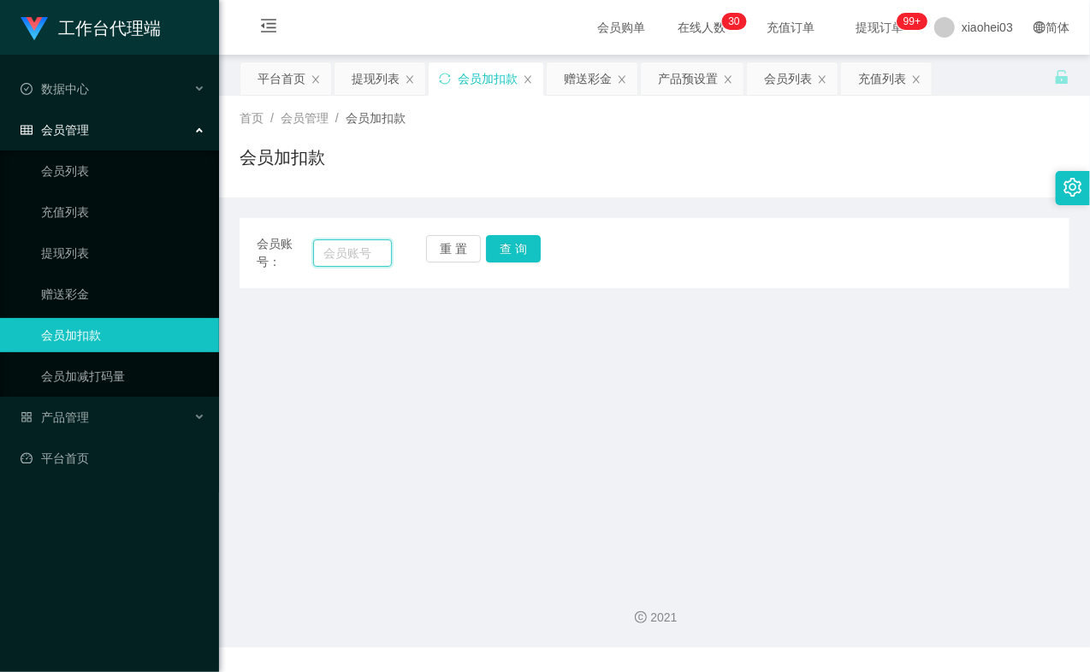
click at [352, 251] on input "text" at bounding box center [352, 252] width 79 height 27
paste input "84395837"
type input "84395837"
click at [508, 237] on button "查 询" at bounding box center [513, 248] width 55 height 27
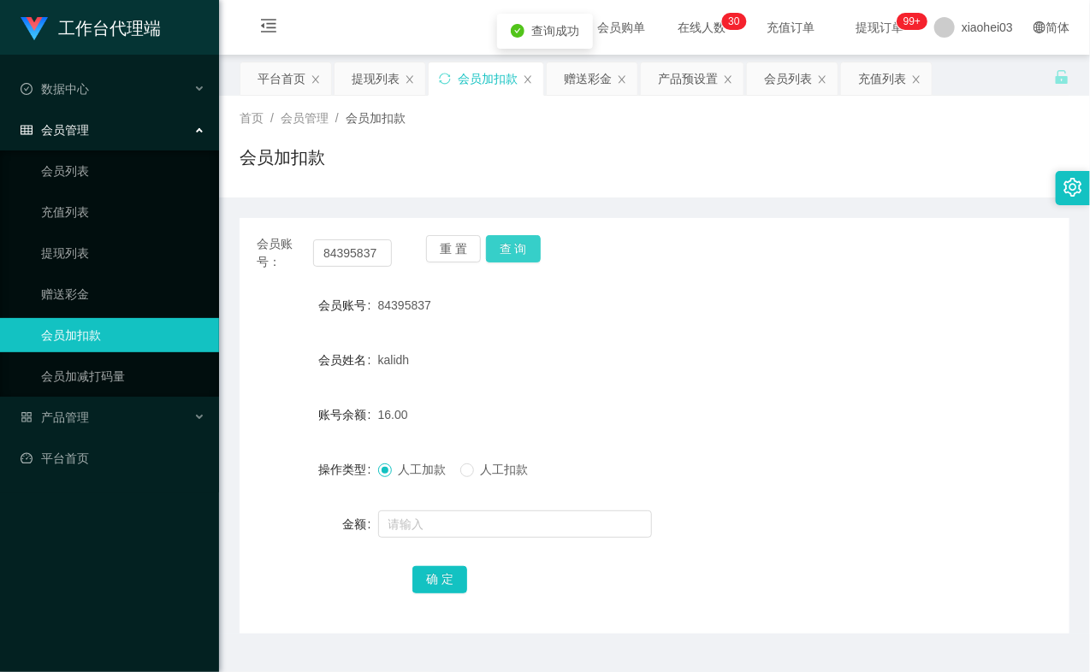
click at [509, 238] on button "查 询" at bounding box center [513, 248] width 55 height 27
click at [437, 526] on input "text" at bounding box center [515, 524] width 274 height 27
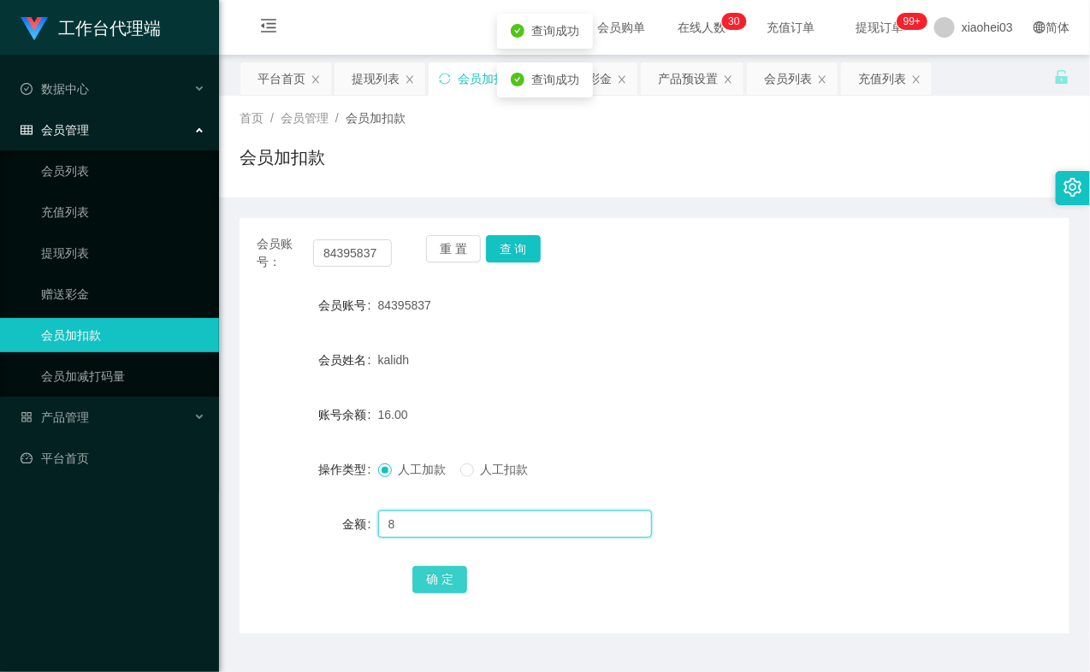
type input "8"
click at [451, 578] on button "确 定" at bounding box center [439, 579] width 55 height 27
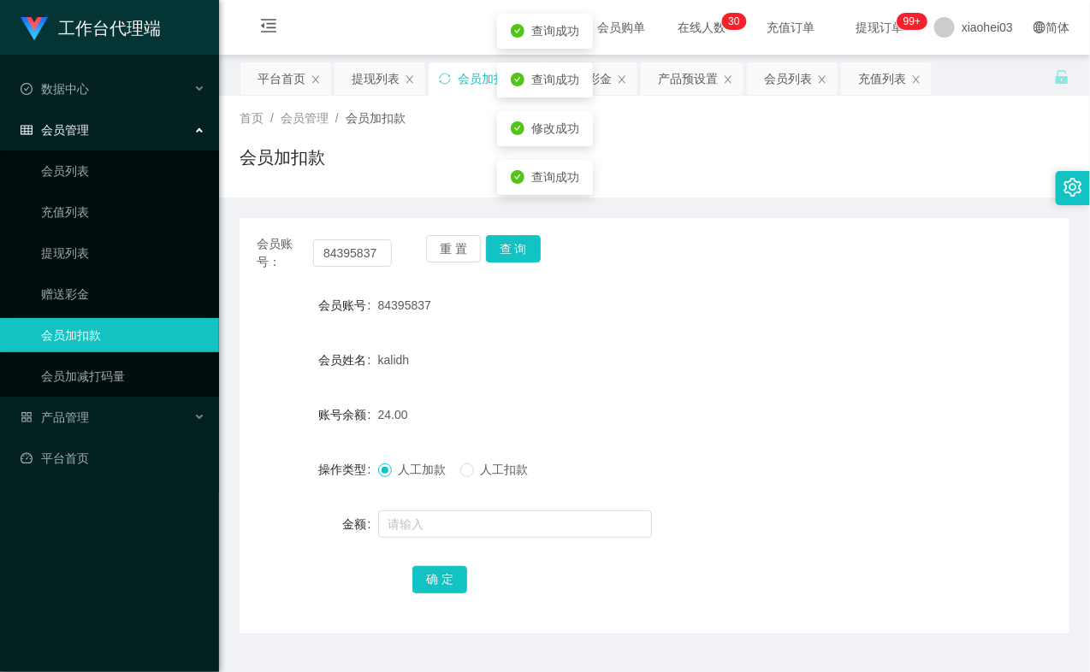
click at [741, 373] on div "kalidh" at bounding box center [620, 360] width 484 height 34
click at [62, 216] on link "充值列表" at bounding box center [123, 212] width 164 height 34
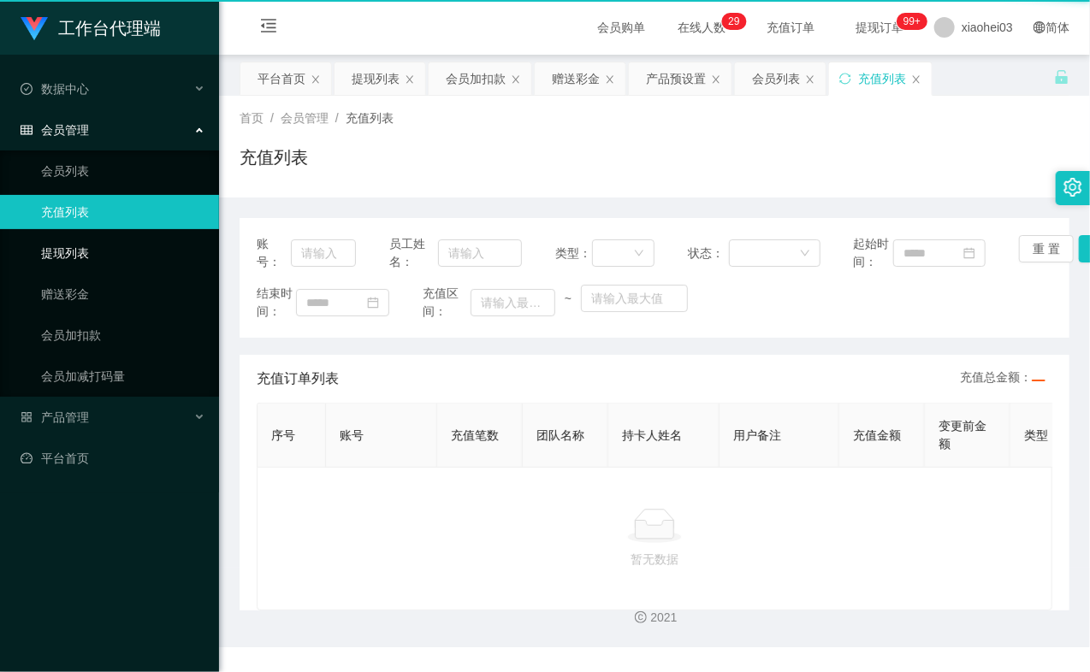
click at [62, 242] on link "提现列表" at bounding box center [123, 253] width 164 height 34
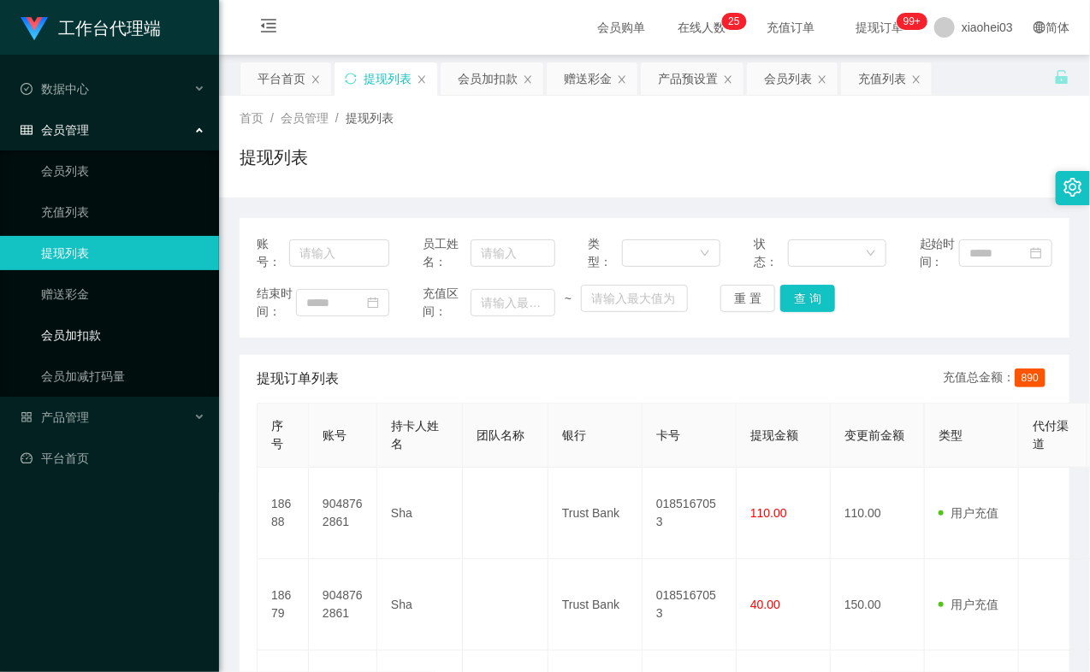
drag, startPoint x: 141, startPoint y: 336, endPoint x: 156, endPoint y: 328, distance: 16.9
click at [139, 336] on link "会员加扣款" at bounding box center [123, 335] width 164 height 34
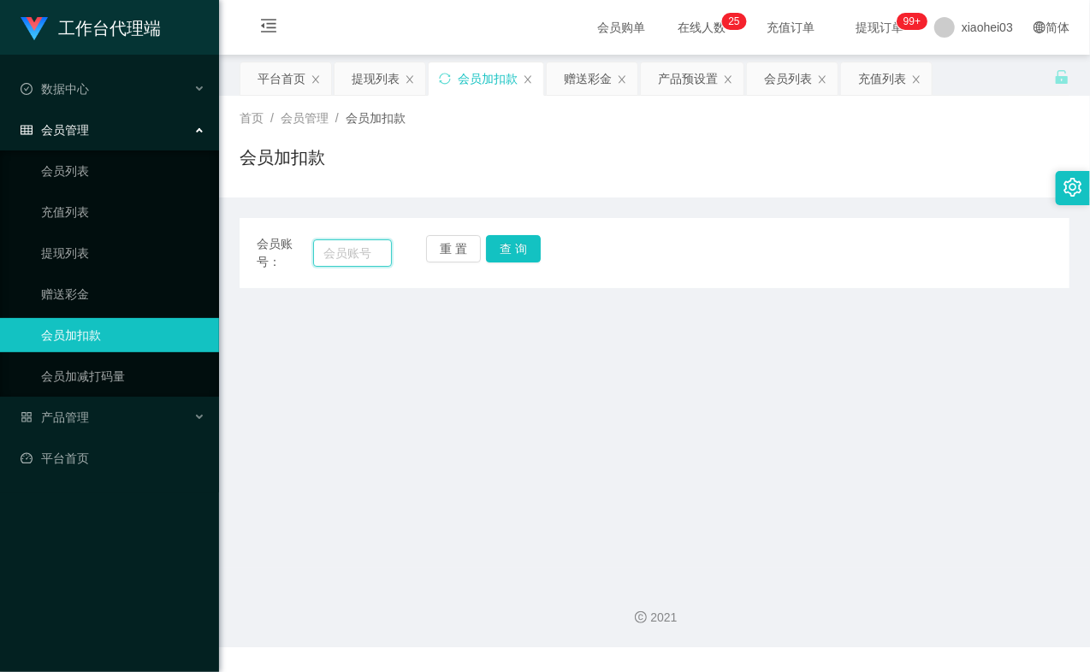
click at [360, 242] on input "text" at bounding box center [352, 252] width 79 height 27
paste input "81734179"
type input "81734179"
click at [515, 249] on button "查 询" at bounding box center [513, 248] width 55 height 27
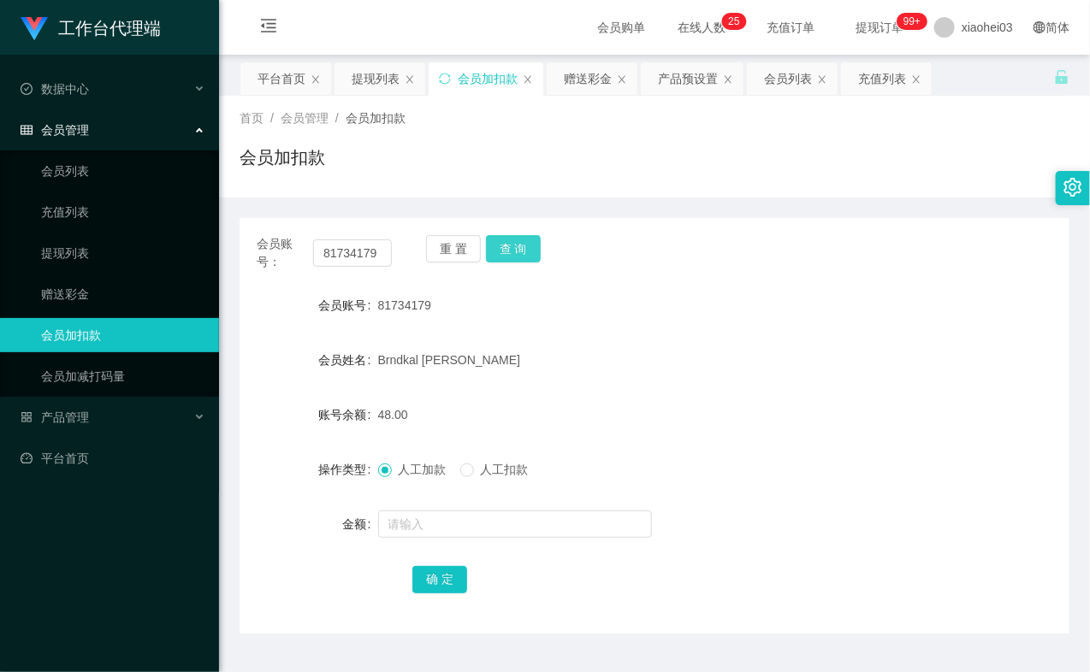
click at [515, 249] on button "查 询" at bounding box center [513, 248] width 55 height 27
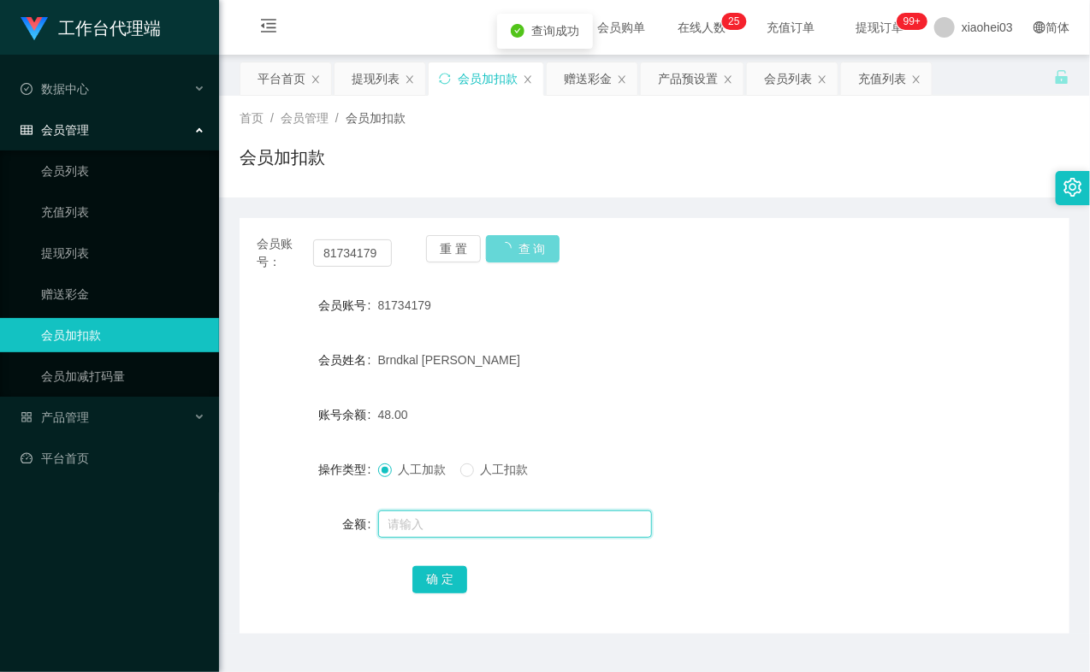
click at [462, 527] on input "text" at bounding box center [515, 524] width 274 height 27
type input "8"
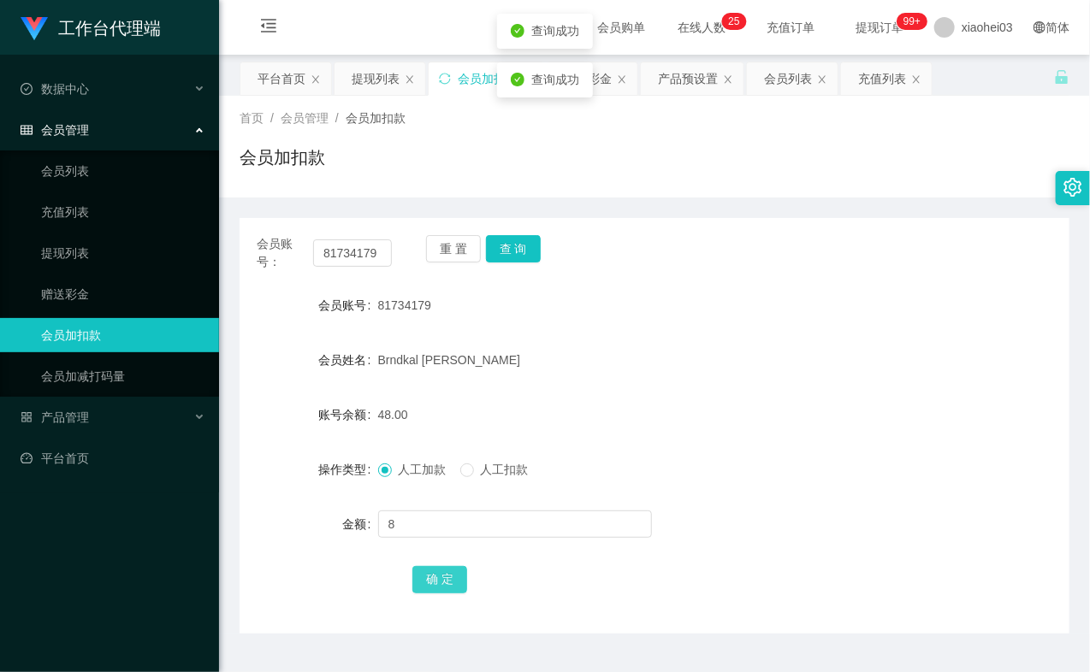
drag, startPoint x: 435, startPoint y: 573, endPoint x: 440, endPoint y: 560, distance: 13.8
click at [435, 571] on button "确 定" at bounding box center [439, 579] width 55 height 27
click at [594, 409] on div "56.00" at bounding box center [620, 415] width 484 height 34
click at [357, 268] on div "会员账号： 81734179" at bounding box center [324, 253] width 135 height 36
click at [361, 258] on input "81734179" at bounding box center [352, 252] width 79 height 27
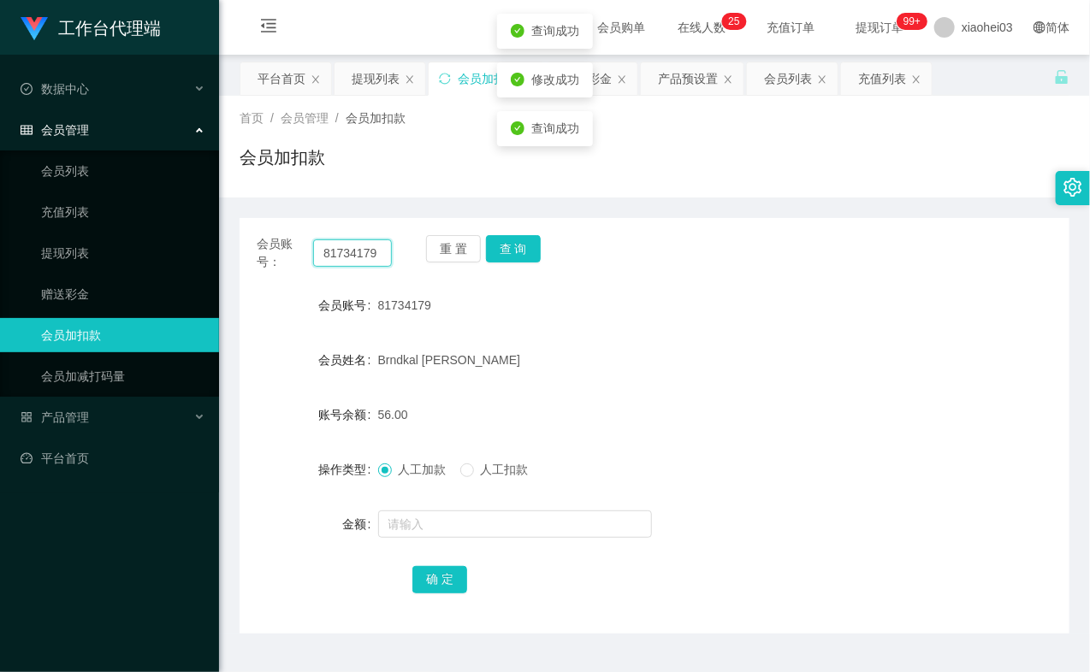
click at [361, 258] on input "81734179" at bounding box center [352, 252] width 79 height 27
paste input "84602501"
type input "84602501"
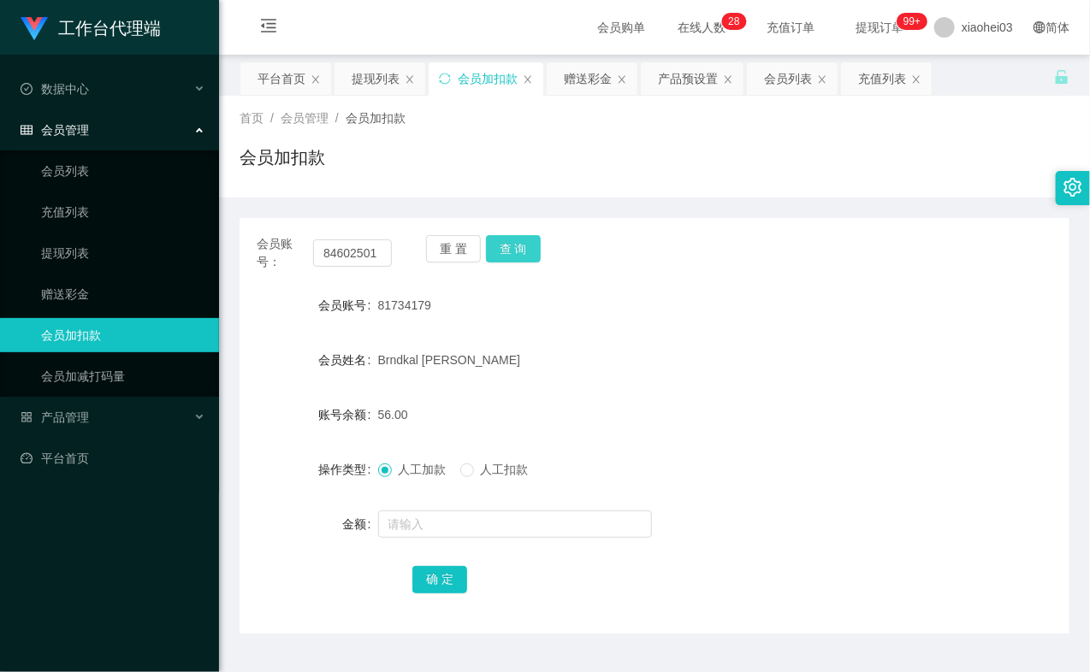
click at [534, 252] on button "查 询" at bounding box center [513, 248] width 55 height 27
drag, startPoint x: 534, startPoint y: 252, endPoint x: 493, endPoint y: 440, distance: 191.8
click at [534, 254] on div "重 置 查 询" at bounding box center [493, 253] width 135 height 36
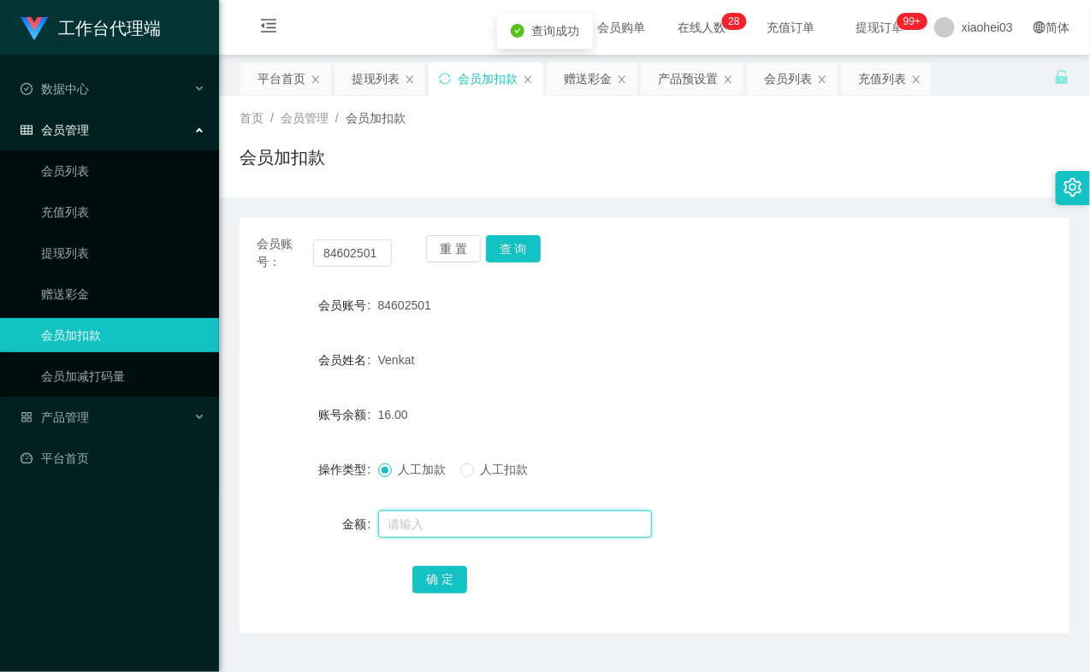
click at [439, 517] on input "text" at bounding box center [515, 524] width 274 height 27
type input "8"
click at [447, 569] on button "确 定" at bounding box center [439, 579] width 55 height 27
click at [811, 467] on div "人工加款 人工扣款" at bounding box center [620, 469] width 484 height 34
click at [83, 263] on link "提现列表" at bounding box center [123, 253] width 164 height 34
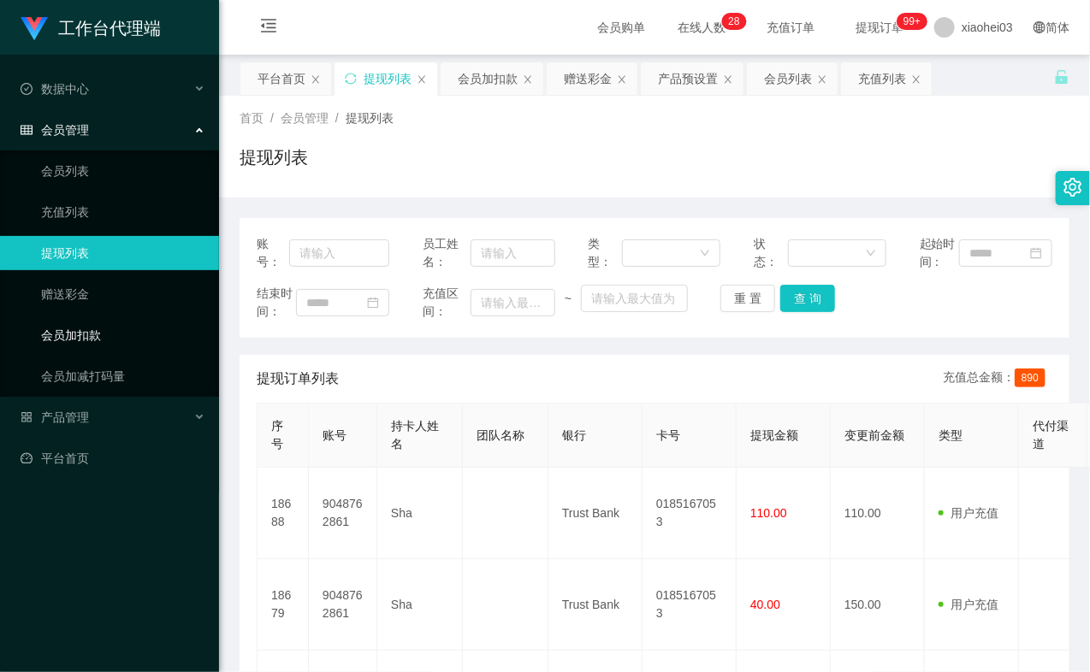
click at [64, 344] on link "会员加扣款" at bounding box center [123, 335] width 164 height 34
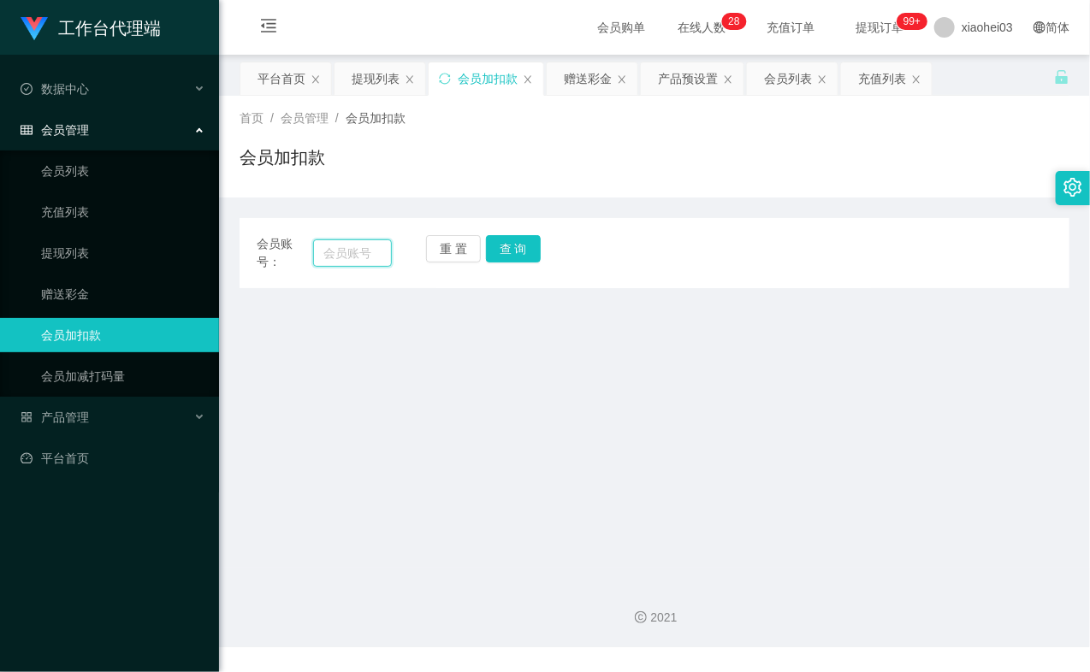
paste input "84602501"
type input "84602501"
click at [539, 259] on div "重 置 查 询" at bounding box center [493, 253] width 135 height 36
click at [537, 259] on div "重 置 查 询" at bounding box center [493, 253] width 135 height 36
click at [535, 257] on button "查 询" at bounding box center [513, 248] width 55 height 27
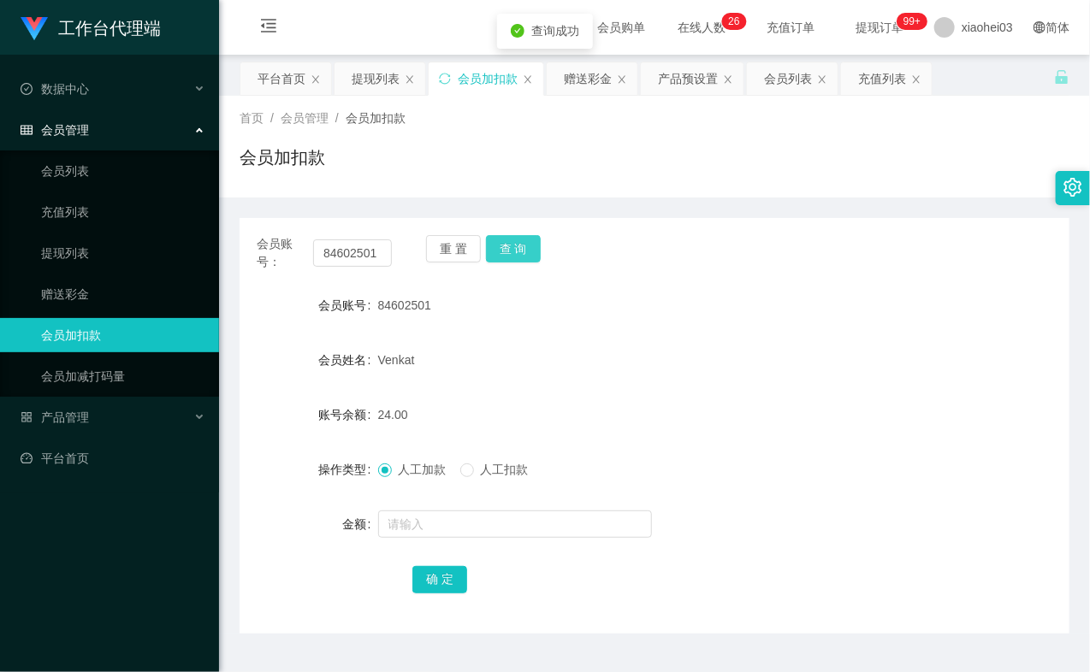
click at [525, 252] on button "查 询" at bounding box center [513, 248] width 55 height 27
click at [437, 515] on input "text" at bounding box center [515, 524] width 274 height 27
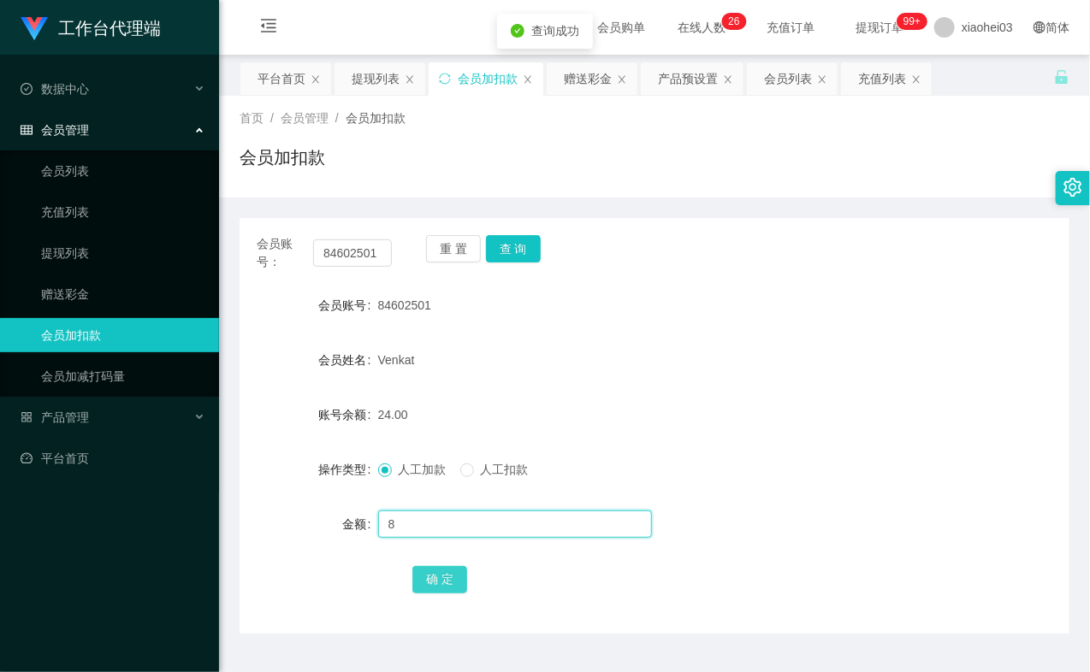
type input "8"
click at [443, 588] on button "确 定" at bounding box center [439, 579] width 55 height 27
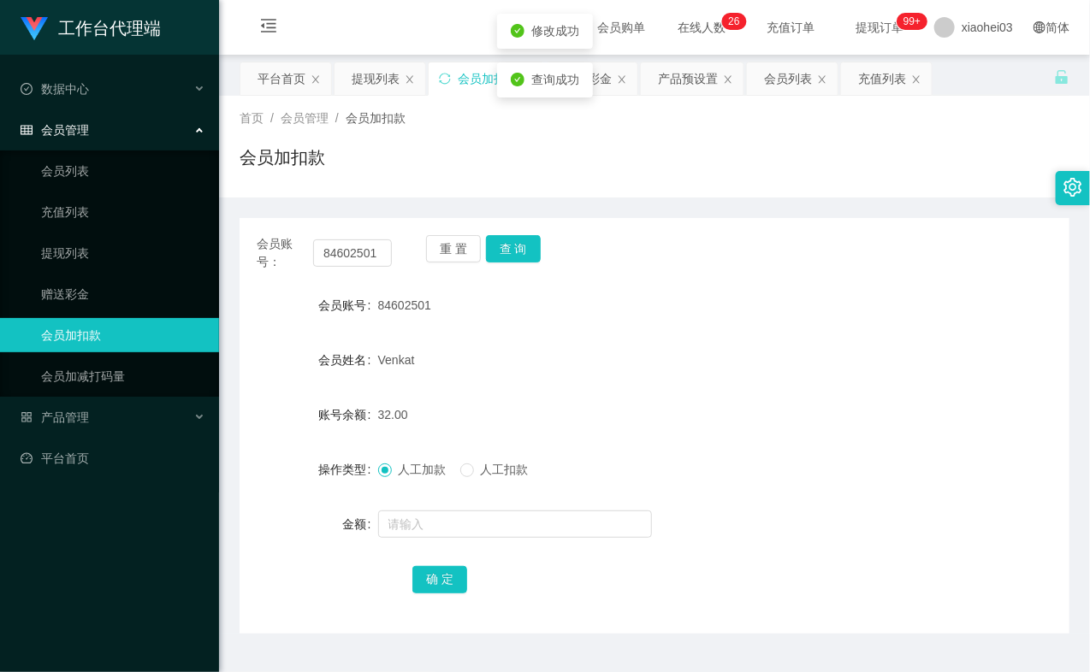
click at [759, 317] on div "84602501" at bounding box center [620, 305] width 484 height 34
click at [366, 251] on input "84602501" at bounding box center [352, 252] width 79 height 27
paste input "395837"
type input "84395837"
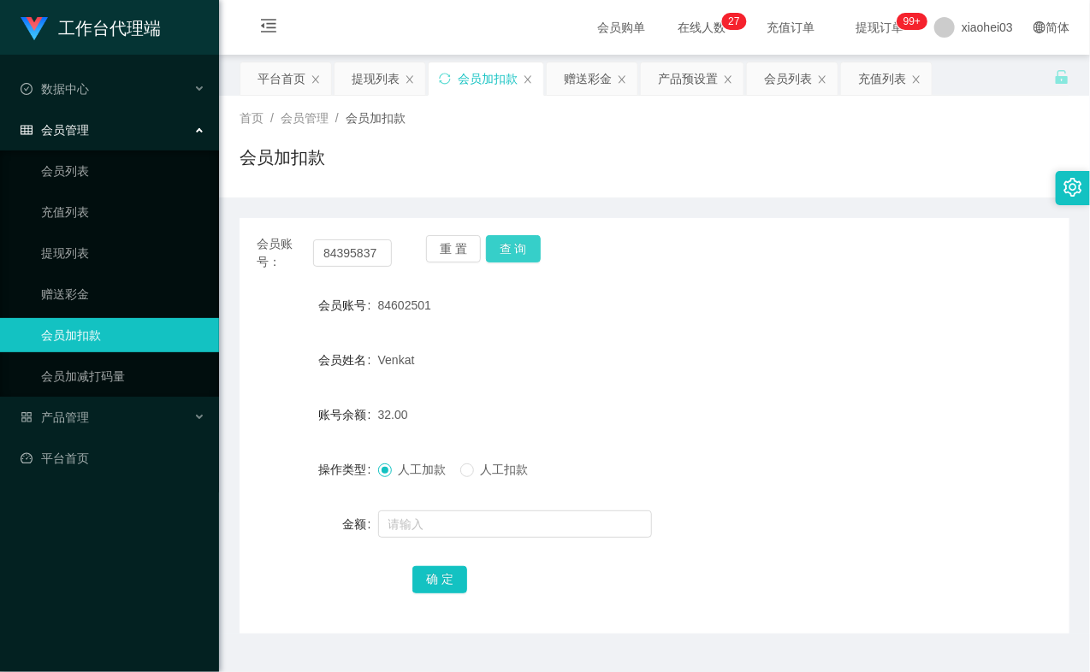
click at [537, 249] on button "查 询" at bounding box center [513, 248] width 55 height 27
click at [537, 249] on button "查 询" at bounding box center [523, 248] width 74 height 27
click at [459, 507] on div at bounding box center [620, 524] width 484 height 34
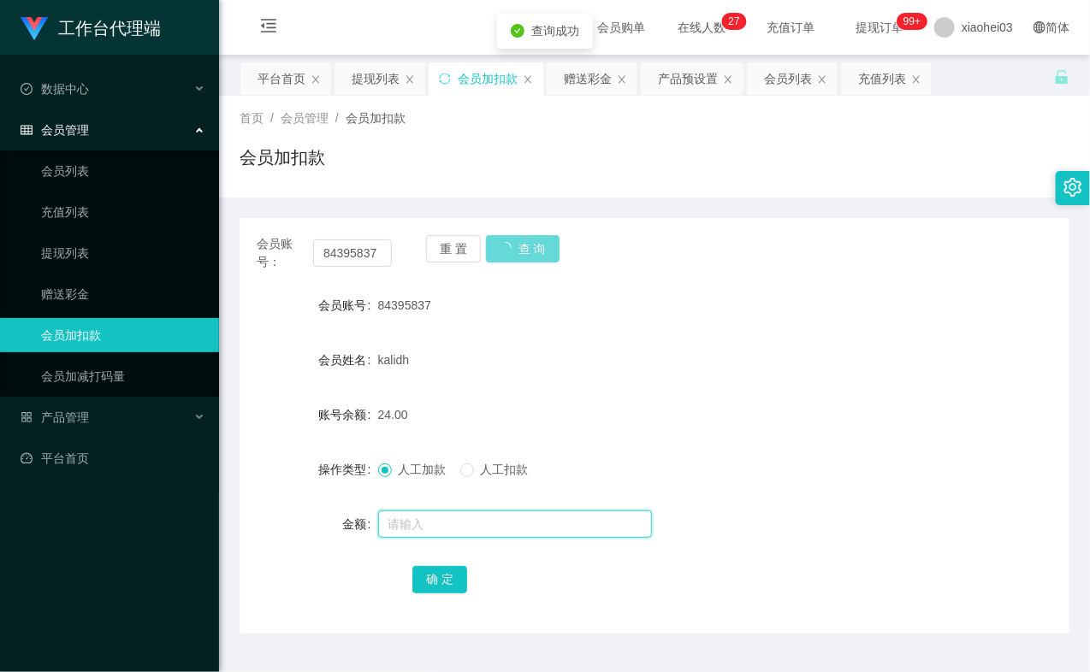
click at [457, 517] on input "text" at bounding box center [515, 524] width 274 height 27
type input "8"
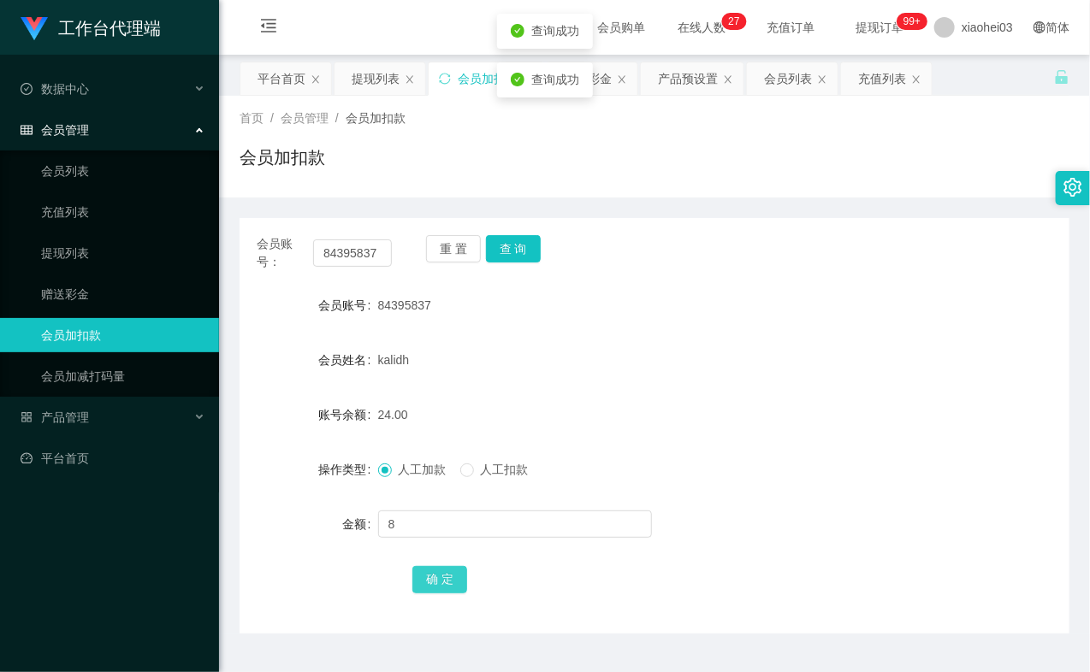
click at [433, 574] on button "确 定" at bounding box center [439, 579] width 55 height 27
click at [779, 423] on div "32.00" at bounding box center [620, 415] width 484 height 34
click at [358, 262] on input "84395837" at bounding box center [352, 252] width 79 height 27
paste input "94289185"
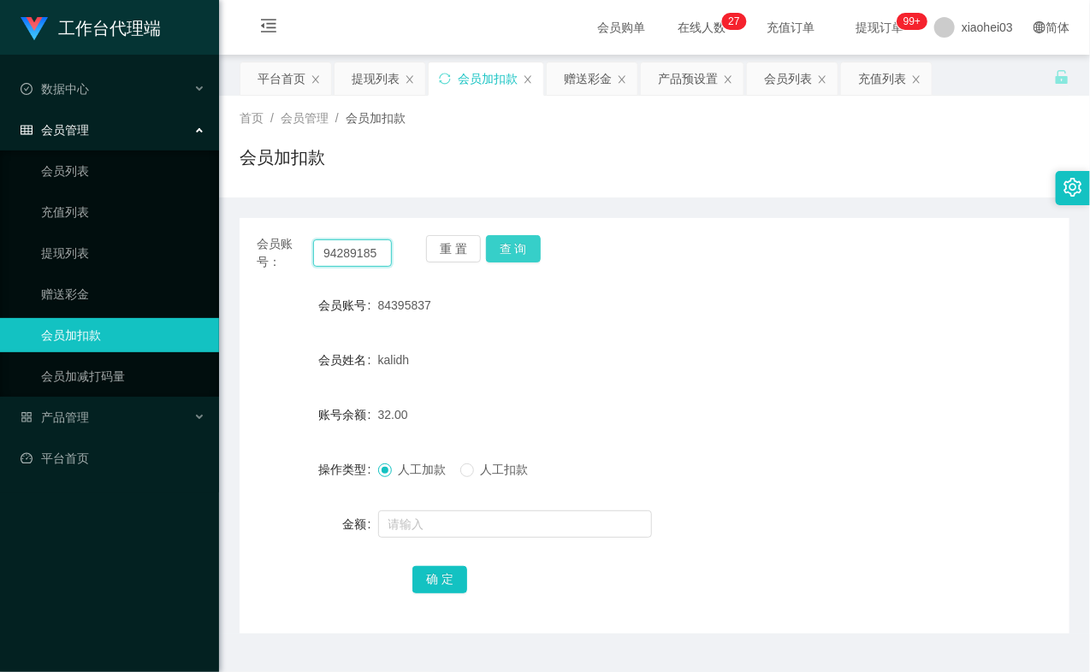
type input "94289185"
click at [516, 254] on button "查 询" at bounding box center [513, 248] width 55 height 27
drag, startPoint x: 516, startPoint y: 254, endPoint x: 531, endPoint y: 339, distance: 86.1
click at [516, 258] on div "重 置 查 询" at bounding box center [493, 253] width 135 height 36
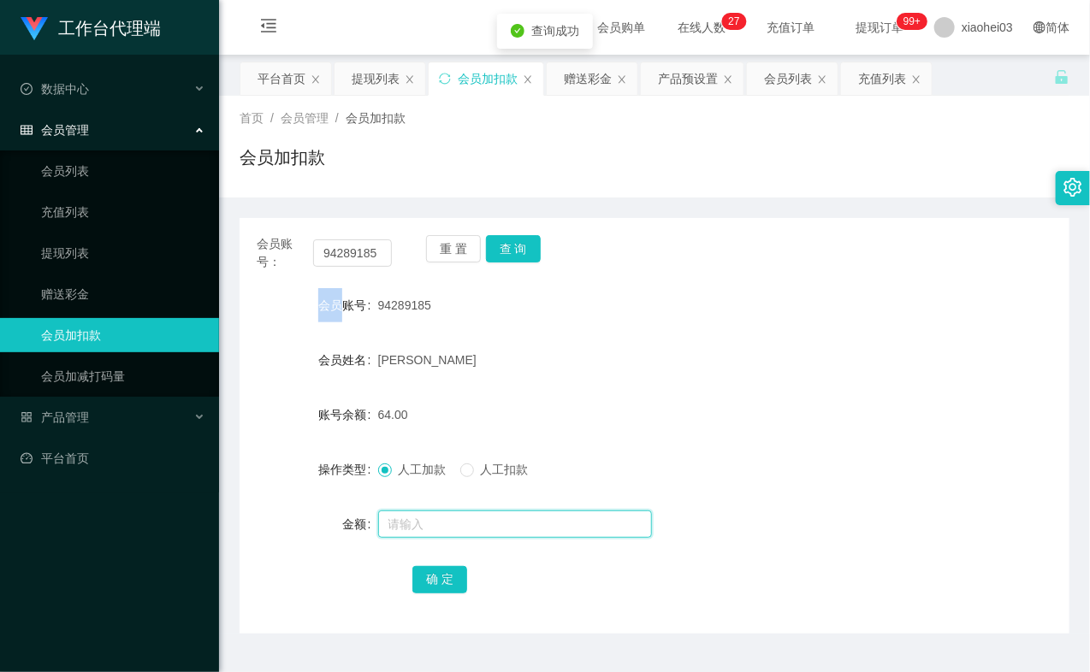
click at [465, 523] on input "text" at bounding box center [515, 524] width 274 height 27
type input "8"
click at [446, 568] on button "确 定" at bounding box center [439, 579] width 55 height 27
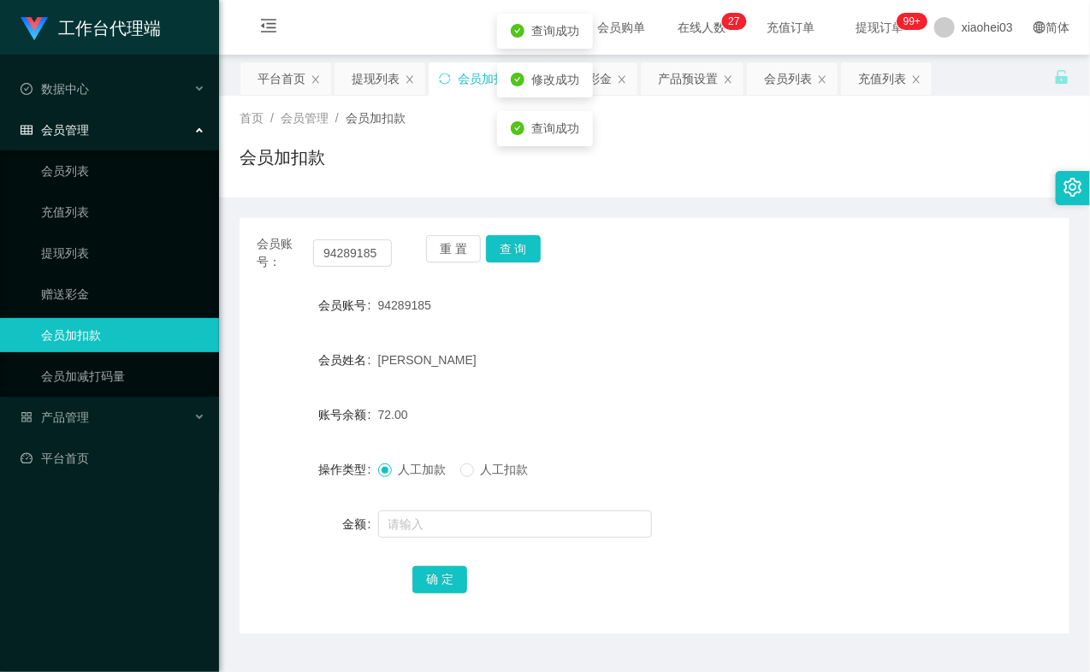
drag, startPoint x: 656, startPoint y: 406, endPoint x: 681, endPoint y: 389, distance: 30.1
click at [659, 405] on div "72.00" at bounding box center [620, 415] width 484 height 34
drag, startPoint x: 934, startPoint y: 225, endPoint x: 925, endPoint y: 228, distance: 8.9
click at [934, 225] on div "会员账号： 94289185 重 置 查 询 会员账号 94289185 会员姓名 Ng zu xian 账号余额 72.00 操作类型 人工加款 人工扣款 …" at bounding box center [654, 426] width 830 height 416
click at [349, 257] on input "94289185" at bounding box center [352, 252] width 79 height 27
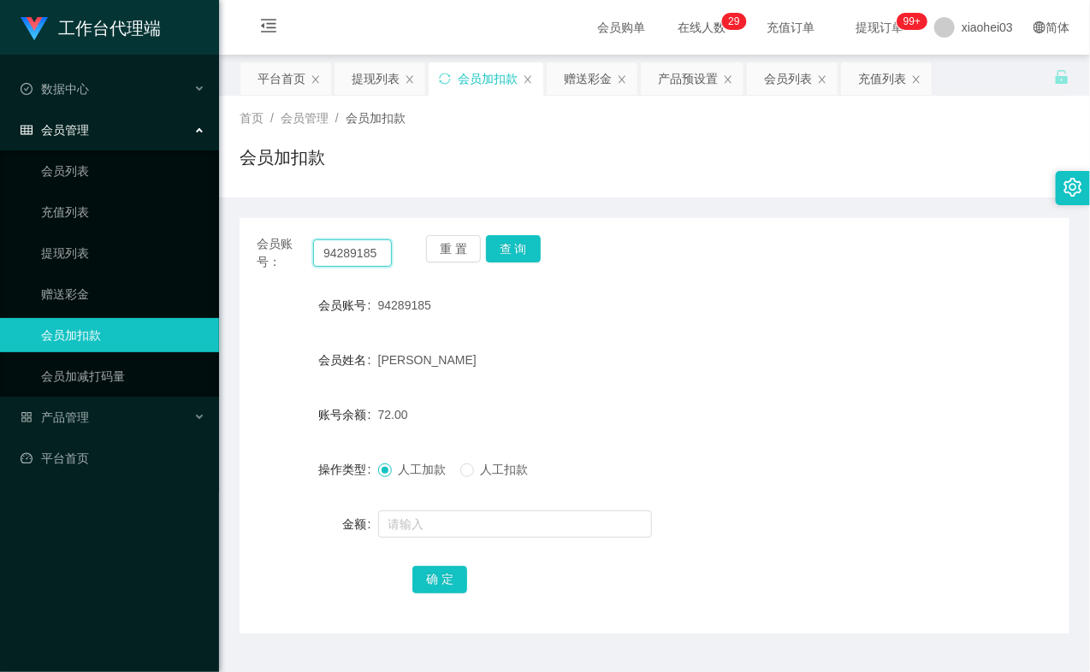
click at [349, 257] on input "94289185" at bounding box center [352, 252] width 79 height 27
paste input "81734179"
type input "81734179"
click at [517, 242] on button "查 询" at bounding box center [513, 248] width 55 height 27
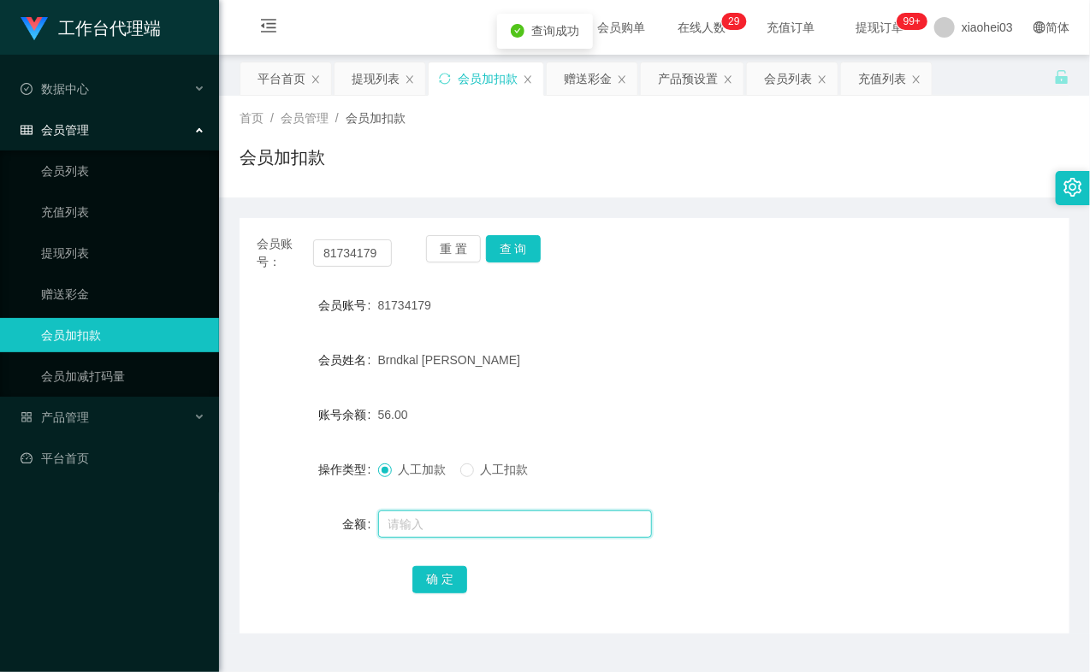
click at [441, 527] on input "text" at bounding box center [515, 524] width 274 height 27
type input "8"
drag, startPoint x: 447, startPoint y: 584, endPoint x: 462, endPoint y: 579, distance: 15.4
click at [447, 584] on button "确 定" at bounding box center [439, 579] width 55 height 27
drag, startPoint x: 671, startPoint y: 449, endPoint x: 381, endPoint y: 400, distance: 294.0
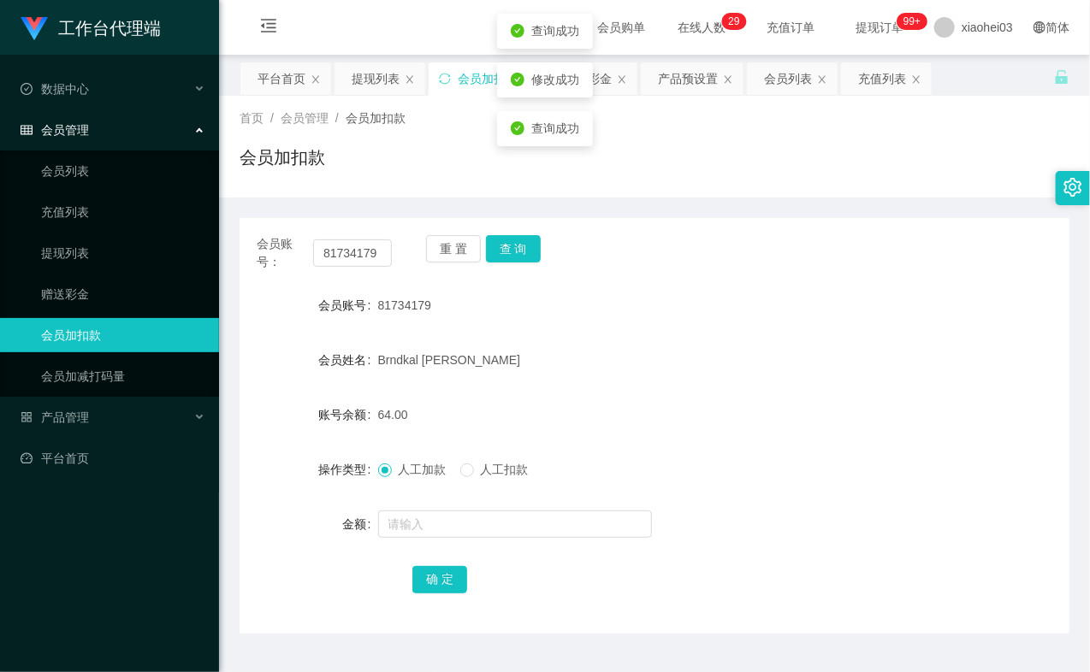
click at [669, 450] on form "会员账号 81734179 会员姓名 Brndkal Edward 账号余额 64.00 操作类型 人工加款 人工扣款 金额 确 定" at bounding box center [654, 442] width 830 height 308
drag, startPoint x: 53, startPoint y: 251, endPoint x: 68, endPoint y: 167, distance: 86.1
click at [52, 251] on link "提现列表" at bounding box center [123, 253] width 164 height 34
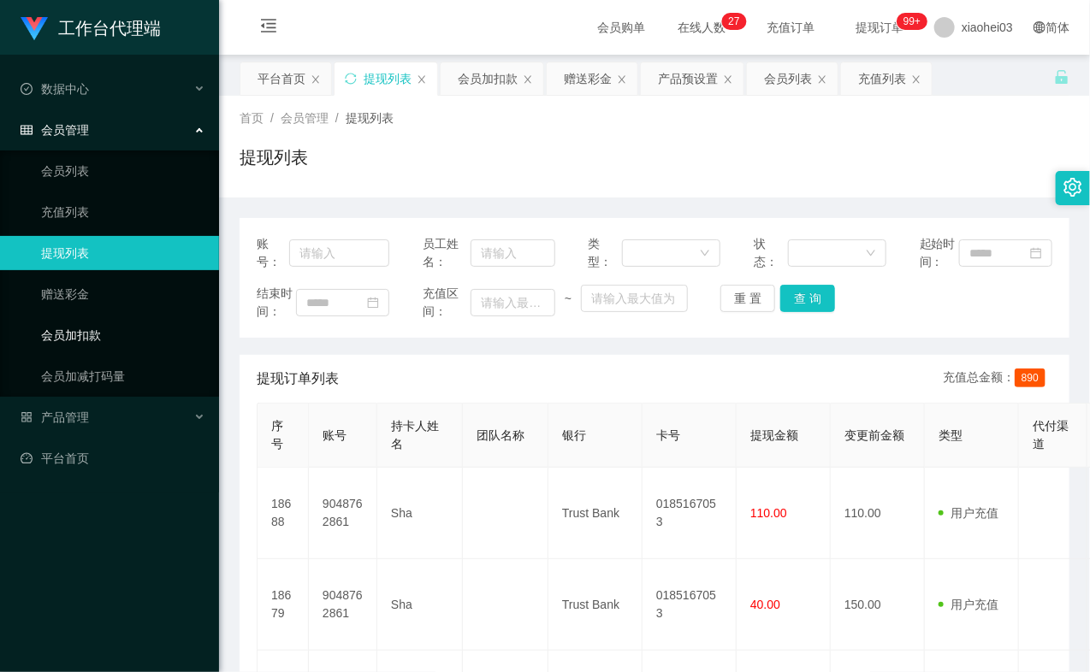
click at [100, 331] on link "会员加扣款" at bounding box center [123, 335] width 164 height 34
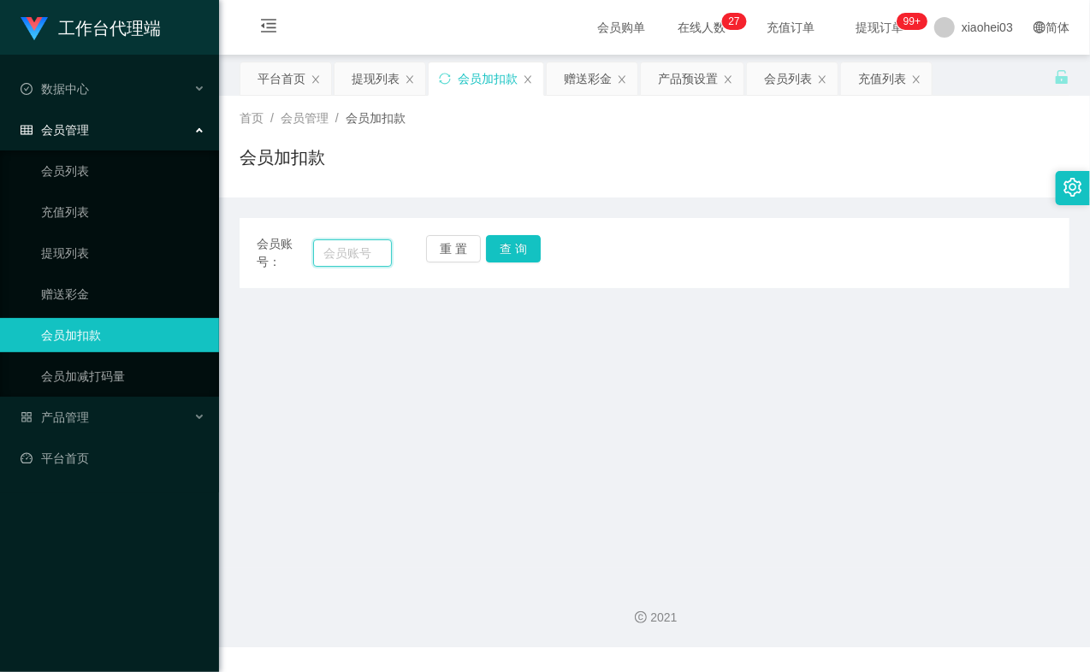
click at [348, 253] on input "text" at bounding box center [352, 252] width 79 height 27
paste input "84395837"
type input "84395837"
click at [493, 249] on button "查 询" at bounding box center [513, 248] width 55 height 27
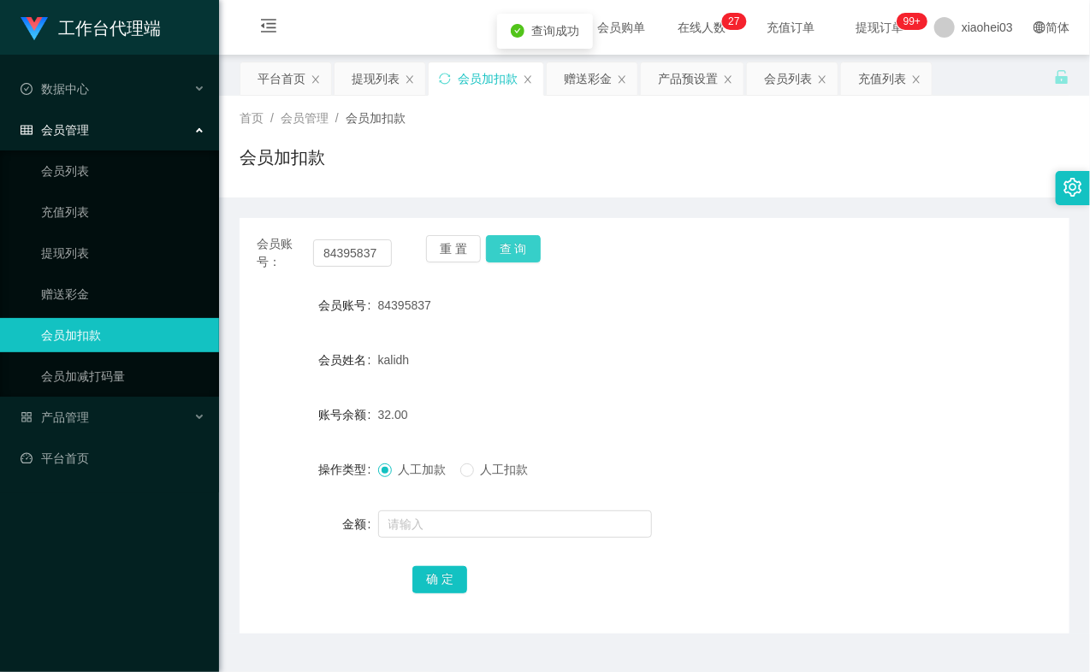
click at [508, 257] on button "查 询" at bounding box center [513, 248] width 55 height 27
click at [509, 257] on button "查 询" at bounding box center [513, 248] width 55 height 27
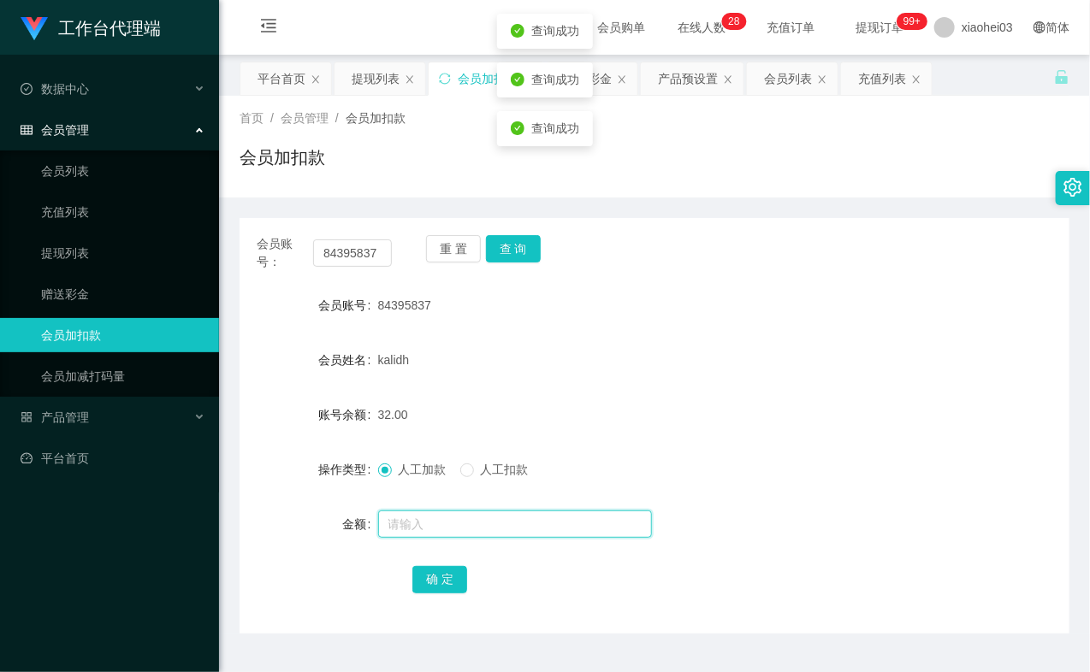
click at [503, 517] on input "text" at bounding box center [515, 524] width 274 height 27
type input "8"
click at [436, 571] on button "确 定" at bounding box center [439, 579] width 55 height 27
click at [788, 405] on div "40.00" at bounding box center [620, 415] width 484 height 34
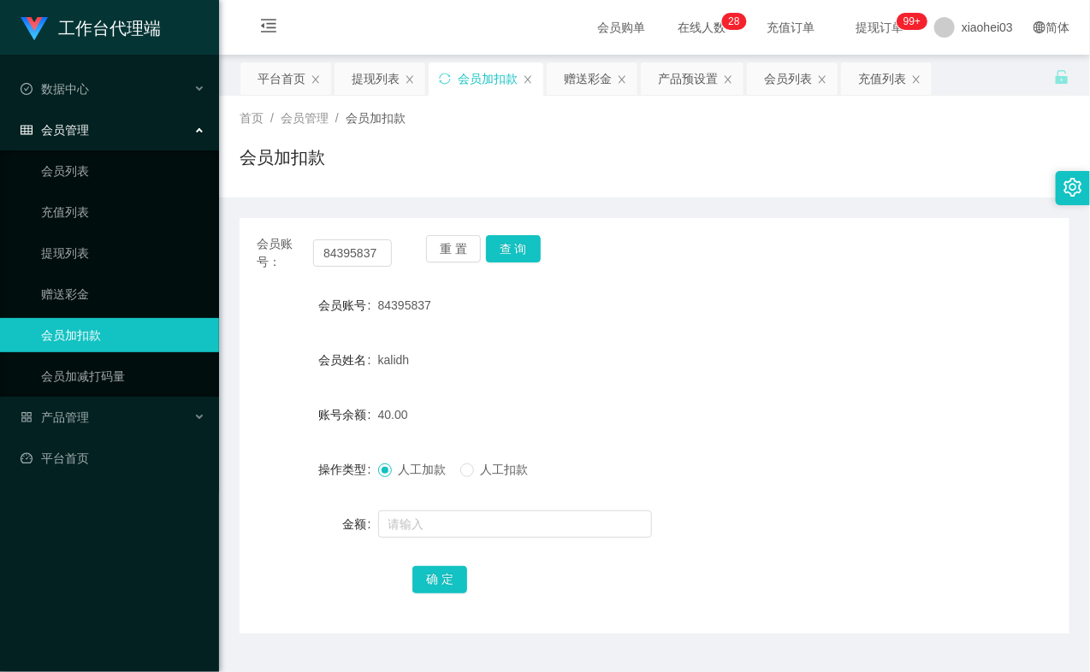
click at [900, 293] on div "会员账号 84395837" at bounding box center [654, 305] width 830 height 34
click at [351, 242] on input "84395837" at bounding box center [352, 252] width 79 height 27
paste input "94289185"
type input "94289185"
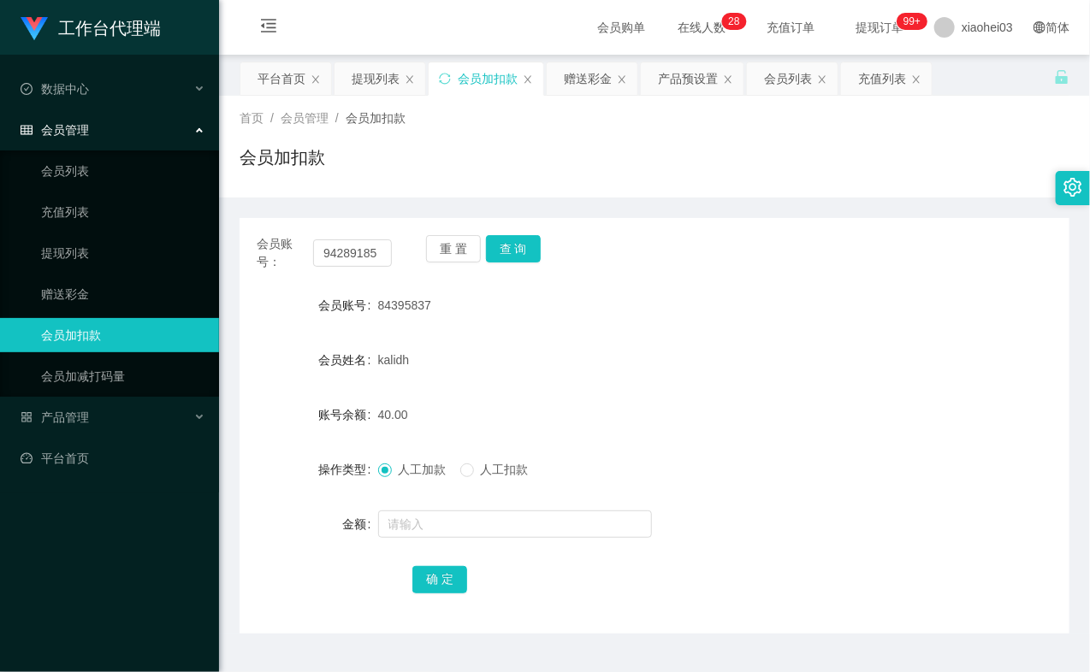
click at [552, 257] on div "重 置 查 询" at bounding box center [493, 253] width 135 height 36
click at [528, 257] on button "查 询" at bounding box center [513, 248] width 55 height 27
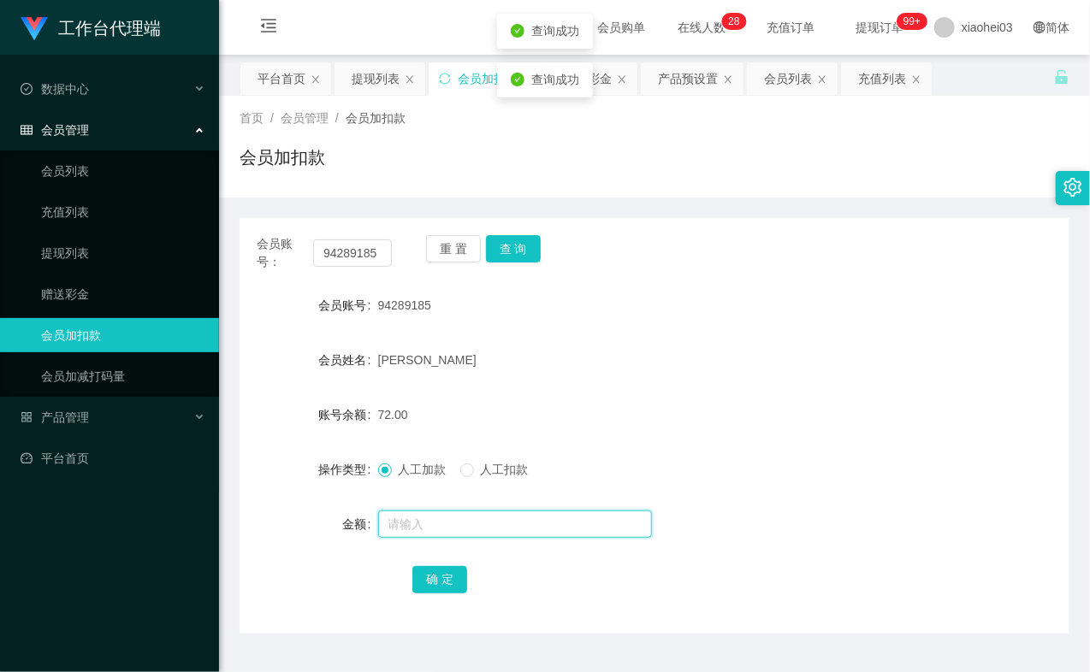
click at [535, 522] on input "text" at bounding box center [515, 524] width 274 height 27
type input "8"
click at [439, 583] on button "确 定" at bounding box center [439, 579] width 55 height 27
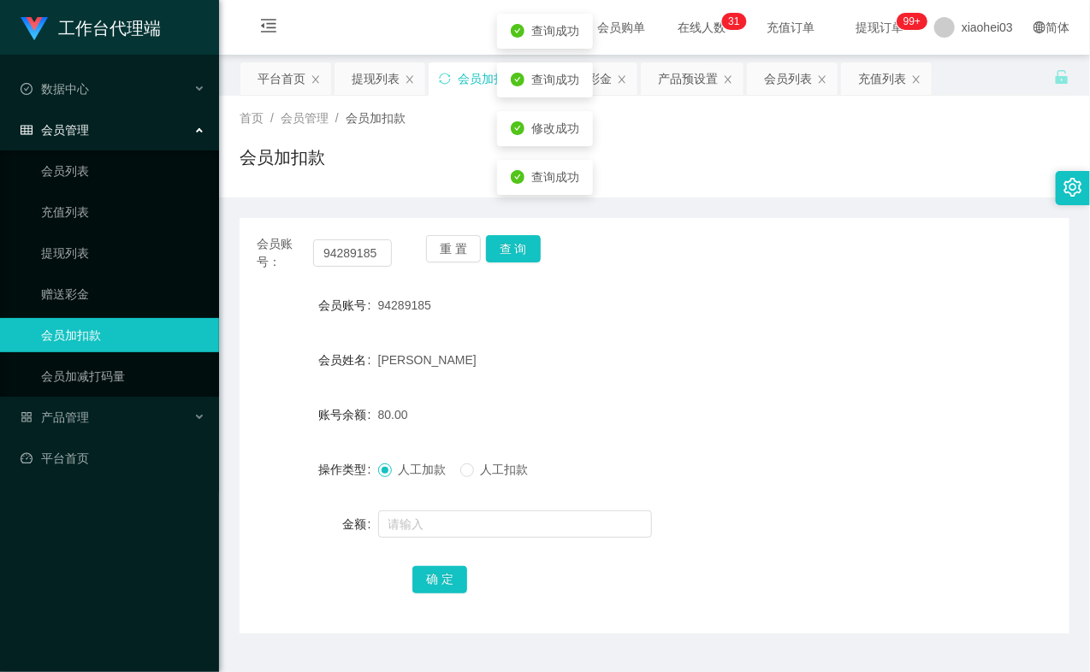
click at [731, 425] on div "80.00" at bounding box center [620, 415] width 484 height 34
click at [115, 245] on link "提现列表" at bounding box center [123, 253] width 164 height 34
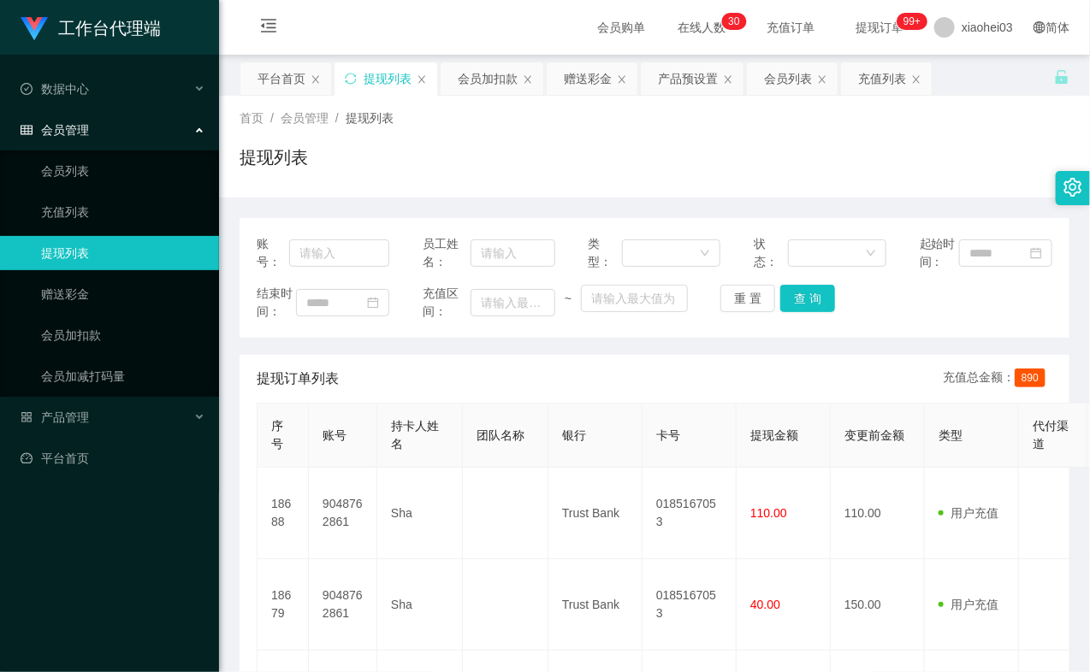
scroll to position [95, 0]
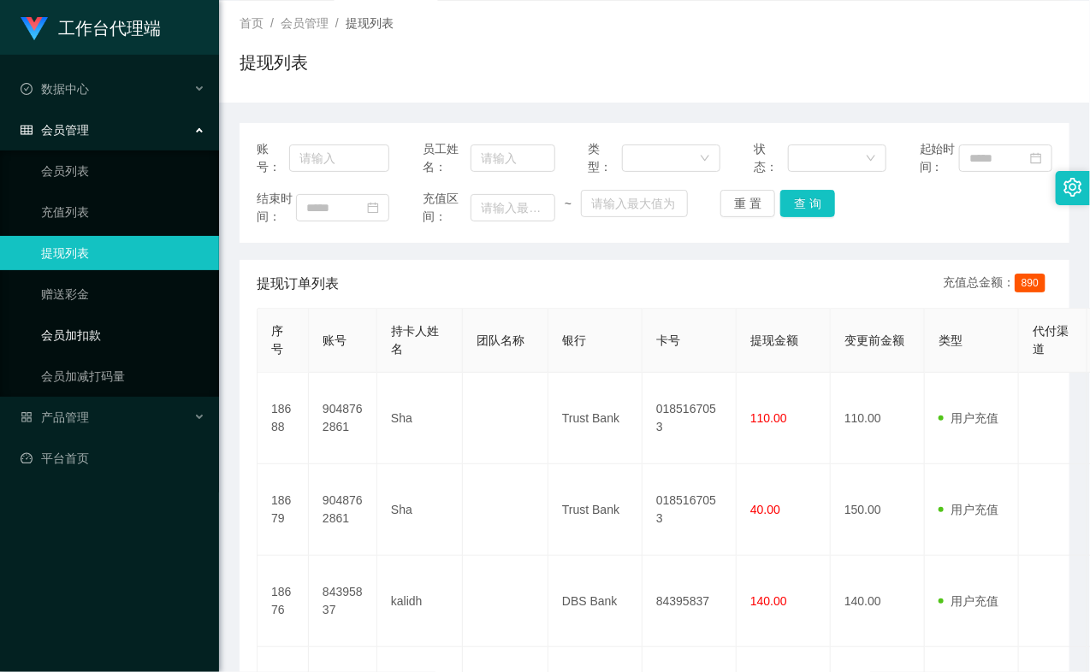
click at [101, 342] on link "会员加扣款" at bounding box center [123, 335] width 164 height 34
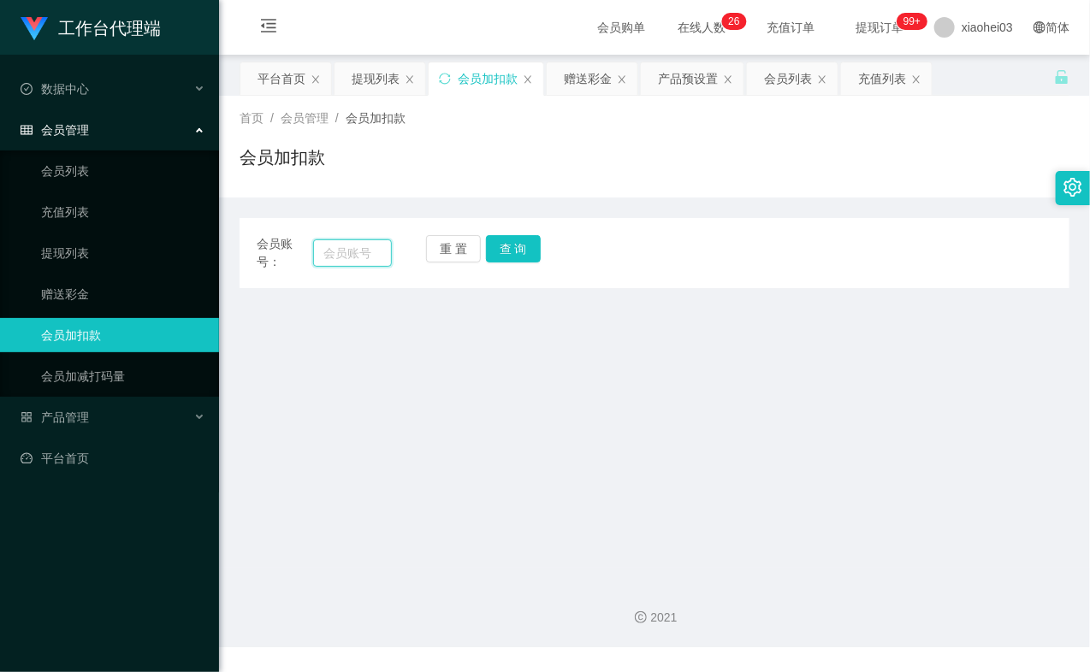
click at [377, 244] on input "text" at bounding box center [352, 252] width 79 height 27
paste input "84602501"
type input "84602501"
click at [508, 254] on button "查 询" at bounding box center [513, 248] width 55 height 27
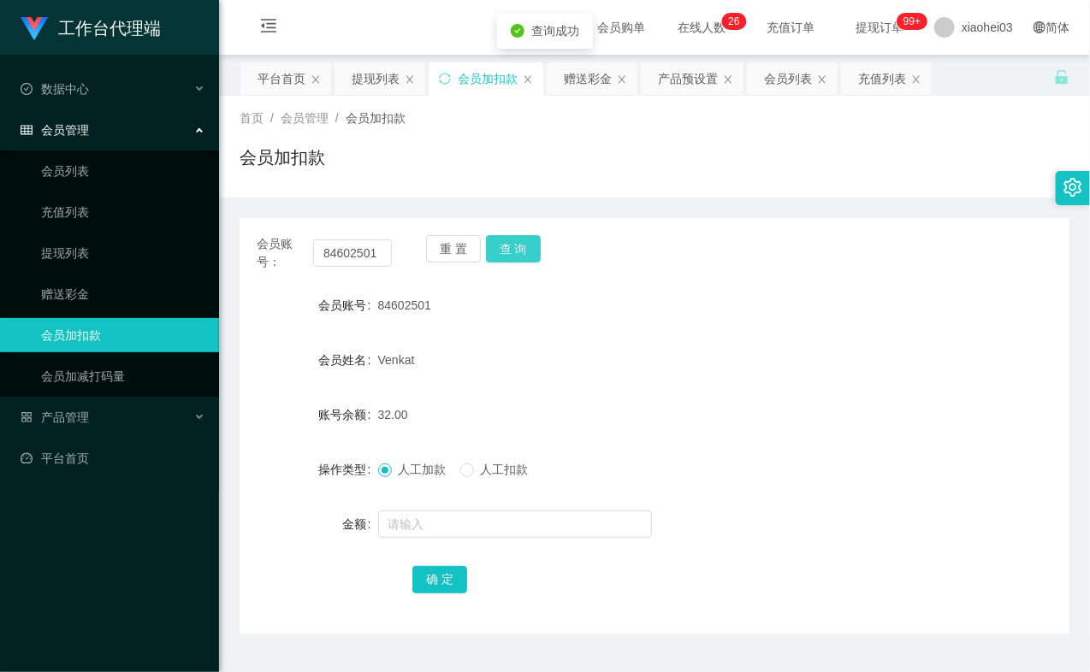
click at [508, 254] on button "查 询" at bounding box center [513, 248] width 55 height 27
click at [440, 525] on input "text" at bounding box center [515, 524] width 274 height 27
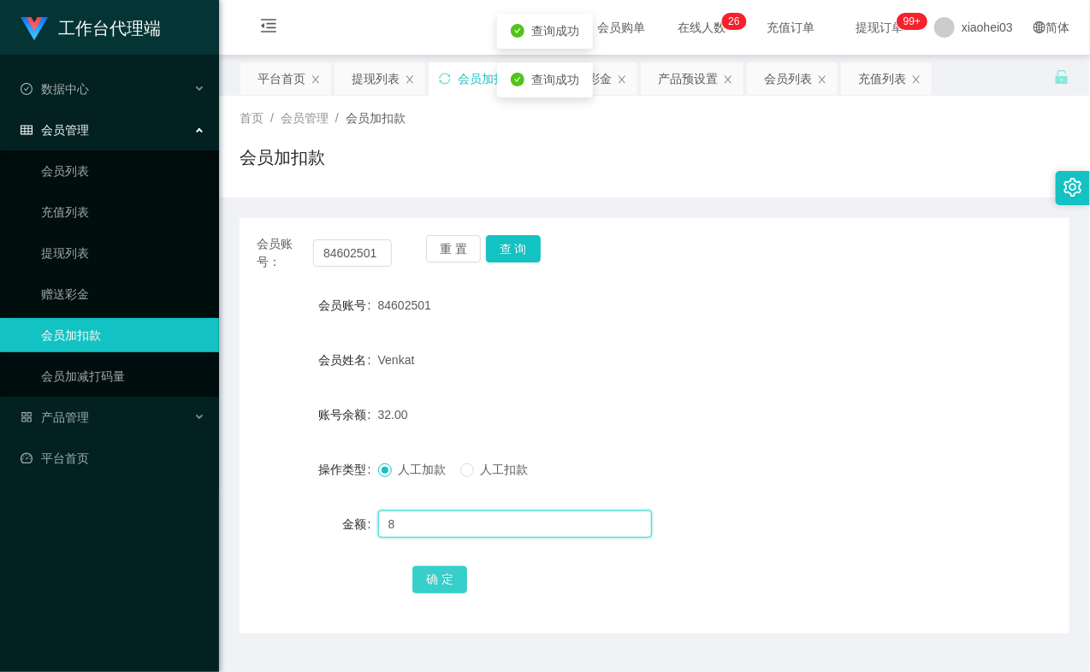
type input "8"
click at [446, 573] on button "确 定" at bounding box center [439, 579] width 55 height 27
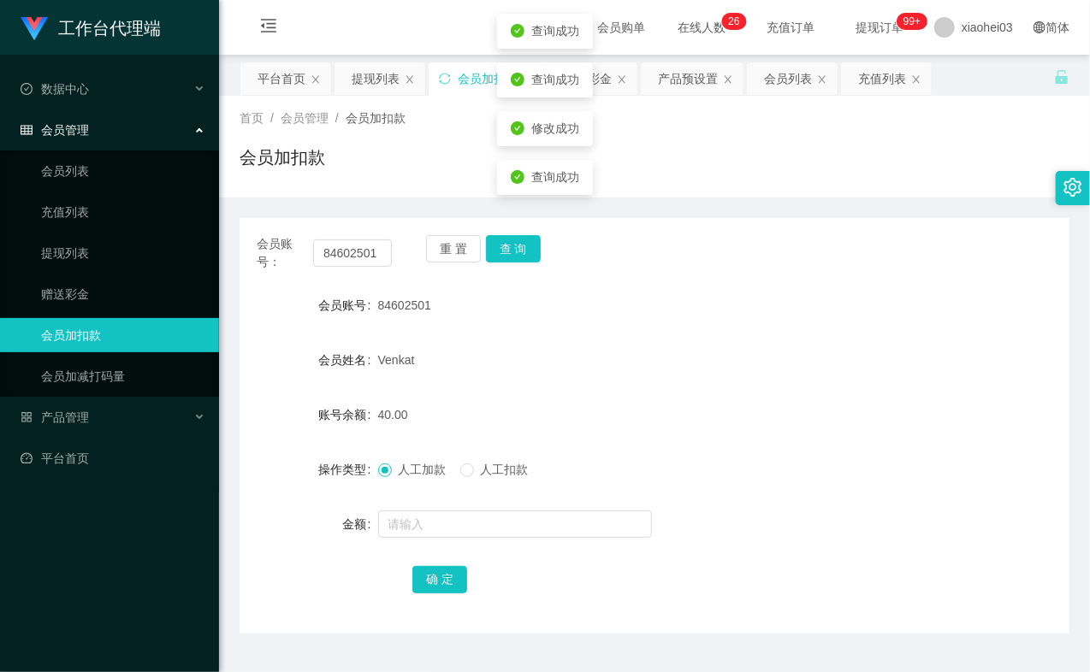
click at [587, 381] on form "会员账号 84602501 会员姓名 Venkat 账号余额 40.00 操作类型 人工加款 人工扣款 金额 确 定" at bounding box center [654, 442] width 830 height 308
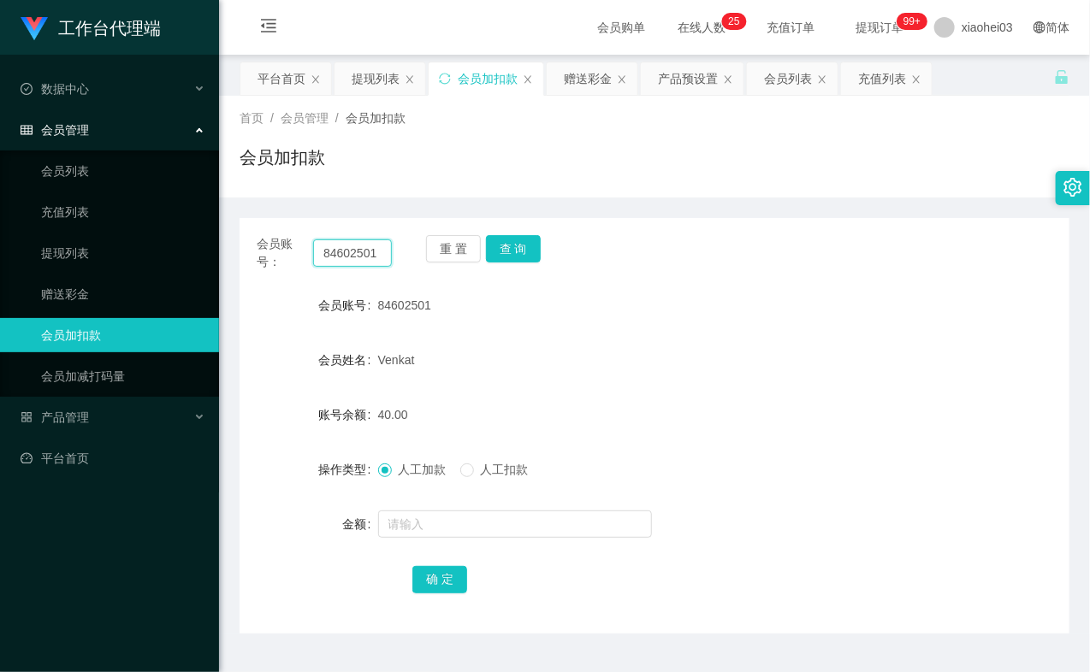
click at [375, 243] on input "84602501" at bounding box center [352, 252] width 79 height 27
click at [359, 257] on input "84602501" at bounding box center [352, 252] width 79 height 27
paste input "1734179"
type input "81734179"
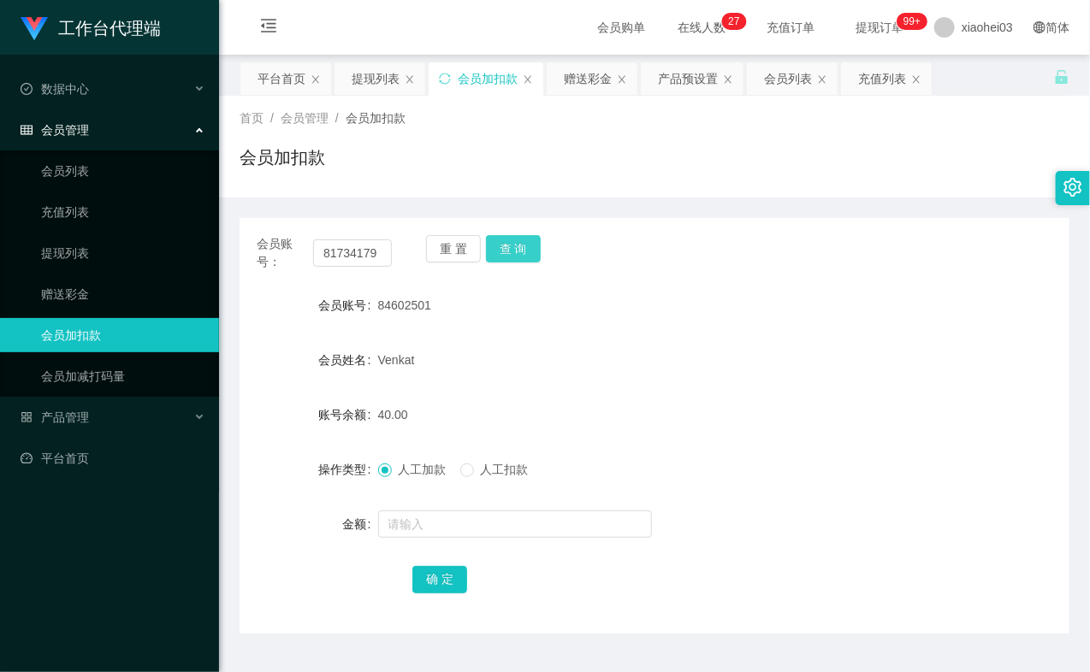
click at [513, 251] on button "查 询" at bounding box center [513, 248] width 55 height 27
drag, startPoint x: 514, startPoint y: 248, endPoint x: 530, endPoint y: 345, distance: 98.0
click at [515, 251] on button "查 询" at bounding box center [513, 248] width 55 height 27
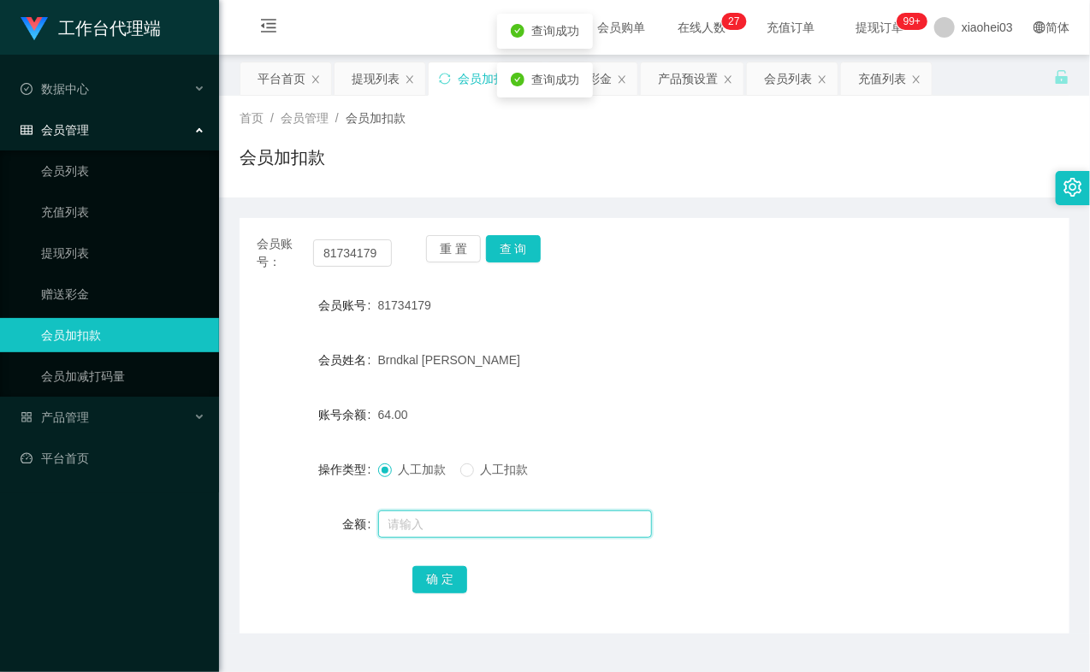
click at [462, 519] on input "text" at bounding box center [515, 524] width 274 height 27
type input "8"
click at [432, 577] on button "确 定" at bounding box center [439, 579] width 55 height 27
click at [699, 354] on div "Brndkal [PERSON_NAME]" at bounding box center [620, 360] width 484 height 34
click at [106, 241] on link "提现列表" at bounding box center [123, 253] width 164 height 34
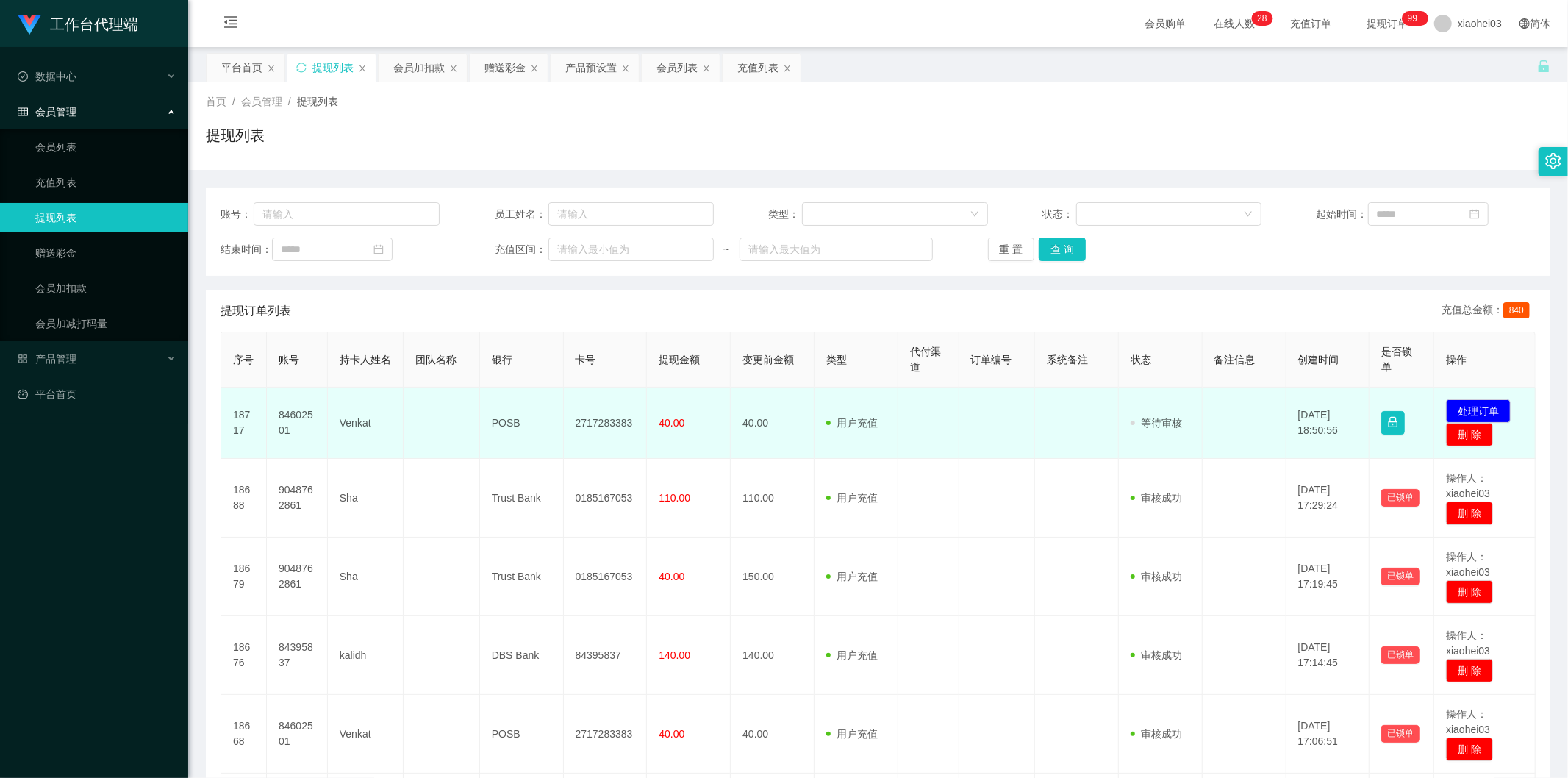
click at [280, 415] on td "84602501" at bounding box center [297, 423] width 61 height 71
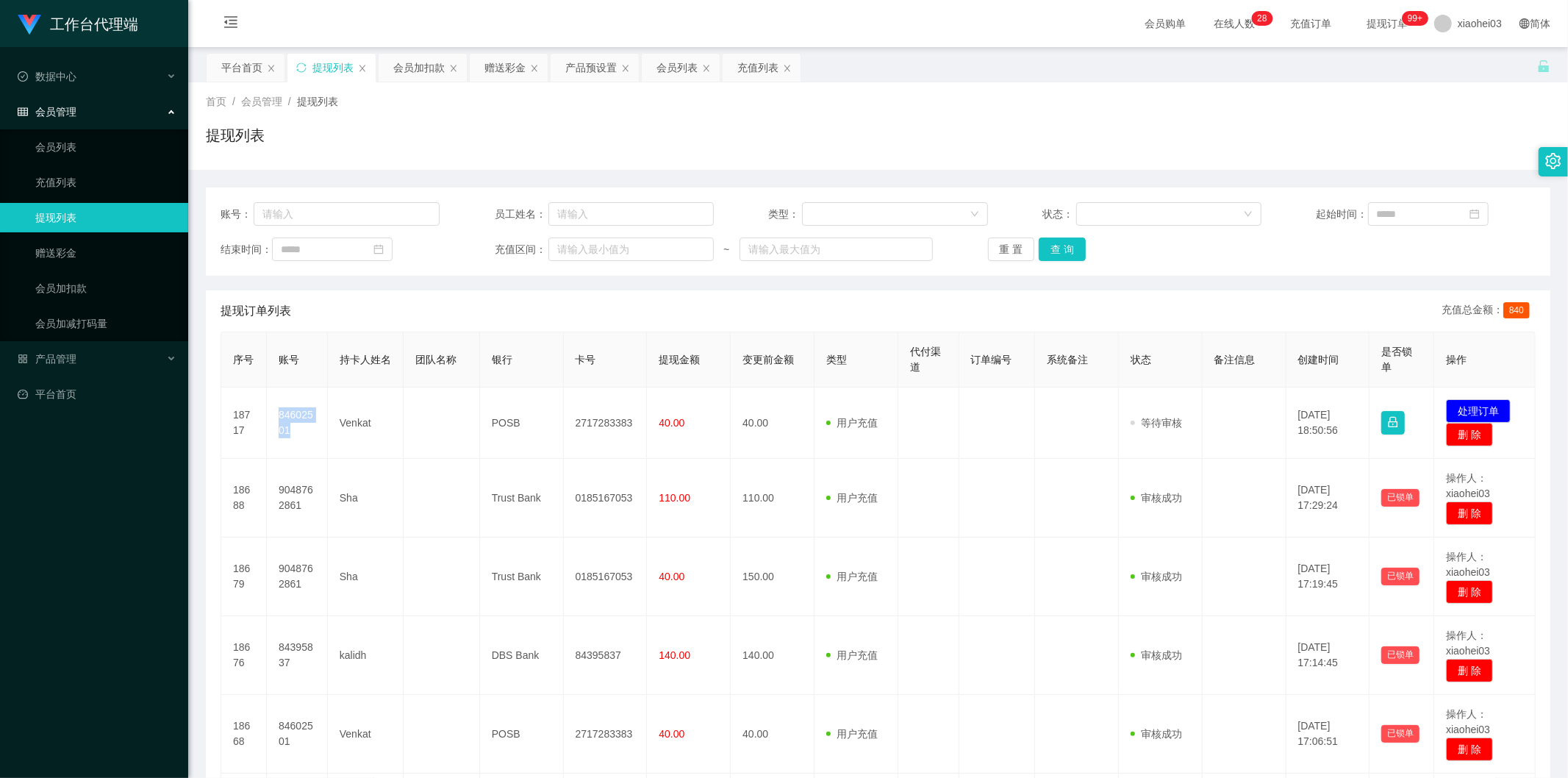
copy td "84602501"
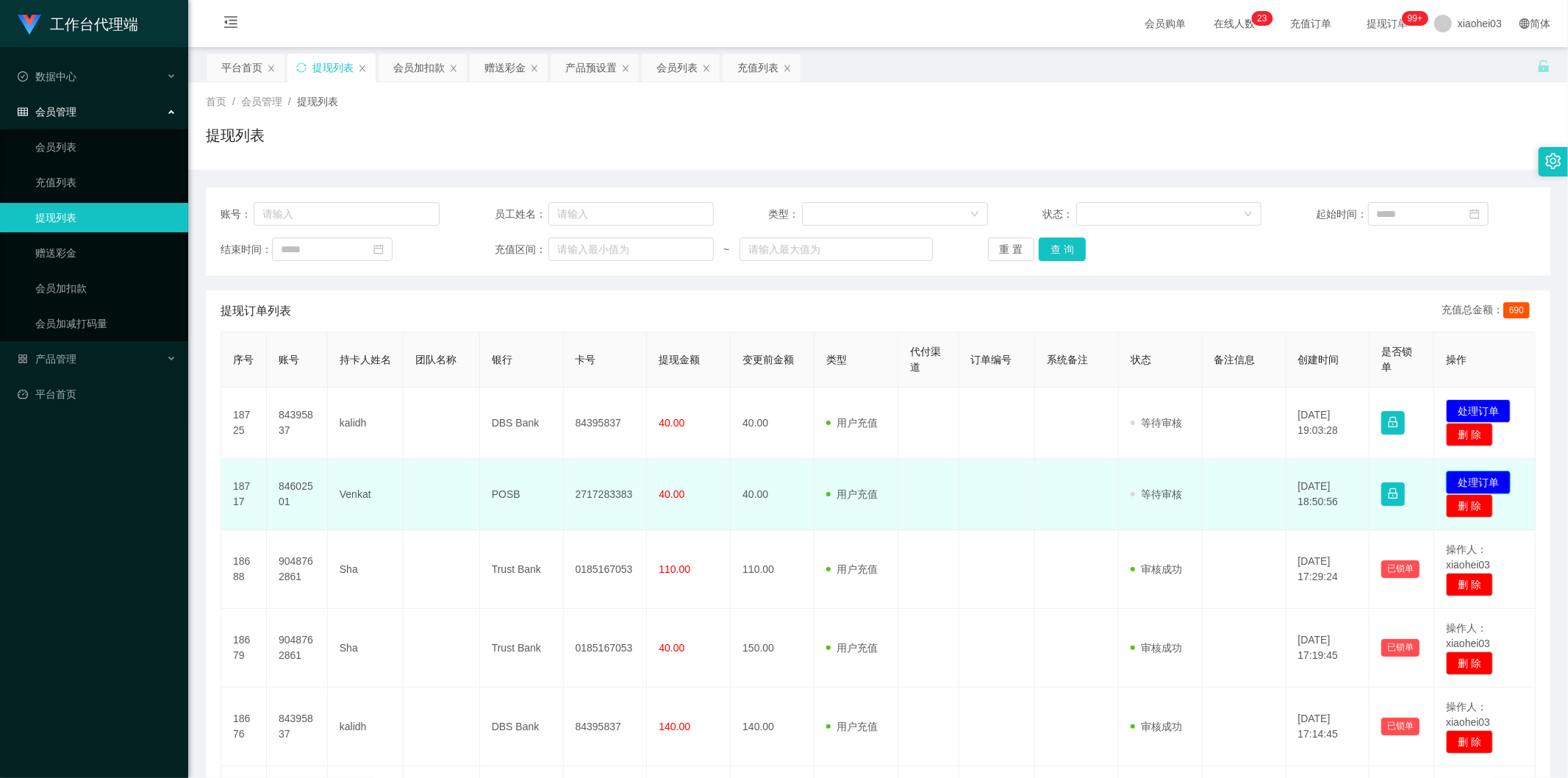
click at [1460, 479] on button "处理订单" at bounding box center [1478, 481] width 64 height 23
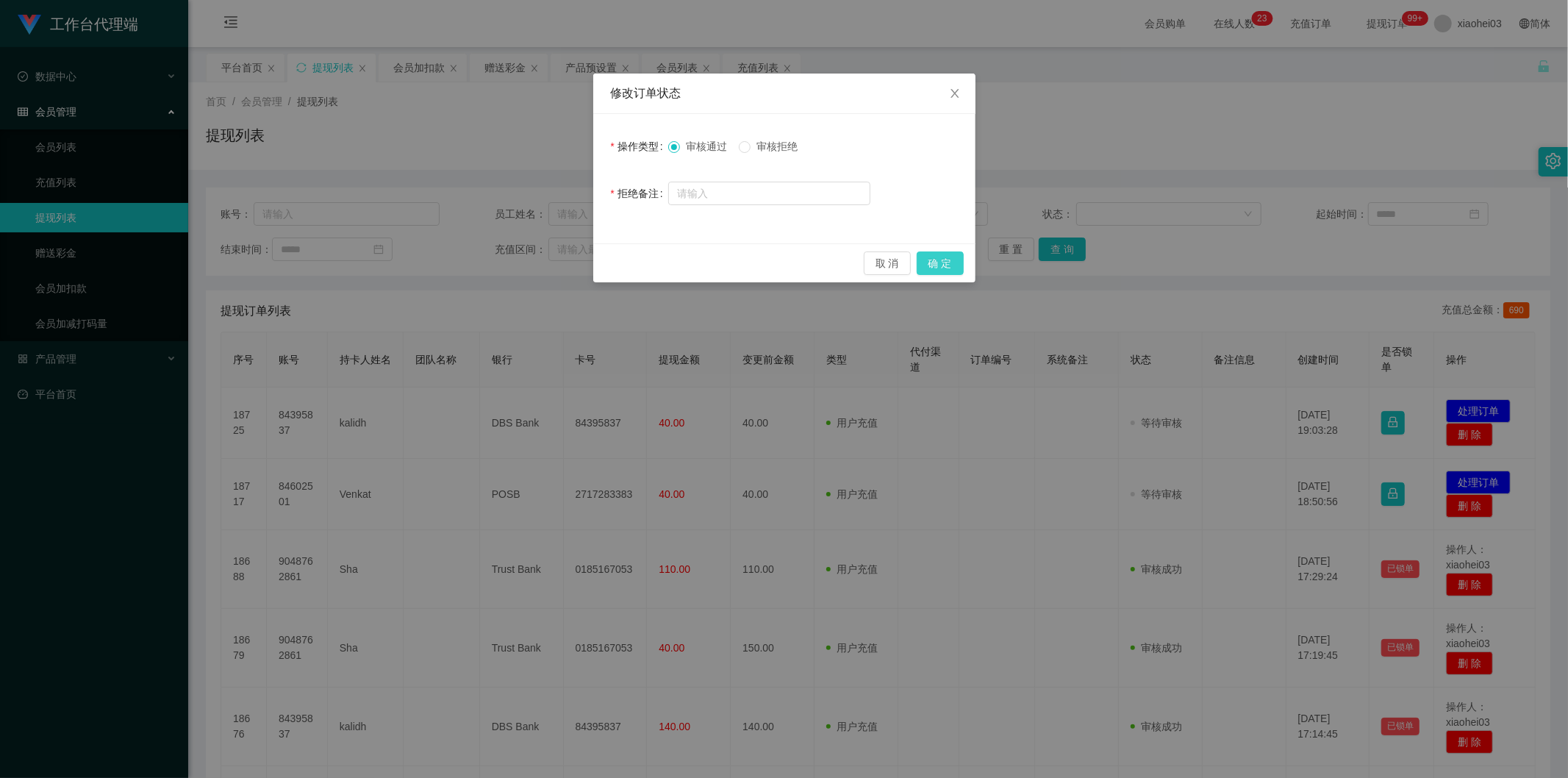
click at [943, 255] on button "确 定" at bounding box center [940, 263] width 47 height 23
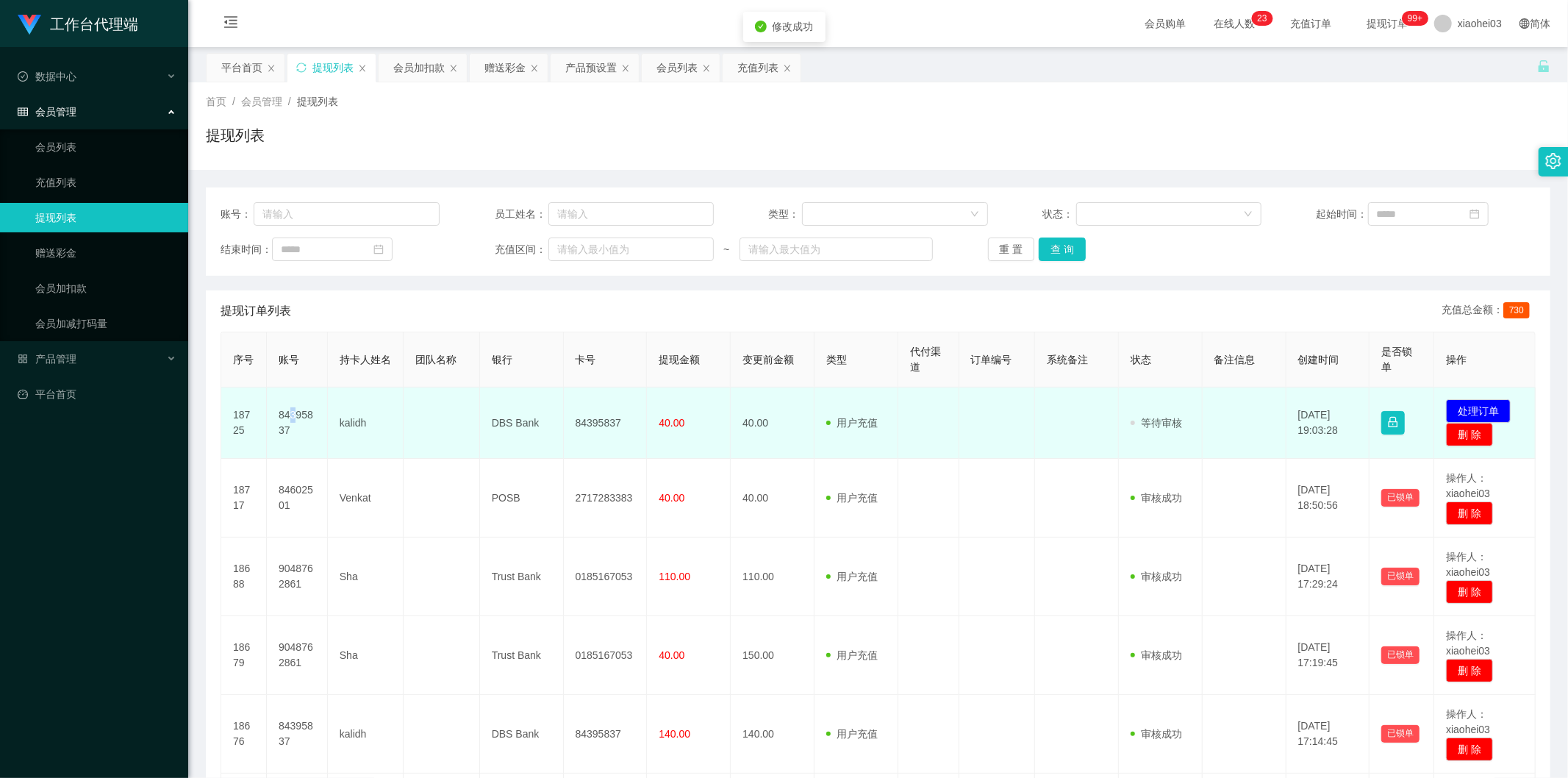
click at [292, 420] on td "84395837" at bounding box center [297, 423] width 61 height 71
click at [291, 414] on td "84395837" at bounding box center [297, 423] width 61 height 71
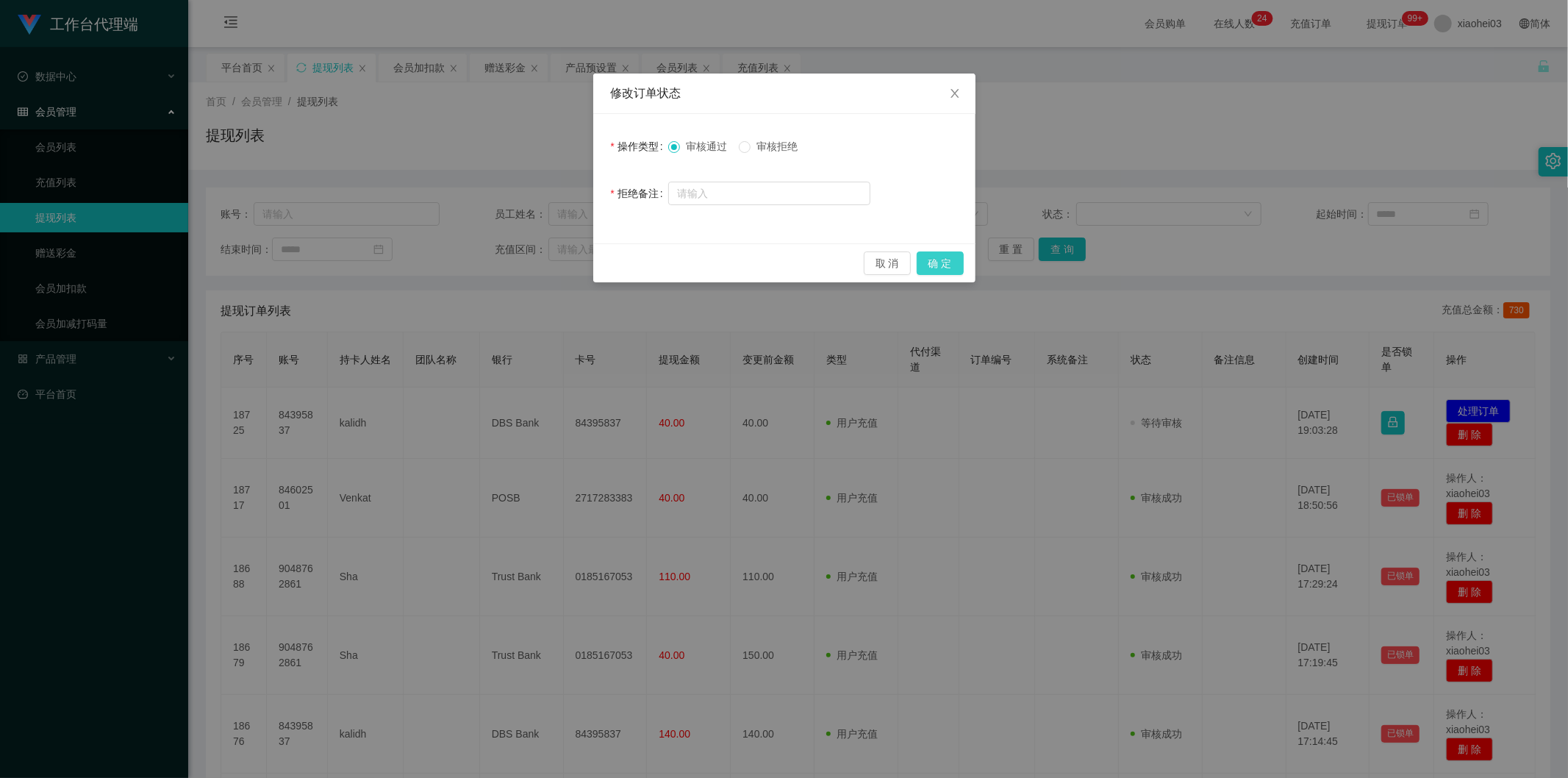
click at [952, 254] on button "确 定" at bounding box center [940, 263] width 47 height 23
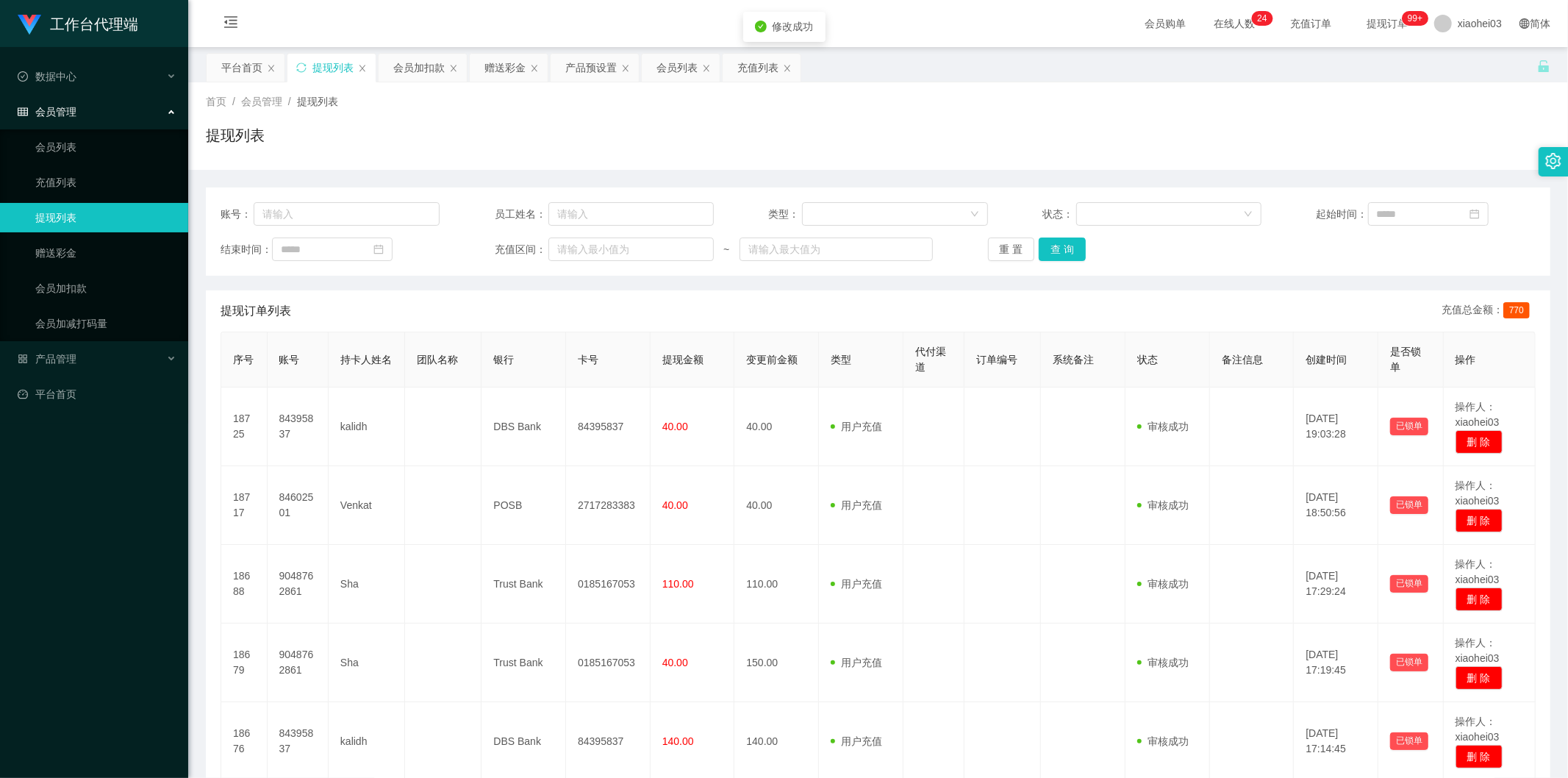
click at [966, 315] on div "提现订单列表 充值总金额： 770" at bounding box center [879, 311] width 1315 height 41
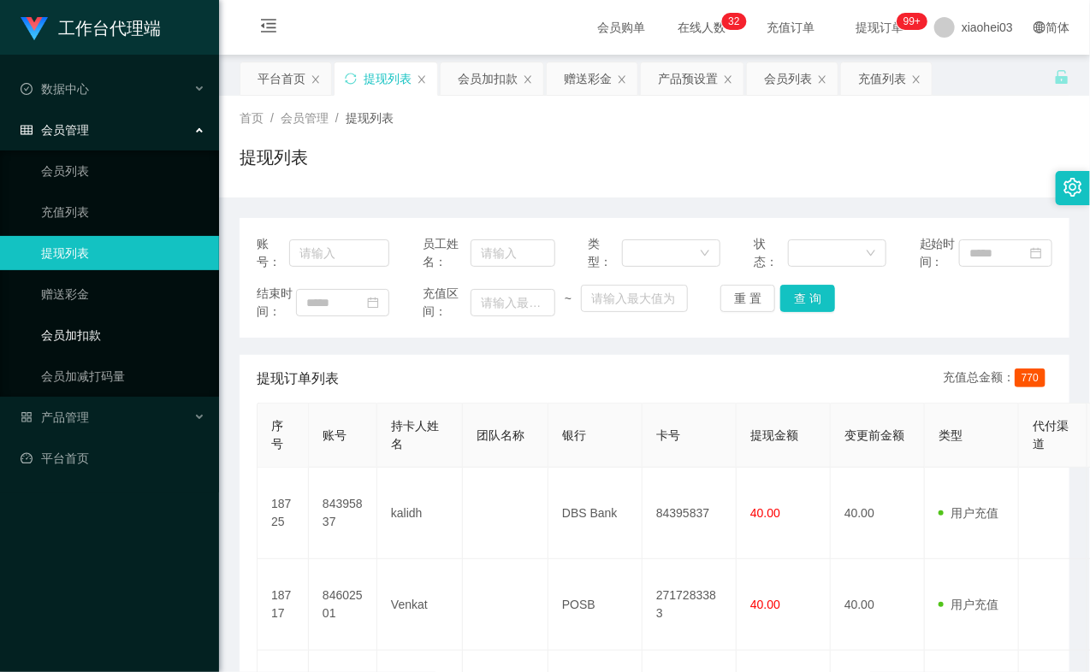
click at [124, 334] on link "会员加扣款" at bounding box center [123, 335] width 164 height 34
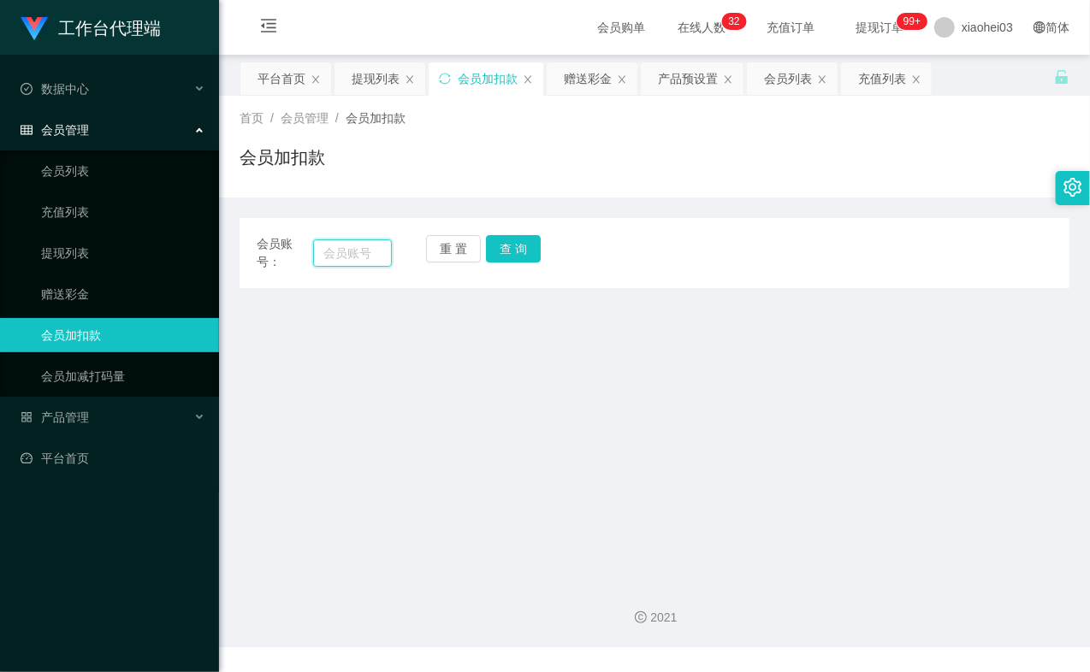
click at [354, 250] on input "text" at bounding box center [352, 252] width 79 height 27
paste input "9048762861"
type input "9048762861"
click at [493, 255] on button "查 询" at bounding box center [513, 248] width 55 height 27
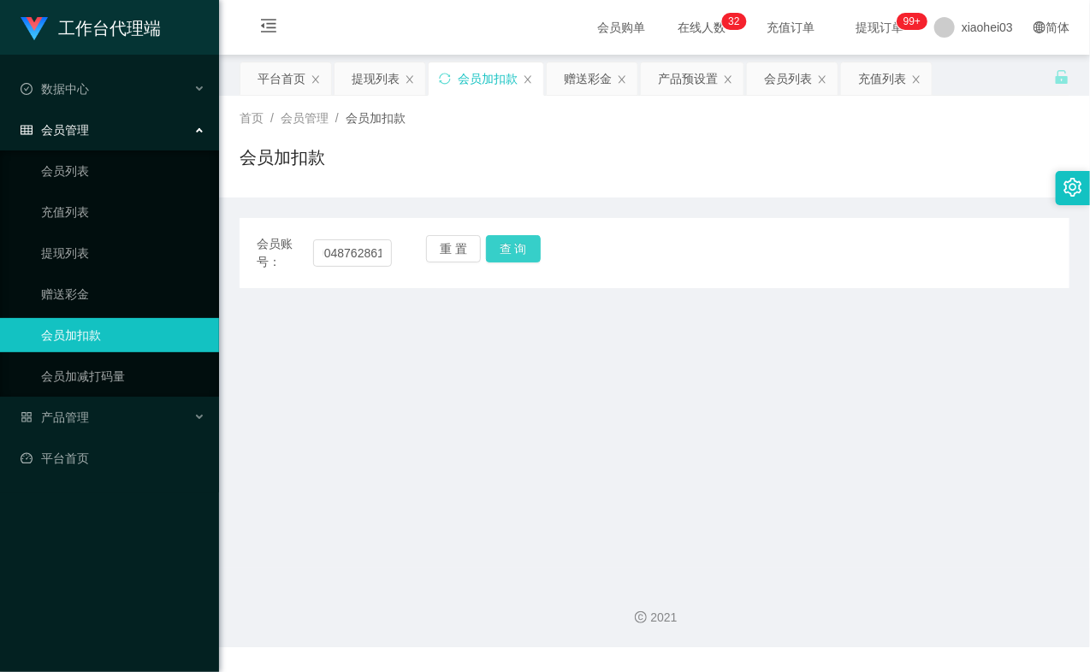
scroll to position [0, 0]
click at [493, 255] on div "重 置 查 询" at bounding box center [493, 253] width 135 height 36
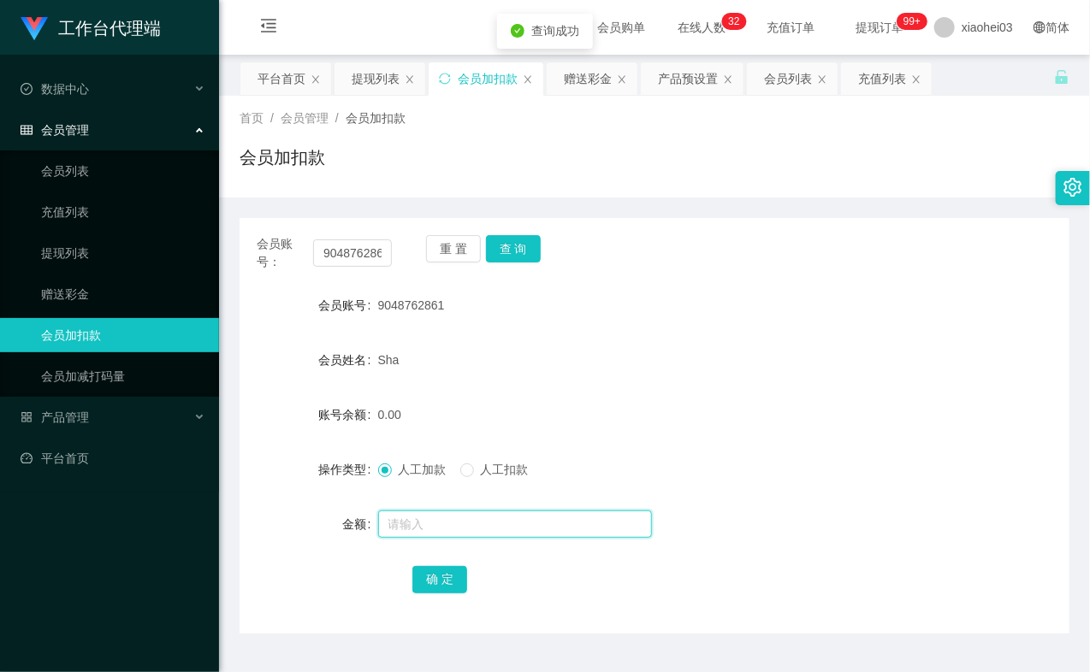
click at [463, 528] on input "text" at bounding box center [515, 524] width 274 height 27
type input "100"
drag, startPoint x: 446, startPoint y: 576, endPoint x: 448, endPoint y: 566, distance: 10.6
click at [446, 576] on button "确 定" at bounding box center [439, 579] width 55 height 27
click at [582, 402] on div "100.00" at bounding box center [620, 415] width 484 height 34
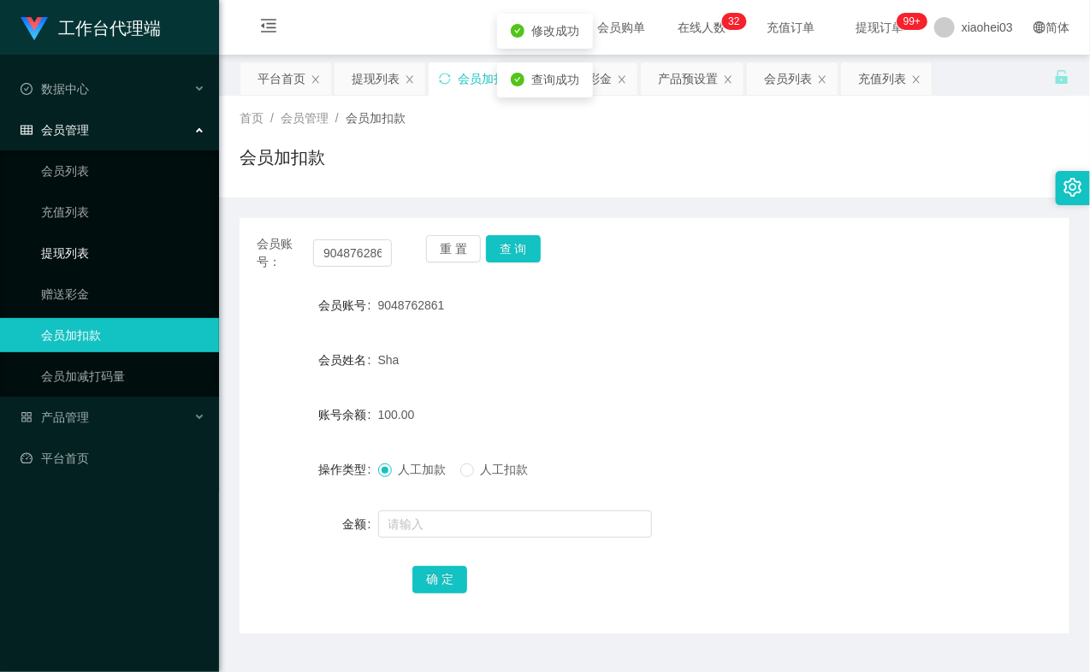
click at [77, 240] on link "提现列表" at bounding box center [123, 253] width 164 height 34
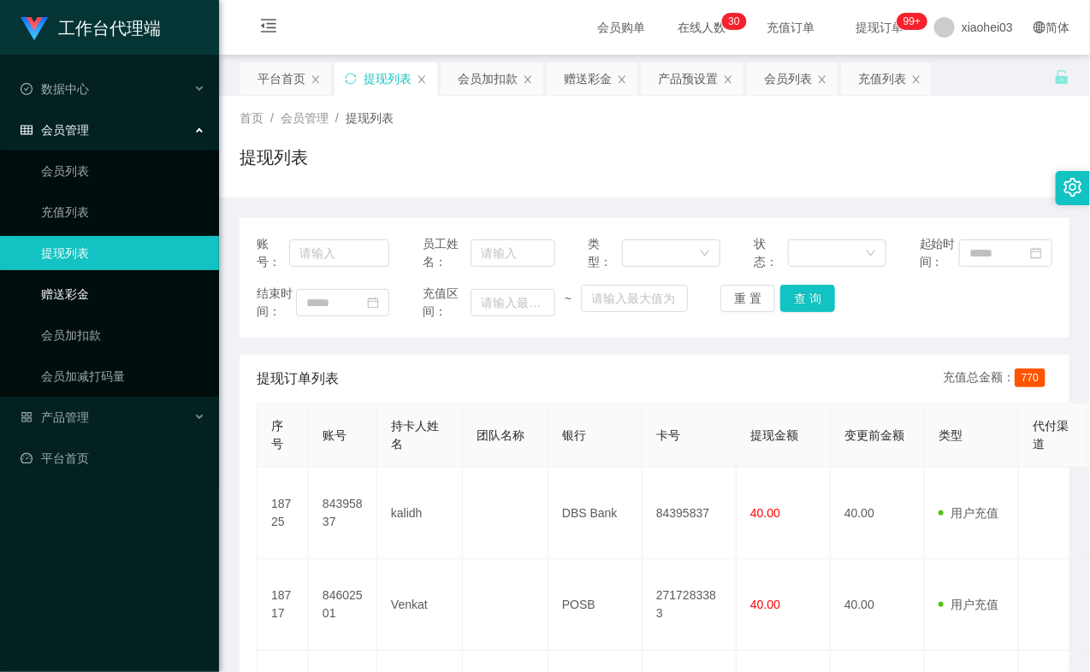
drag, startPoint x: 100, startPoint y: 305, endPoint x: 94, endPoint y: 325, distance: 20.6
click at [98, 305] on link "赠送彩金" at bounding box center [123, 294] width 164 height 34
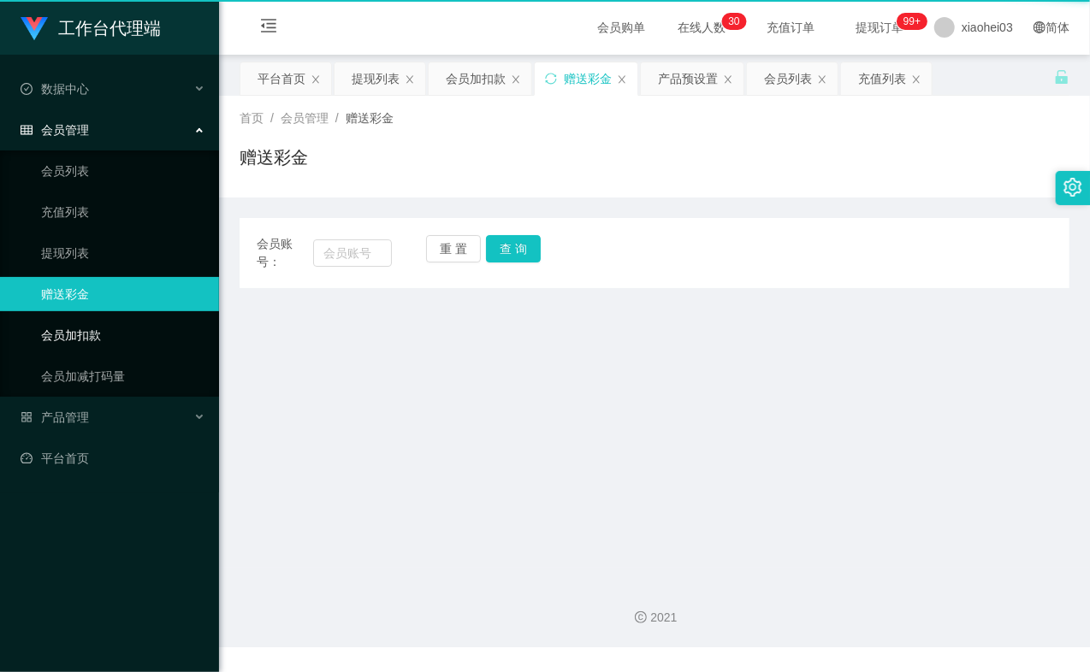
click at [94, 325] on link "会员加扣款" at bounding box center [123, 335] width 164 height 34
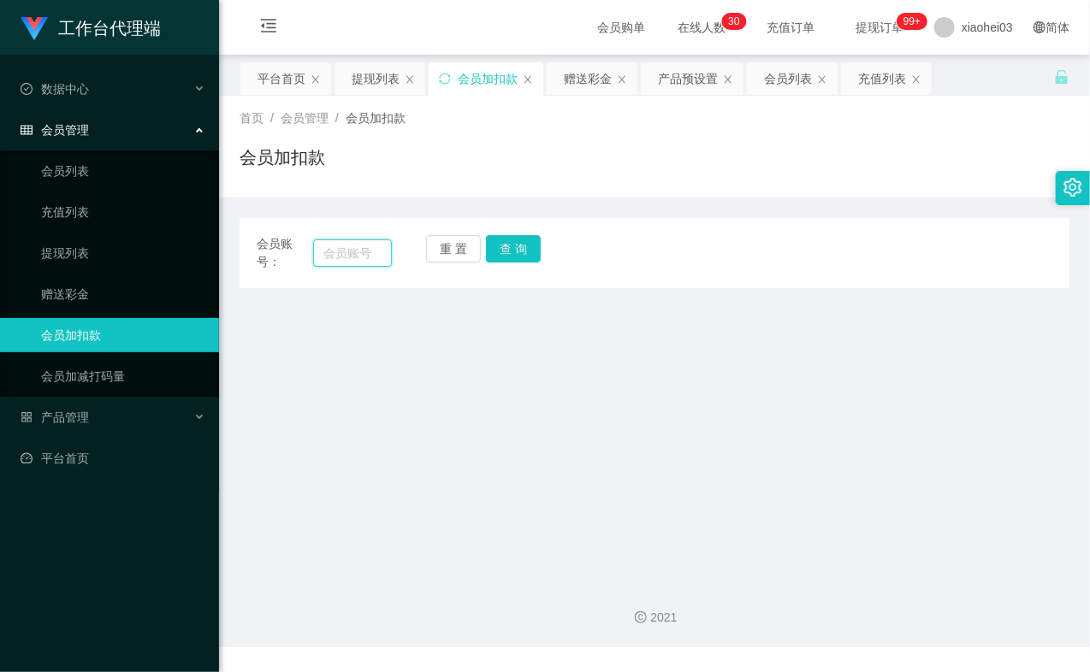
click at [381, 246] on input "text" at bounding box center [352, 252] width 79 height 27
paste input "9048762861"
click at [523, 255] on button "查 询" at bounding box center [513, 248] width 55 height 27
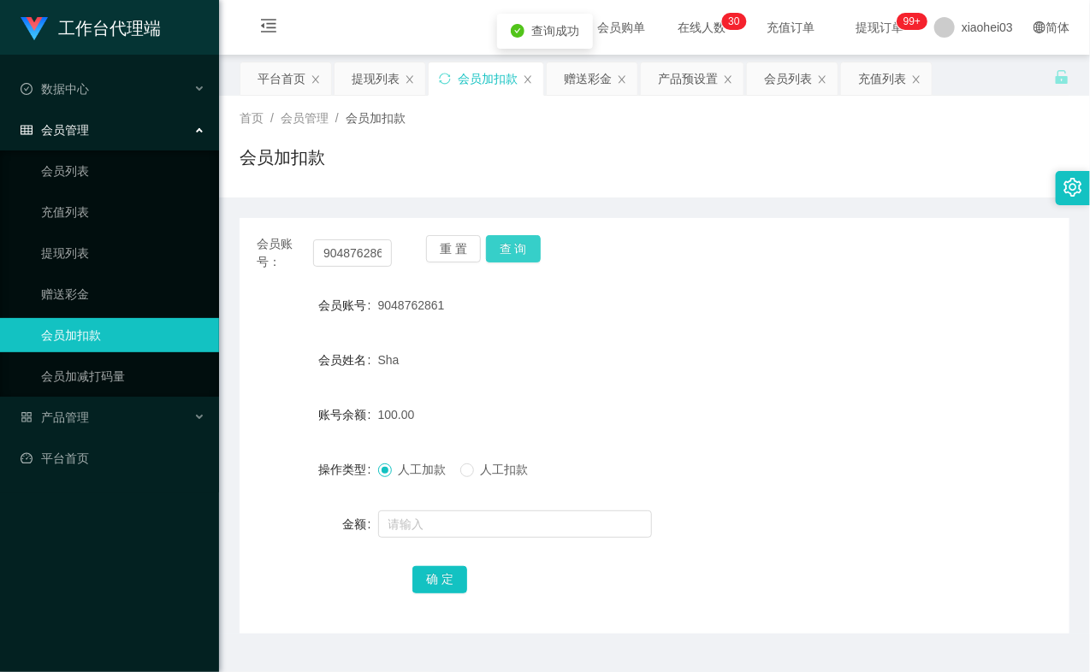
click at [523, 255] on button "查 询" at bounding box center [513, 248] width 55 height 27
click at [645, 292] on div "9048762861" at bounding box center [620, 305] width 484 height 34
click at [352, 258] on input "9048762861" at bounding box center [352, 252] width 79 height 27
paste input "84395837"
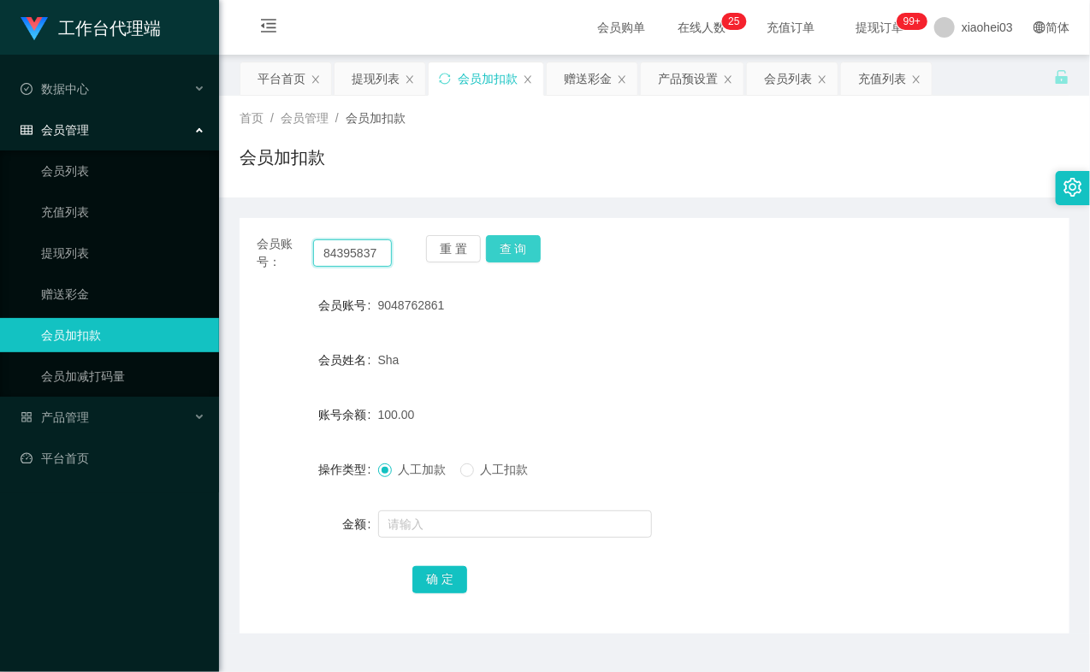
type input "84395837"
click at [531, 250] on button "查 询" at bounding box center [513, 248] width 55 height 27
click at [531, 250] on div "重 置 查 询" at bounding box center [493, 253] width 135 height 36
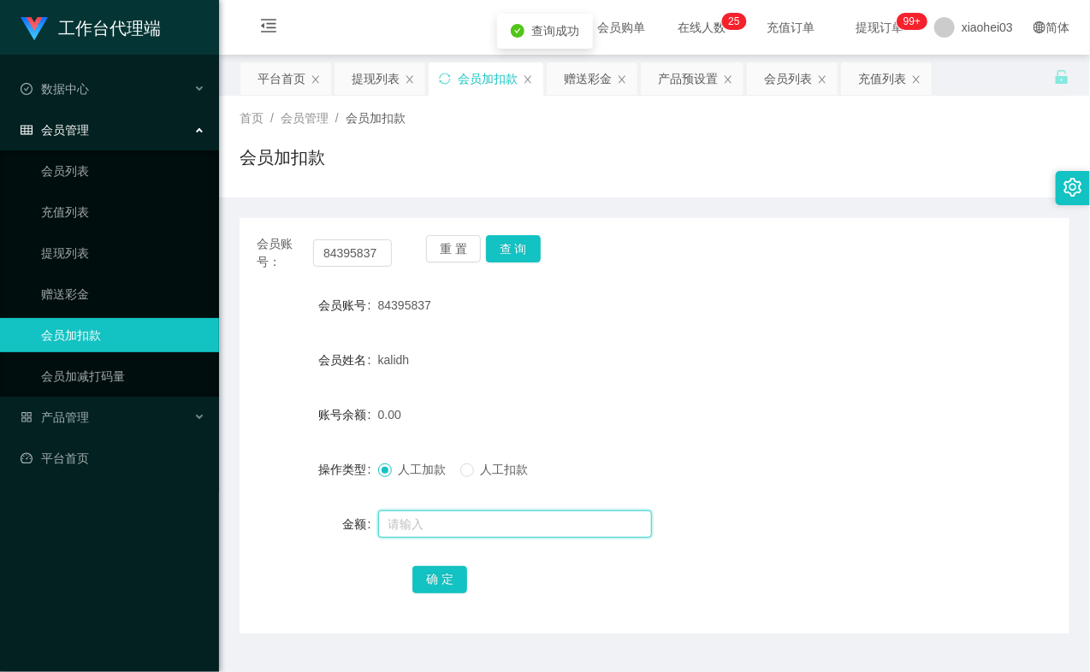
click at [488, 526] on input "text" at bounding box center [515, 524] width 274 height 27
type input "8"
drag, startPoint x: 445, startPoint y: 576, endPoint x: 451, endPoint y: 561, distance: 15.7
click at [445, 576] on button "确 定" at bounding box center [439, 579] width 55 height 27
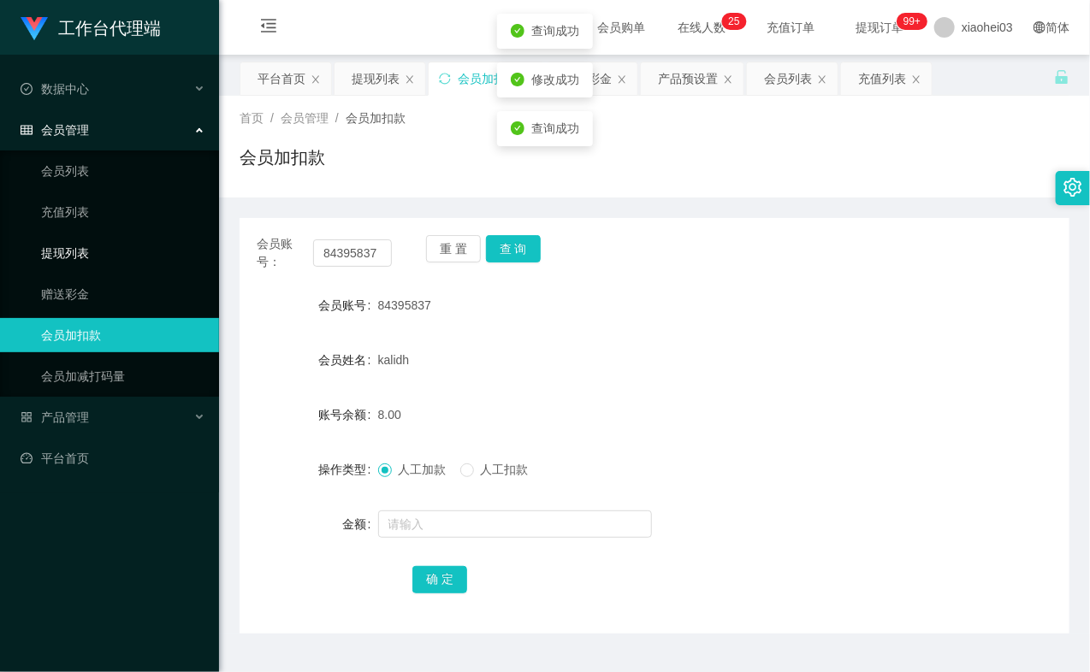
click at [75, 250] on link "提现列表" at bounding box center [123, 253] width 164 height 34
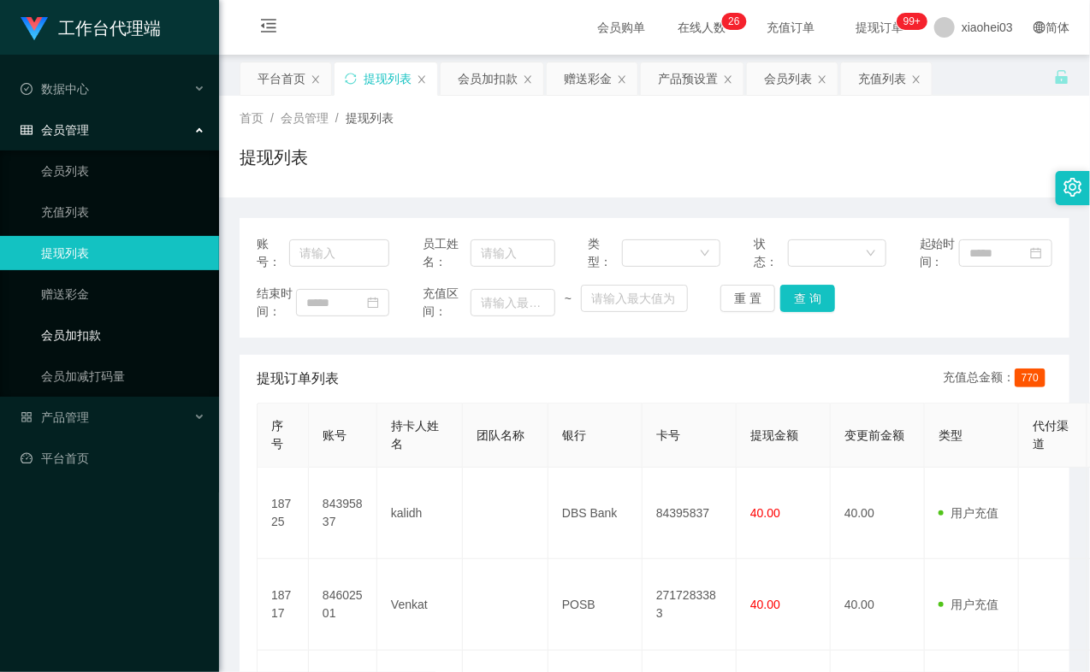
drag, startPoint x: 121, startPoint y: 328, endPoint x: 233, endPoint y: 288, distance: 118.2
click at [121, 329] on link "会员加扣款" at bounding box center [123, 335] width 164 height 34
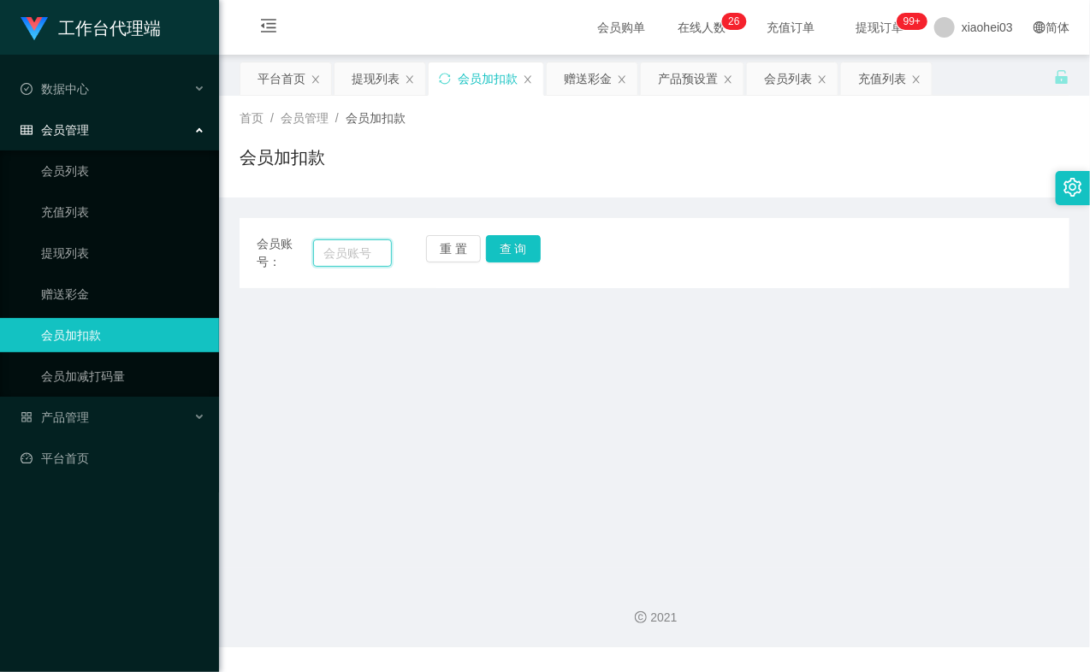
drag, startPoint x: 338, startPoint y: 250, endPoint x: 377, endPoint y: 248, distance: 39.4
click at [342, 250] on input "text" at bounding box center [352, 252] width 79 height 27
paste input "81734179"
type input "81734179"
click at [508, 251] on button "查 询" at bounding box center [513, 248] width 55 height 27
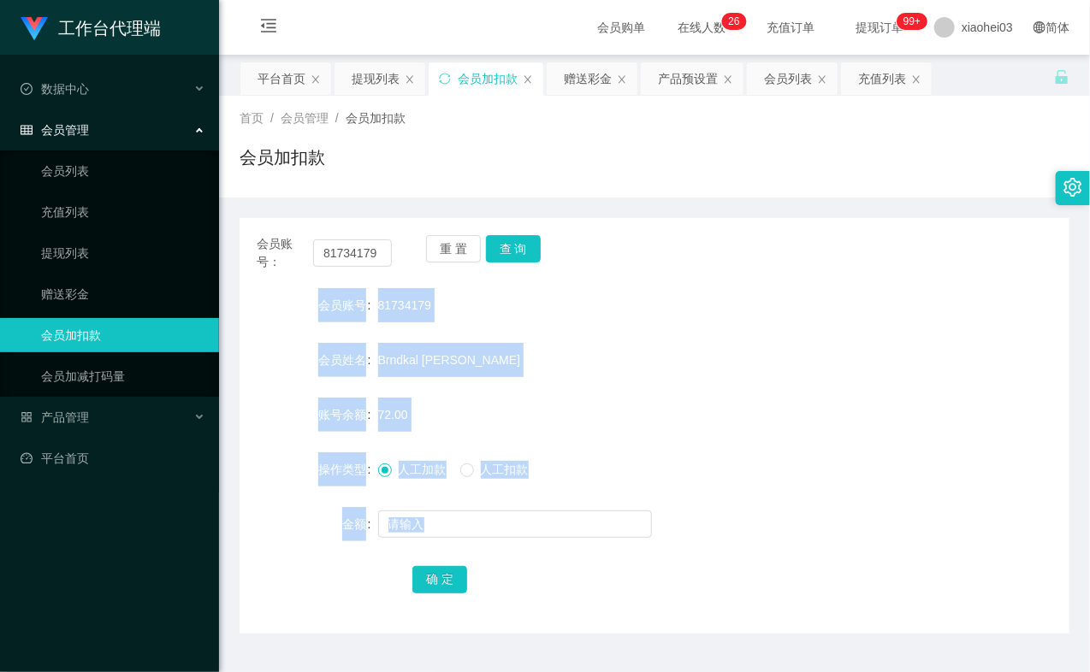
drag, startPoint x: 508, startPoint y: 251, endPoint x: 503, endPoint y: 291, distance: 40.5
click at [508, 255] on div "重 置 查 询" at bounding box center [493, 253] width 135 height 36
click at [437, 532] on input "text" at bounding box center [515, 524] width 274 height 27
click at [527, 334] on form "会员账号 81734179 会员姓名 Brndkal Edward 账号余额 72.00 操作类型 人工加款 人工扣款 金额 确 定" at bounding box center [654, 442] width 830 height 308
click at [416, 346] on div "Brndkal [PERSON_NAME]" at bounding box center [620, 360] width 484 height 34
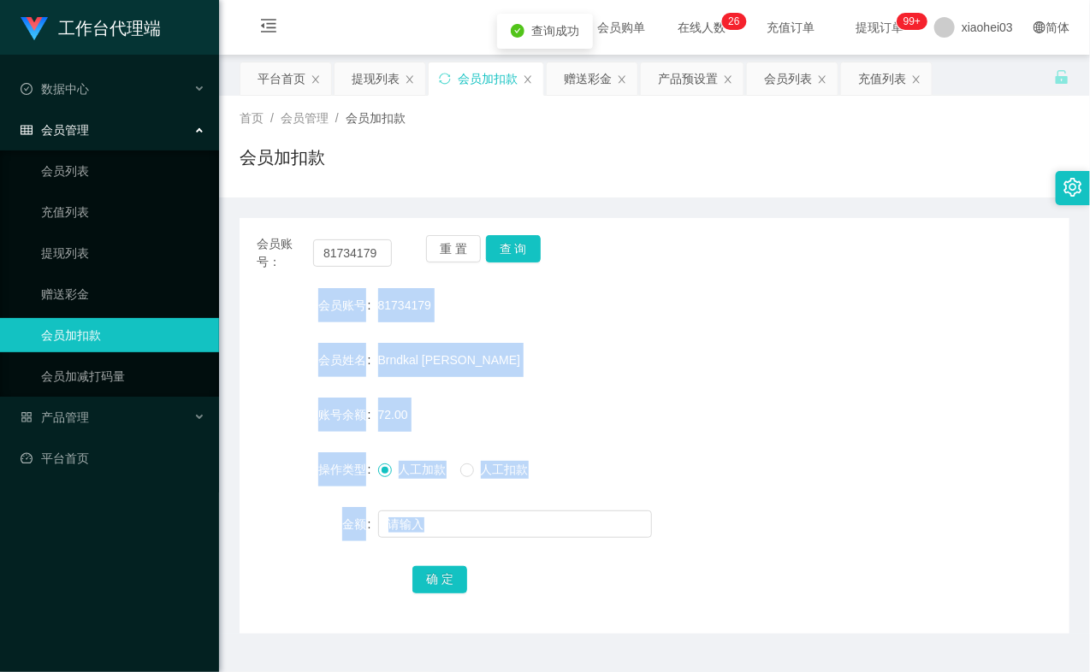
click at [406, 303] on span "81734179" at bounding box center [404, 306] width 53 height 14
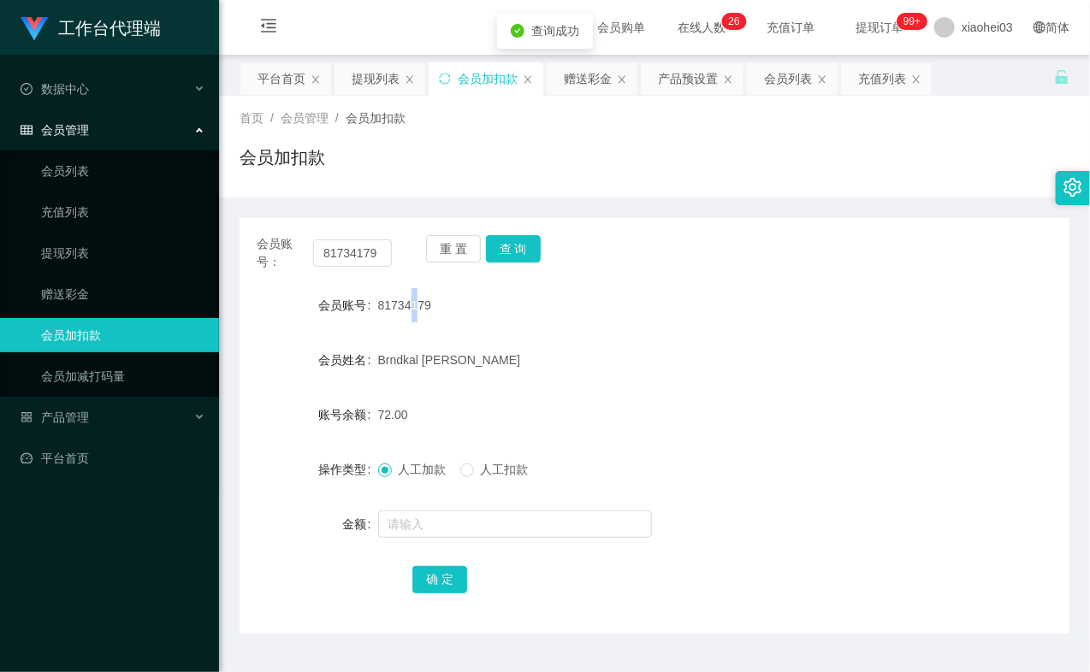
click at [400, 297] on div "81734179" at bounding box center [620, 305] width 484 height 34
click at [434, 513] on input "text" at bounding box center [515, 524] width 274 height 27
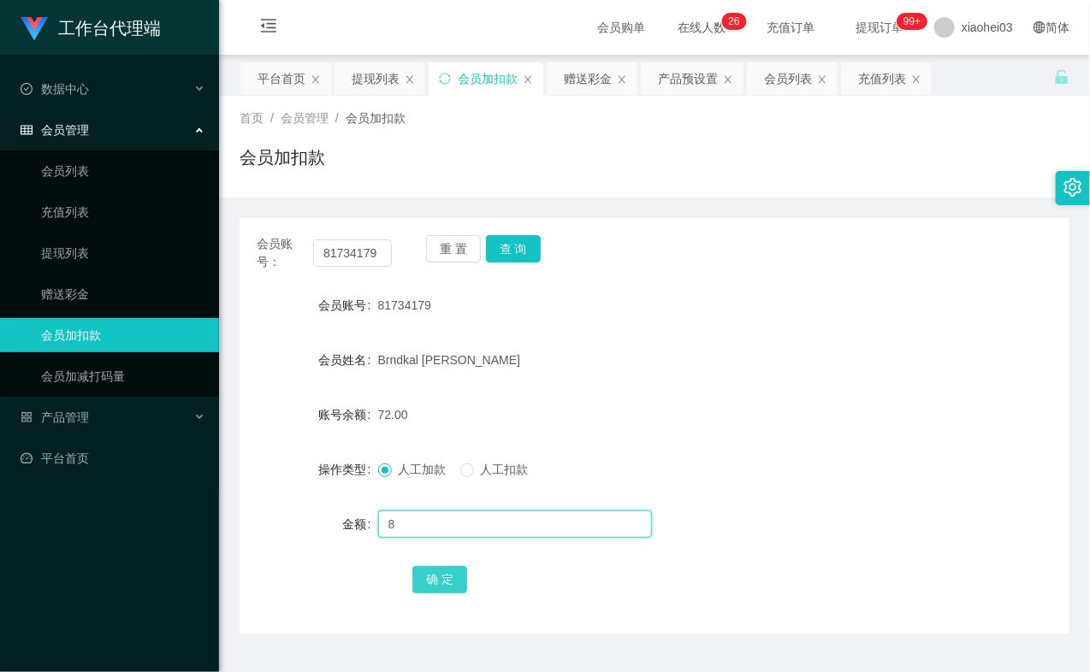
type input "8"
click at [452, 582] on button "确 定" at bounding box center [439, 579] width 55 height 27
click at [75, 245] on link "提现列表" at bounding box center [123, 253] width 164 height 34
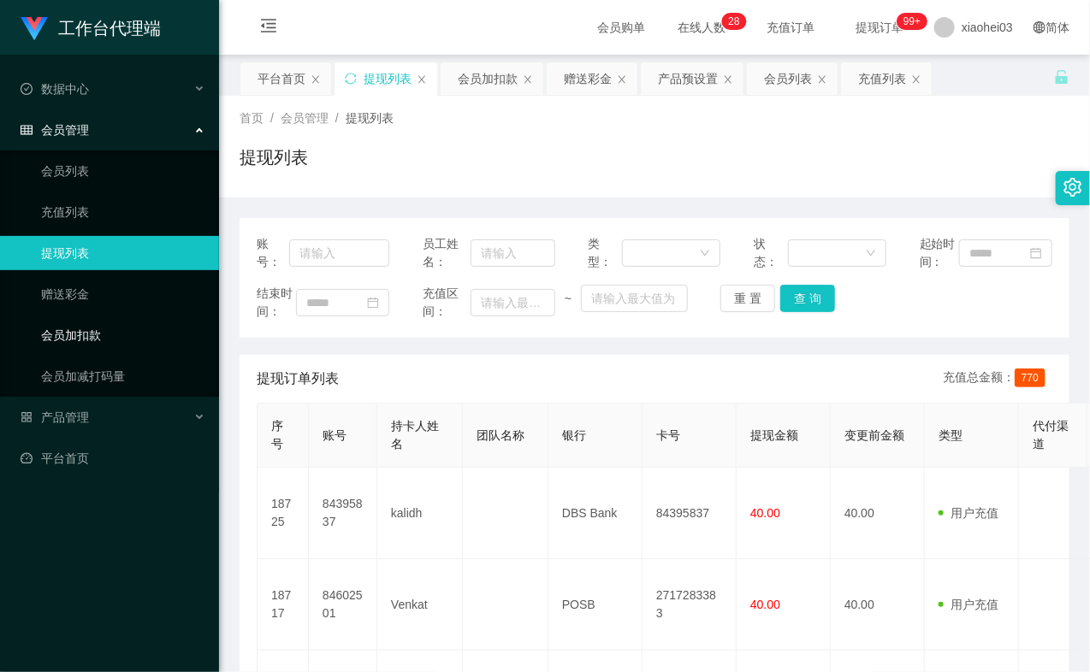
drag, startPoint x: 108, startPoint y: 334, endPoint x: 128, endPoint y: 323, distance: 23.3
click at [108, 334] on link "会员加扣款" at bounding box center [123, 335] width 164 height 34
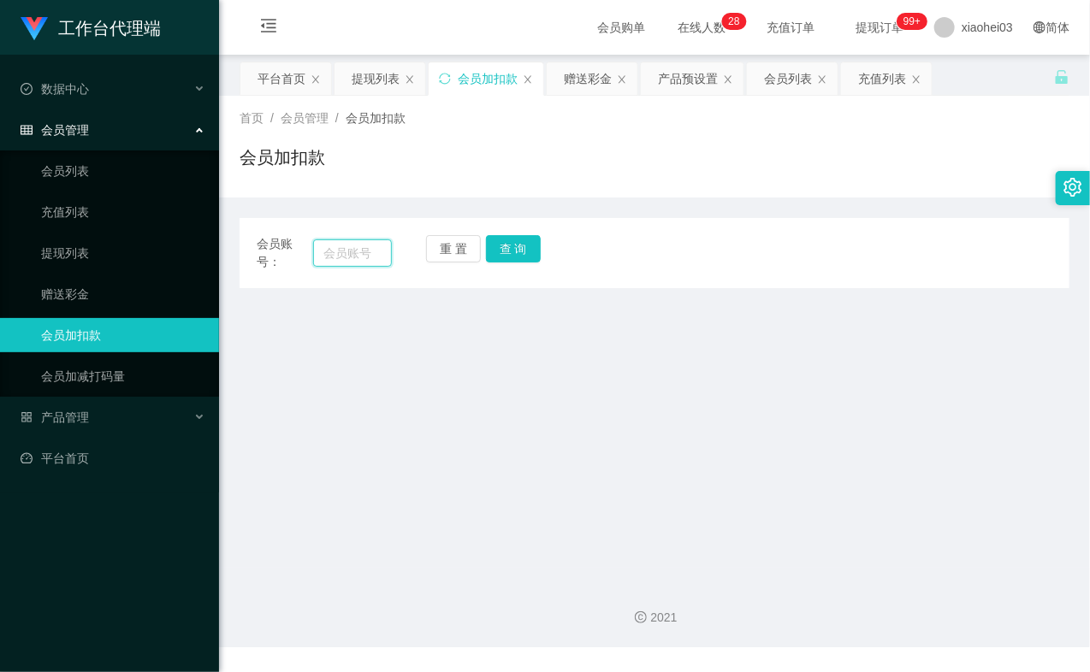
click at [356, 257] on input "text" at bounding box center [352, 252] width 79 height 27
paste input "84395837"
type input "84395837"
click at [503, 255] on button "查 询" at bounding box center [513, 248] width 55 height 27
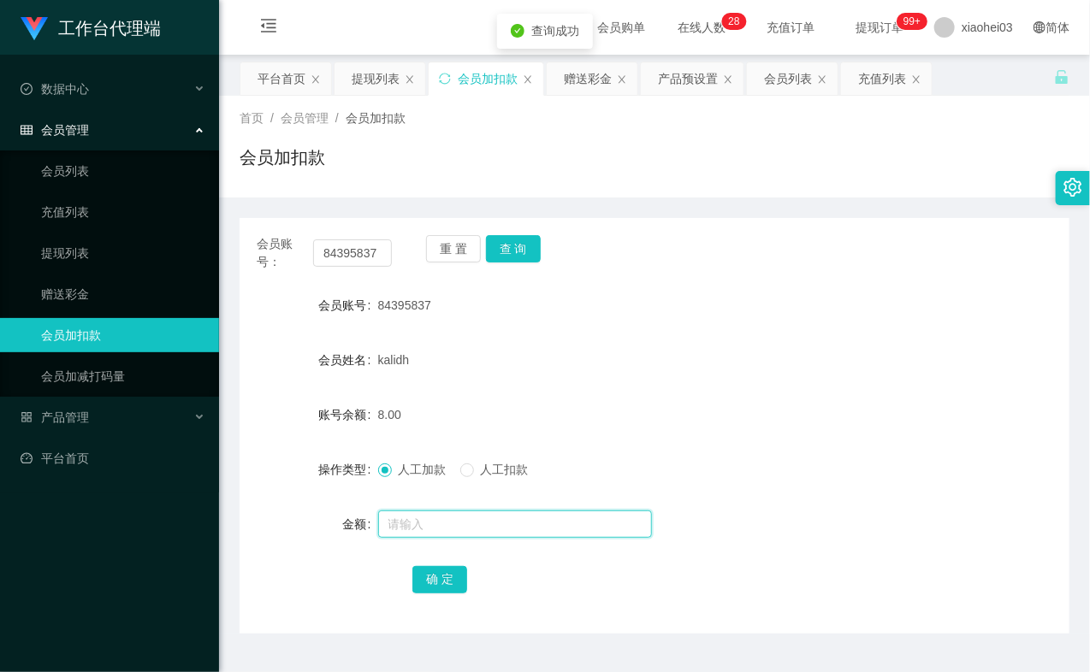
click at [426, 523] on input "text" at bounding box center [515, 524] width 274 height 27
type input "8"
click at [433, 576] on button "确 定" at bounding box center [439, 579] width 55 height 27
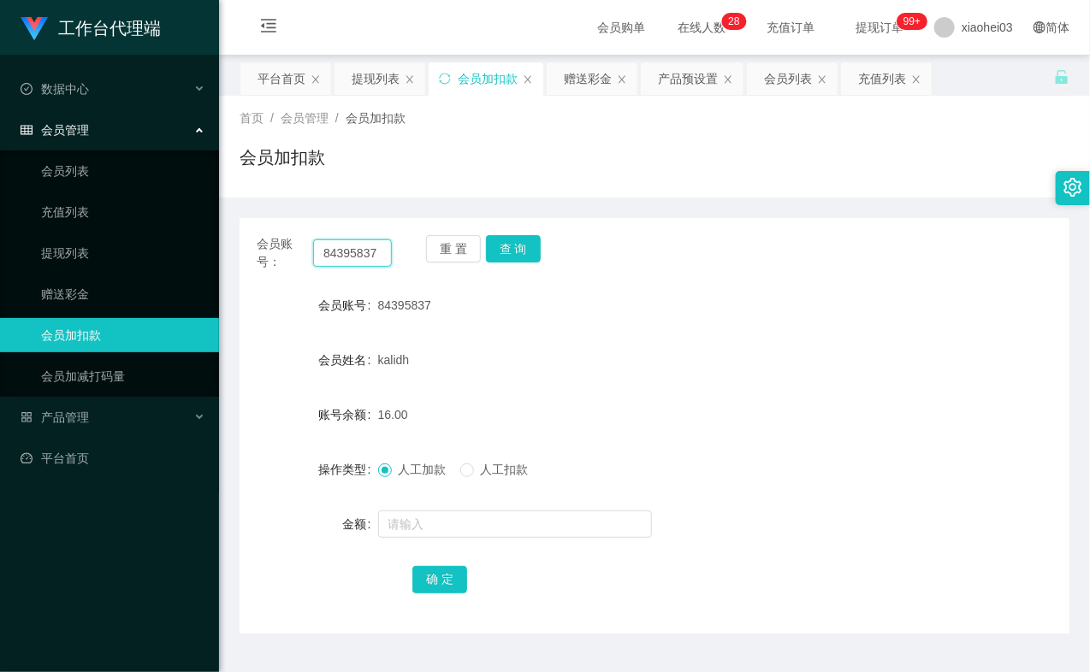
click at [377, 251] on input "84395837" at bounding box center [352, 252] width 79 height 27
paste input "1734179"
type input "81734179"
click at [506, 251] on button "查 询" at bounding box center [513, 248] width 55 height 27
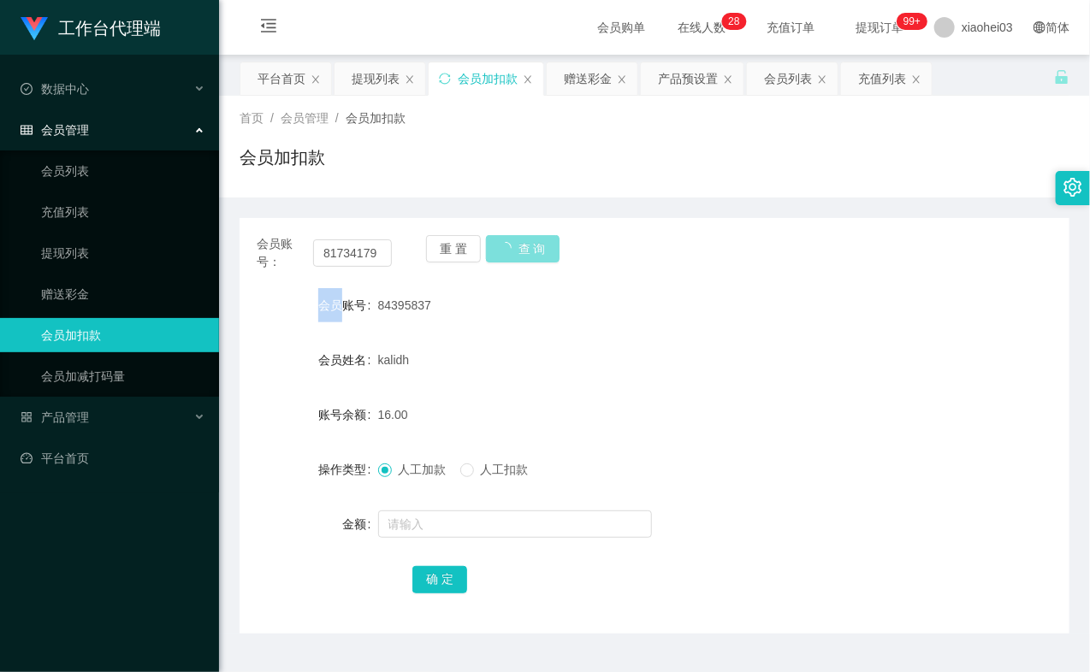
click at [506, 251] on div "重 置 查 询" at bounding box center [493, 253] width 135 height 36
drag, startPoint x: 506, startPoint y: 251, endPoint x: 506, endPoint y: 263, distance: 11.1
click at [506, 257] on button "查 询" at bounding box center [513, 248] width 55 height 27
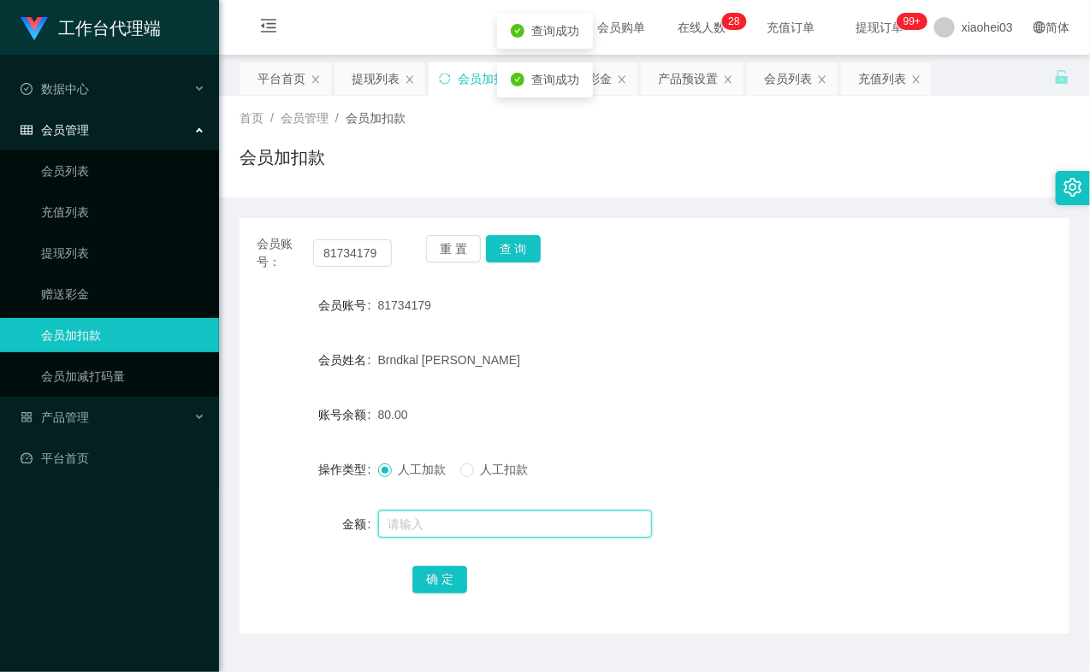
click at [466, 523] on input "text" at bounding box center [515, 524] width 274 height 27
type input "8"
drag, startPoint x: 440, startPoint y: 570, endPoint x: 454, endPoint y: 559, distance: 17.1
click at [440, 570] on button "确 定" at bounding box center [439, 579] width 55 height 27
click at [645, 386] on form "会员账号 81734179 会员姓名 Brndkal Edward 账号余额 80.00 操作类型 人工加款 人工扣款 金额 8 确 定" at bounding box center [654, 442] width 830 height 308
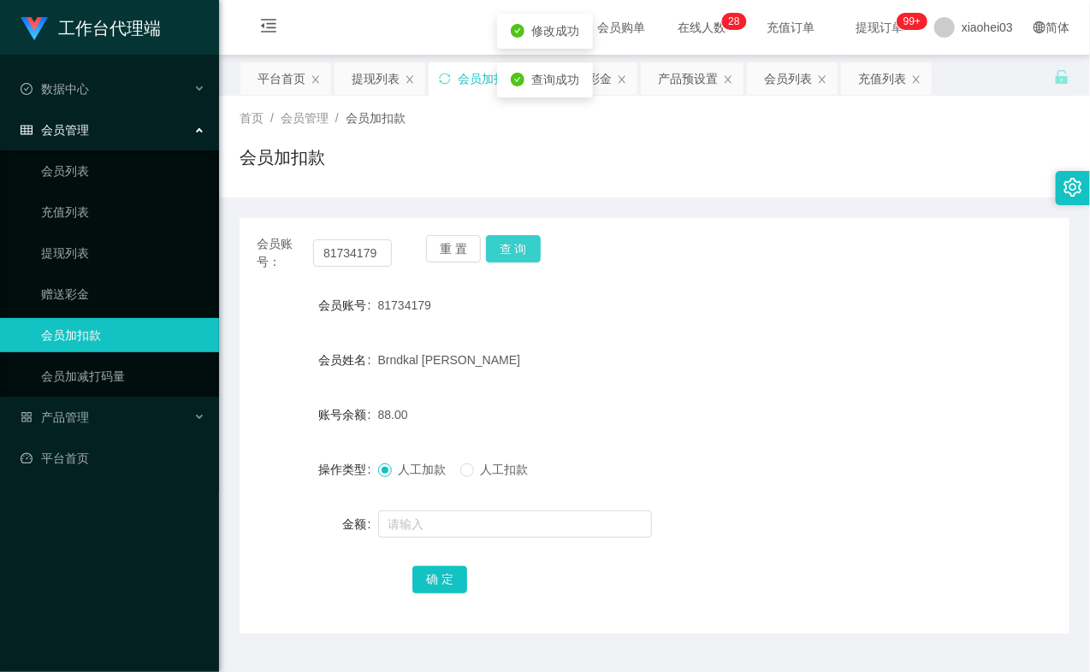
click at [506, 252] on button "查 询" at bounding box center [513, 248] width 55 height 27
click at [506, 252] on div "重 置 查 询" at bounding box center [493, 253] width 135 height 36
click at [79, 259] on link "提现列表" at bounding box center [123, 253] width 164 height 34
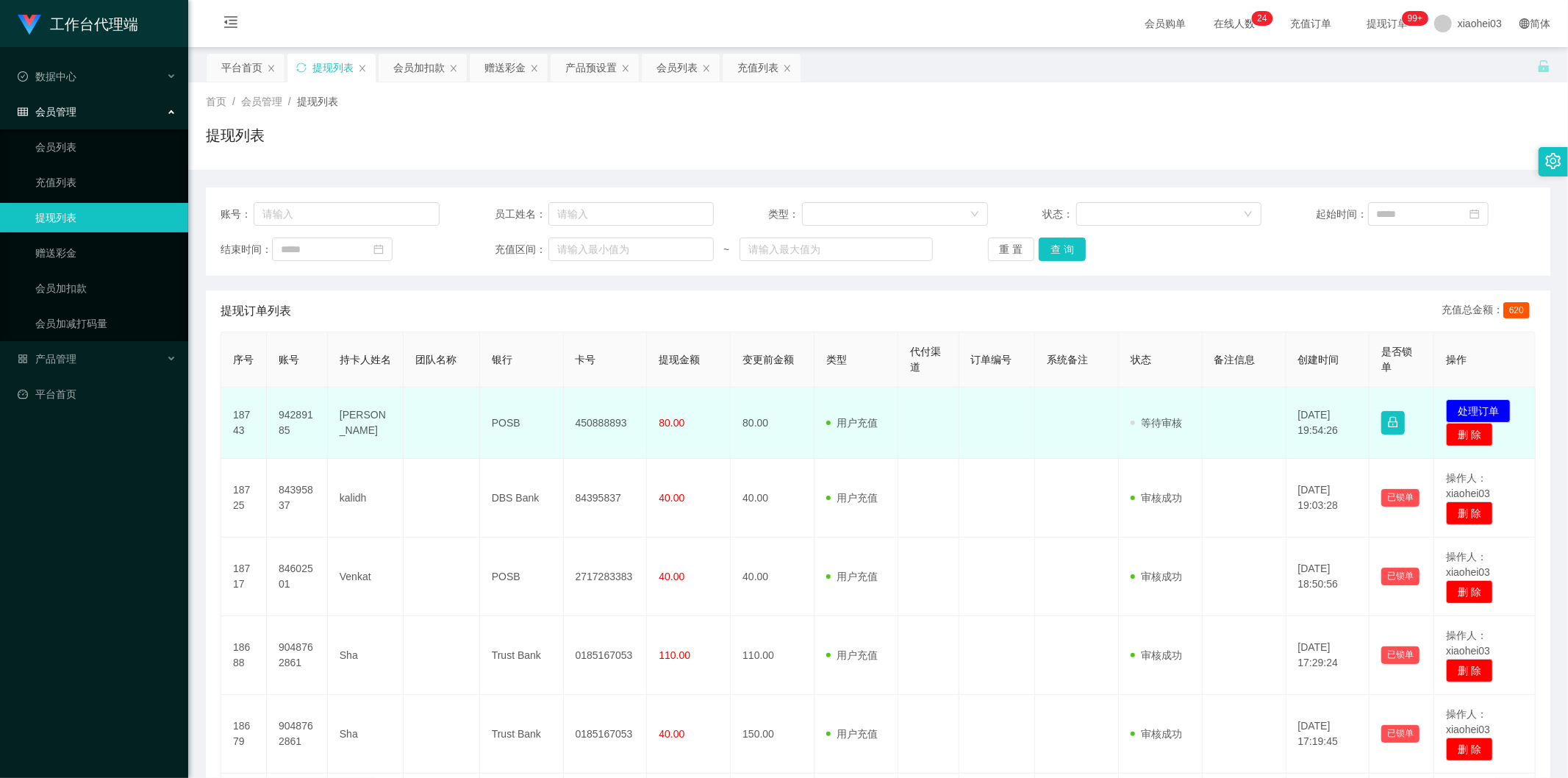
click at [281, 418] on td "94289185" at bounding box center [297, 423] width 61 height 71
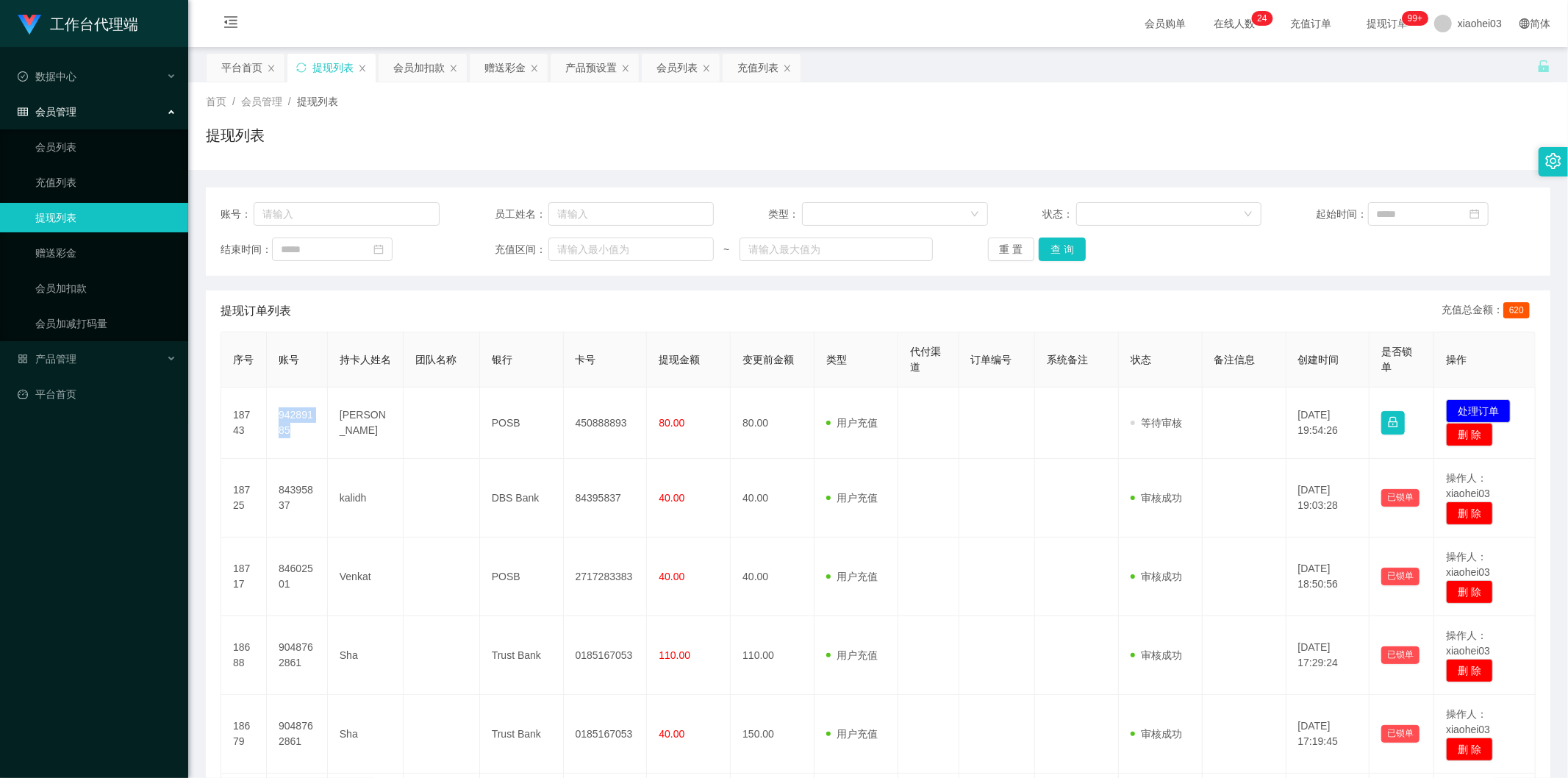
copy td "94289185"
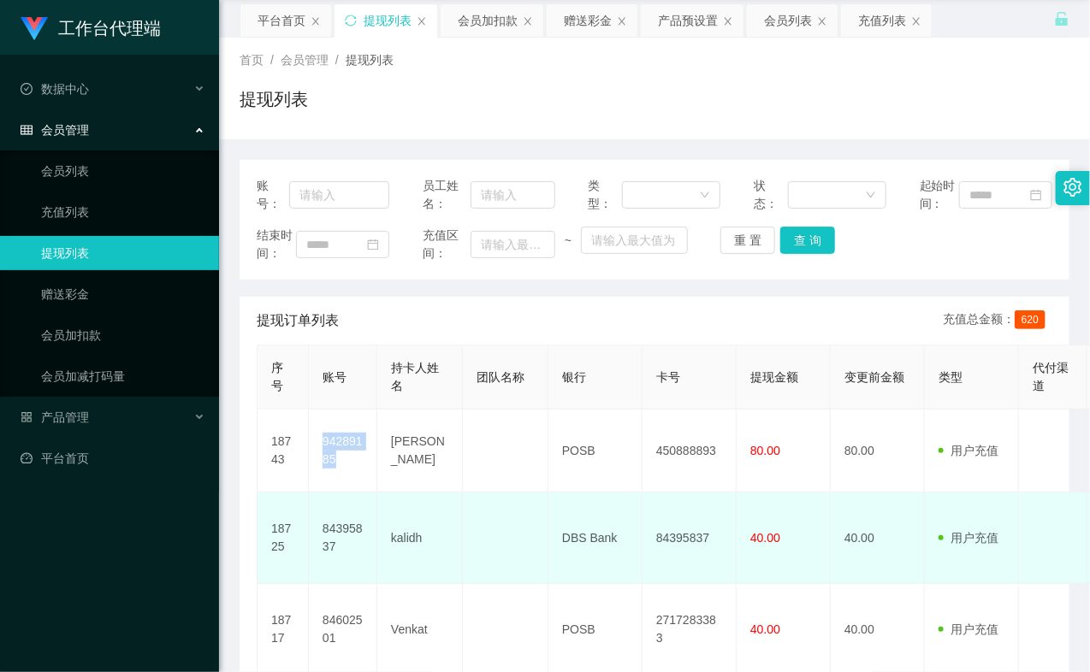
scroll to position [95, 0]
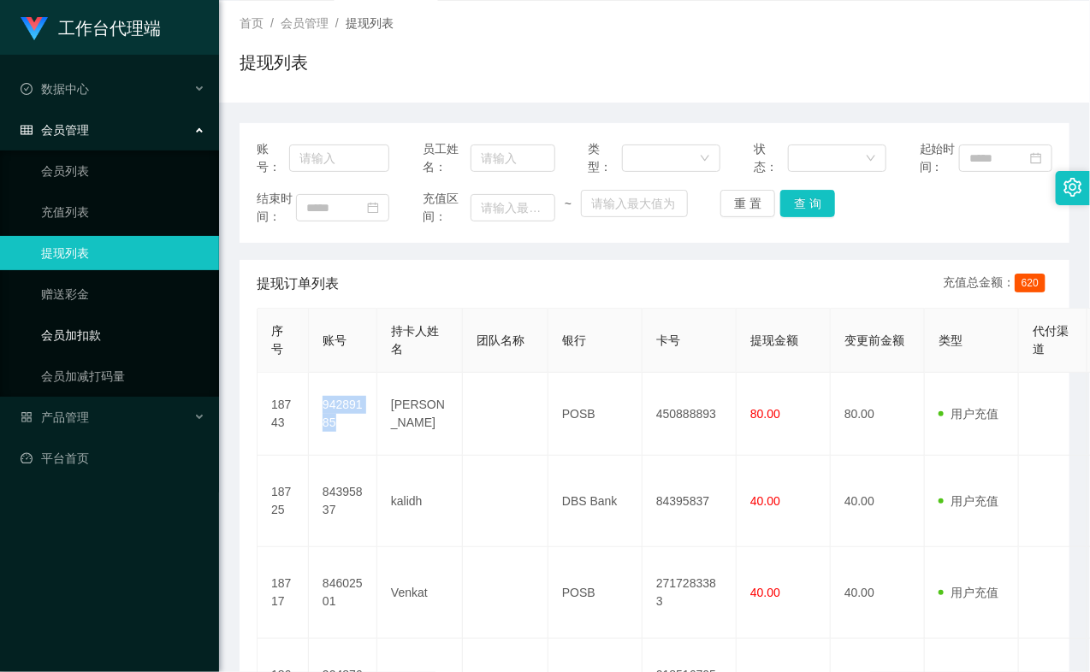
click at [77, 331] on link "会员加扣款" at bounding box center [123, 335] width 164 height 34
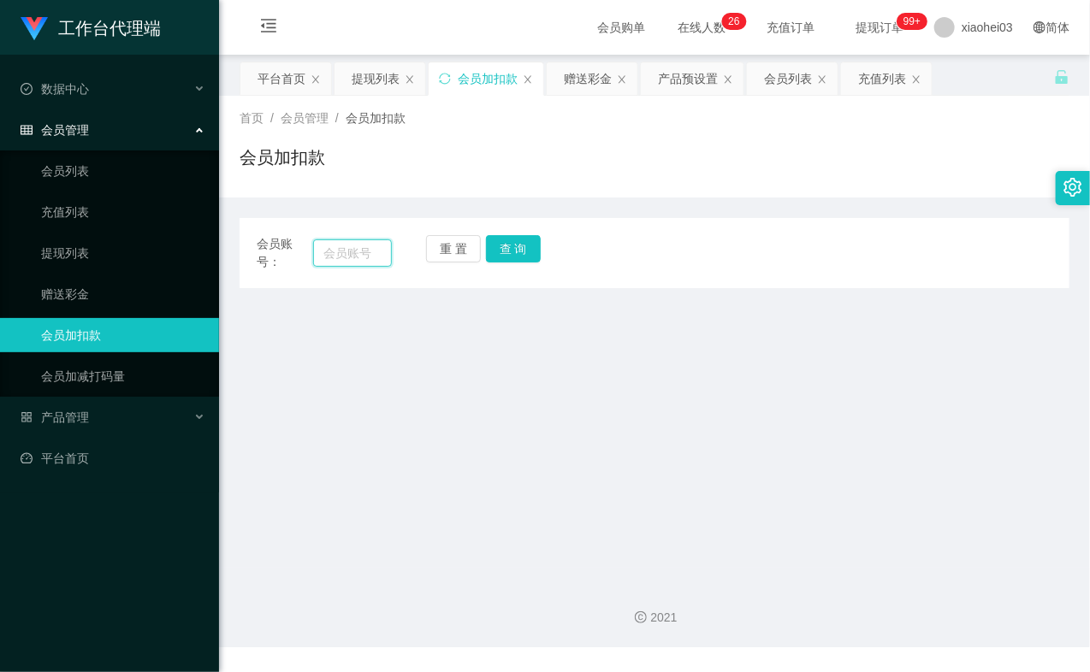
click at [328, 250] on input "text" at bounding box center [352, 252] width 79 height 27
paste input "9048762861"
type input "9048762861"
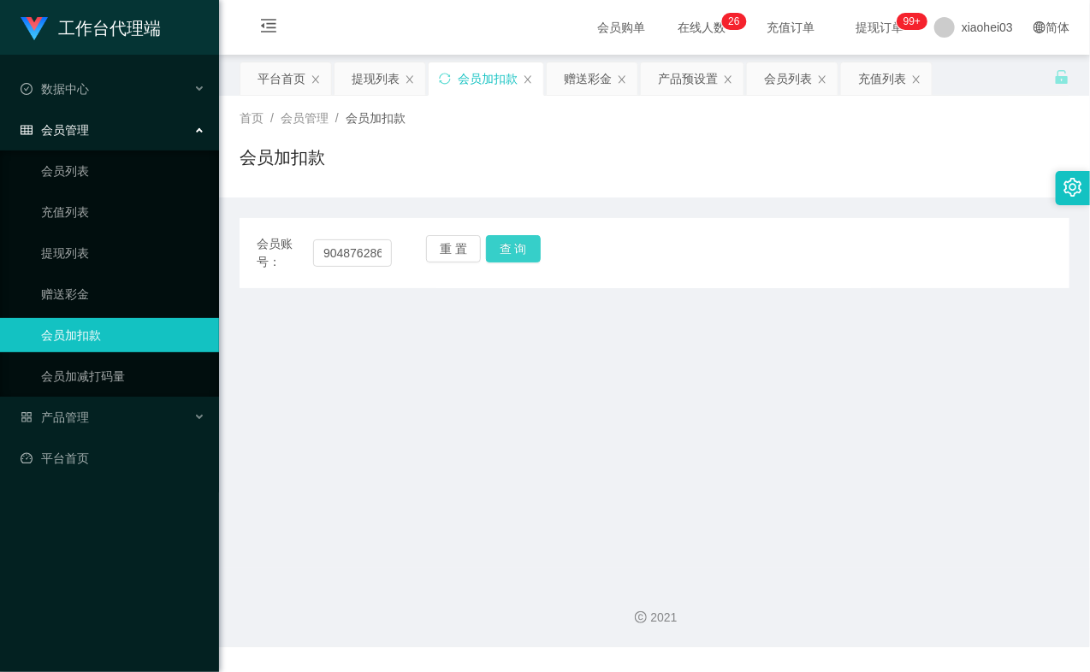
click at [508, 253] on button "查 询" at bounding box center [513, 248] width 55 height 27
click at [508, 253] on div "重 置 查 询" at bounding box center [493, 253] width 135 height 36
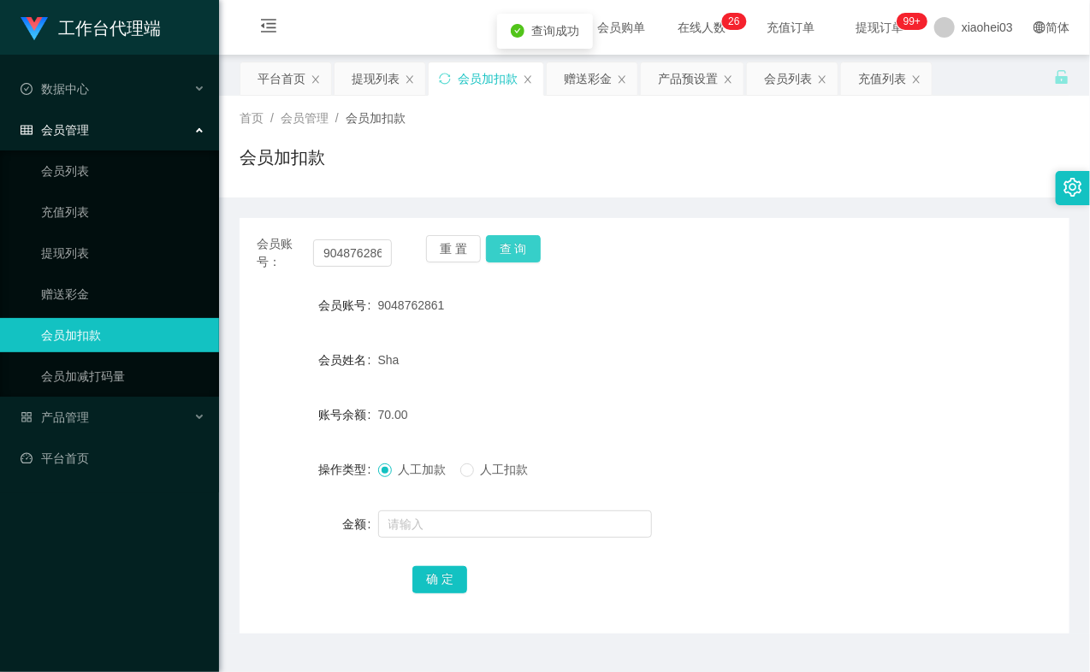
click at [508, 253] on button "查 询" at bounding box center [513, 248] width 55 height 27
click at [488, 534] on input "text" at bounding box center [515, 524] width 274 height 27
click at [488, 527] on input "text" at bounding box center [515, 524] width 274 height 27
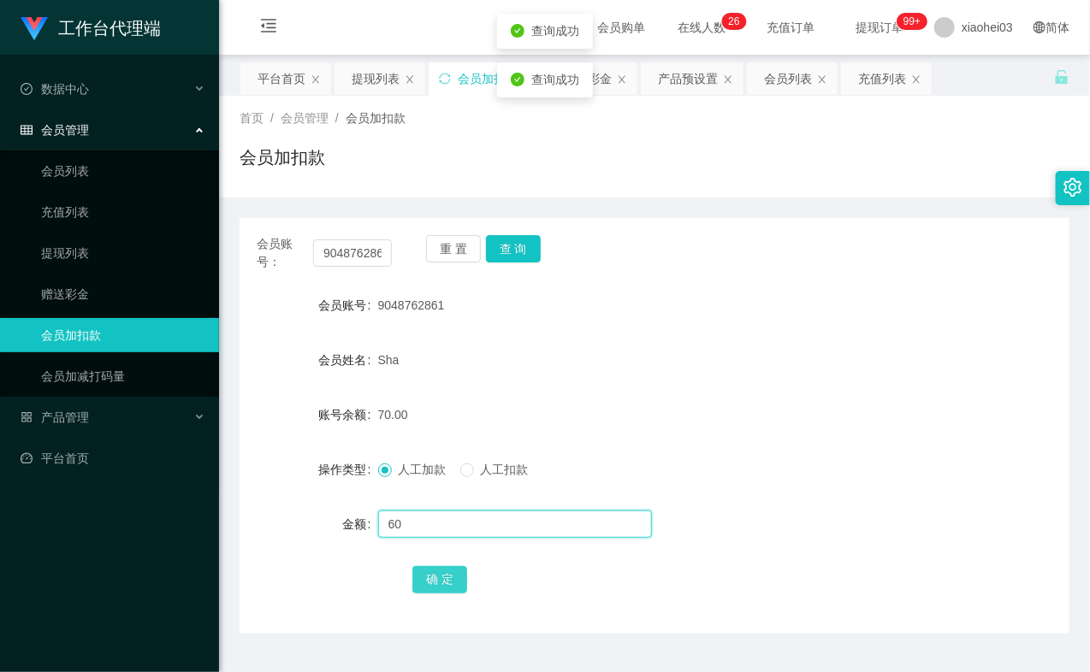
type input "60"
click at [445, 577] on button "确 定" at bounding box center [439, 579] width 55 height 27
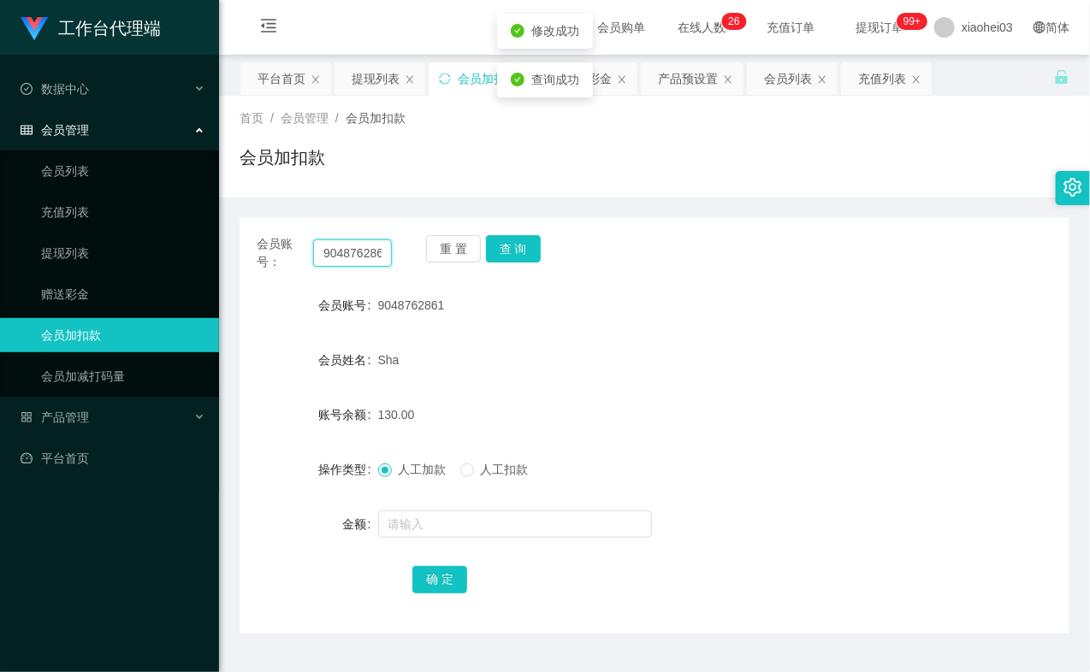
click at [364, 261] on input "9048762861" at bounding box center [352, 252] width 79 height 27
click at [730, 323] on form "会员账号 9048762861 会员姓名 Sha 账号余额 130.00 操作类型 人工加款 人工扣款 金额 确 定" at bounding box center [654, 442] width 830 height 308
click at [91, 201] on link "充值列表" at bounding box center [123, 212] width 164 height 34
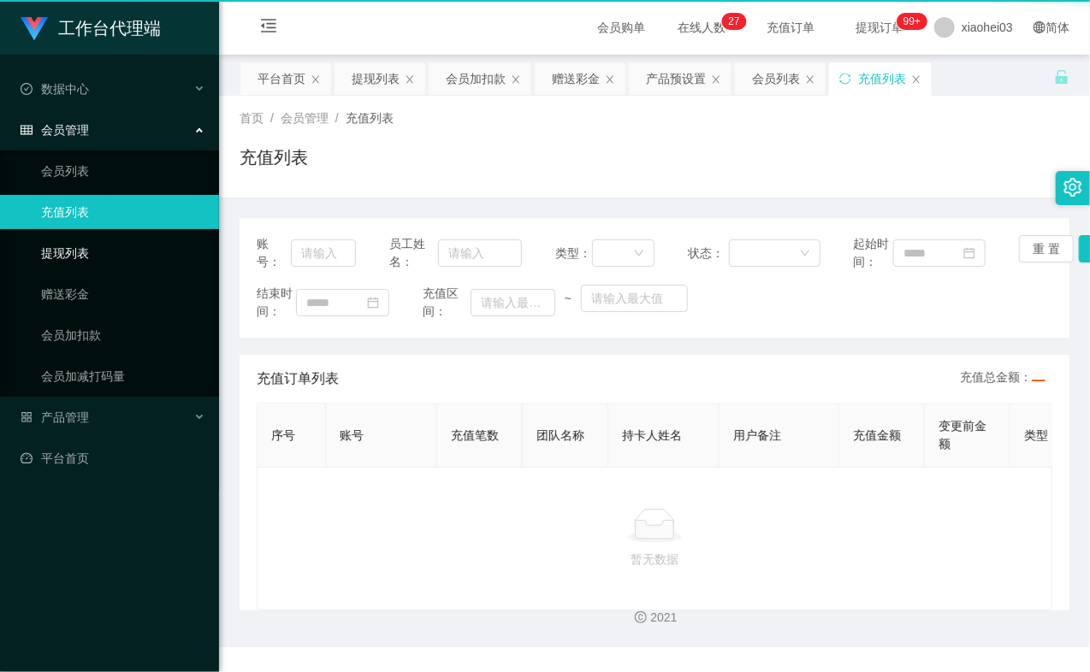
click at [78, 237] on link "提现列表" at bounding box center [123, 253] width 164 height 34
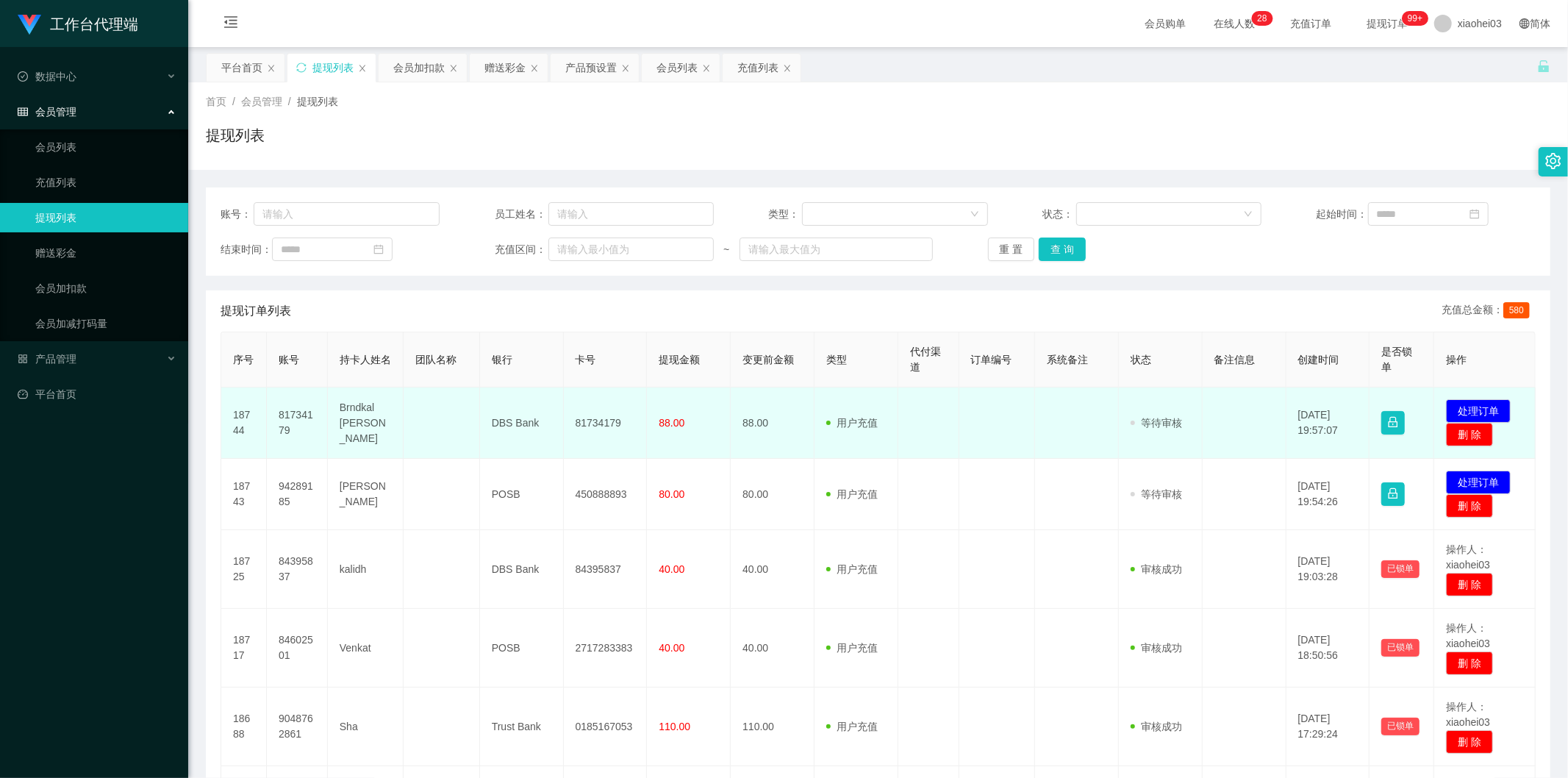
click at [292, 407] on td "81734179" at bounding box center [297, 423] width 61 height 71
click at [292, 417] on td "81734179" at bounding box center [297, 423] width 61 height 71
copy td "81734179"
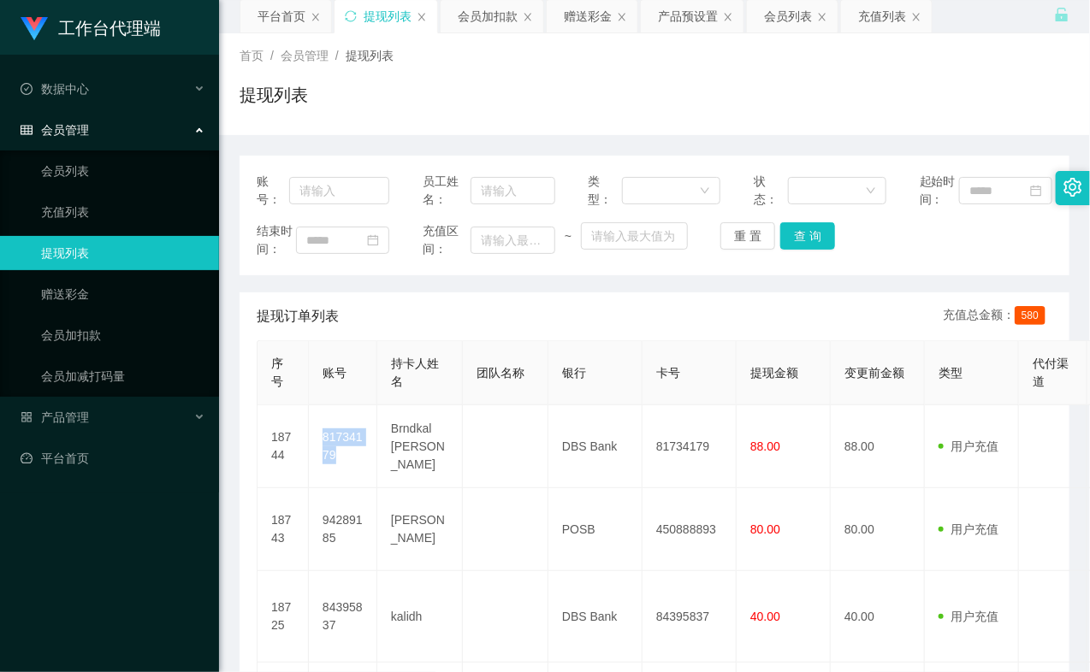
scroll to position [95, 0]
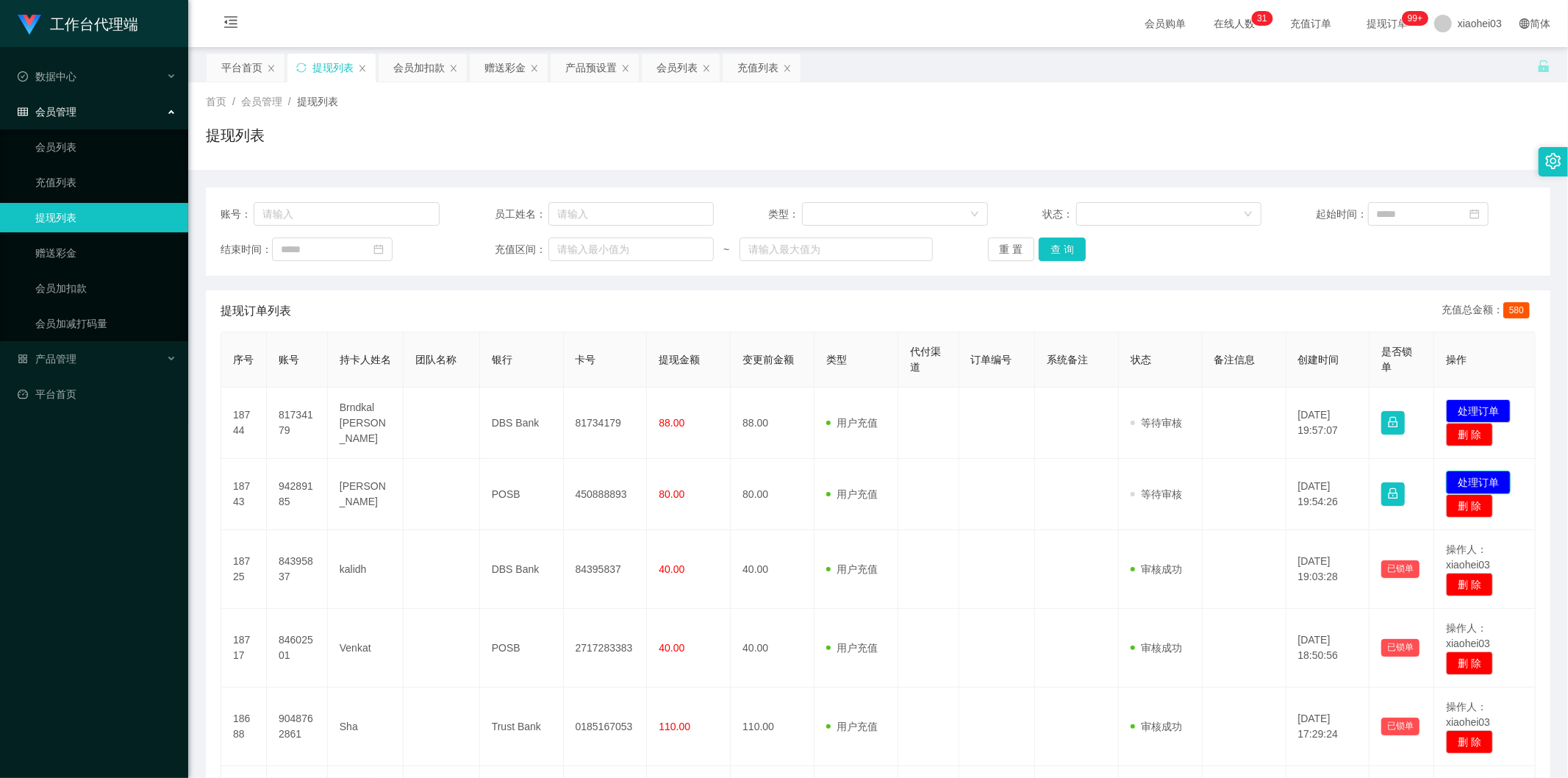
click at [1484, 478] on button "处理订单" at bounding box center [1478, 481] width 64 height 23
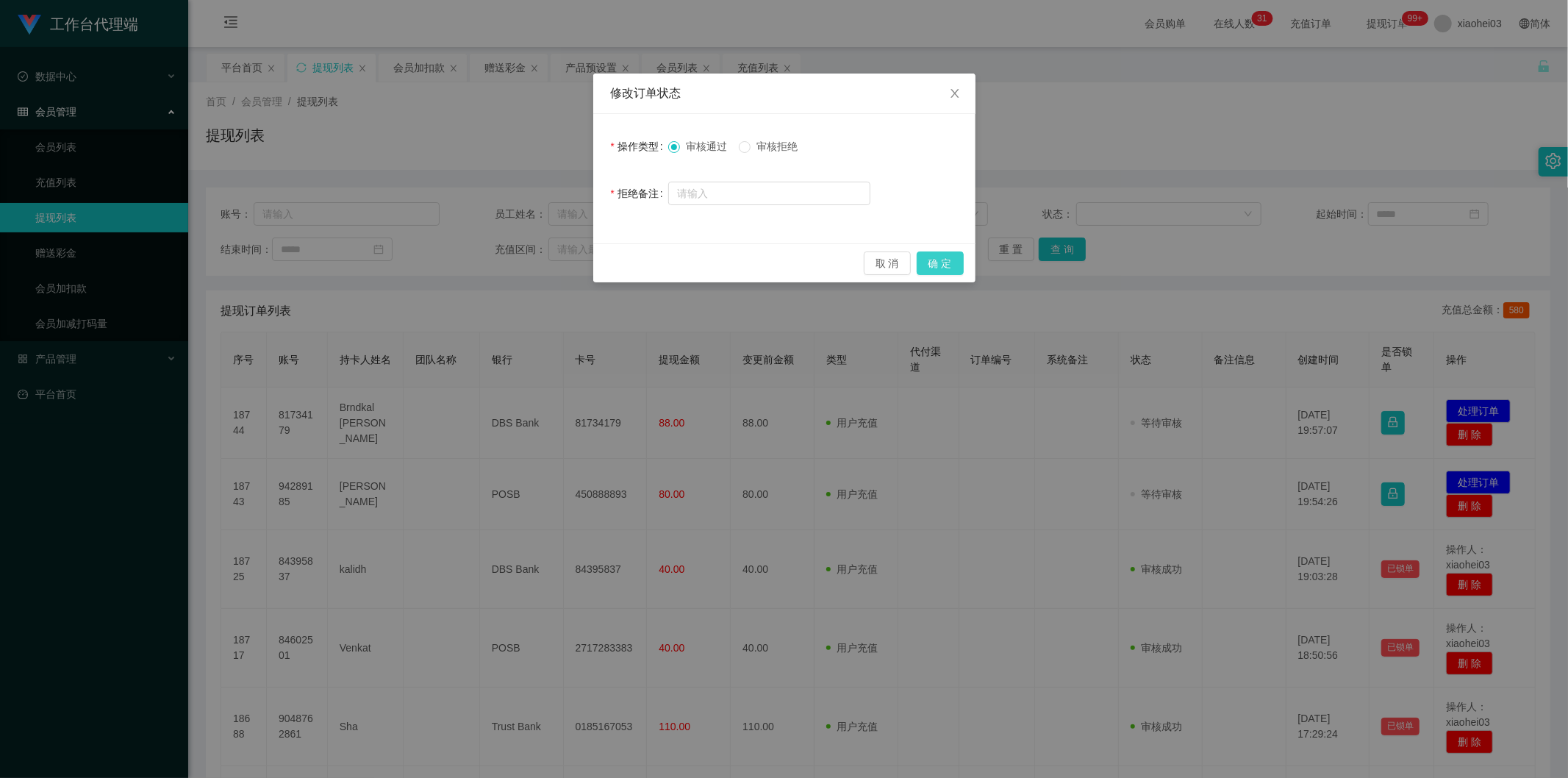
click at [953, 255] on button "确 定" at bounding box center [940, 263] width 47 height 23
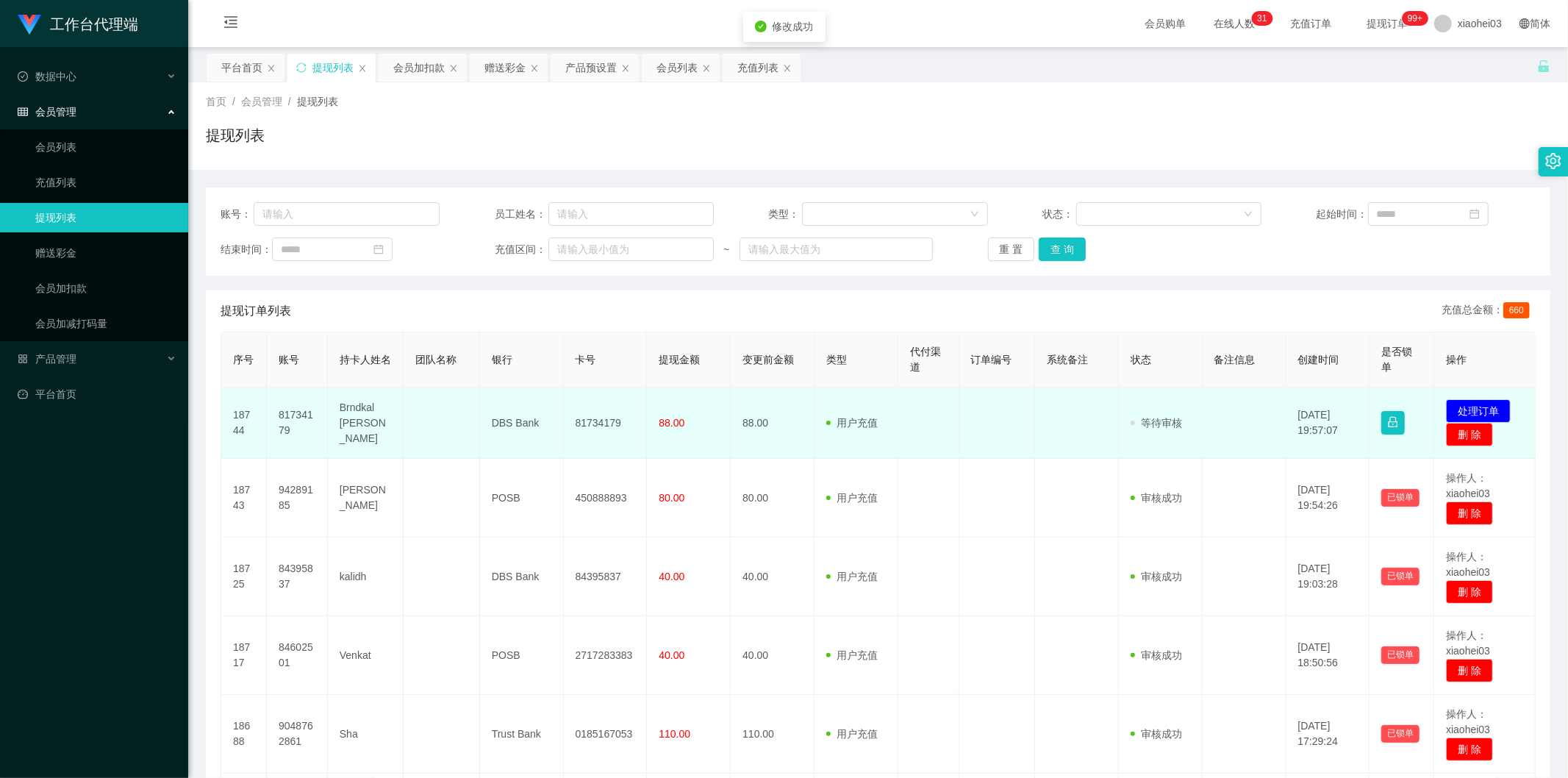
click at [883, 457] on td "用户充值 人工扣款" at bounding box center [857, 423] width 84 height 71
click at [283, 409] on td "81734179" at bounding box center [297, 423] width 61 height 71
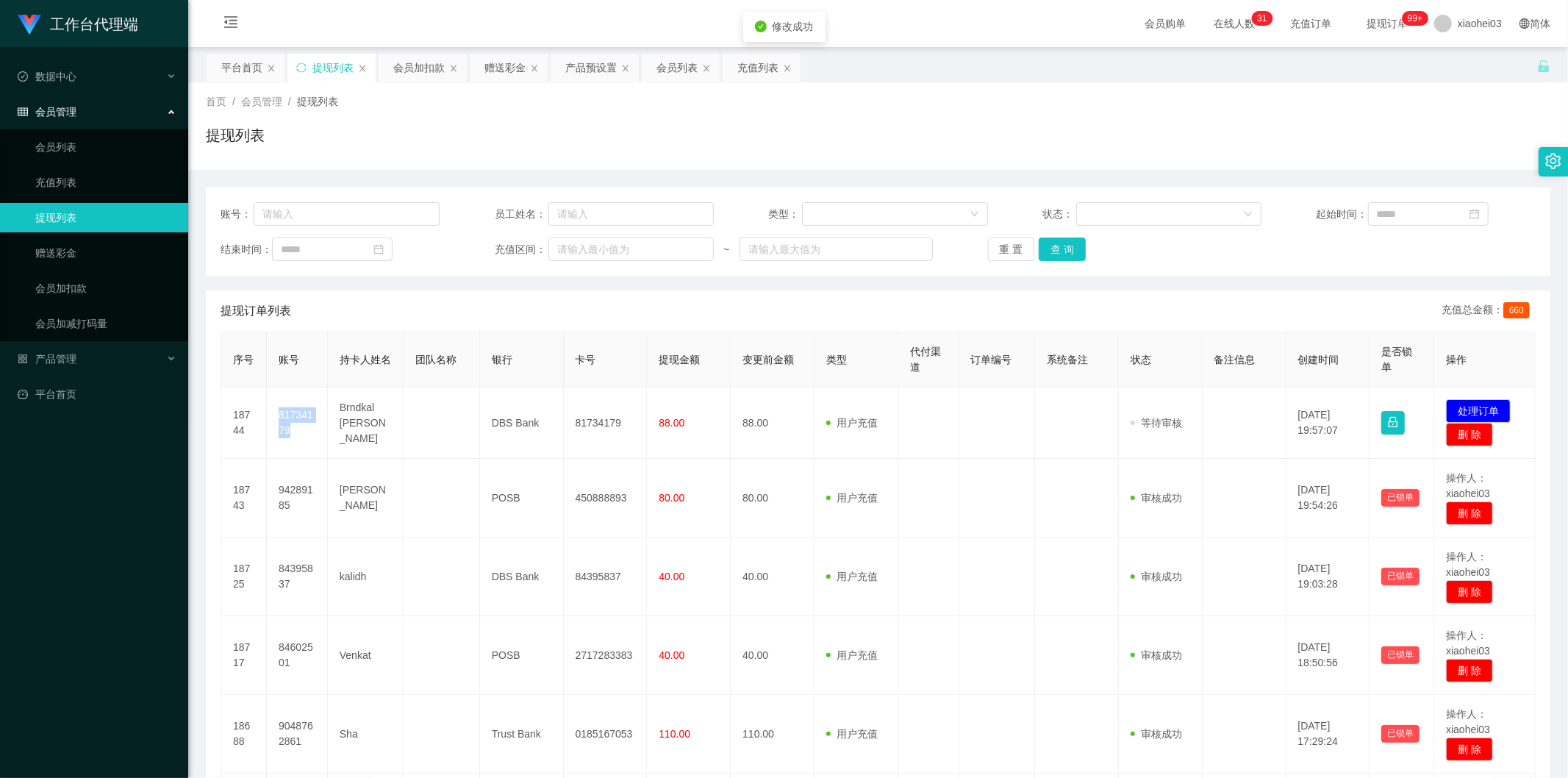
copy td "81734179"
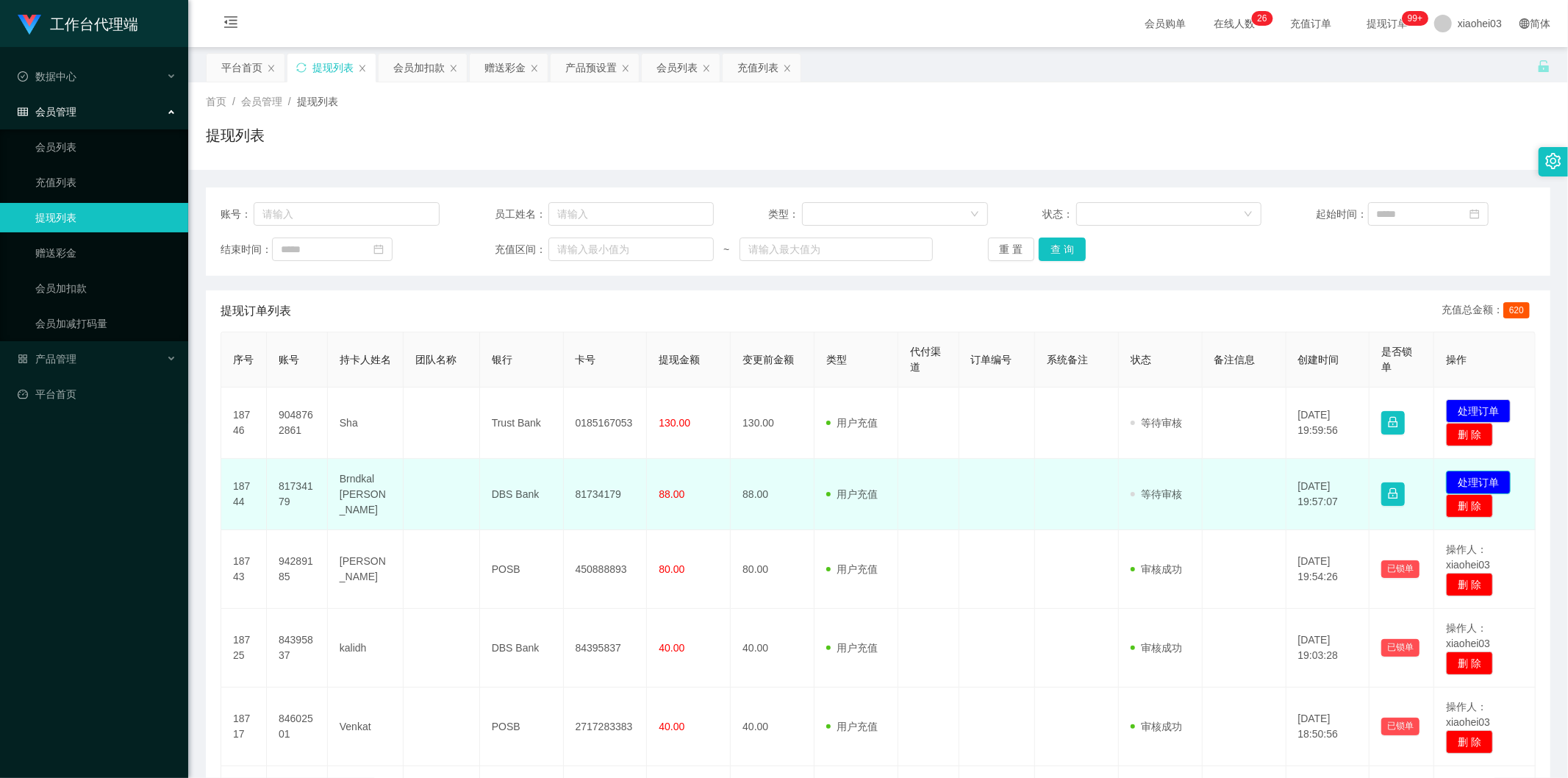
click at [936, 484] on button "处理订单" at bounding box center [1478, 481] width 64 height 23
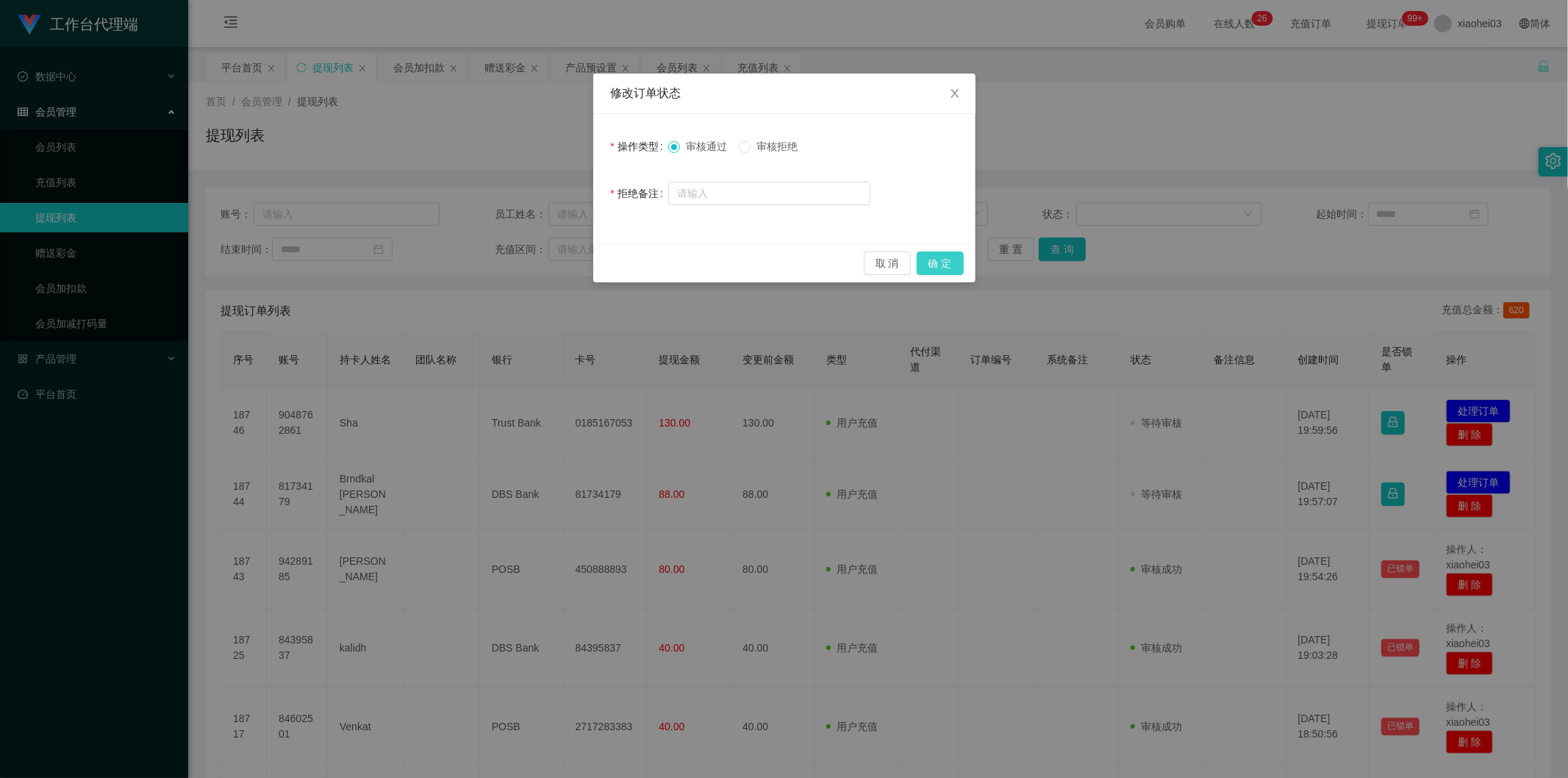
click at [936, 273] on button "确 定" at bounding box center [940, 263] width 47 height 23
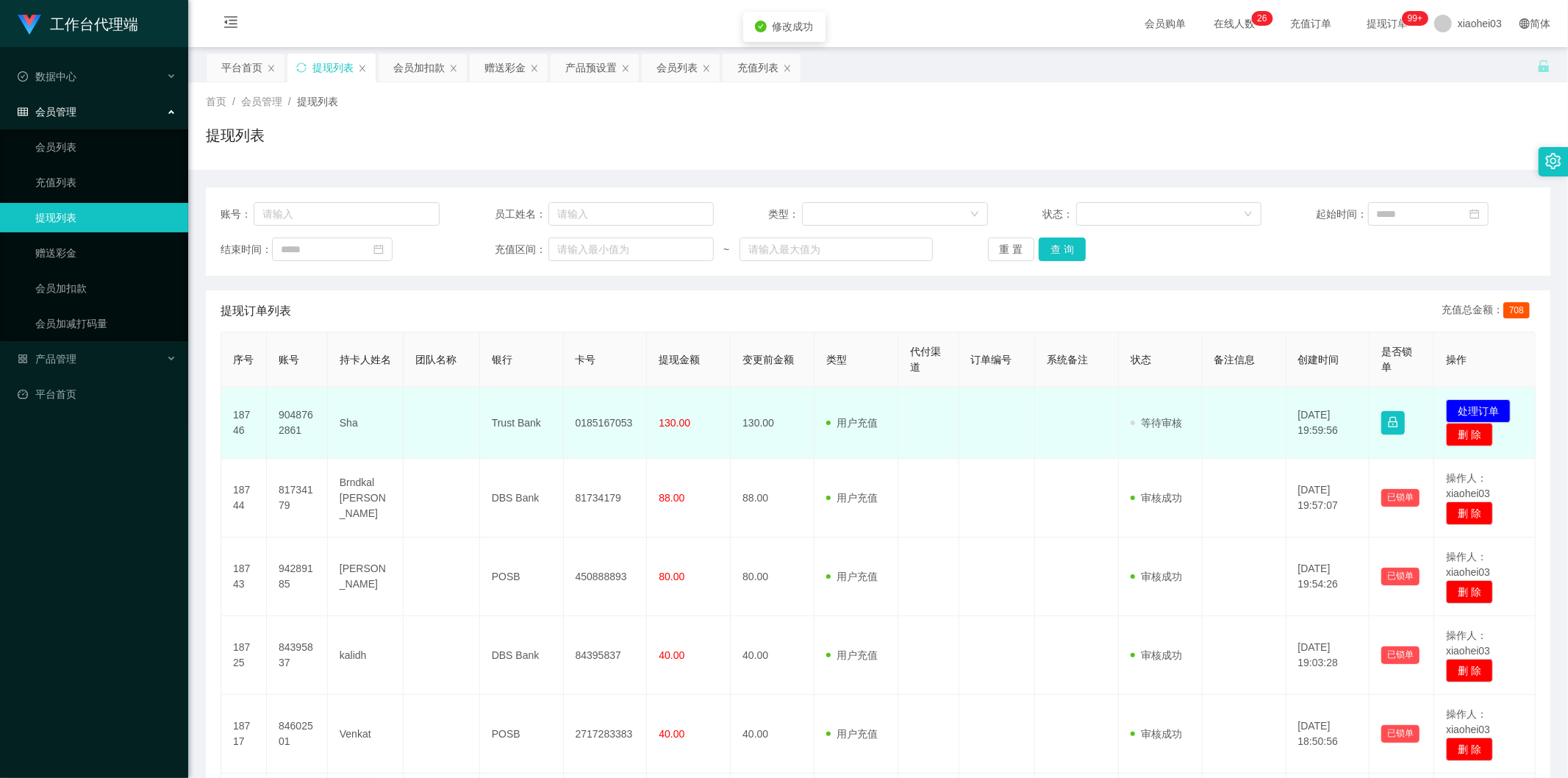
click at [769, 425] on td "130.00" at bounding box center [773, 423] width 84 height 71
click at [289, 420] on td "9048762861" at bounding box center [297, 423] width 61 height 71
copy td "9048762861"
click at [655, 426] on td "130.00" at bounding box center [689, 423] width 84 height 71
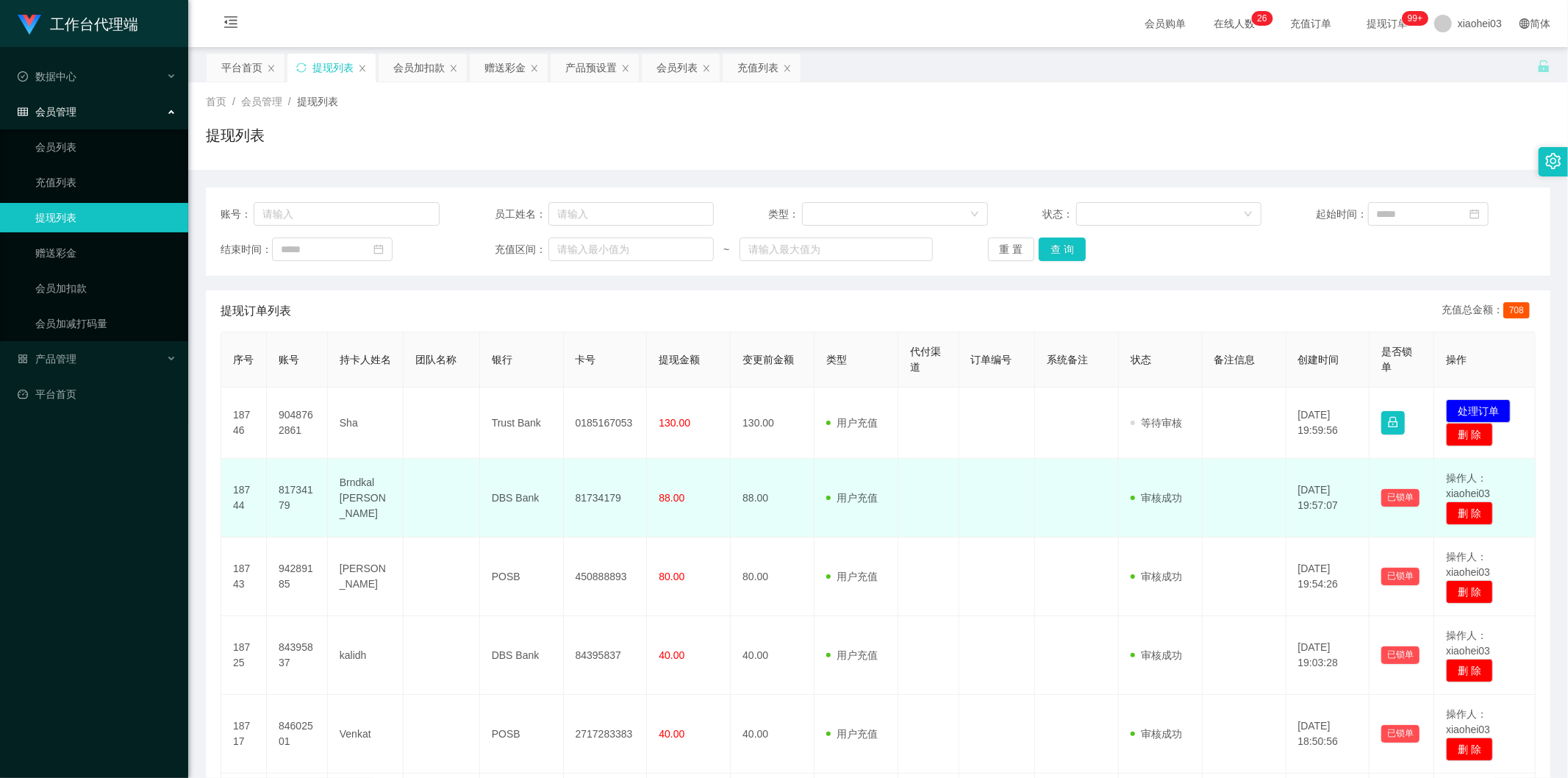
click at [673, 482] on td "88.00" at bounding box center [689, 499] width 84 height 79
click at [701, 534] on td "88.00" at bounding box center [689, 499] width 84 height 79
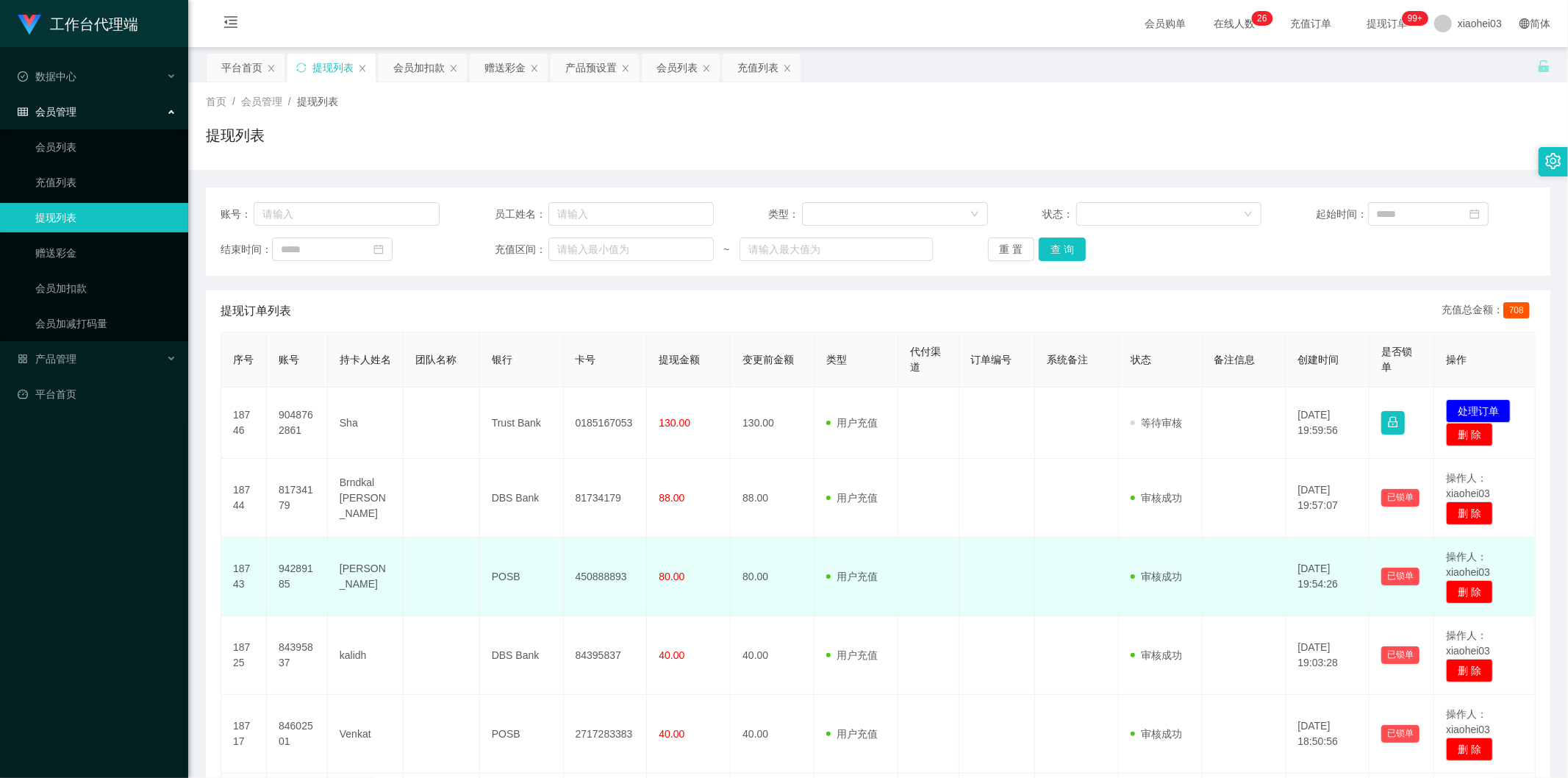
click at [704, 574] on td "80.00" at bounding box center [689, 577] width 84 height 79
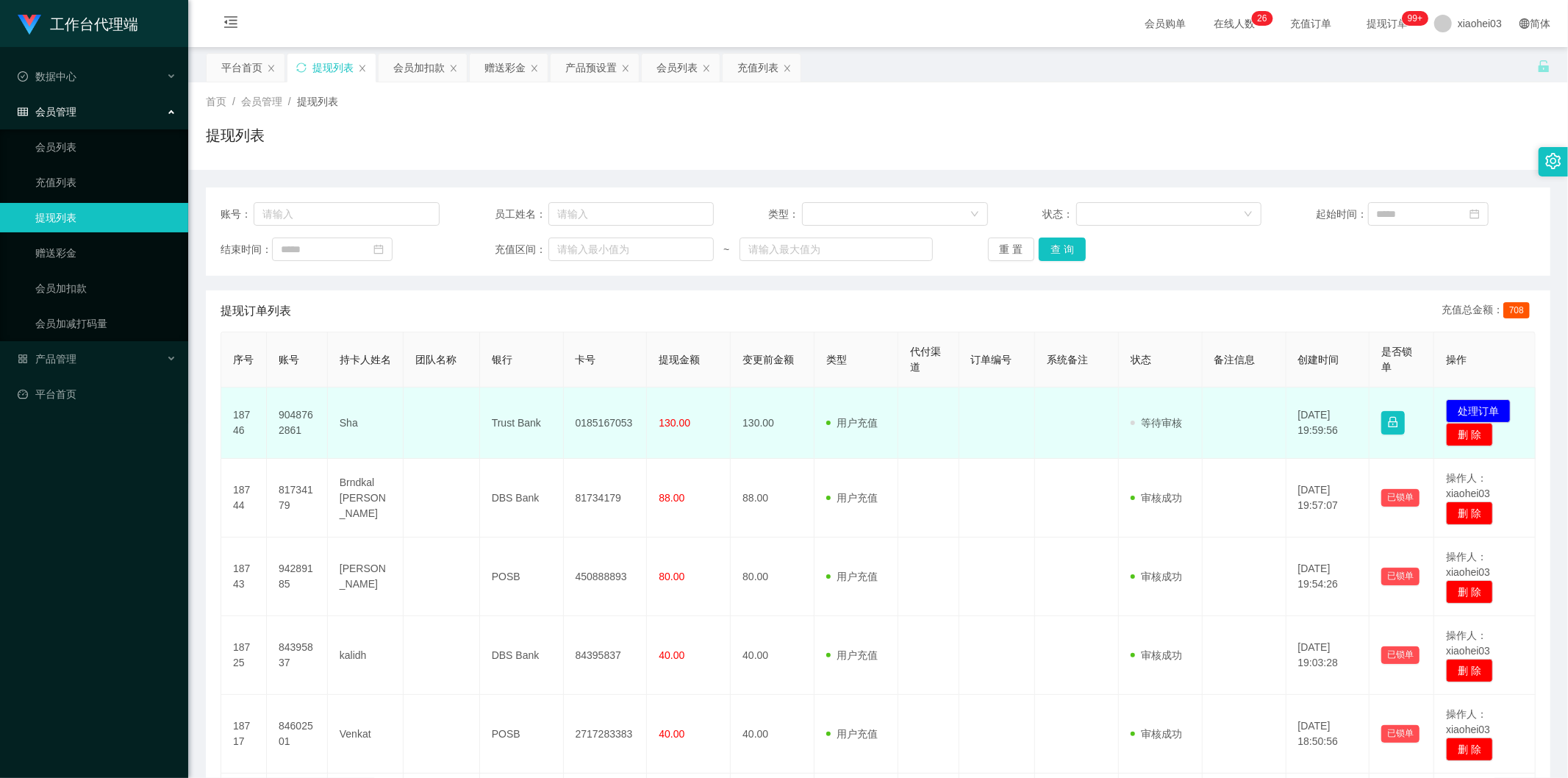
click at [972, 415] on td at bounding box center [997, 423] width 76 height 71
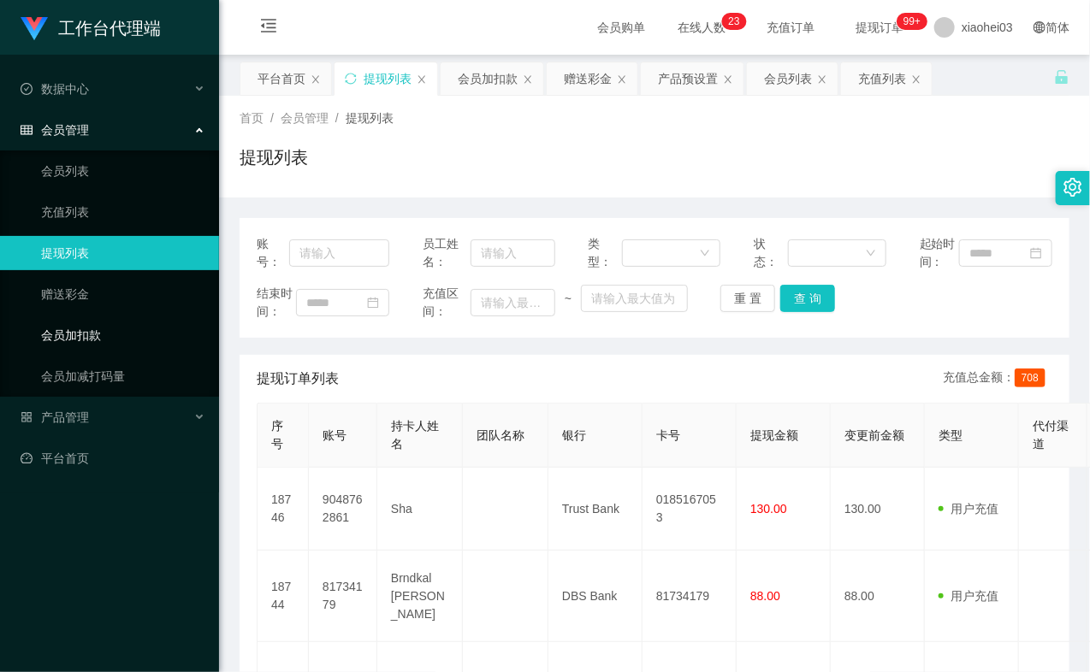
click at [99, 332] on link "会员加扣款" at bounding box center [123, 335] width 164 height 34
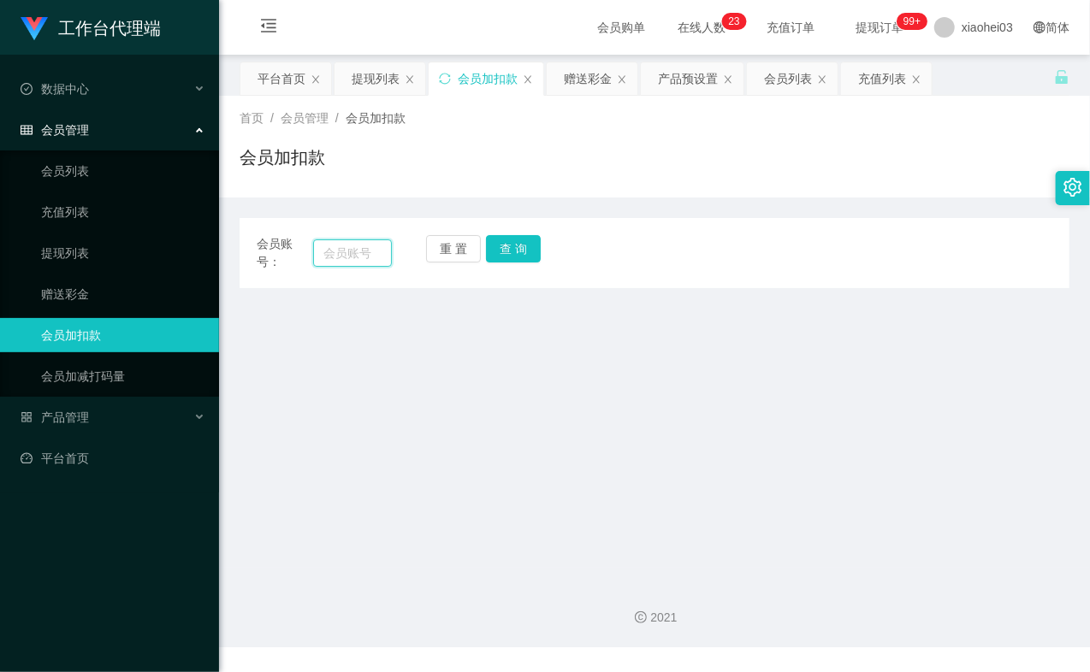
click at [329, 250] on input "text" at bounding box center [352, 252] width 79 height 27
paste input "84395837"
type input "84395837"
click at [491, 245] on button "查 询" at bounding box center [513, 248] width 55 height 27
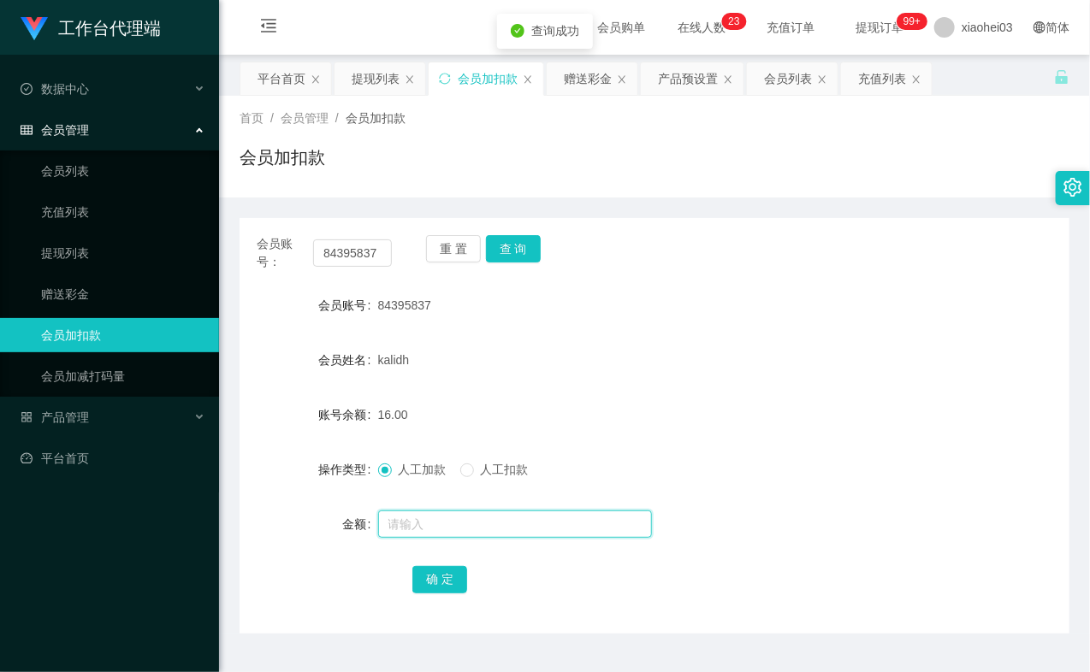
click at [412, 516] on input "text" at bounding box center [515, 524] width 274 height 27
type input "8"
click at [420, 571] on button "确 定" at bounding box center [439, 579] width 55 height 27
click at [729, 434] on form "会员账号 84395837 会员姓名 kalidh 账号余额 24.00 操作类型 人工加款 人工扣款 金额 确 定" at bounding box center [654, 442] width 830 height 308
click at [98, 234] on ul "会员列表 充值列表 提现列表 赠送彩金 会员加扣款 会员加减打码量" at bounding box center [109, 274] width 219 height 246
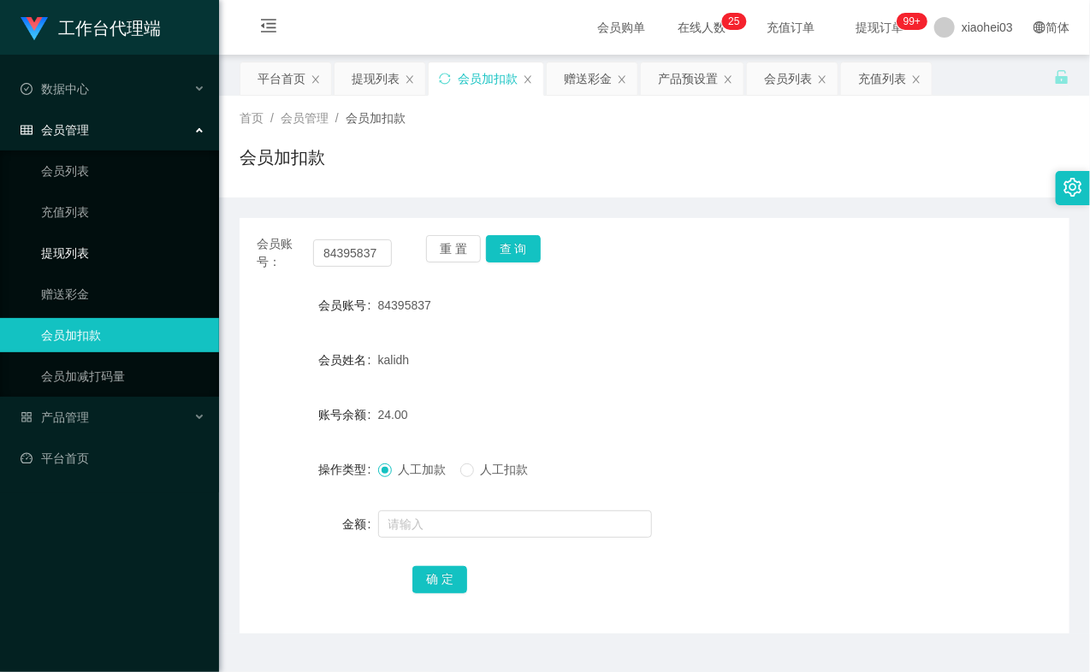
click at [86, 251] on link "提现列表" at bounding box center [123, 253] width 164 height 34
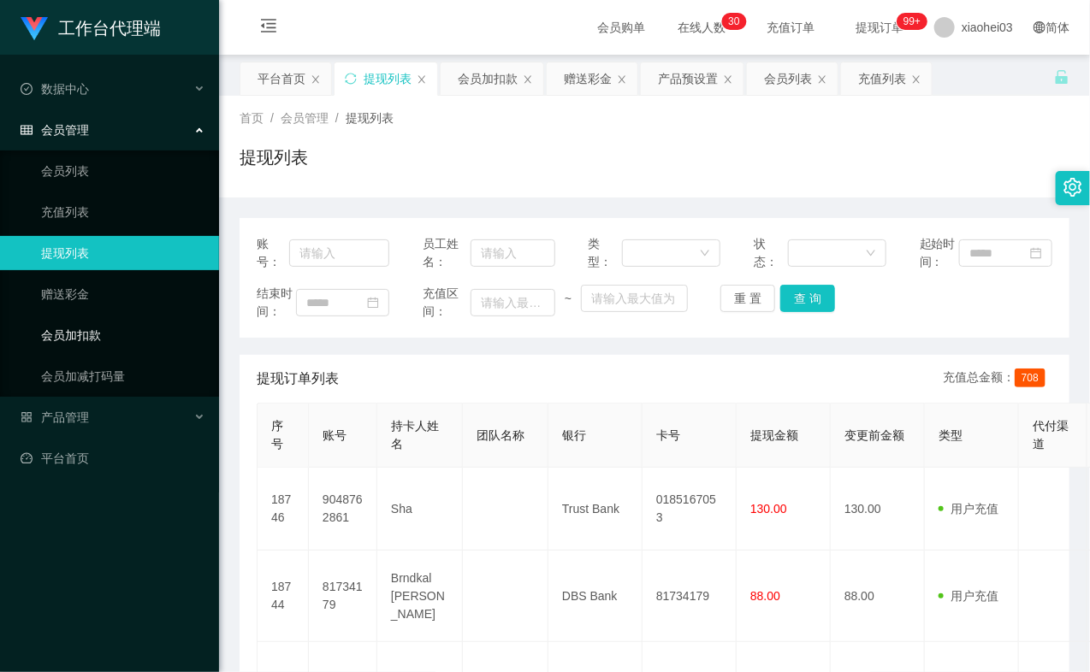
click at [111, 340] on link "会员加扣款" at bounding box center [123, 335] width 164 height 34
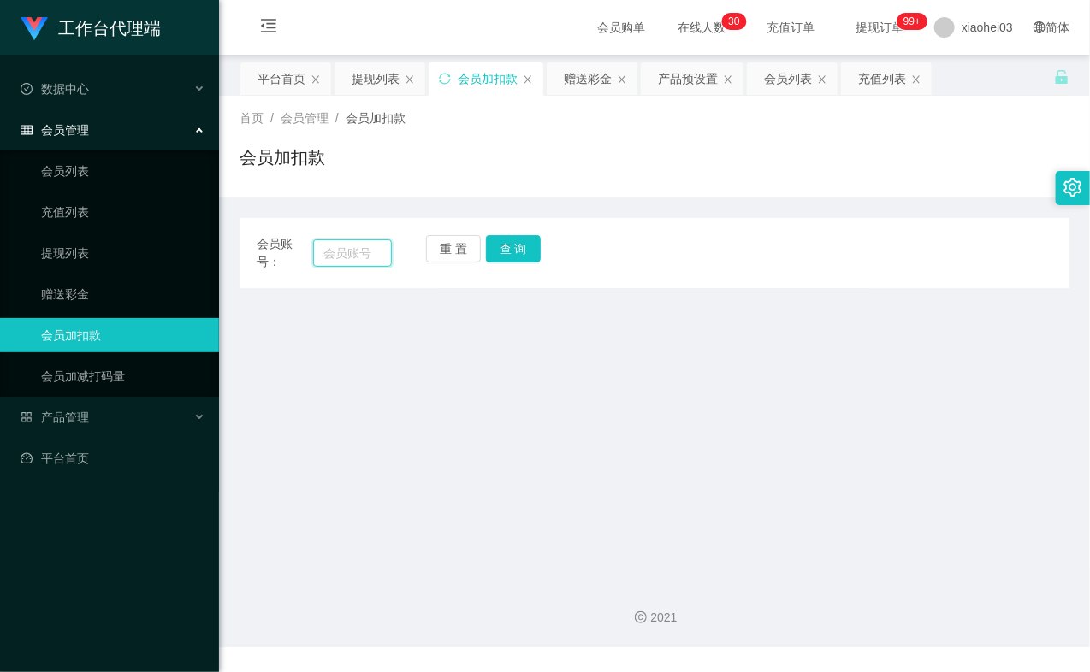
drag, startPoint x: 351, startPoint y: 254, endPoint x: 389, endPoint y: 242, distance: 40.3
click at [351, 253] on input "text" at bounding box center [352, 252] width 79 height 27
paste input "9048762861"
type input "9048762861"
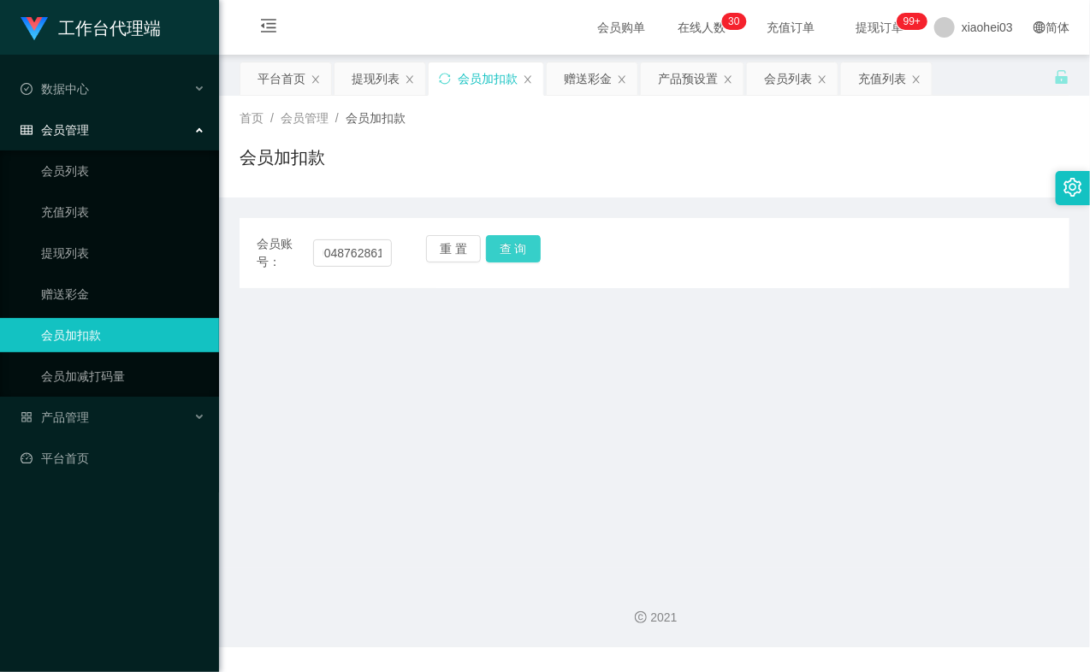
click at [507, 244] on button "查 询" at bounding box center [513, 248] width 55 height 27
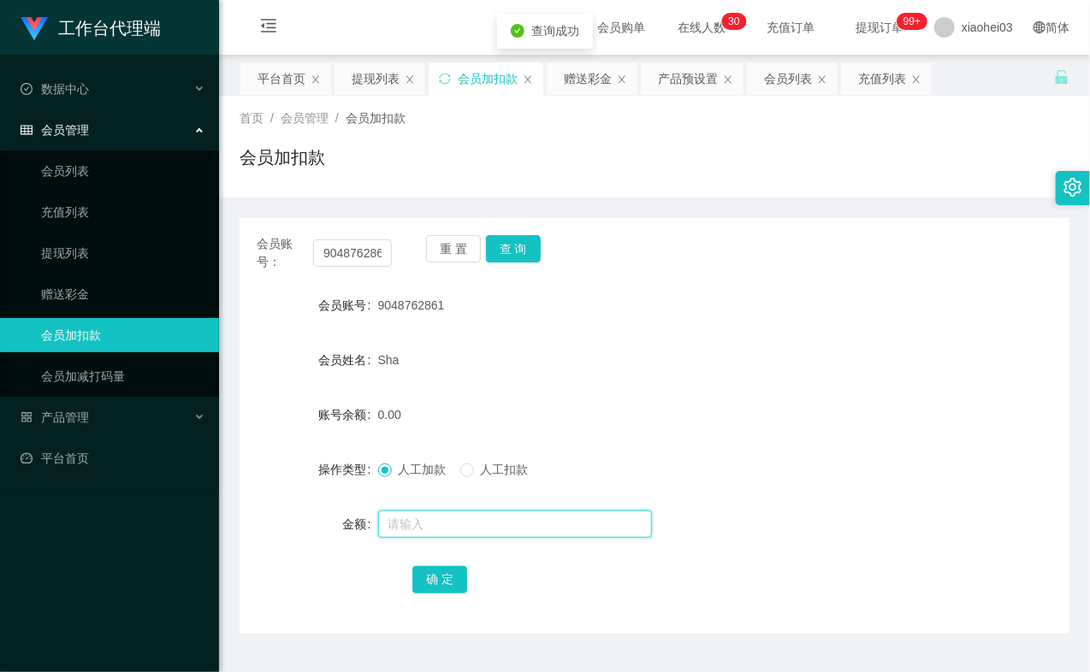
click at [417, 526] on input "text" at bounding box center [515, 524] width 274 height 27
type input "8"
click at [437, 588] on button "确 定" at bounding box center [439, 579] width 55 height 27
drag, startPoint x: 674, startPoint y: 415, endPoint x: 878, endPoint y: 99, distance: 375.6
click at [678, 408] on div "8.00" at bounding box center [620, 415] width 484 height 34
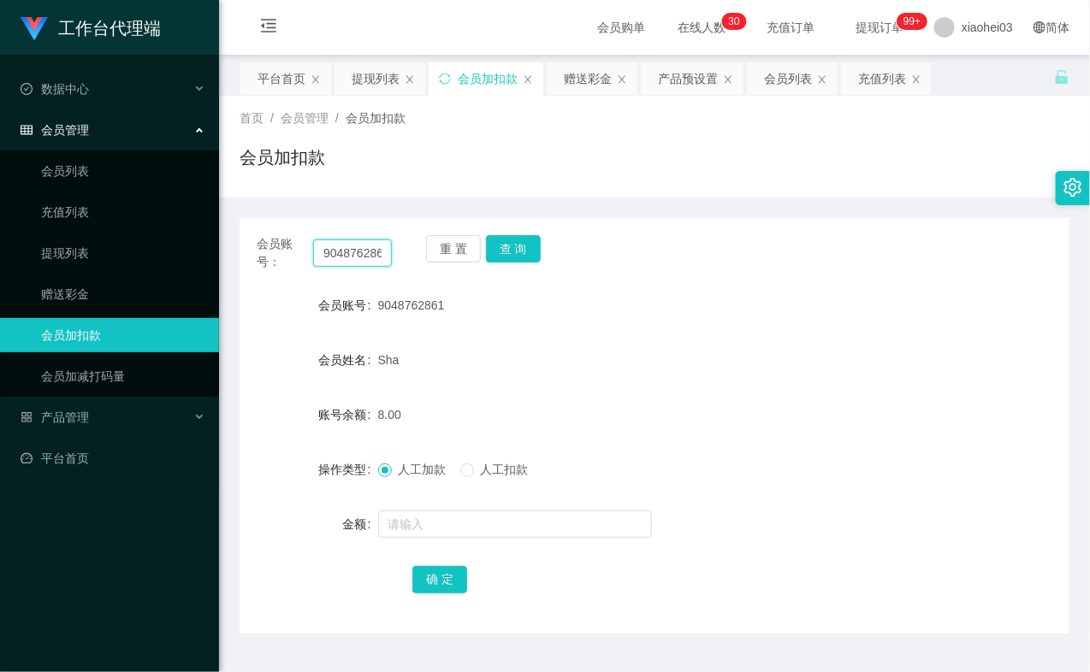
click at [352, 257] on input "9048762861" at bounding box center [352, 252] width 79 height 27
click at [519, 251] on button "查 询" at bounding box center [513, 248] width 55 height 27
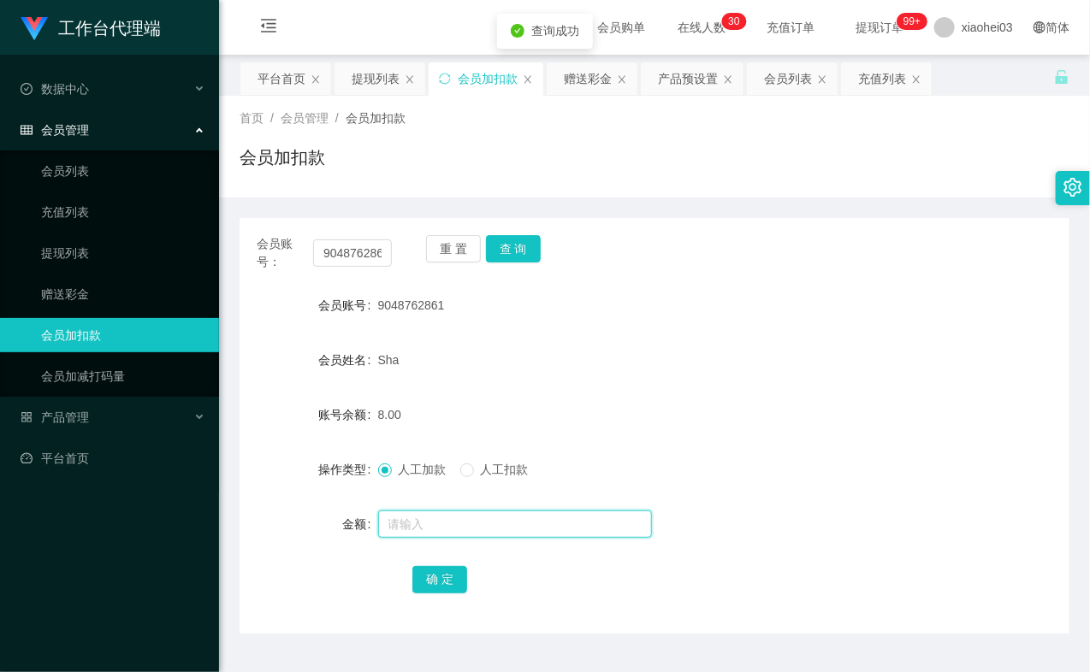
click at [467, 517] on input "text" at bounding box center [515, 524] width 274 height 27
type input "8"
click at [441, 571] on button "确 定" at bounding box center [439, 579] width 55 height 27
click at [656, 370] on div "Sha" at bounding box center [620, 360] width 484 height 34
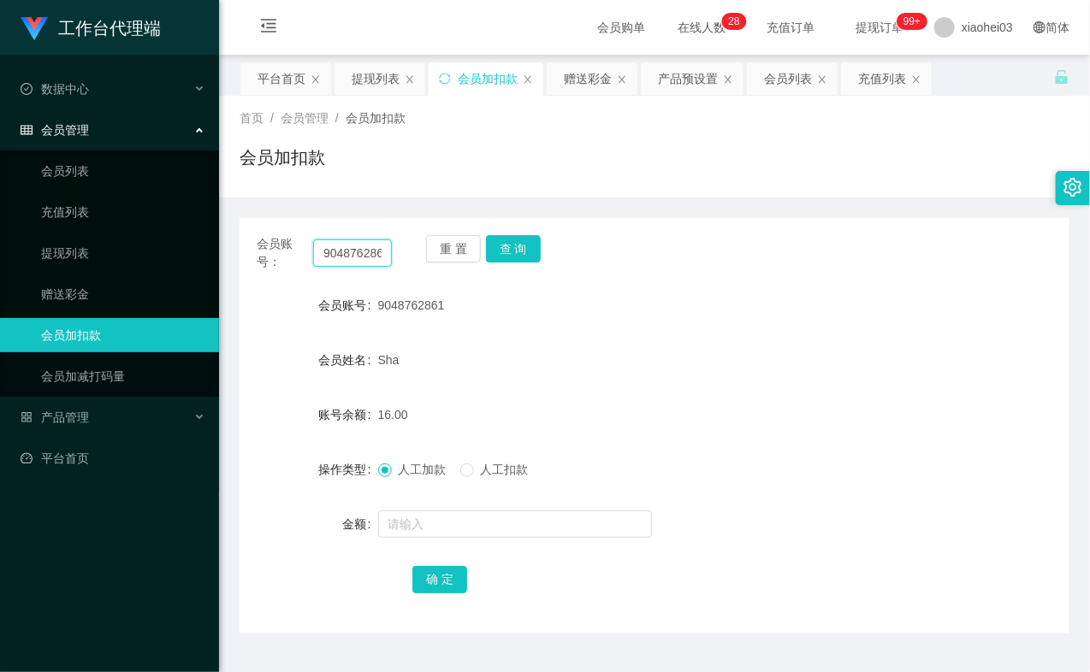
click at [340, 259] on input "9048762861" at bounding box center [352, 252] width 79 height 27
click at [511, 236] on button "查 询" at bounding box center [513, 248] width 55 height 27
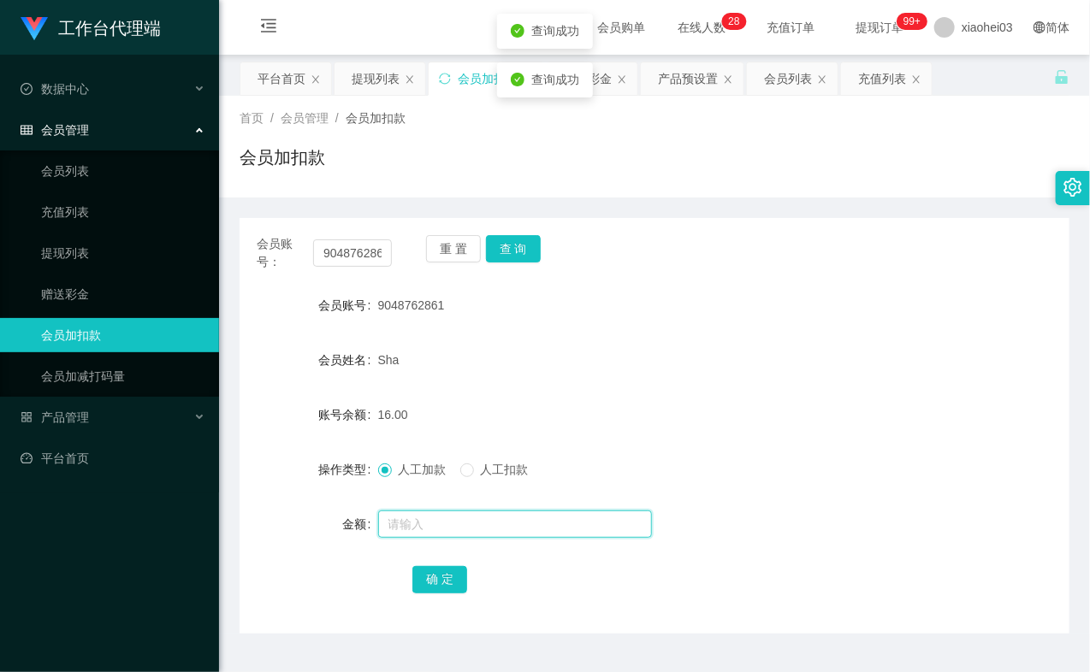
click at [483, 526] on input "text" at bounding box center [515, 524] width 274 height 27
type input "8"
click at [425, 574] on button "确 定" at bounding box center [439, 579] width 55 height 27
click at [856, 508] on div "金额" at bounding box center [654, 524] width 830 height 34
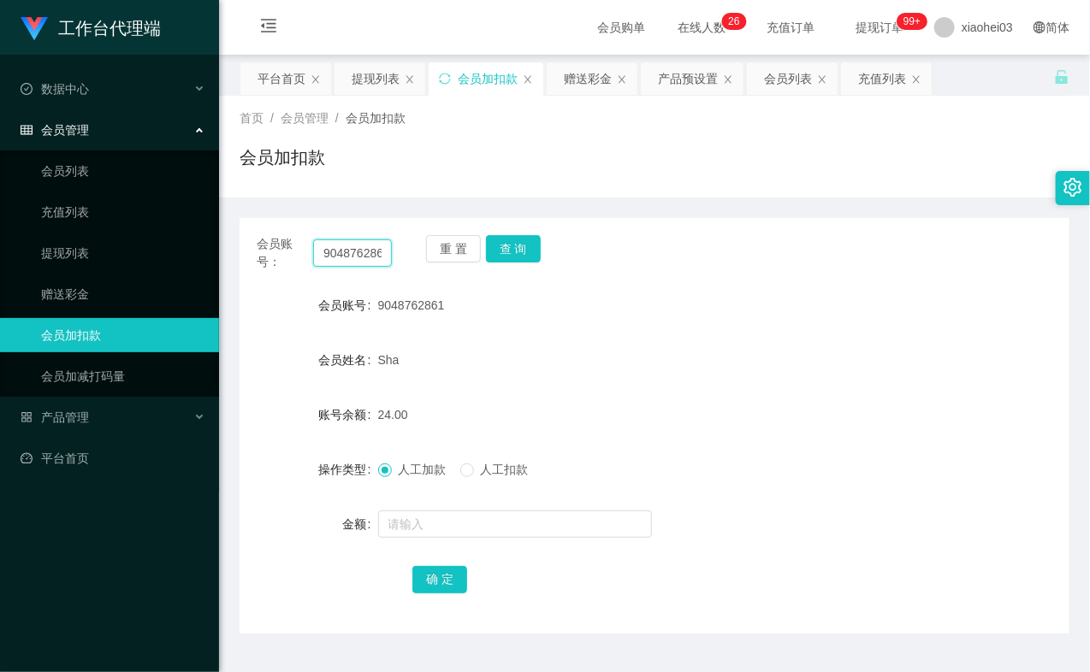
click at [364, 263] on input "9048762861" at bounding box center [352, 252] width 79 height 27
paste input "81734179"
type input "81734179"
click at [517, 246] on button "查 询" at bounding box center [513, 248] width 55 height 27
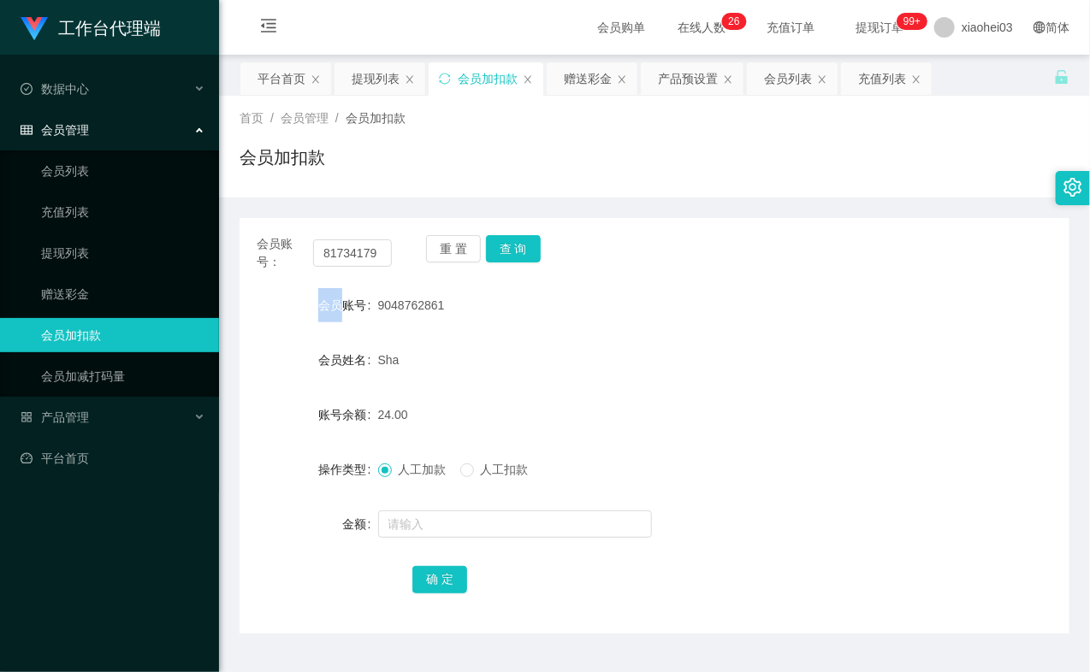
click at [517, 246] on div "重 置 查 询" at bounding box center [493, 253] width 135 height 36
click at [517, 246] on button "查 询" at bounding box center [513, 248] width 55 height 27
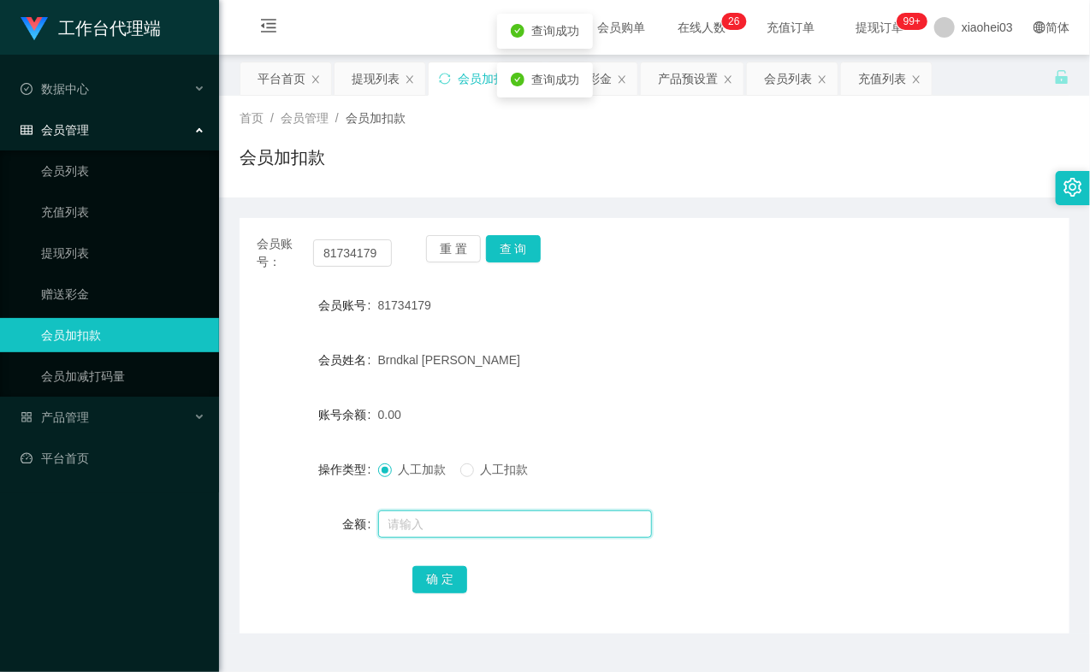
click at [449, 535] on input "text" at bounding box center [515, 524] width 274 height 27
type input "8"
click at [442, 587] on button "确 定" at bounding box center [439, 579] width 55 height 27
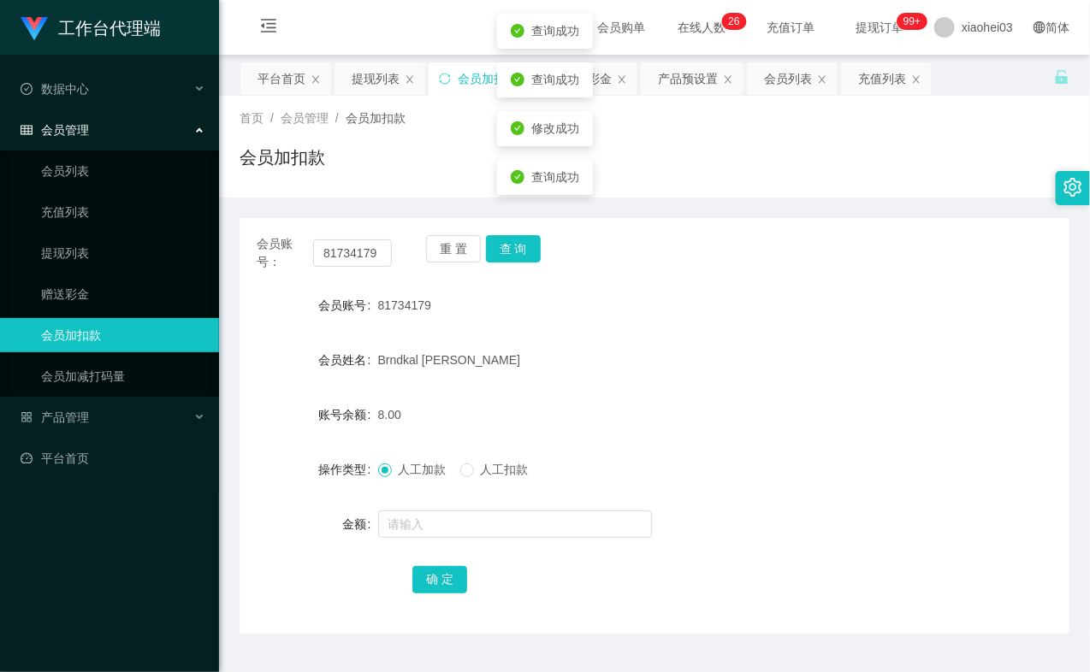
drag, startPoint x: 766, startPoint y: 407, endPoint x: 310, endPoint y: 316, distance: 464.0
click at [766, 406] on div "8.00" at bounding box center [620, 415] width 484 height 34
click at [86, 251] on link "提现列表" at bounding box center [123, 253] width 164 height 34
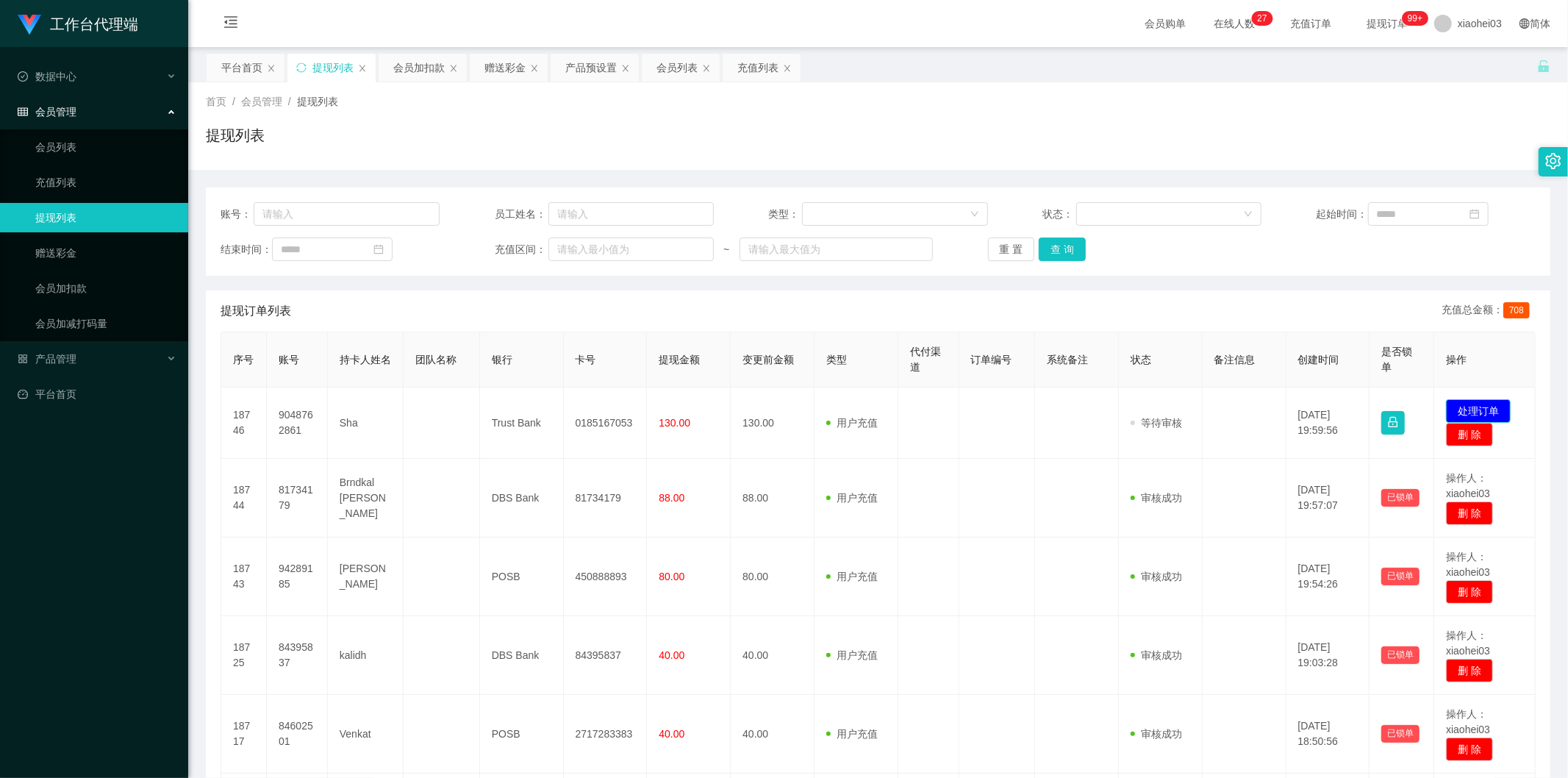
click at [1486, 407] on button "处理订单" at bounding box center [1478, 410] width 64 height 23
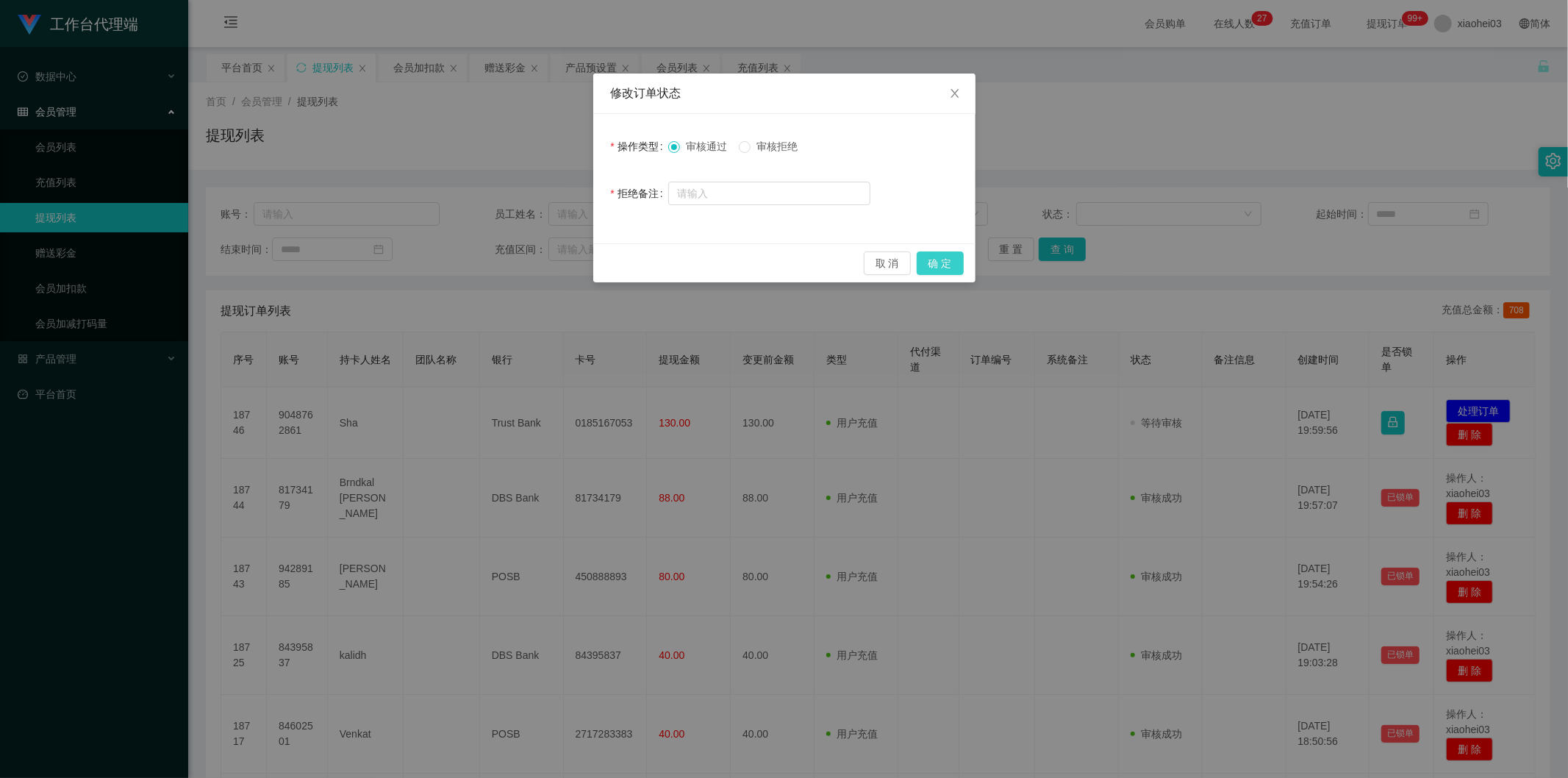
click at [921, 263] on button "确 定" at bounding box center [940, 263] width 47 height 23
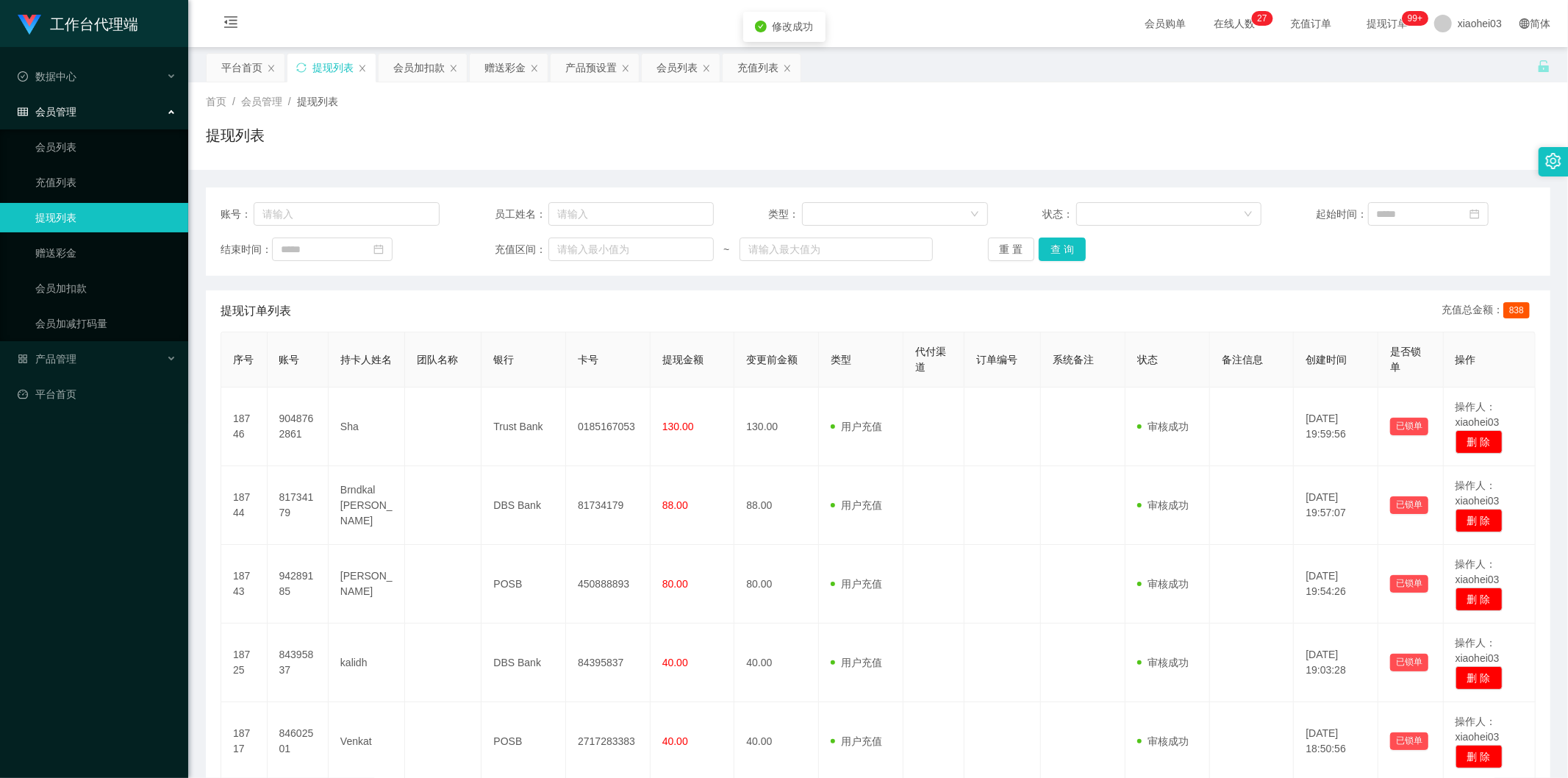
click at [1161, 98] on div "首页 / 会员管理 / 提现列表 /" at bounding box center [878, 101] width 1344 height 15
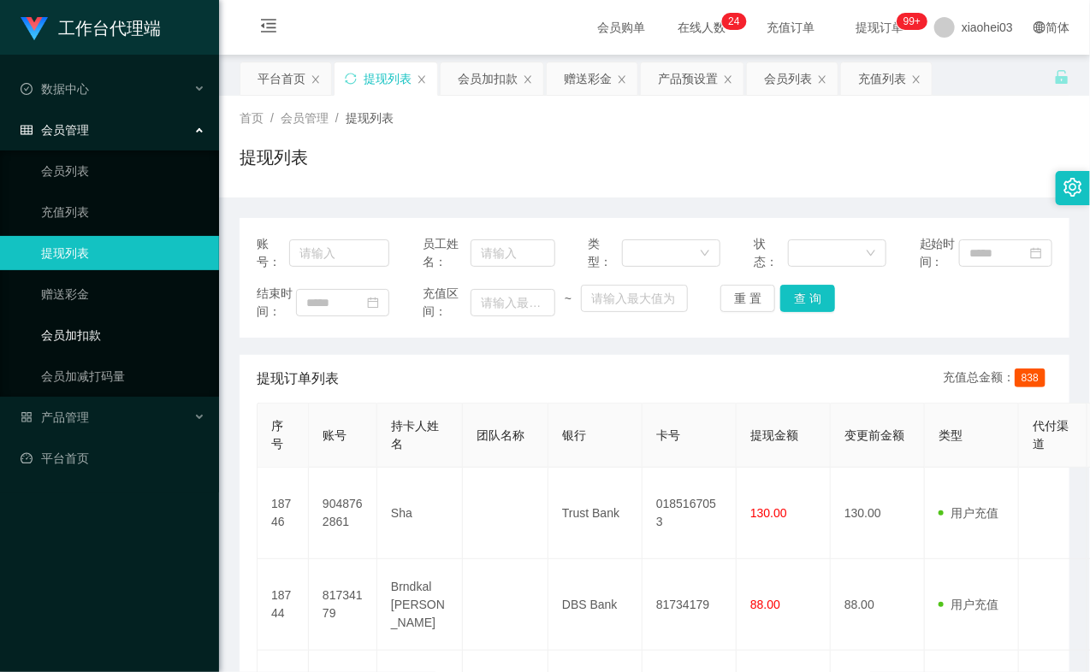
click at [128, 334] on link "会员加扣款" at bounding box center [123, 335] width 164 height 34
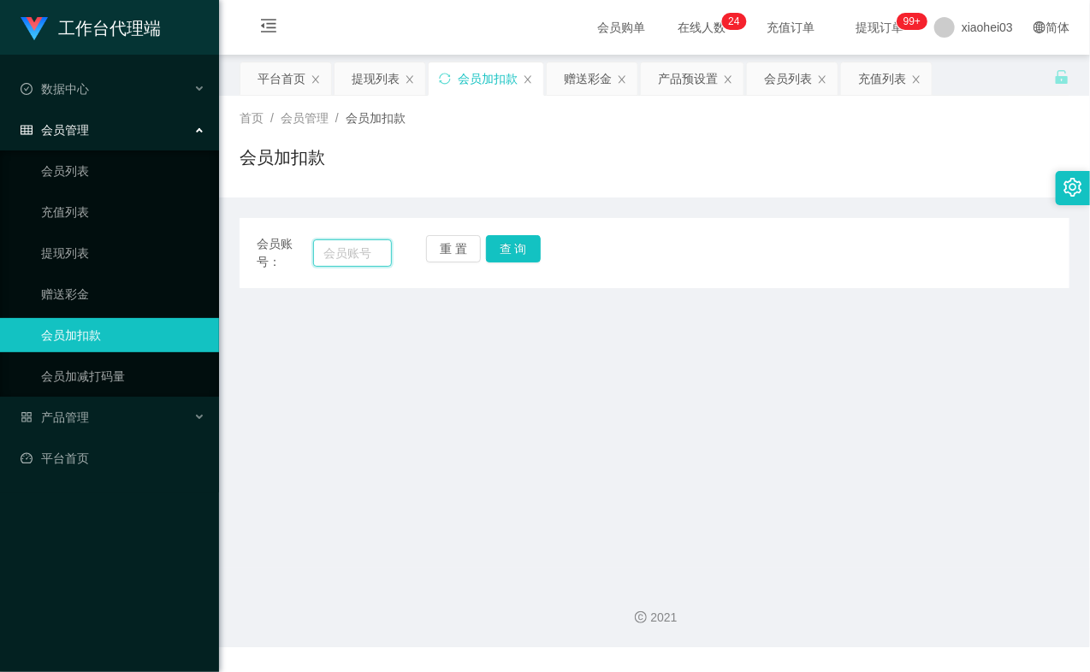
drag, startPoint x: 359, startPoint y: 257, endPoint x: 388, endPoint y: 250, distance: 30.1
click at [359, 257] on input "text" at bounding box center [352, 252] width 79 height 27
paste input "9048762861"
type input "9048762861"
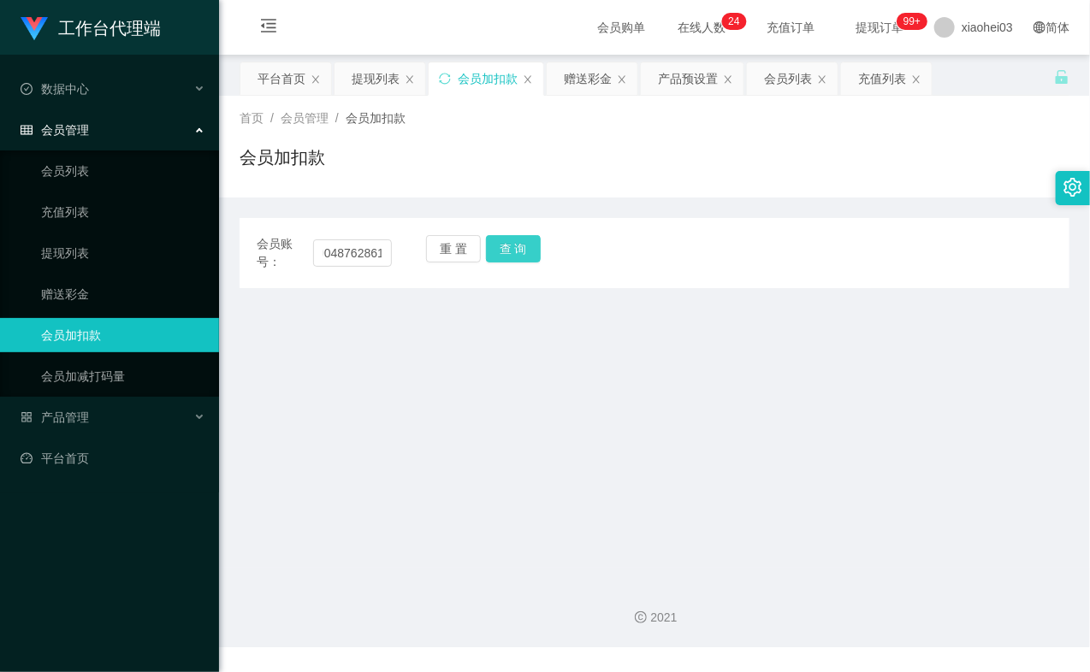
click at [497, 249] on button "查 询" at bounding box center [513, 248] width 55 height 27
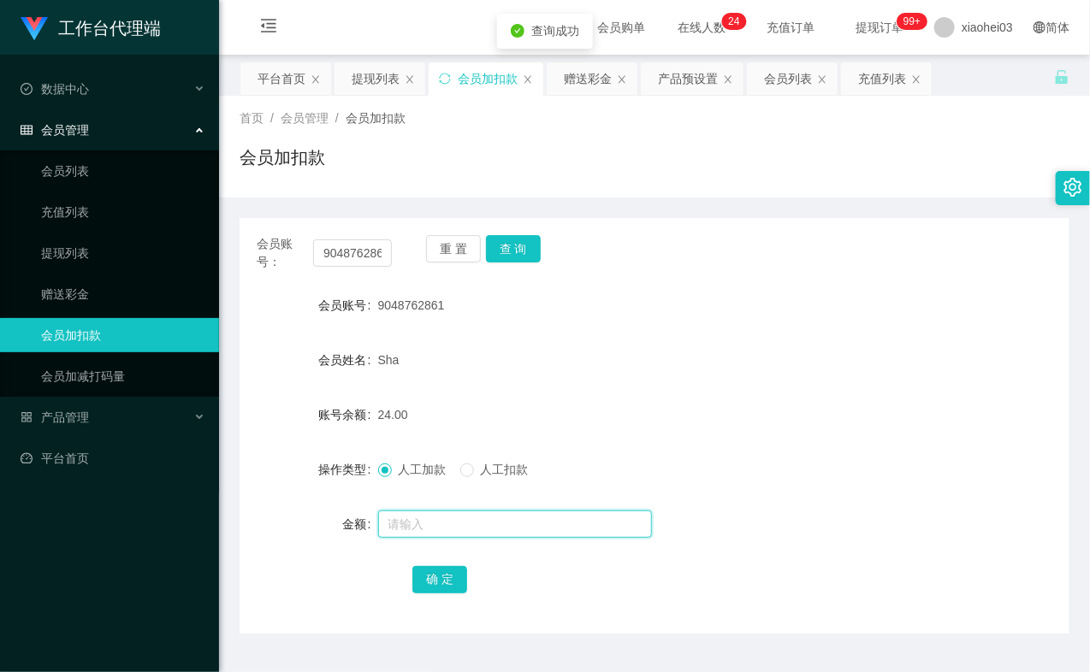
click at [448, 511] on input "text" at bounding box center [515, 524] width 274 height 27
type input "32"
click at [439, 575] on button "确 定" at bounding box center [439, 579] width 55 height 27
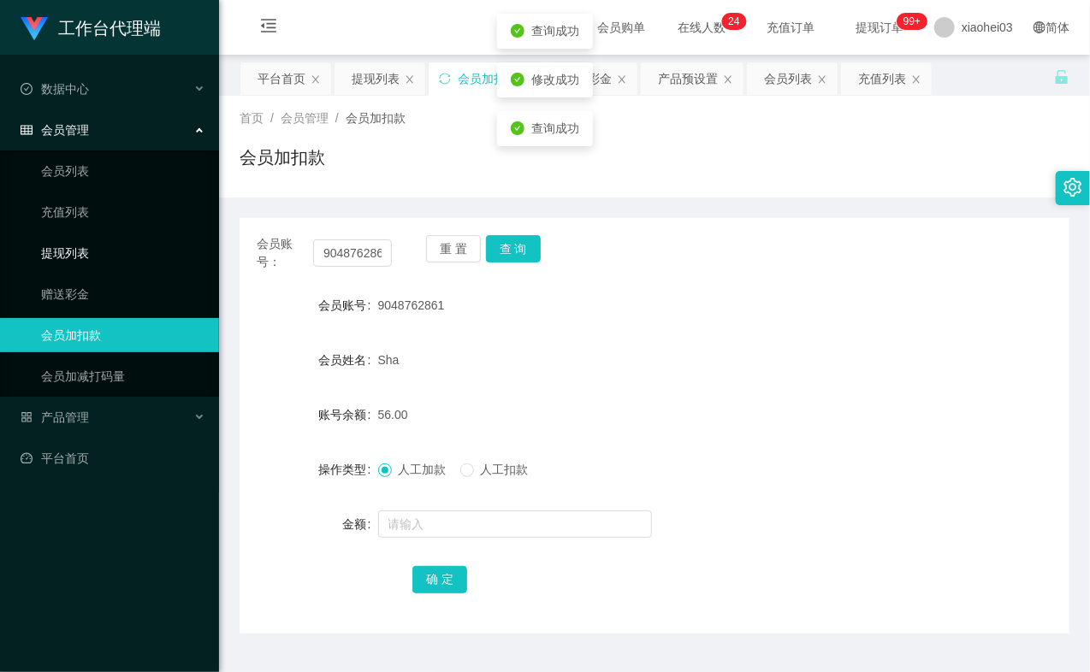
click at [71, 245] on link "提现列表" at bounding box center [123, 253] width 164 height 34
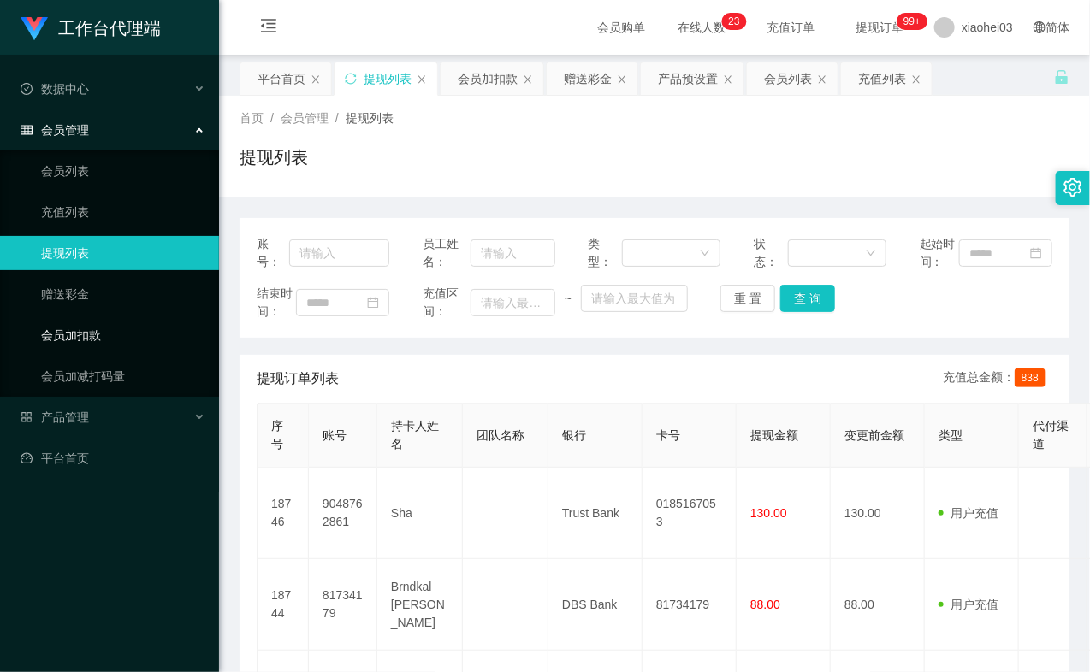
click at [86, 327] on link "会员加扣款" at bounding box center [123, 335] width 164 height 34
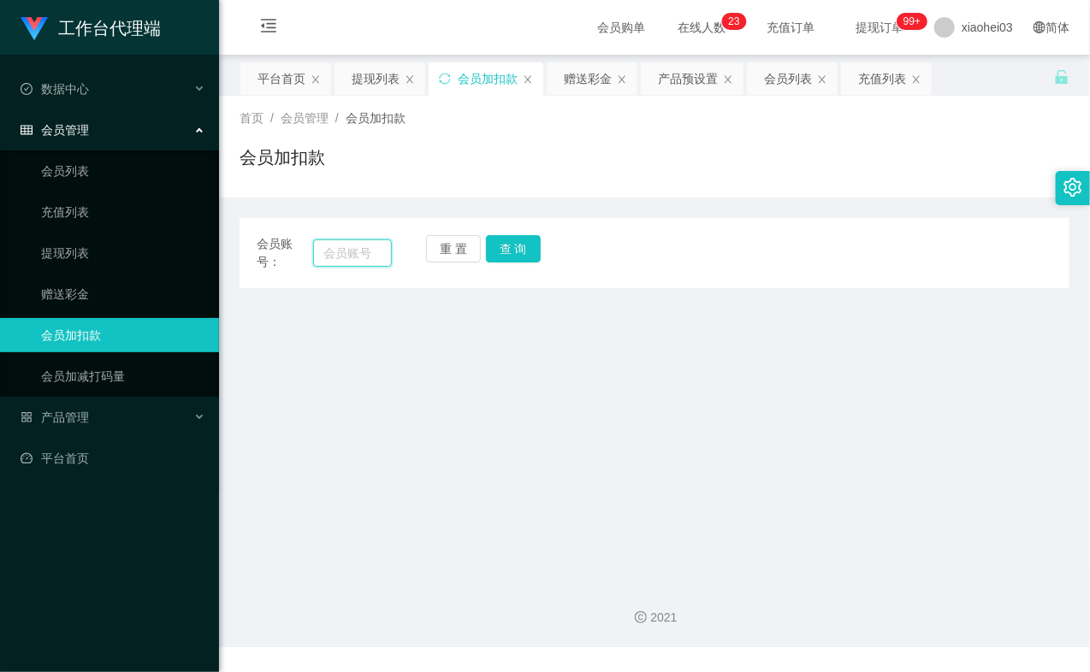
click at [340, 254] on input "text" at bounding box center [352, 252] width 79 height 27
paste input "84395837"
type input "84395837"
click at [536, 245] on button "查 询" at bounding box center [513, 248] width 55 height 27
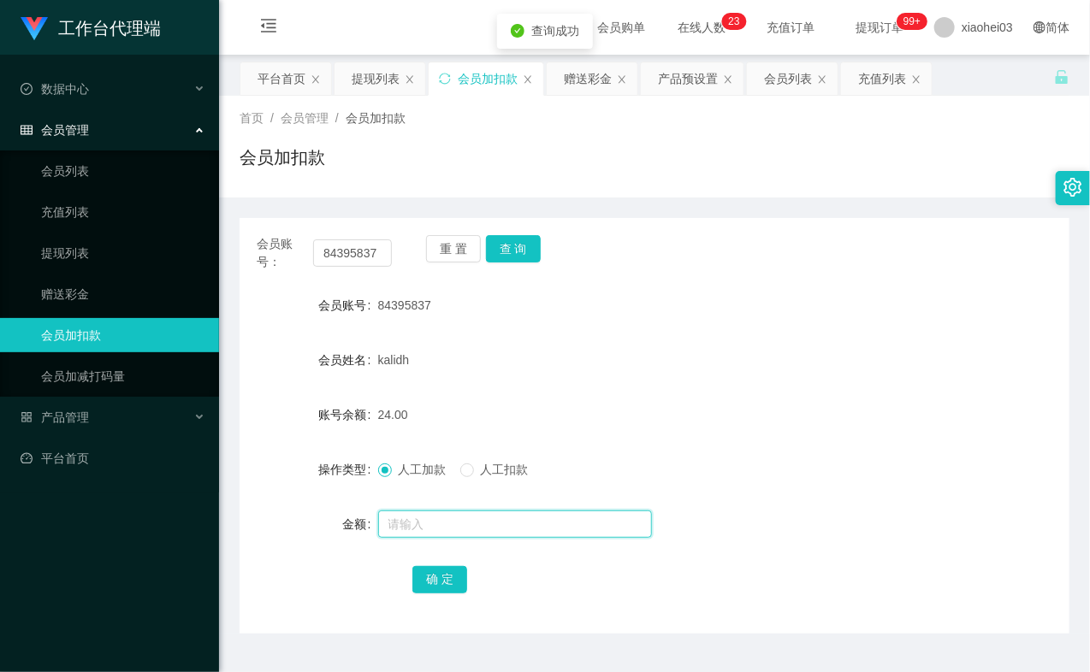
click at [482, 513] on input "text" at bounding box center [515, 524] width 274 height 27
type input "8"
drag, startPoint x: 441, startPoint y: 568, endPoint x: 479, endPoint y: 547, distance: 42.9
click at [441, 568] on button "确 定" at bounding box center [439, 579] width 55 height 27
click at [650, 439] on form "会员账号 84395837 会员姓名 kalidh 账号余额 24.00 操作类型 人工加款 人工扣款 金额 确 定" at bounding box center [654, 442] width 830 height 308
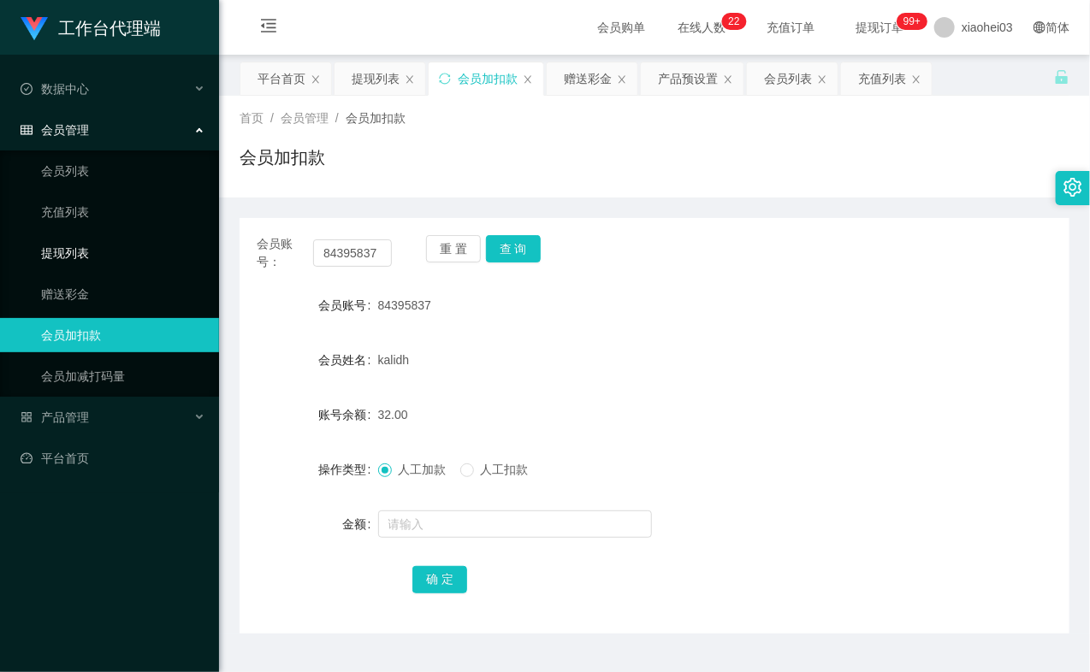
click at [87, 246] on link "提现列表" at bounding box center [123, 253] width 164 height 34
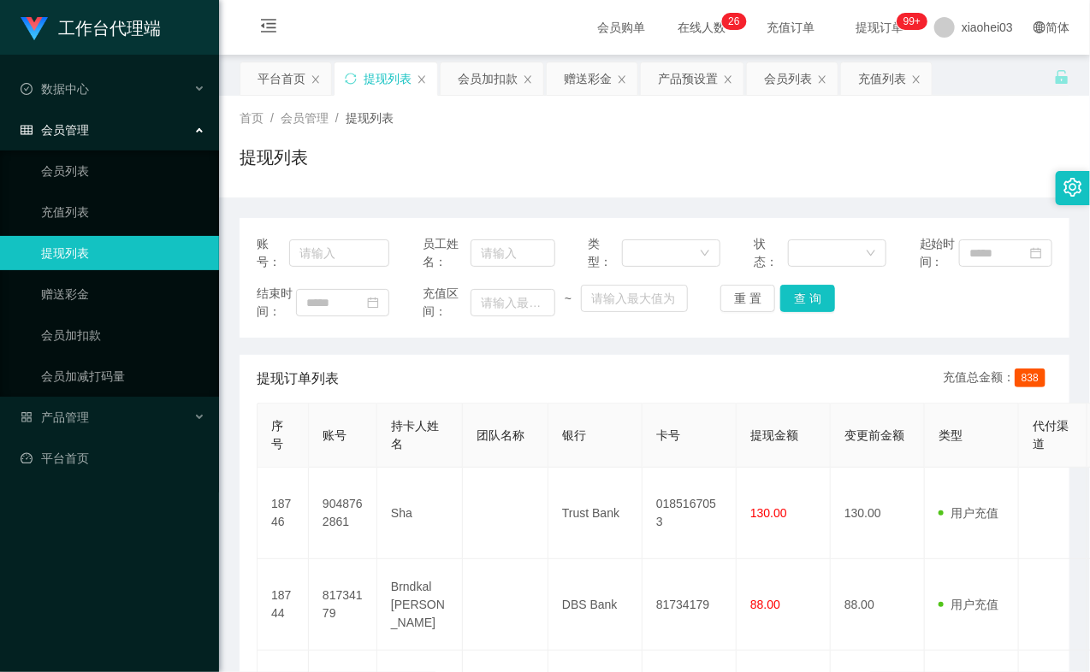
click at [732, 148] on div "提现列表" at bounding box center [654, 164] width 830 height 39
drag, startPoint x: 91, startPoint y: 570, endPoint x: 121, endPoint y: 464, distance: 109.6
click at [91, 568] on div "工作台代理端 数据中心 会员管理 会员列表 充值列表 提现列表 赠送彩金 会员加扣款 会员加减打码量 产品管理 平台首页" at bounding box center [109, 336] width 219 height 672
click at [86, 330] on link "会员加扣款" at bounding box center [123, 335] width 164 height 34
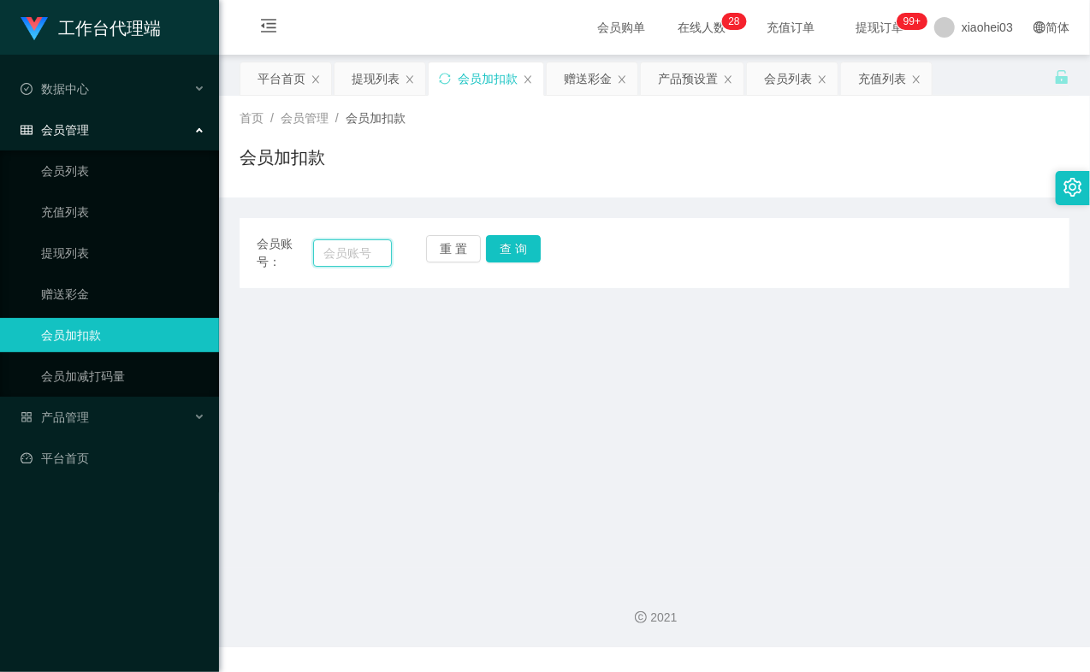
click at [354, 253] on input "text" at bounding box center [352, 252] width 79 height 27
paste input "84395837"
type input "84395837"
click at [537, 253] on button "查 询" at bounding box center [513, 248] width 55 height 27
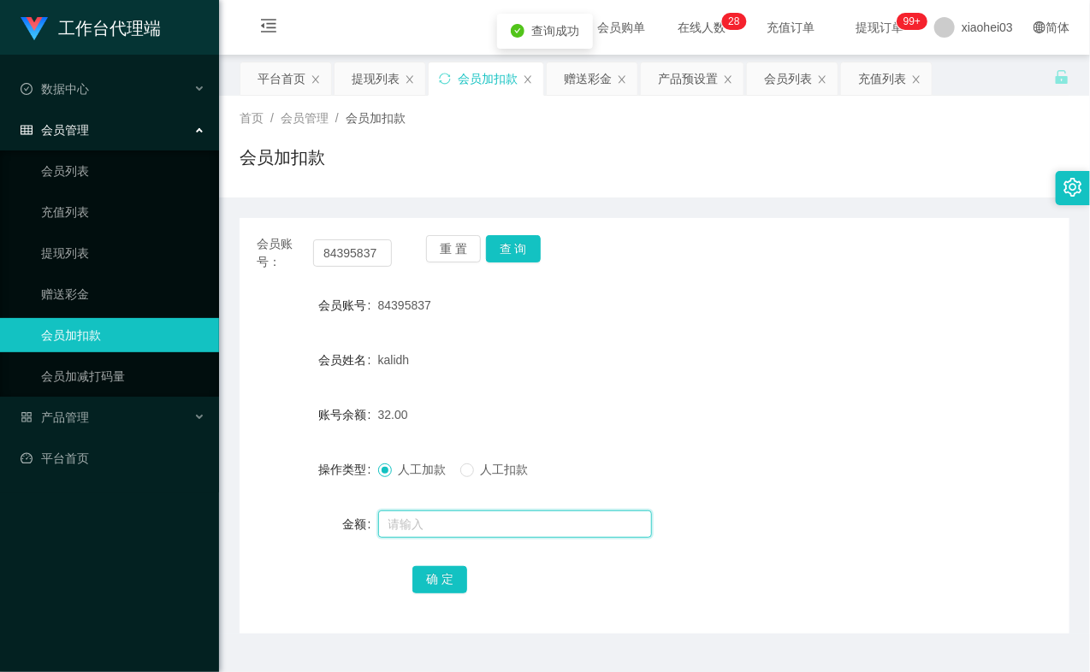
click at [510, 524] on input "text" at bounding box center [515, 524] width 274 height 27
type input "8"
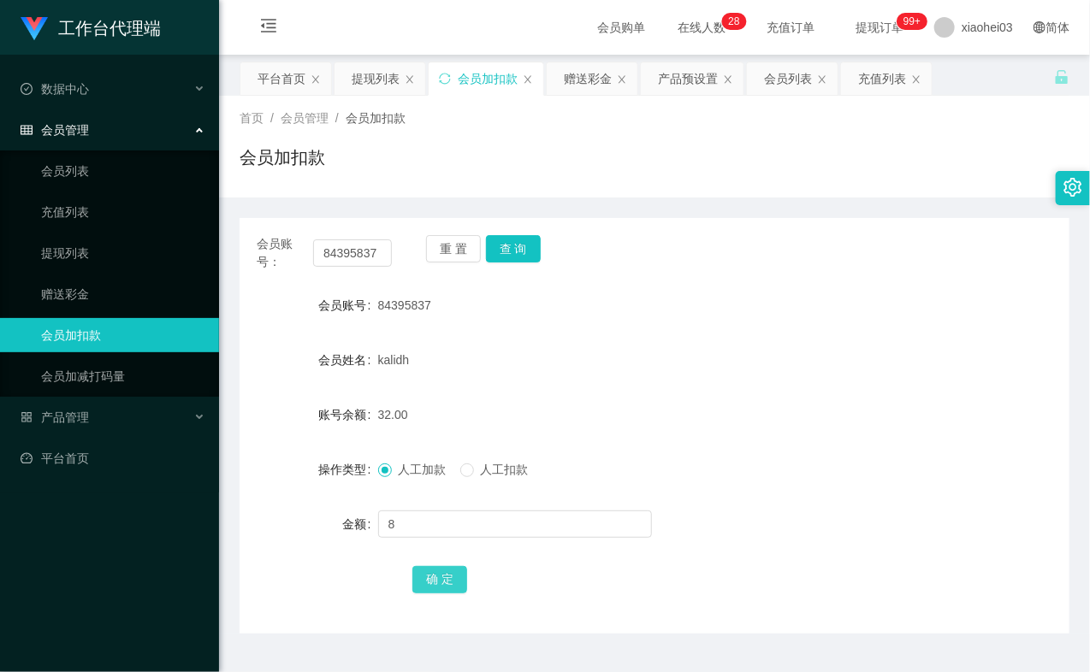
click at [419, 570] on button "确 定" at bounding box center [439, 579] width 55 height 27
click at [646, 348] on div "kalidh" at bounding box center [620, 360] width 484 height 34
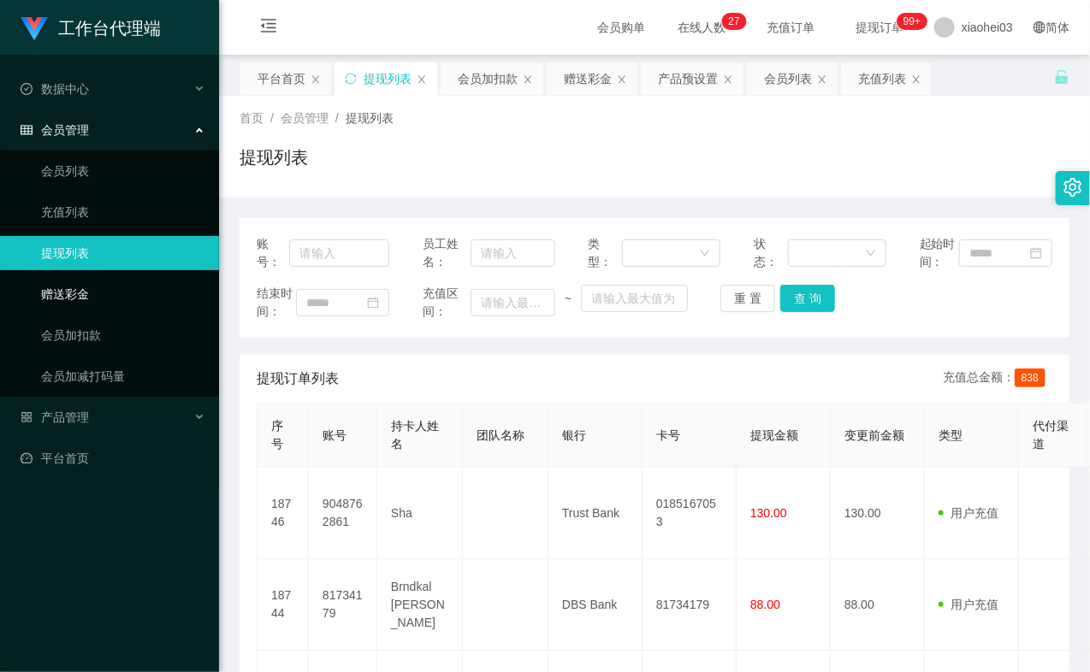
click at [133, 309] on link "赠送彩金" at bounding box center [123, 294] width 164 height 34
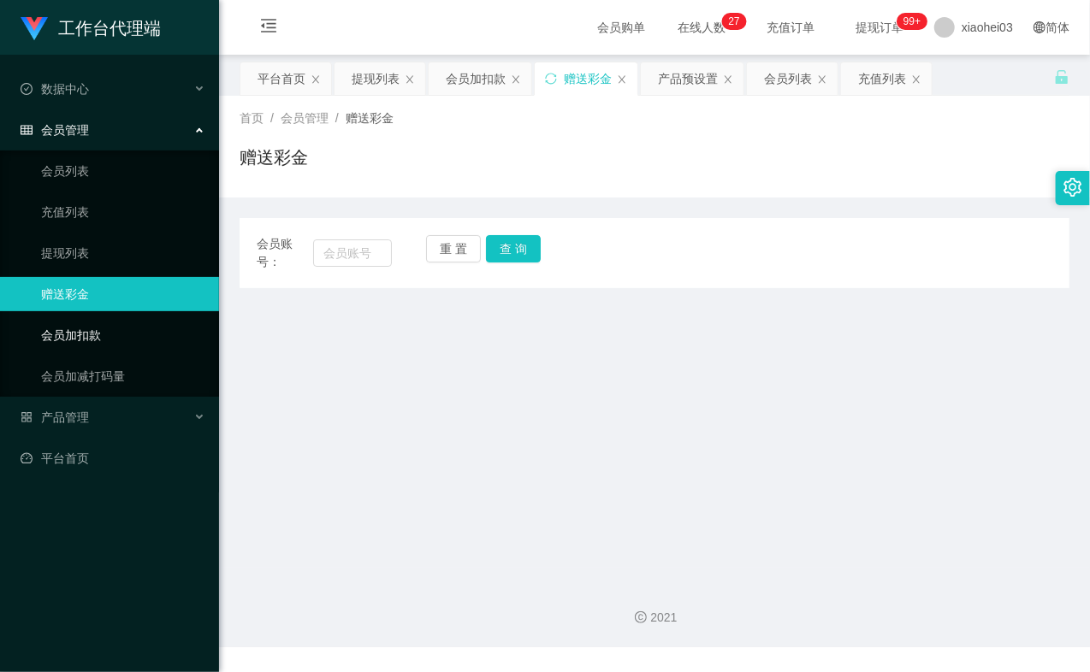
click at [111, 326] on link "会员加扣款" at bounding box center [123, 335] width 164 height 34
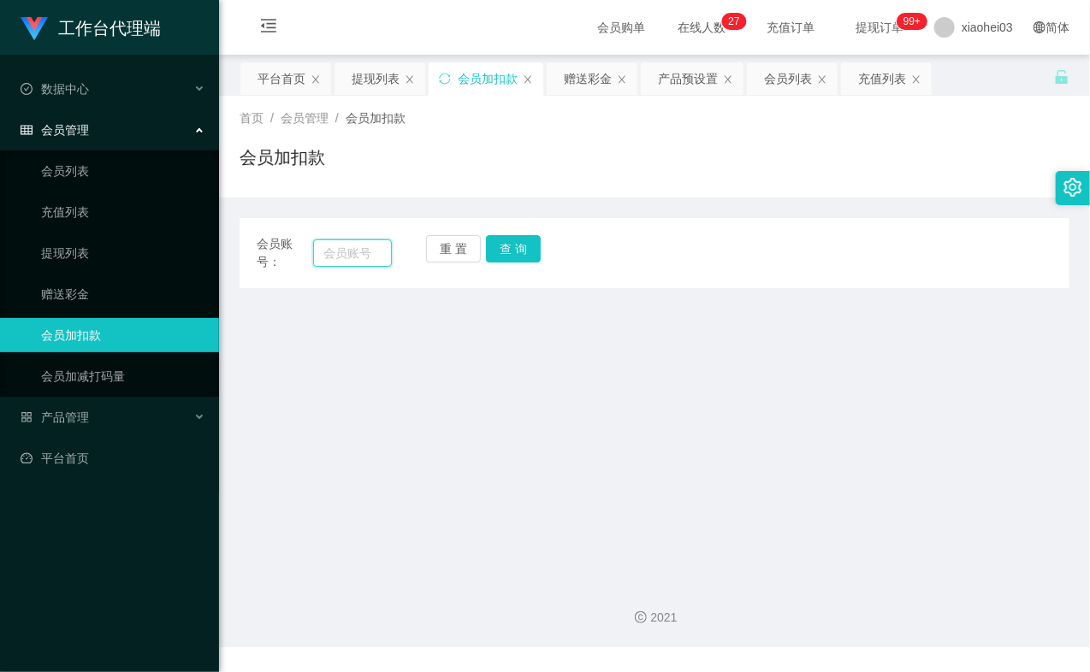
click at [385, 246] on input "text" at bounding box center [352, 252] width 79 height 27
paste input "81734179"
type input "81734179"
click at [500, 249] on button "查 询" at bounding box center [513, 248] width 55 height 27
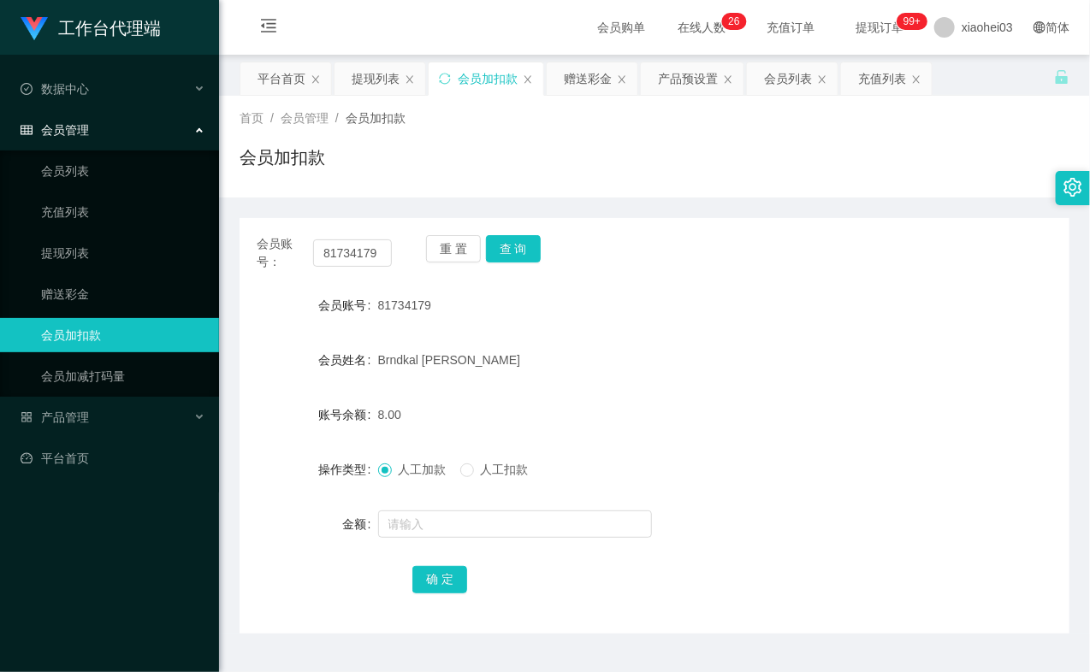
click at [896, 271] on div "会员账号： 81734179 重 置 查 询 会员账号 81734179 会员姓名 Brndkal Edward 账号余额 8.00 操作类型 人工加款 人工…" at bounding box center [654, 426] width 830 height 416
click at [363, 251] on input "81734179" at bounding box center [352, 252] width 79 height 27
paste input "4395837"
click at [549, 248] on div "重 置 查 询" at bounding box center [493, 253] width 135 height 36
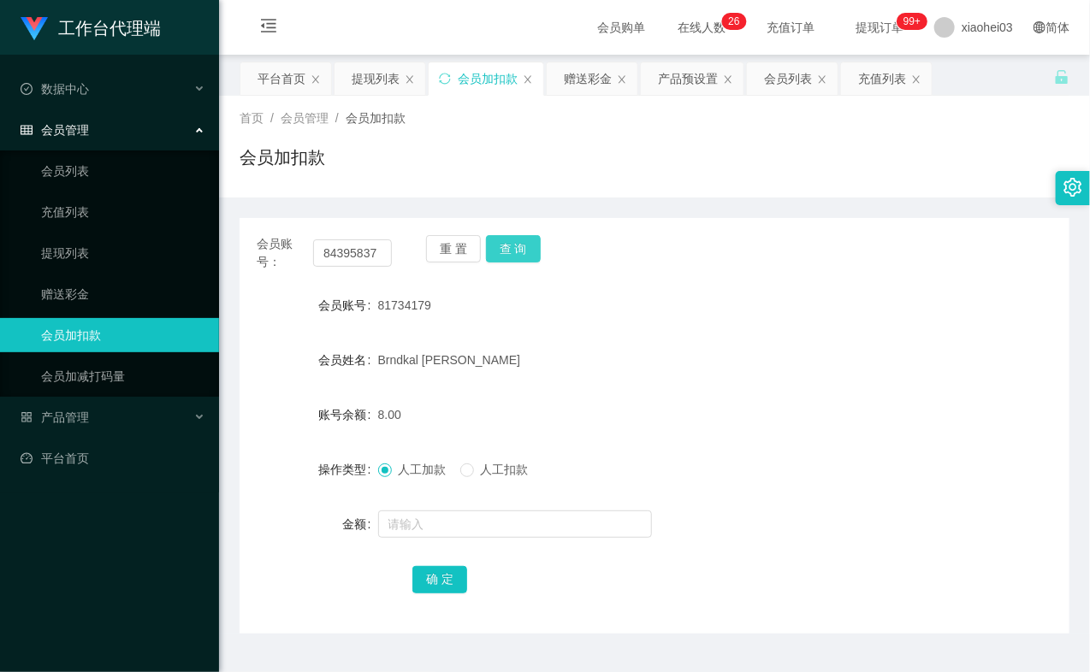
click at [514, 248] on button "查 询" at bounding box center [513, 248] width 55 height 27
click at [514, 248] on div "重 置 查 询" at bounding box center [493, 253] width 135 height 36
drag, startPoint x: 898, startPoint y: 340, endPoint x: 830, endPoint y: 321, distance: 71.0
click at [895, 340] on form "会员账号 84395837 会员姓名 kalidh 账号余额 40.00 操作类型 人工加款 人工扣款 金额 确 定" at bounding box center [654, 442] width 830 height 308
click at [353, 237] on div "会员账号： 84395837" at bounding box center [324, 253] width 135 height 36
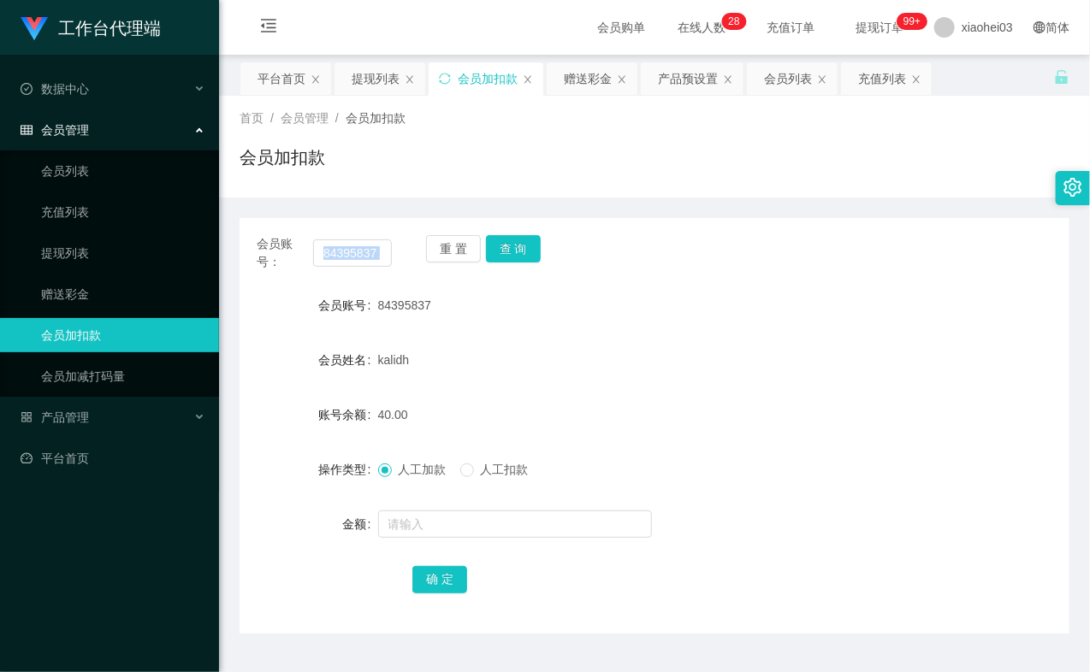
click at [353, 237] on div "会员账号： 84395837" at bounding box center [324, 253] width 135 height 36
click at [353, 249] on input "84395837" at bounding box center [352, 252] width 79 height 27
click at [352, 249] on input "84395837" at bounding box center [352, 252] width 79 height 27
paste input "9048762861"
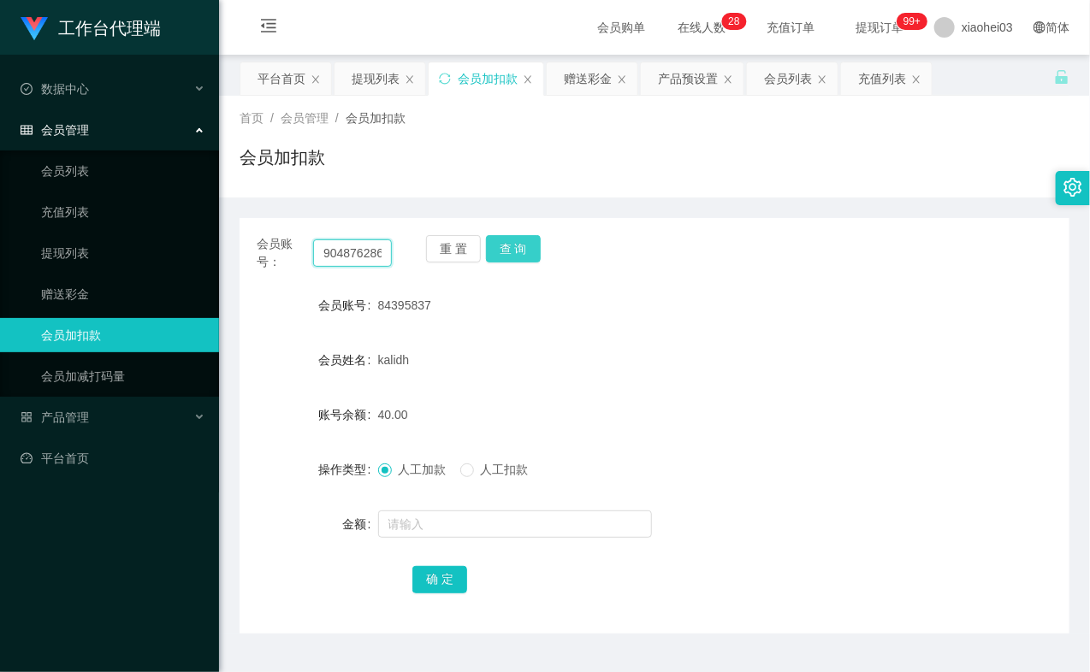
scroll to position [0, 6]
type input "9048762861"
click at [527, 254] on button "查 询" at bounding box center [513, 248] width 55 height 27
click at [527, 254] on div "重 置 查 询" at bounding box center [493, 253] width 135 height 36
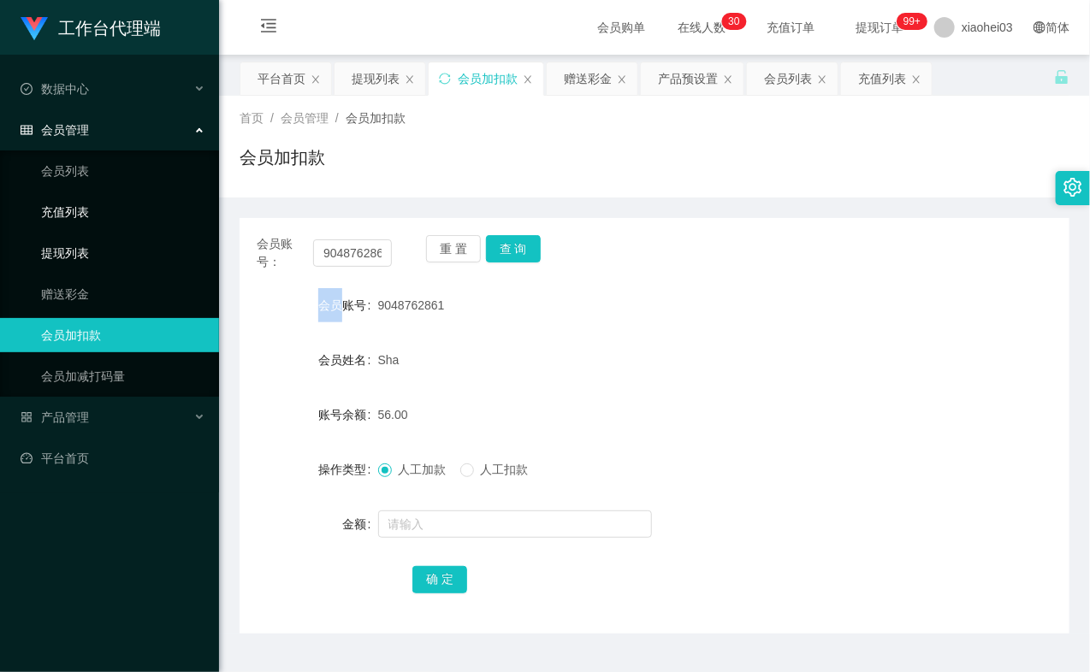
drag, startPoint x: 49, startPoint y: 250, endPoint x: 62, endPoint y: 220, distance: 32.6
click at [49, 250] on link "提现列表" at bounding box center [123, 253] width 164 height 34
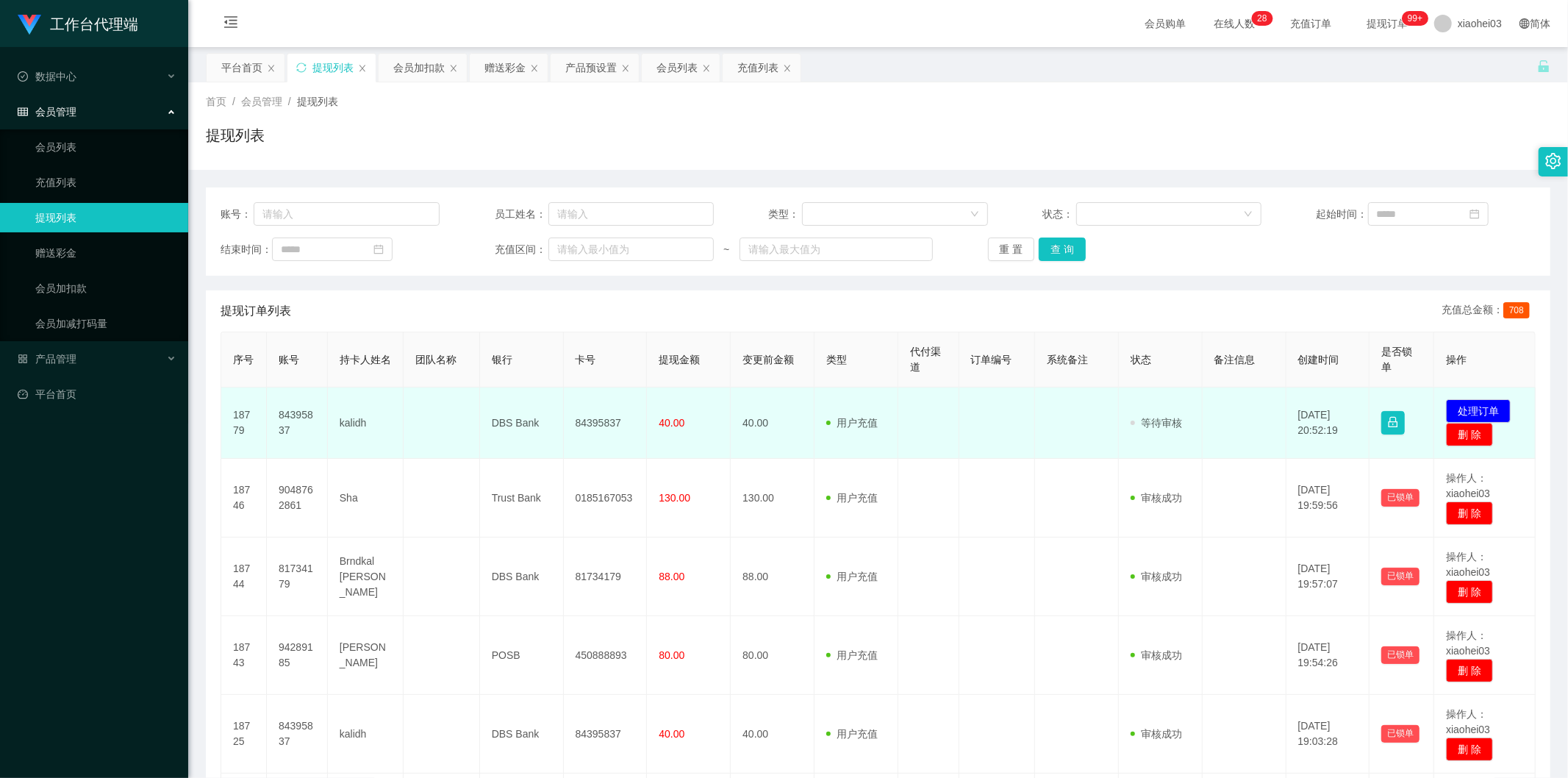
click at [308, 421] on td "84395837" at bounding box center [297, 423] width 61 height 71
click at [295, 414] on td "84395837" at bounding box center [297, 423] width 61 height 71
copy td "84395837"
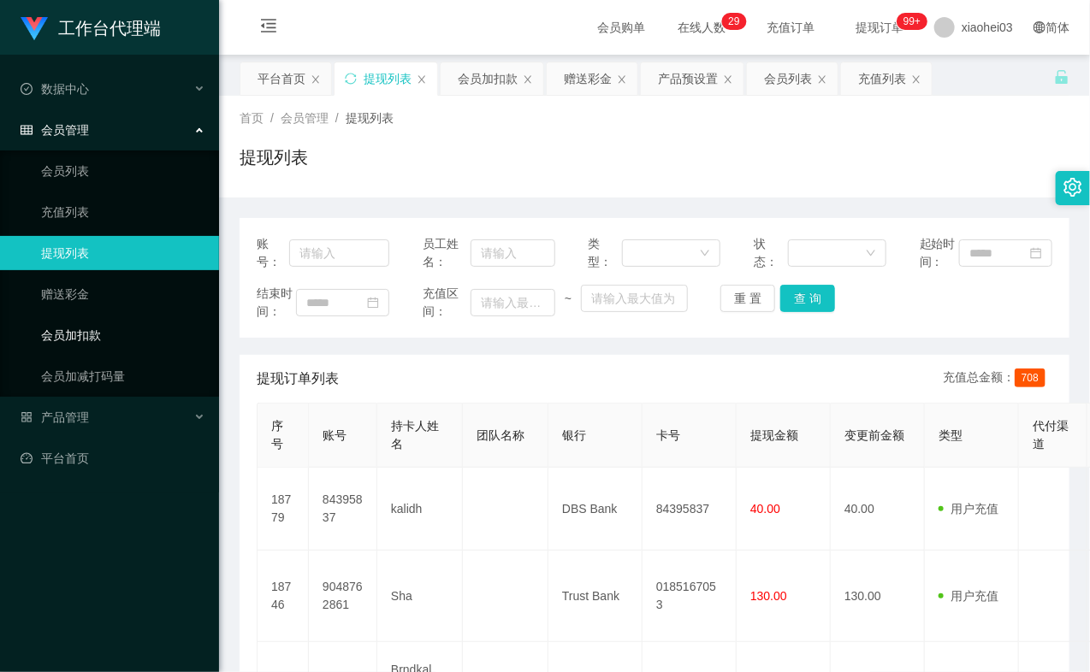
click at [122, 323] on link "会员加扣款" at bounding box center [123, 335] width 164 height 34
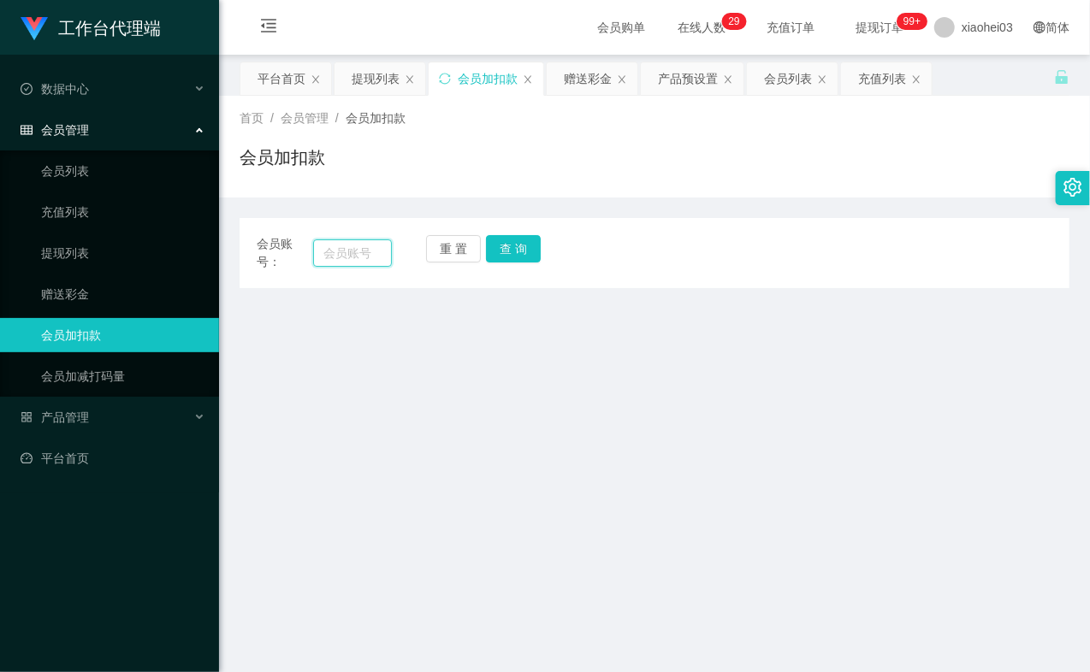
click at [342, 252] on input "text" at bounding box center [352, 252] width 79 height 27
paste input "81734179"
type input "81734179"
click at [517, 251] on button "查 询" at bounding box center [513, 248] width 55 height 27
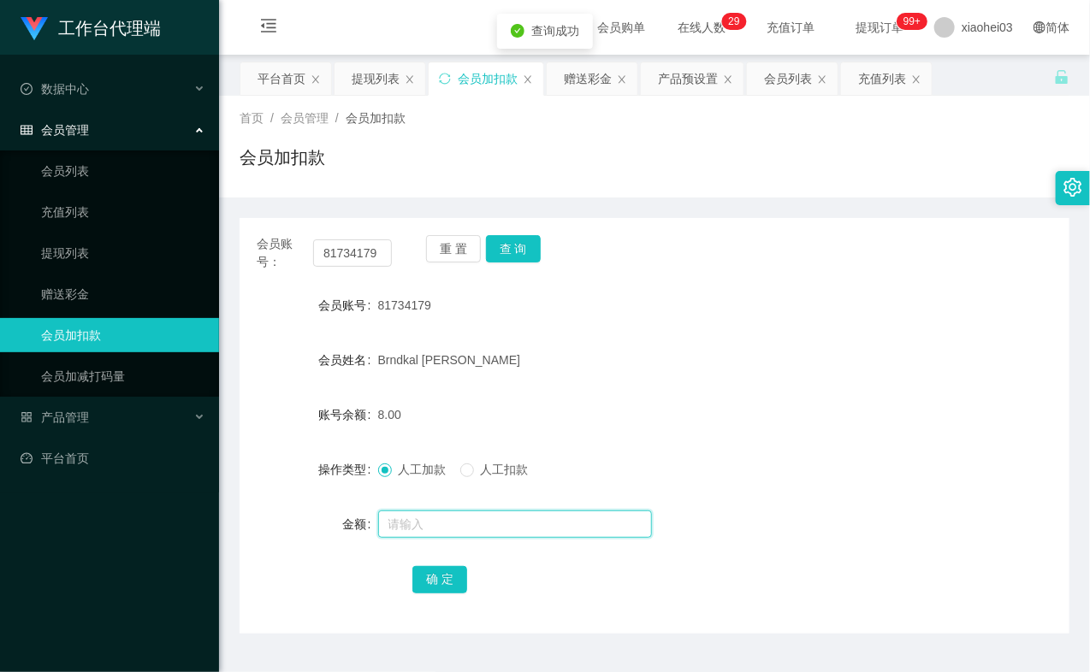
click at [423, 517] on input "text" at bounding box center [515, 524] width 274 height 27
type input "8"
click at [425, 576] on button "确 定" at bounding box center [439, 579] width 55 height 27
drag, startPoint x: 748, startPoint y: 304, endPoint x: 767, endPoint y: 220, distance: 86.1
click at [749, 297] on div "81734179" at bounding box center [620, 305] width 484 height 34
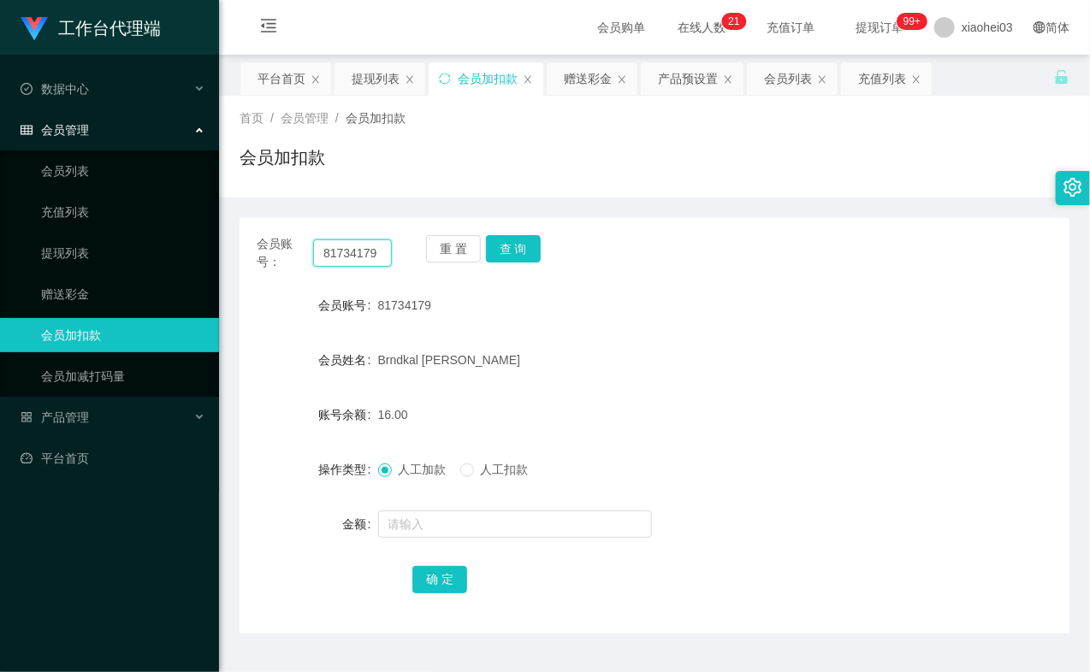
click at [371, 246] on input "81734179" at bounding box center [352, 252] width 79 height 27
paste input "4395837"
type input "84395837"
click at [497, 250] on button "查 询" at bounding box center [513, 248] width 55 height 27
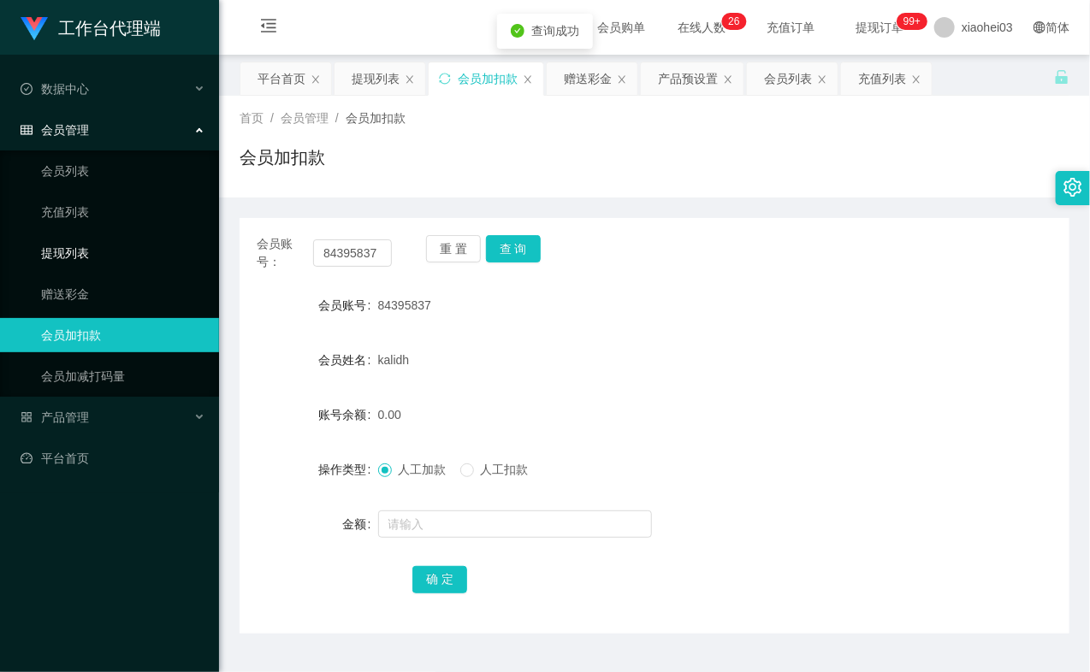
click at [98, 263] on link "提现列表" at bounding box center [123, 253] width 164 height 34
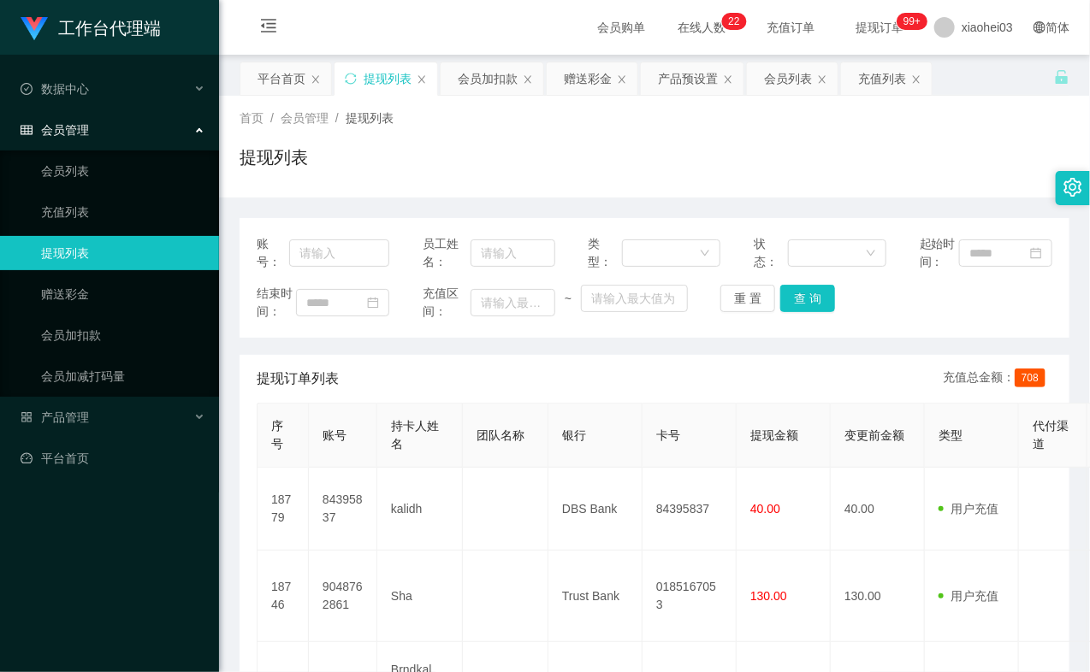
click at [80, 316] on ul "会员列表 充值列表 提现列表 赠送彩金 会员加扣款 会员加减打码量" at bounding box center [109, 274] width 219 height 246
click at [80, 334] on link "会员加扣款" at bounding box center [123, 335] width 164 height 34
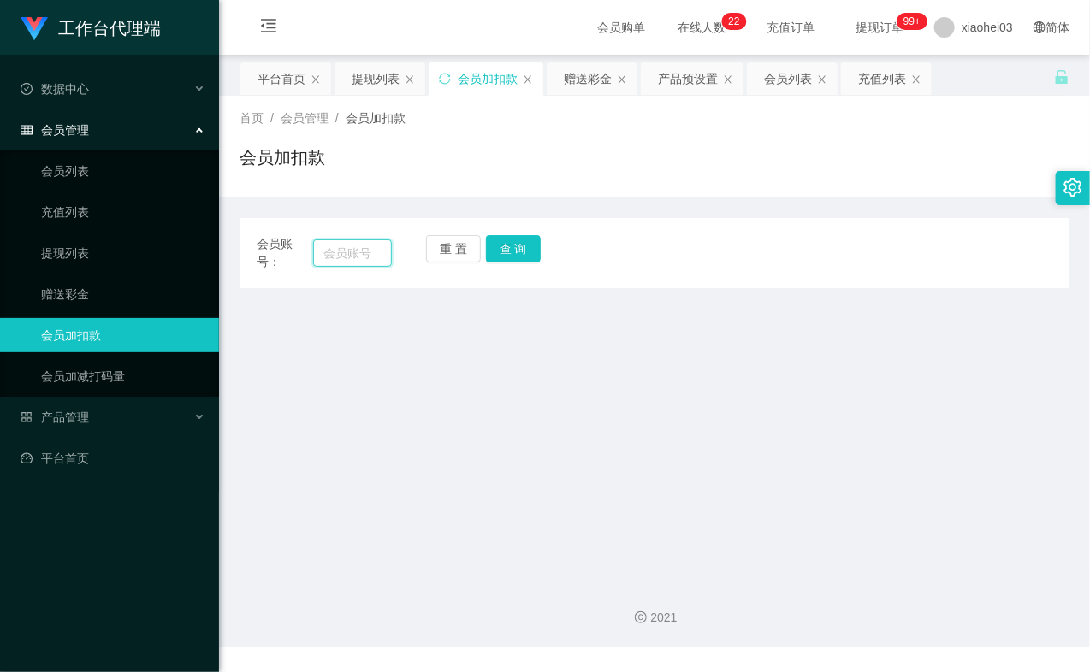
click at [359, 246] on input "text" at bounding box center [352, 252] width 79 height 27
paste input "81734179"
type input "81734179"
click at [506, 250] on button "查 询" at bounding box center [513, 248] width 55 height 27
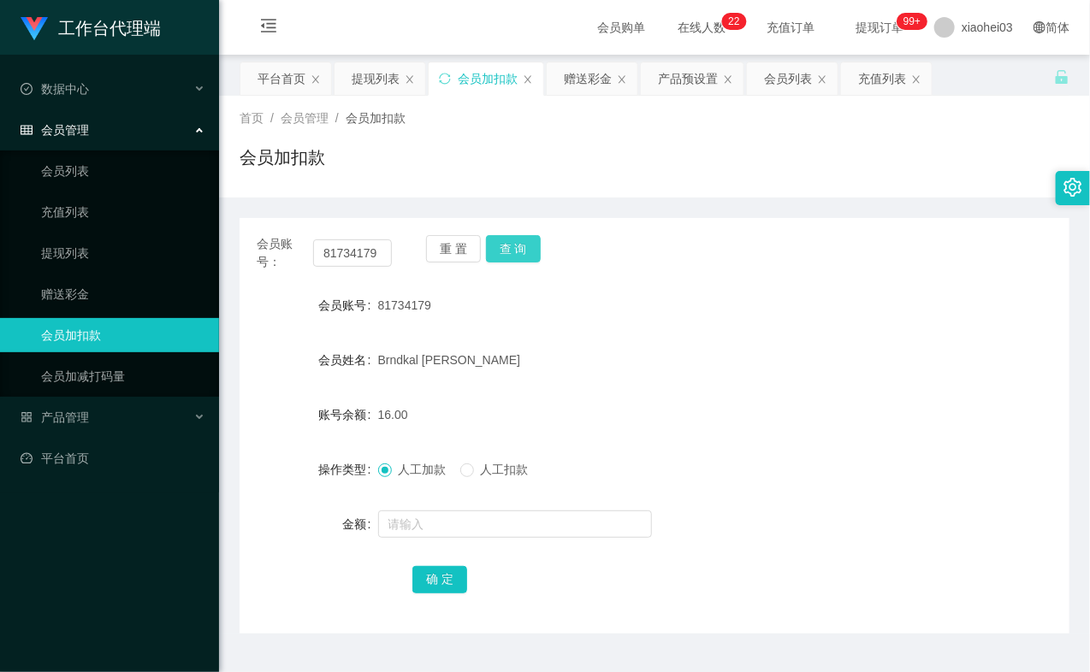
click at [511, 249] on button "查 询" at bounding box center [513, 248] width 55 height 27
click at [103, 208] on link "充值列表" at bounding box center [123, 212] width 164 height 34
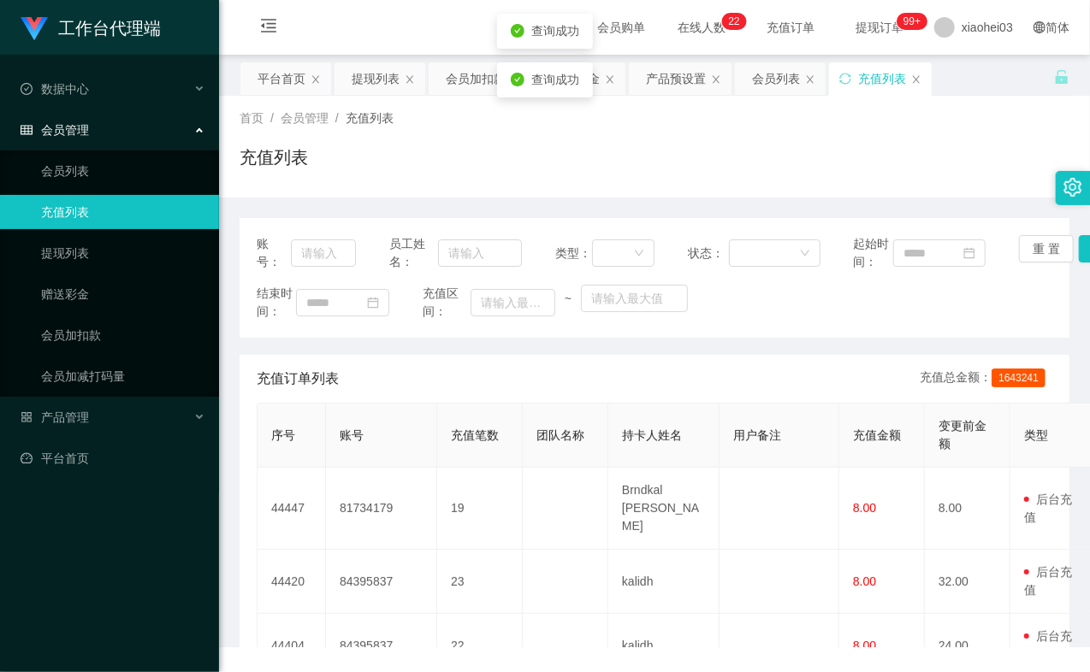
click at [92, 157] on link "会员列表" at bounding box center [123, 171] width 164 height 34
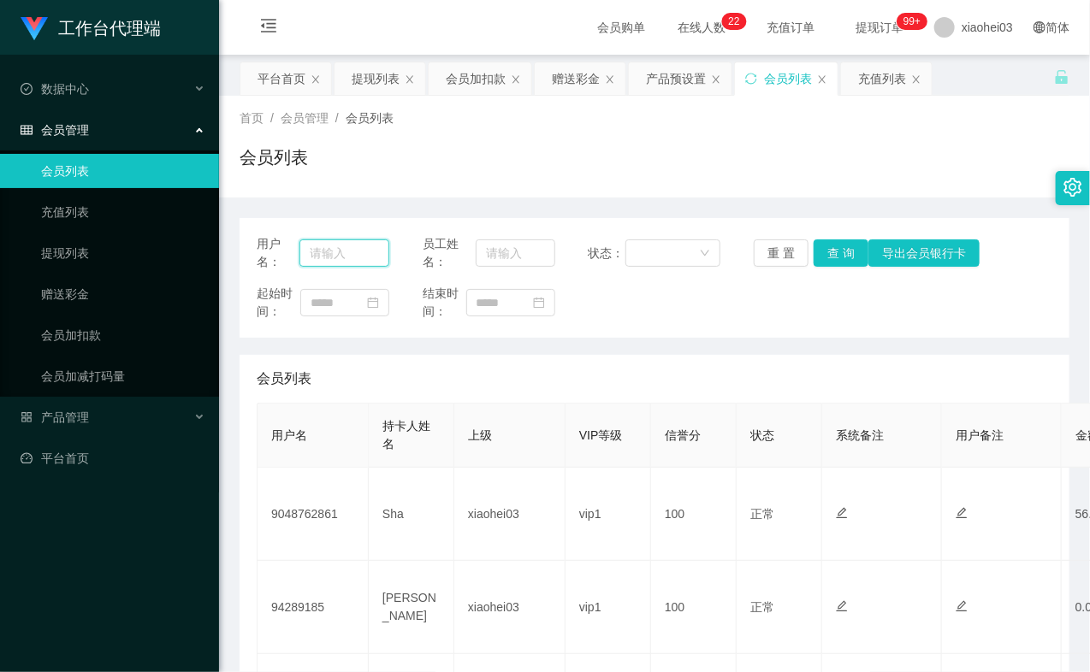
click at [330, 254] on input "text" at bounding box center [344, 252] width 90 height 27
paste input "81734179"
type input "81734179"
click at [855, 261] on button "查 询" at bounding box center [840, 252] width 55 height 27
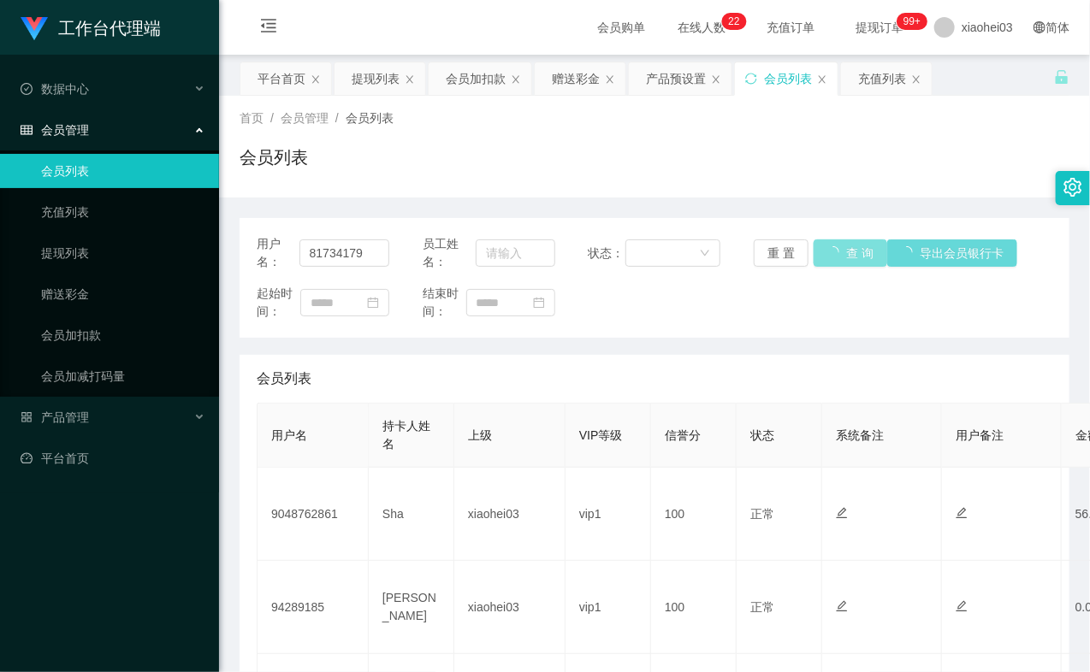
click at [855, 261] on button "查 询" at bounding box center [850, 252] width 74 height 27
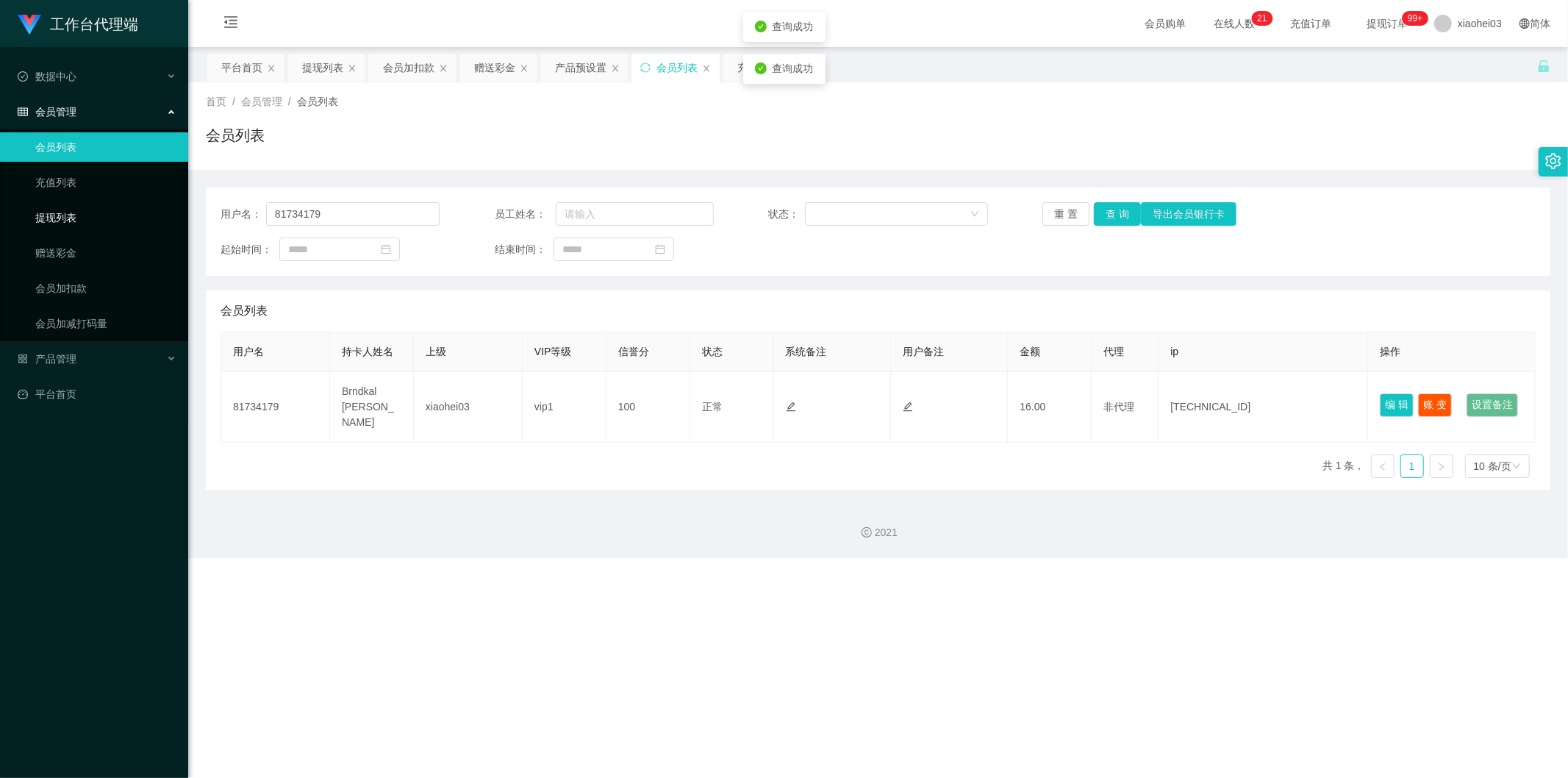
click at [53, 216] on link "提现列表" at bounding box center [106, 217] width 141 height 29
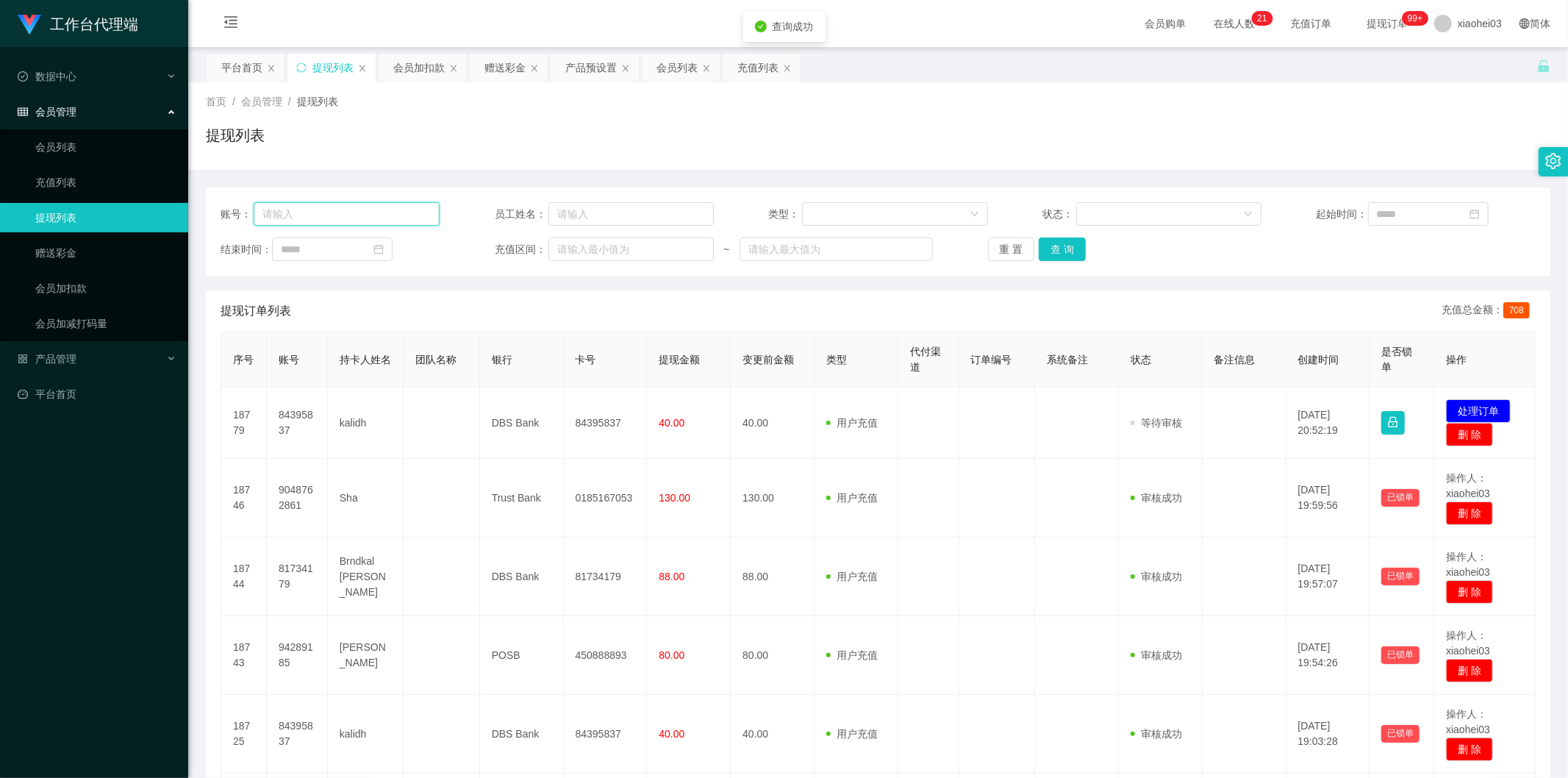
click at [340, 221] on input "text" at bounding box center [346, 213] width 186 height 23
paste input "81734179"
click at [936, 248] on button "查 询" at bounding box center [1063, 248] width 47 height 23
drag, startPoint x: 1068, startPoint y: 248, endPoint x: 1119, endPoint y: 221, distance: 57.7
click at [936, 248] on div "重 置 查 询" at bounding box center [1098, 248] width 219 height 23
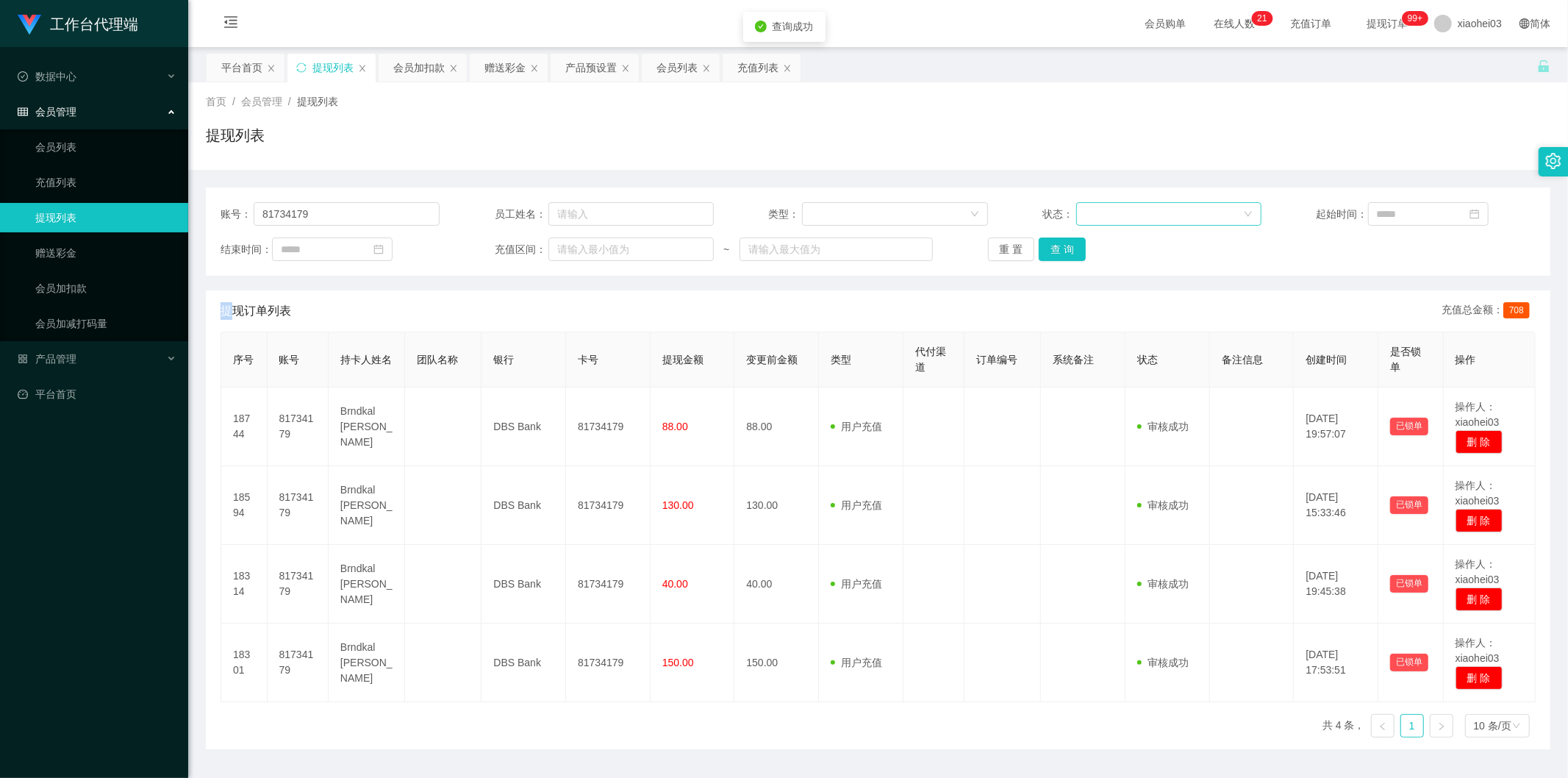
click at [936, 210] on div at bounding box center [1164, 214] width 158 height 22
click at [936, 262] on li "审核成功" at bounding box center [1163, 266] width 185 height 23
click at [936, 247] on button "查 询" at bounding box center [1063, 248] width 47 height 23
click at [936, 247] on div "重 置 查 询" at bounding box center [1098, 248] width 219 height 23
click at [936, 247] on button "查 询" at bounding box center [1063, 248] width 47 height 23
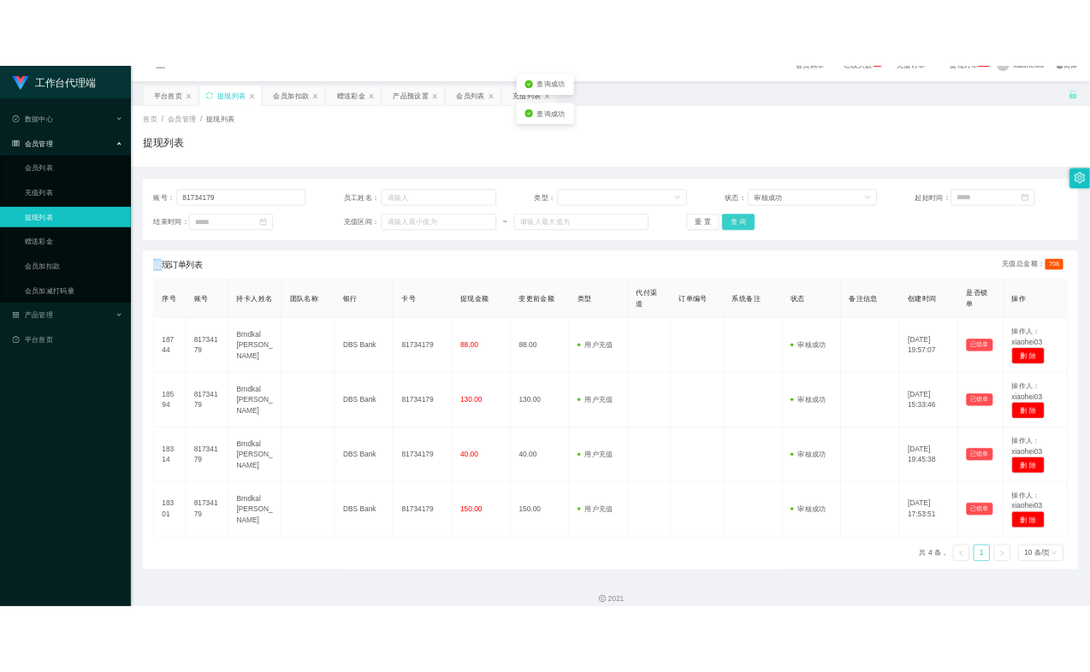
scroll to position [45, 0]
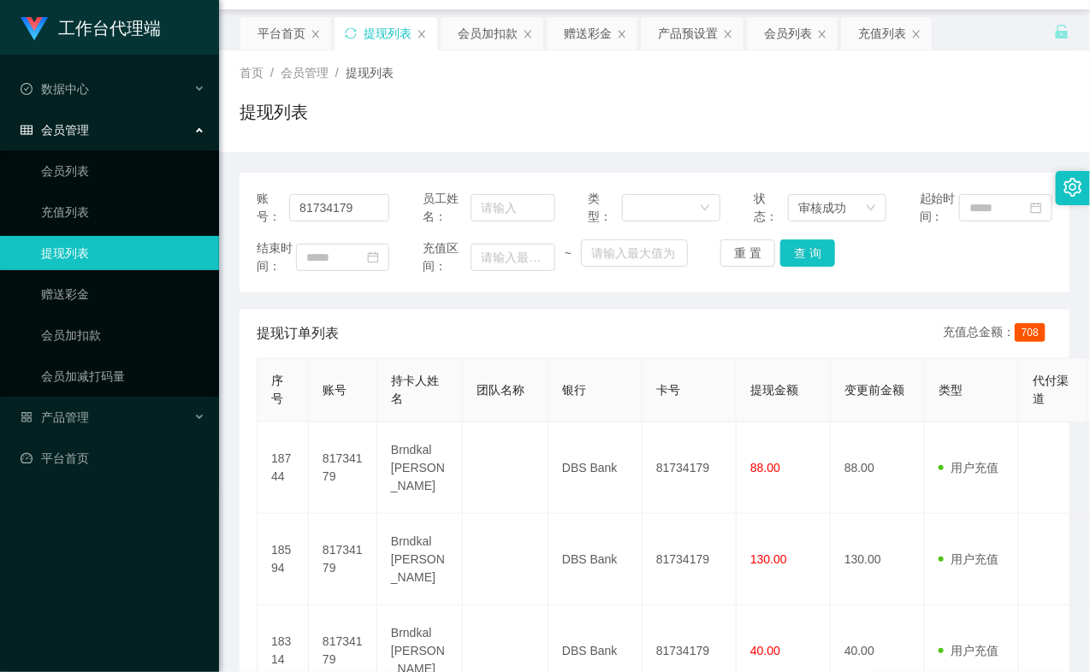
click at [945, 275] on div "结束时间： 充值区间： ~ 重 置 查 询" at bounding box center [654, 257] width 795 height 36
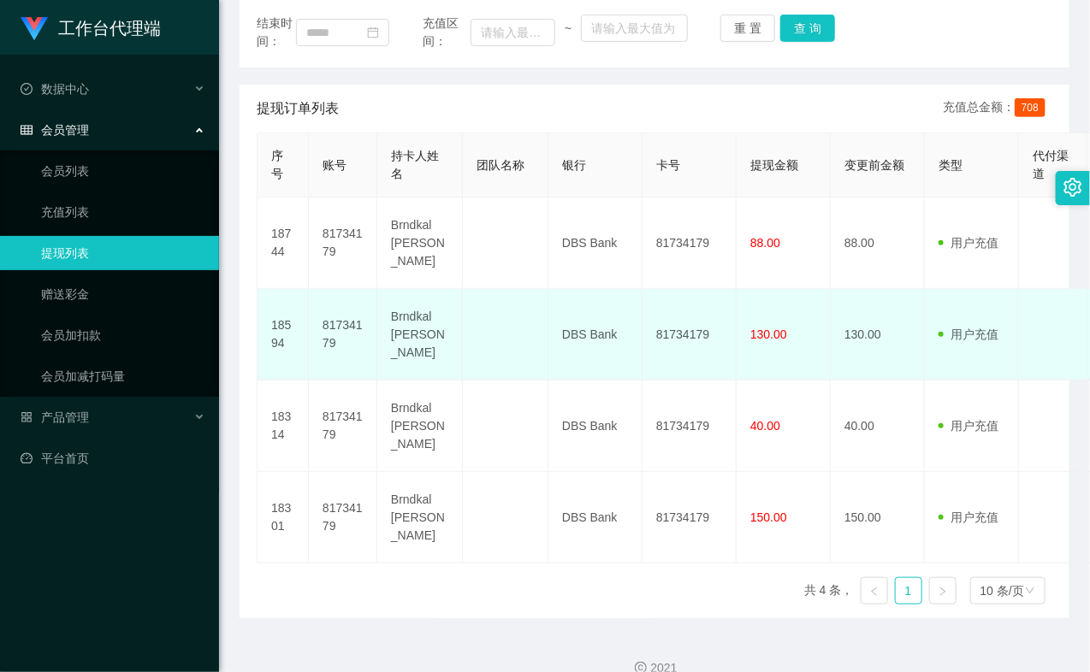
scroll to position [330, 0]
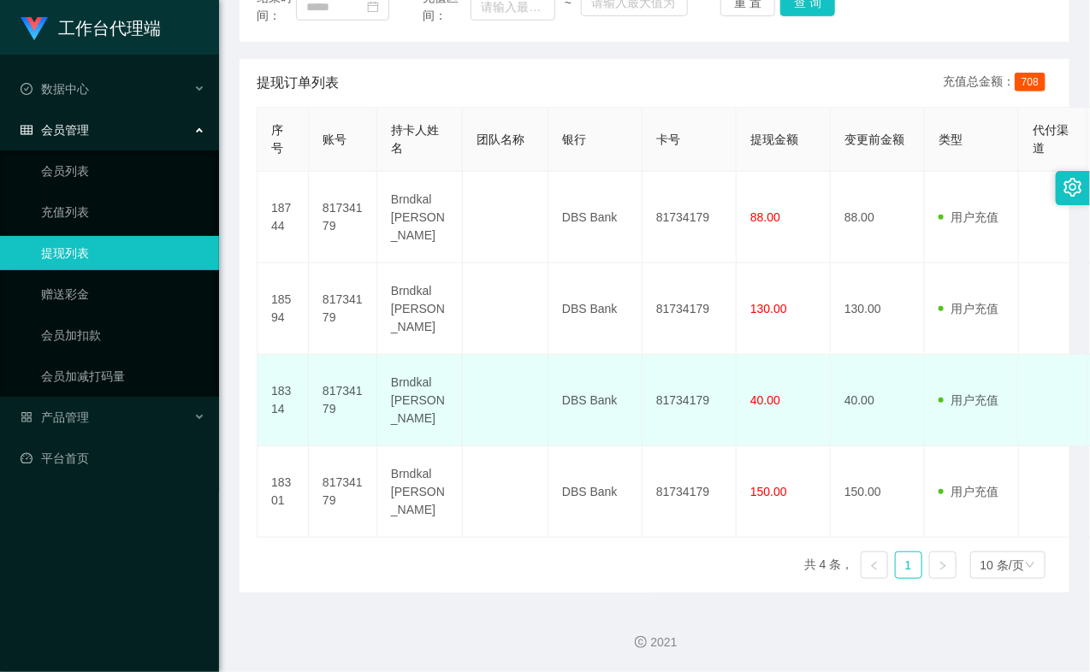
click at [956, 379] on td "用户充值 人工扣款" at bounding box center [972, 401] width 94 height 92
drag, startPoint x: 790, startPoint y: 460, endPoint x: 779, endPoint y: 397, distance: 64.3
click at [785, 455] on td "150.00" at bounding box center [783, 492] width 94 height 92
click at [778, 385] on td "40.00" at bounding box center [783, 401] width 94 height 92
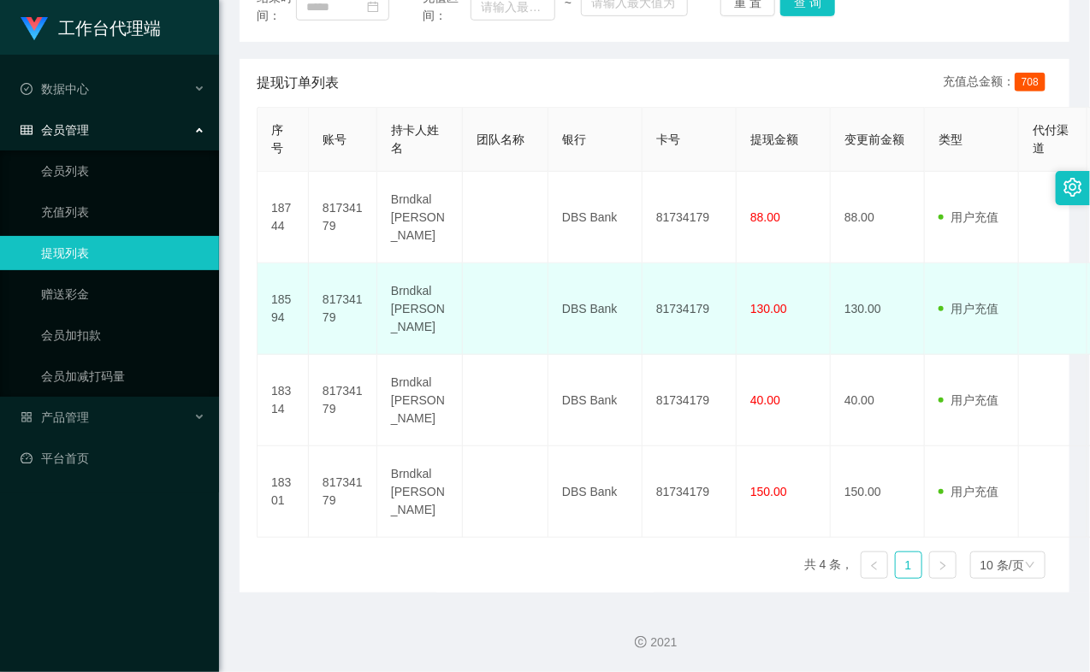
drag, startPoint x: 765, startPoint y: 314, endPoint x: 765, endPoint y: 303, distance: 11.1
click at [765, 310] on span "130.00" at bounding box center [768, 309] width 37 height 14
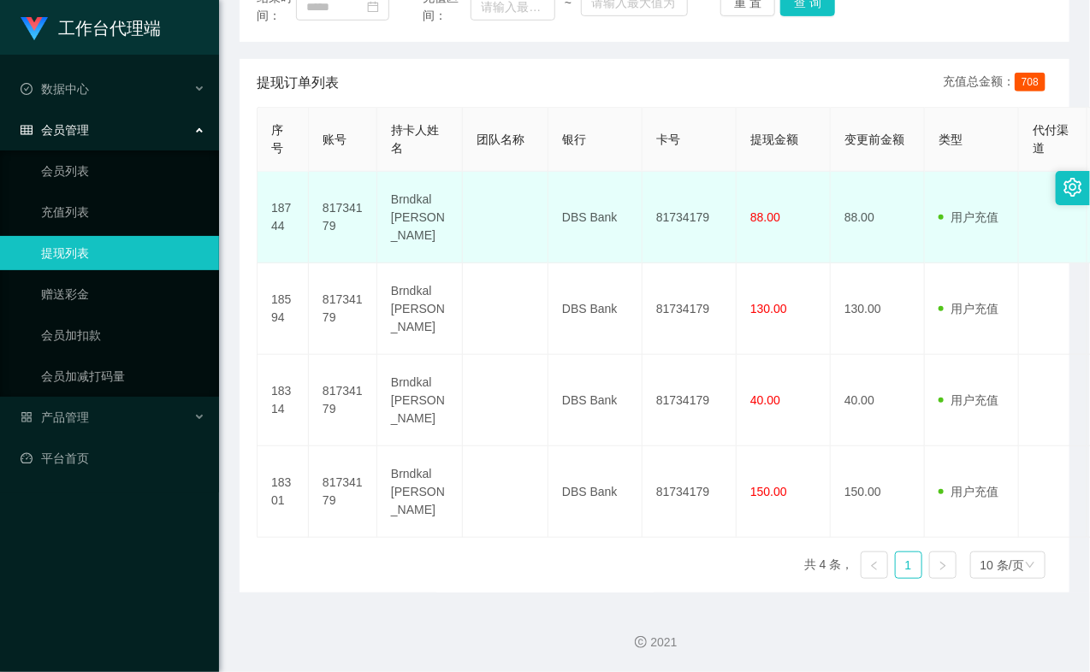
click at [773, 215] on span "88.00" at bounding box center [765, 217] width 30 height 14
drag, startPoint x: 908, startPoint y: 188, endPoint x: 754, endPoint y: 202, distance: 155.4
click at [908, 188] on td "88.00" at bounding box center [878, 218] width 94 height 92
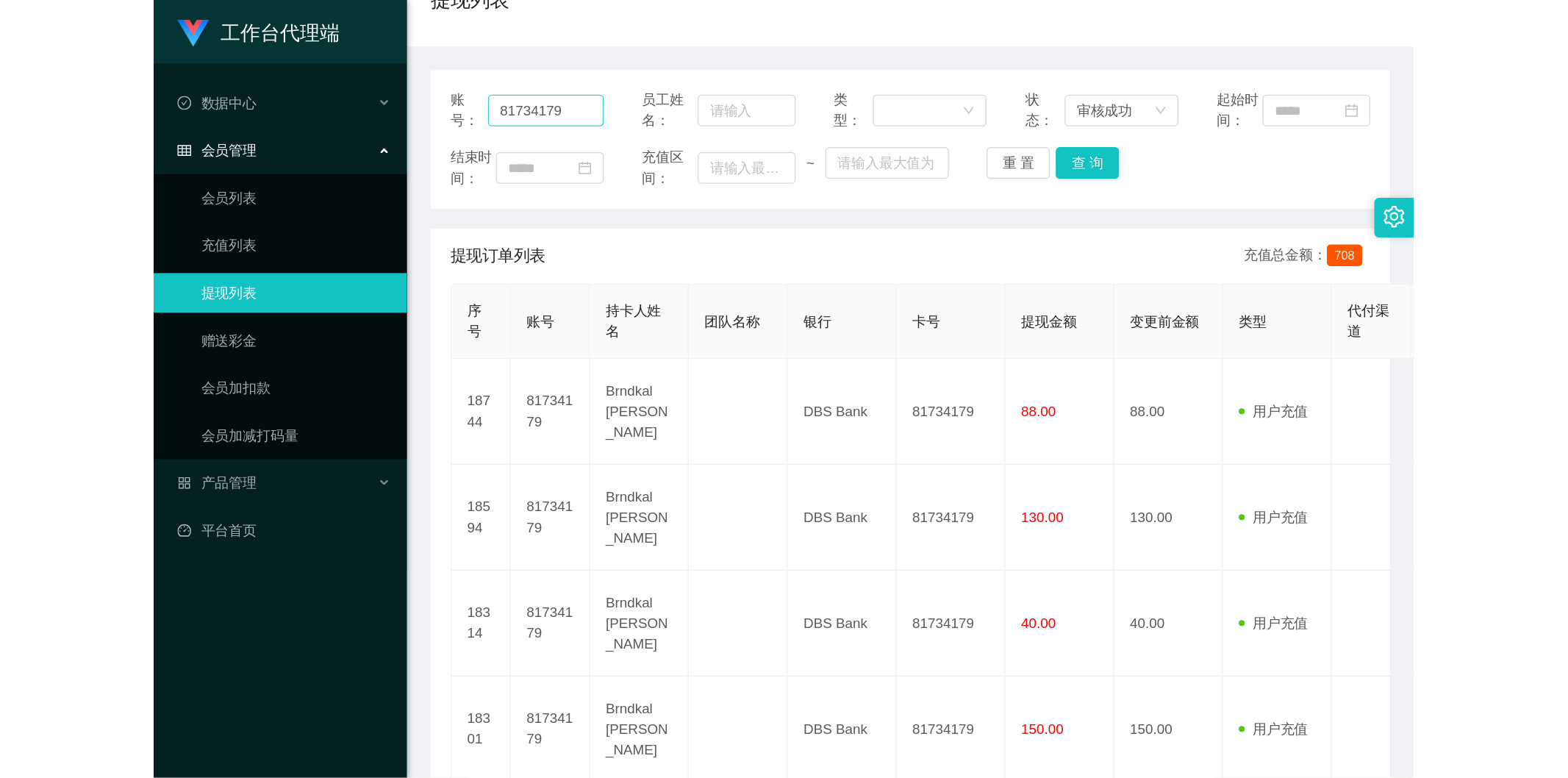
scroll to position [39, 0]
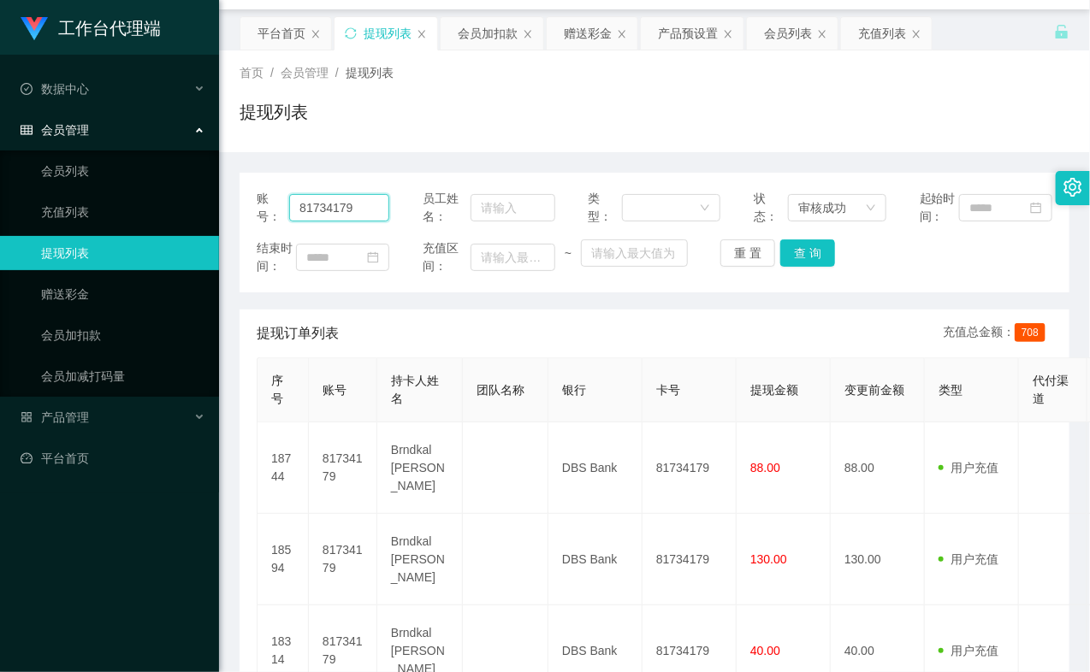
click at [349, 216] on input "81734179" at bounding box center [339, 207] width 100 height 27
paste input "4395837"
click at [801, 260] on button "查 询" at bounding box center [807, 252] width 55 height 27
click at [801, 262] on div "重 置 查 询" at bounding box center [786, 252] width 133 height 27
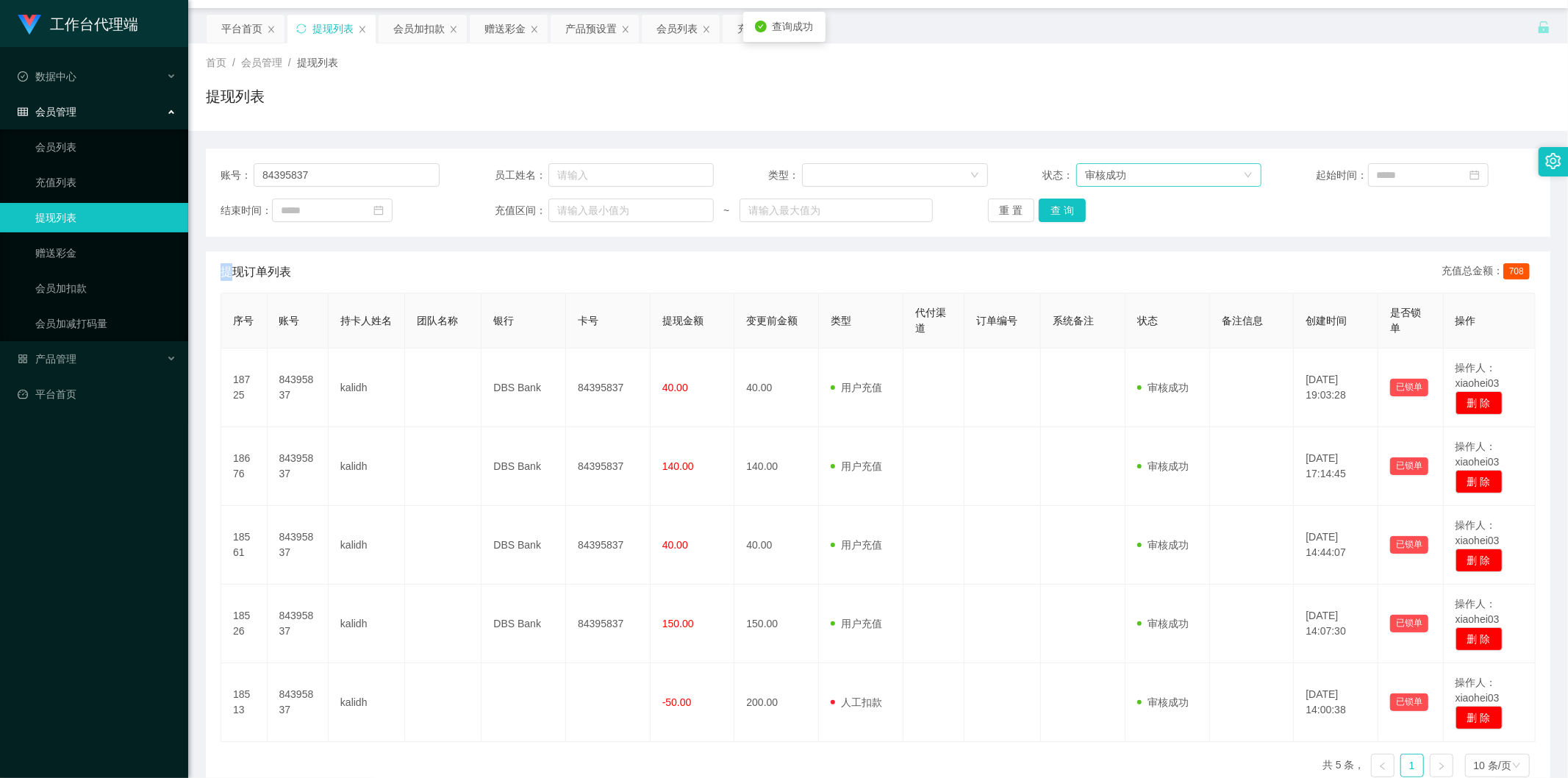
click at [936, 172] on div "审核成功" at bounding box center [1164, 175] width 158 height 22
click at [936, 226] on li "审核成功" at bounding box center [1163, 227] width 185 height 23
click at [936, 213] on button "查 询" at bounding box center [1063, 210] width 47 height 23
click at [936, 213] on div "重 置 查 询" at bounding box center [1098, 210] width 219 height 23
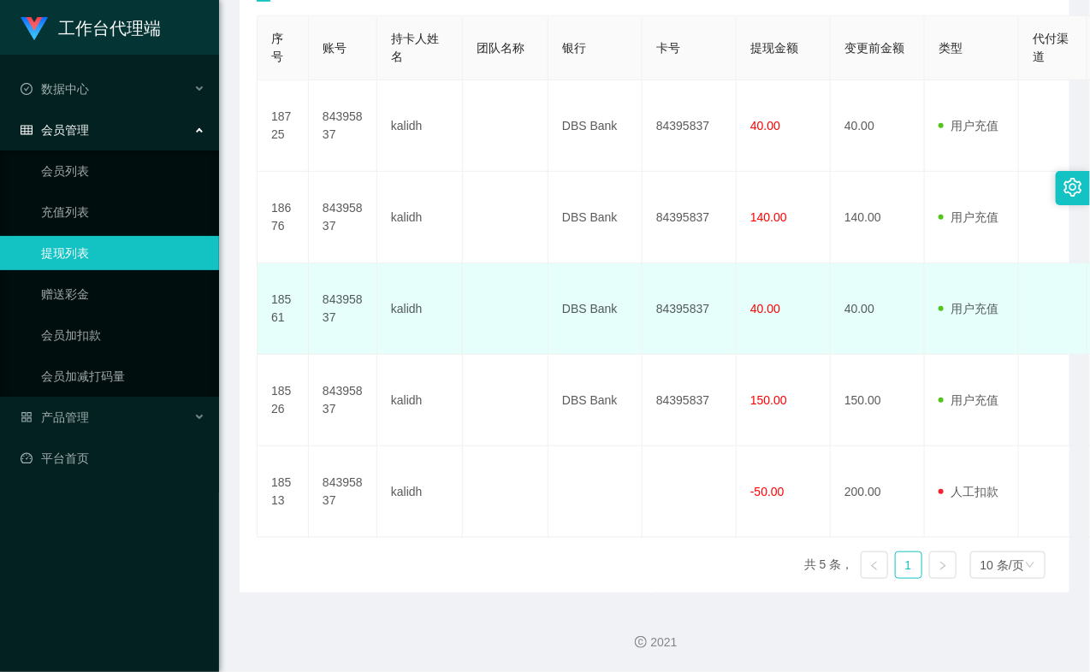
scroll to position [328, 0]
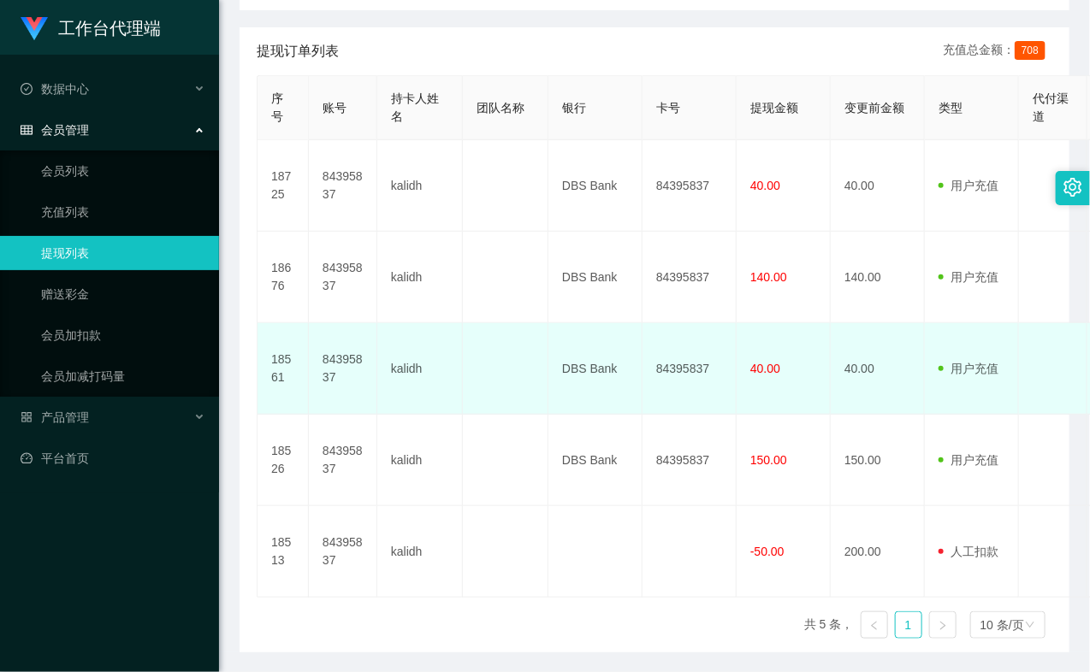
drag, startPoint x: 929, startPoint y: 518, endPoint x: 665, endPoint y: 393, distance: 291.5
click at [921, 506] on tr "18526 84395837 kalidh DBS Bank 84395837 150.00 150.00 用户充值 人工扣款 审核驳回 审核成功 等待审核 …" at bounding box center [990, 461] width 1467 height 92
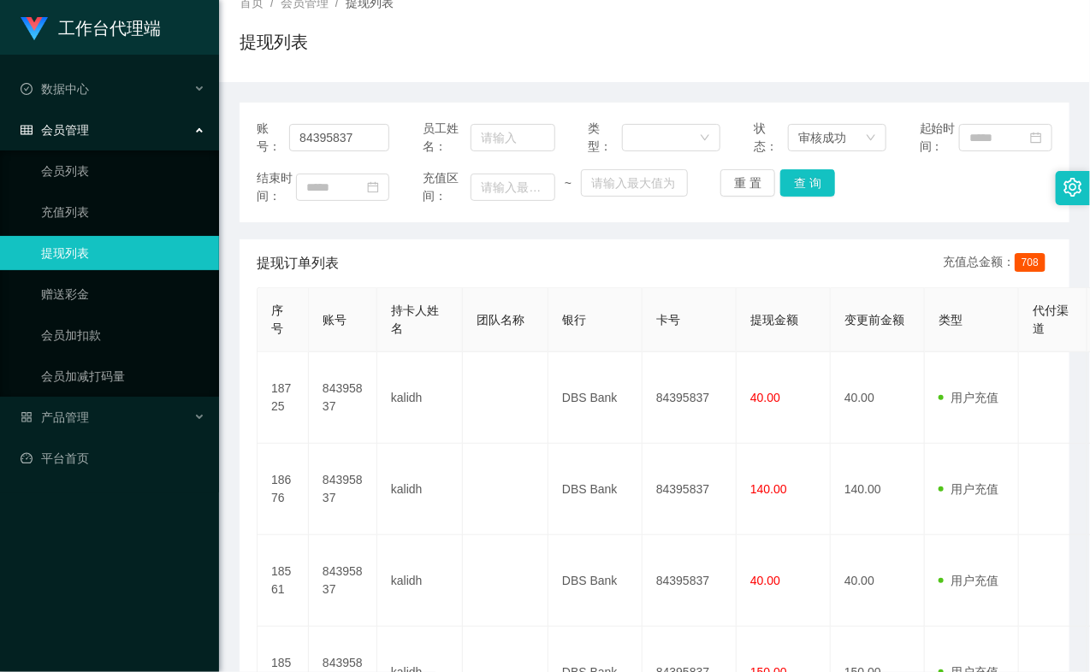
scroll to position [0, 0]
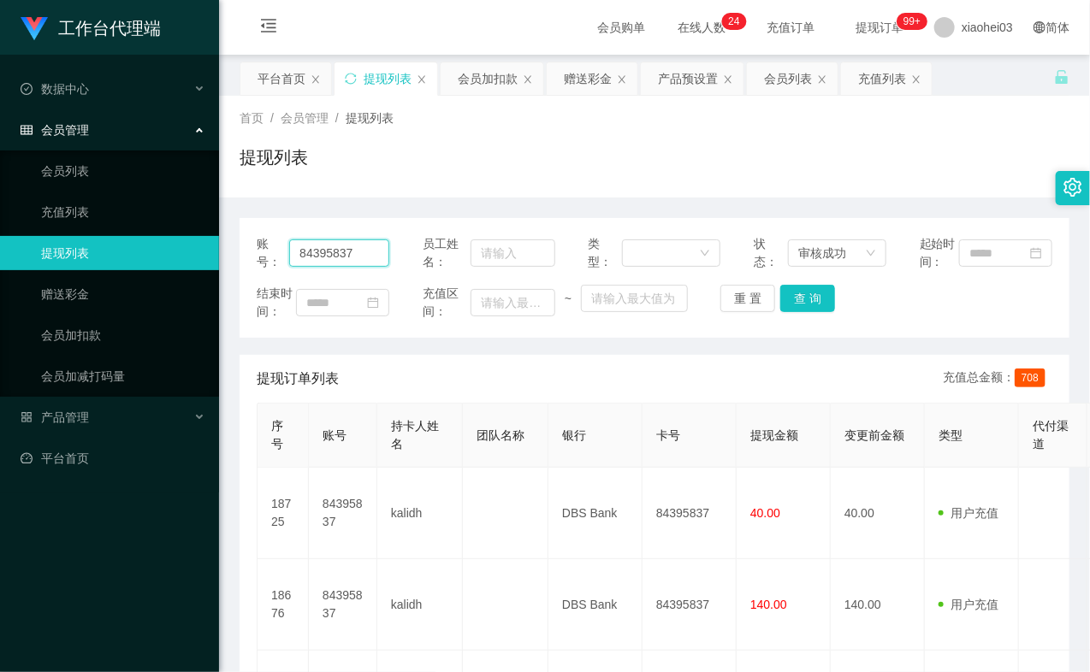
click at [358, 257] on input "84395837" at bounding box center [339, 252] width 100 height 27
paste input "9048762861"
type input "9048762861"
click at [811, 312] on button "查 询" at bounding box center [807, 298] width 55 height 27
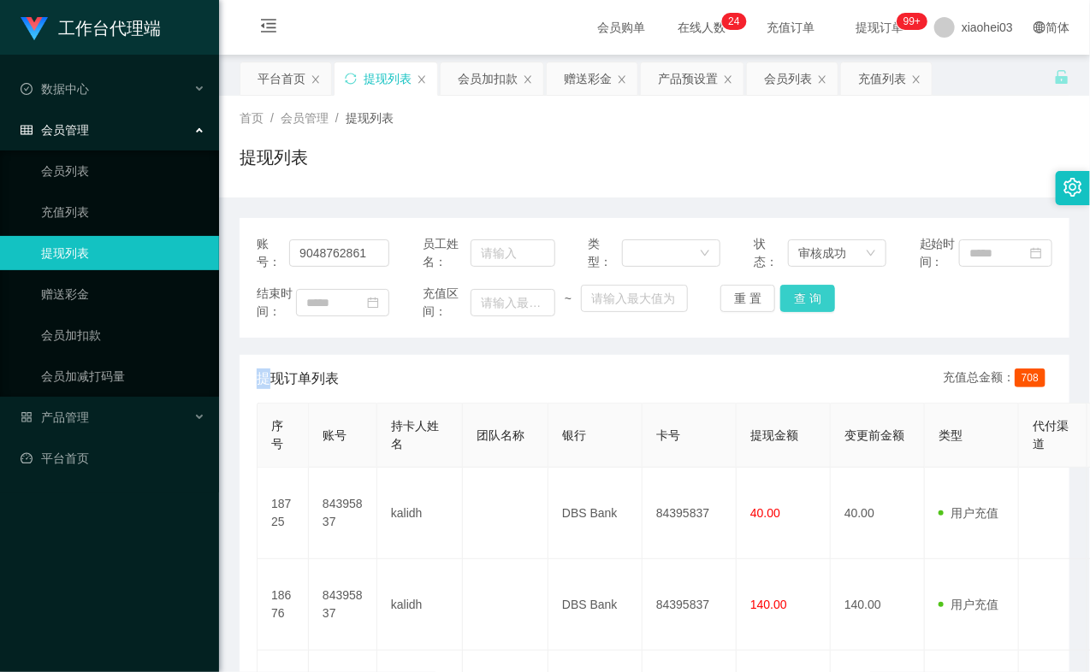
click at [811, 312] on div "重 置 查 询" at bounding box center [786, 298] width 133 height 27
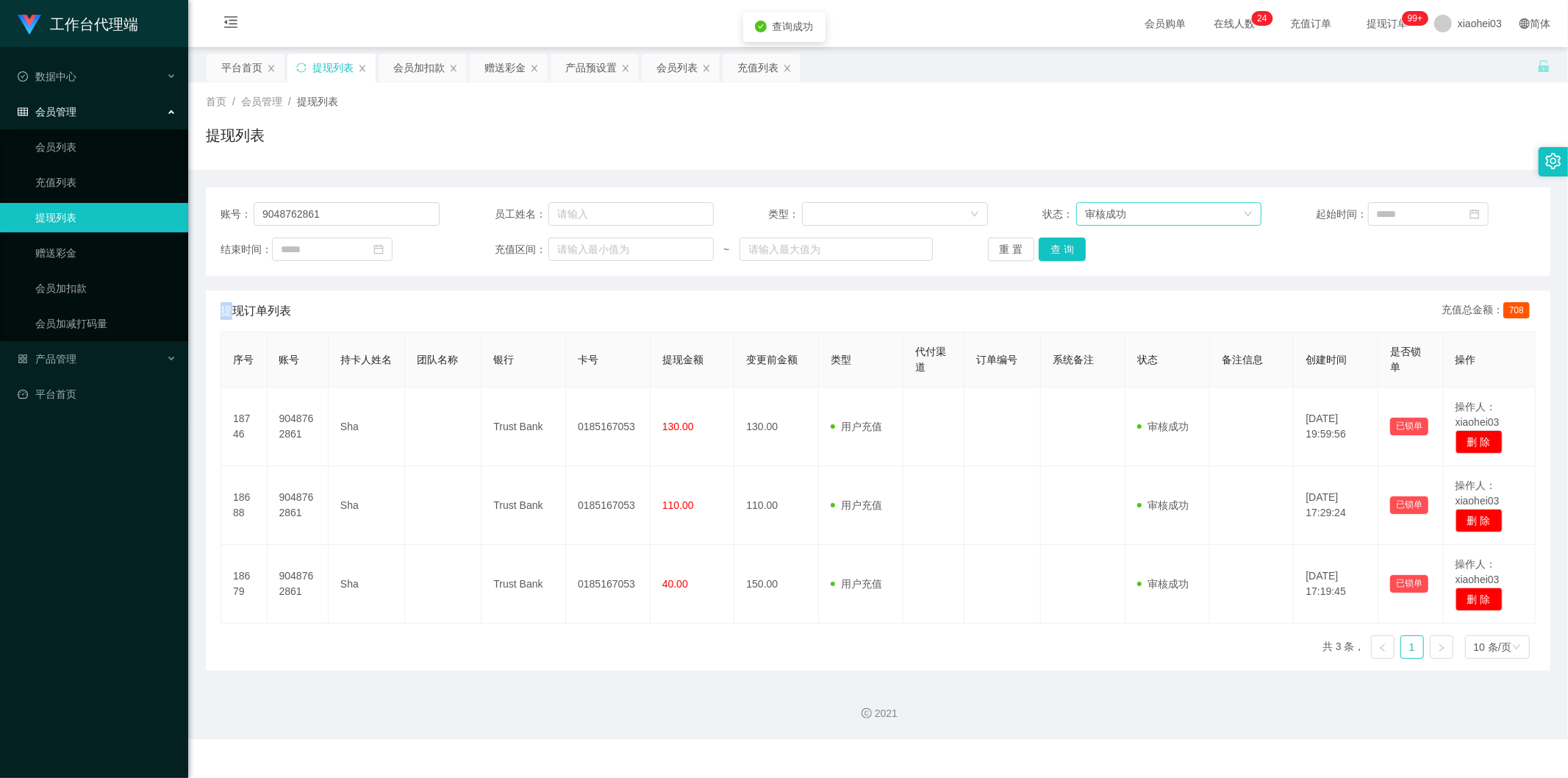
click at [936, 219] on div "审核成功" at bounding box center [1164, 214] width 158 height 22
click at [936, 268] on li "审核成功" at bounding box center [1163, 266] width 185 height 23
click at [936, 242] on button "查 询" at bounding box center [1063, 248] width 47 height 23
click at [936, 242] on div "重 置 查 询" at bounding box center [1098, 248] width 219 height 23
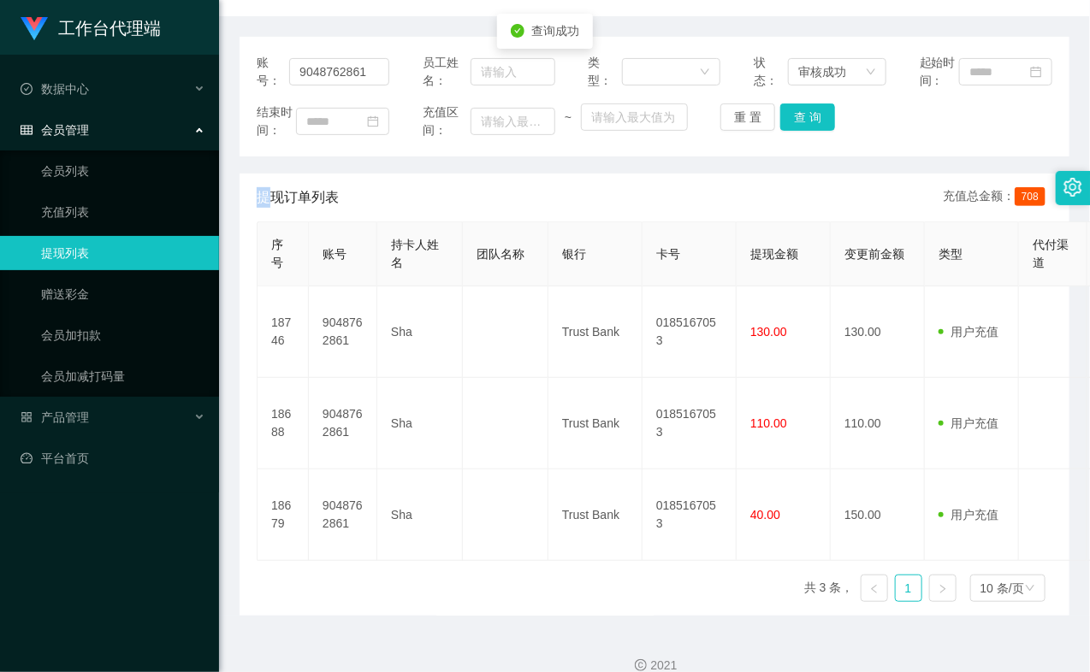
scroll to position [190, 0]
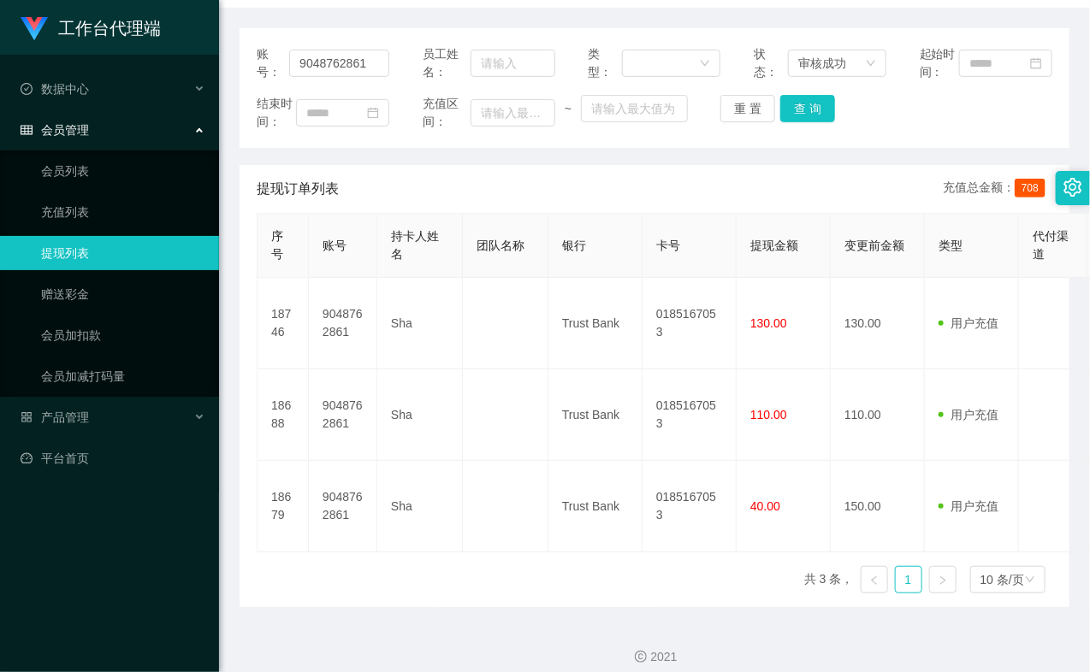
drag, startPoint x: 945, startPoint y: 124, endPoint x: 1042, endPoint y: 103, distance: 98.8
click at [946, 124] on div "结束时间： 充值区间： ~ 重 置 查 询" at bounding box center [654, 113] width 795 height 36
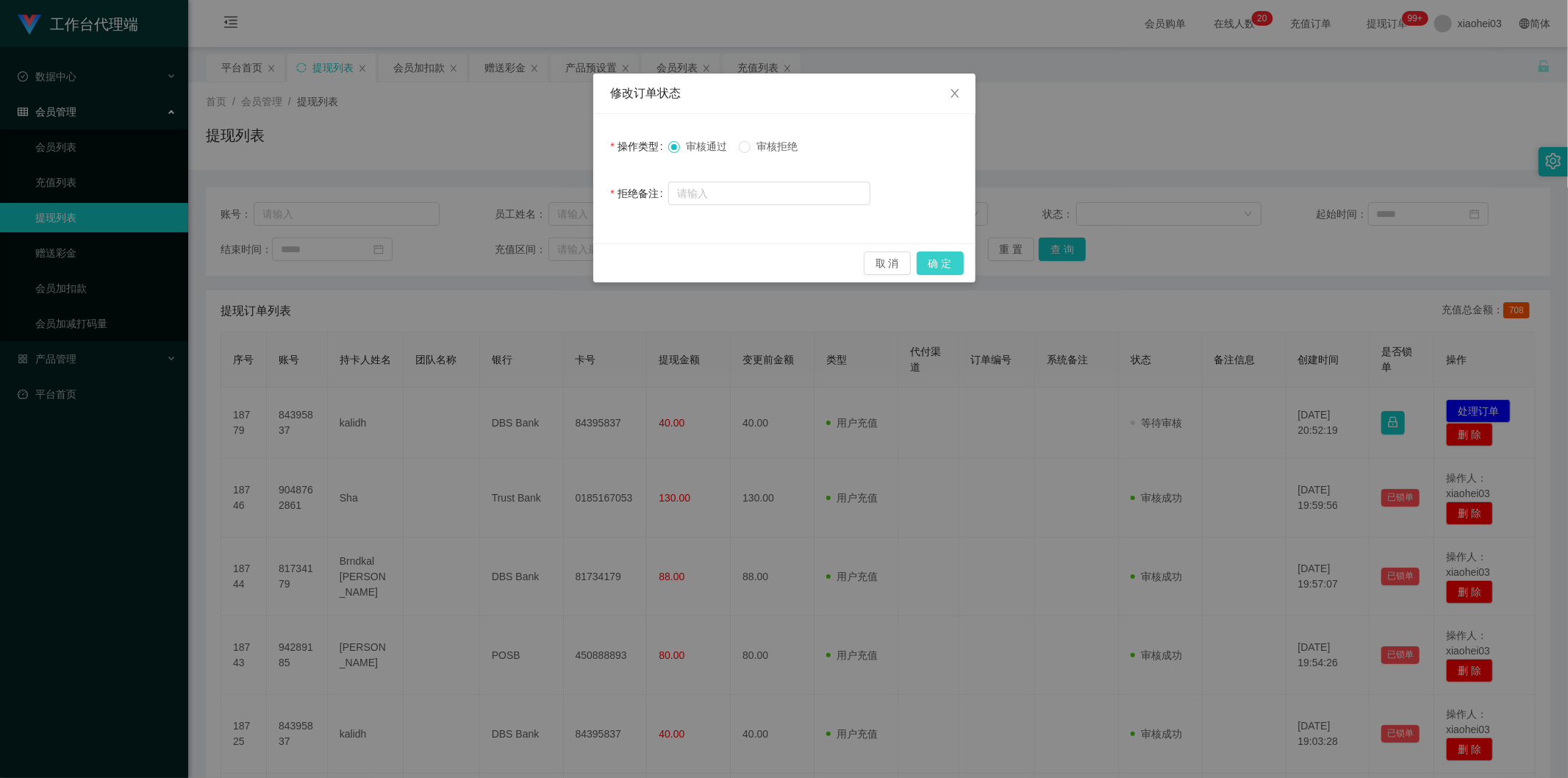
click at [935, 262] on button "确 定" at bounding box center [940, 263] width 47 height 23
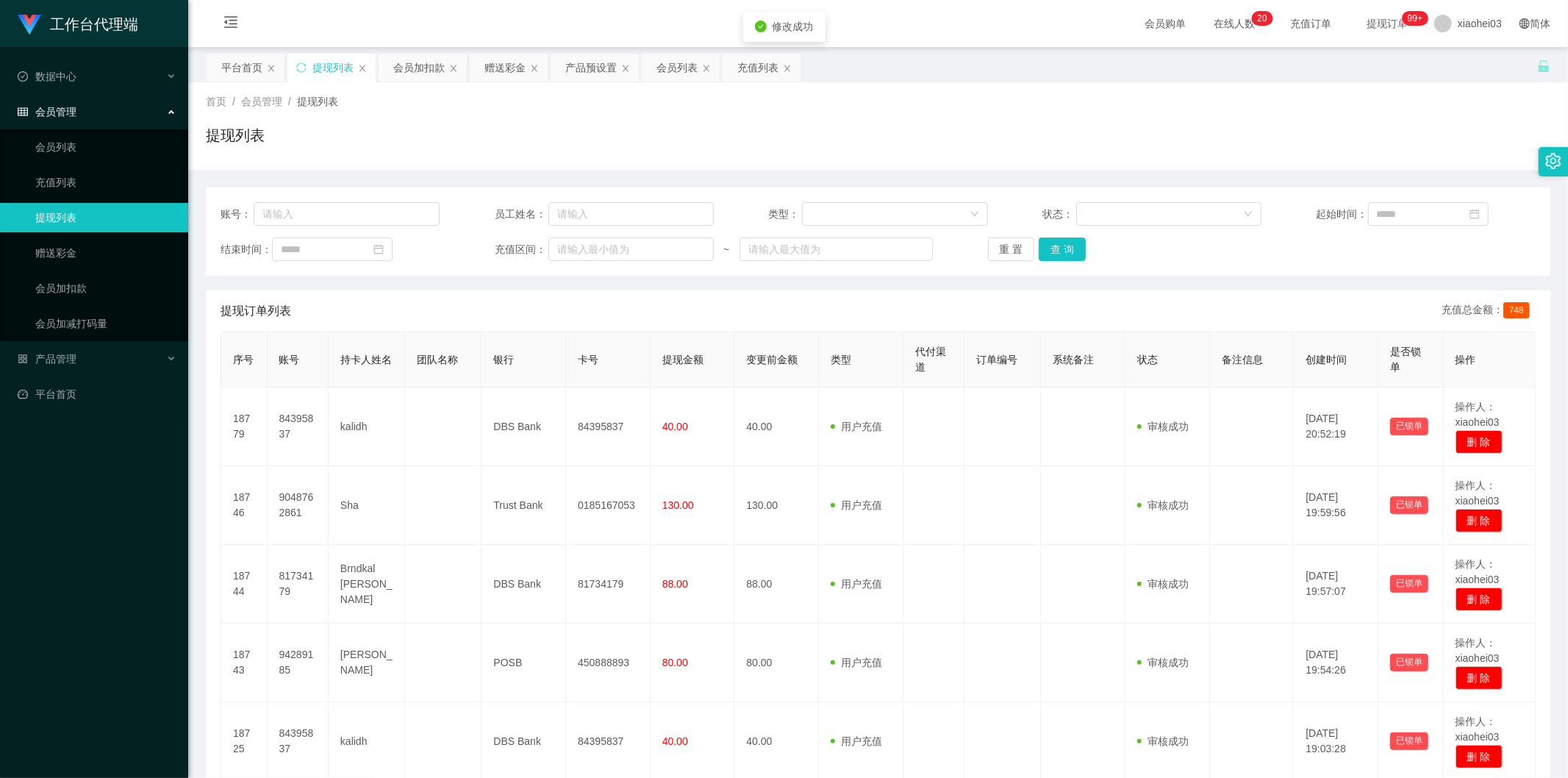
click at [971, 420] on td at bounding box center [1002, 427] width 77 height 79
